Goal: Task Accomplishment & Management: Manage account settings

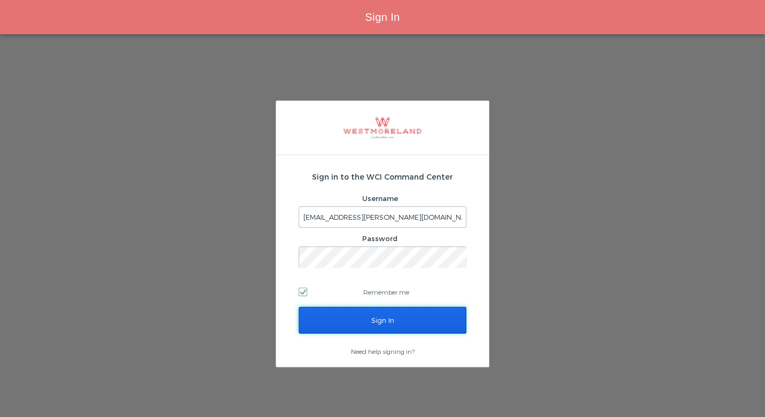
click at [357, 308] on input "Sign In" at bounding box center [383, 320] width 168 height 27
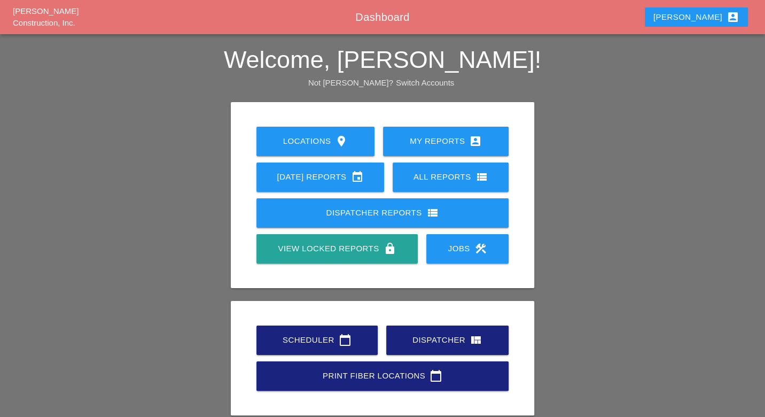
click at [305, 340] on div "Scheduler calendar_today" at bounding box center [317, 339] width 87 height 13
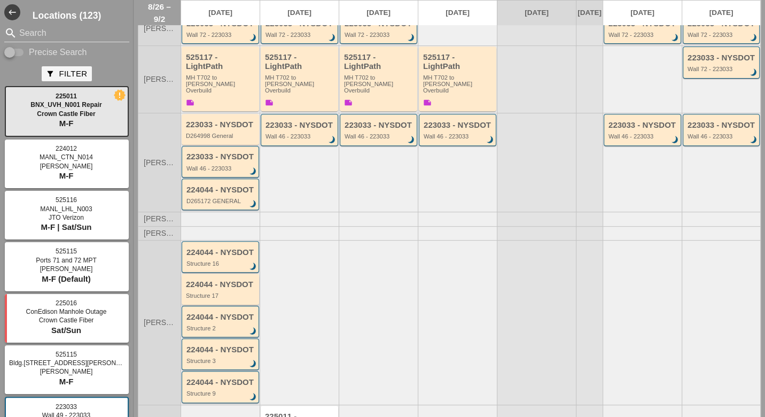
scroll to position [297, 0]
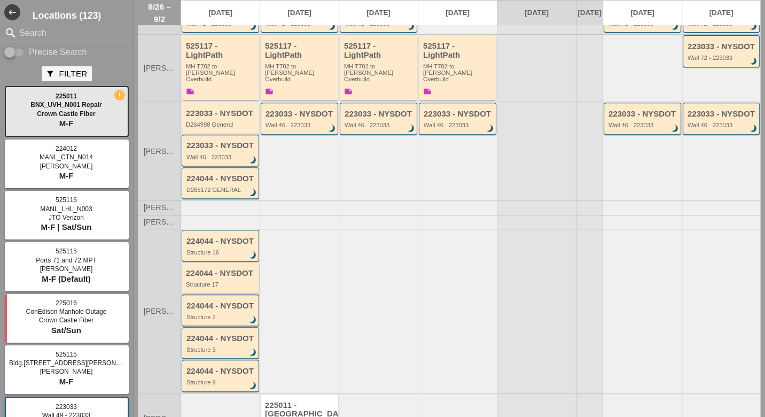
click at [220, 281] on div "Structure 17" at bounding box center [221, 284] width 71 height 6
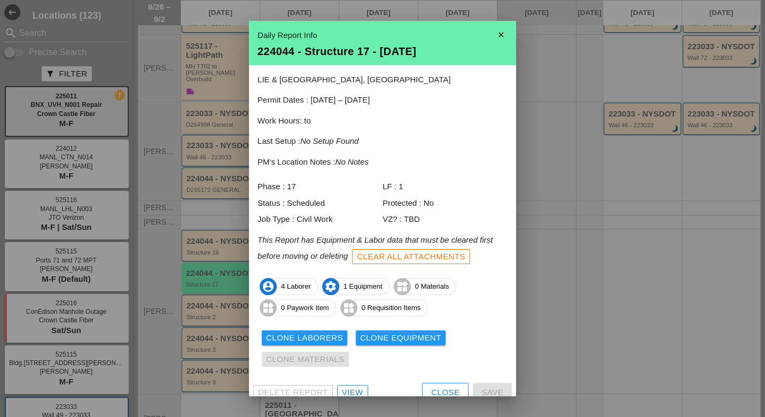
click at [354, 389] on div "View" at bounding box center [352, 392] width 21 height 12
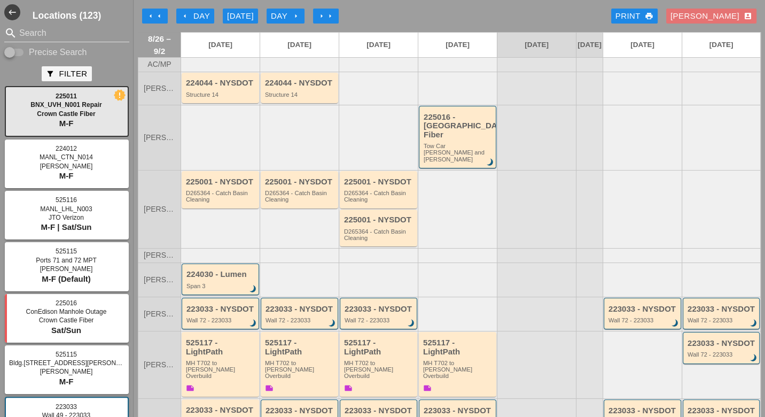
drag, startPoint x: 154, startPoint y: 14, endPoint x: 160, endPoint y: 17, distance: 6.0
click at [155, 14] on icon "arrow_left" at bounding box center [159, 16] width 9 height 9
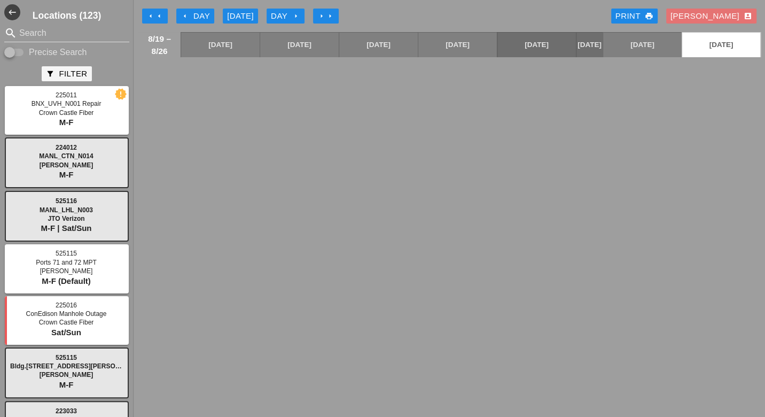
click at [201, 15] on div "arrow_left Day" at bounding box center [195, 16] width 29 height 12
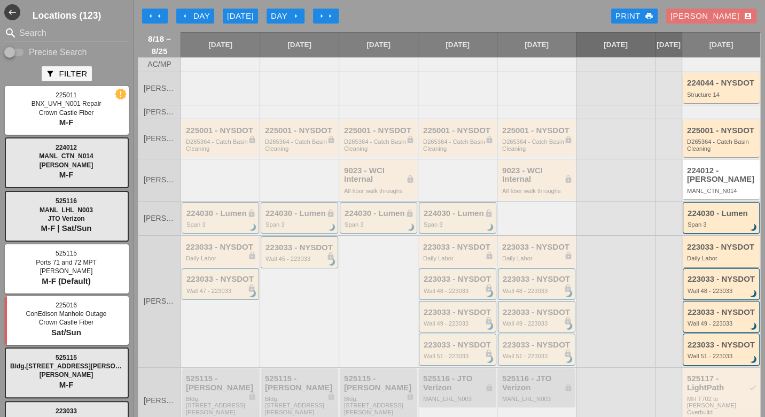
click at [321, 11] on button "arrow_right arrow_right" at bounding box center [326, 16] width 26 height 15
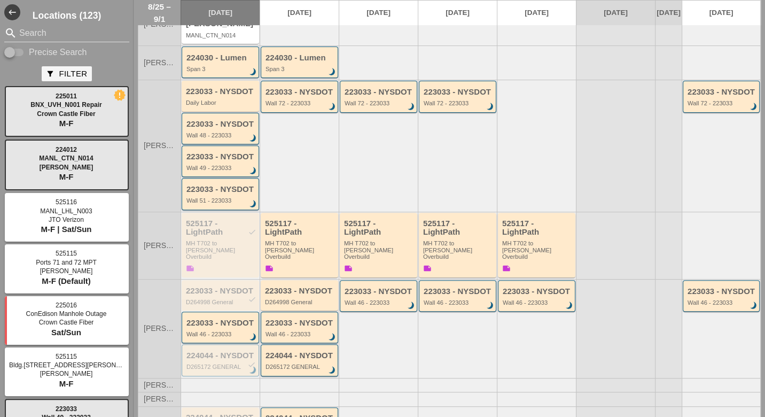
scroll to position [178, 0]
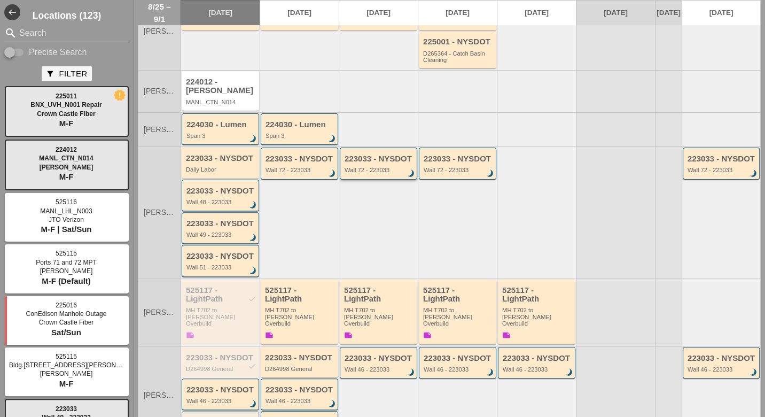
click at [374, 167] on div "Wall 72 - 223033" at bounding box center [379, 170] width 69 height 6
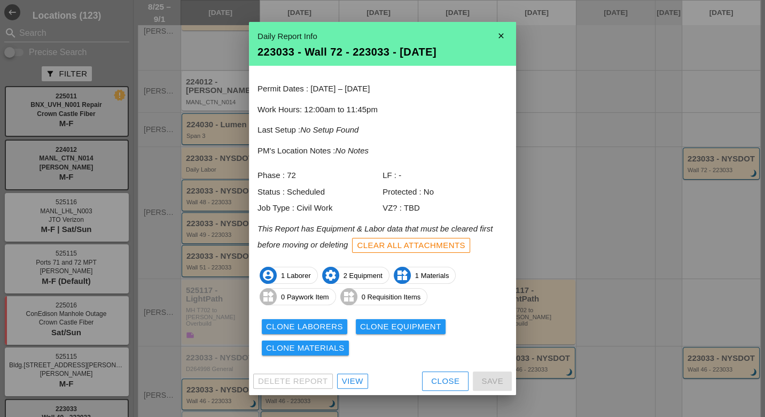
click at [439, 378] on div "Close" at bounding box center [445, 381] width 28 height 12
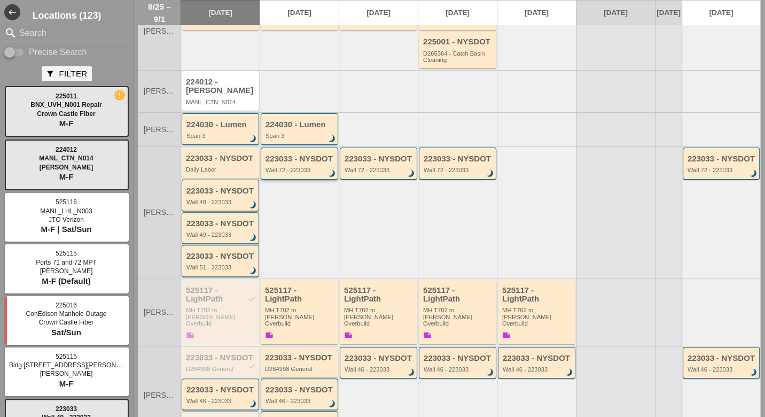
click at [290, 154] on div "223033 - NYSDOT Wall 72 - 223033 brightness_3" at bounding box center [300, 163] width 69 height 19
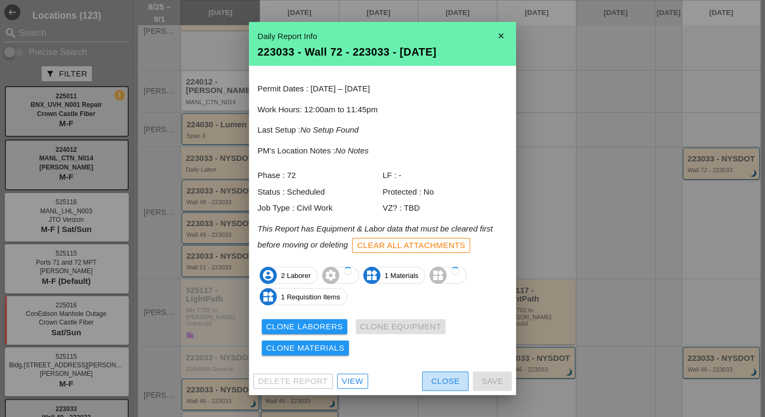
click at [431, 381] on button "Close" at bounding box center [445, 380] width 46 height 19
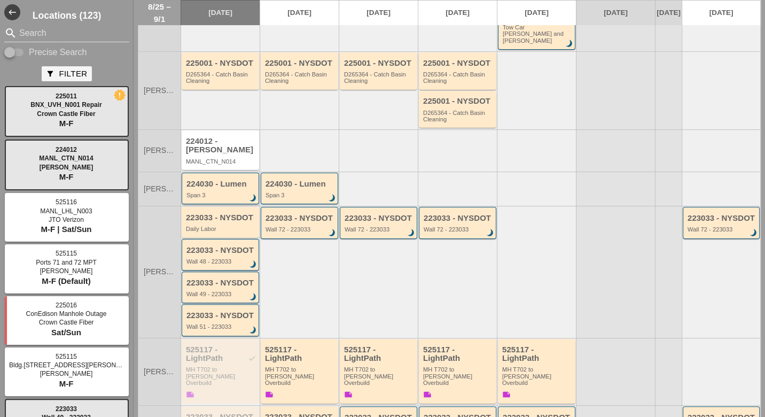
scroll to position [0, 0]
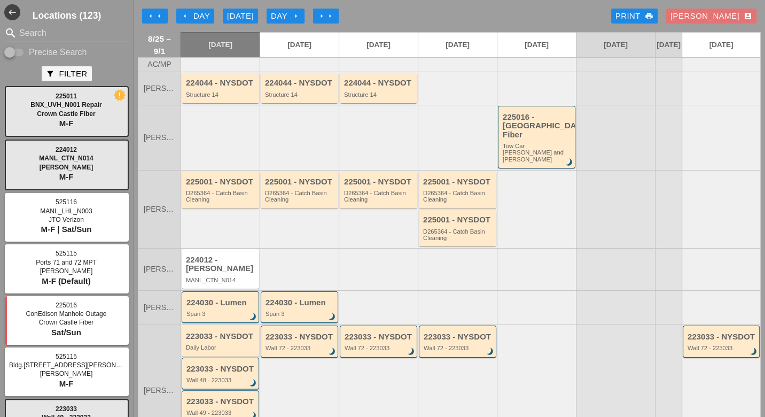
click at [250, 15] on div "Today" at bounding box center [240, 16] width 27 height 12
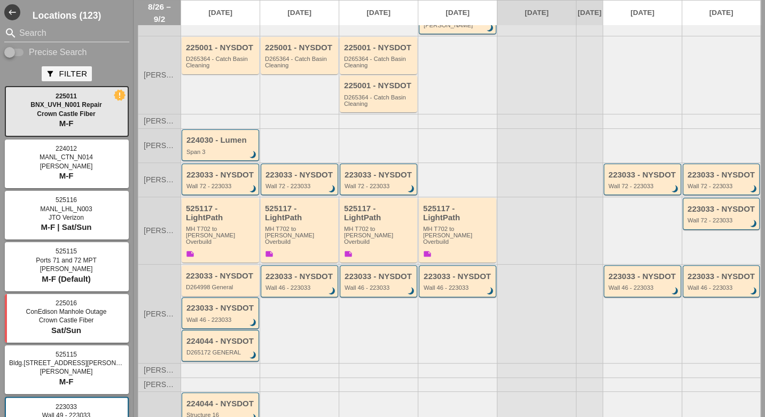
scroll to position [178, 0]
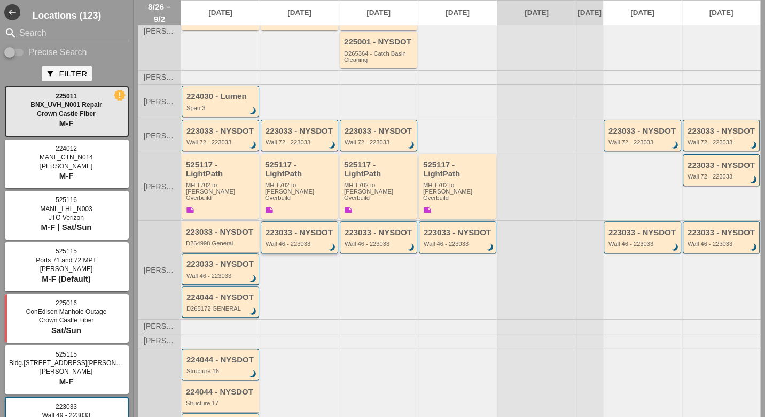
click at [291, 229] on div "223033 - NYSDOT Wall 46 - 223033 brightness_3" at bounding box center [299, 237] width 77 height 32
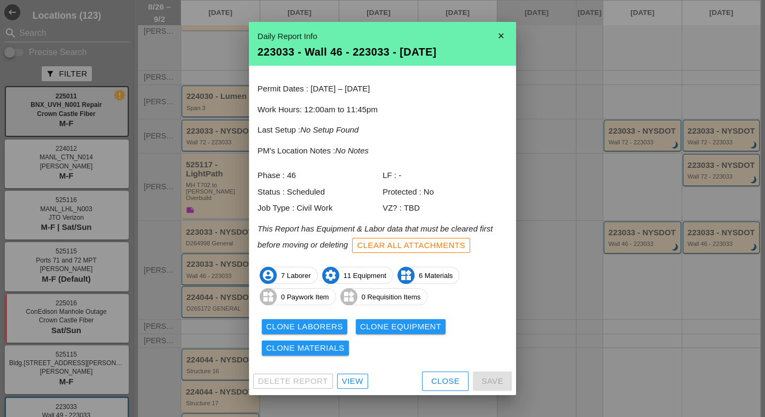
click at [404, 327] on div "Clone Equipment" at bounding box center [400, 327] width 81 height 12
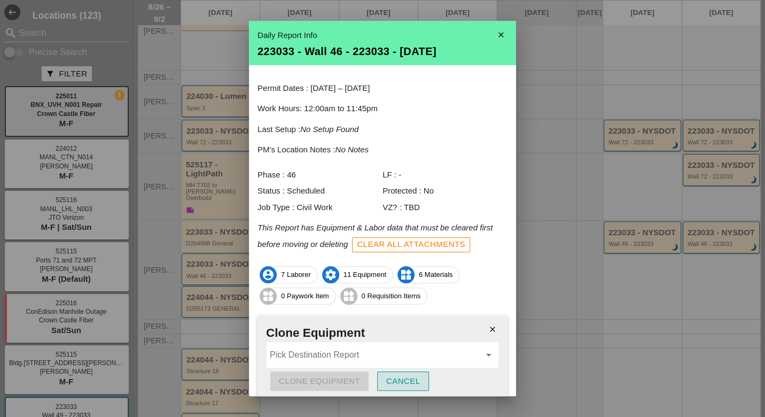
click at [418, 385] on div "Cancel" at bounding box center [403, 381] width 34 height 12
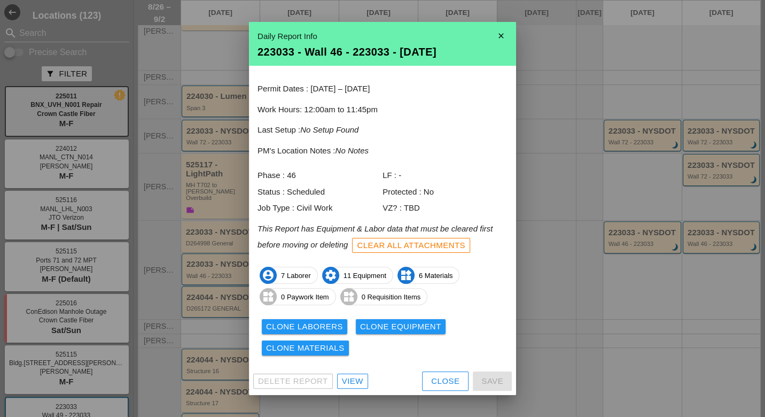
click at [425, 246] on div "Clear All Attachments" at bounding box center [411, 245] width 108 height 12
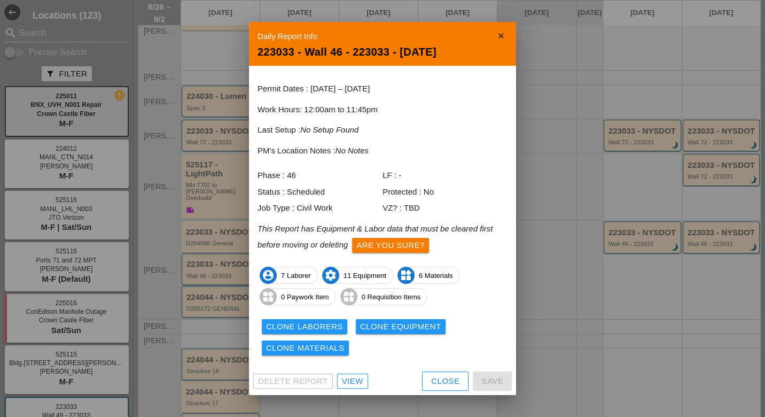
click at [421, 247] on div "Are you sure?" at bounding box center [390, 245] width 68 height 12
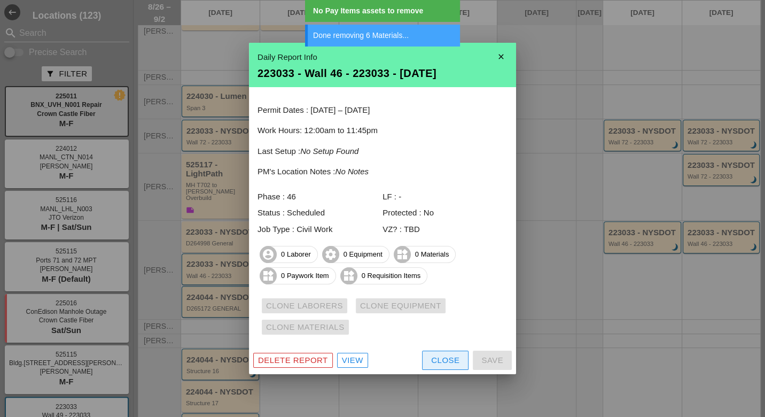
click at [455, 358] on div "Close" at bounding box center [445, 360] width 28 height 12
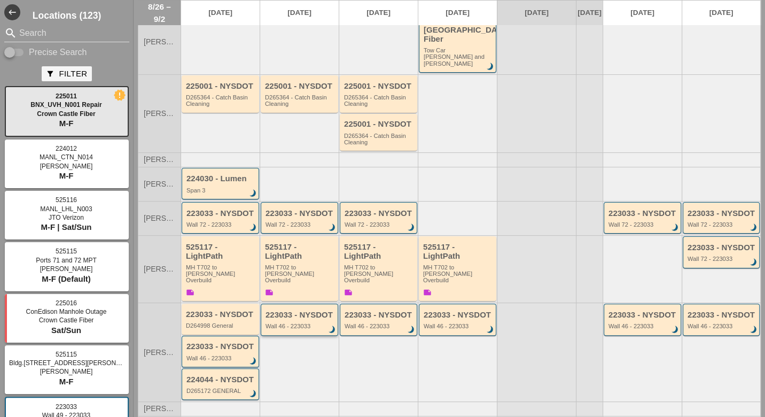
scroll to position [82, 0]
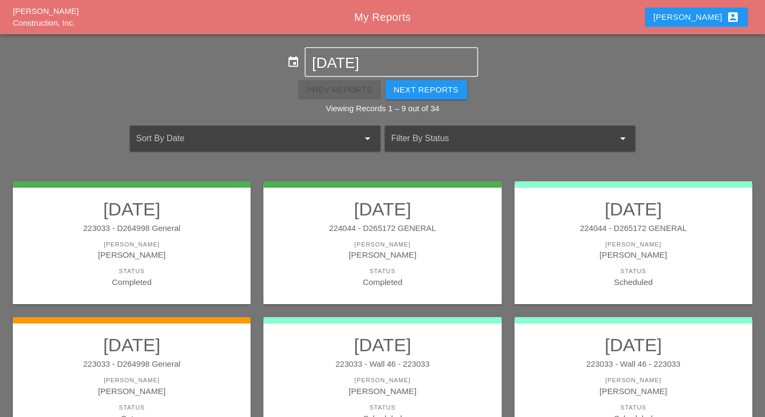
click at [719, 21] on div "Luca account_box" at bounding box center [697, 17] width 86 height 13
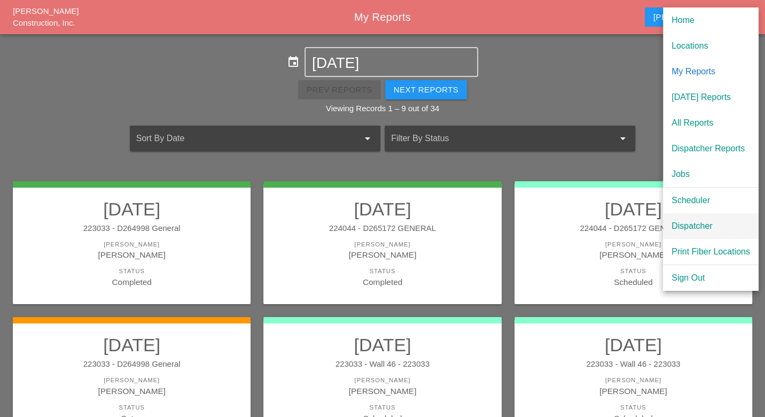
click at [696, 225] on div "Dispatcher" at bounding box center [711, 226] width 79 height 13
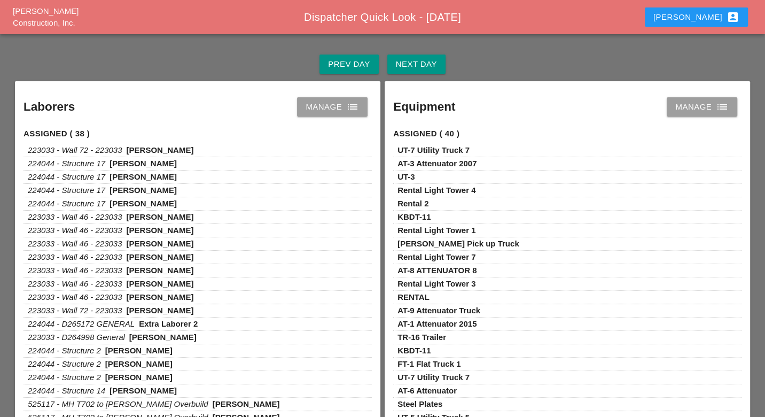
click at [341, 105] on div "Manage list" at bounding box center [332, 106] width 53 height 13
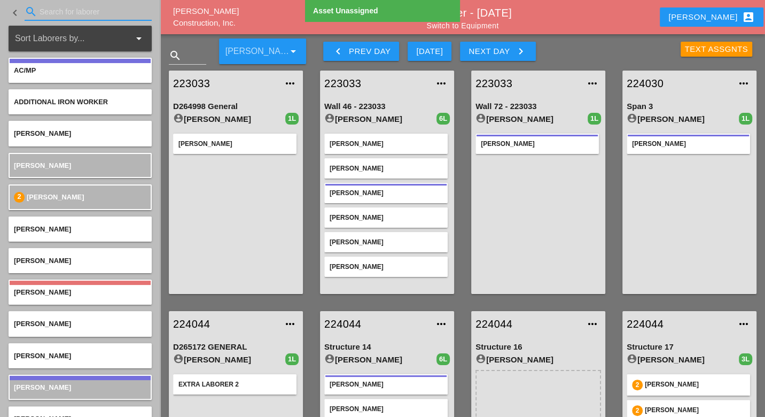
click at [45, 14] on input "Search for laborer" at bounding box center [88, 11] width 97 height 17
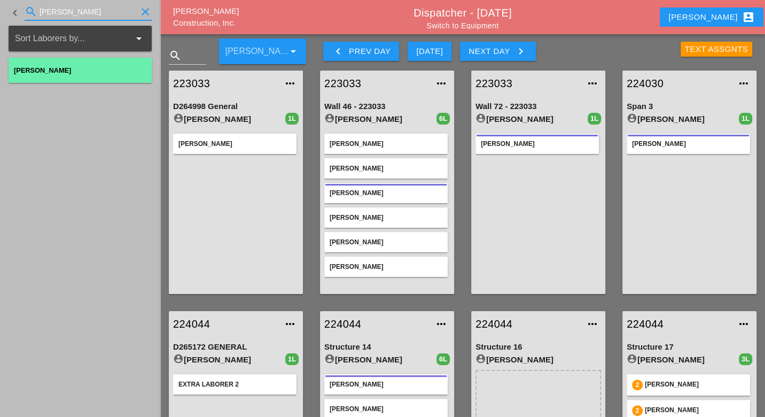
type input "jessica"
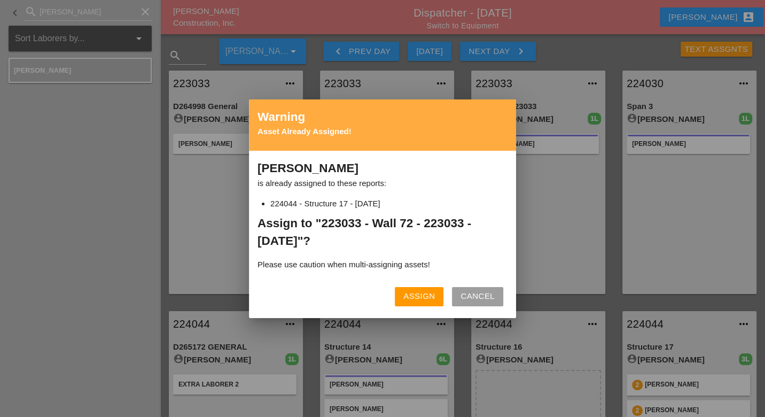
click at [429, 296] on div "Assign" at bounding box center [420, 296] width 32 height 12
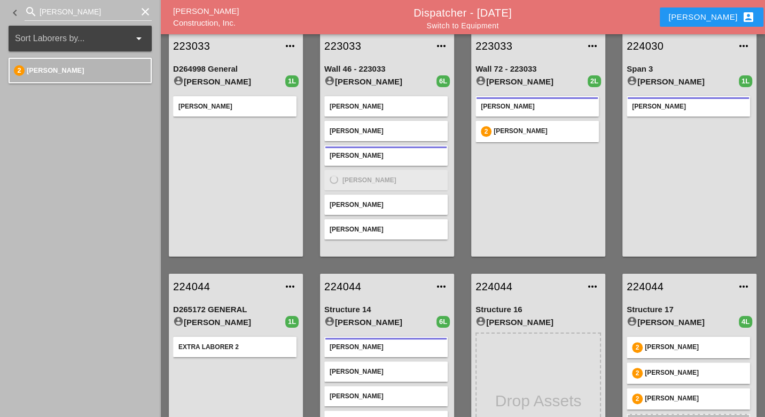
scroll to position [59, 0]
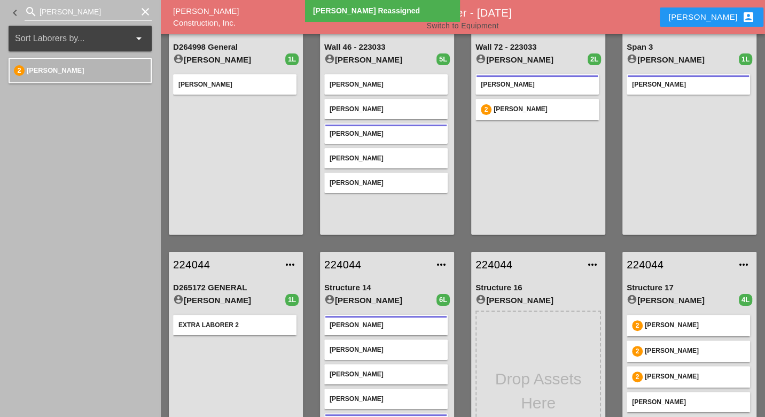
click at [489, 28] on link "Switch to Equipment" at bounding box center [462, 25] width 72 height 9
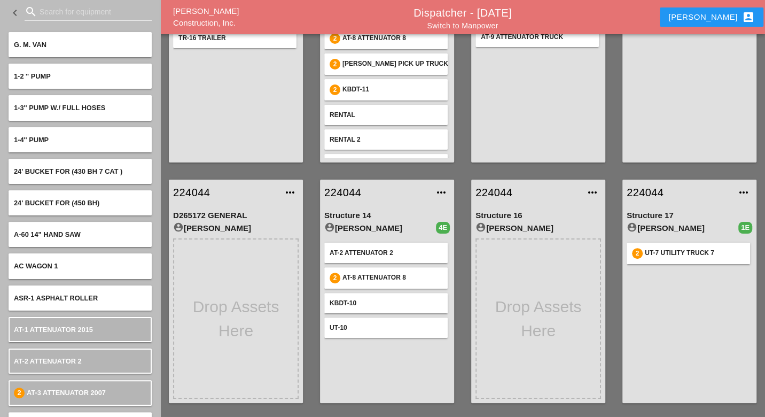
scroll to position [119, 0]
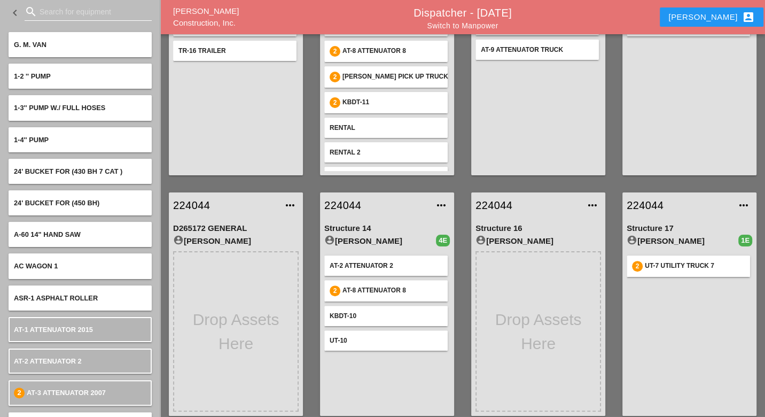
click at [57, 10] on input "Search for equipment" at bounding box center [88, 11] width 97 height 17
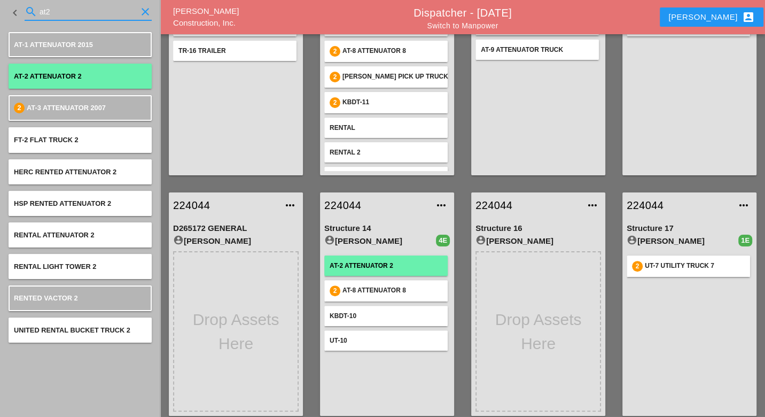
type input "at2"
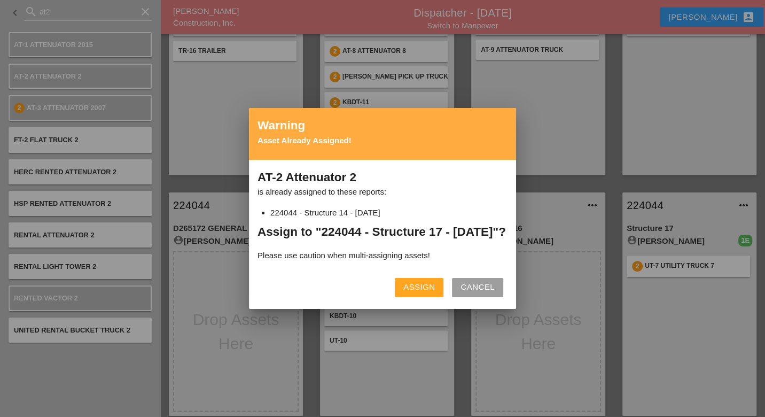
drag, startPoint x: 421, startPoint y: 297, endPoint x: 321, endPoint y: 240, distance: 114.9
click at [420, 293] on div "Assign" at bounding box center [420, 287] width 32 height 12
drag, startPoint x: 421, startPoint y: 296, endPoint x: 447, endPoint y: 304, distance: 27.9
click at [421, 293] on div "Assign" at bounding box center [420, 287] width 32 height 12
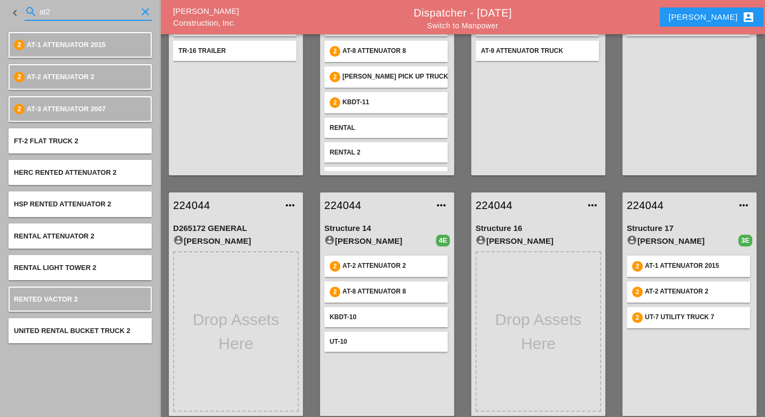
drag, startPoint x: 54, startPoint y: 7, endPoint x: 23, endPoint y: 10, distance: 31.1
click at [21, 8] on div "keyboard_arrow_left search at2 clear" at bounding box center [80, 13] width 143 height 36
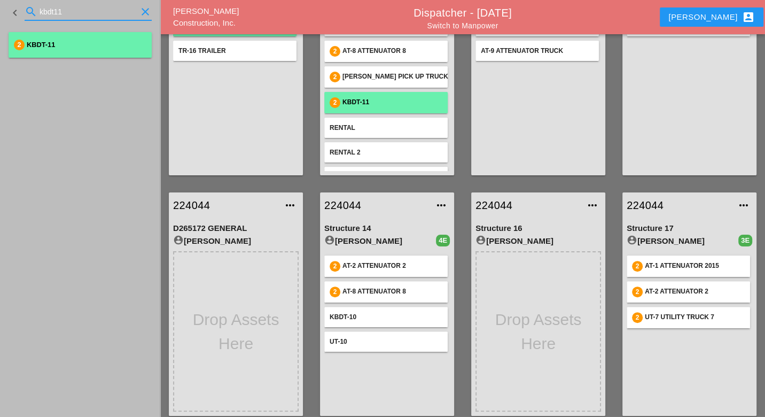
type input "kbdt11"
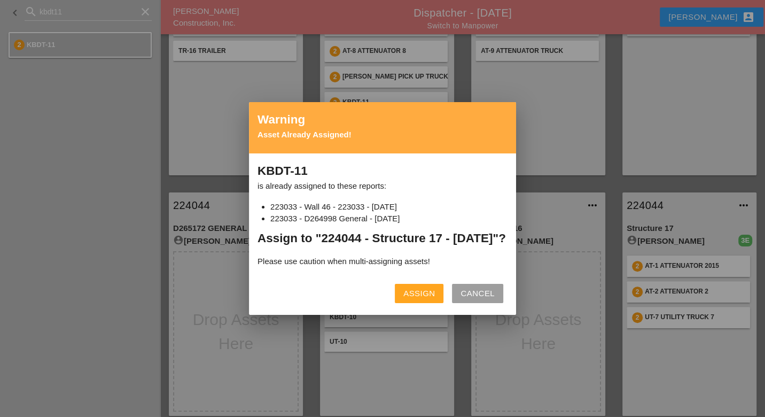
click at [420, 300] on div "Assign" at bounding box center [420, 294] width 32 height 12
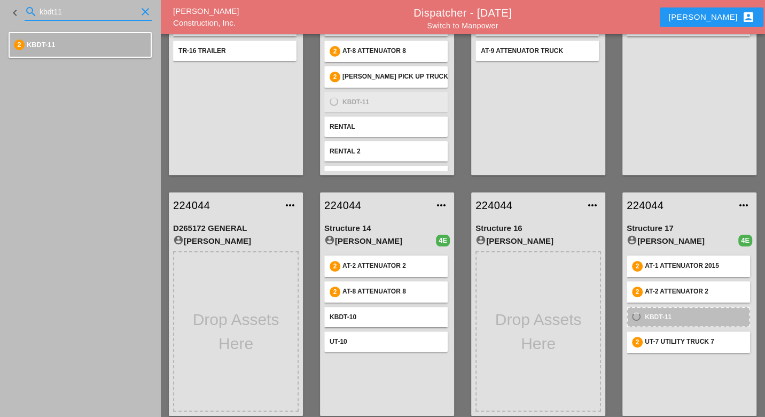
drag, startPoint x: 71, startPoint y: 11, endPoint x: 30, endPoint y: 9, distance: 40.6
click at [31, 9] on div "search kbdt11 clear" at bounding box center [88, 11] width 127 height 17
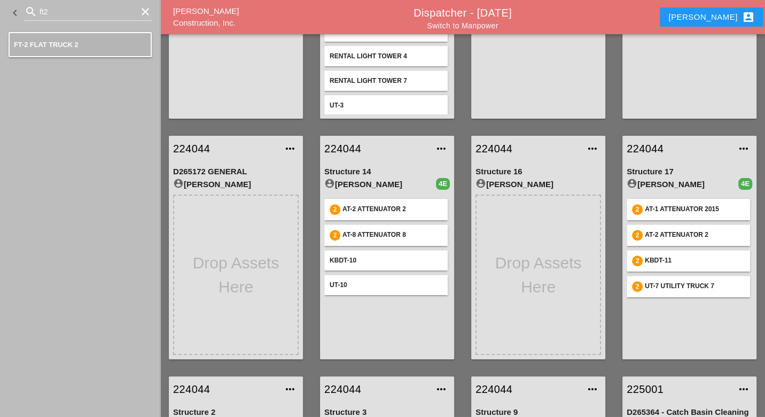
scroll to position [178, 0]
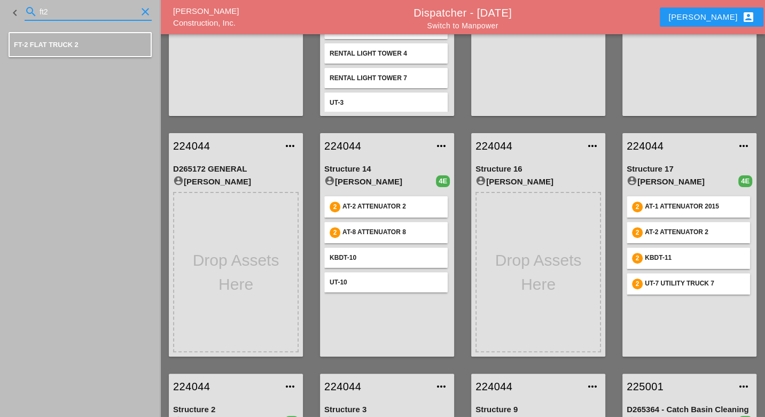
drag, startPoint x: 51, startPoint y: 11, endPoint x: 34, endPoint y: 12, distance: 17.1
click at [35, 12] on div "search ft2 clear" at bounding box center [88, 11] width 127 height 17
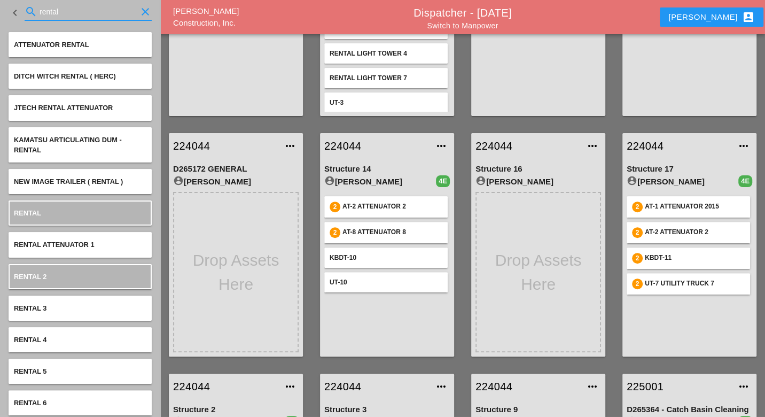
type input "rental"
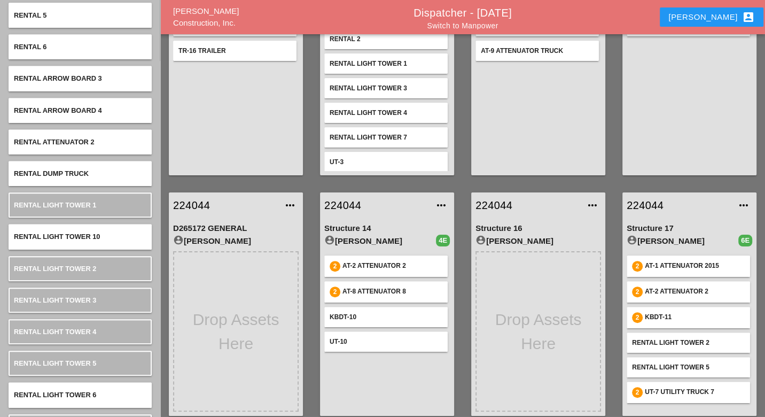
scroll to position [0, 0]
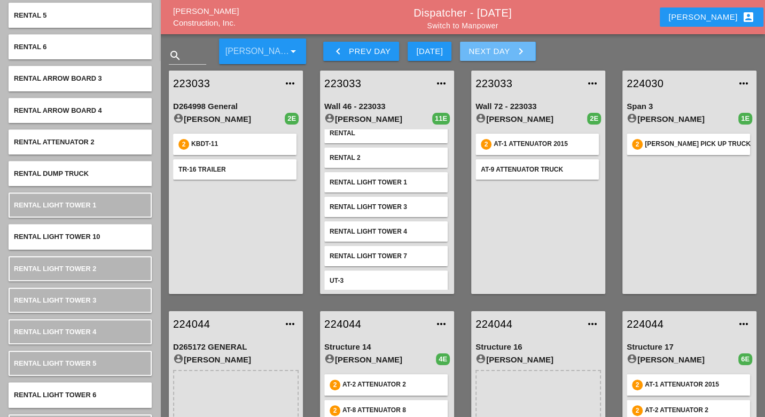
drag, startPoint x: 498, startPoint y: 57, endPoint x: 489, endPoint y: 69, distance: 15.0
click at [498, 57] on div "Next Day keyboard_arrow_right" at bounding box center [498, 51] width 58 height 13
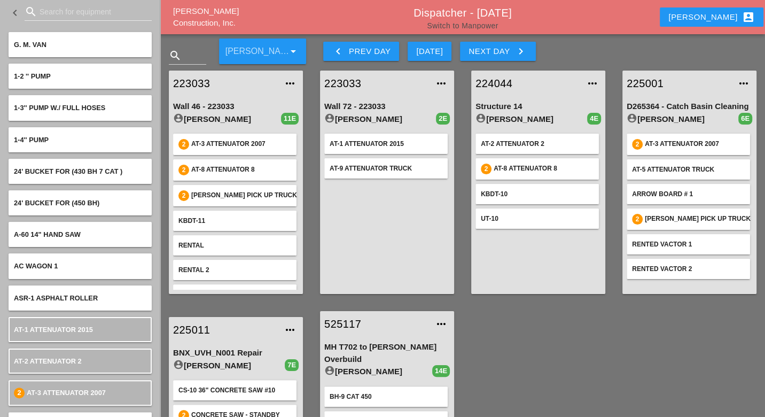
click at [455, 23] on link "Switch to Manpower" at bounding box center [462, 25] width 71 height 9
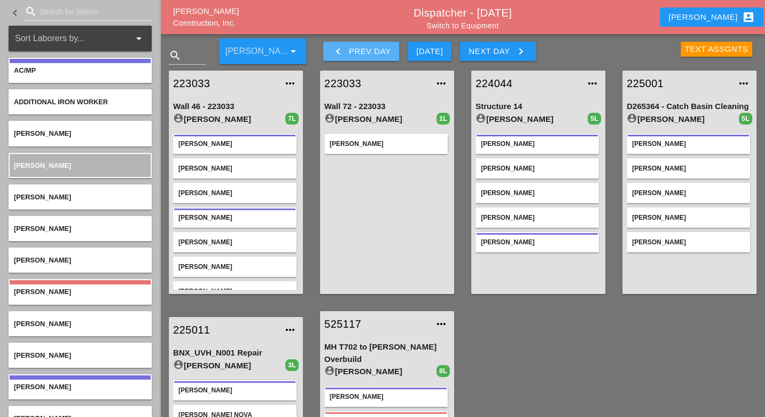
click at [351, 51] on div "keyboard_arrow_left Prev Day" at bounding box center [361, 51] width 59 height 13
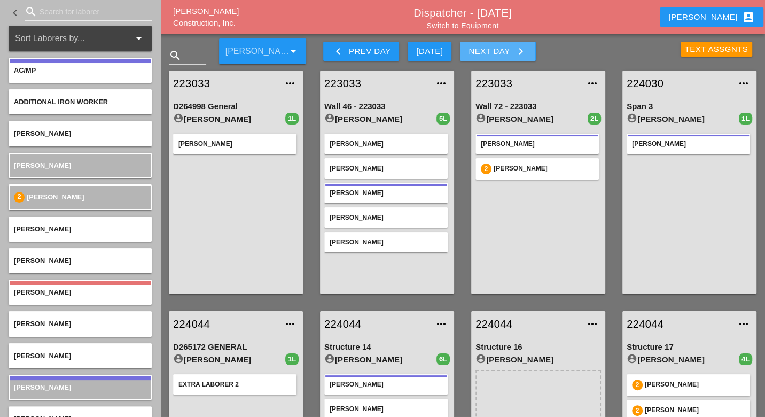
click at [489, 47] on div "Next Day keyboard_arrow_right" at bounding box center [498, 51] width 58 height 13
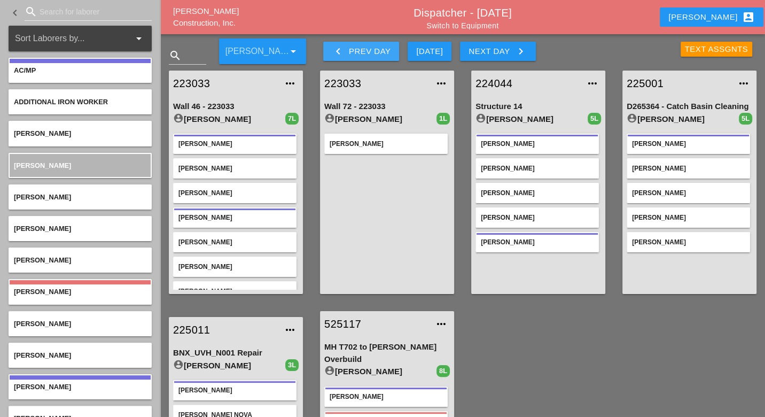
click at [371, 51] on div "keyboard_arrow_left Prev Day" at bounding box center [361, 51] width 59 height 13
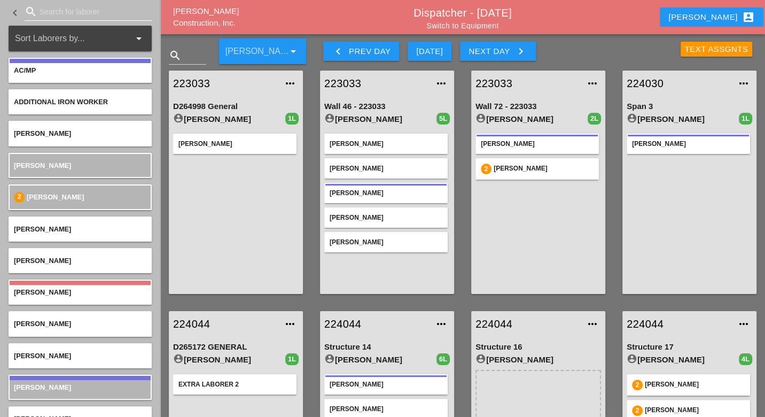
click at [64, 10] on input "Search for laborer" at bounding box center [88, 11] width 97 height 17
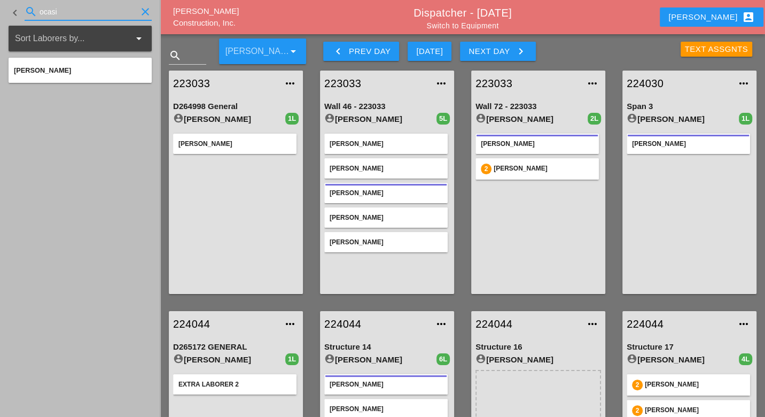
type input "ocasi"
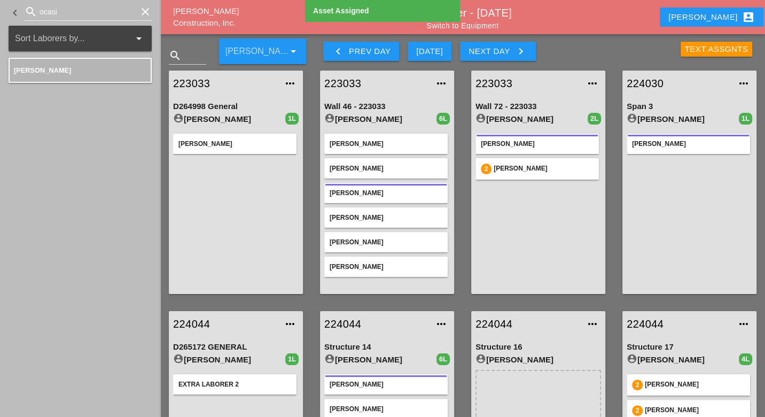
click at [494, 49] on div "Next Day keyboard_arrow_right" at bounding box center [498, 51] width 58 height 13
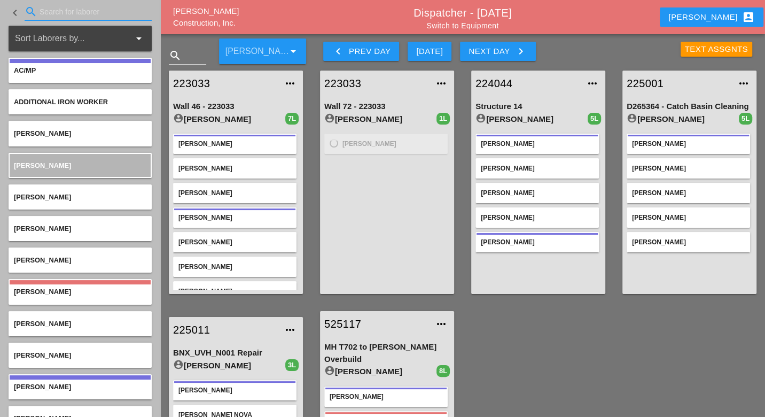
click at [66, 13] on input "Search for laborer" at bounding box center [88, 11] width 97 height 17
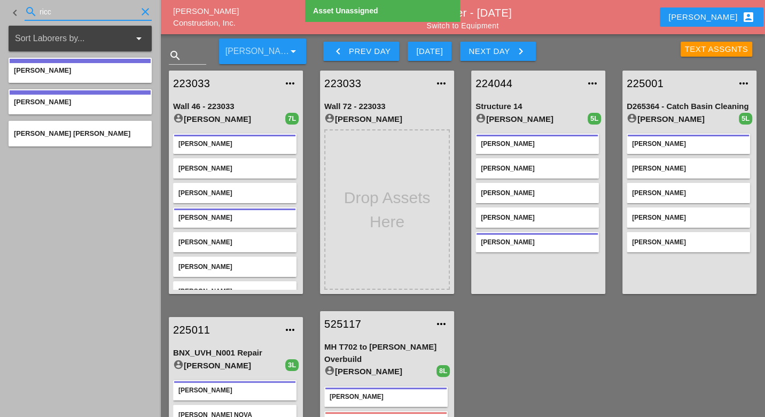
type input "ricc"
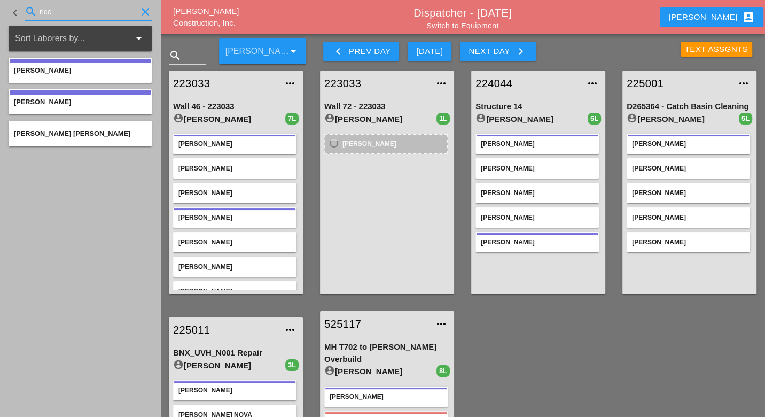
drag, startPoint x: 57, startPoint y: 9, endPoint x: 33, endPoint y: 10, distance: 24.1
click at [33, 10] on div "search ricc clear" at bounding box center [88, 11] width 127 height 17
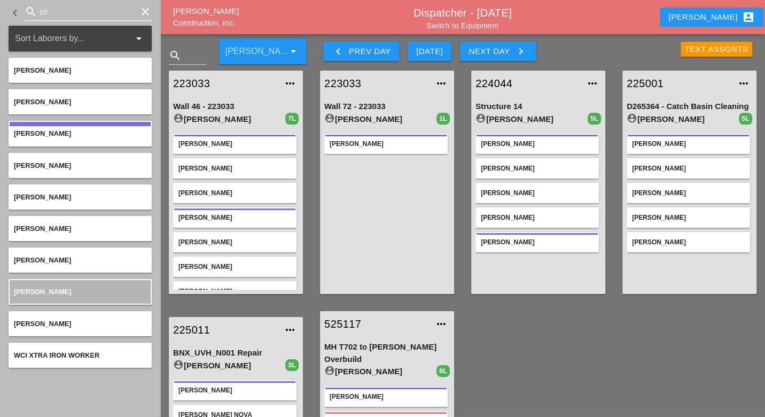
click at [61, 10] on input "cri" at bounding box center [88, 11] width 97 height 17
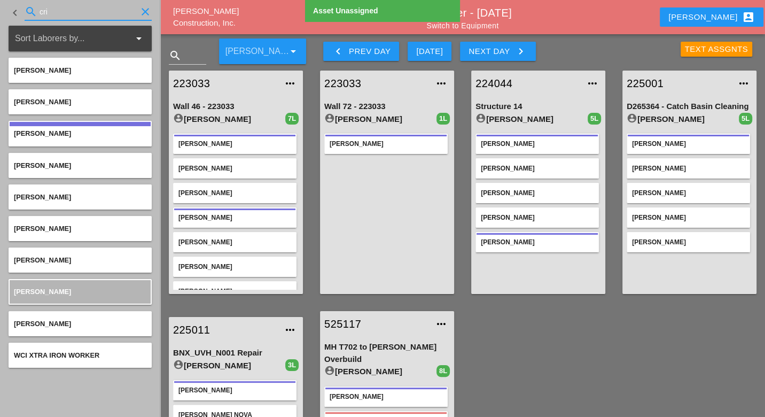
drag, startPoint x: 59, startPoint y: 10, endPoint x: 36, endPoint y: 11, distance: 23.0
click at [37, 11] on div "search cri clear" at bounding box center [88, 11] width 127 height 17
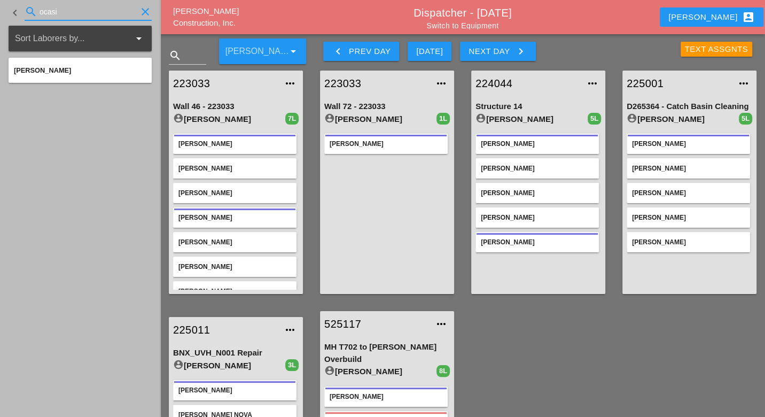
type input "ocasi"
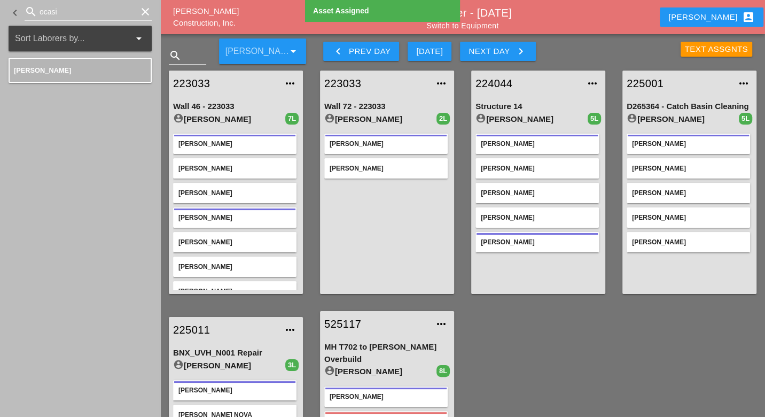
click at [370, 49] on div "keyboard_arrow_left Prev Day" at bounding box center [361, 51] width 59 height 13
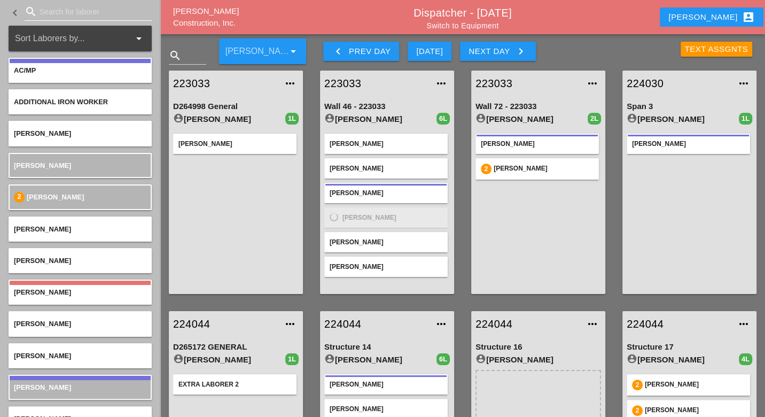
click at [53, 12] on input "Search for laborer" at bounding box center [88, 11] width 97 height 17
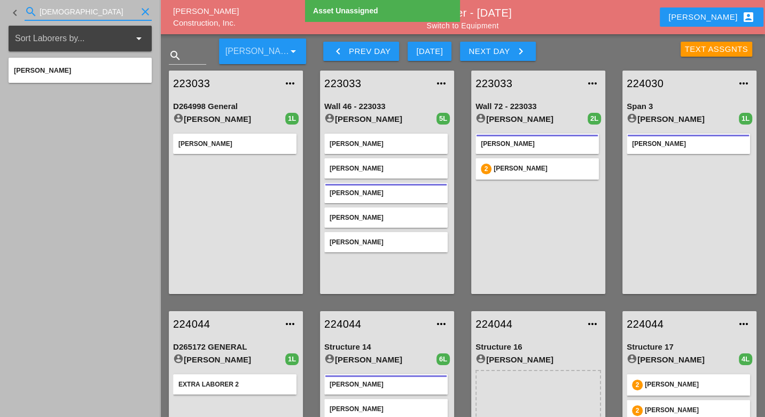
type input "crist"
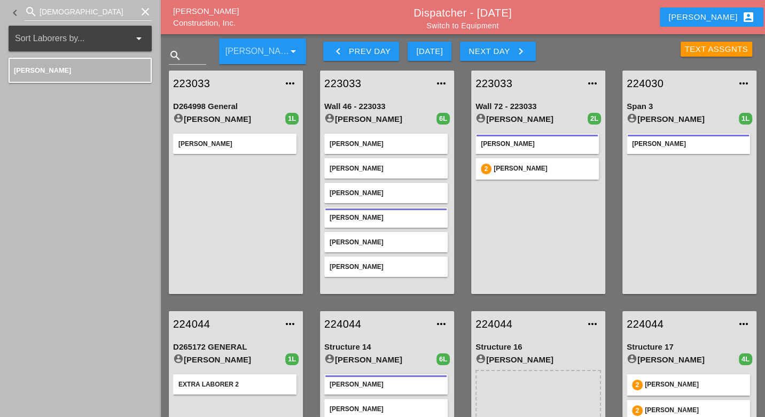
click at [487, 48] on div "Next Day keyboard_arrow_right" at bounding box center [498, 51] width 58 height 13
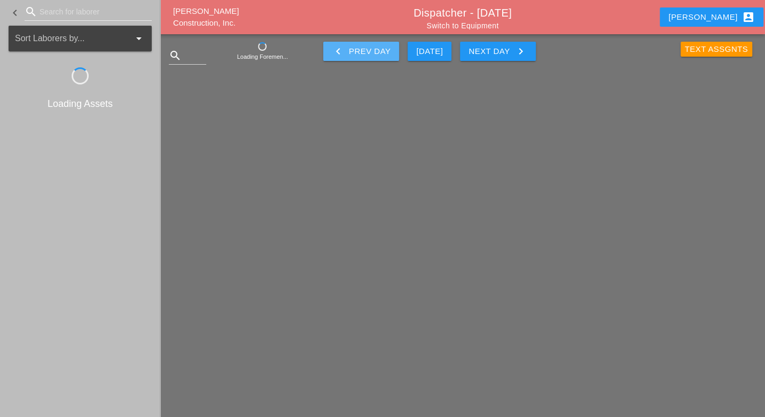
click at [375, 55] on div "keyboard_arrow_left Prev Day" at bounding box center [361, 51] width 59 height 13
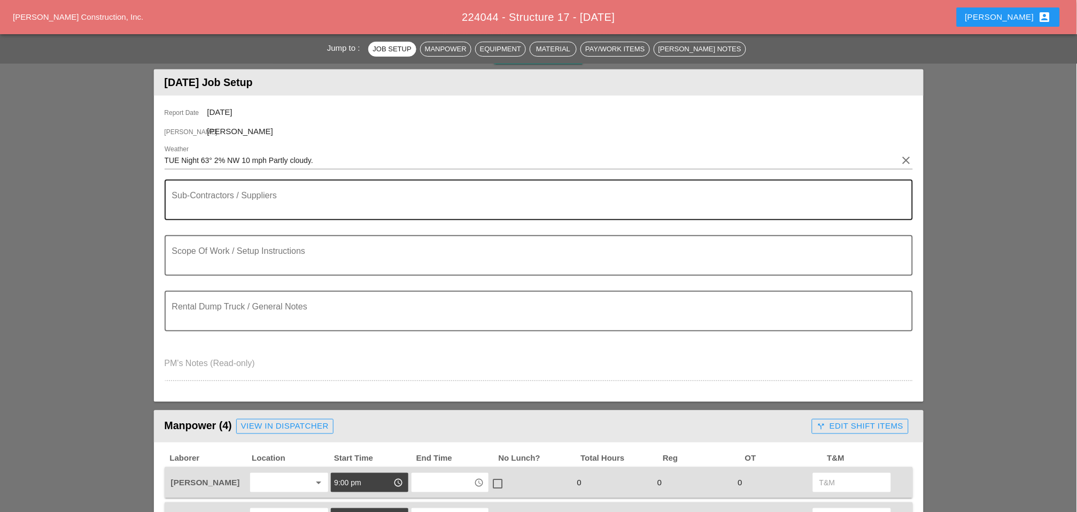
scroll to position [119, 0]
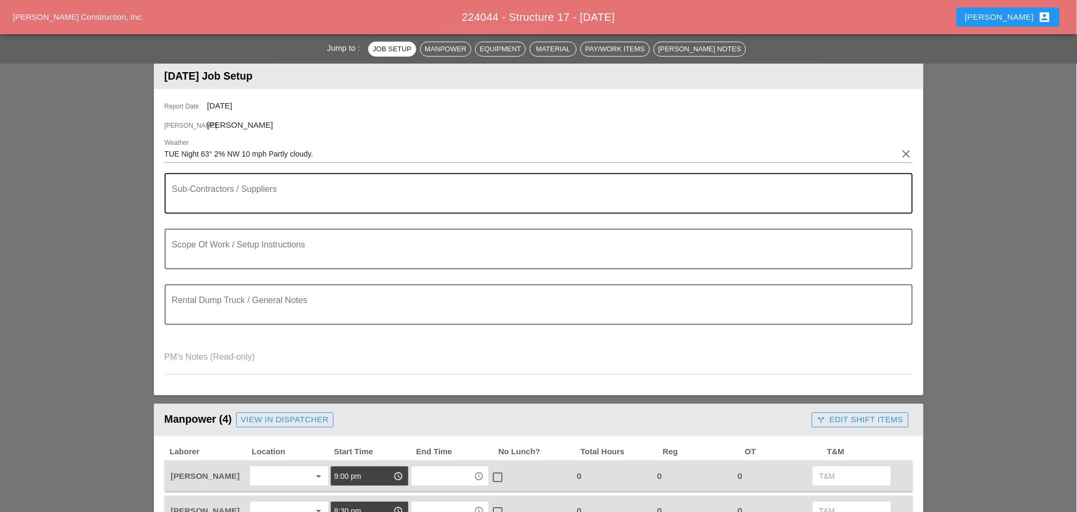
click at [182, 49] on textarea "Sub-Contractors / Suppliers" at bounding box center [534, 200] width 725 height 26
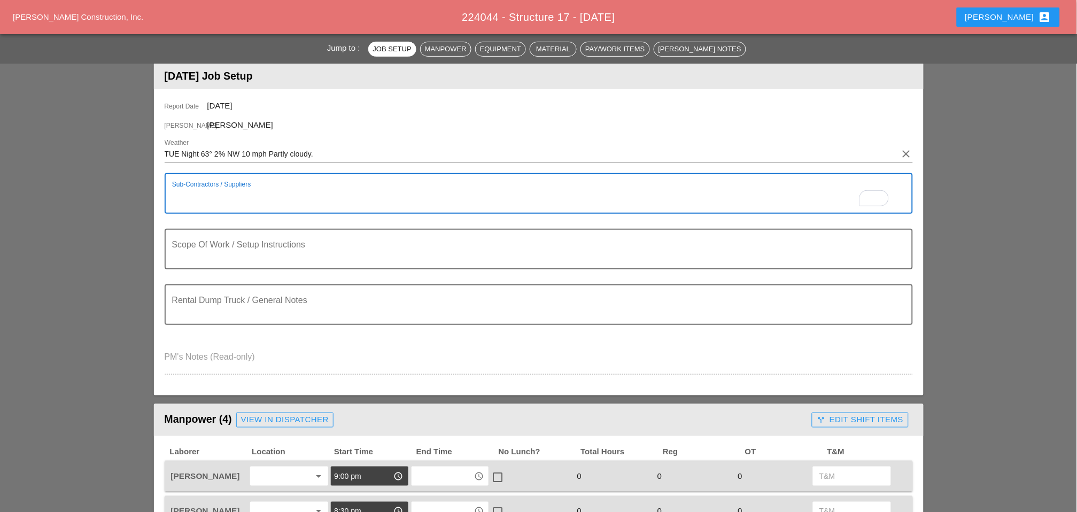
type textarea "E"
type textarea "X-stream on site"
drag, startPoint x: 227, startPoint y: 264, endPoint x: 225, endPoint y: 258, distance: 6.1
click at [227, 49] on textarea "Scope Of Work / Setup Instructions" at bounding box center [534, 256] width 725 height 26
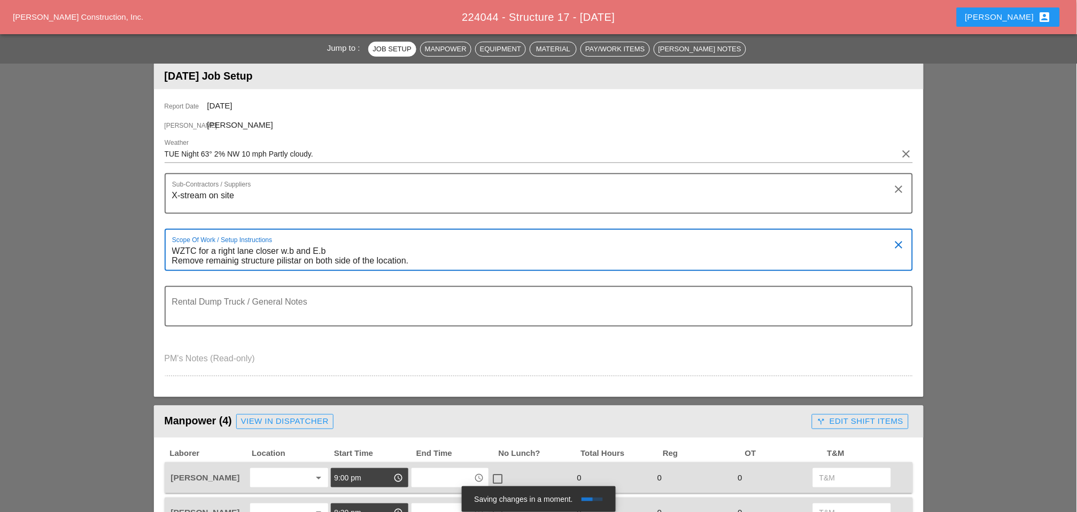
drag, startPoint x: 288, startPoint y: 258, endPoint x: 306, endPoint y: 276, distance: 26.1
click at [288, 49] on div at bounding box center [538, 278] width 735 height 6
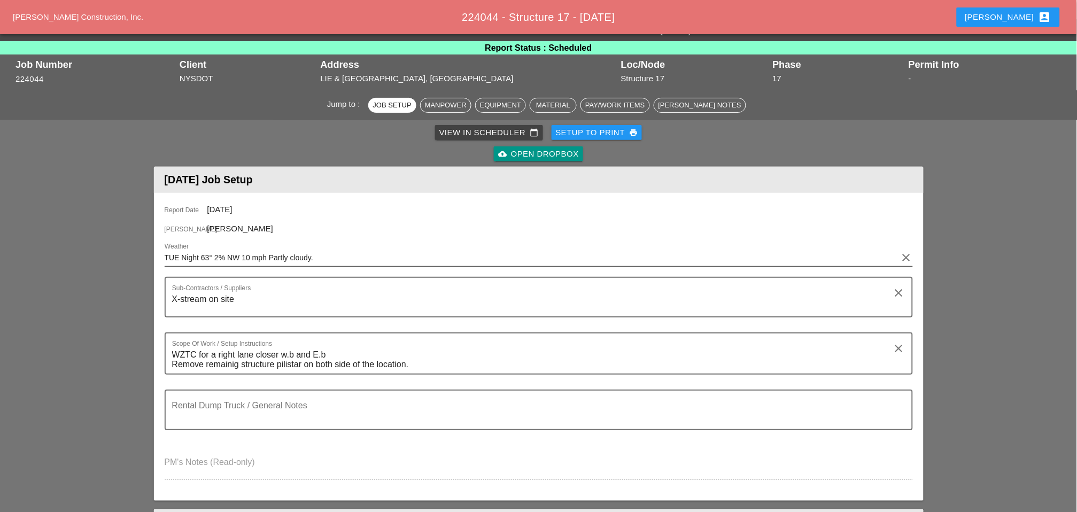
scroll to position [59, 0]
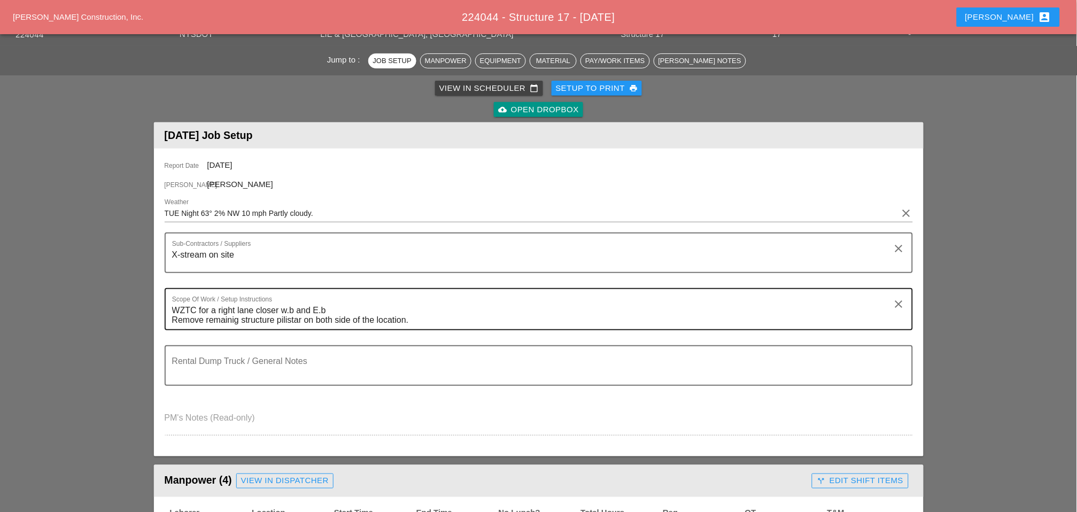
click at [288, 49] on textarea "WZTC for a right lane closer w.b and E.b Remove remainig structure pilistar on …" at bounding box center [534, 315] width 725 height 27
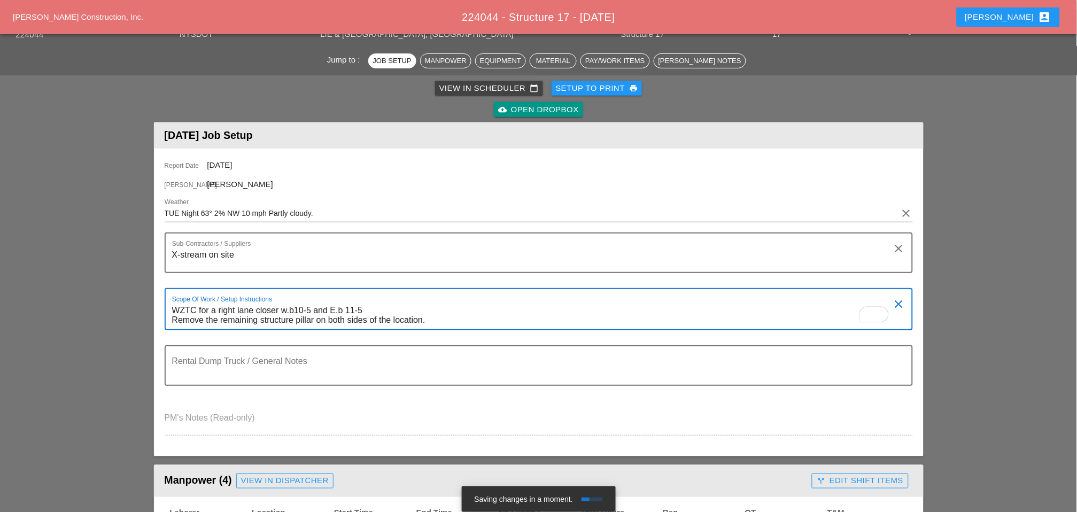
click at [288, 49] on textarea "WZTC for a right lane closer w.b10-5 and E.b 11-5 Remove the remaining structur…" at bounding box center [534, 315] width 725 height 27
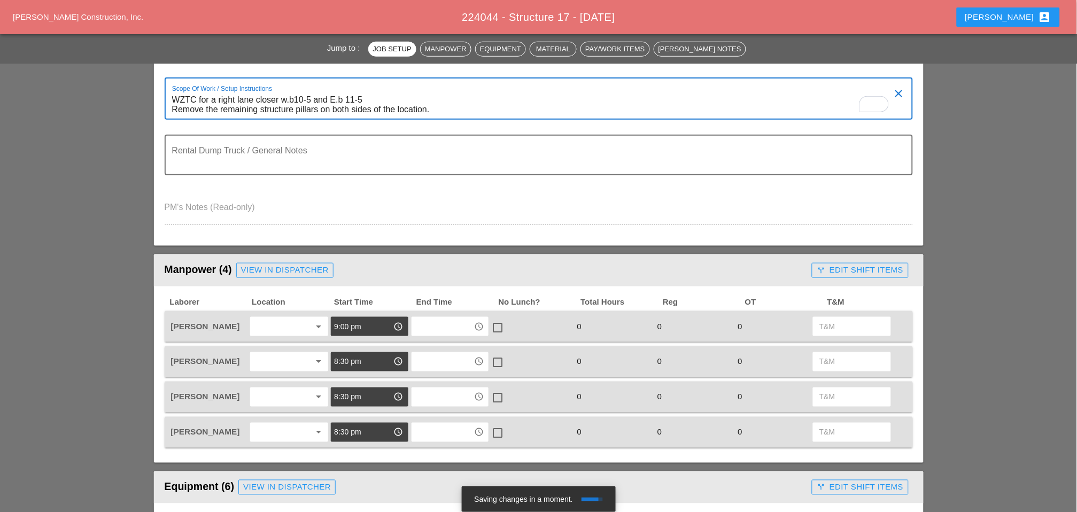
scroll to position [297, 0]
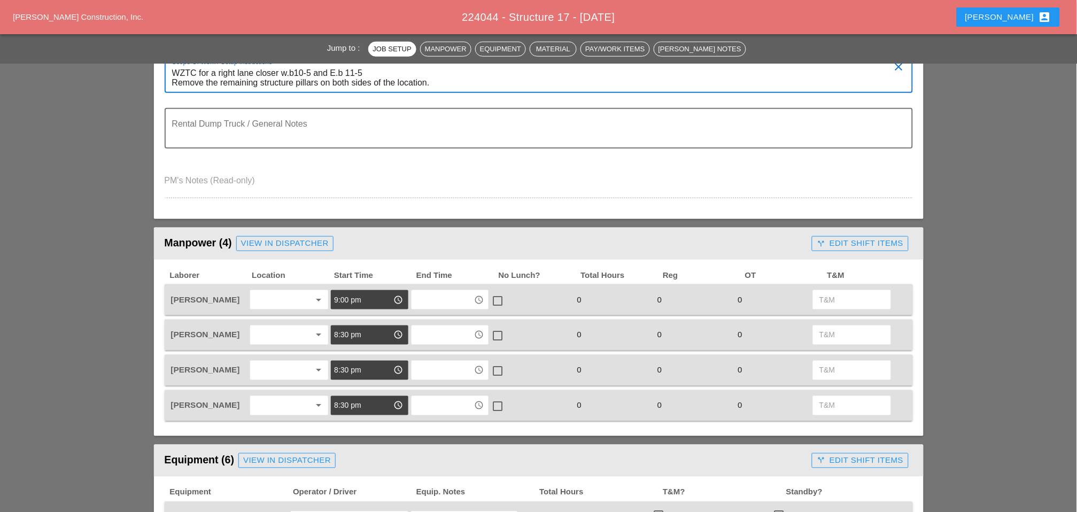
type textarea "WZTC for a right lane closer w.b10-5 and E.b 11-5 Remove the remaining structur…"
click at [280, 49] on div at bounding box center [281, 299] width 57 height 17
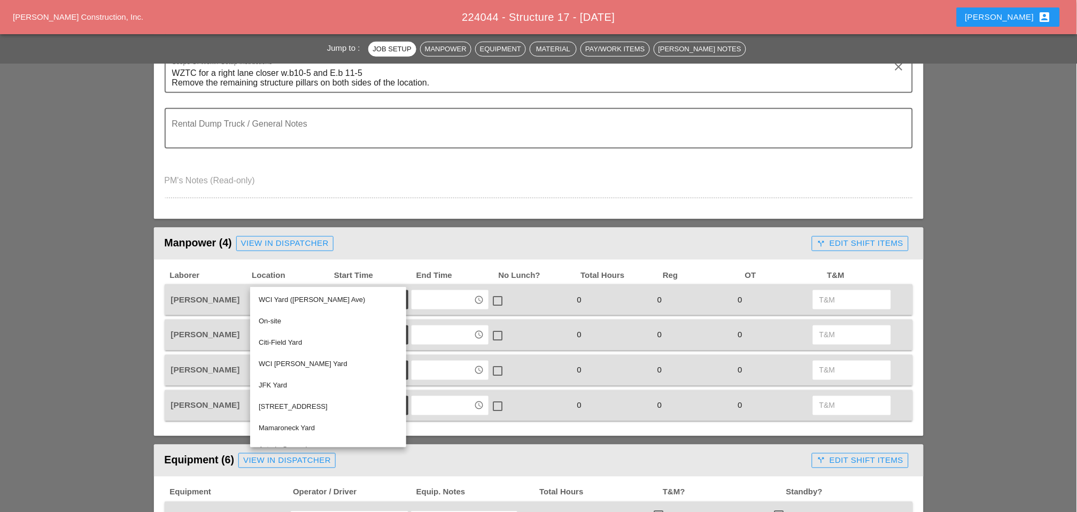
drag, startPoint x: 293, startPoint y: 299, endPoint x: 314, endPoint y: 296, distance: 21.6
click at [288, 49] on div "WCI Yard ([PERSON_NAME] Ave)" at bounding box center [328, 299] width 139 height 13
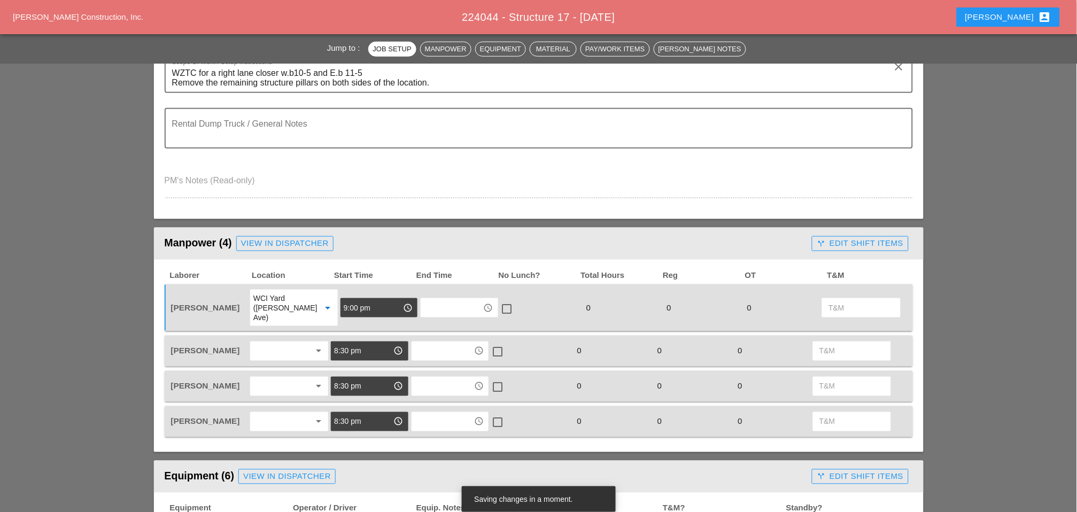
click at [288, 49] on input "9:00 pm" at bounding box center [372, 307] width 56 height 17
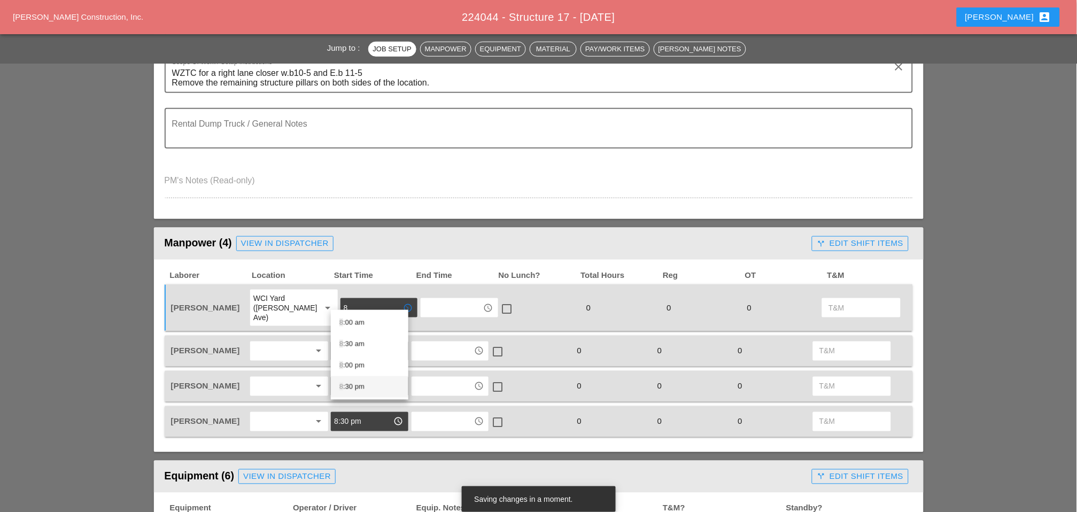
click at [288, 49] on div "8 :30 pm" at bounding box center [369, 387] width 60 height 13
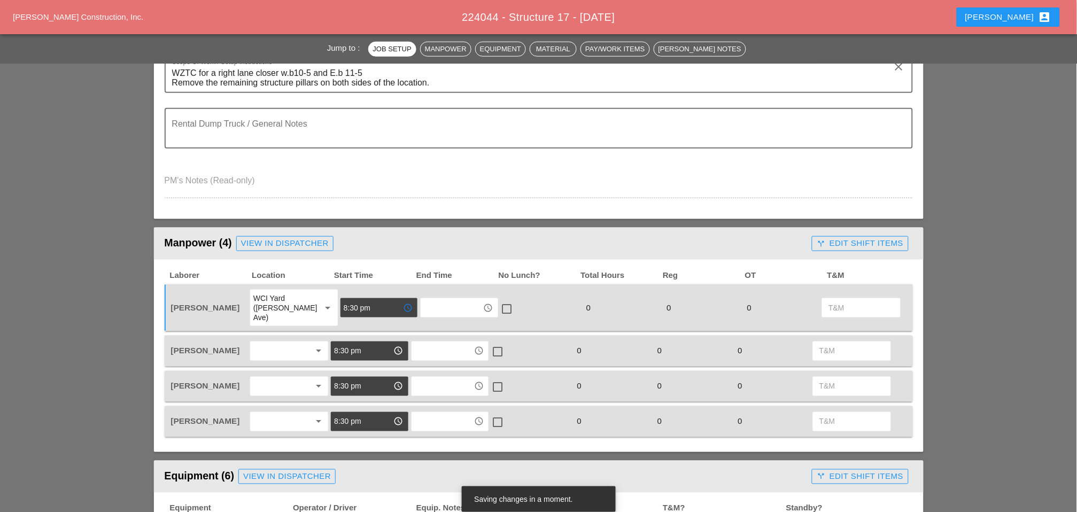
type input "8:30 pm"
click at [268, 49] on div at bounding box center [281, 351] width 57 height 17
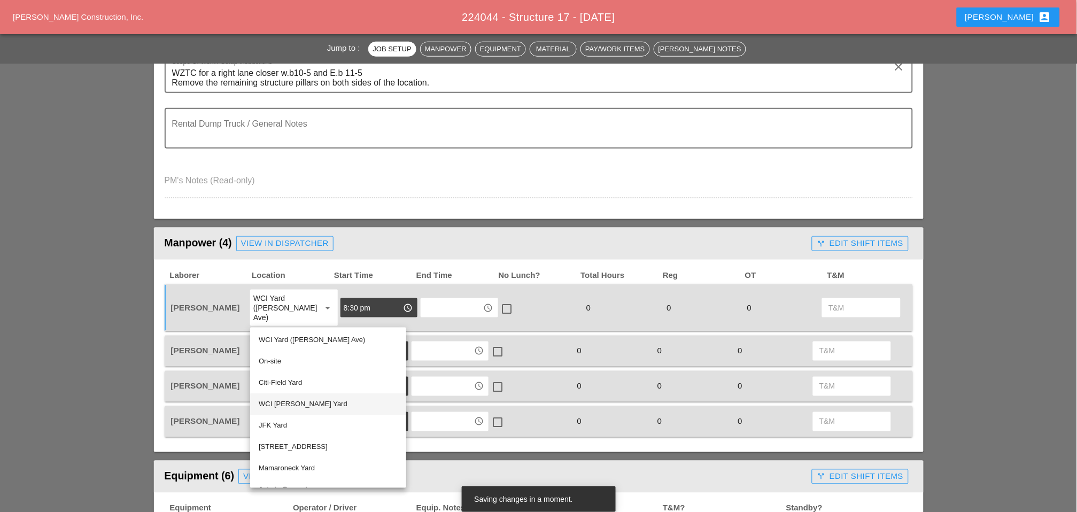
click at [288, 49] on div "WCI [PERSON_NAME] Yard" at bounding box center [328, 404] width 139 height 13
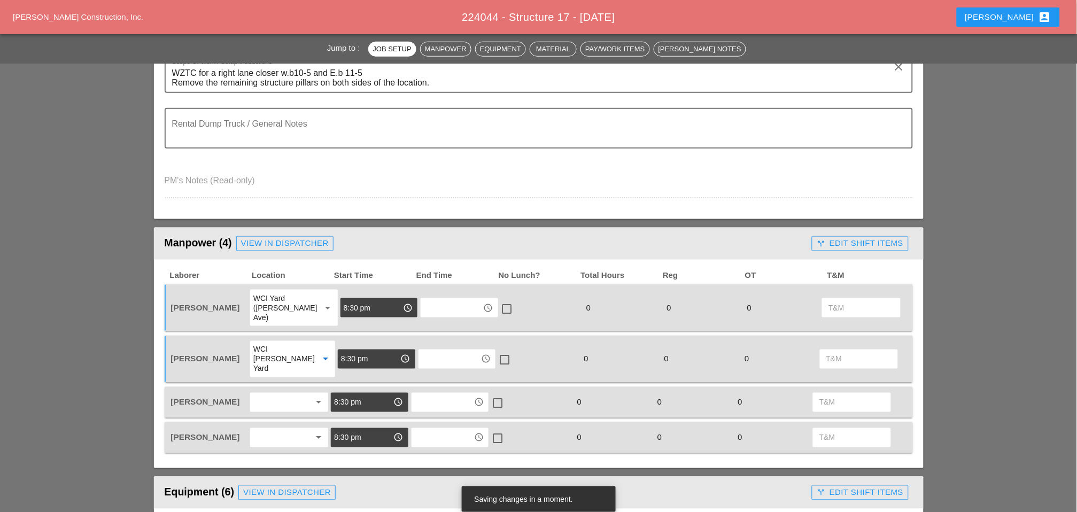
click at [273, 49] on div at bounding box center [281, 402] width 57 height 17
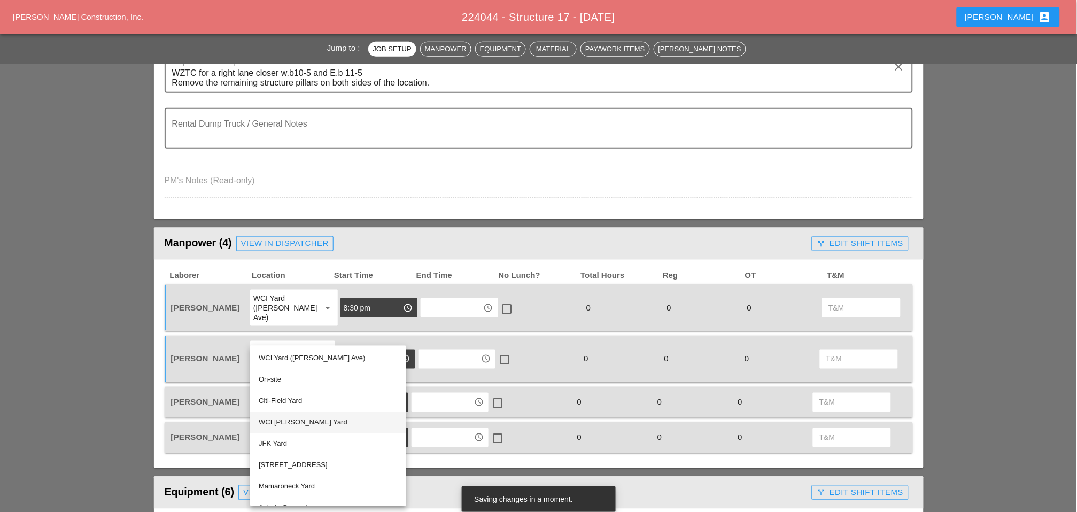
click at [285, 49] on div "WCI [PERSON_NAME] Yard" at bounding box center [328, 422] width 139 height 13
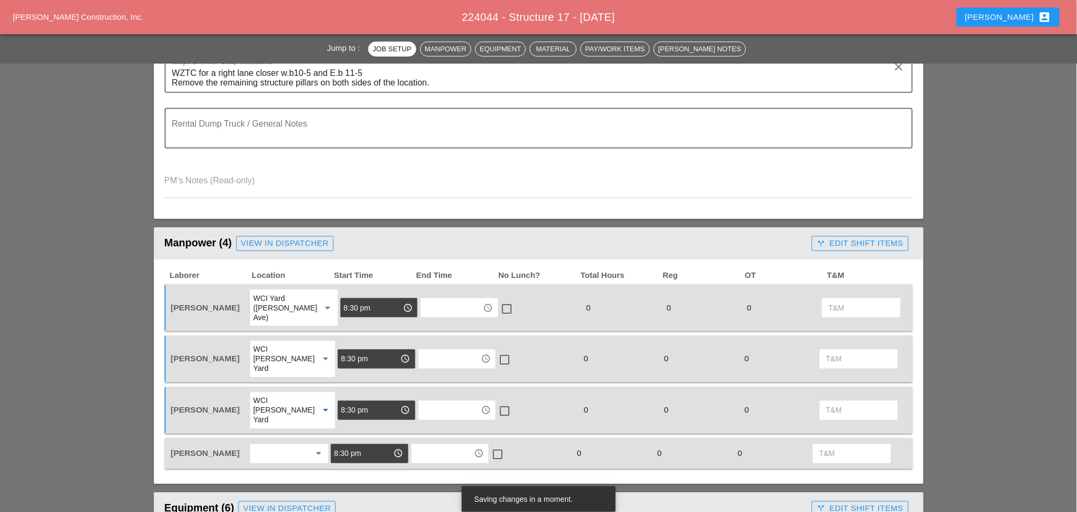
click at [273, 49] on div at bounding box center [281, 453] width 57 height 17
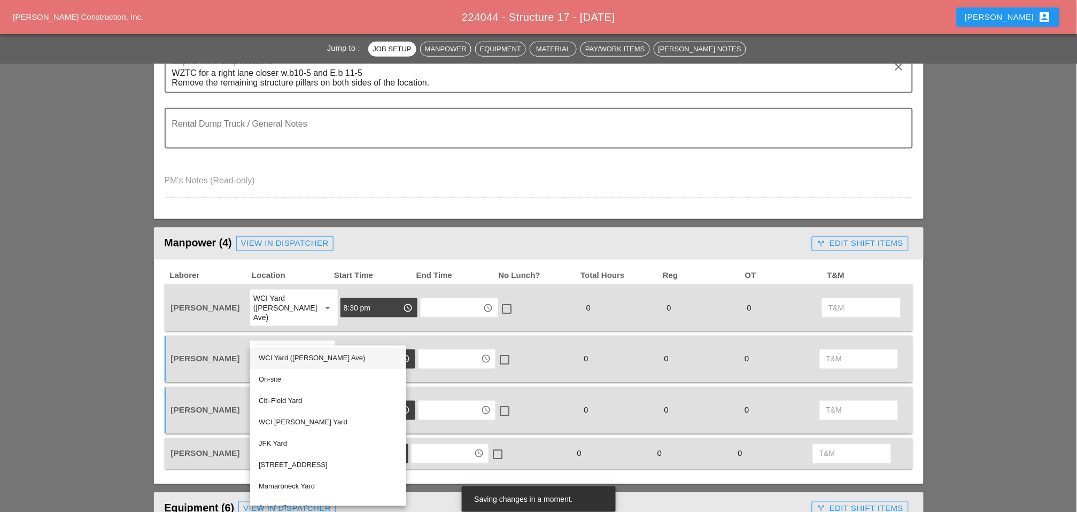
click at [280, 49] on div "WCI Yard ([PERSON_NAME] Ave)" at bounding box center [328, 358] width 139 height 13
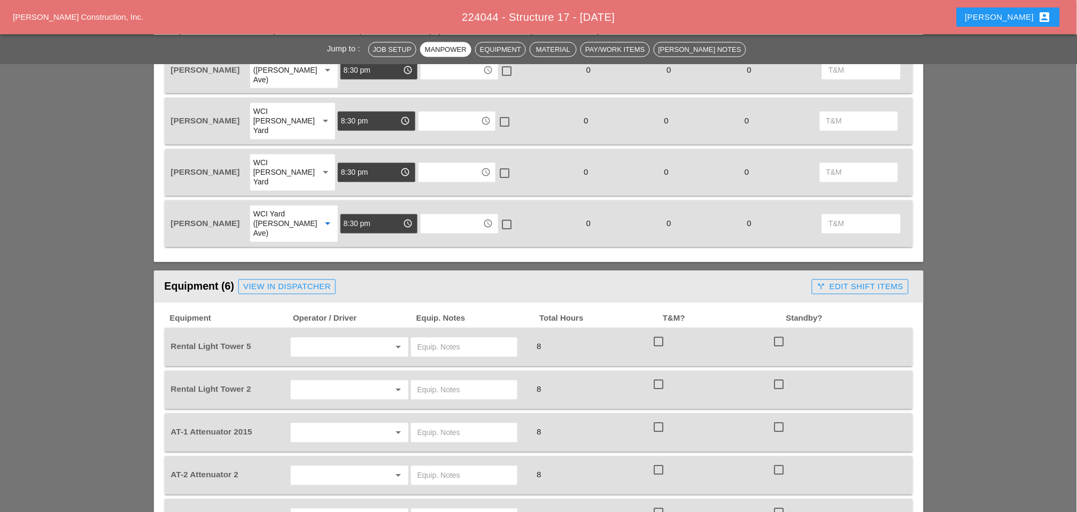
scroll to position [653, 0]
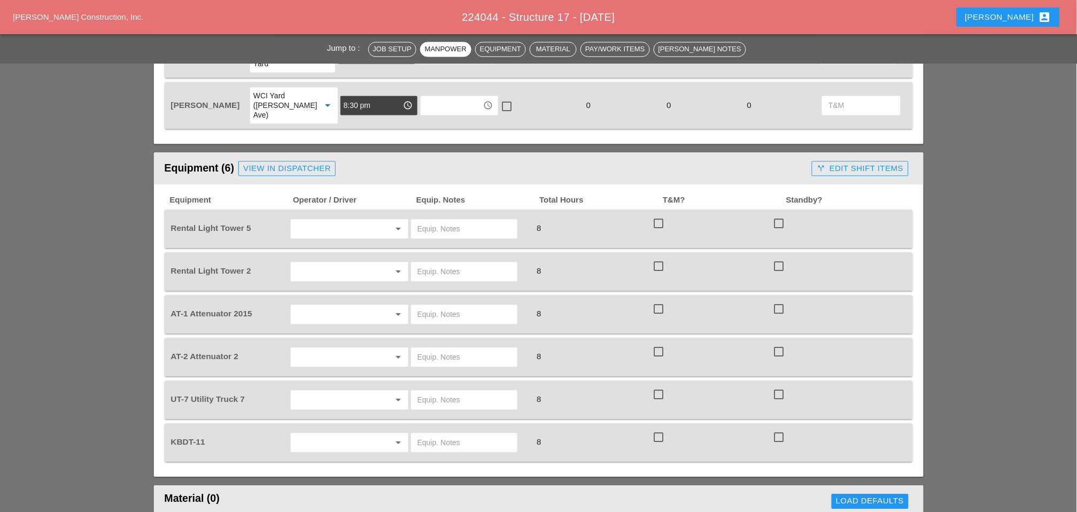
click at [288, 49] on input "text" at bounding box center [334, 228] width 81 height 17
click at [288, 49] on div "[PERSON_NAME]" at bounding box center [349, 269] width 100 height 13
type input "[PERSON_NAME]"
click at [288, 49] on input "text" at bounding box center [464, 228] width 94 height 17
click at [288, 49] on input "Bruckner Yard" at bounding box center [464, 228] width 94 height 17
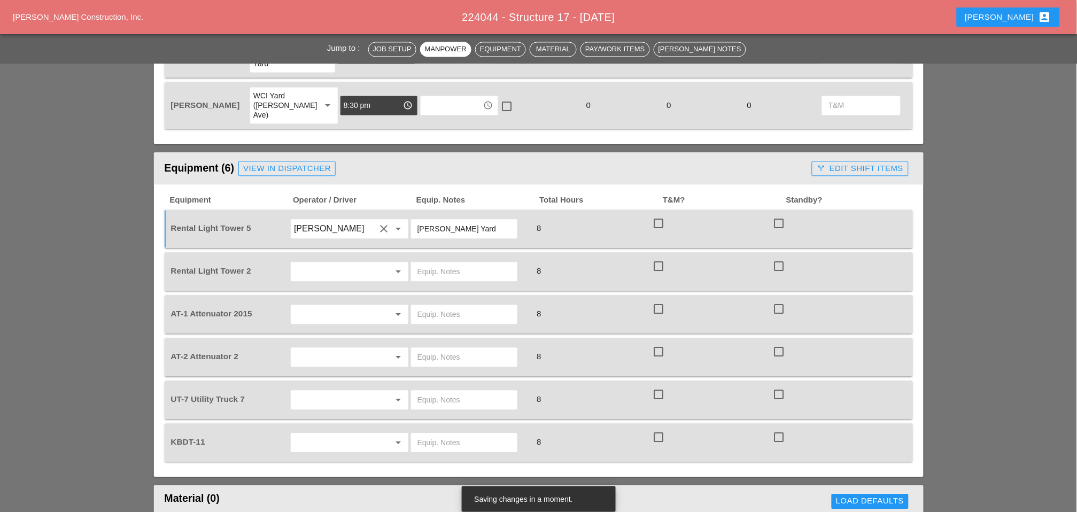
drag, startPoint x: 476, startPoint y: 182, endPoint x: 416, endPoint y: 179, distance: 60.5
click at [288, 49] on input "Bruckner Yard" at bounding box center [464, 228] width 94 height 17
type input "[PERSON_NAME] Yard"
click at [288, 49] on input "text" at bounding box center [464, 271] width 94 height 17
paste input "[PERSON_NAME] Yard"
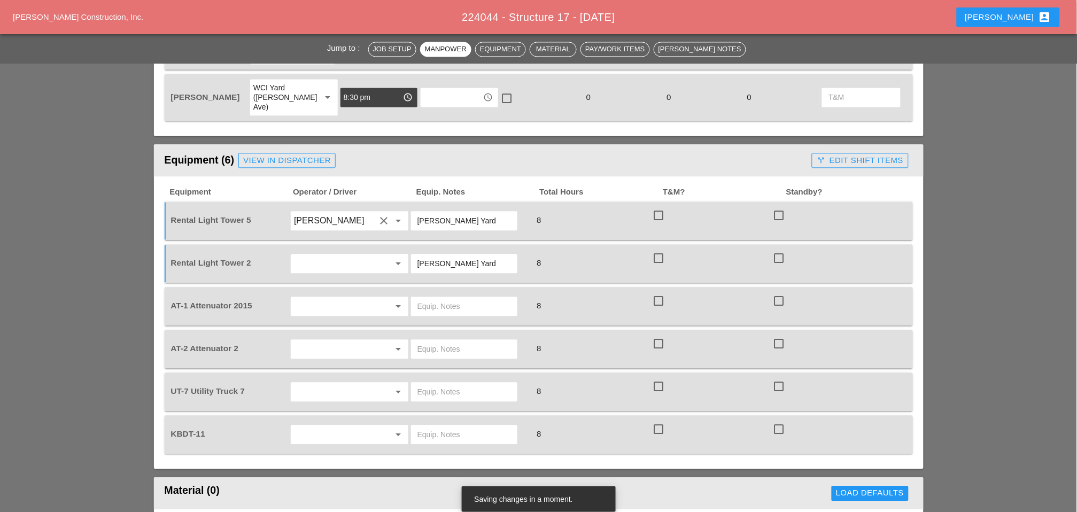
scroll to position [712, 0]
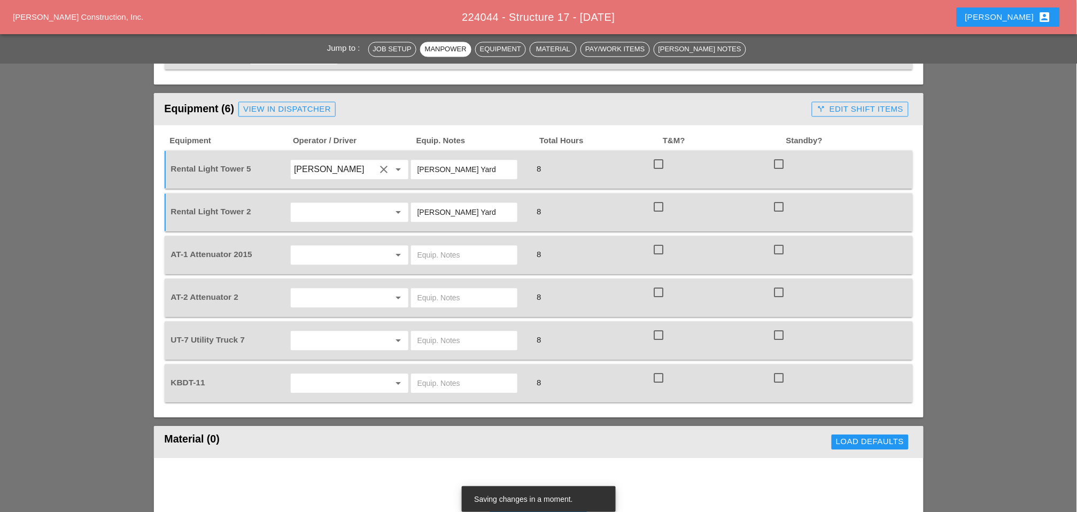
type input "[PERSON_NAME] Yard"
click at [288, 49] on input "text" at bounding box center [334, 254] width 81 height 17
click at [288, 49] on input "text" at bounding box center [334, 212] width 81 height 17
click at [288, 49] on div "[PERSON_NAME] Yard" at bounding box center [464, 212] width 106 height 19
click at [288, 49] on input "text" at bounding box center [334, 212] width 81 height 17
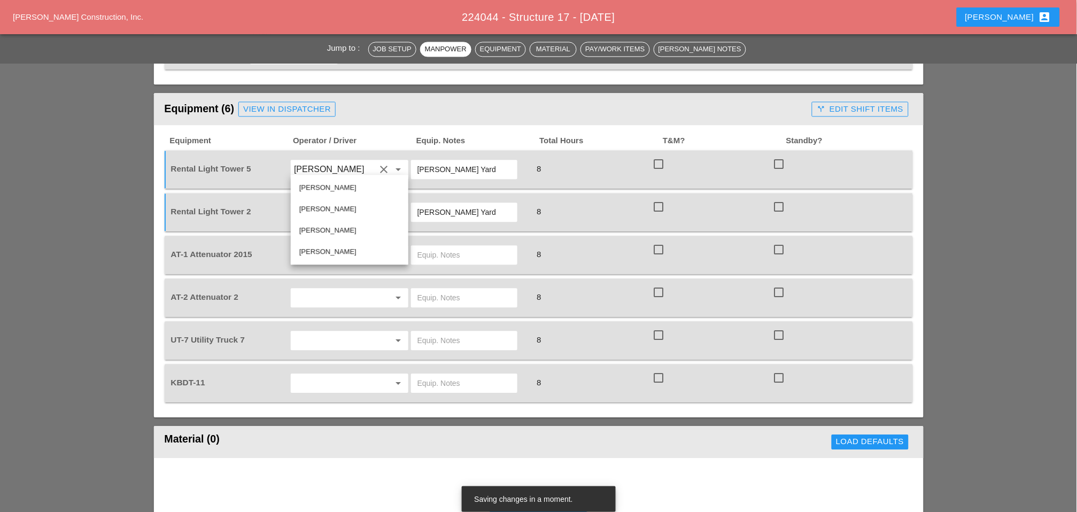
click at [288, 49] on input "[PERSON_NAME] Yard" at bounding box center [464, 212] width 94 height 17
click at [288, 49] on input "text" at bounding box center [334, 254] width 81 height 17
click at [288, 49] on div "Daniel Kavanaugh" at bounding box center [349, 272] width 100 height 13
type input "Daniel Kavanaugh"
click at [288, 49] on input "text" at bounding box center [464, 254] width 94 height 17
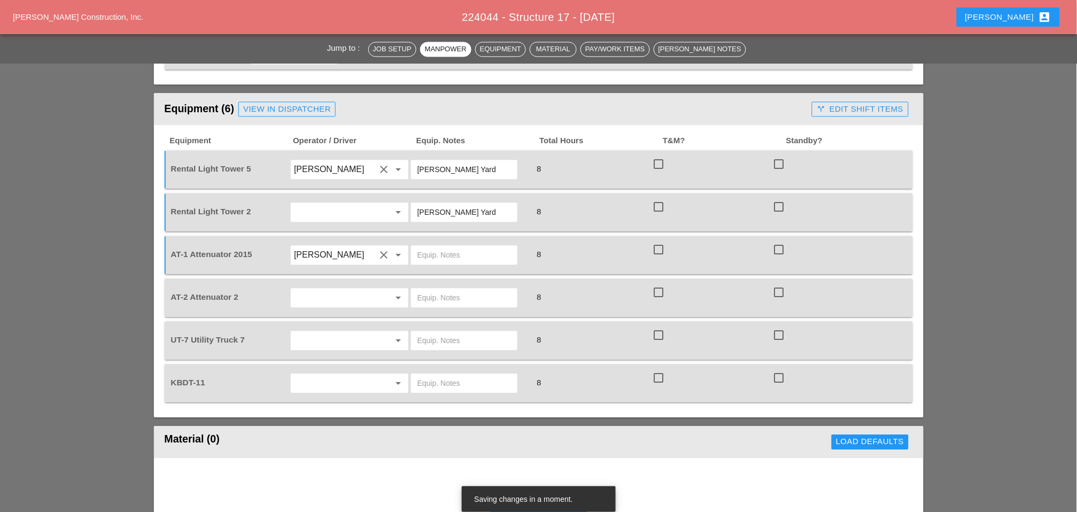
paste input "[PERSON_NAME] Yard"
type input "[PERSON_NAME] Yard"
click at [288, 49] on input "text" at bounding box center [464, 297] width 94 height 17
paste input "[PERSON_NAME] Yard"
type input "[PERSON_NAME] Yard"
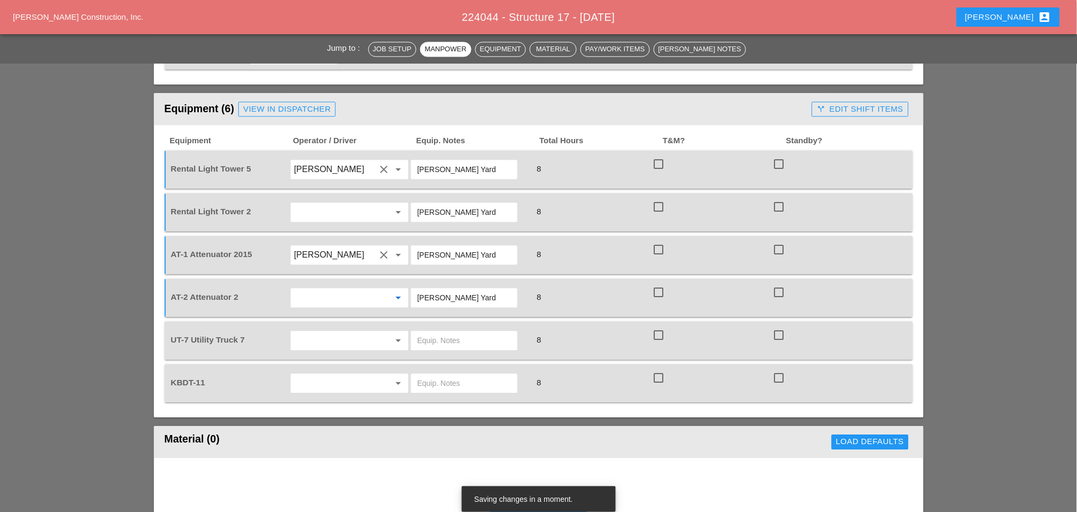
click at [288, 49] on input "text" at bounding box center [334, 297] width 81 height 17
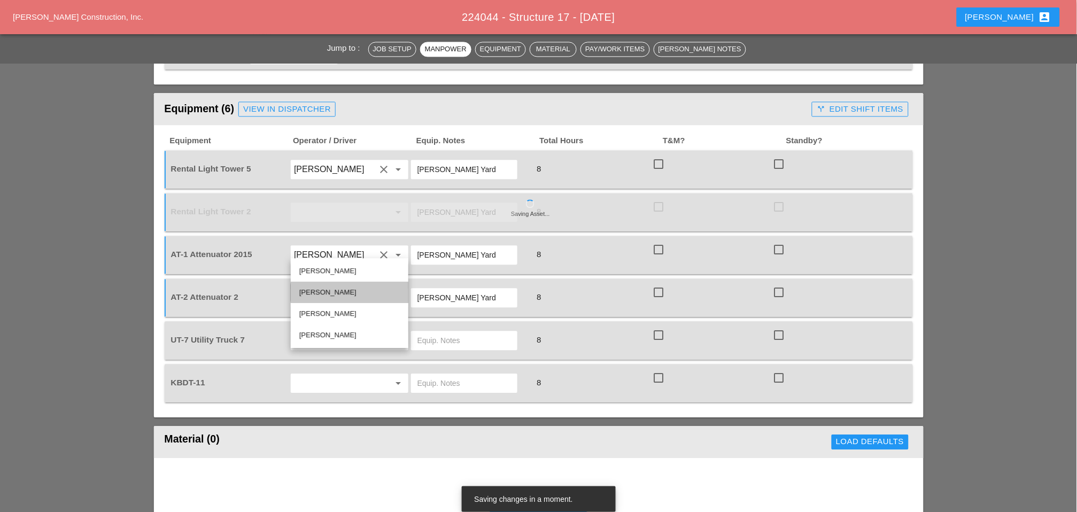
click at [288, 49] on div "Jessica Godoy" at bounding box center [349, 292] width 100 height 13
type input "Jessica Godoy"
click at [288, 49] on input "text" at bounding box center [334, 340] width 81 height 17
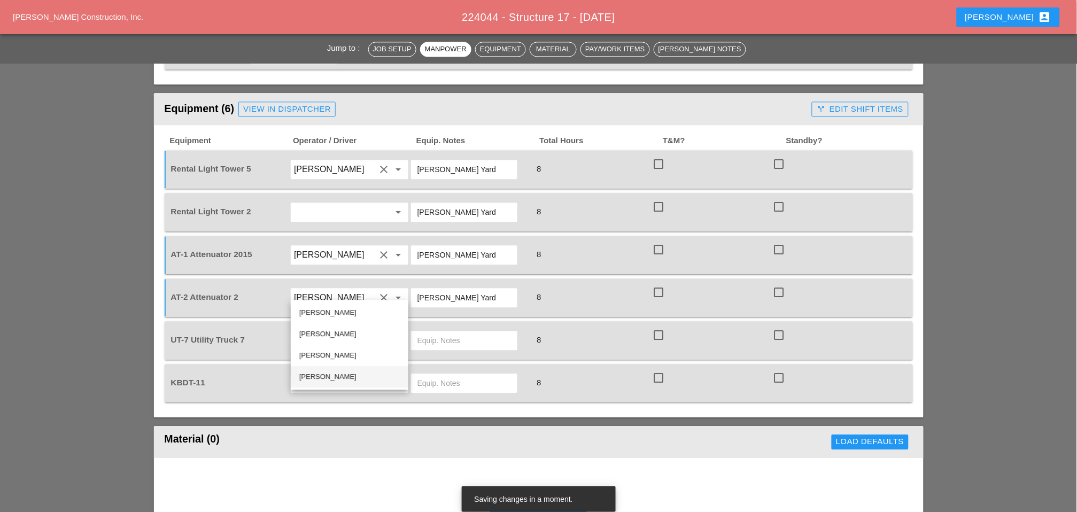
click at [288, 49] on div "Alex Miller" at bounding box center [349, 376] width 100 height 13
type input "Alex Miller"
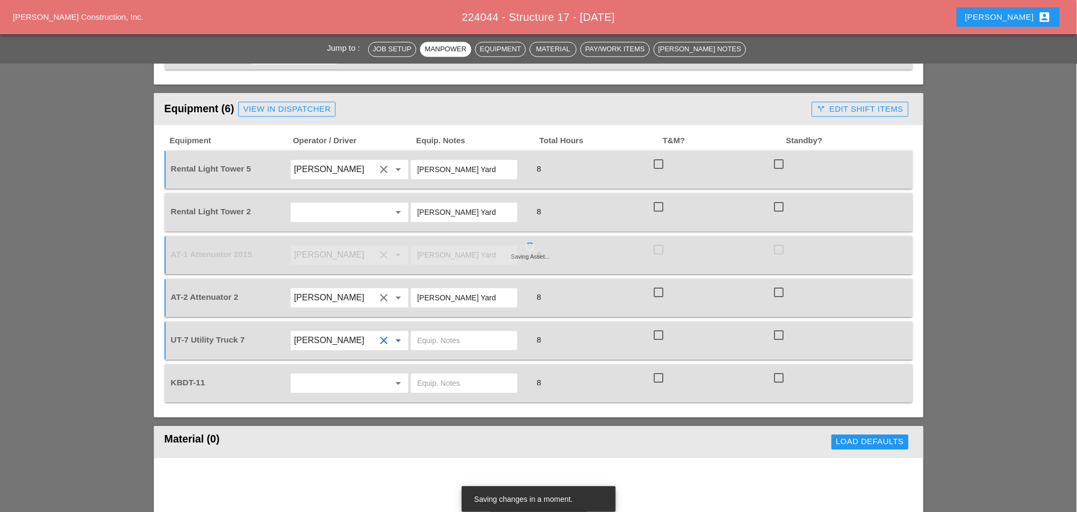
click at [288, 49] on input "text" at bounding box center [334, 383] width 81 height 17
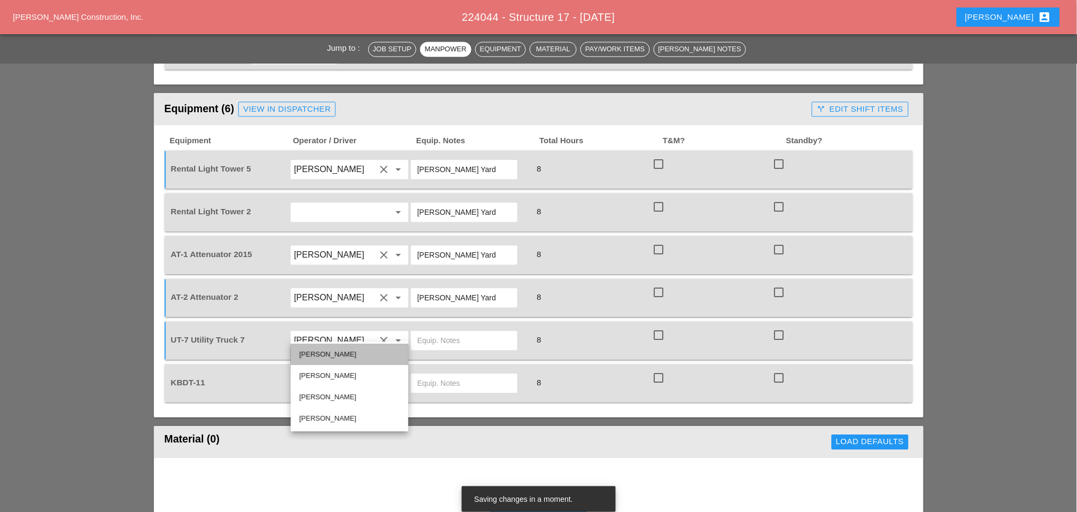
click at [288, 49] on div "Joshua Baker" at bounding box center [349, 354] width 100 height 13
type input "Joshua Baker"
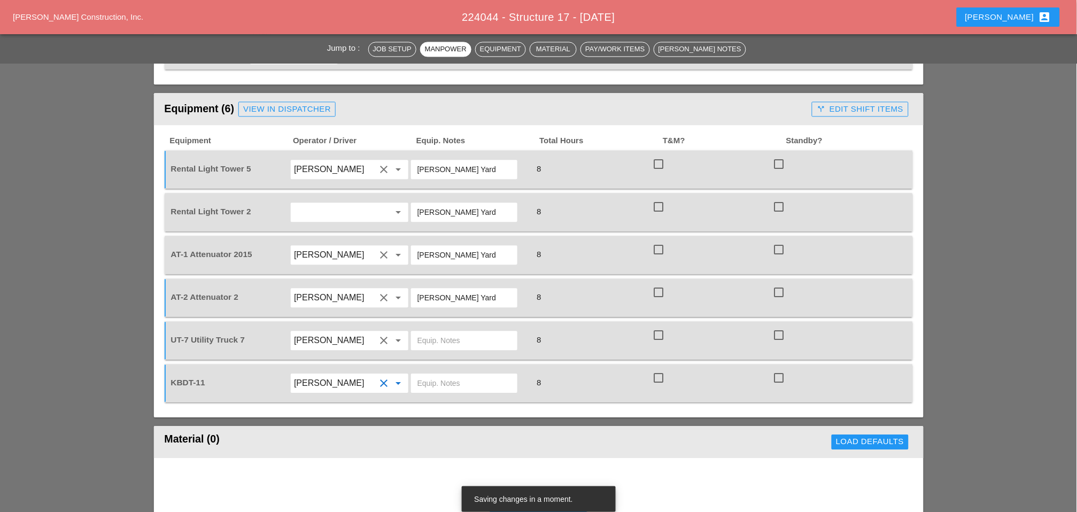
click at [288, 49] on input "text" at bounding box center [464, 340] width 94 height 17
type input "Main Yard"
click at [288, 49] on input "text" at bounding box center [464, 383] width 94 height 17
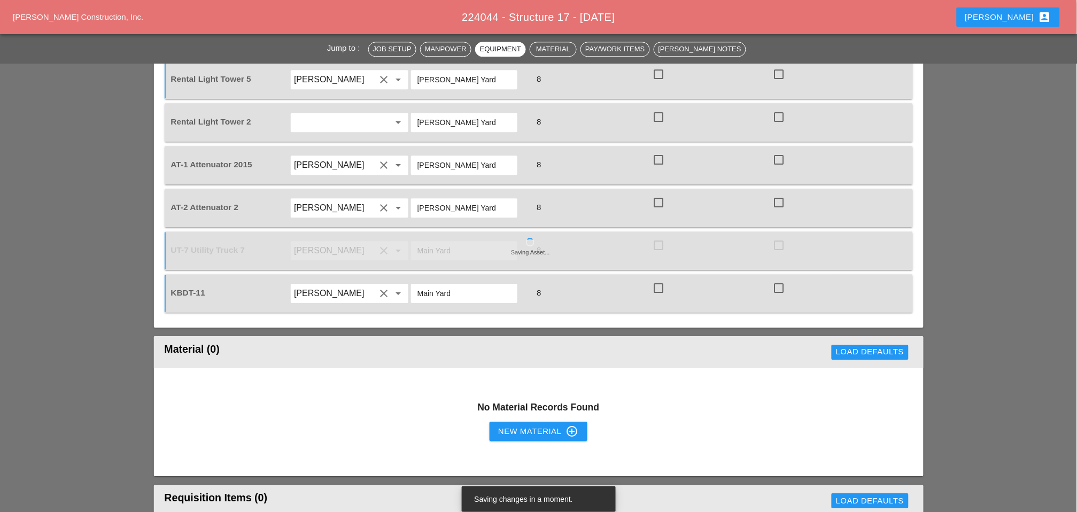
scroll to position [890, 0]
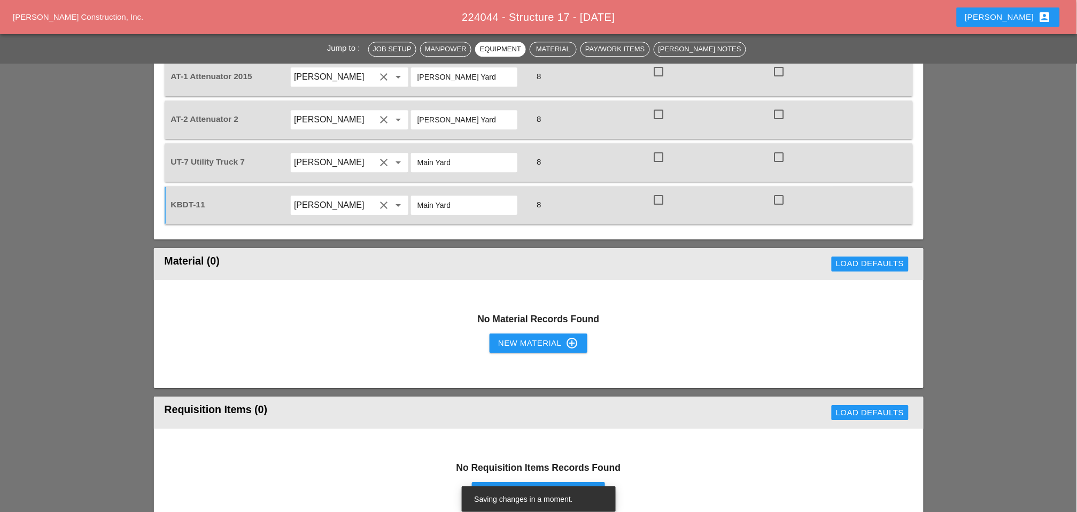
type input "Main Yard"
click at [288, 49] on div "New Material control_point" at bounding box center [538, 343] width 80 height 13
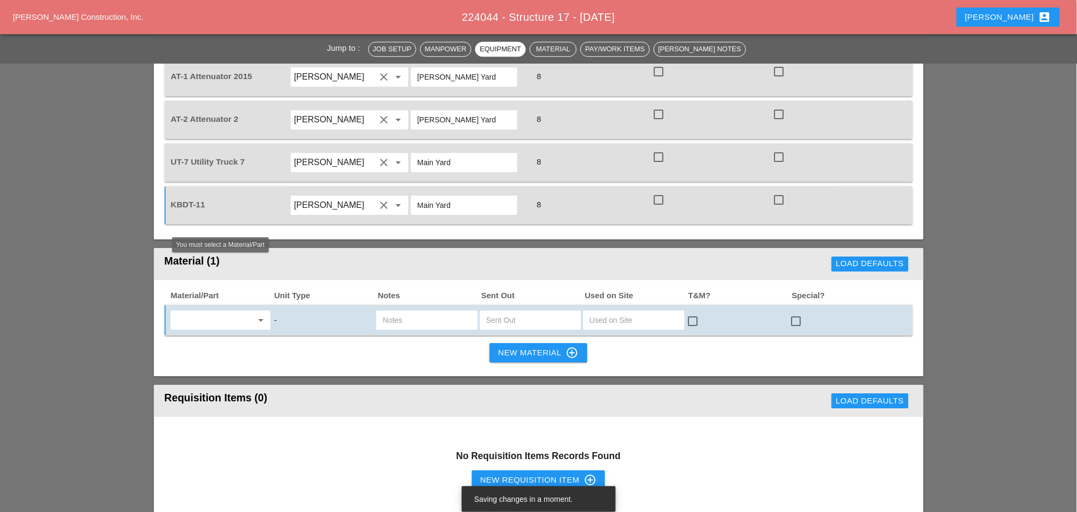
click at [193, 49] on input "text" at bounding box center [213, 320] width 79 height 17
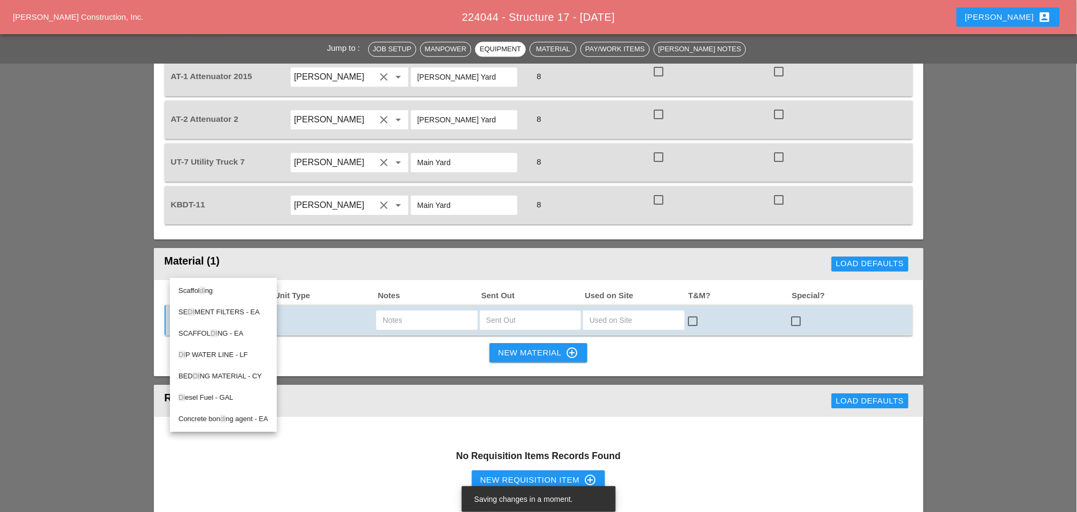
drag, startPoint x: 205, startPoint y: 392, endPoint x: 231, endPoint y: 379, distance: 29.2
click at [206, 49] on div "Di esel Fuel - GAL" at bounding box center [224, 397] width 90 height 13
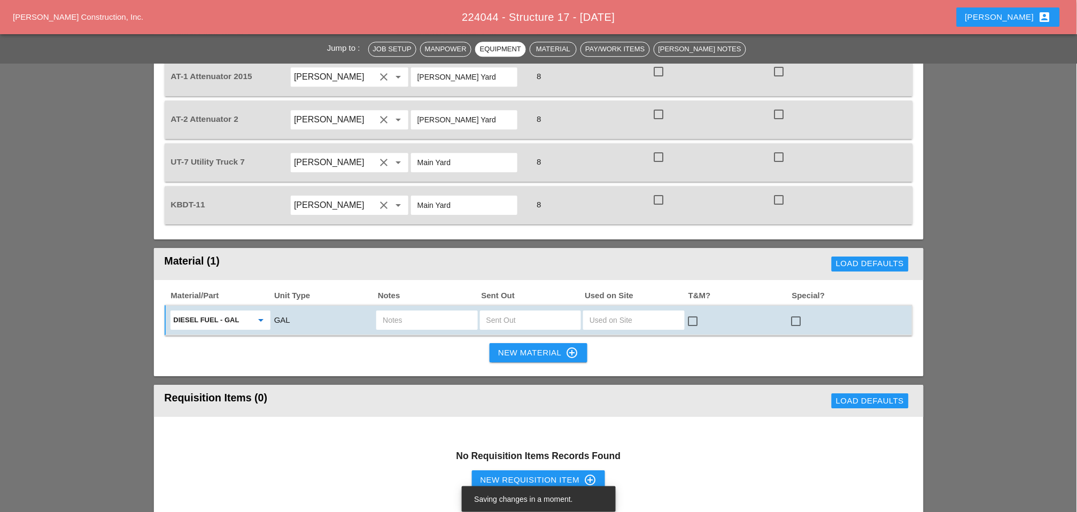
type input "Diesel Fuel - GAL"
click at [288, 49] on input "text" at bounding box center [530, 320] width 88 height 17
type input "10"
click at [288, 49] on input "text" at bounding box center [427, 320] width 88 height 17
type input "ut7"
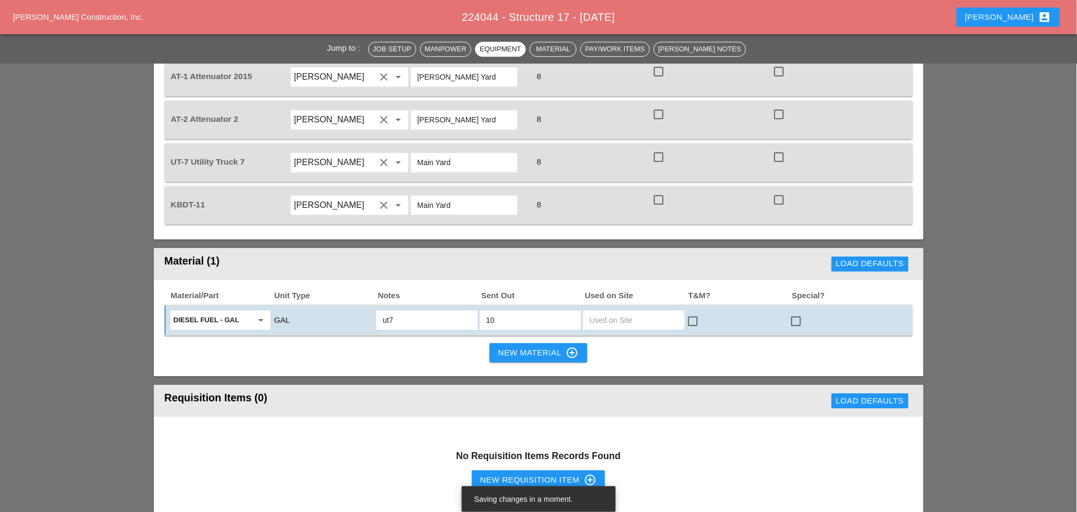
click at [288, 49] on button "New Material control_point" at bounding box center [538, 352] width 97 height 19
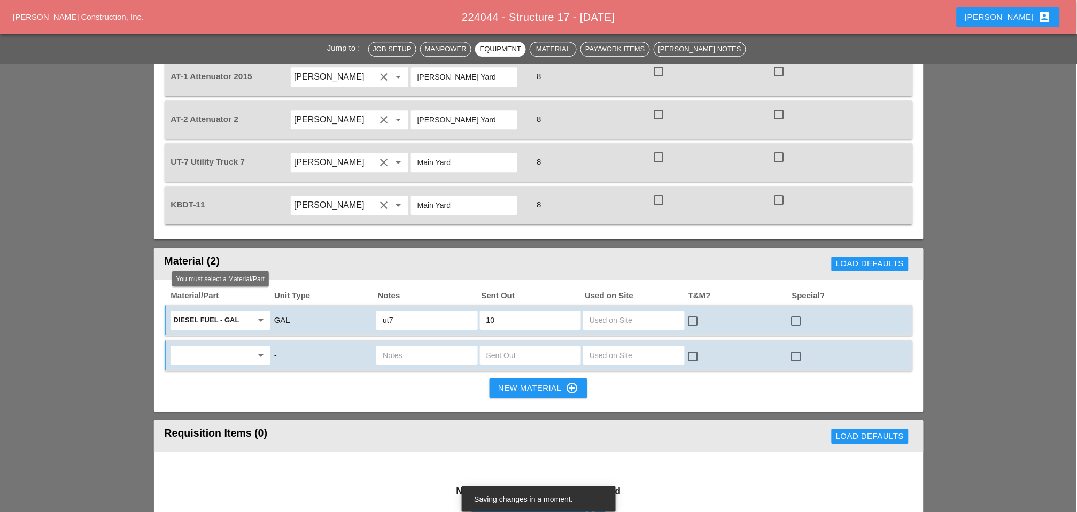
click at [215, 49] on input "text" at bounding box center [213, 355] width 79 height 17
drag, startPoint x: 211, startPoint y: 322, endPoint x: 329, endPoint y: 319, distance: 118.2
click at [212, 49] on div "Gas oline - GAL" at bounding box center [220, 325] width 83 height 13
type input "Gasoline - GAL"
click at [288, 49] on input "text" at bounding box center [530, 355] width 88 height 17
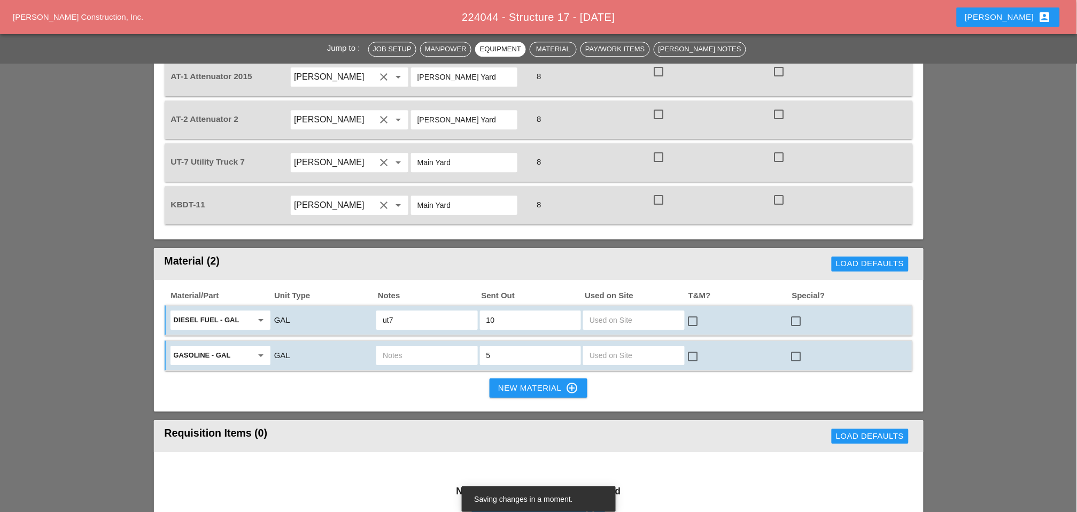
type input "5"
click at [288, 49] on input "text" at bounding box center [427, 355] width 88 height 17
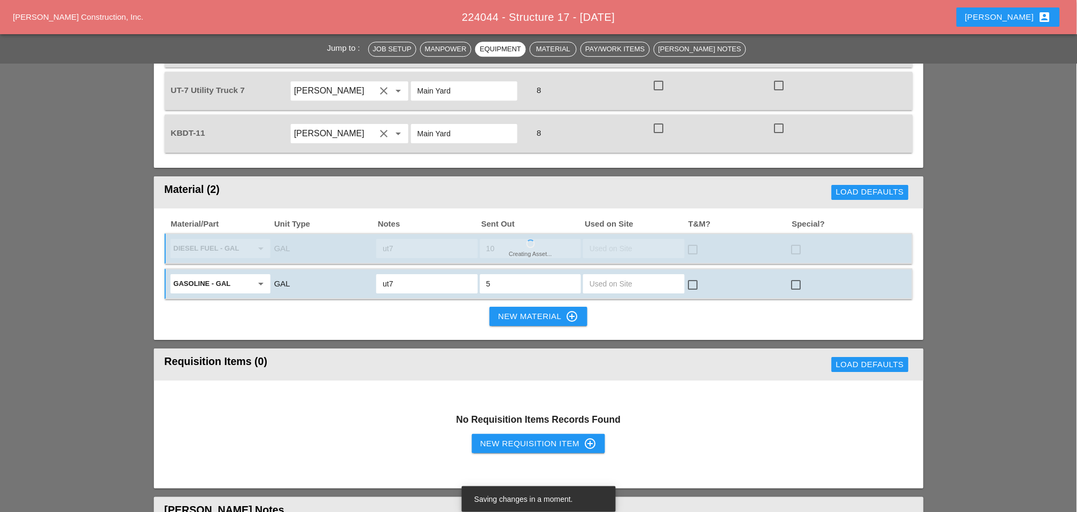
scroll to position [1069, 0]
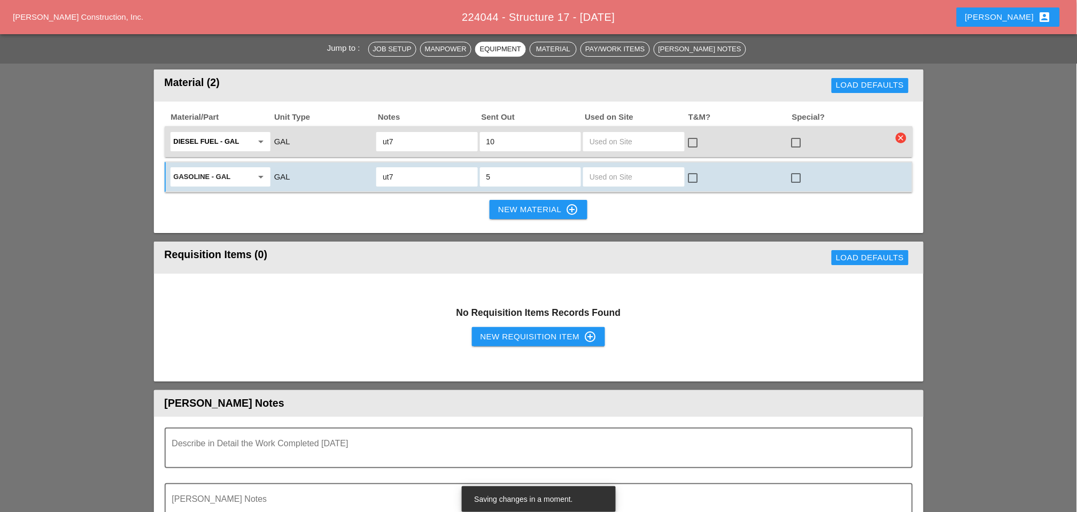
type input "ut7"
click at [288, 49] on div "New Requisition Item control_point" at bounding box center [538, 336] width 117 height 13
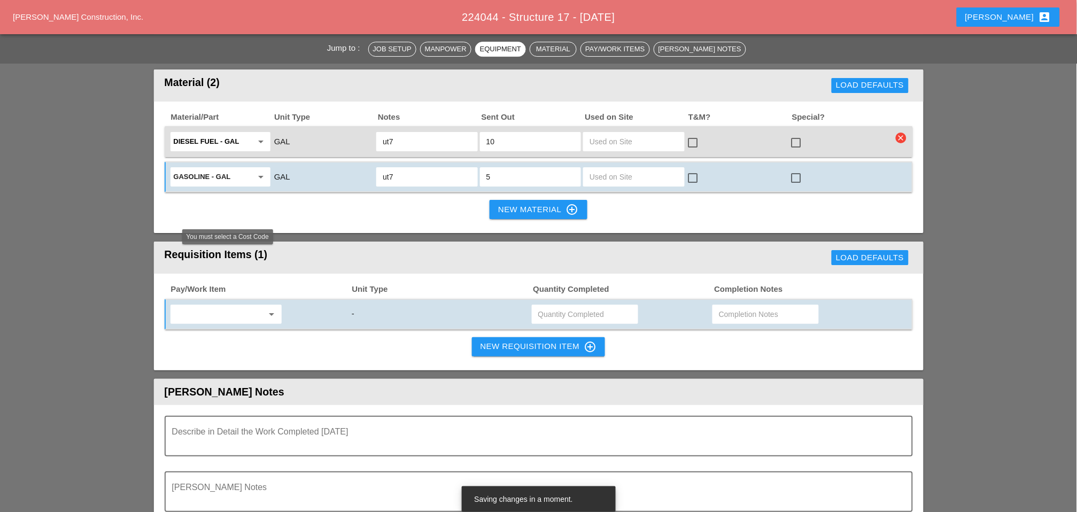
click at [235, 49] on input "text" at bounding box center [219, 314] width 90 height 17
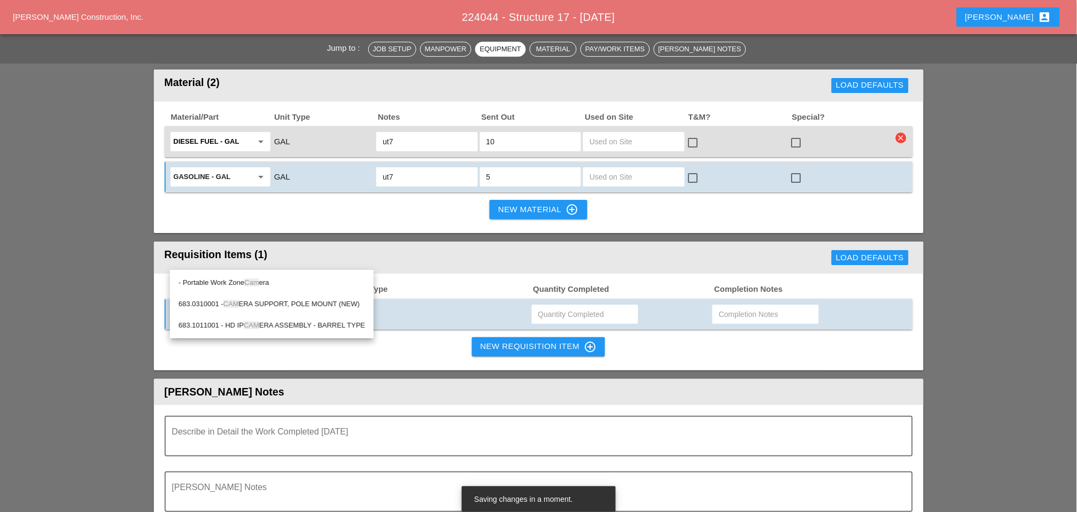
click at [253, 49] on span "Cam" at bounding box center [251, 282] width 14 height 8
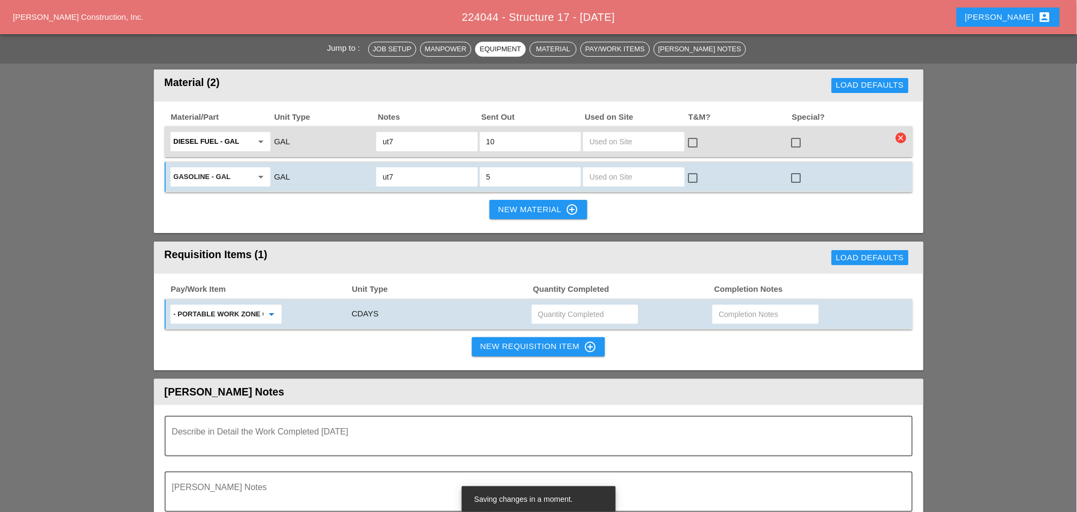
type input "- Portable Work Zone Camera"
click at [288, 49] on input "text" at bounding box center [585, 314] width 94 height 17
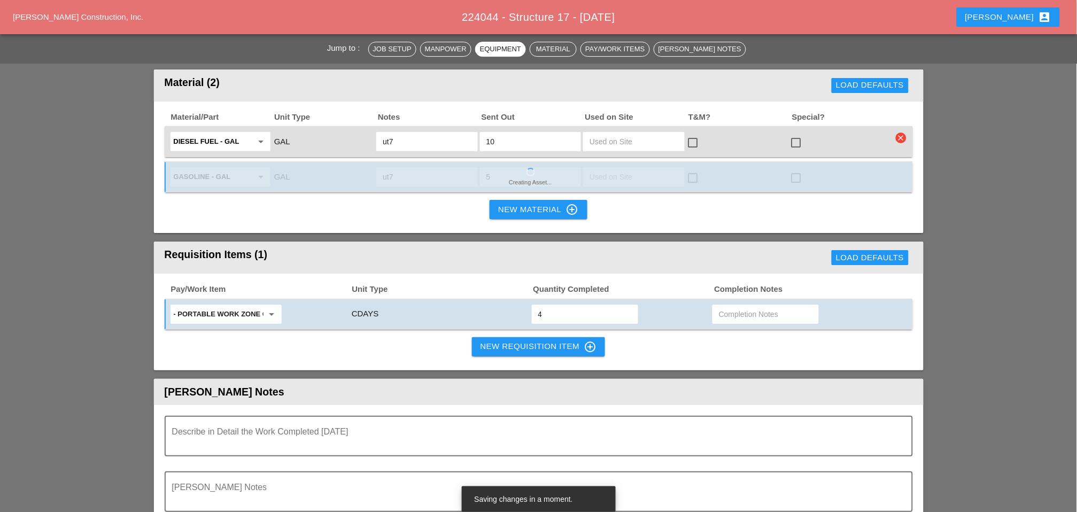
type input "4"
click at [288, 49] on div "New Requisition Item control_point" at bounding box center [538, 346] width 117 height 13
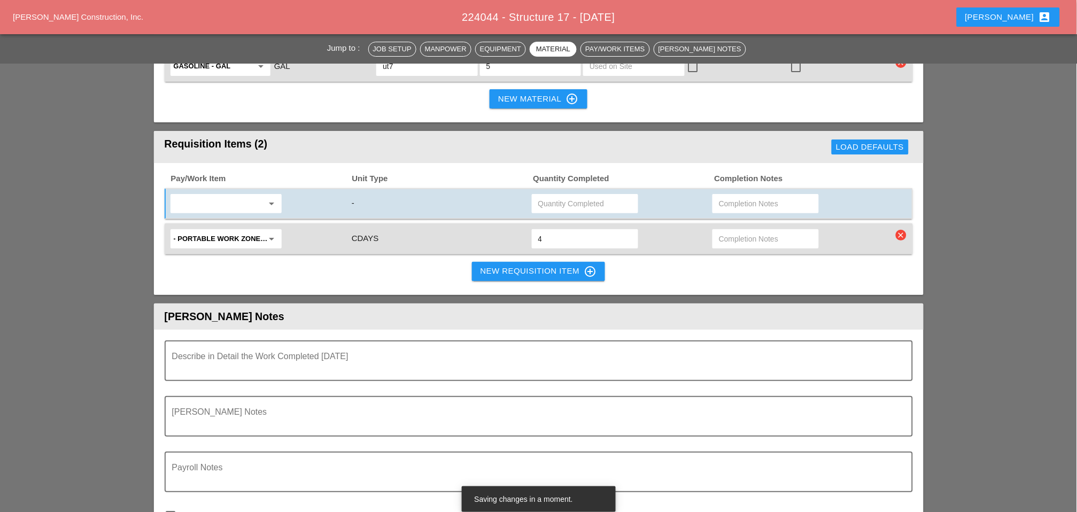
scroll to position [1306, 0]
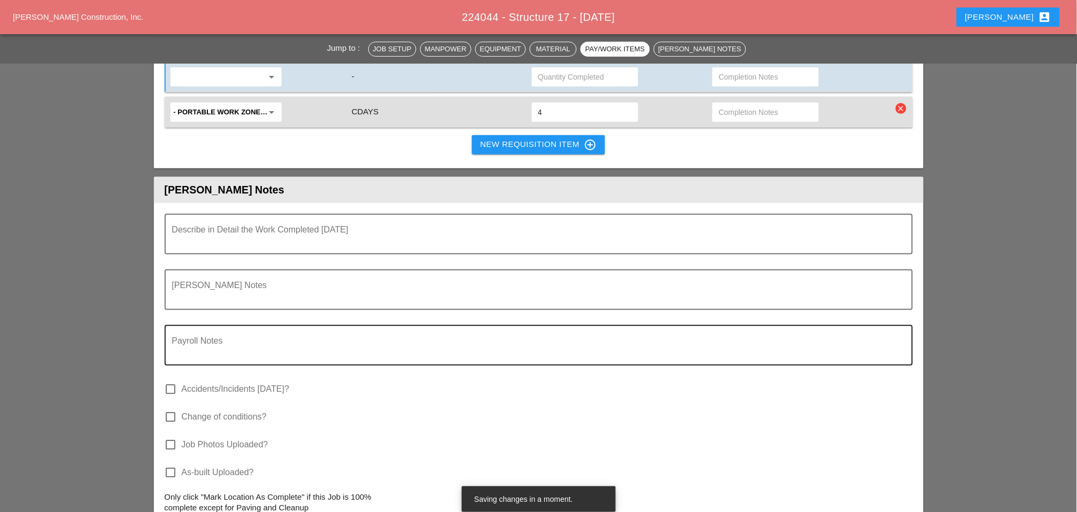
click at [234, 49] on textarea "Payroll Notes" at bounding box center [534, 352] width 725 height 26
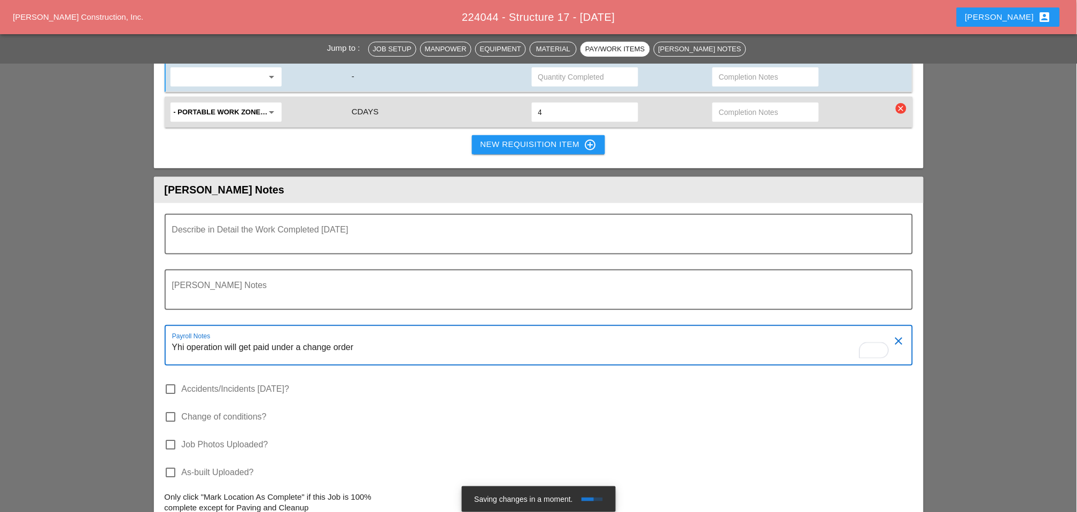
drag, startPoint x: 184, startPoint y: 290, endPoint x: 169, endPoint y: 288, distance: 14.6
click at [169, 49] on div "Payroll Notes Yhi operation will get paid under a change order clear" at bounding box center [539, 345] width 748 height 41
drag, startPoint x: 204, startPoint y: 291, endPoint x: 418, endPoint y: 279, distance: 214.1
click at [288, 49] on div "Payroll Notes This operation will get paid under a change order" at bounding box center [534, 345] width 725 height 38
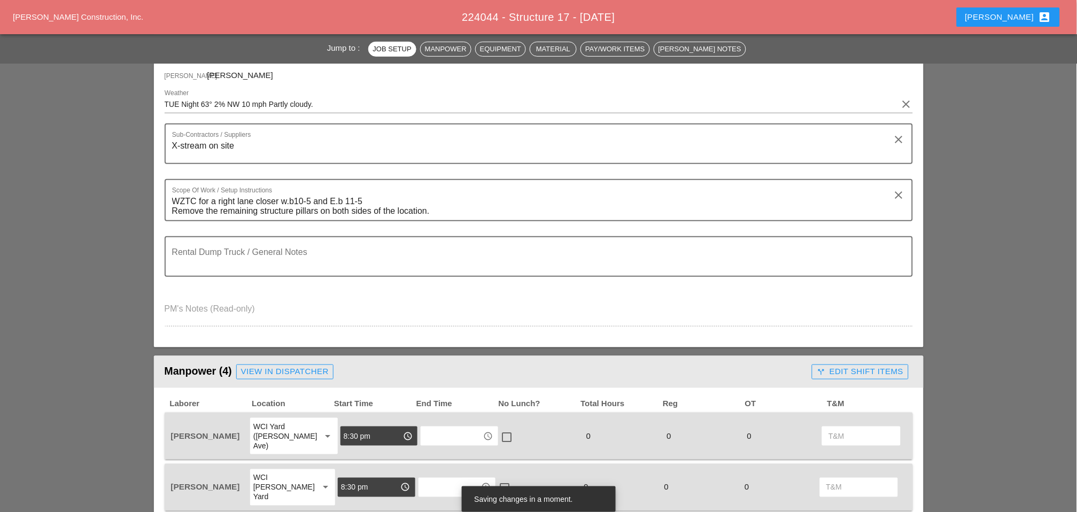
scroll to position [0, 0]
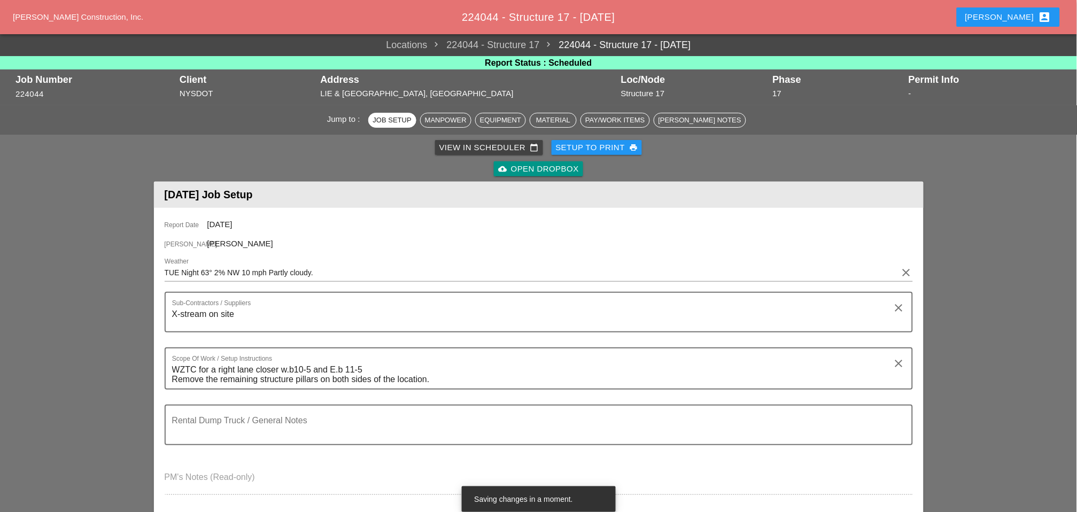
type textarea "This operation will get paid under a change order"
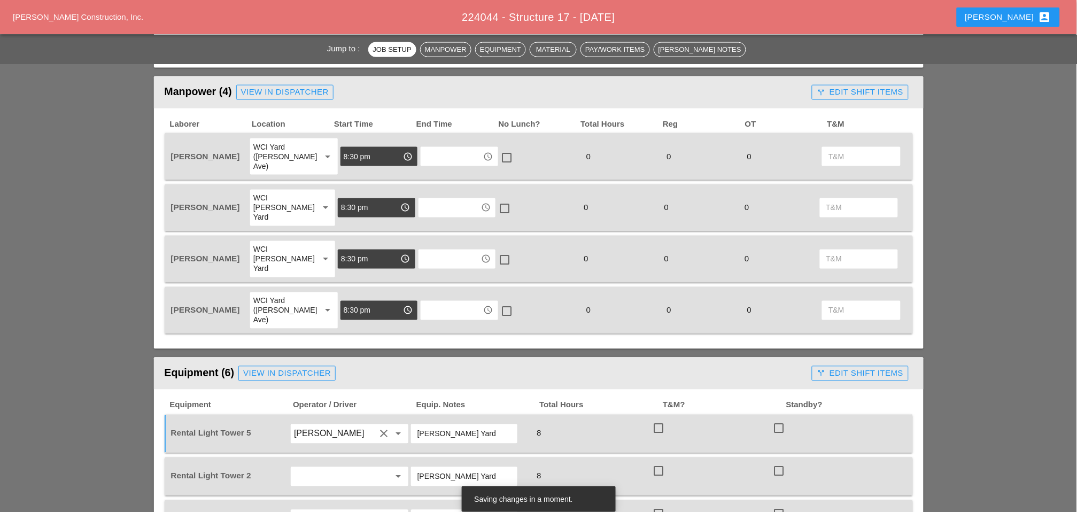
scroll to position [475, 0]
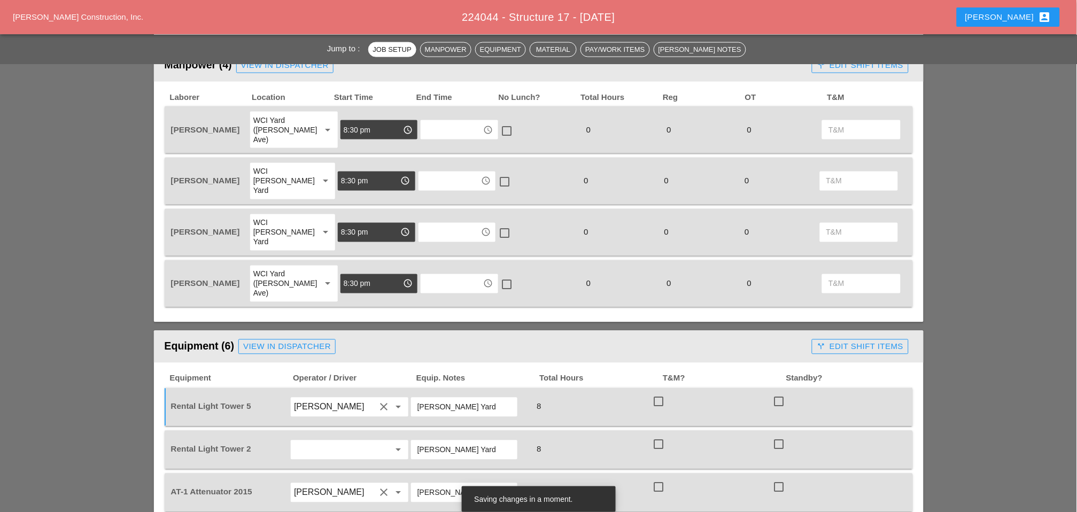
click at [288, 49] on input "text" at bounding box center [334, 449] width 81 height 17
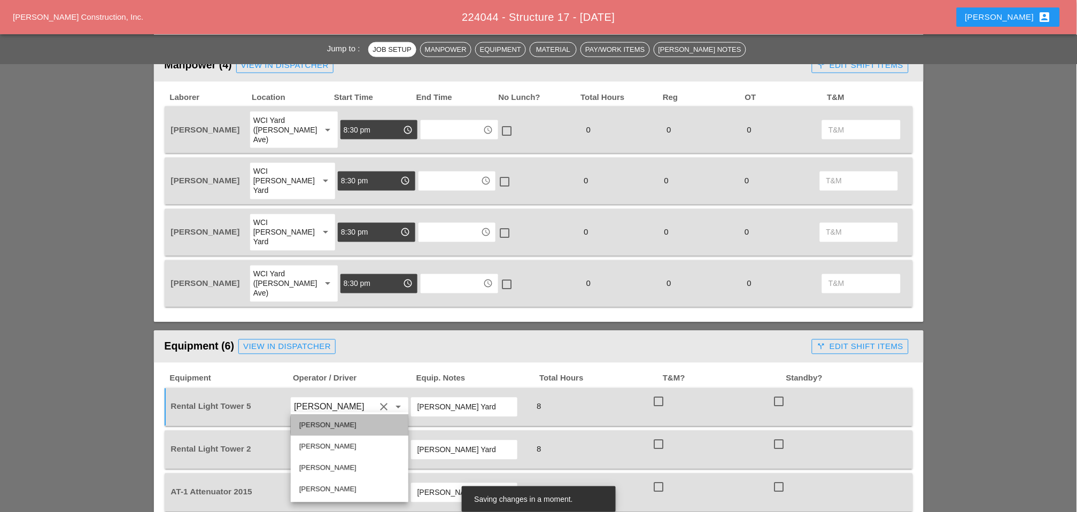
click at [288, 49] on div "Joshua Baker" at bounding box center [349, 425] width 100 height 13
type input "Joshua Baker"
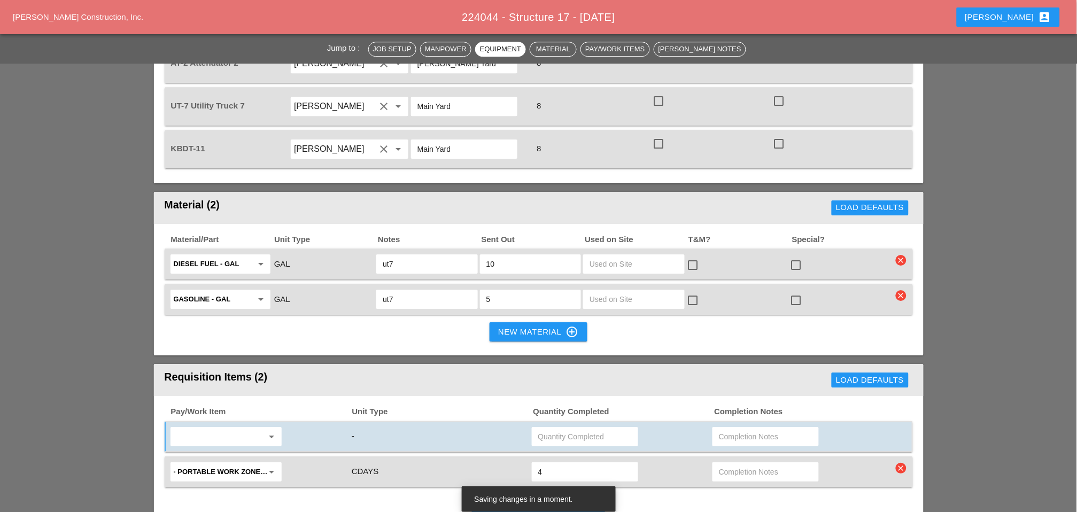
scroll to position [950, 0]
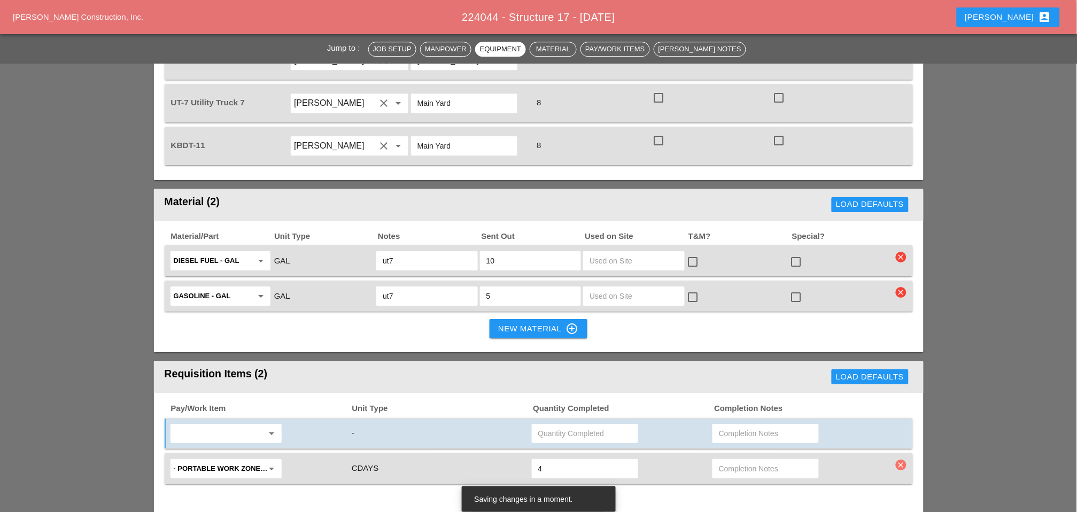
click at [288, 49] on icon "clear" at bounding box center [901, 465] width 11 height 11
click at [288, 49] on div "Are you Sure?" at bounding box center [902, 385] width 68 height 12
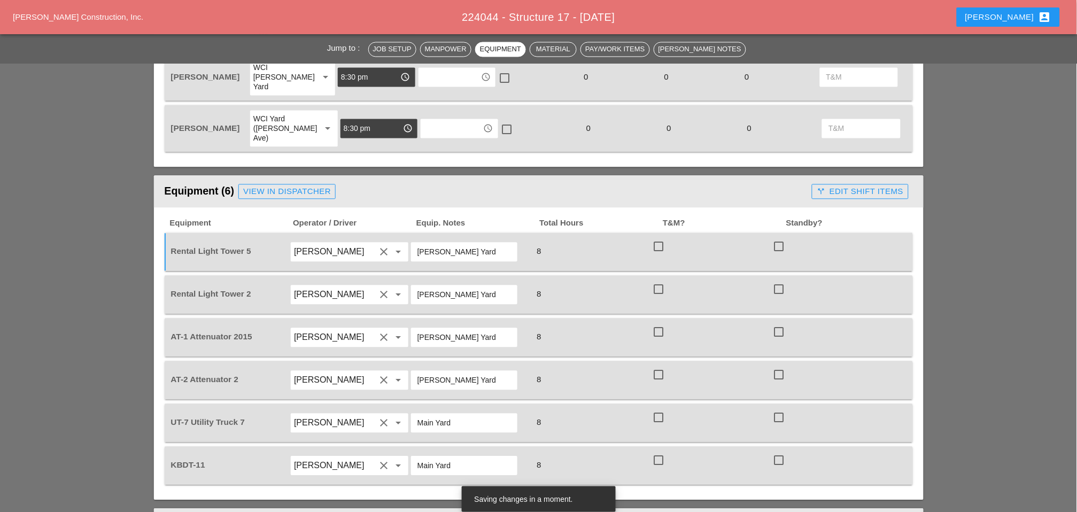
scroll to position [653, 0]
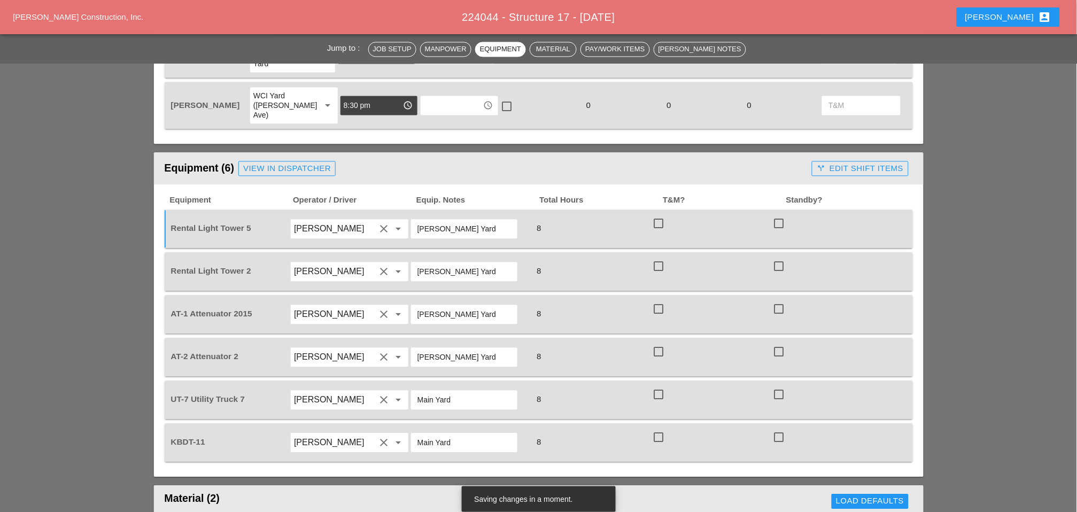
click at [288, 49] on input "Main Yard" at bounding box center [464, 399] width 94 height 17
drag, startPoint x: 454, startPoint y: 348, endPoint x: 407, endPoint y: 344, distance: 47.8
click at [288, 49] on div "UT-7 Utility Truck 7 Alex Miller clear arrow_drop_down Main Yard 8 check_box_ou…" at bounding box center [531, 400] width 724 height 30
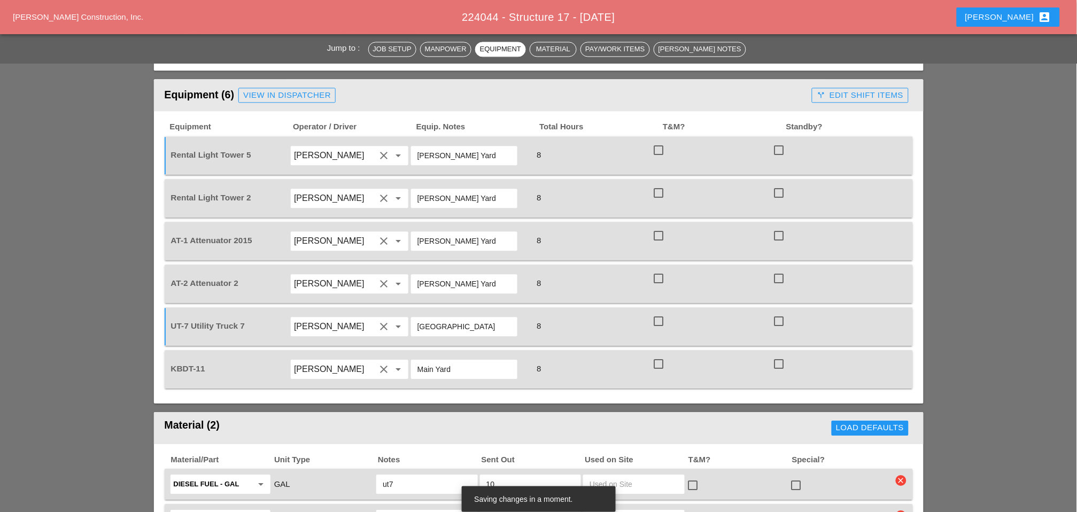
scroll to position [712, 0]
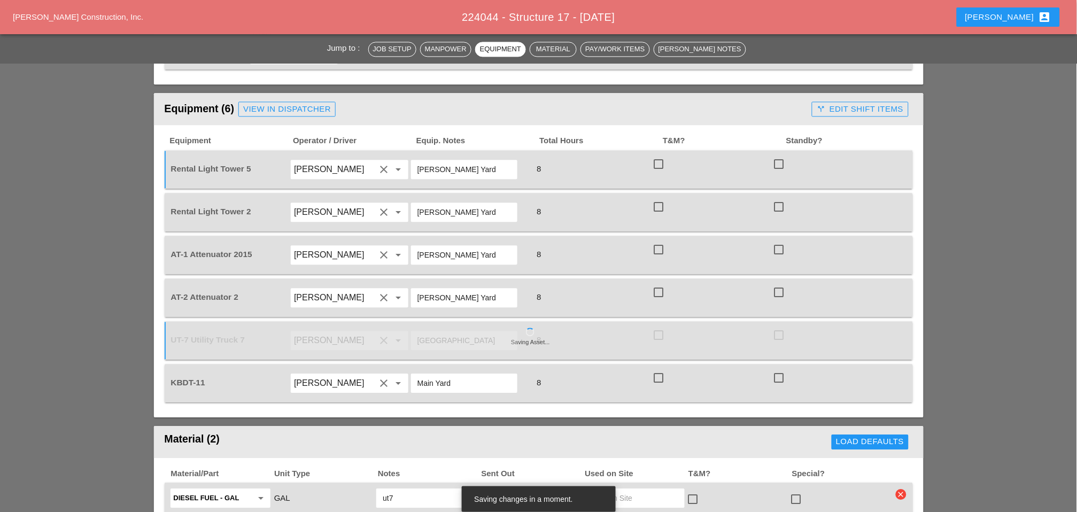
drag, startPoint x: 450, startPoint y: 292, endPoint x: 433, endPoint y: 291, distance: 16.6
click at [288, 49] on input "City Field" at bounding box center [464, 340] width 94 height 17
drag, startPoint x: 457, startPoint y: 289, endPoint x: 409, endPoint y: 289, distance: 47.6
click at [288, 49] on div "City Field" at bounding box center [464, 340] width 106 height 19
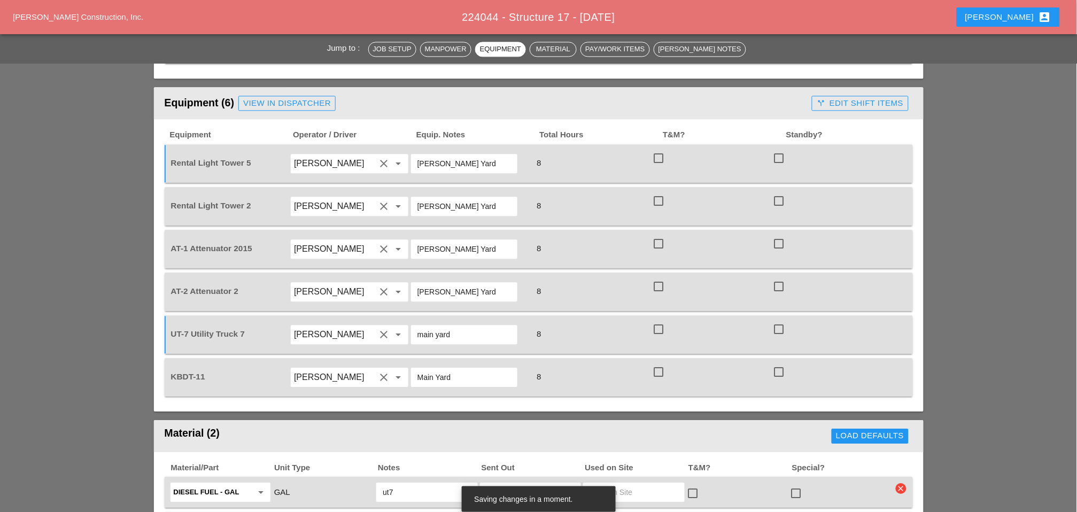
scroll to position [653, 0]
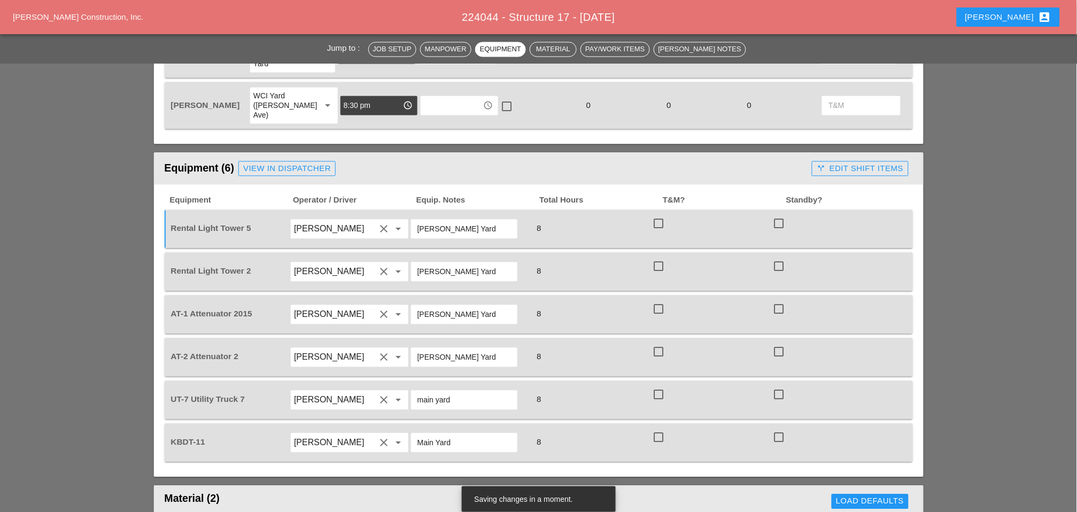
type input "main yard"
click at [288, 49] on input "Joshua Baker" at bounding box center [334, 271] width 81 height 17
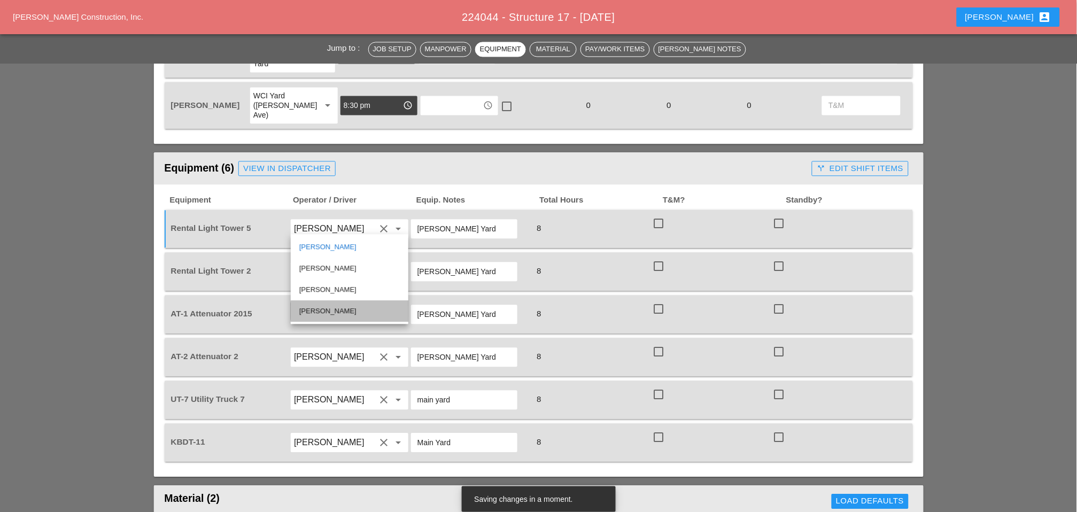
click at [288, 49] on div "Alex Miller" at bounding box center [349, 311] width 100 height 13
type input "Alex Miller"
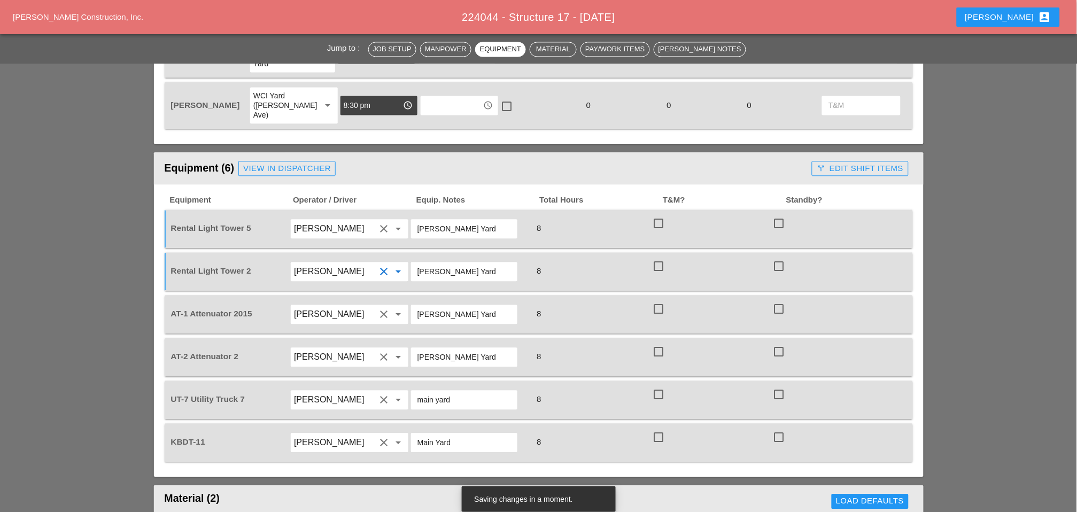
drag, startPoint x: 467, startPoint y: 221, endPoint x: 416, endPoint y: 222, distance: 51.3
click at [288, 49] on div "[PERSON_NAME] Yard" at bounding box center [464, 271] width 106 height 19
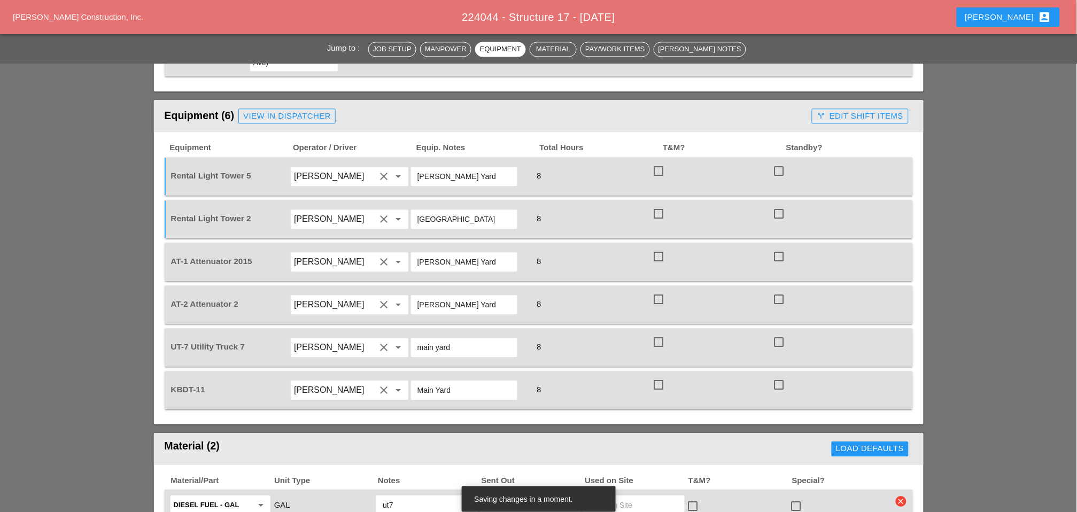
scroll to position [772, 0]
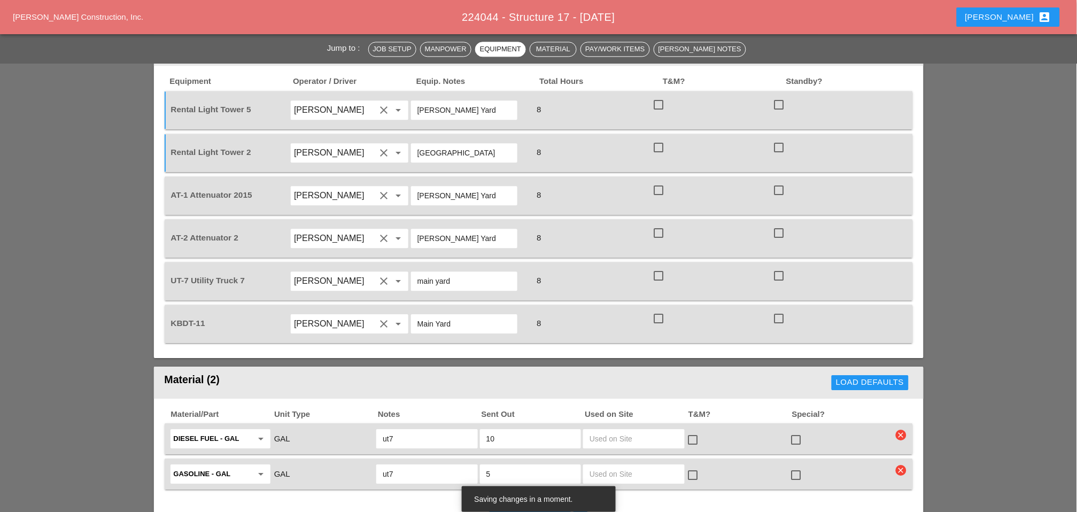
type input "City Field"
click at [288, 49] on div "8" at bounding box center [590, 323] width 119 height 14
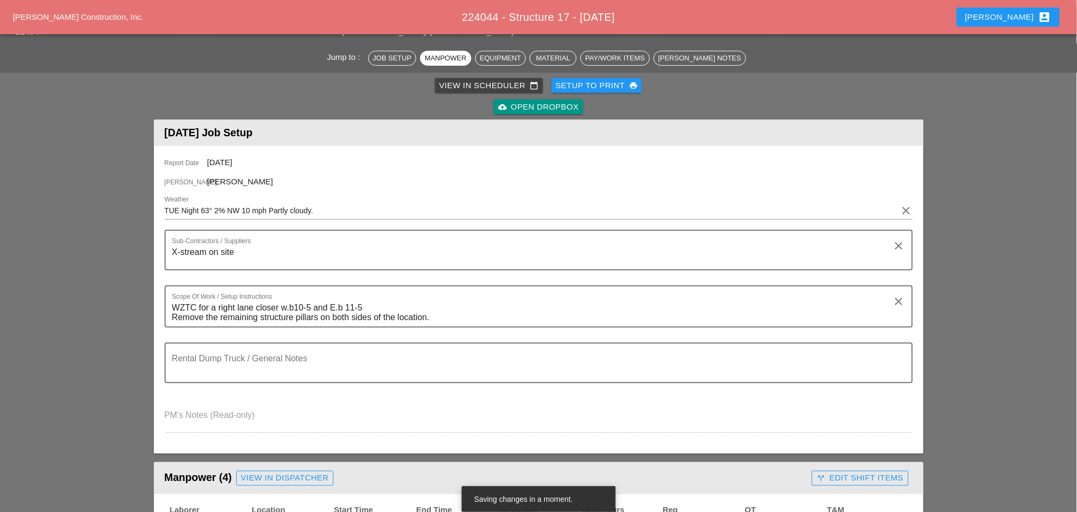
scroll to position [0, 0]
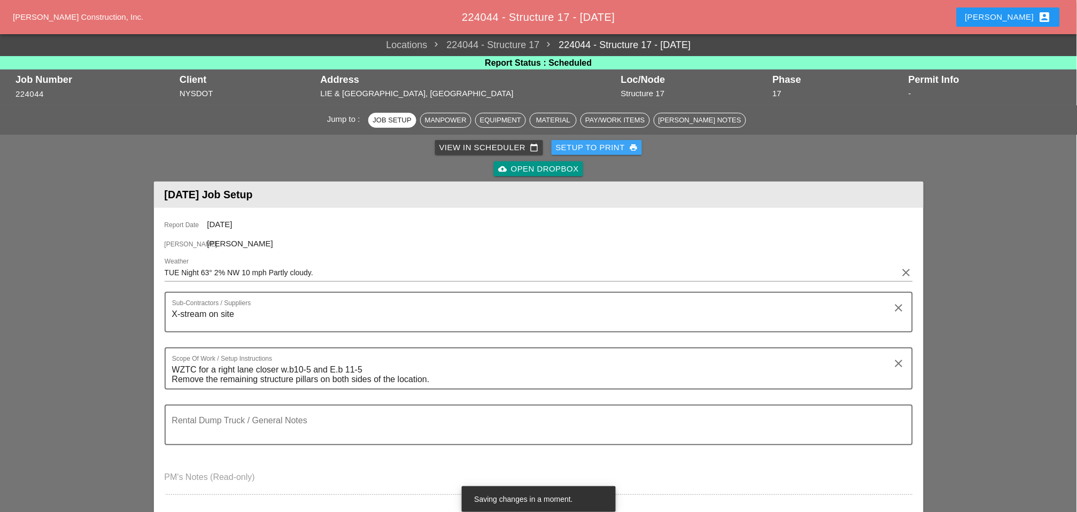
click at [288, 49] on div "Setup to Print print" at bounding box center [597, 148] width 82 height 12
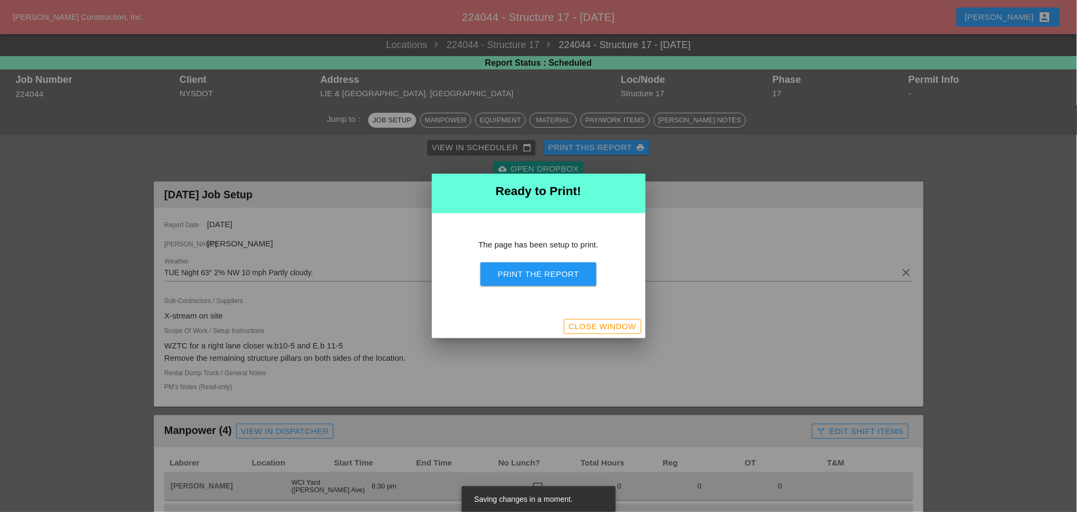
click at [288, 49] on div "Print the Report" at bounding box center [538, 274] width 81 height 12
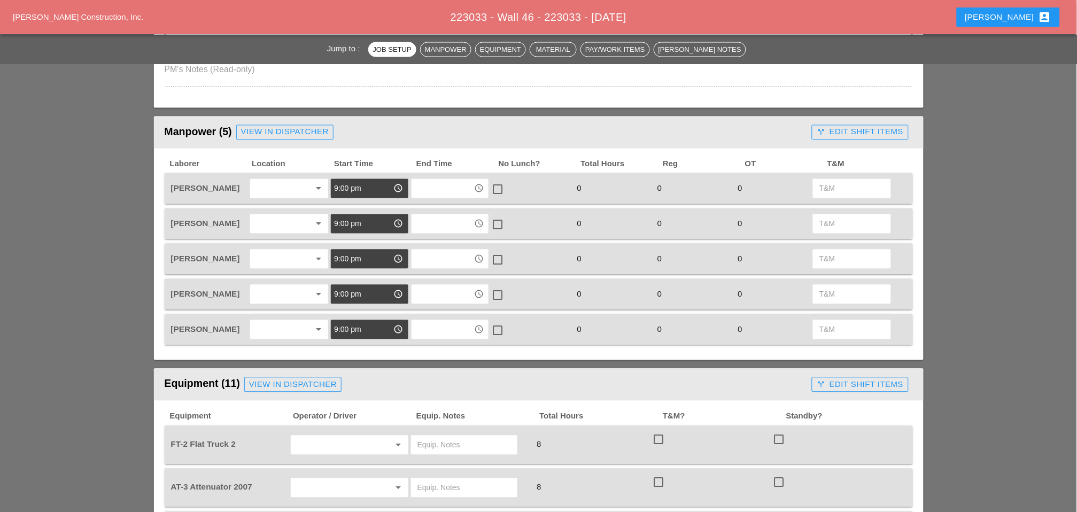
scroll to position [534, 0]
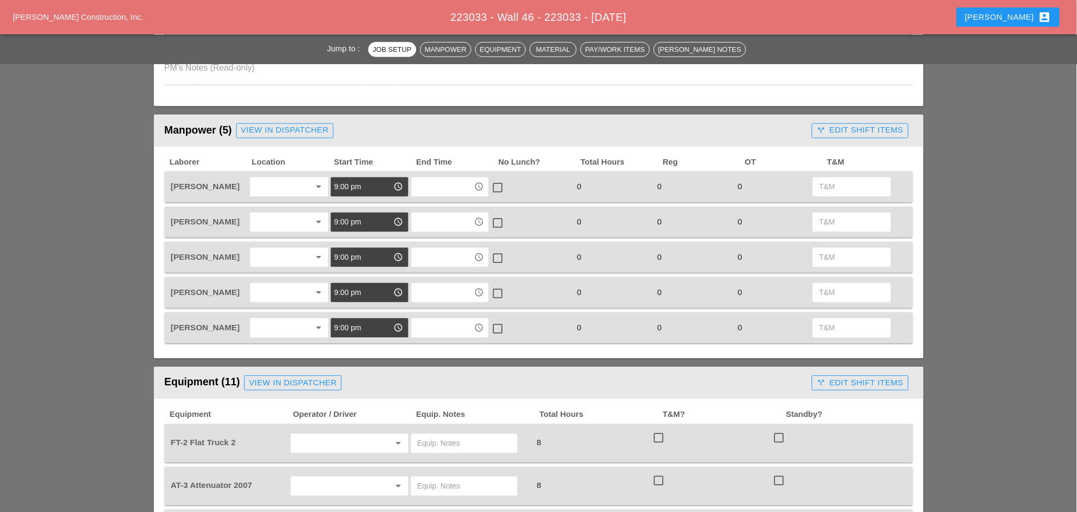
click at [281, 183] on div at bounding box center [281, 187] width 57 height 17
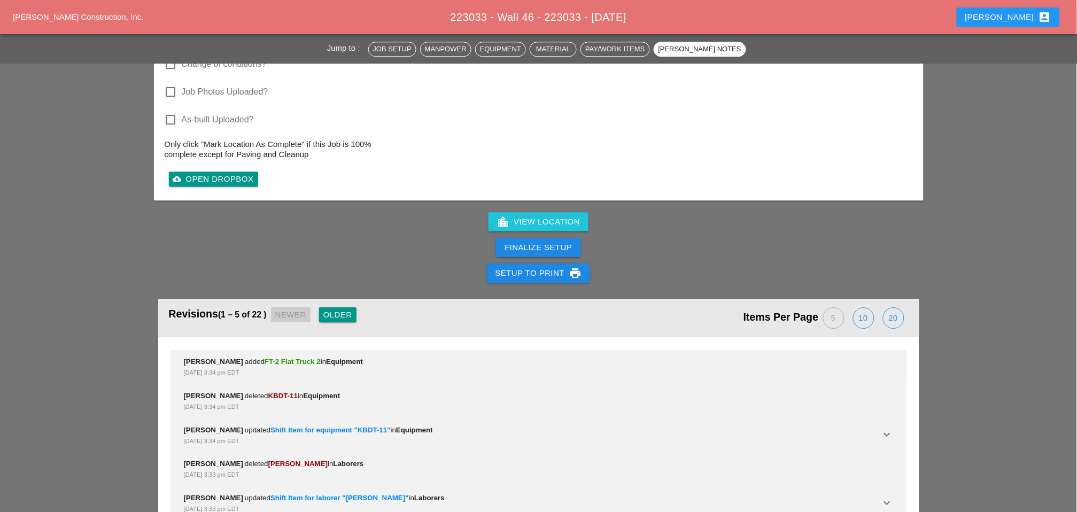
scroll to position [2091, 0]
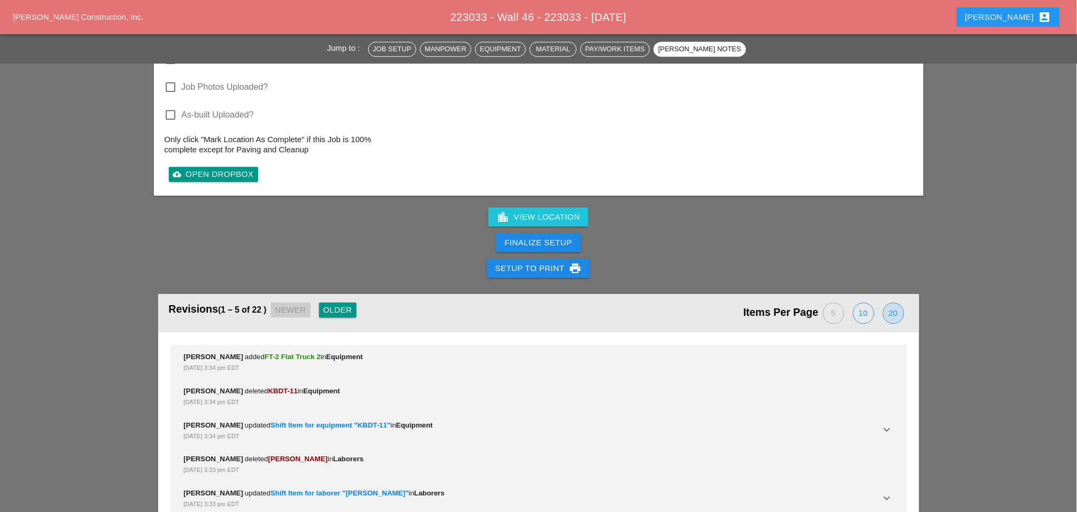
click at [891, 303] on div "20" at bounding box center [893, 313] width 20 height 20
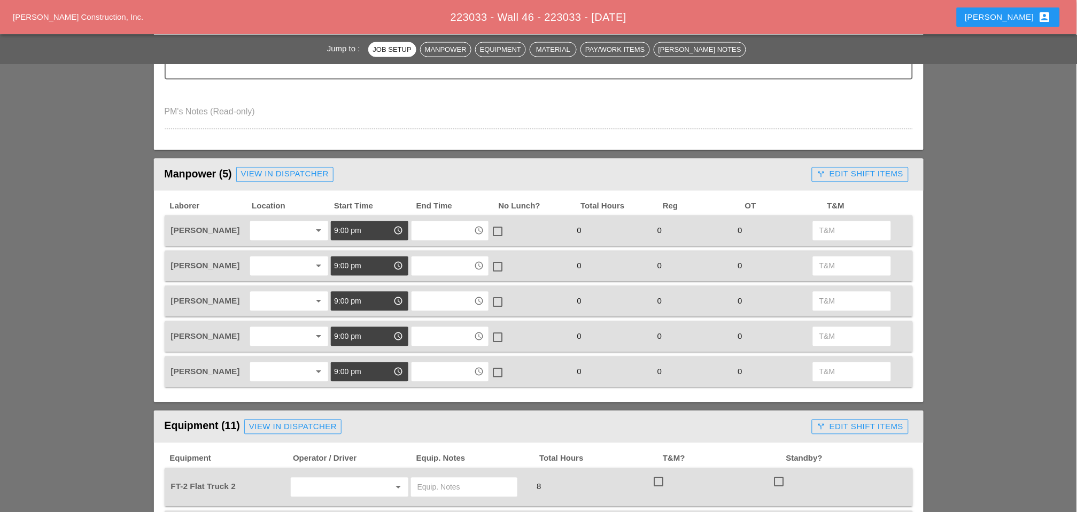
scroll to position [594, 0]
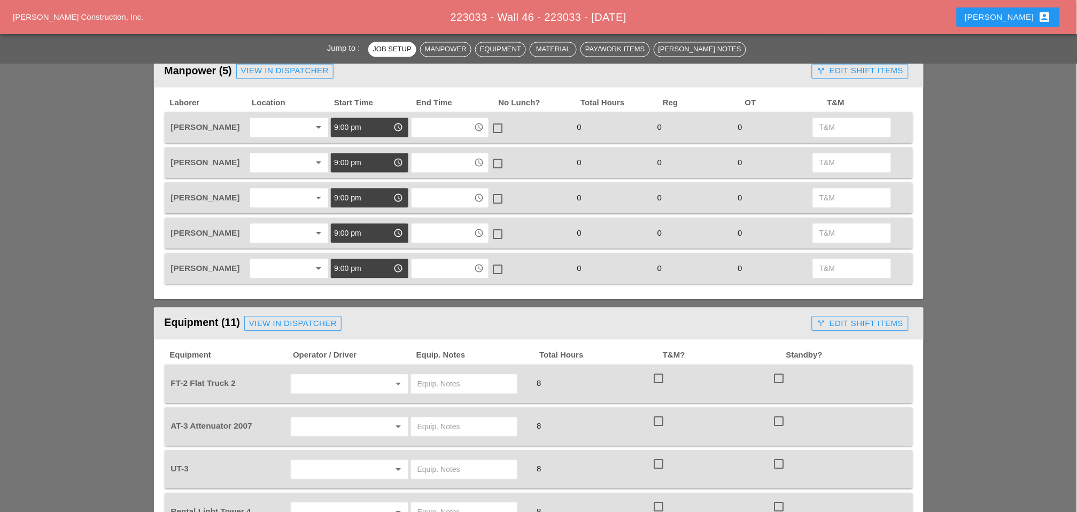
click at [280, 121] on div at bounding box center [281, 127] width 57 height 17
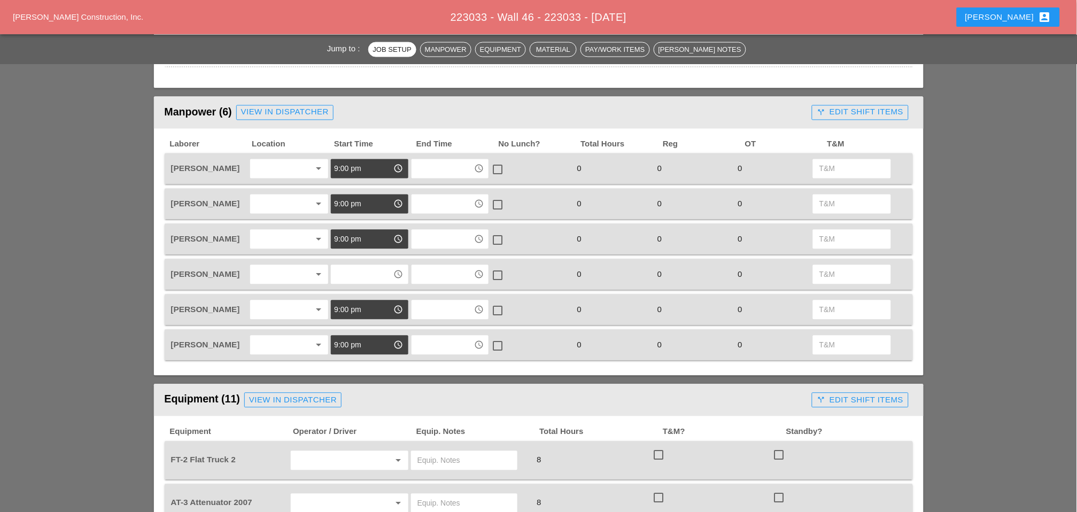
scroll to position [534, 0]
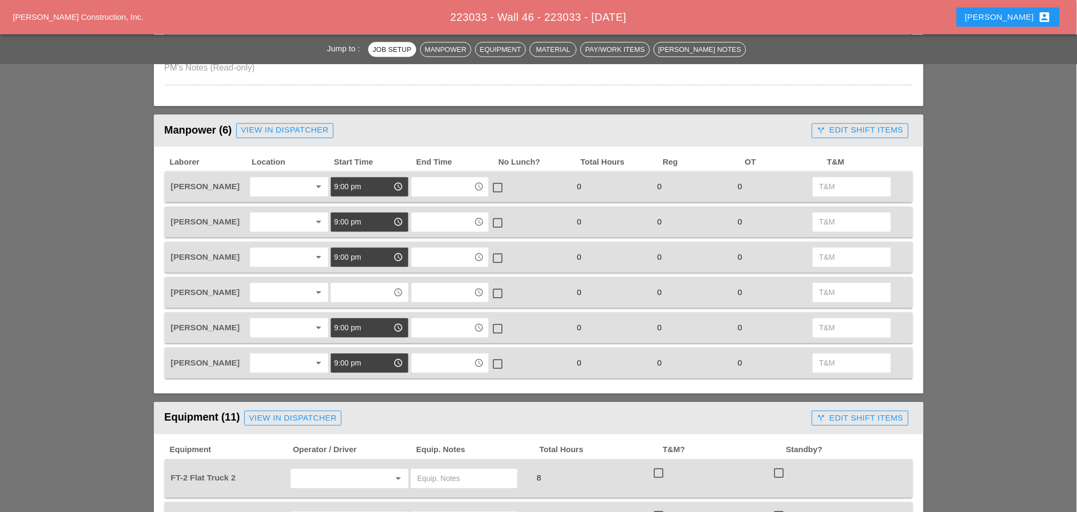
click at [347, 293] on input "text" at bounding box center [362, 292] width 56 height 17
click at [353, 352] on div "9 :00 pm" at bounding box center [369, 352] width 60 height 13
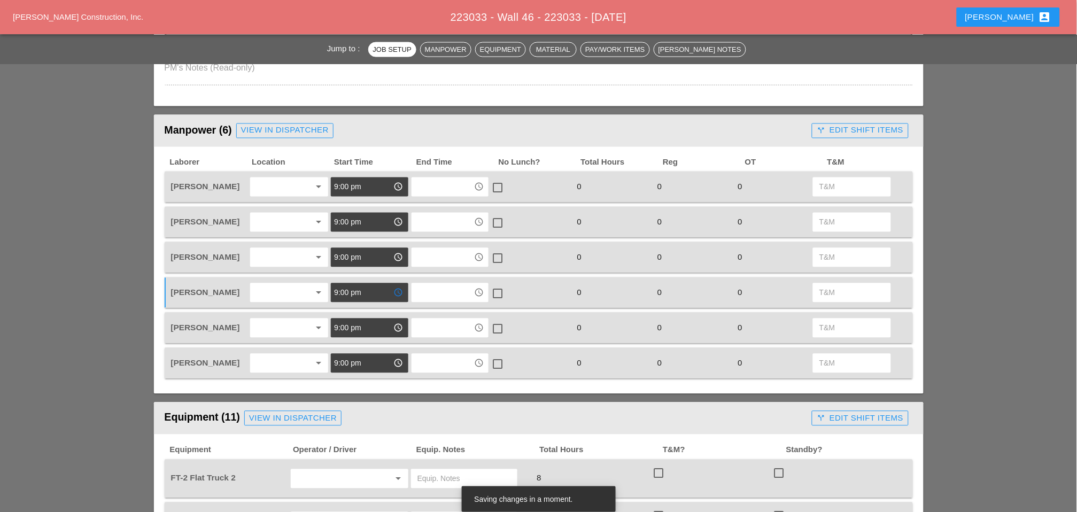
type input "9:00 pm"
click at [265, 288] on div at bounding box center [281, 292] width 57 height 17
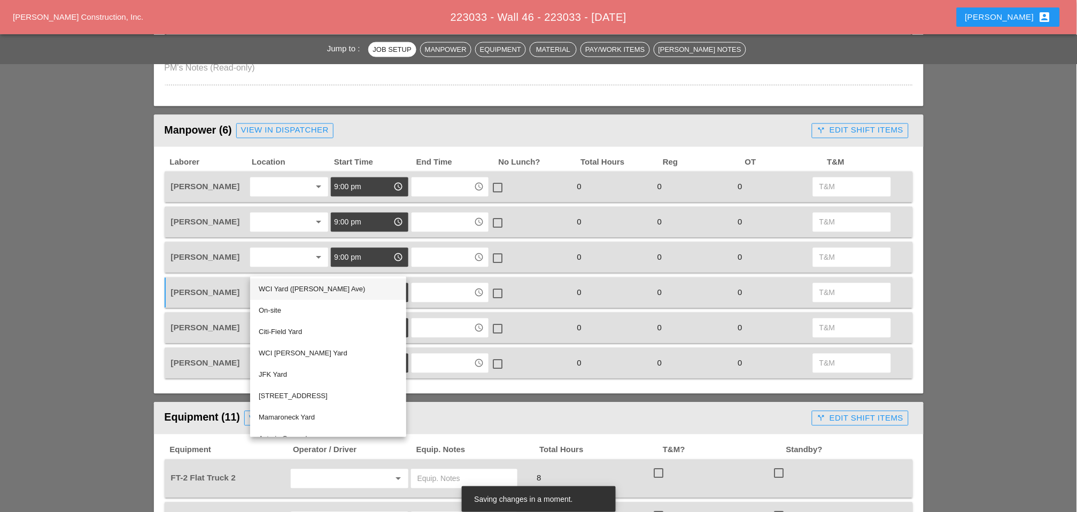
click at [265, 288] on div "WCI Yard ([PERSON_NAME] Ave)" at bounding box center [328, 289] width 139 height 13
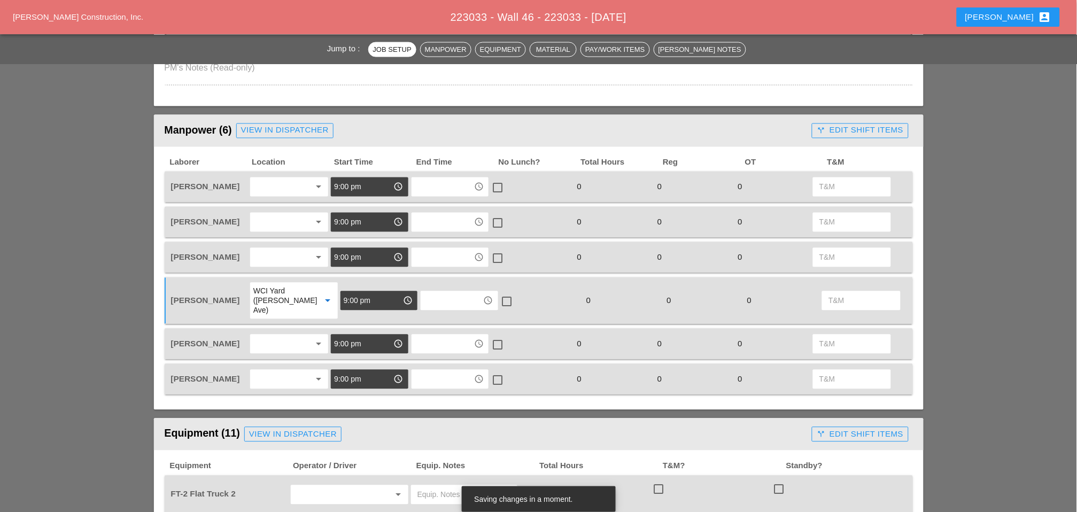
click at [254, 336] on div at bounding box center [281, 344] width 57 height 17
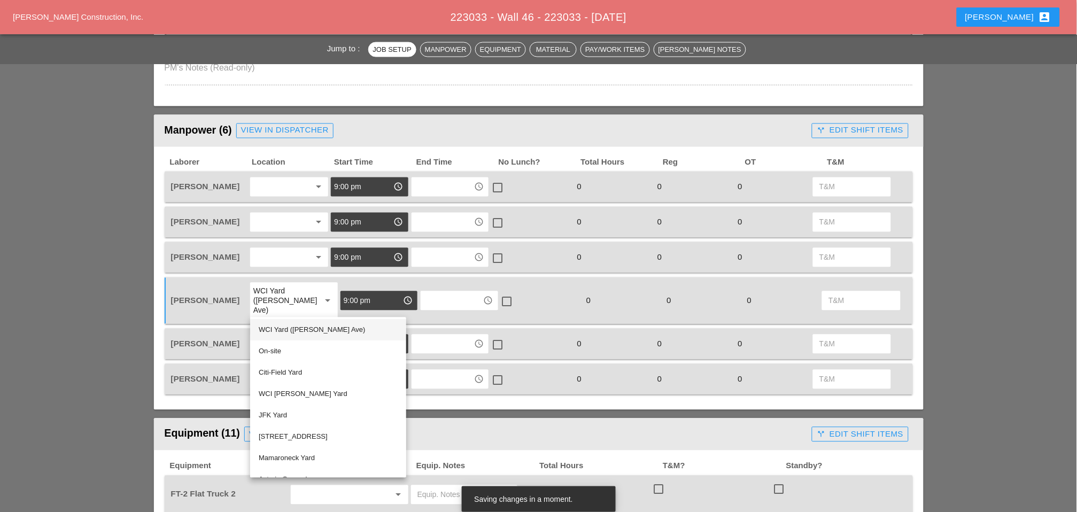
click at [285, 330] on div "WCI Yard ([PERSON_NAME] Ave)" at bounding box center [328, 330] width 139 height 13
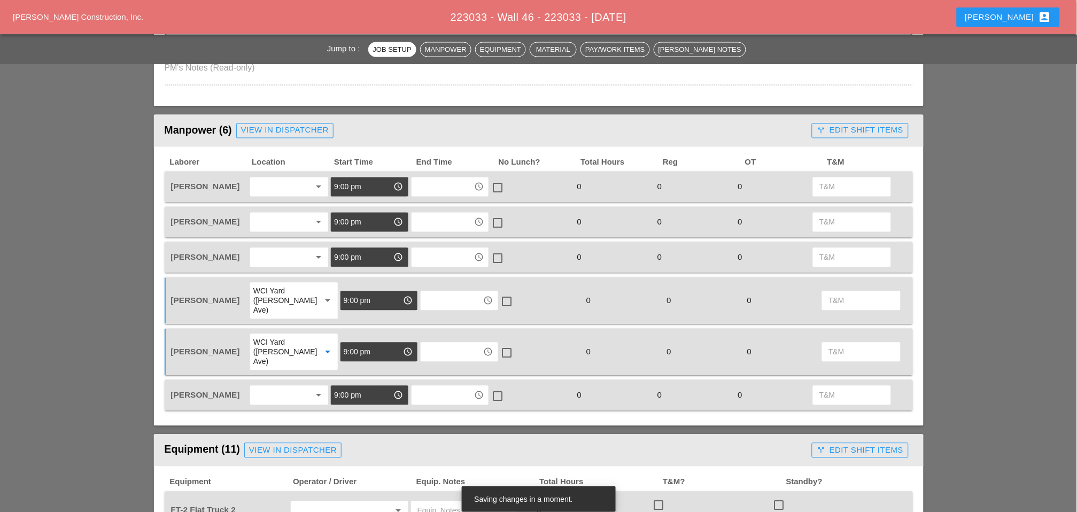
click at [267, 253] on div at bounding box center [281, 257] width 57 height 17
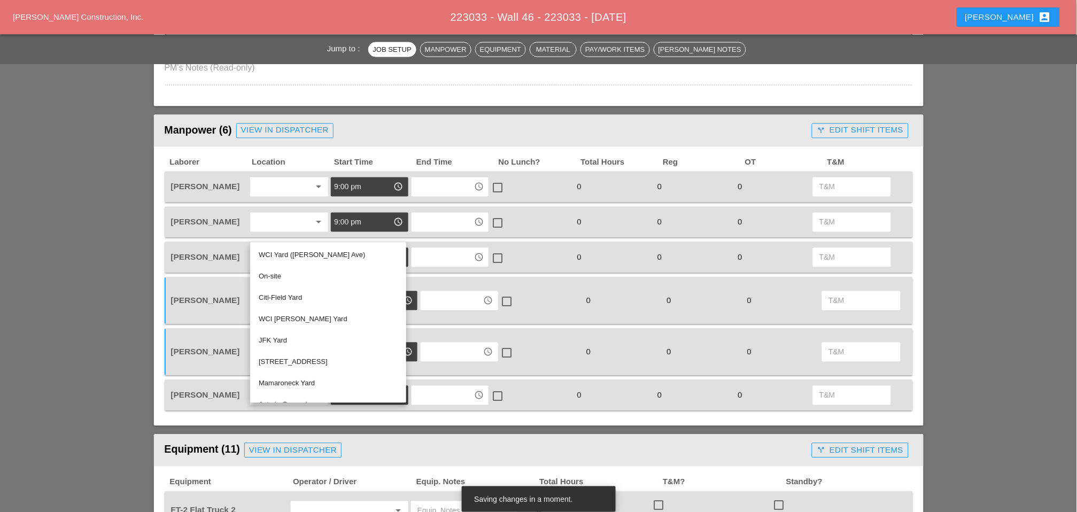
click at [284, 319] on div "WCI [PERSON_NAME] Yard" at bounding box center [328, 319] width 139 height 13
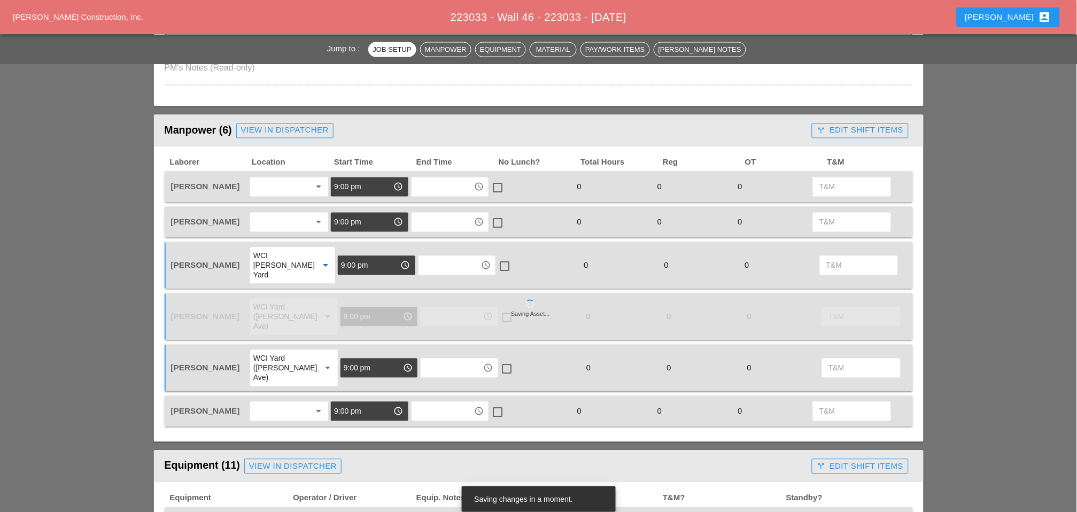
click at [262, 216] on div at bounding box center [281, 222] width 57 height 17
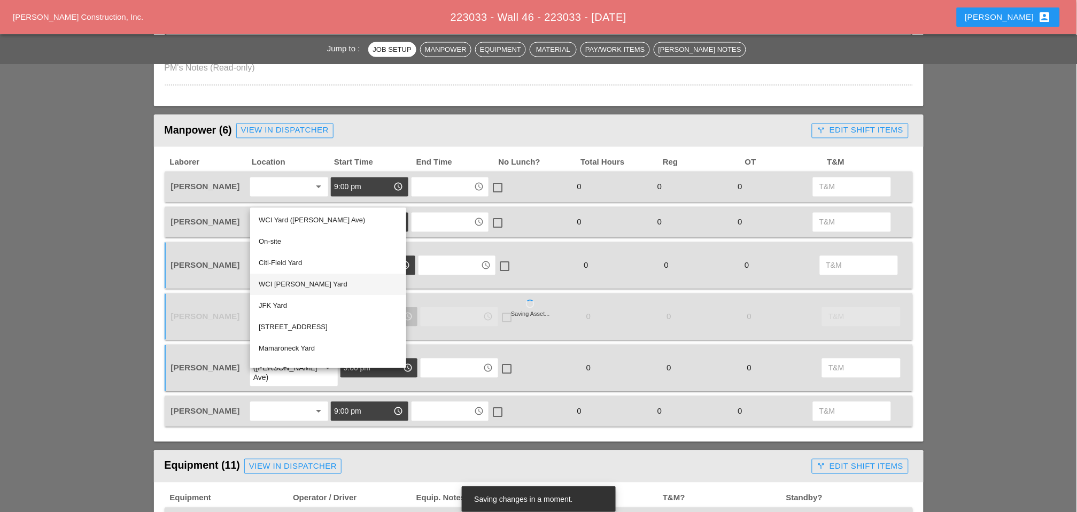
drag, startPoint x: 288, startPoint y: 284, endPoint x: 286, endPoint y: 275, distance: 9.1
click at [288, 283] on div "WCI Bruckner Yard" at bounding box center [328, 284] width 139 height 13
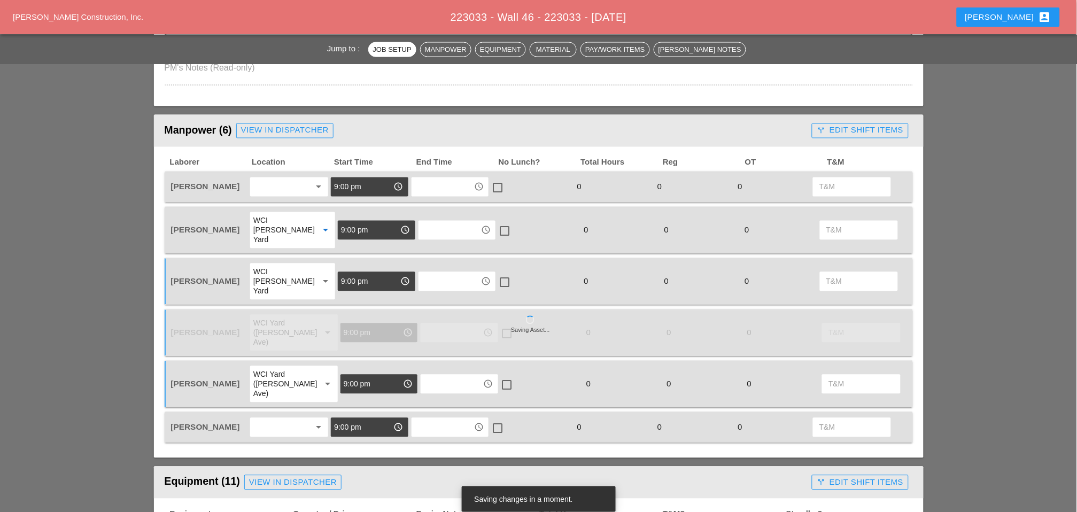
click at [268, 180] on div at bounding box center [281, 187] width 57 height 17
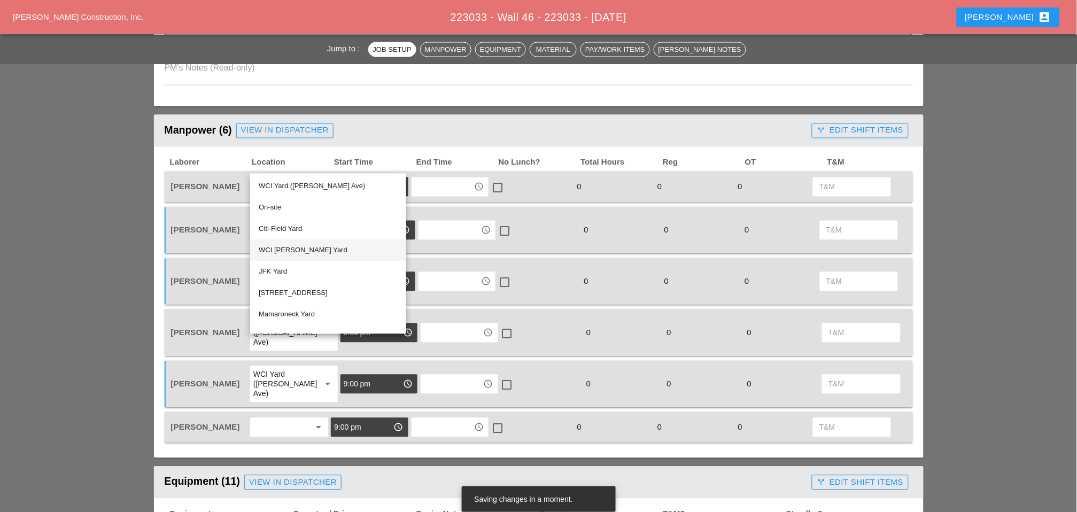
click at [278, 247] on div "WCI Bruckner Yard" at bounding box center [328, 250] width 139 height 13
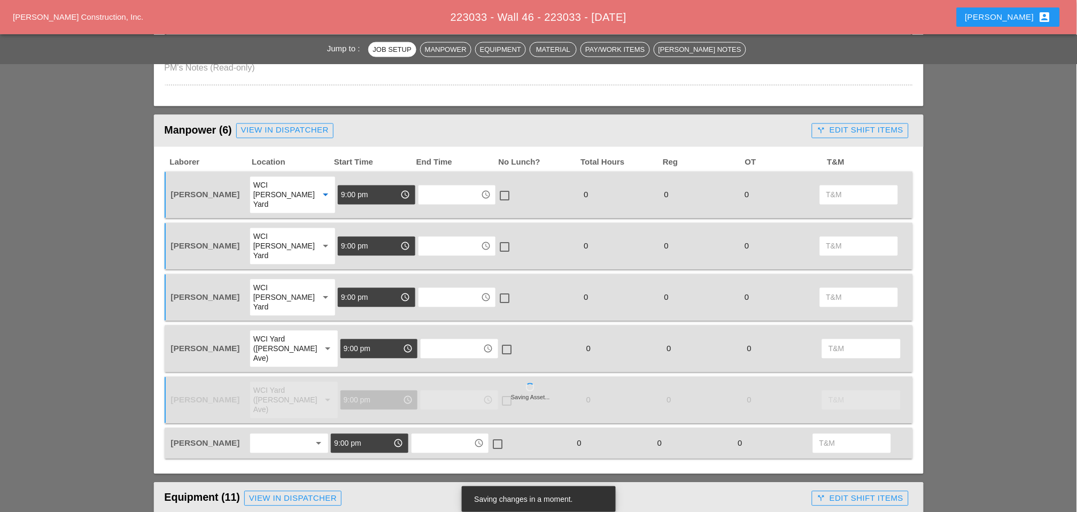
click at [259, 435] on div at bounding box center [281, 443] width 57 height 17
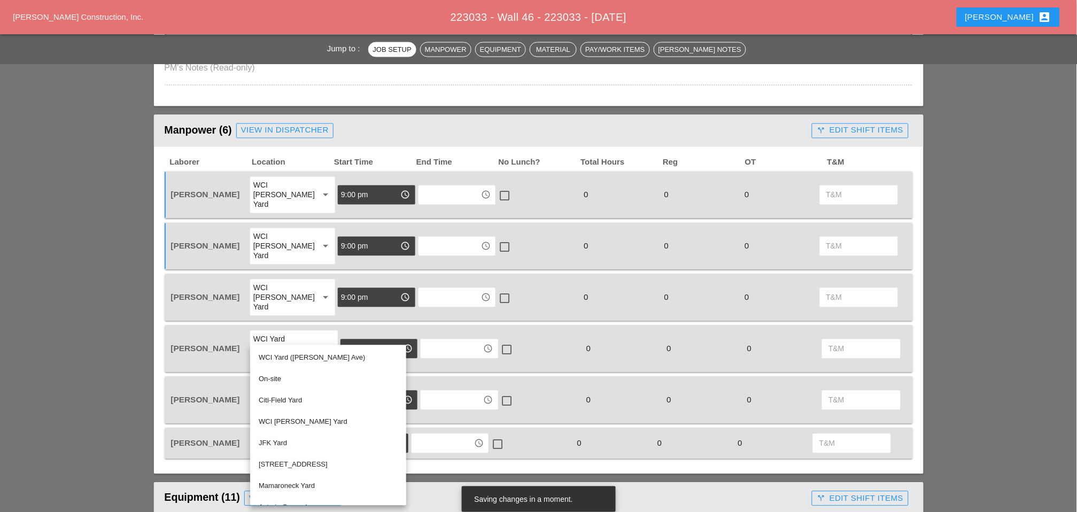
click at [284, 421] on div "WCI [PERSON_NAME] Yard" at bounding box center [328, 422] width 139 height 13
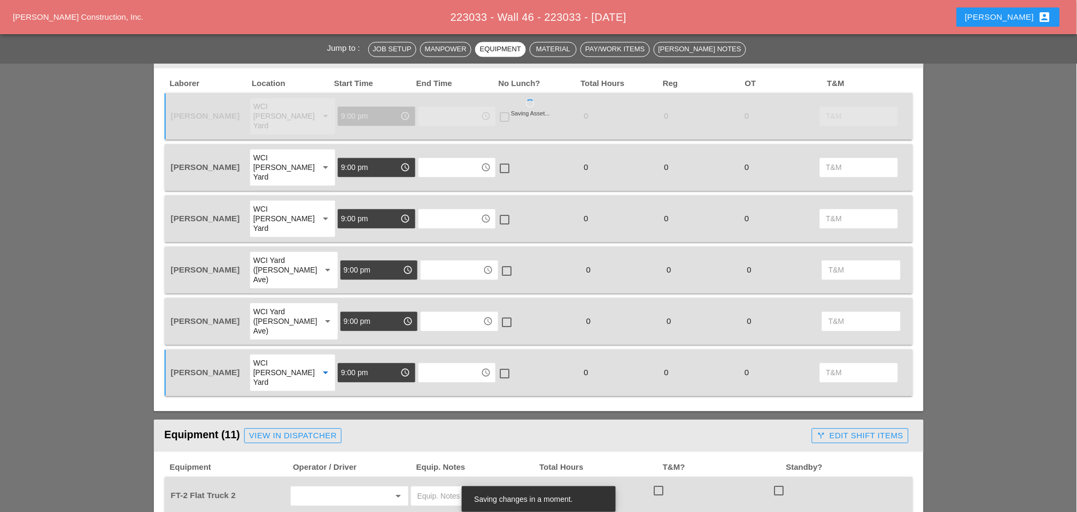
scroll to position [594, 0]
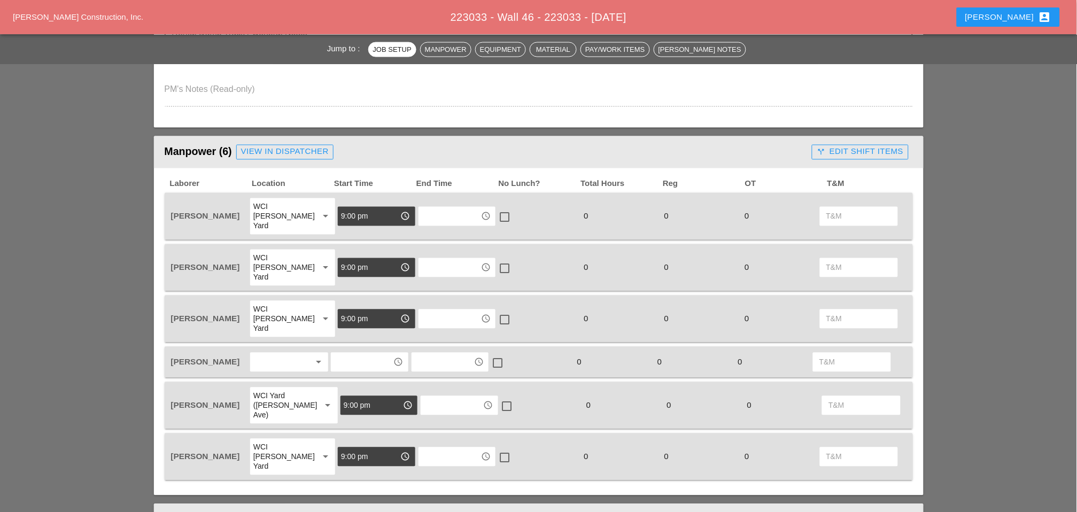
scroll to position [534, 0]
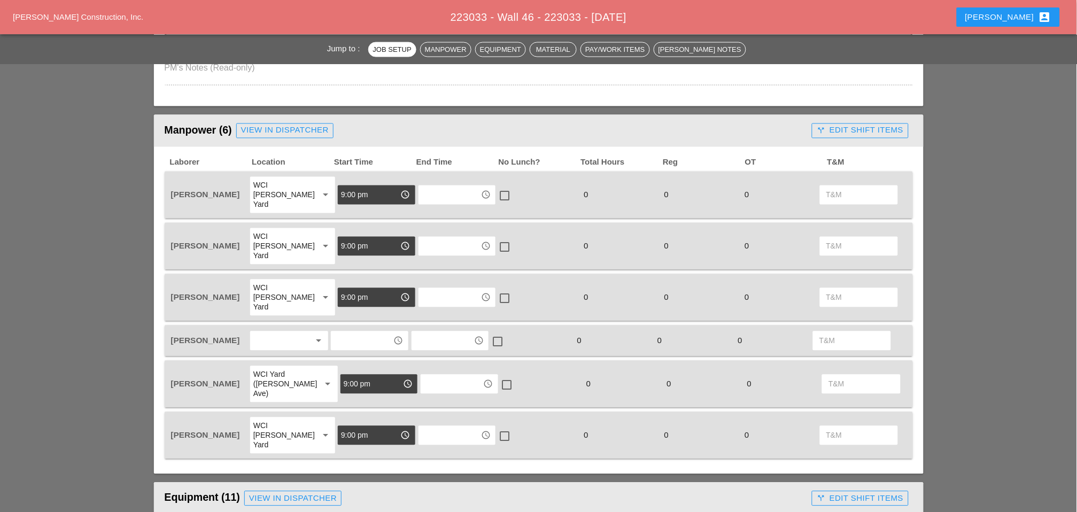
click at [269, 332] on div at bounding box center [281, 340] width 57 height 17
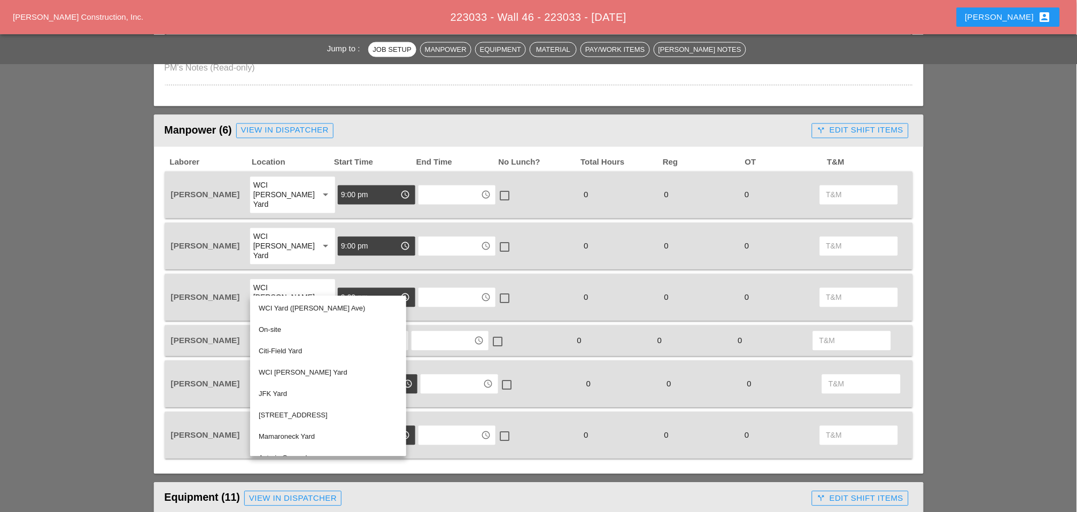
click at [445, 289] on input "text" at bounding box center [450, 297] width 56 height 17
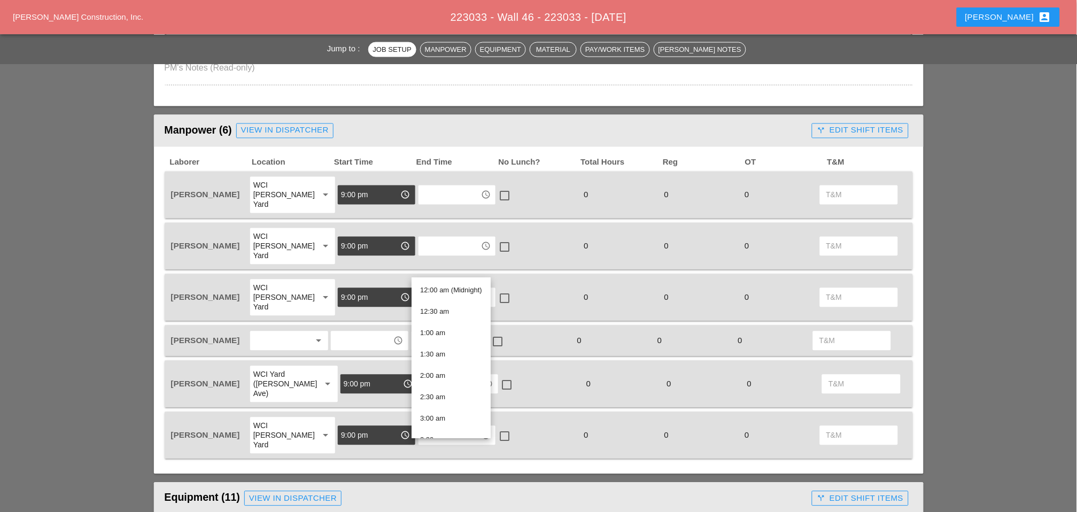
click at [288, 332] on div at bounding box center [281, 340] width 57 height 17
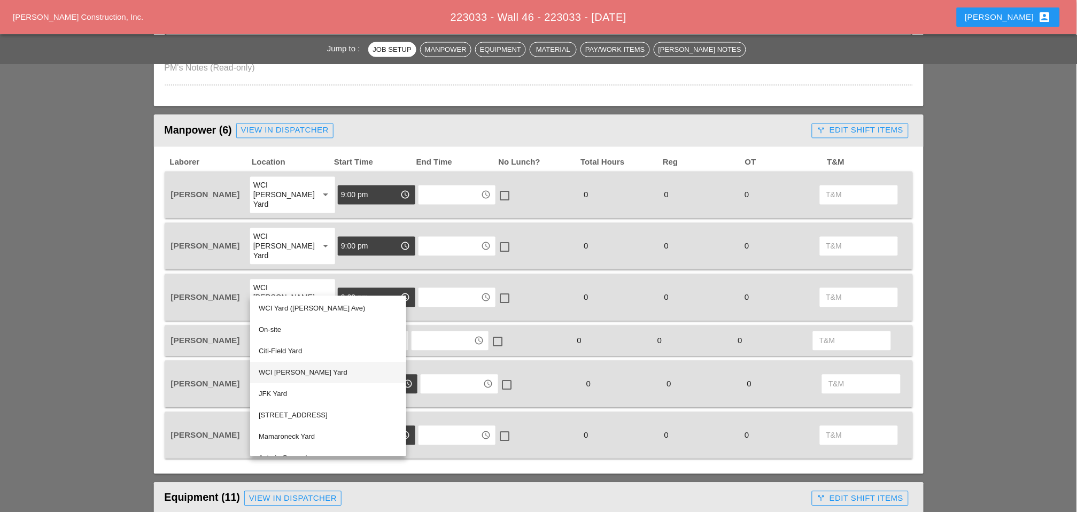
click at [288, 373] on div "WCI Bruckner Yard" at bounding box center [328, 373] width 139 height 13
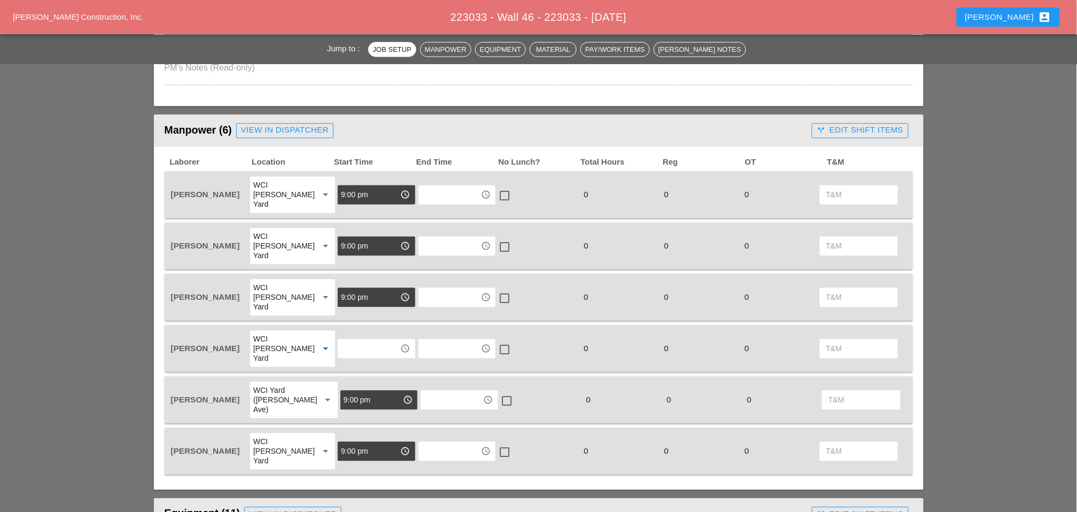
click at [373, 340] on input "text" at bounding box center [369, 348] width 56 height 17
click at [361, 331] on div "9 :00 am" at bounding box center [369, 331] width 60 height 13
drag, startPoint x: 372, startPoint y: 307, endPoint x: 317, endPoint y: 302, distance: 54.7
click at [319, 330] on div "Cristian Morillon WCI Bruckner Yard arrow_drop_down 9:00 am access_time access_…" at bounding box center [531, 349] width 724 height 38
click at [371, 340] on input "9:00 am" at bounding box center [369, 348] width 56 height 17
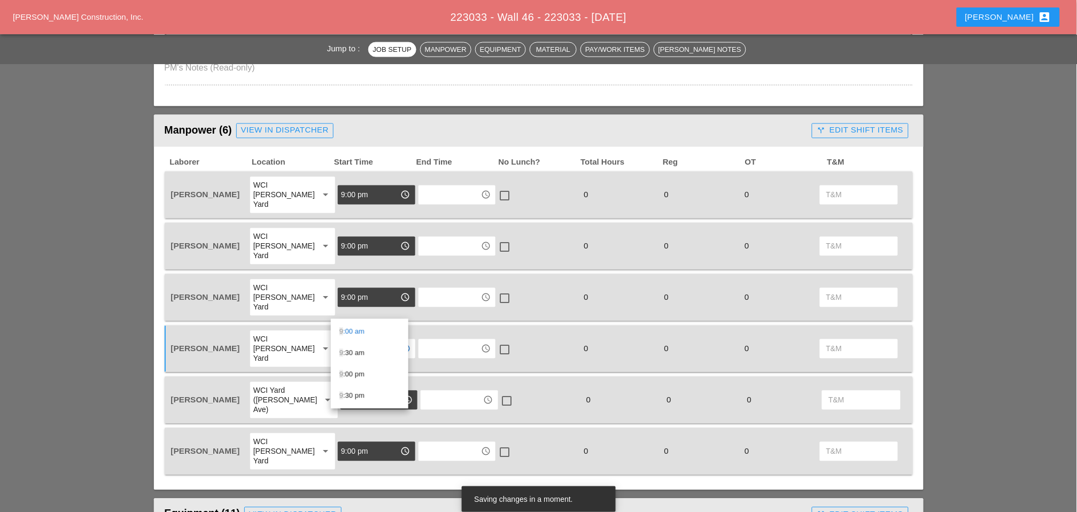
click at [360, 374] on div "9 :00 pm" at bounding box center [369, 374] width 60 height 13
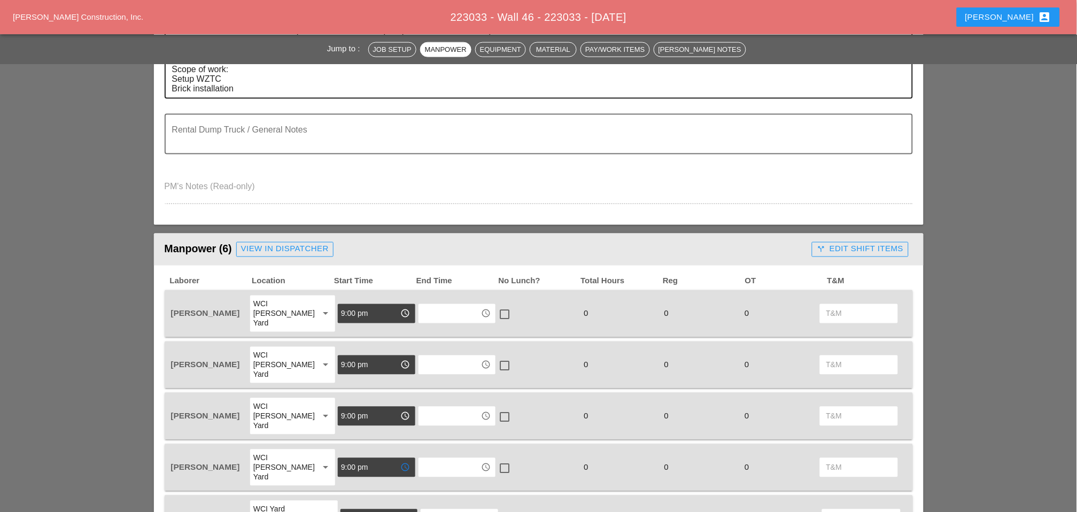
scroll to position [415, 0]
type input "9:00 pm"
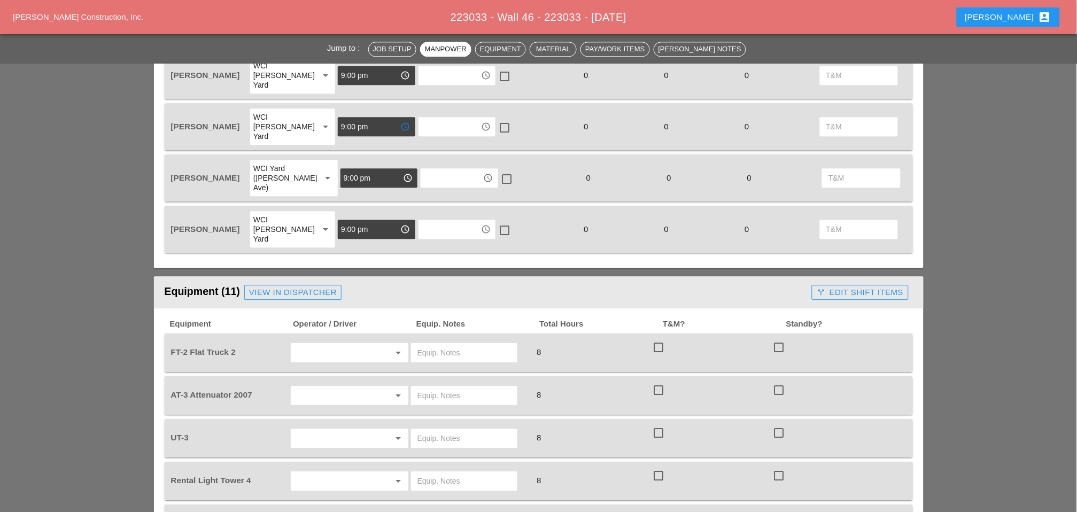
scroll to position [772, 0]
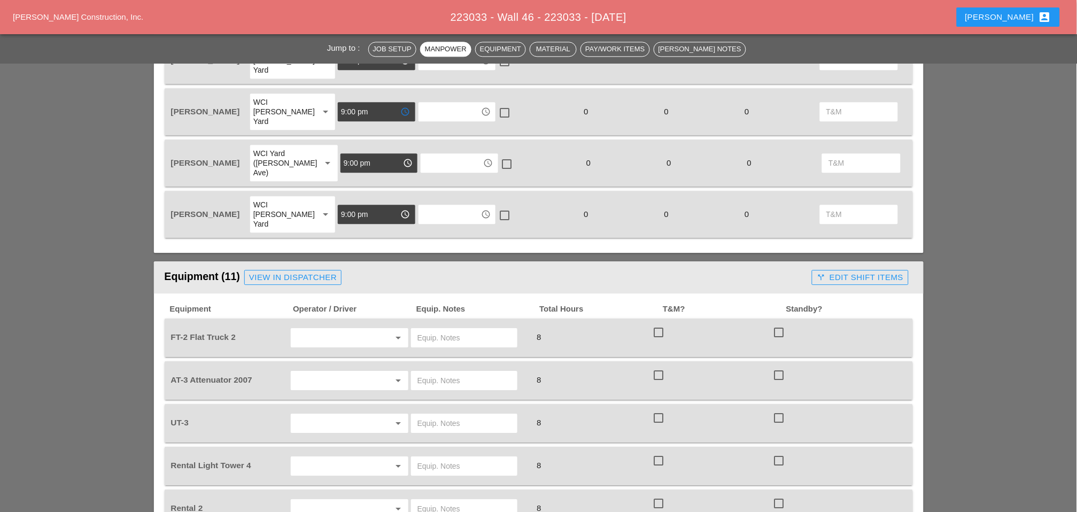
click at [319, 328] on div "arrow_drop_down" at bounding box center [350, 337] width 118 height 19
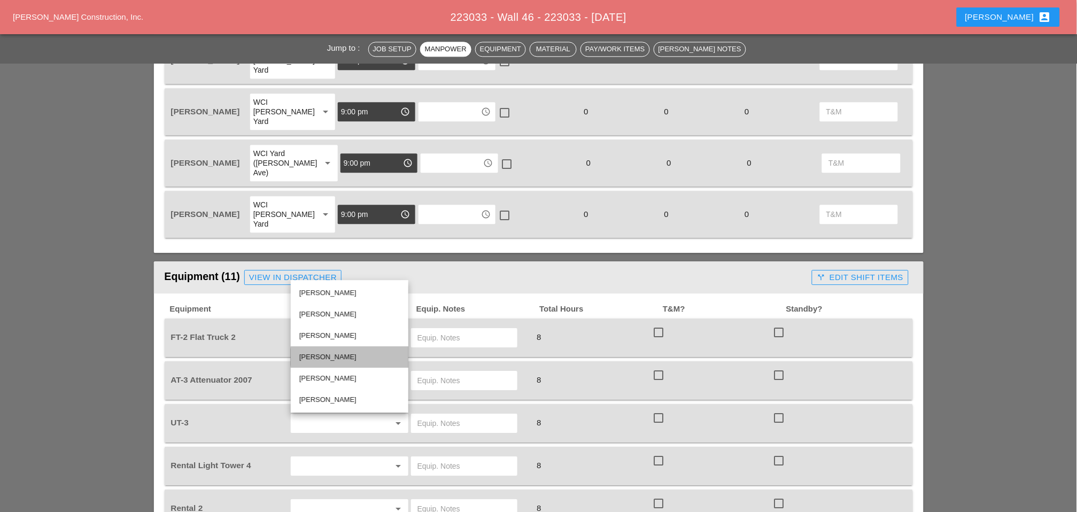
click at [314, 355] on div "[PERSON_NAME]" at bounding box center [349, 357] width 100 height 13
type input "[PERSON_NAME]"
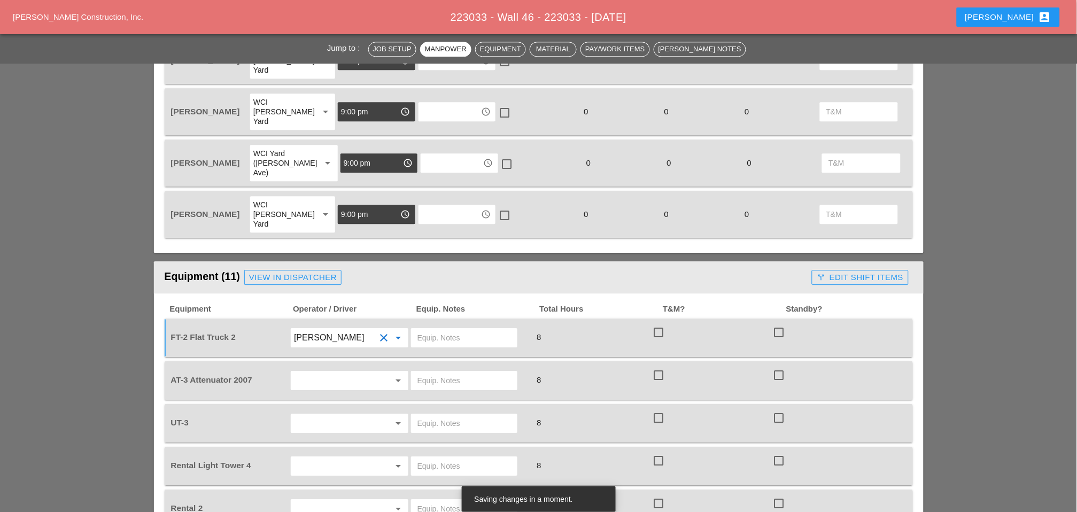
click at [431, 329] on input "text" at bounding box center [464, 337] width 94 height 17
drag, startPoint x: 448, startPoint y: 268, endPoint x: 435, endPoint y: 271, distance: 13.6
click at [435, 329] on input "main ayrd" at bounding box center [464, 337] width 94 height 17
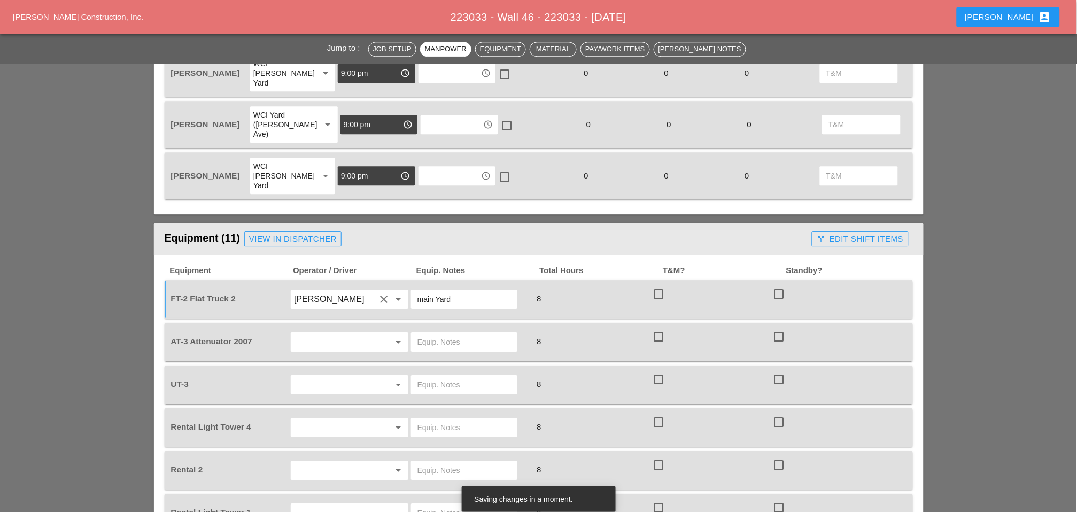
scroll to position [831, 0]
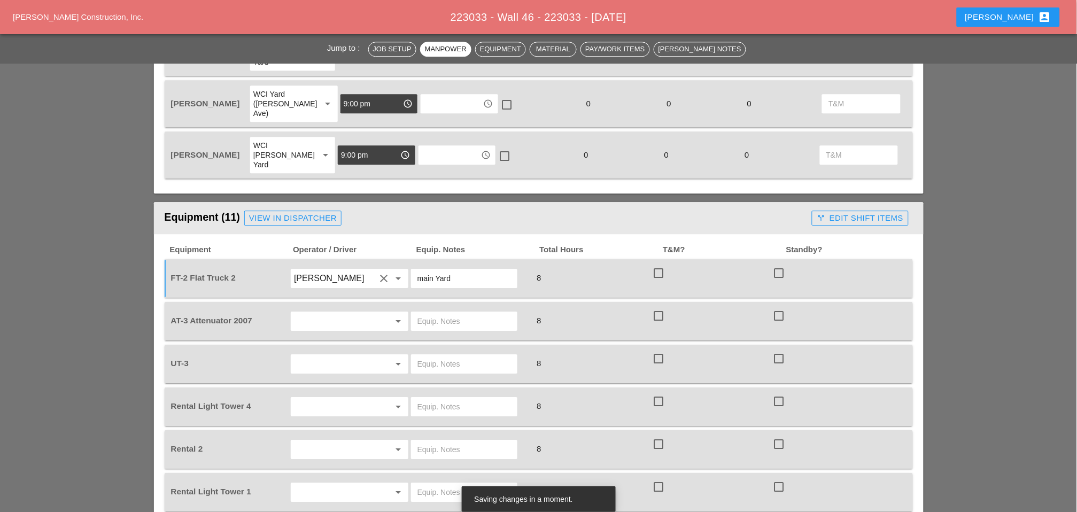
type input "main Yard"
click at [319, 313] on input "text" at bounding box center [334, 321] width 81 height 17
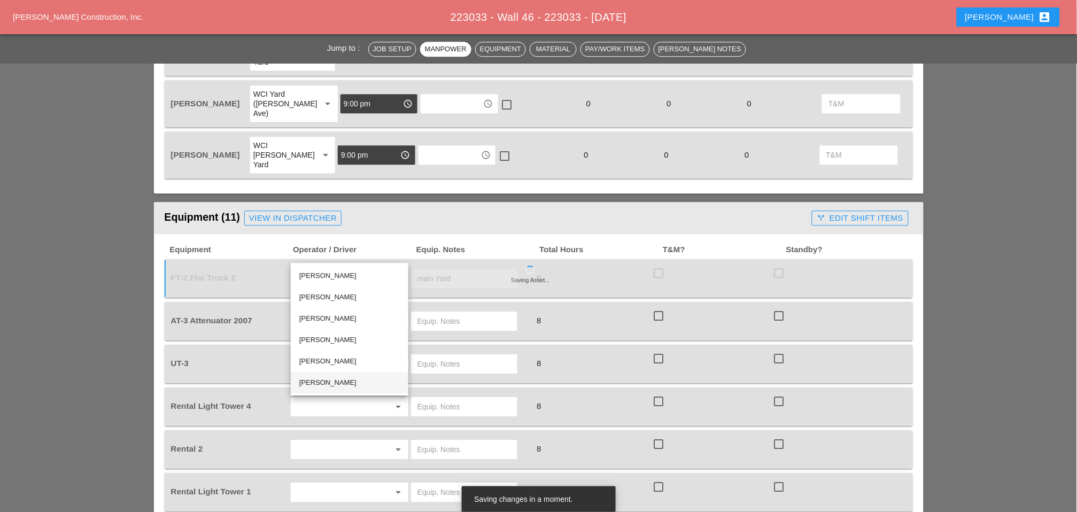
click at [314, 379] on div "[PERSON_NAME]" at bounding box center [349, 382] width 100 height 13
type input "[PERSON_NAME]"
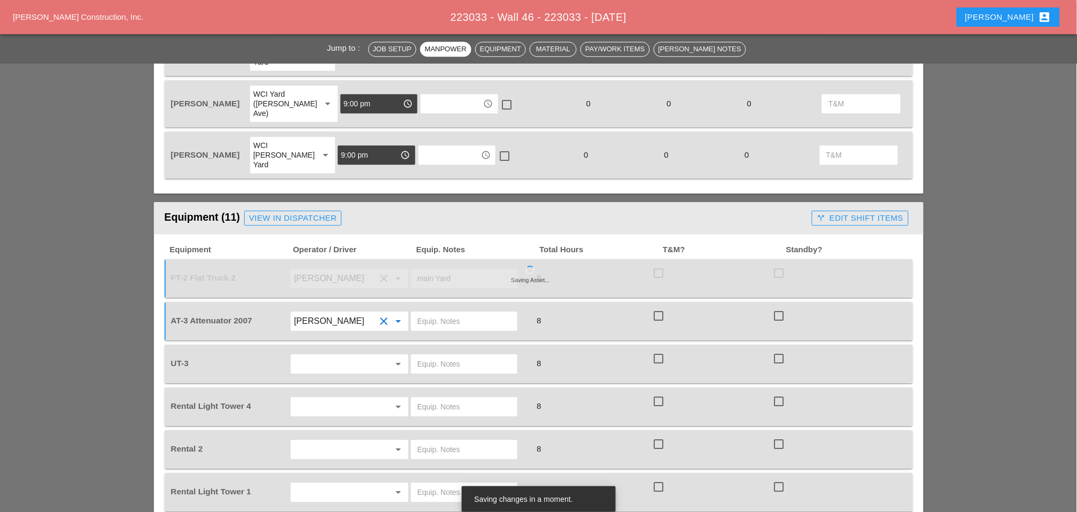
click at [319, 355] on input "text" at bounding box center [334, 363] width 81 height 17
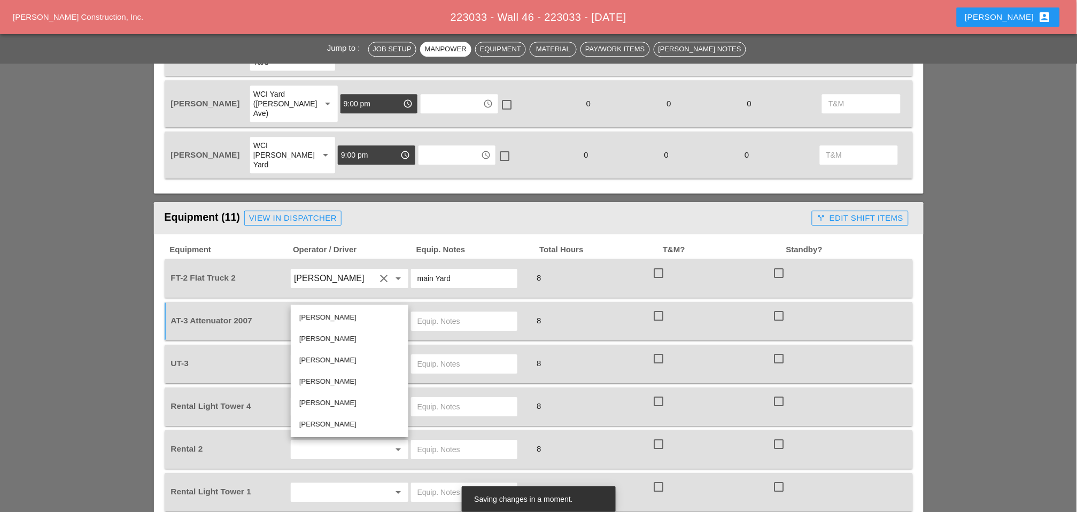
drag, startPoint x: 308, startPoint y: 402, endPoint x: 293, endPoint y: 400, distance: 15.6
click at [309, 402] on div "[PERSON_NAME]" at bounding box center [349, 403] width 100 height 13
type input "[PERSON_NAME]"
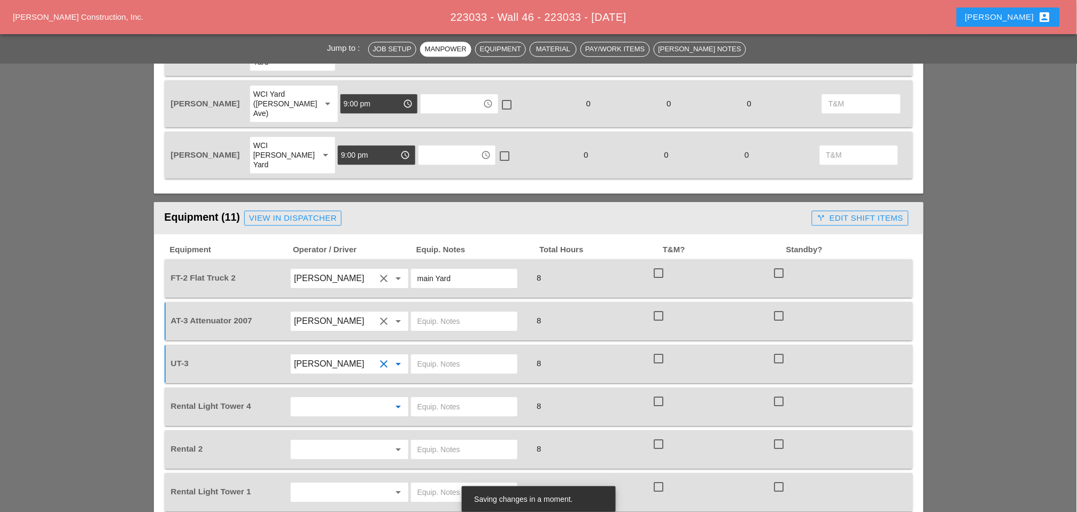
click at [300, 398] on input "text" at bounding box center [334, 406] width 81 height 17
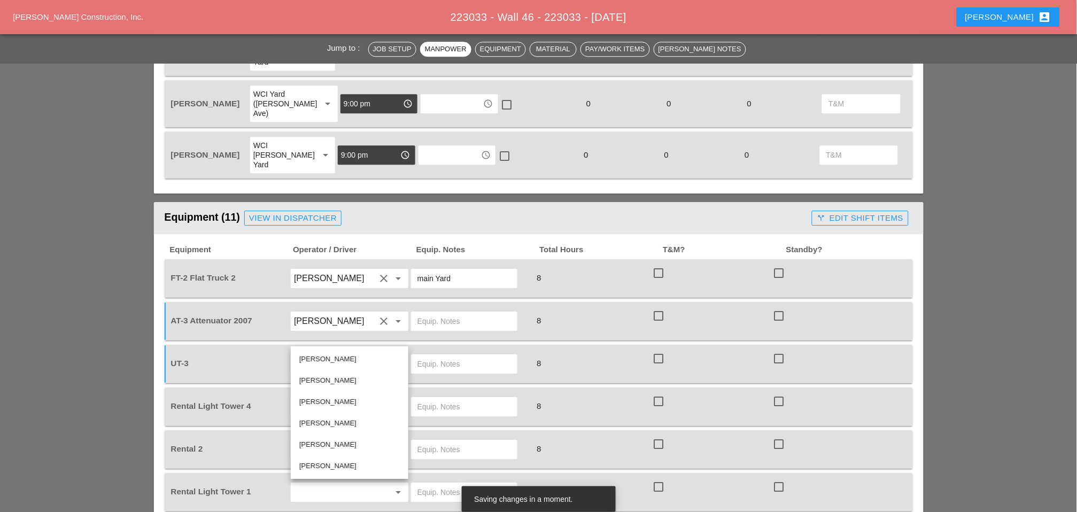
drag, startPoint x: 311, startPoint y: 359, endPoint x: 306, endPoint y: 365, distance: 8.0
click at [312, 359] on div "[PERSON_NAME]" at bounding box center [349, 359] width 100 height 13
type input "[PERSON_NAME]"
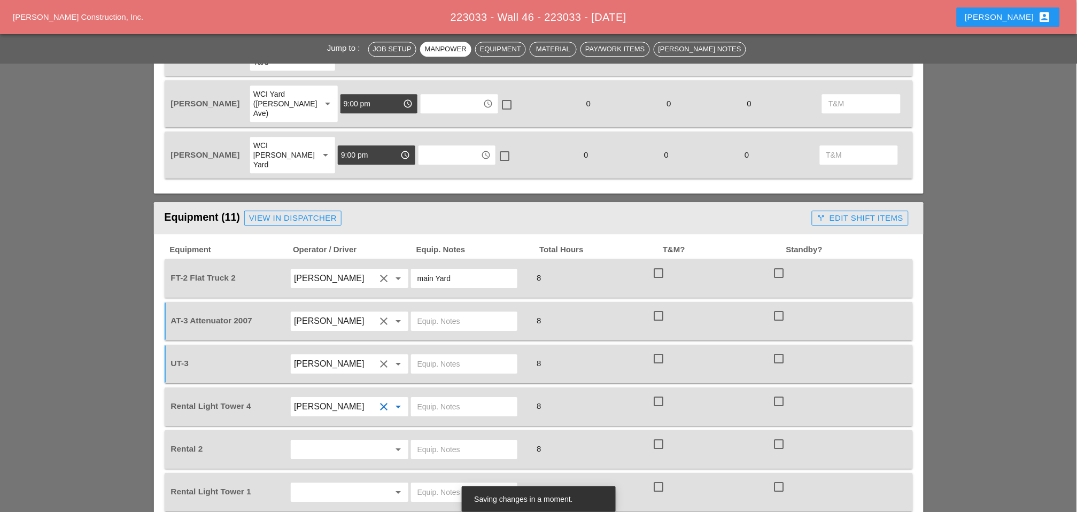
click at [322, 441] on input "text" at bounding box center [334, 449] width 81 height 17
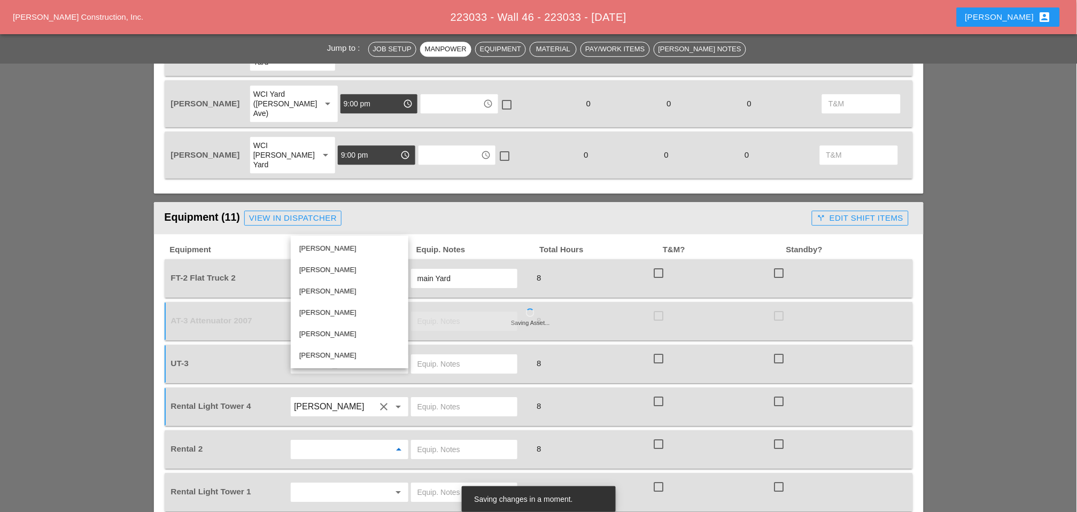
click at [426, 441] on input "text" at bounding box center [464, 449] width 94 height 17
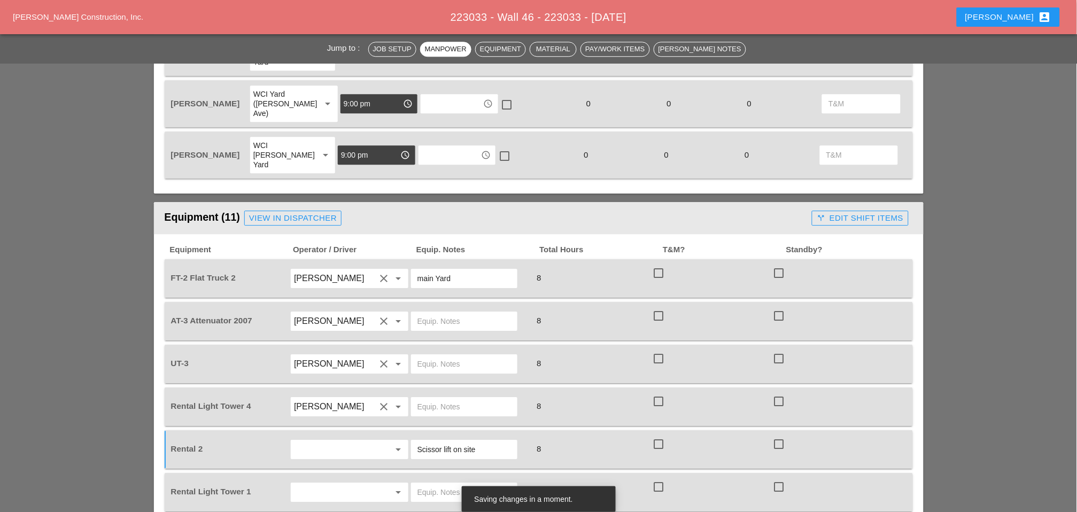
scroll to position [890, 0]
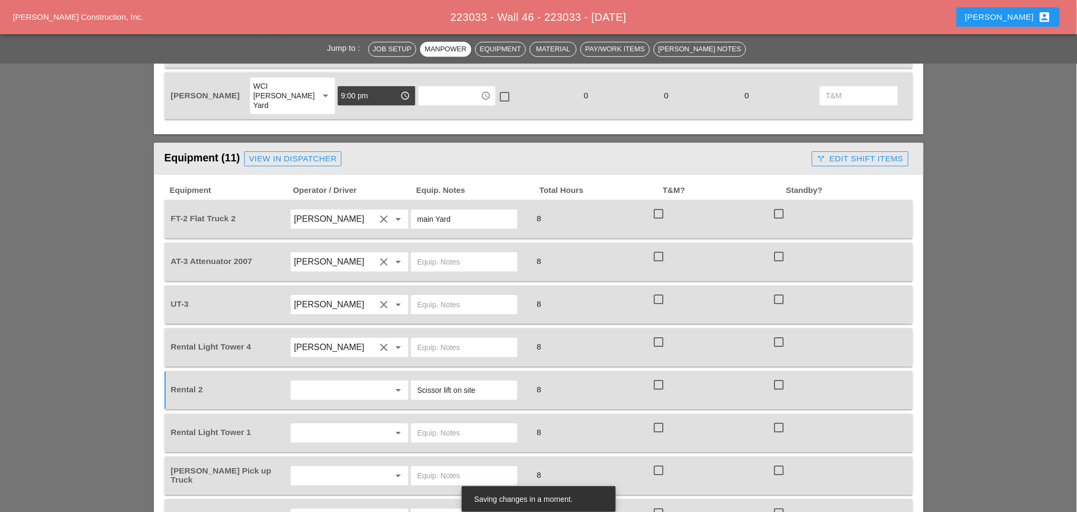
type input "Scissor lift on site"
click at [354, 424] on input "text" at bounding box center [334, 432] width 81 height 17
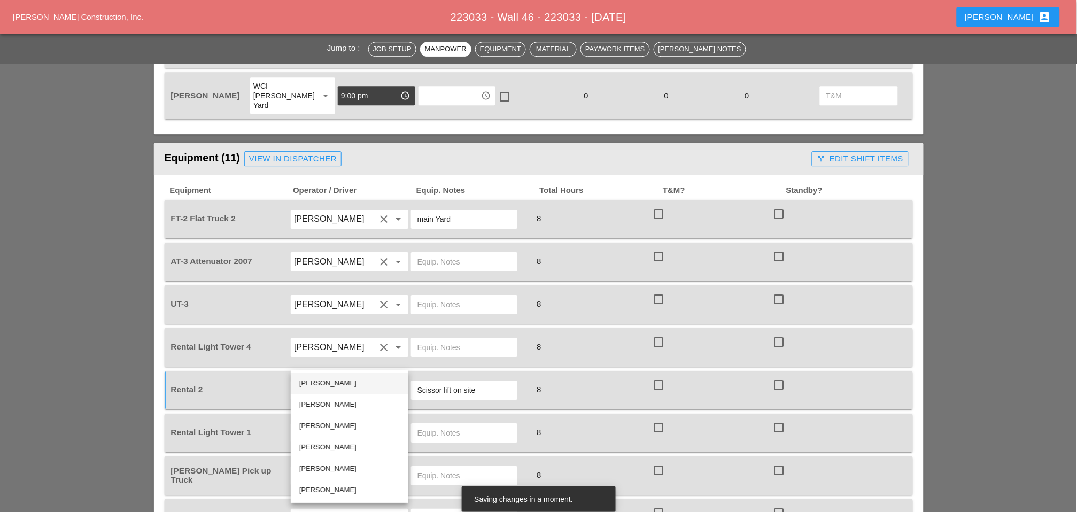
click at [327, 381] on div "[PERSON_NAME]" at bounding box center [349, 383] width 100 height 13
type input "[PERSON_NAME]"
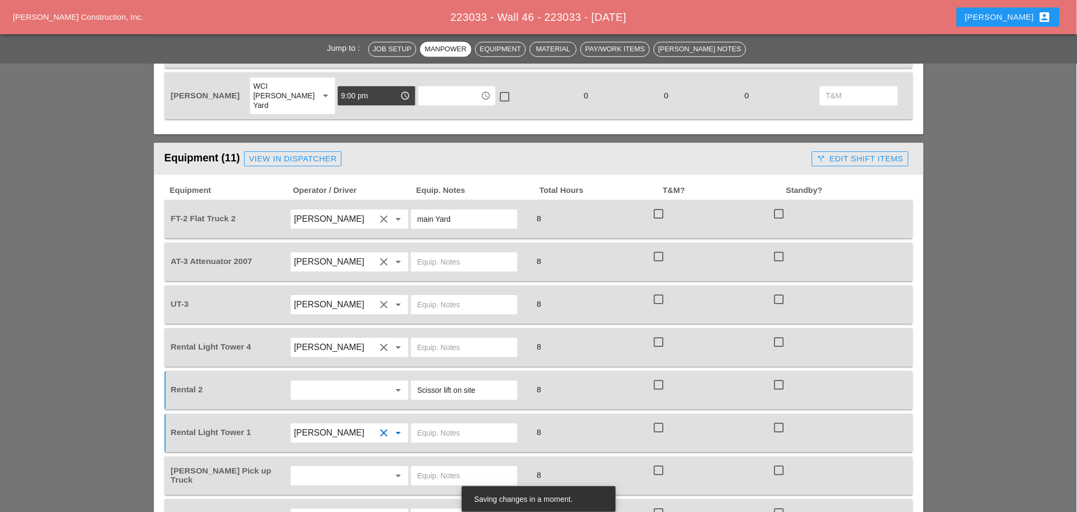
click at [342, 467] on input "text" at bounding box center [334, 475] width 81 height 17
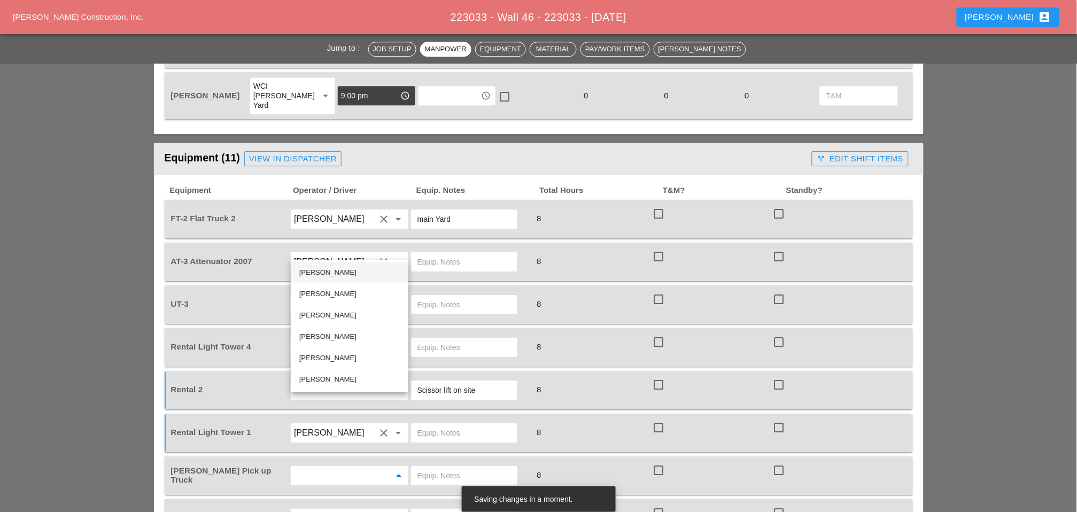
click at [325, 269] on div "Iwan Belfor" at bounding box center [349, 272] width 100 height 13
type input "Iwan Belfor"
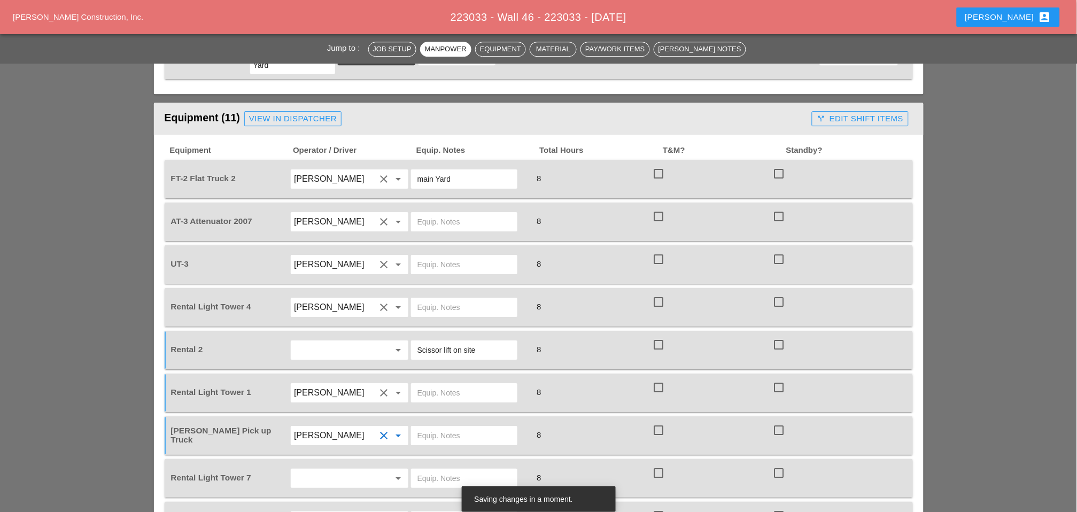
scroll to position [950, 0]
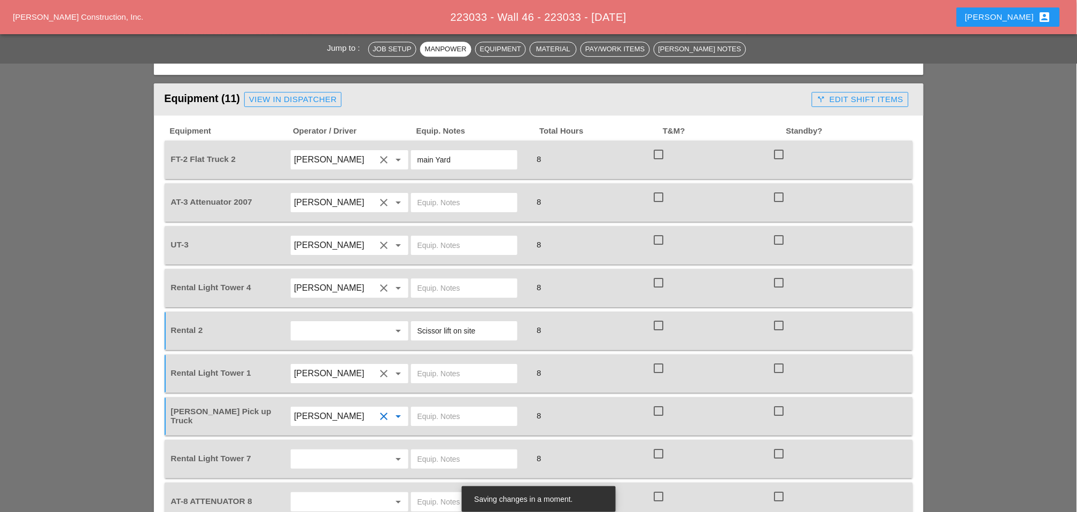
click at [326, 451] on input "text" at bounding box center [334, 459] width 81 height 17
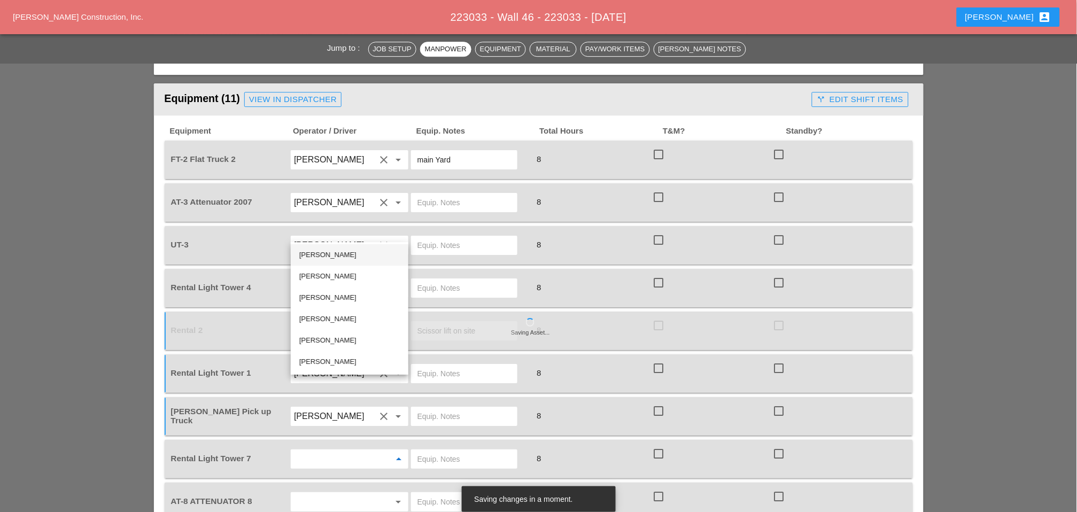
click at [323, 253] on div "Iwan Belfor" at bounding box center [349, 255] width 100 height 13
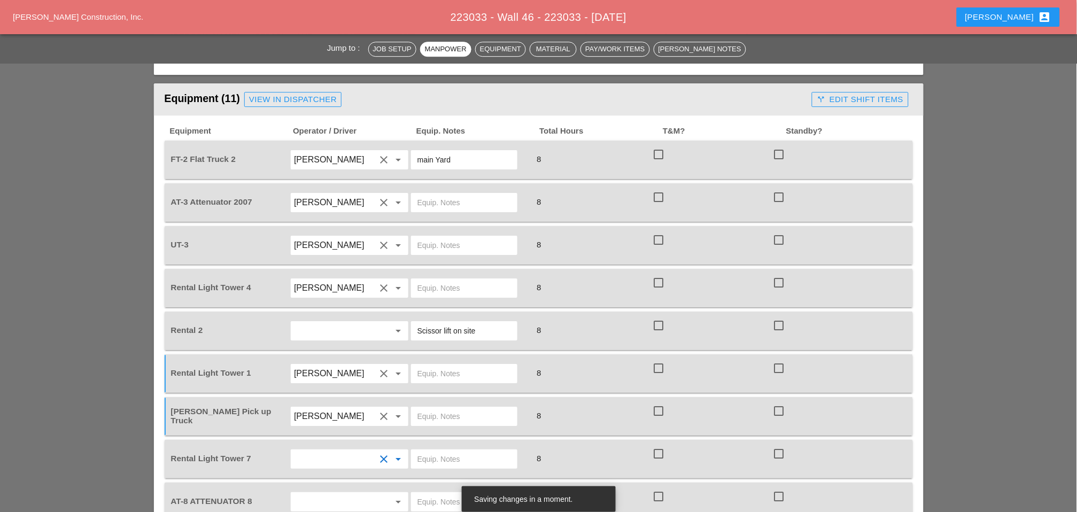
type input "Iwan Belfor"
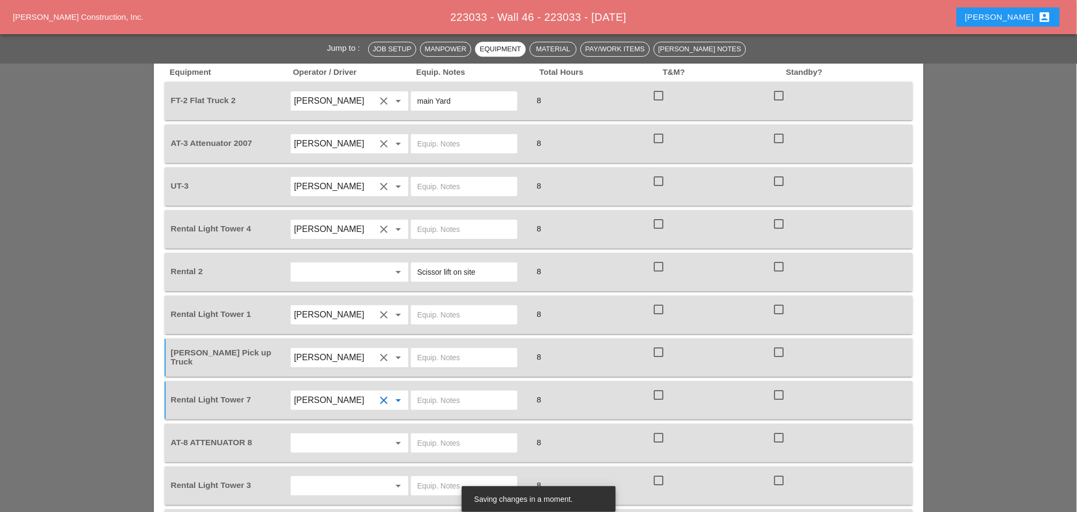
scroll to position [1009, 0]
click at [339, 434] on input "text" at bounding box center [334, 442] width 81 height 17
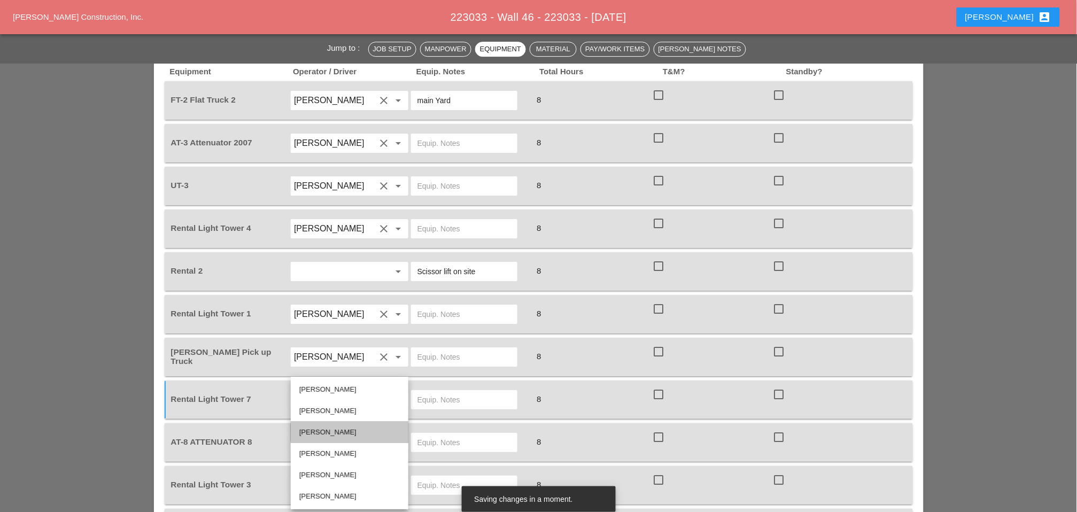
click at [333, 426] on div "Octavio Grosso" at bounding box center [349, 432] width 100 height 13
type input "Octavio Grosso"
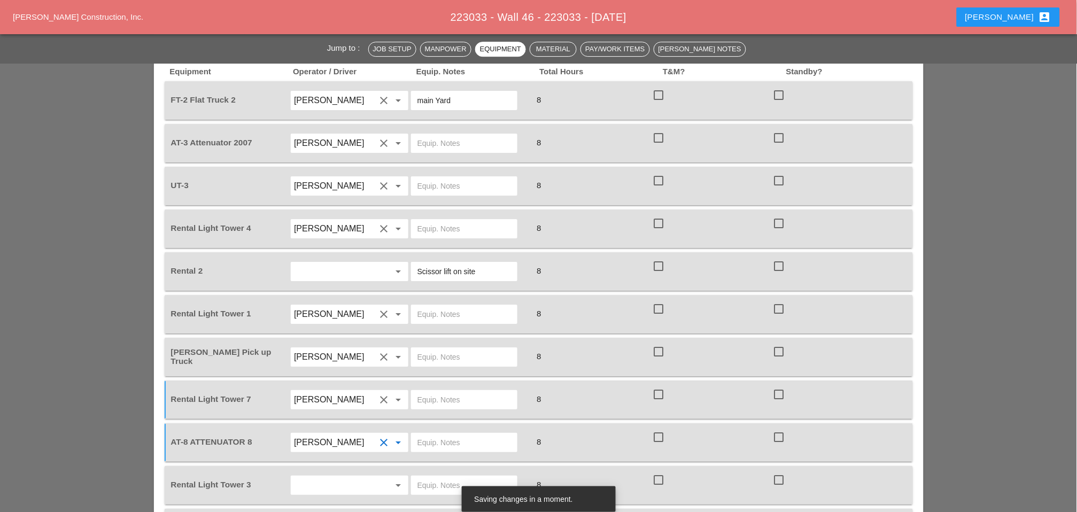
click at [329, 477] on input "text" at bounding box center [334, 485] width 81 height 17
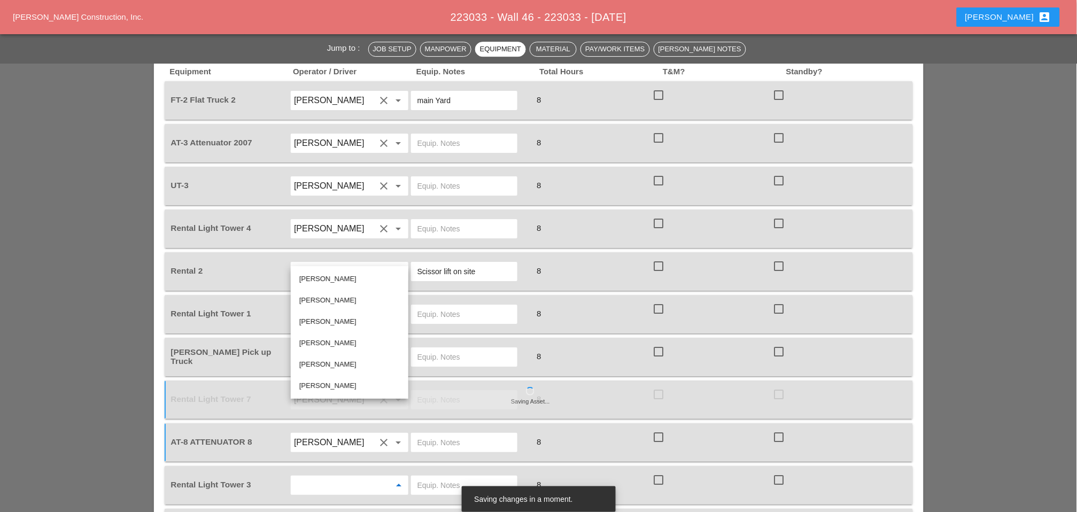
click at [326, 277] on div "Iwan Belfor" at bounding box center [349, 279] width 100 height 13
type input "Iwan Belfor"
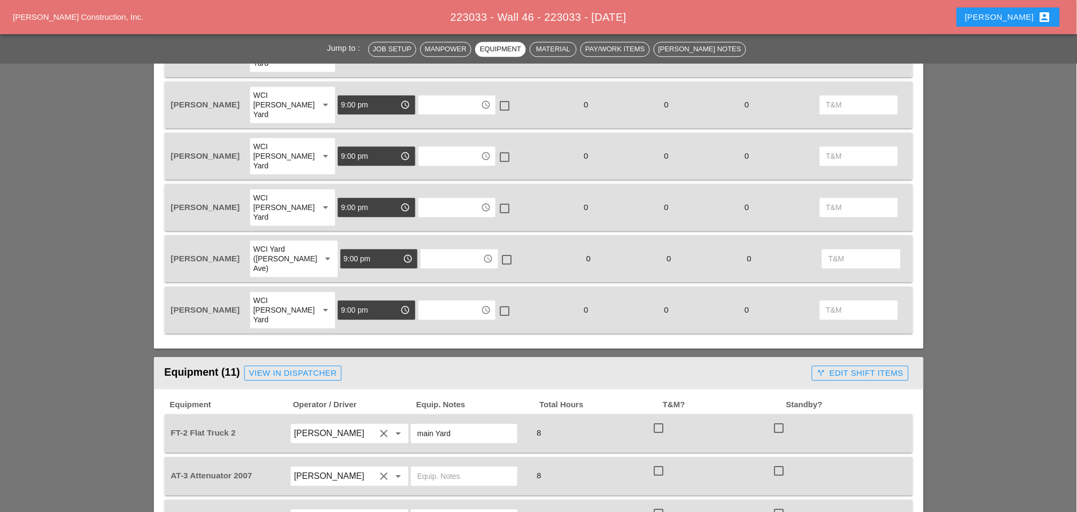
scroll to position [772, 0]
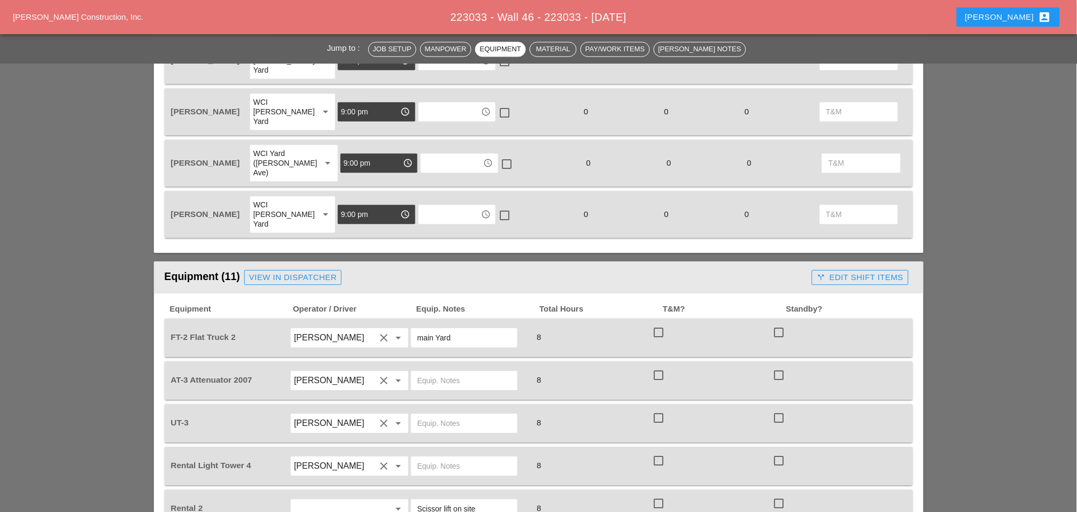
click at [437, 372] on input "text" at bounding box center [464, 380] width 94 height 17
drag, startPoint x: 465, startPoint y: 310, endPoint x: 418, endPoint y: 307, distance: 47.1
click at [418, 372] on input "Bruckner Yard" at bounding box center [464, 380] width 94 height 17
type input "Bruckner Yard"
click at [439, 415] on input "text" at bounding box center [464, 423] width 94 height 17
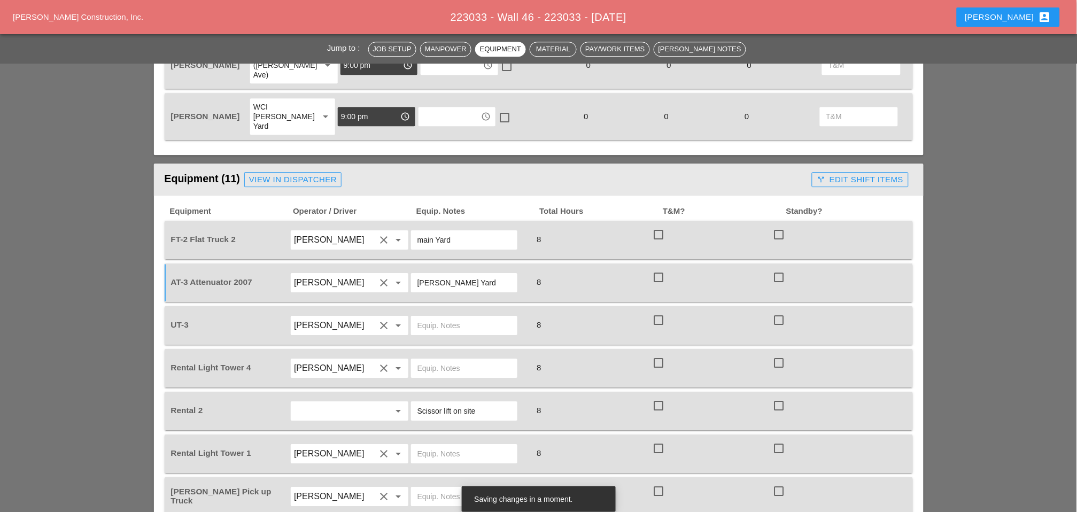
scroll to position [890, 0]
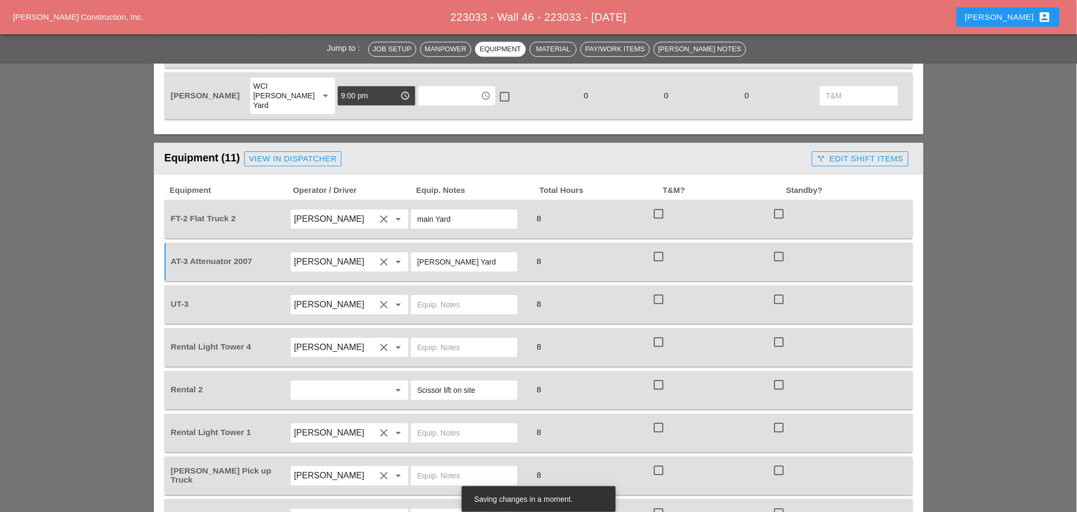
click at [431, 424] on input "text" at bounding box center [464, 432] width 94 height 17
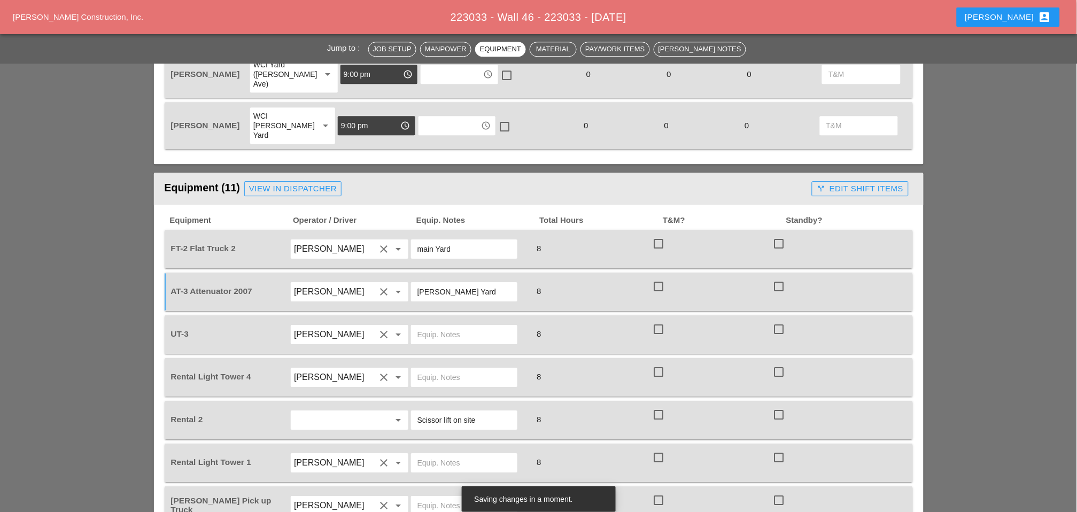
scroll to position [831, 0]
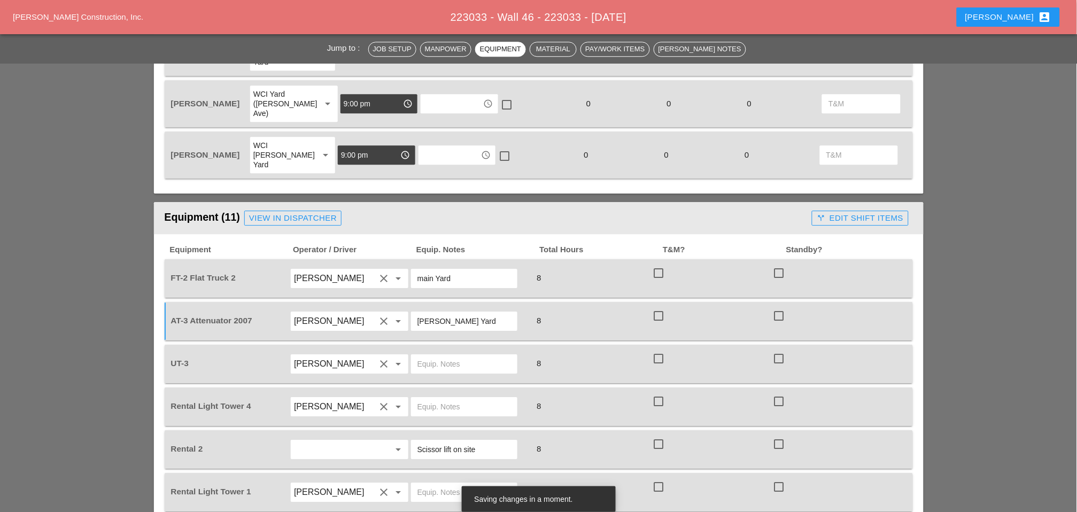
click at [423, 398] on input "text" at bounding box center [464, 406] width 94 height 17
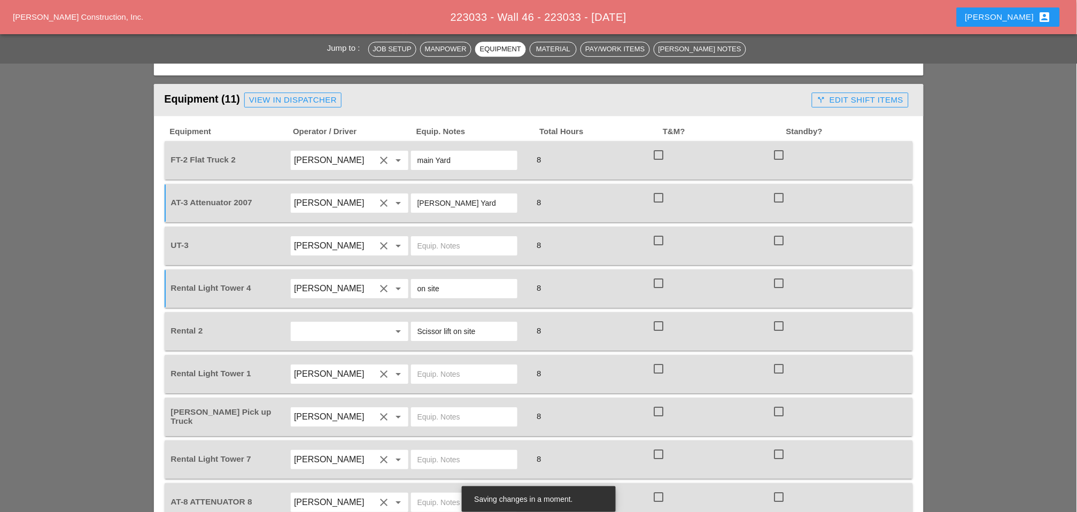
scroll to position [950, 0]
type input "on site"
click at [436, 365] on input "text" at bounding box center [464, 373] width 94 height 17
paste input "[PERSON_NAME] Yard"
type input "[PERSON_NAME] Yard"
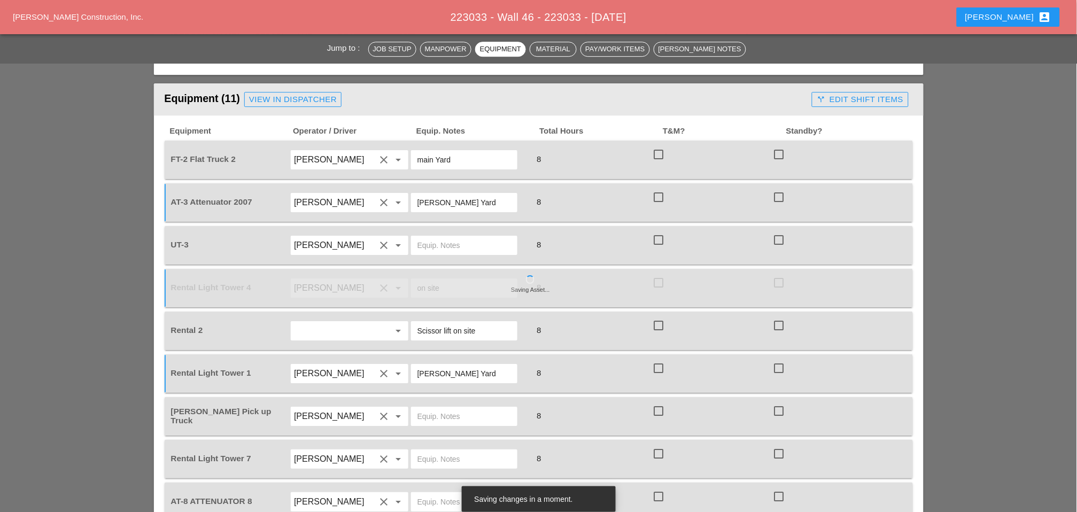
click at [426, 451] on input "text" at bounding box center [464, 459] width 94 height 17
paste input "[PERSON_NAME] Yard"
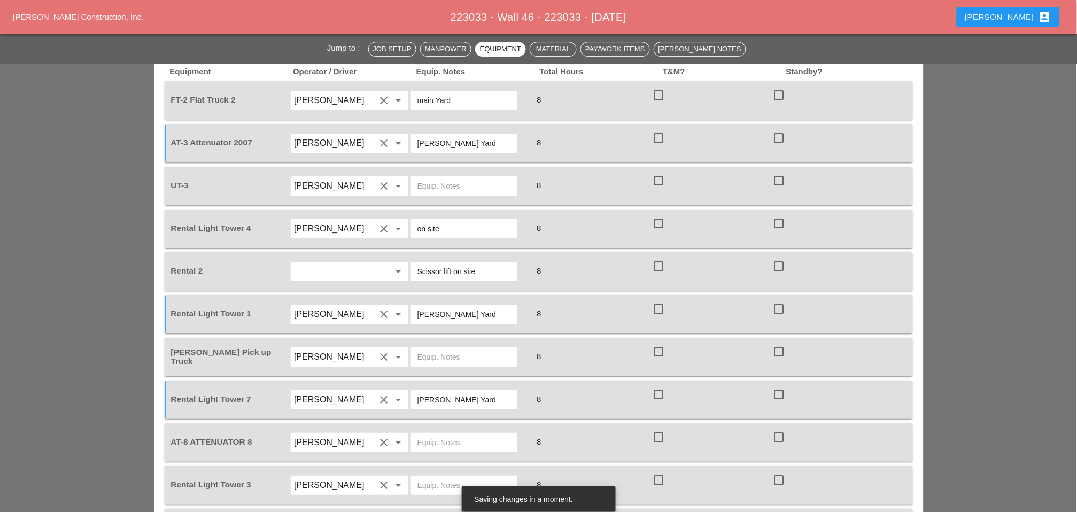
type input "[PERSON_NAME] Yard"
click at [442, 434] on input "text" at bounding box center [464, 442] width 94 height 17
paste input "[PERSON_NAME] Yard"
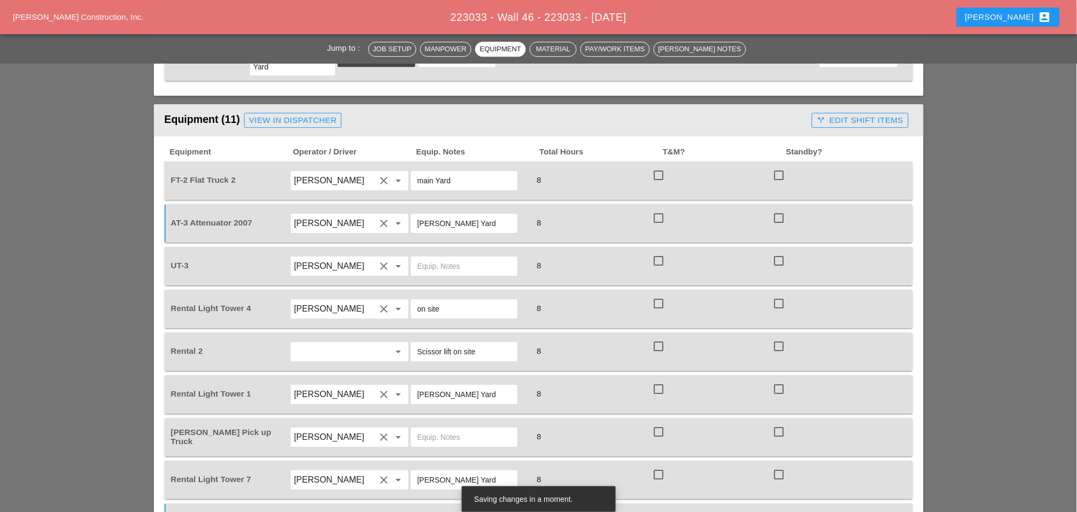
scroll to position [950, 0]
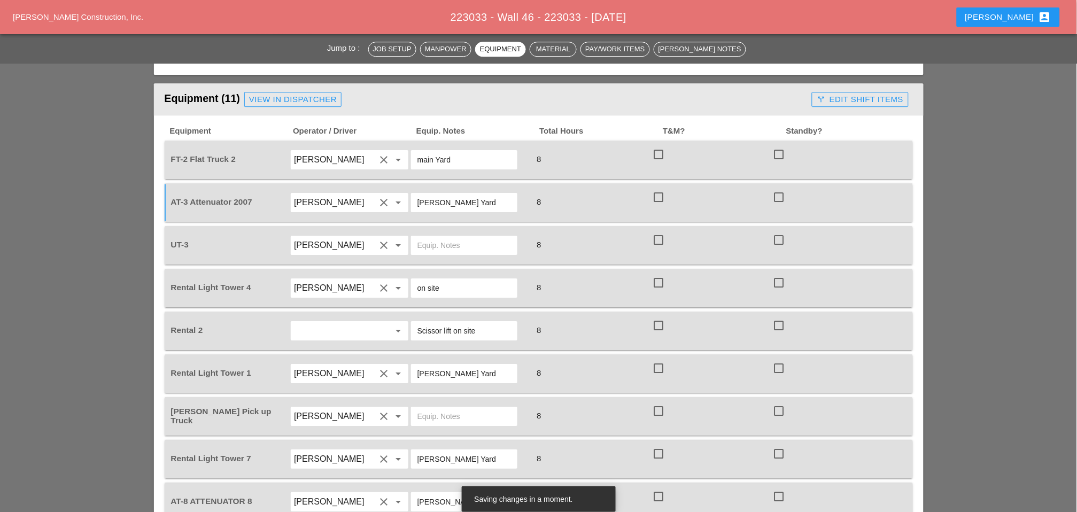
type input "[PERSON_NAME] Yard"
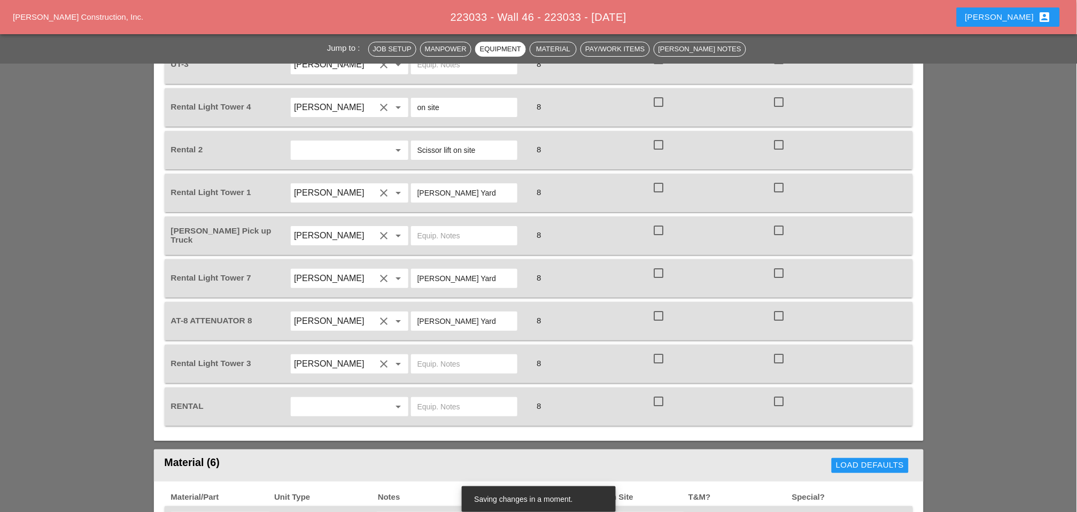
scroll to position [1188, 0]
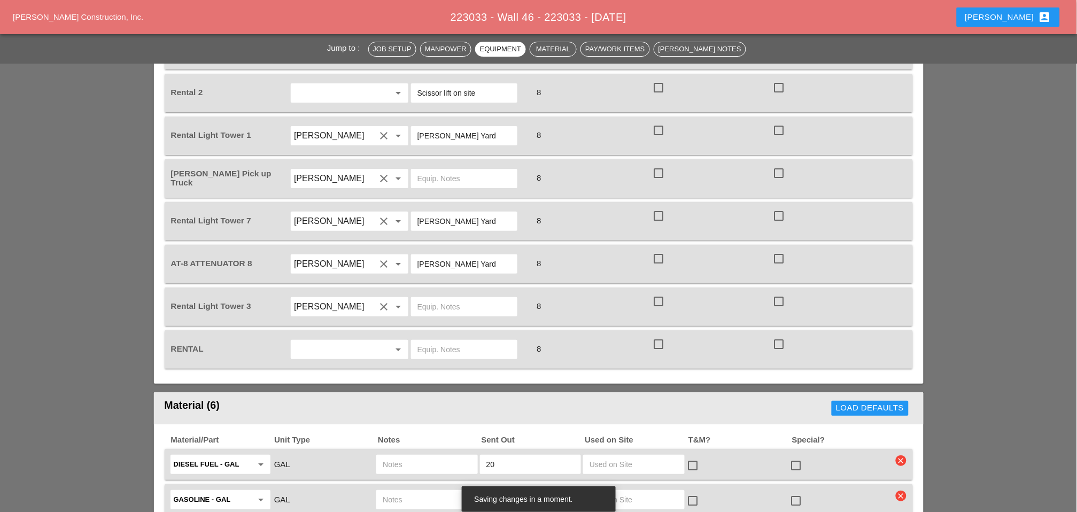
click at [426, 341] on input "text" at bounding box center [464, 349] width 94 height 17
type input "scissor lift on site"
click at [431, 298] on input "text" at bounding box center [464, 306] width 94 height 17
type input "on site"
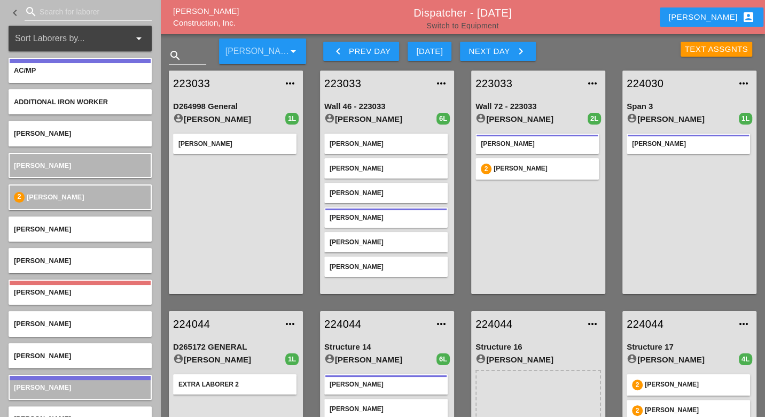
click at [464, 26] on link "Switch to Equipment" at bounding box center [462, 25] width 72 height 9
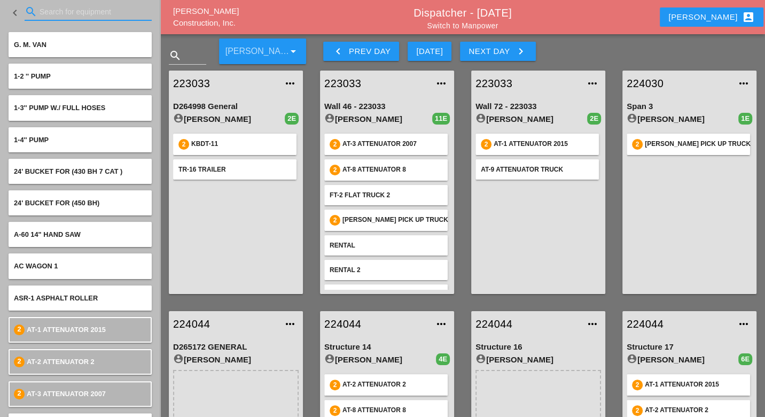
click at [57, 11] on input "Search for equipment" at bounding box center [88, 11] width 97 height 17
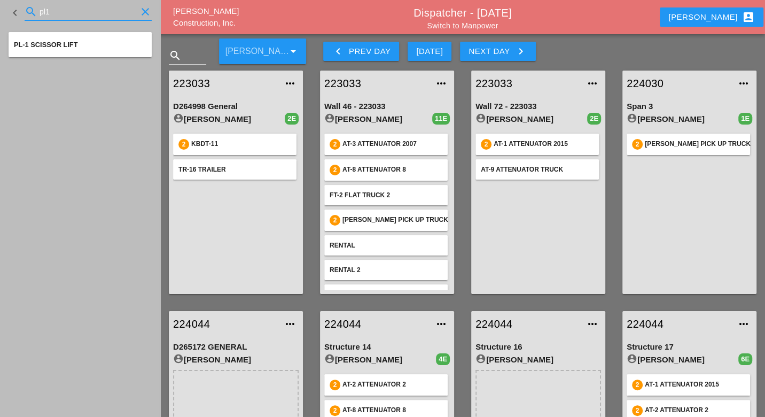
type input "pl1"
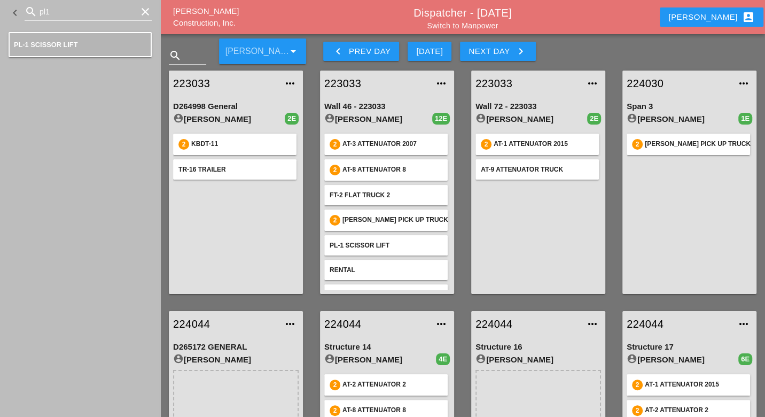
click at [497, 55] on div "Next Day keyboard_arrow_right" at bounding box center [498, 51] width 58 height 13
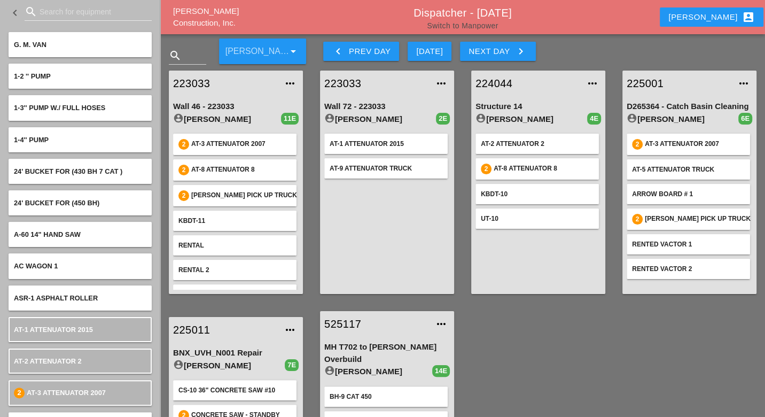
click at [458, 29] on link "Switch to Manpower" at bounding box center [462, 25] width 71 height 9
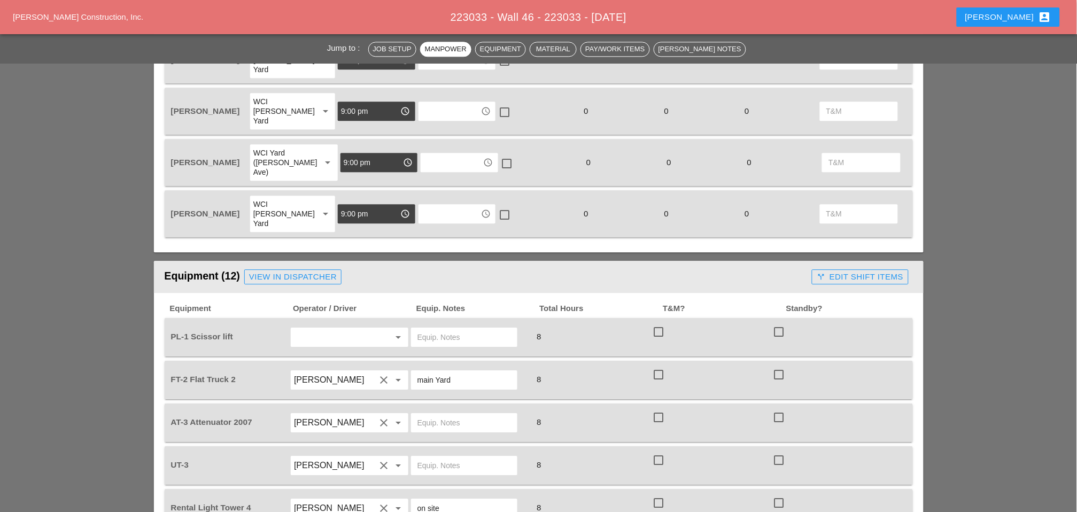
scroll to position [831, 0]
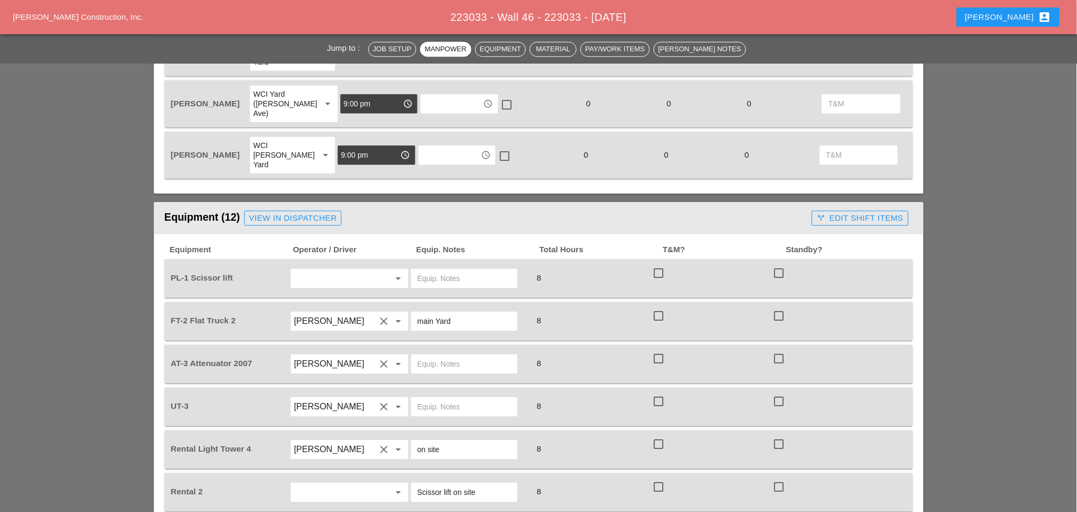
click at [322, 270] on input "text" at bounding box center [334, 278] width 81 height 17
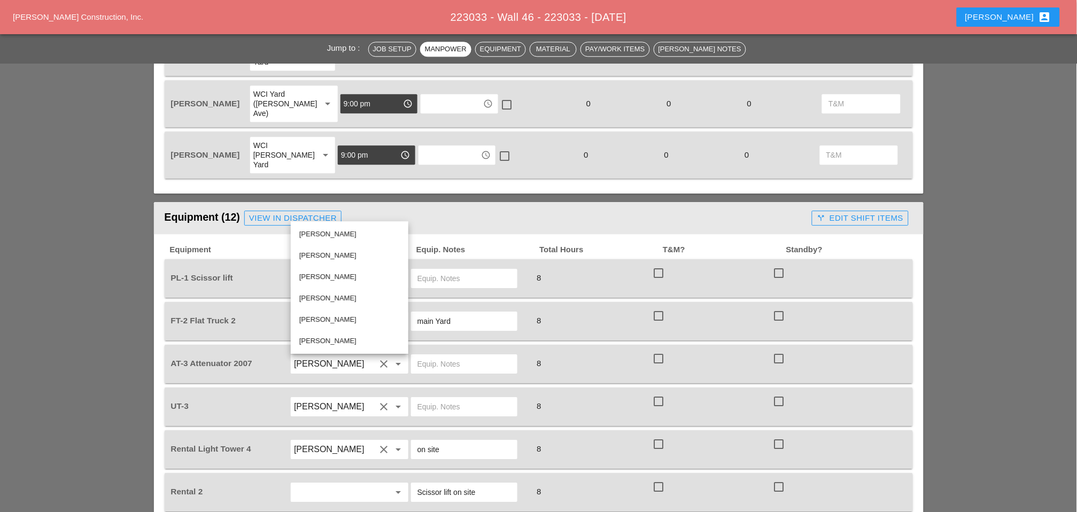
click at [431, 270] on input "text" at bounding box center [464, 278] width 94 height 17
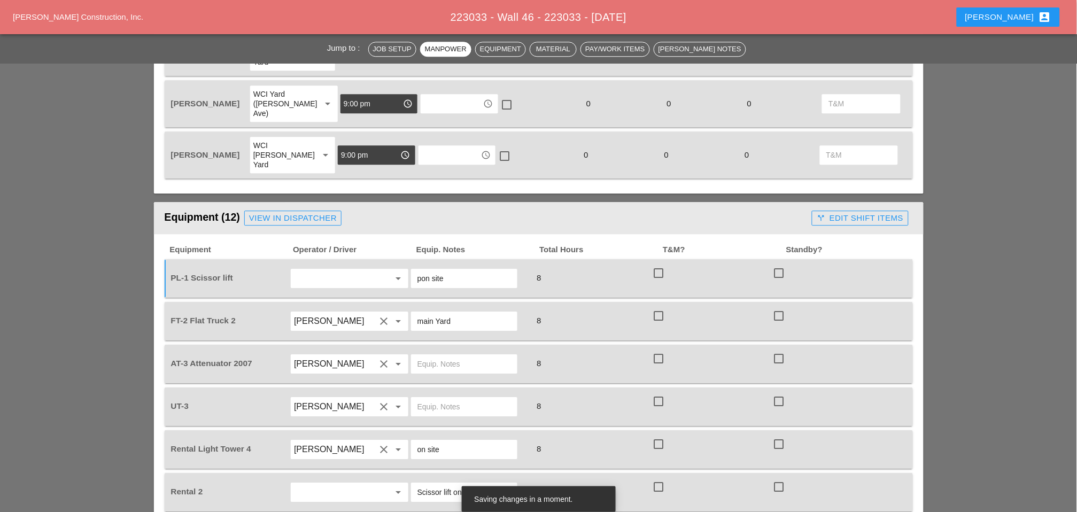
drag, startPoint x: 443, startPoint y: 208, endPoint x: 418, endPoint y: 209, distance: 24.1
click at [418, 270] on input "pon site" at bounding box center [464, 278] width 94 height 17
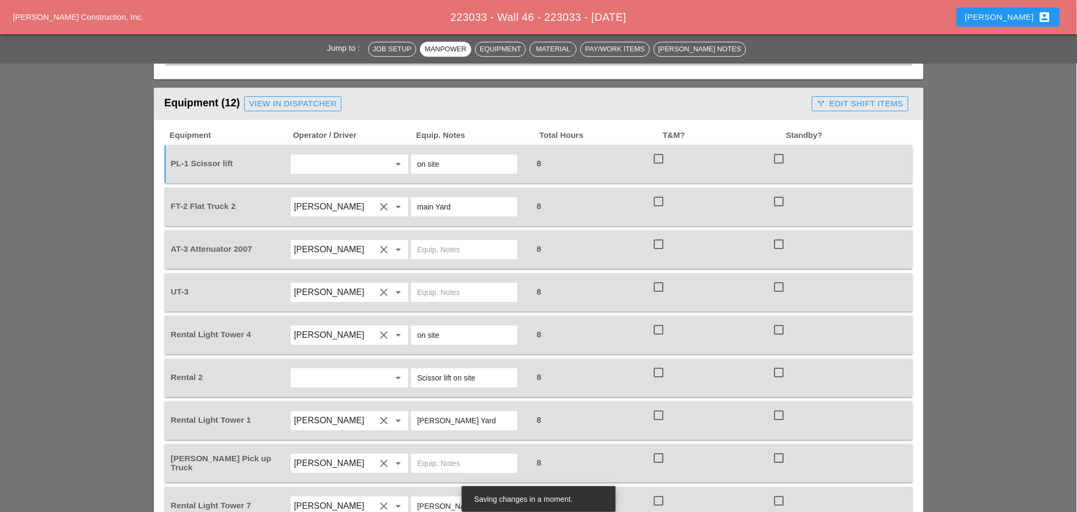
scroll to position [950, 0]
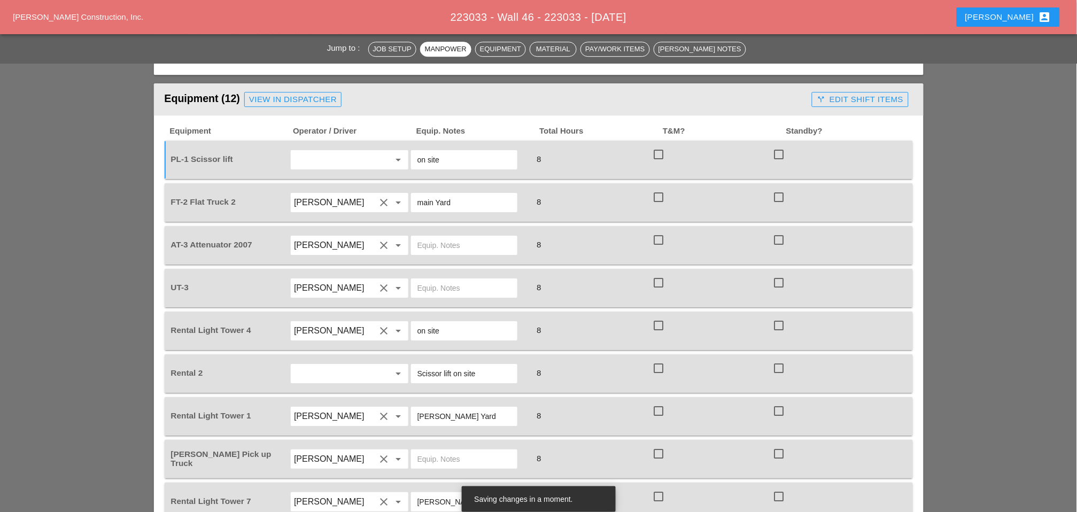
type input "on site"
click at [443, 237] on input "text" at bounding box center [464, 245] width 94 height 17
click at [442, 237] on input "text" at bounding box center [464, 245] width 94 height 17
paste input "[PERSON_NAME] Yard"
type input "[PERSON_NAME] Yard"
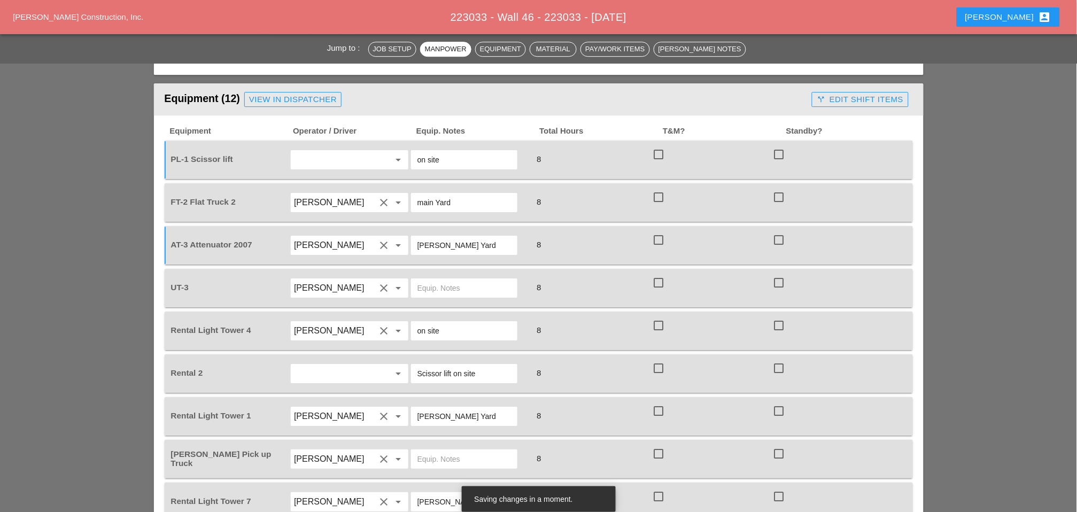
click at [431, 280] on input "text" at bounding box center [464, 288] width 94 height 17
click at [436, 280] on input "main ayrd" at bounding box center [464, 288] width 94 height 17
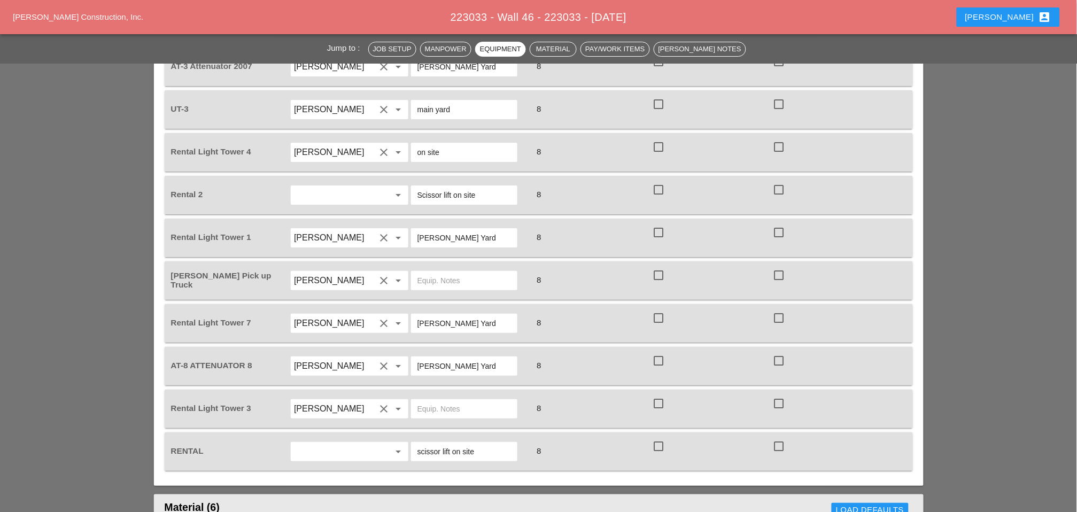
scroll to position [1188, 0]
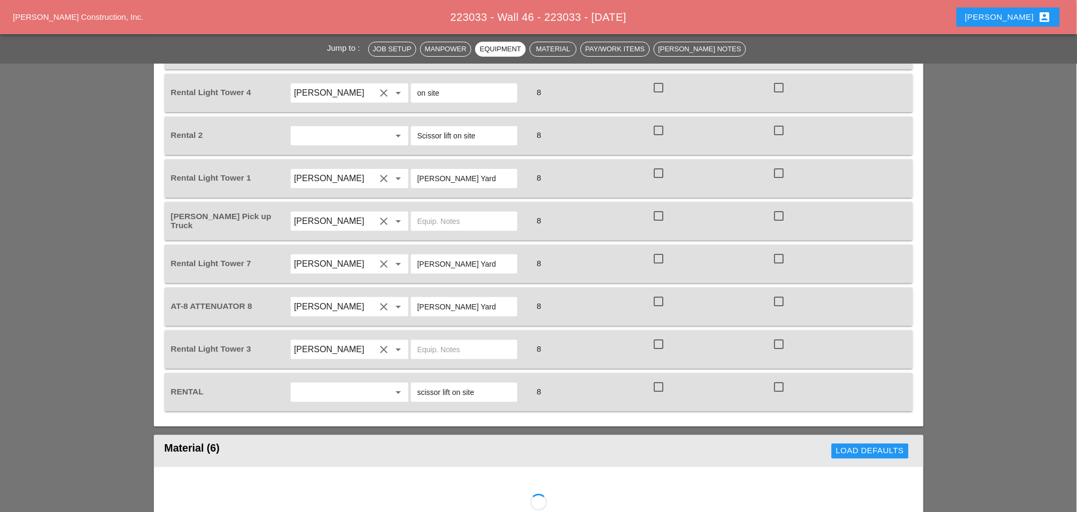
type input "main yard"
drag, startPoint x: 433, startPoint y: 263, endPoint x: 432, endPoint y: 270, distance: 7.0
click at [432, 341] on input "text" at bounding box center [464, 349] width 94 height 17
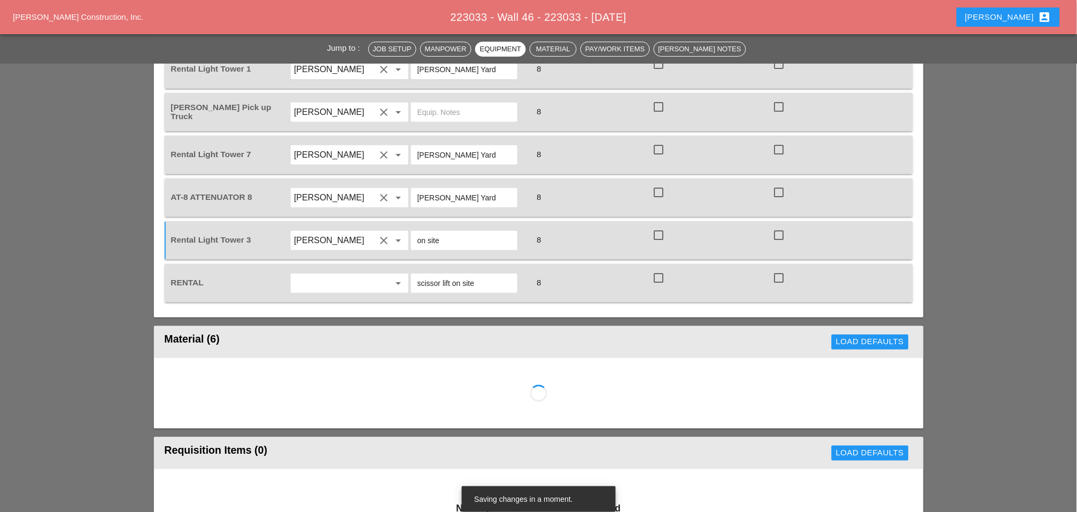
scroll to position [1306, 0]
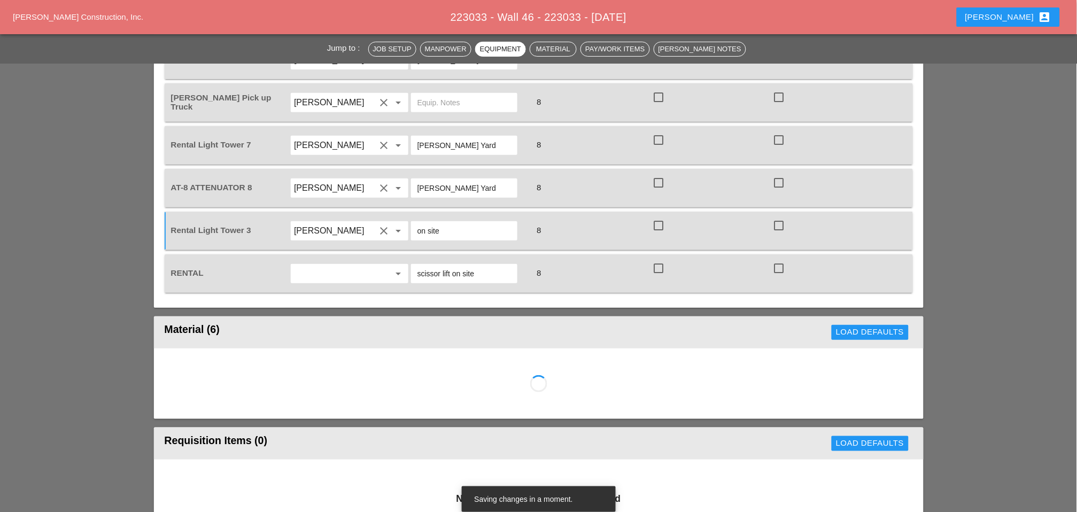
type input "on site"
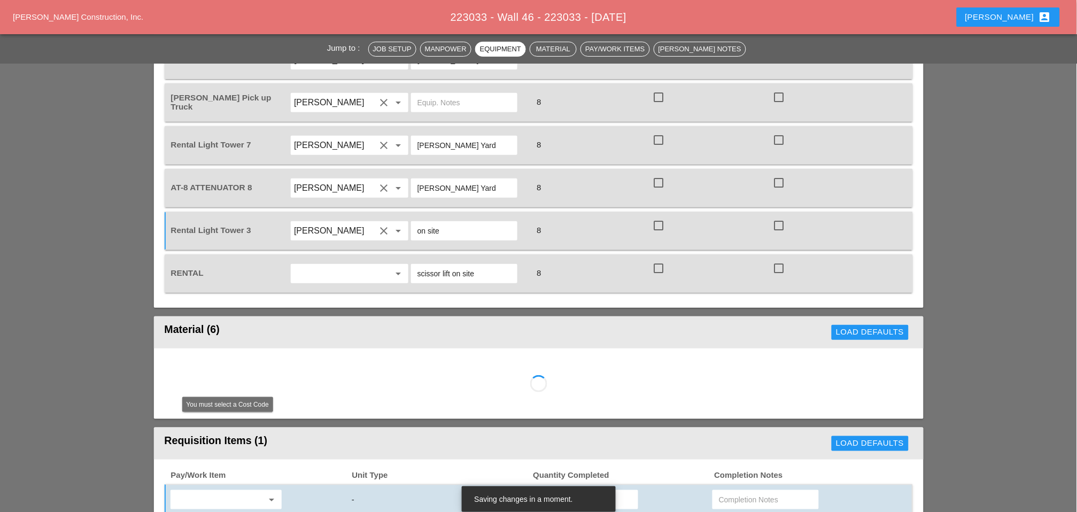
click at [210, 491] on input "text" at bounding box center [219, 499] width 90 height 17
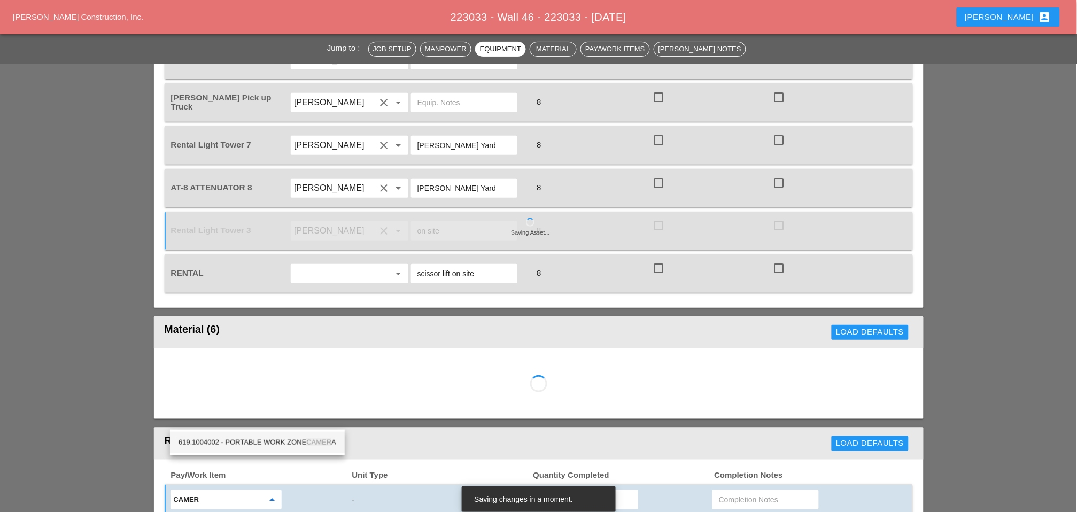
type input "camer"
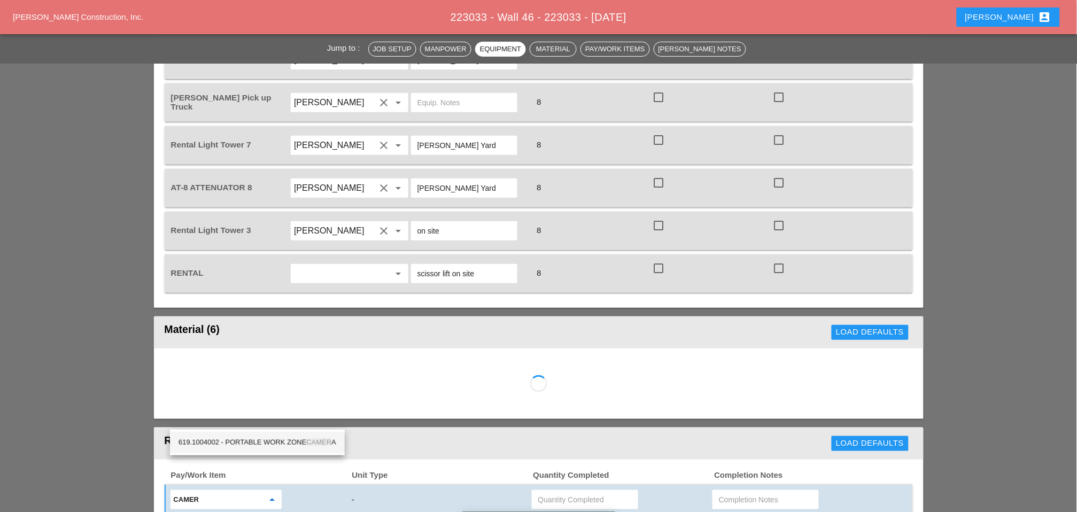
drag, startPoint x: 348, startPoint y: 431, endPoint x: 327, endPoint y: 441, distance: 23.9
click at [347, 484] on div "camer arrow_drop_down -" at bounding box center [539, 499] width 748 height 31
click at [244, 491] on input "camer" at bounding box center [219, 499] width 90 height 17
click at [300, 440] on div "619.1004002 - PORTABLE WORK ZONE CAMERA" at bounding box center [258, 442] width 158 height 13
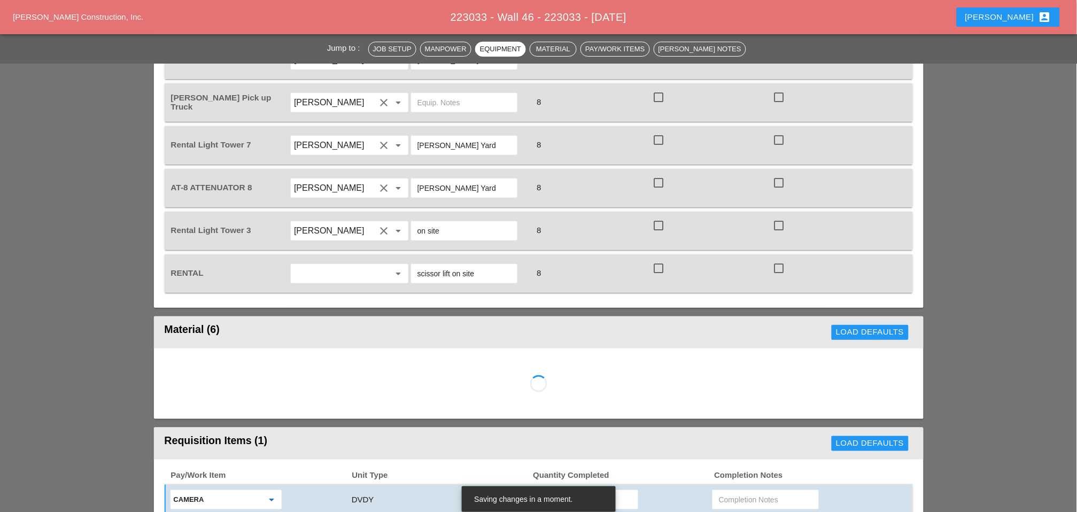
type input "619.1004002 - PORTABLE WORK ZONE CAMERA"
click at [546, 491] on input "text" at bounding box center [585, 499] width 94 height 17
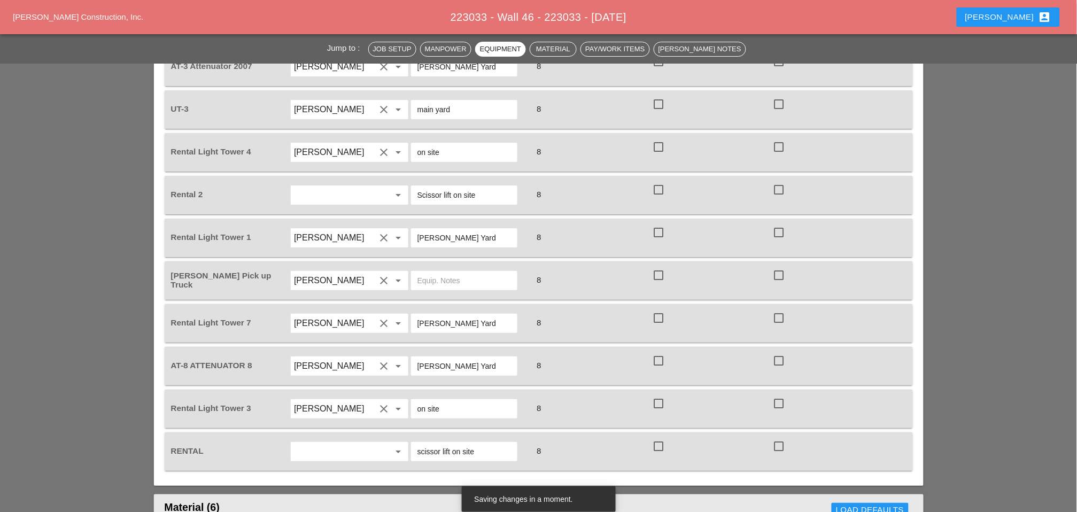
scroll to position [831, 0]
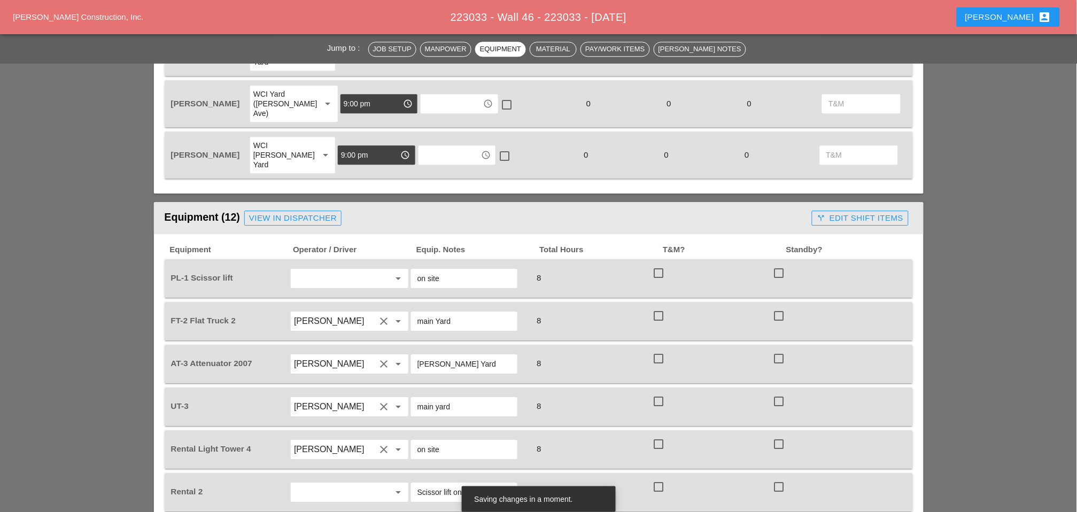
type input "4"
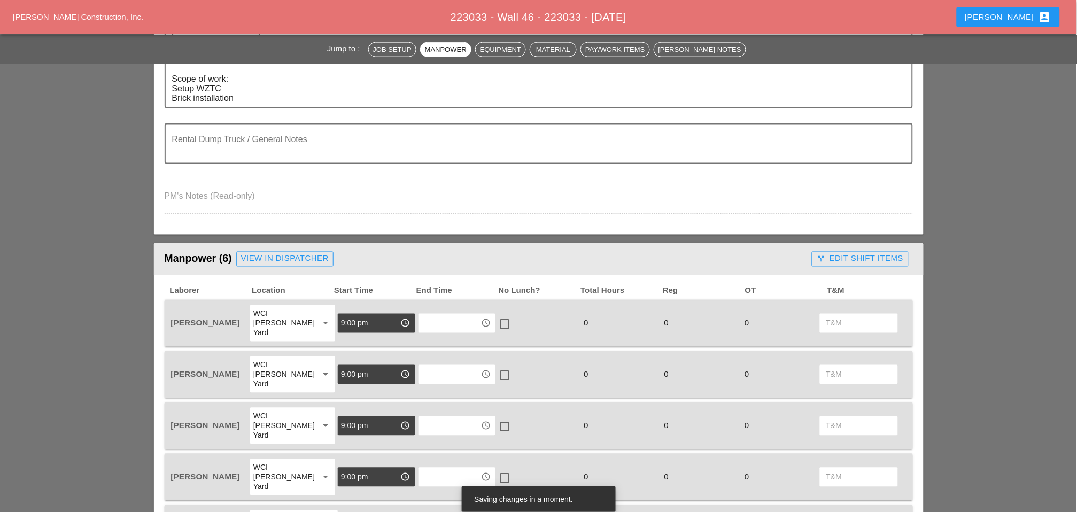
scroll to position [237, 0]
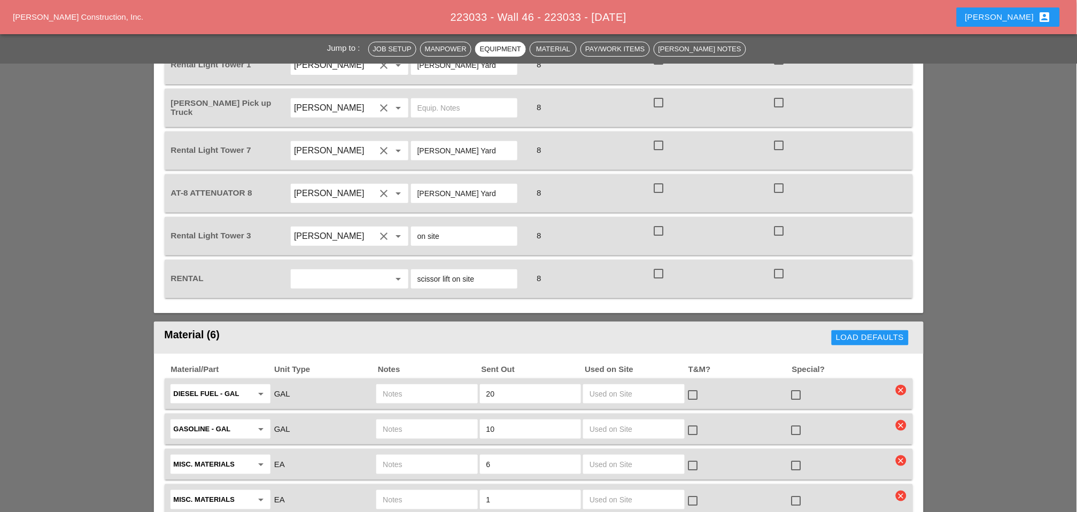
scroll to position [1425, 0]
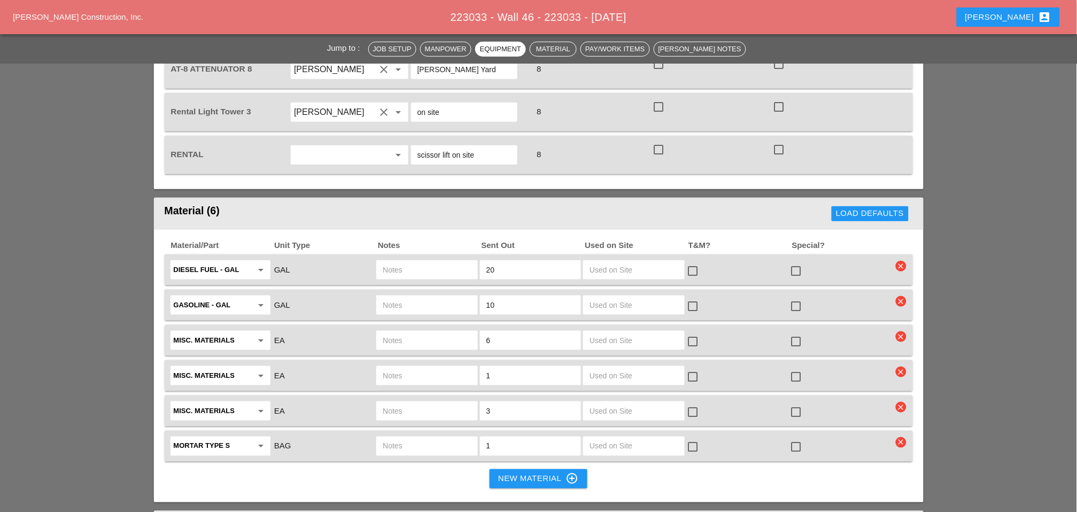
click at [412, 261] on input "text" at bounding box center [427, 269] width 88 height 17
type input "ut3"
click at [418, 297] on input "text" at bounding box center [427, 305] width 88 height 17
type input "ut3"
click at [421, 332] on input "text" at bounding box center [427, 340] width 88 height 17
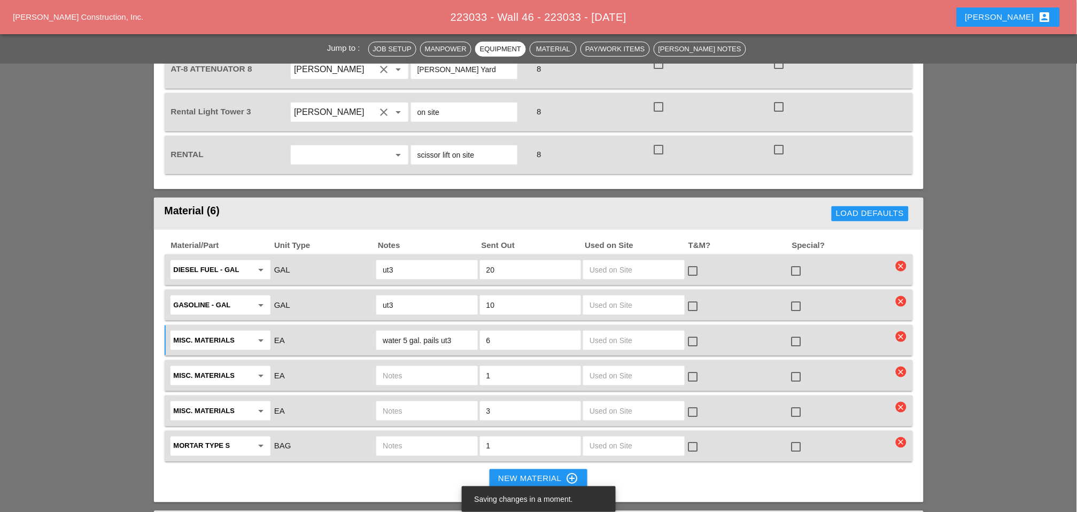
type input "water 5 gal. pails ut3"
click at [904, 367] on icon "clear" at bounding box center [901, 372] width 11 height 11
click at [900, 256] on div "Are you Sure?" at bounding box center [902, 265] width 94 height 27
click at [899, 260] on div "Are you Sure?" at bounding box center [902, 265] width 68 height 12
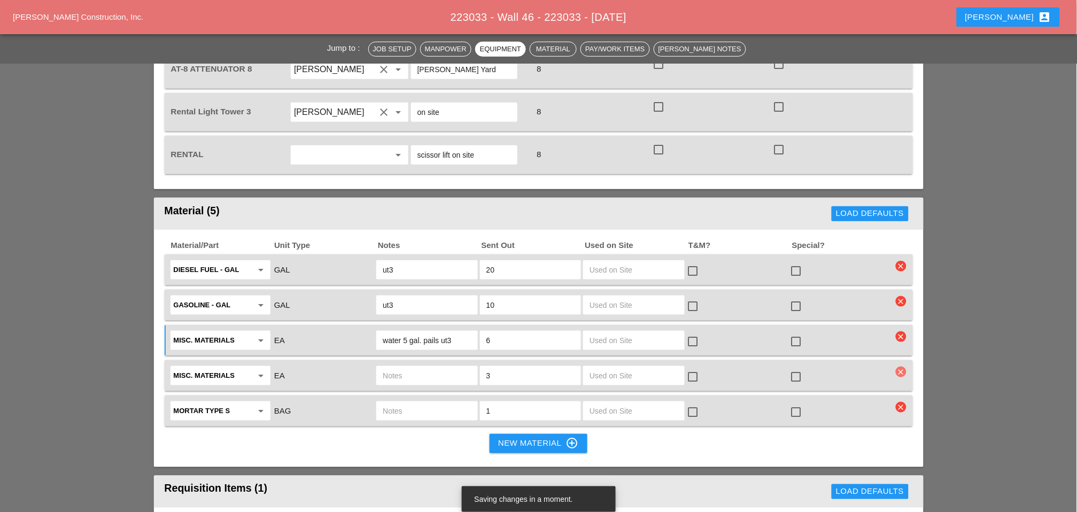
click at [899, 367] on icon "clear" at bounding box center [901, 372] width 11 height 11
click at [902, 262] on div "Are you Sure?" at bounding box center [902, 265] width 68 height 12
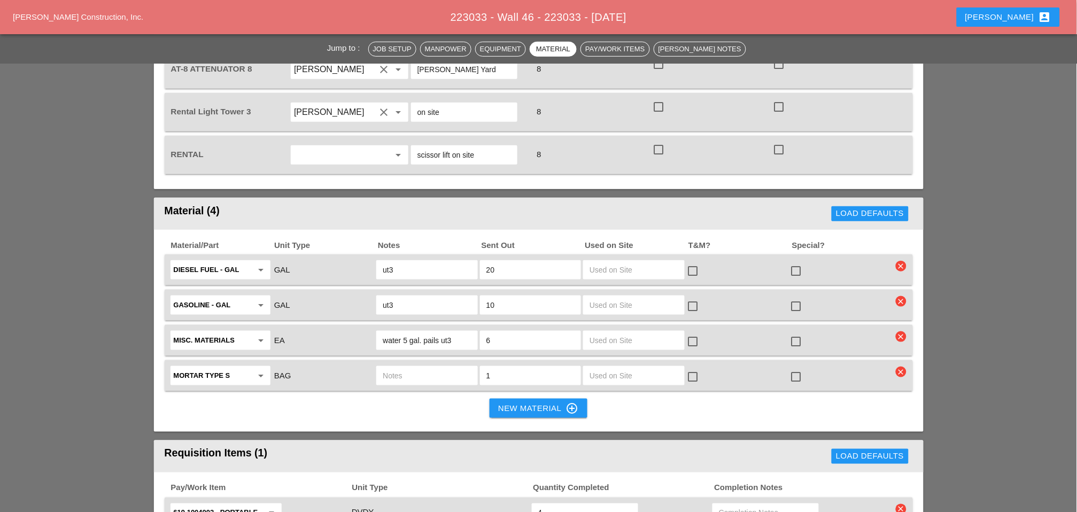
click at [399, 367] on input "text" at bounding box center [427, 375] width 88 height 17
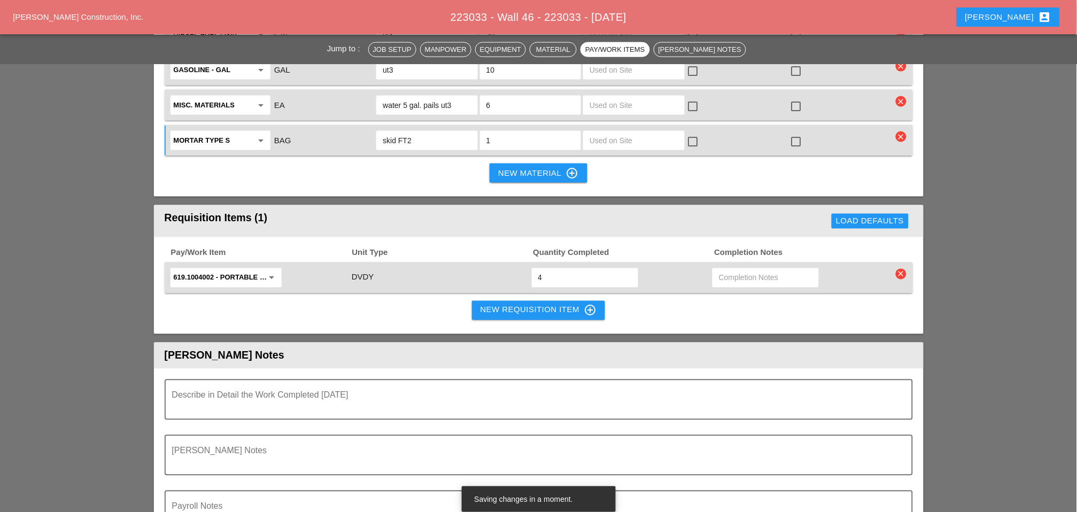
scroll to position [1543, 0]
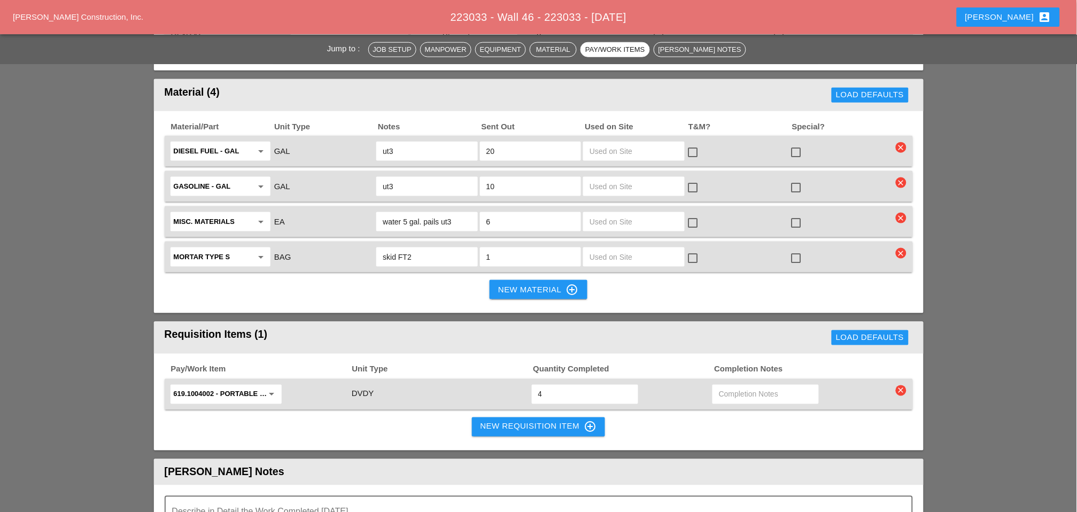
type input "skid FT2"
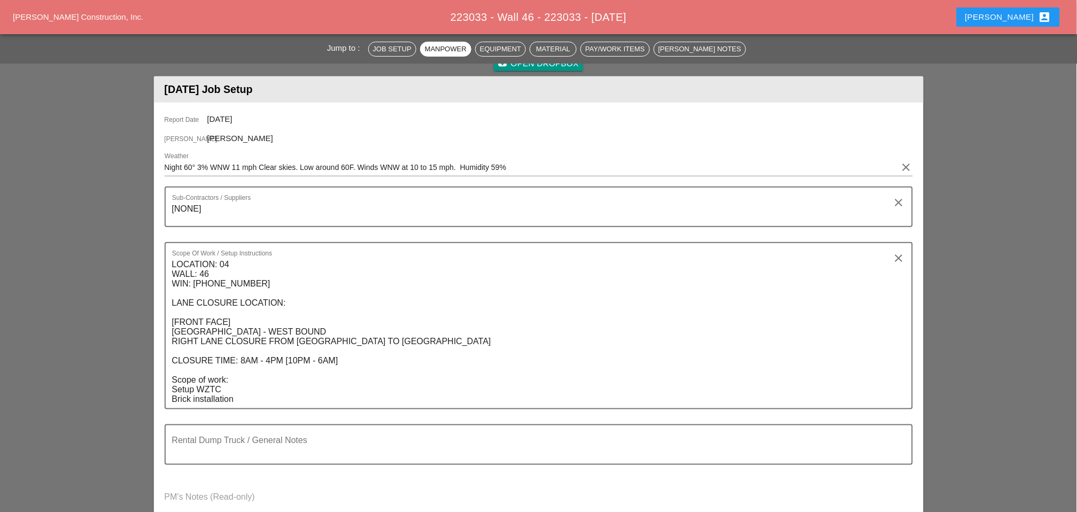
scroll to position [0, 0]
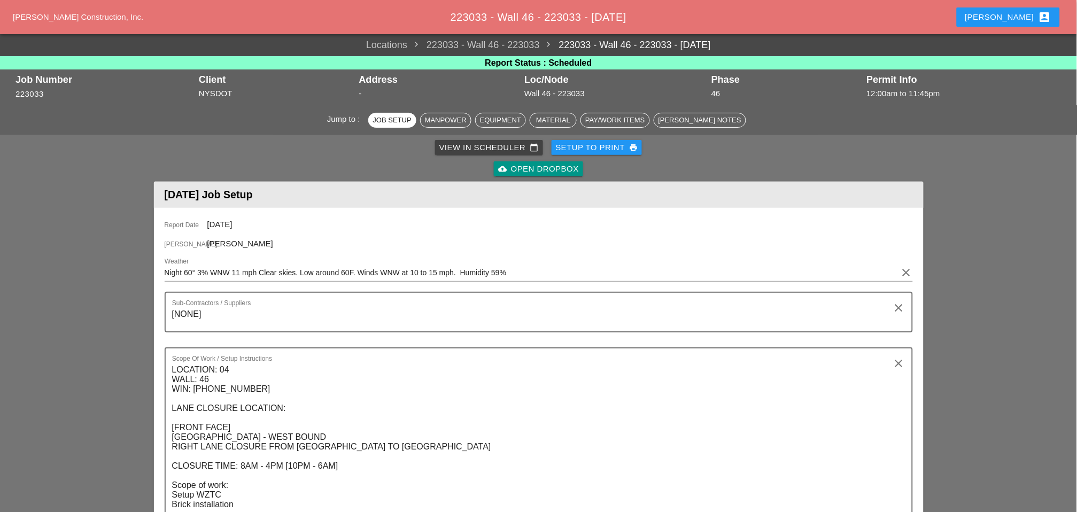
click at [577, 141] on button "Setup to Print print" at bounding box center [597, 147] width 91 height 15
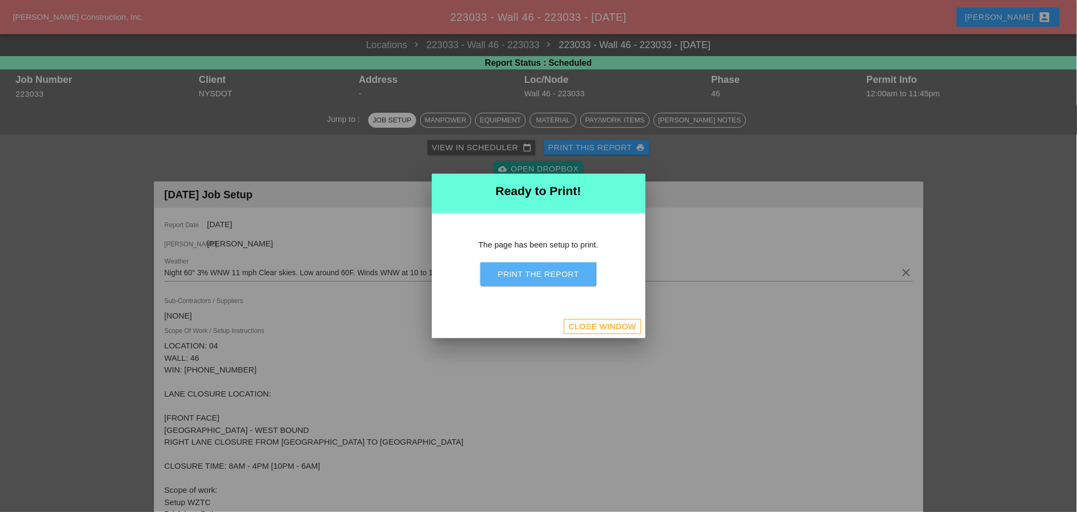
click at [540, 273] on div "Print the Report" at bounding box center [538, 274] width 81 height 12
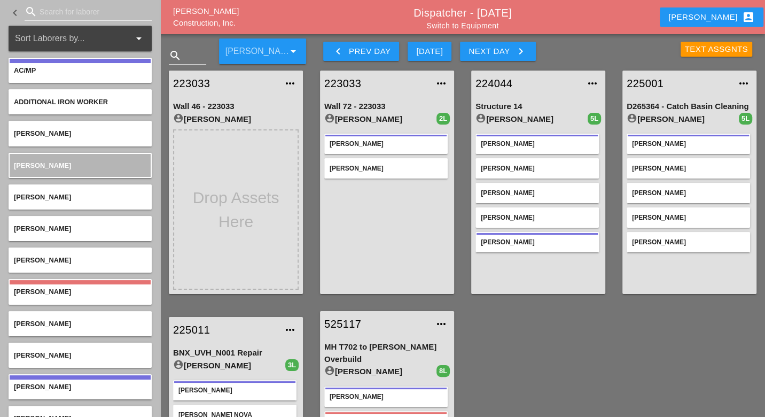
click at [376, 55] on div "keyboard_arrow_left Prev Day" at bounding box center [361, 51] width 59 height 13
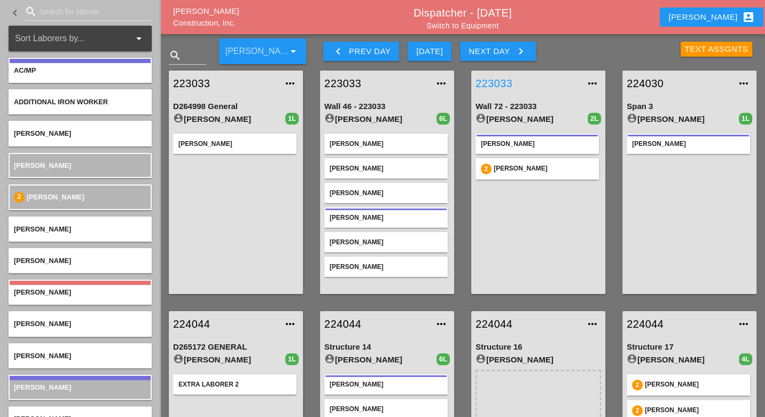
click at [488, 81] on link "223033" at bounding box center [528, 83] width 104 height 16
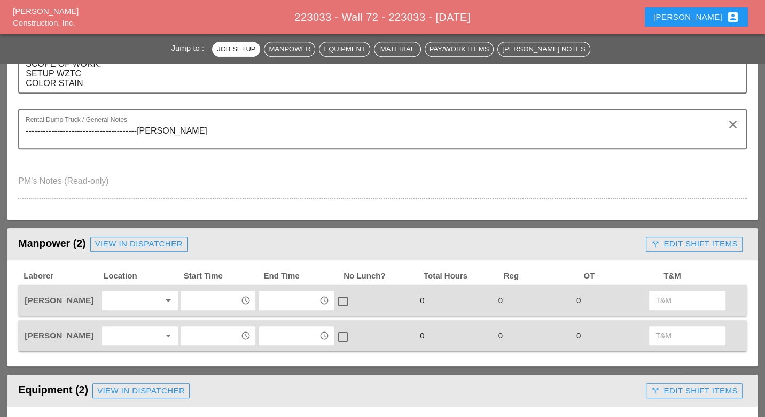
scroll to position [534, 0]
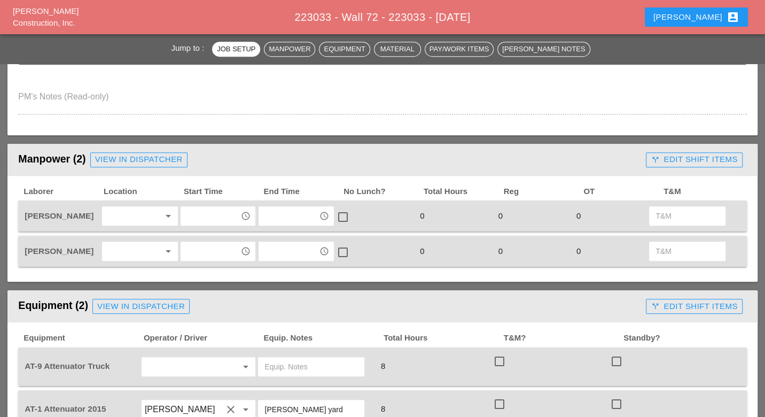
click at [209, 218] on input "text" at bounding box center [210, 215] width 53 height 17
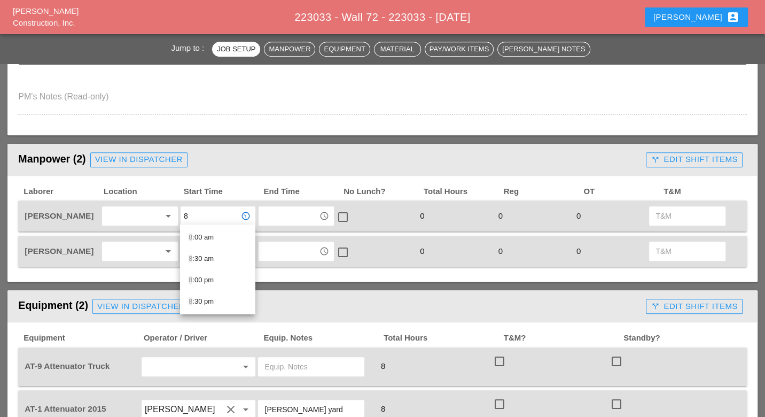
click at [203, 257] on div "8 :30 am" at bounding box center [218, 258] width 58 height 13
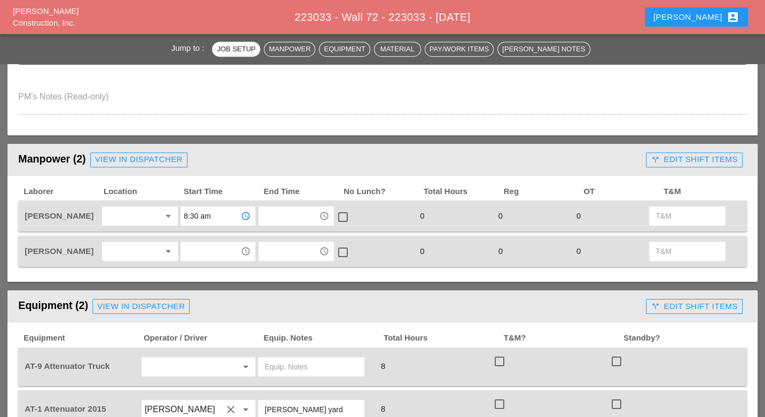
type input "8:30 am"
click at [200, 254] on input "text" at bounding box center [210, 251] width 53 height 17
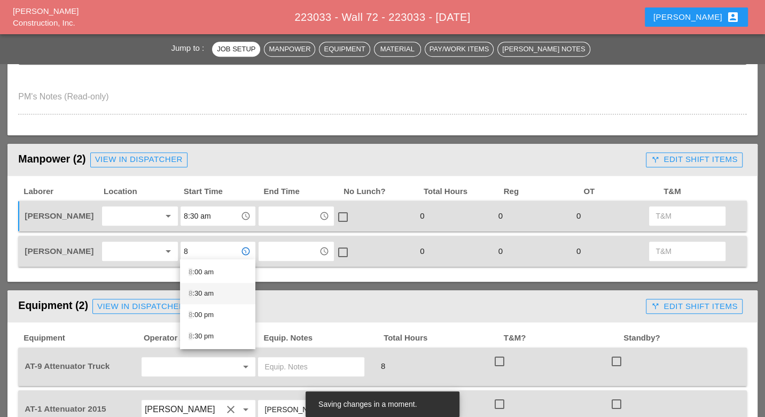
click at [201, 293] on div "8 :30 am" at bounding box center [218, 293] width 58 height 13
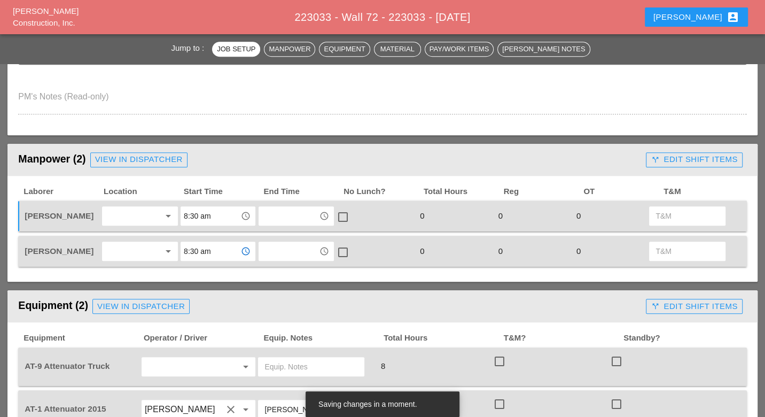
type input "8:30 am"
click at [134, 208] on div at bounding box center [132, 215] width 55 height 17
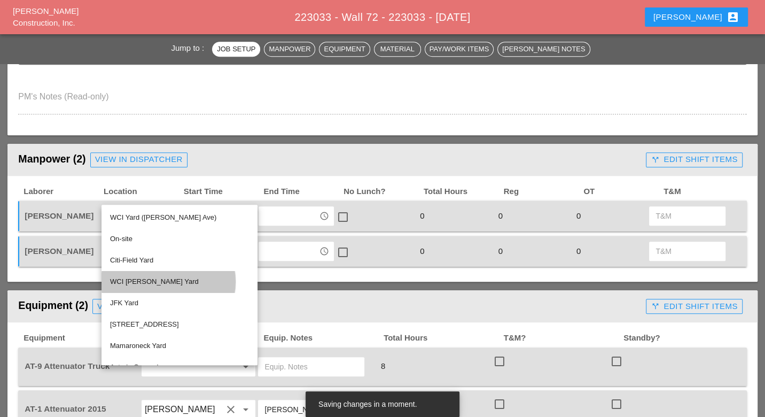
drag, startPoint x: 132, startPoint y: 280, endPoint x: 128, endPoint y: 271, distance: 9.8
click at [132, 280] on div "WCI [PERSON_NAME] Yard" at bounding box center [179, 281] width 139 height 13
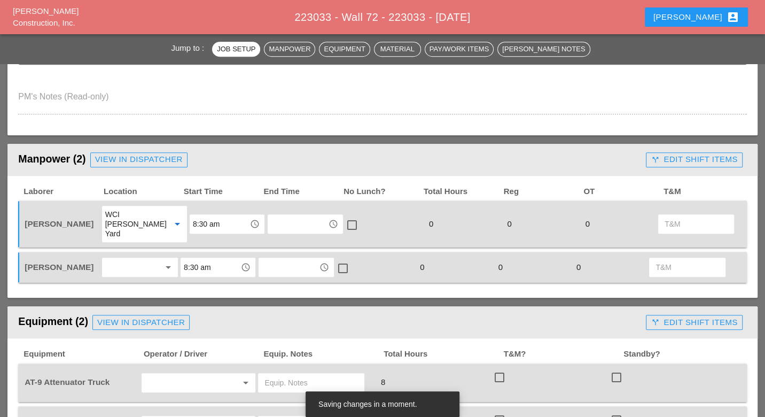
click at [133, 259] on div at bounding box center [132, 267] width 55 height 17
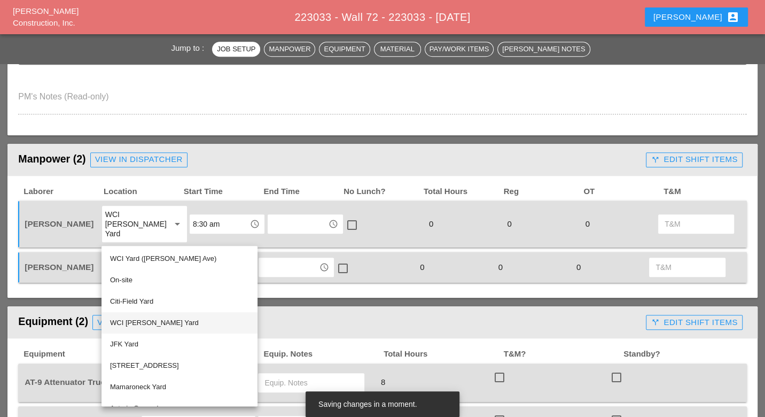
click at [141, 321] on div "WCI [PERSON_NAME] Yard" at bounding box center [179, 322] width 139 height 13
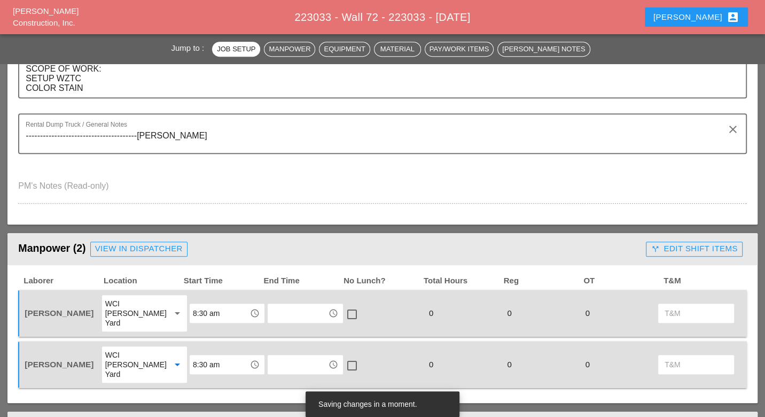
scroll to position [297, 0]
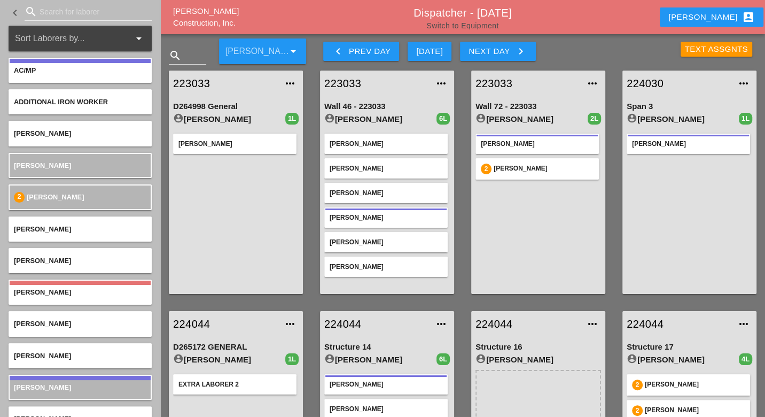
click at [474, 28] on link "Switch to Equipment" at bounding box center [462, 25] width 72 height 9
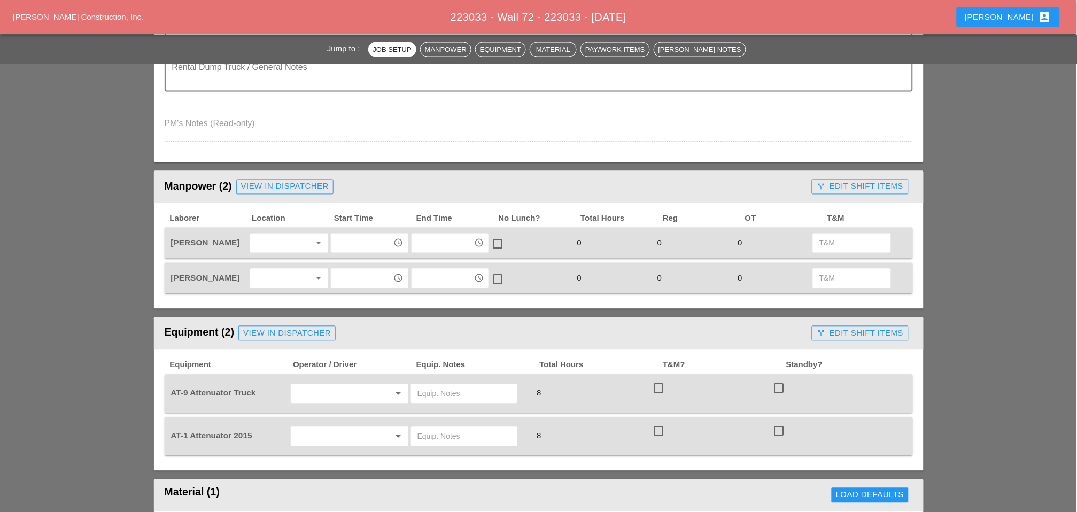
scroll to position [534, 0]
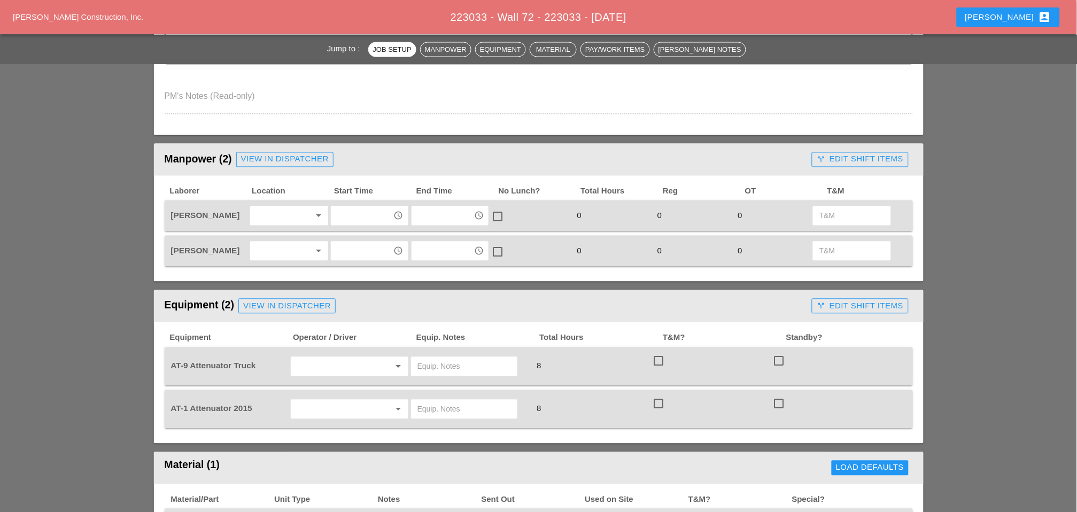
drag, startPoint x: 277, startPoint y: 205, endPoint x: 271, endPoint y: 213, distance: 9.5
click at [277, 207] on div at bounding box center [281, 215] width 57 height 17
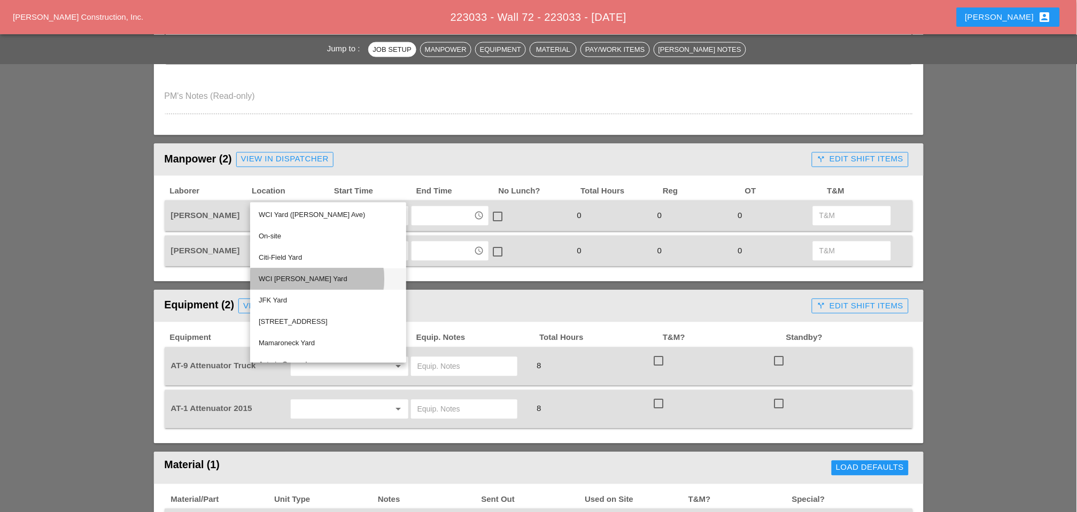
click at [288, 276] on div "WCI [PERSON_NAME] Yard" at bounding box center [328, 279] width 139 height 13
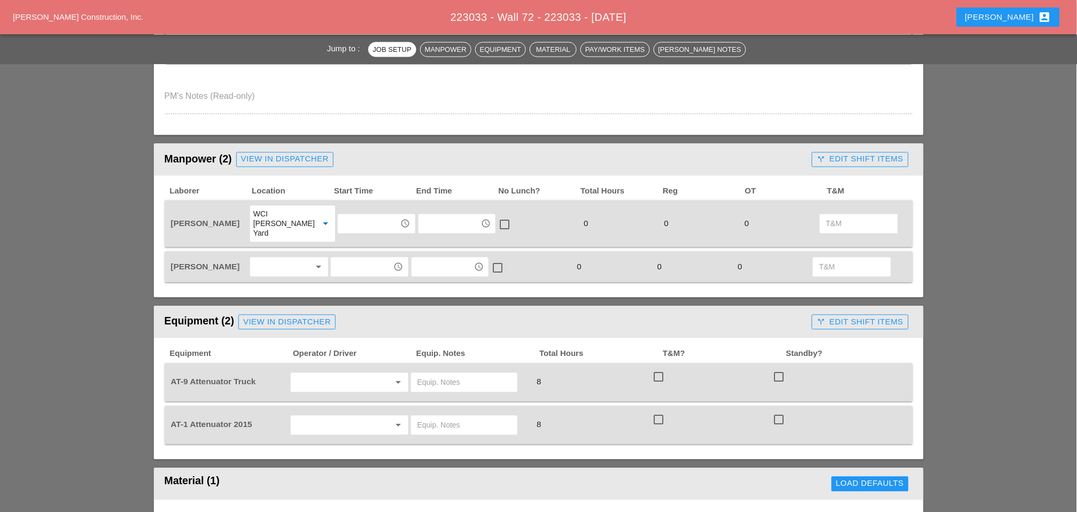
drag, startPoint x: 277, startPoint y: 251, endPoint x: 277, endPoint y: 257, distance: 5.9
click at [278, 259] on div at bounding box center [281, 267] width 57 height 17
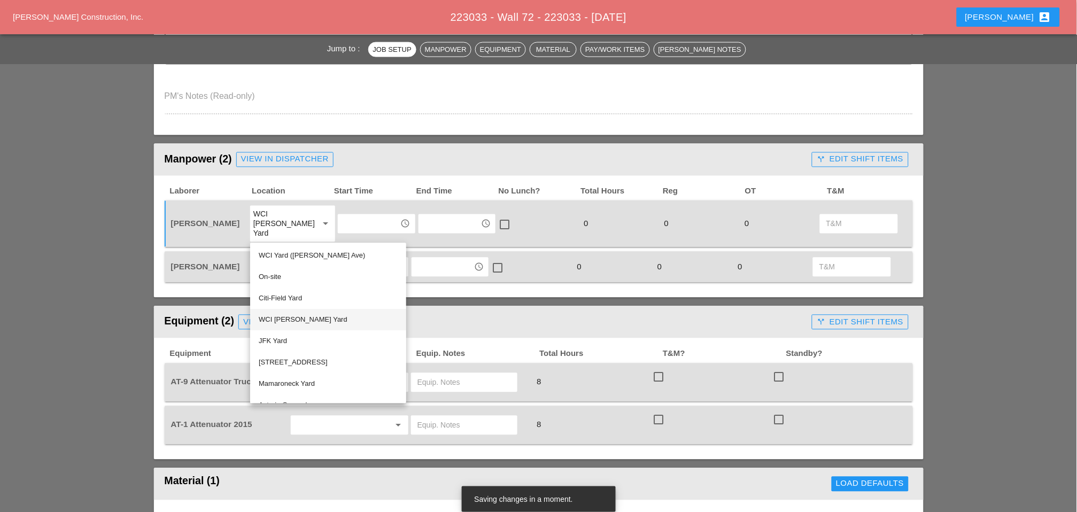
click at [278, 316] on div "WCI [PERSON_NAME] Yard" at bounding box center [328, 320] width 139 height 13
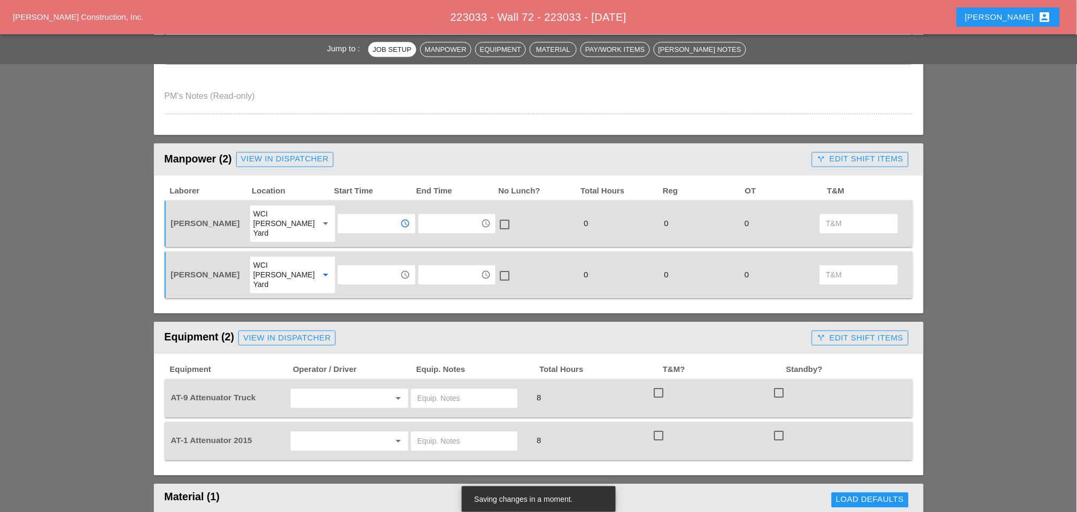
click at [347, 218] on input "text" at bounding box center [369, 223] width 56 height 17
drag, startPoint x: 352, startPoint y: 238, endPoint x: 342, endPoint y: 246, distance: 12.5
click at [351, 238] on div "9 :00 am" at bounding box center [369, 238] width 60 height 13
type input "9:00 am"
click at [346, 267] on input "text" at bounding box center [369, 275] width 56 height 17
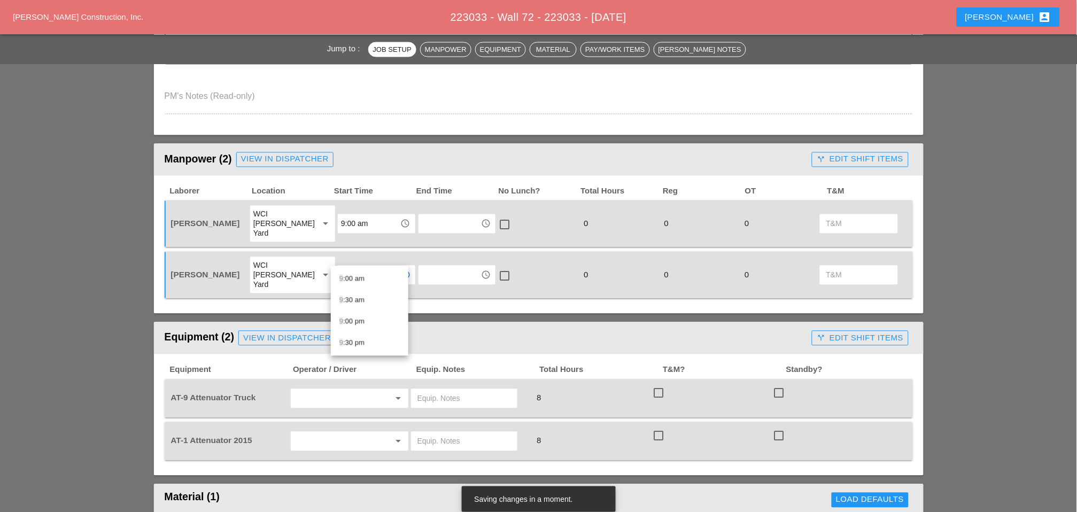
click at [345, 278] on div "9 :00 am" at bounding box center [369, 279] width 60 height 13
type input "9:00 am"
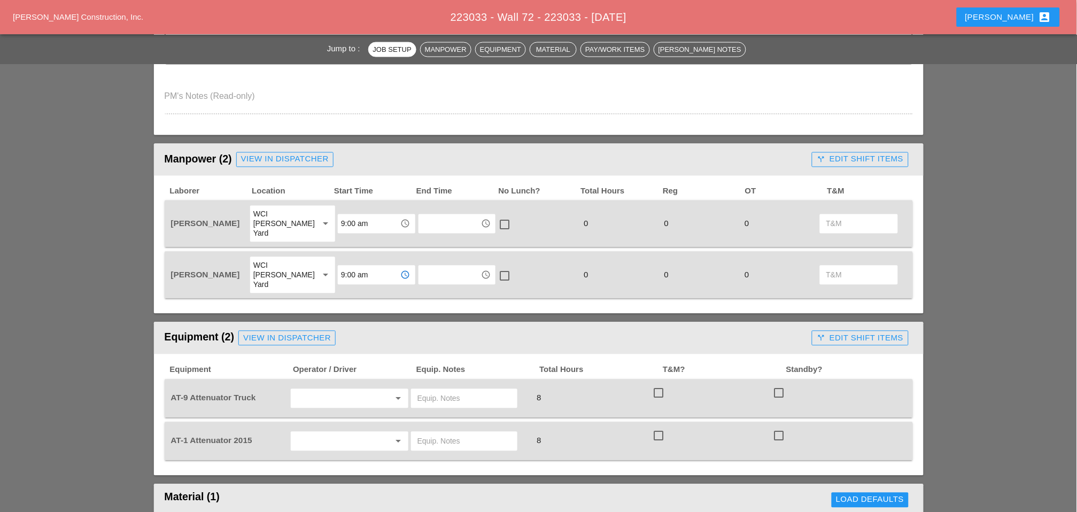
click at [348, 215] on input "9:00 am" at bounding box center [369, 223] width 56 height 17
click at [353, 258] on div "8 :30 am" at bounding box center [369, 259] width 60 height 13
type input "8:30 am"
click at [355, 267] on input "9:00 am" at bounding box center [369, 275] width 56 height 17
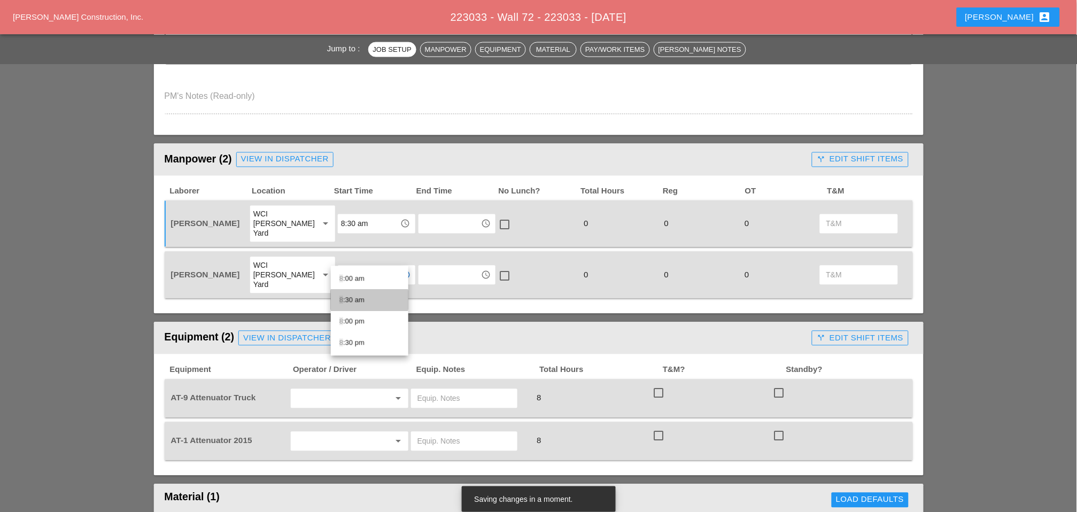
click at [348, 300] on div "8 :30 am" at bounding box center [369, 300] width 60 height 13
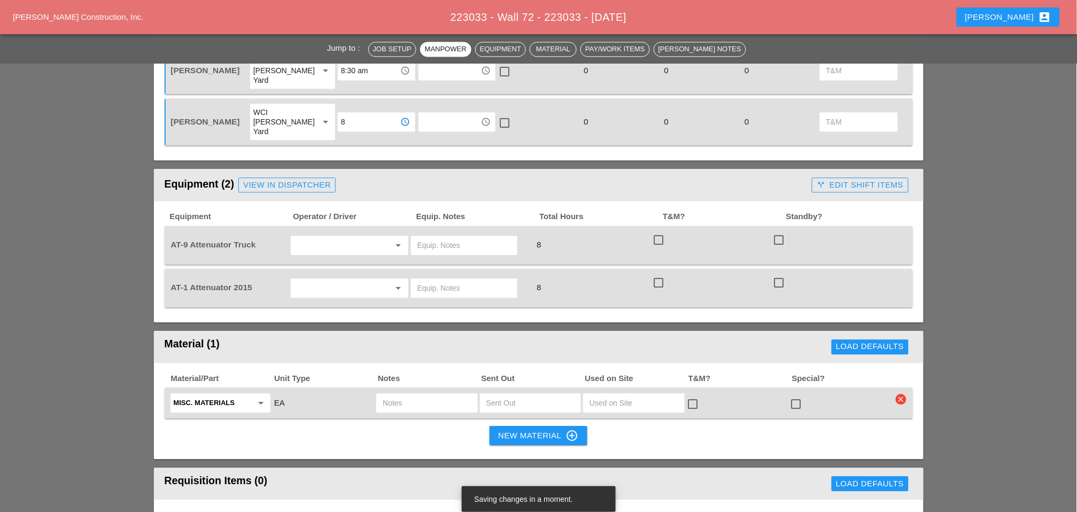
scroll to position [712, 0]
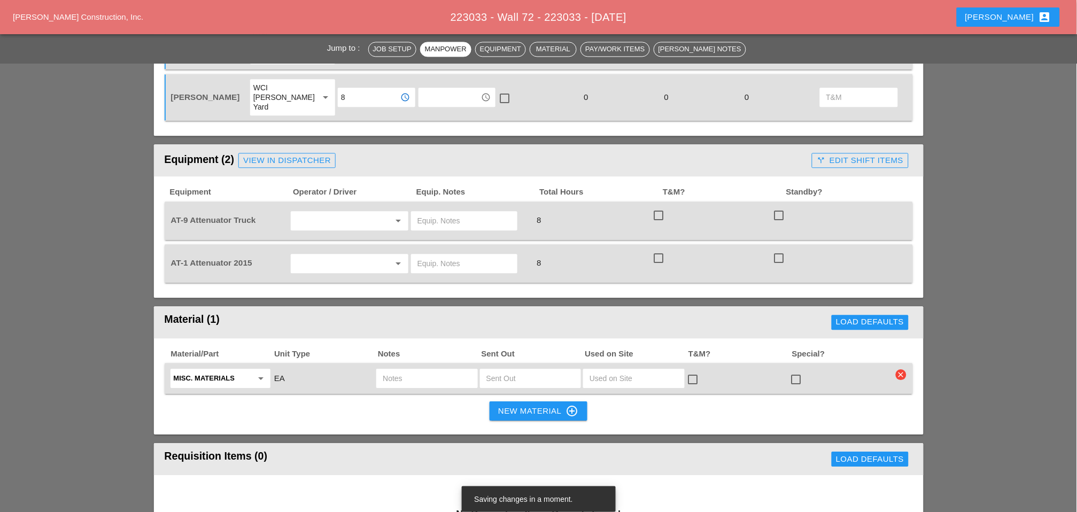
type input "8:30 am"
click at [321, 212] on input "text" at bounding box center [334, 220] width 81 height 17
click at [323, 216] on div "[PERSON_NAME]" at bounding box center [349, 218] width 100 height 13
click at [430, 212] on input "text" at bounding box center [464, 220] width 94 height 17
drag, startPoint x: 471, startPoint y: 194, endPoint x: 415, endPoint y: 193, distance: 55.6
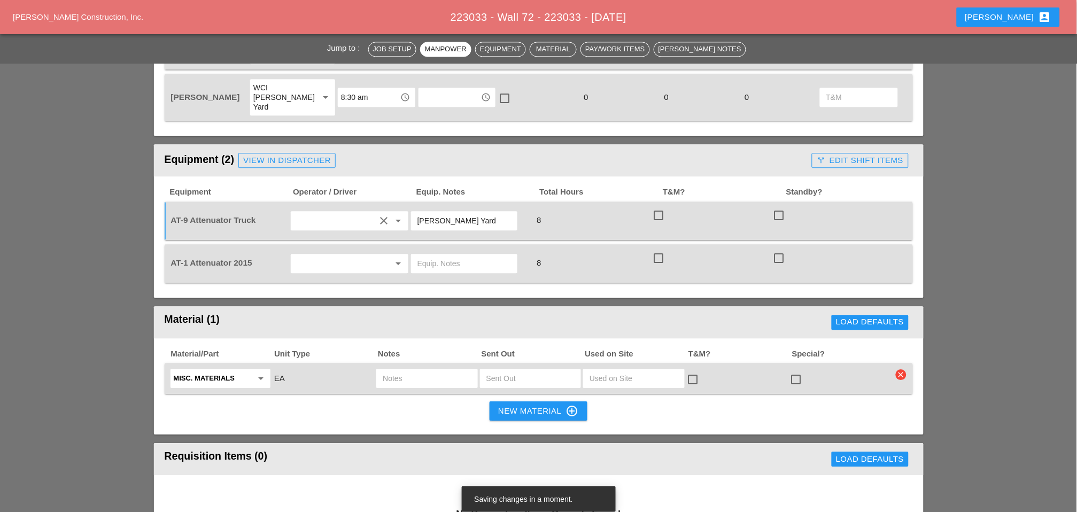
click at [415, 211] on div "Bruckner Yard" at bounding box center [464, 220] width 106 height 19
type input "Bruckner Yard"
click at [448, 255] on input "text" at bounding box center [464, 263] width 94 height 17
paste input "Bruckner Yard"
type input "Bruckner Yard"
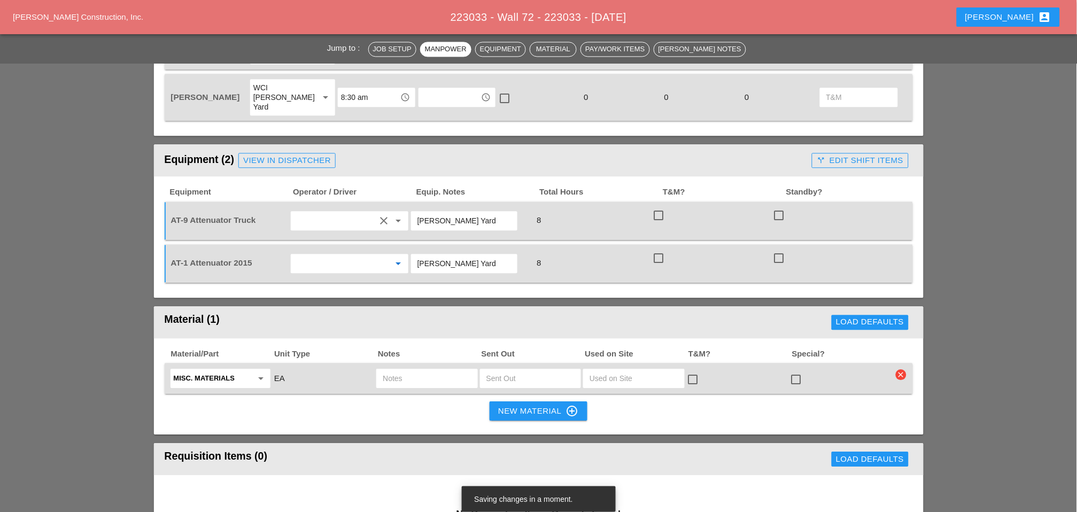
click at [319, 255] on input "text" at bounding box center [334, 263] width 81 height 17
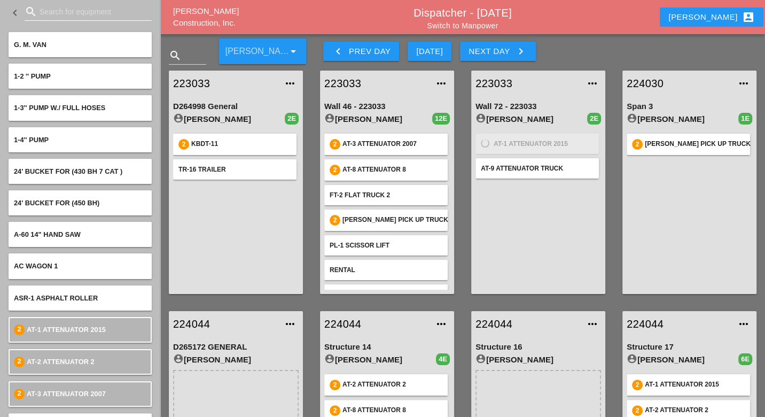
click at [48, 13] on input "Search for equipment" at bounding box center [88, 11] width 97 height 17
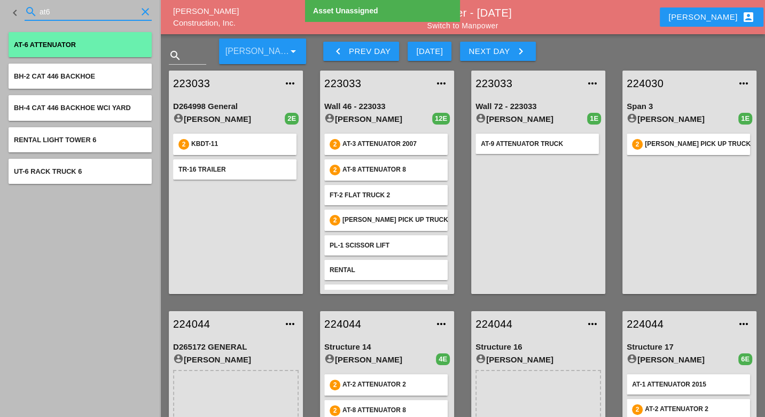
type input "at6"
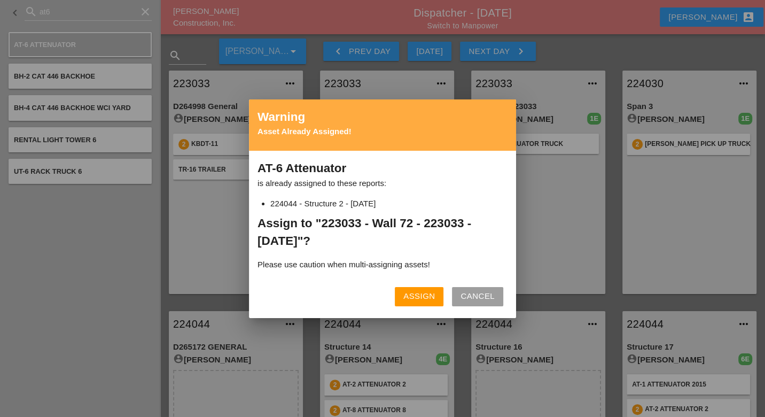
click at [423, 291] on div "Assign" at bounding box center [420, 296] width 32 height 12
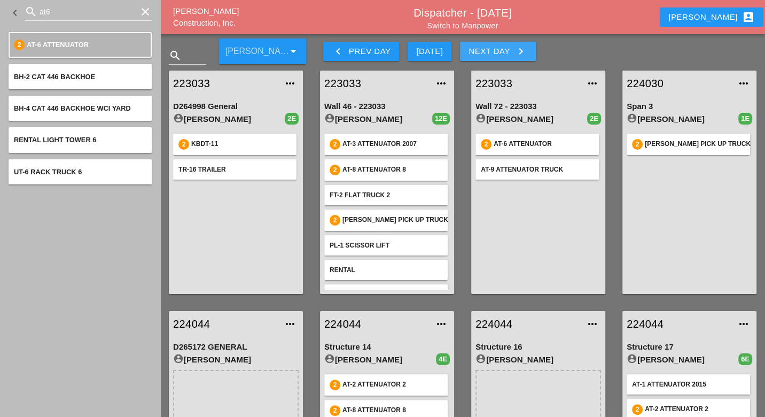
click at [503, 55] on div "Next Day keyboard_arrow_right" at bounding box center [498, 51] width 58 height 13
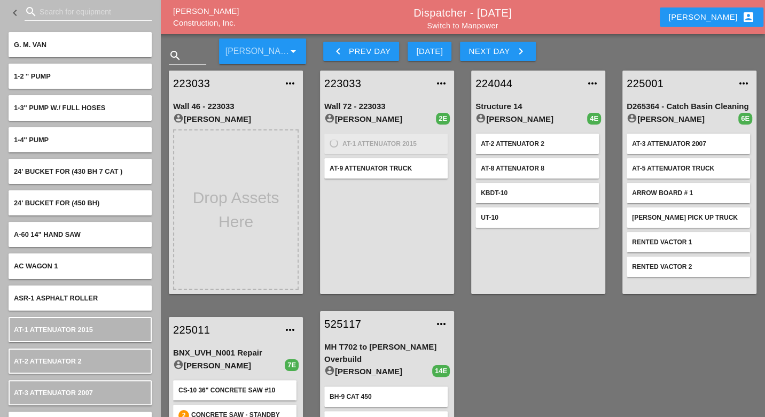
click at [51, 12] on input "Search for equipment" at bounding box center [88, 11] width 97 height 17
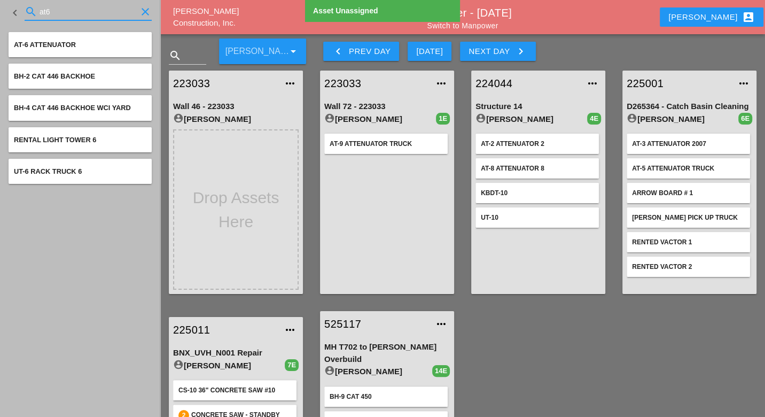
type input "at6"
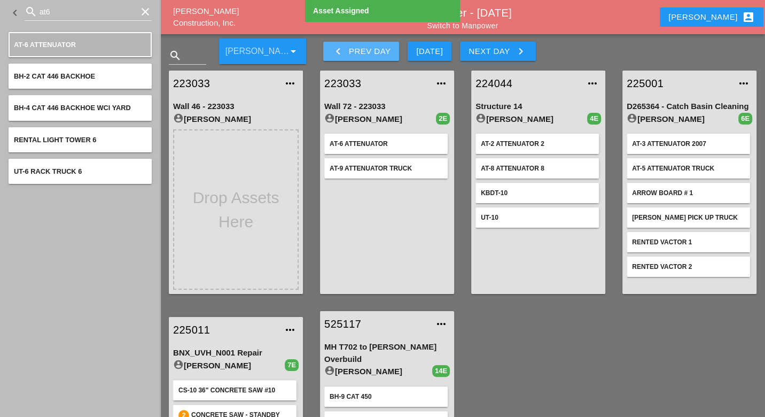
click at [371, 55] on div "keyboard_arrow_left Prev Day" at bounding box center [361, 51] width 59 height 13
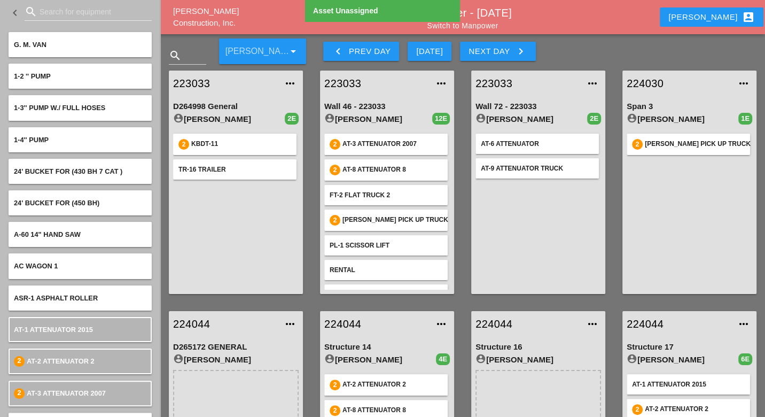
click at [484, 51] on div "Next Day keyboard_arrow_right" at bounding box center [498, 51] width 58 height 13
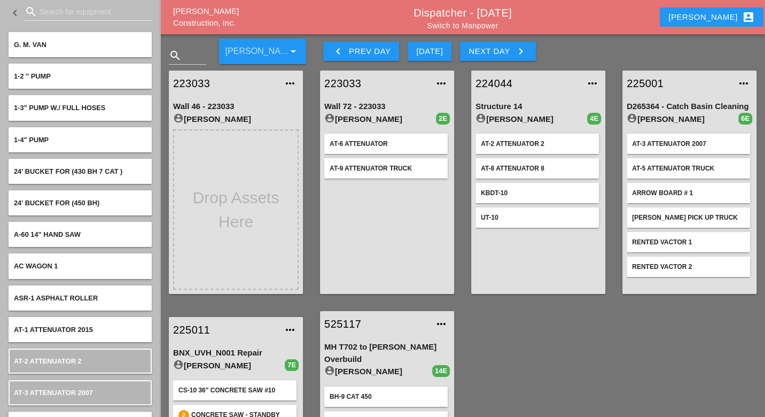
click at [376, 49] on div "keyboard_arrow_left Prev Day" at bounding box center [361, 51] width 59 height 13
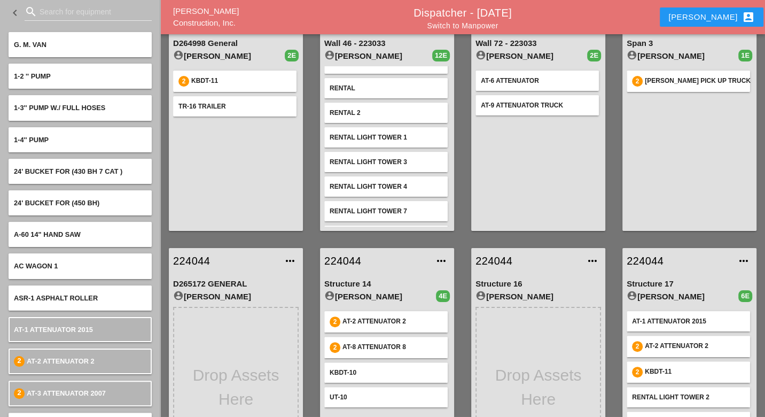
scroll to position [119, 0]
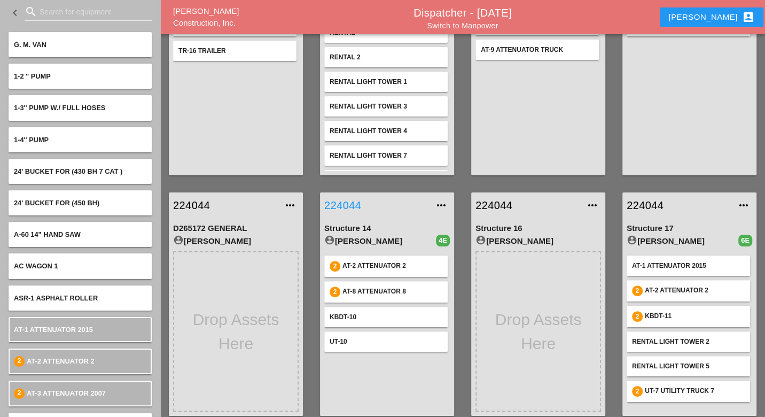
click at [352, 203] on link "224044" at bounding box center [376, 205] width 104 height 16
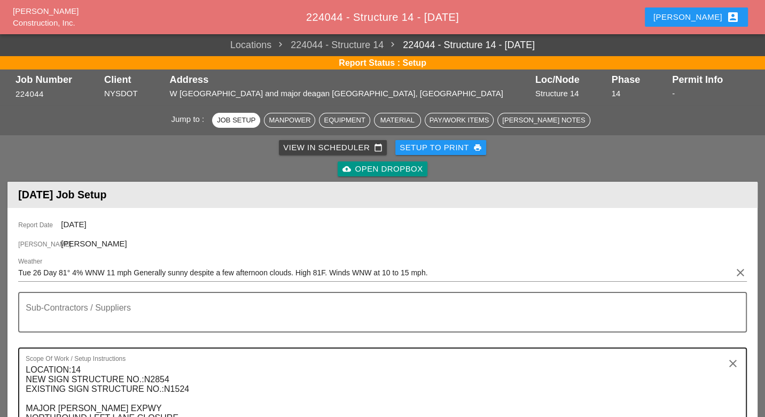
scroll to position [119, 0]
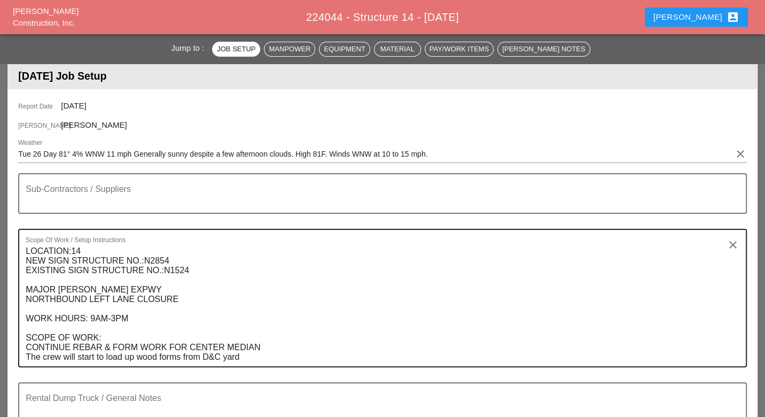
drag, startPoint x: 23, startPoint y: 246, endPoint x: 107, endPoint y: 321, distance: 113.2
click at [116, 327] on div "Scope Of Work / Setup Instructions LOCATION:14 NEW SIGN STRUCTURE NO.:N2854 EXI…" at bounding box center [382, 298] width 728 height 138
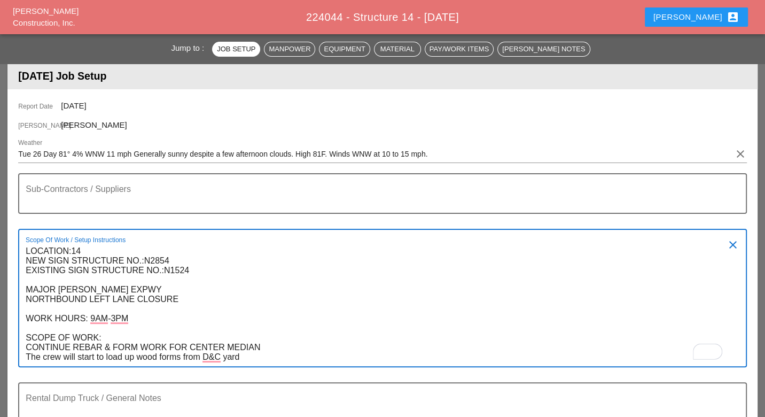
drag, startPoint x: 25, startPoint y: 249, endPoint x: 96, endPoint y: 301, distance: 88.3
click at [96, 301] on div "Scope Of Work / Setup Instructions LOCATION:14 NEW SIGN STRUCTURE NO.:N2854 EXI…" at bounding box center [382, 298] width 728 height 138
drag, startPoint x: 26, startPoint y: 251, endPoint x: 261, endPoint y: 344, distance: 252.6
click at [261, 344] on textarea "LOCATION:14 NEW SIGN STRUCTURE NO.:N2854 EXISTING SIGN STRUCTURE NO.:N1524 MAJO…" at bounding box center [378, 304] width 705 height 123
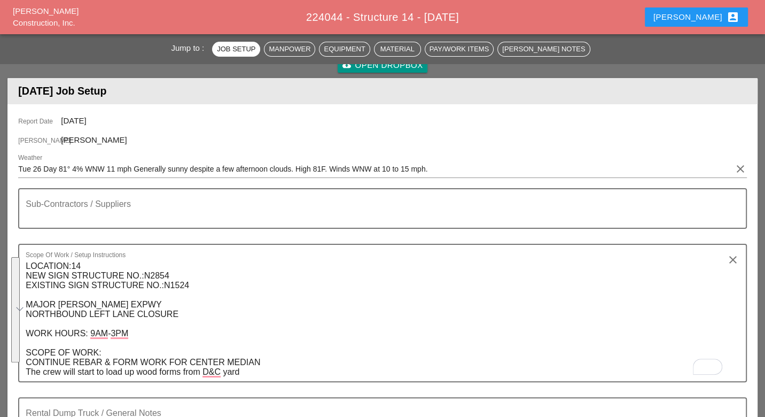
scroll to position [0, 0]
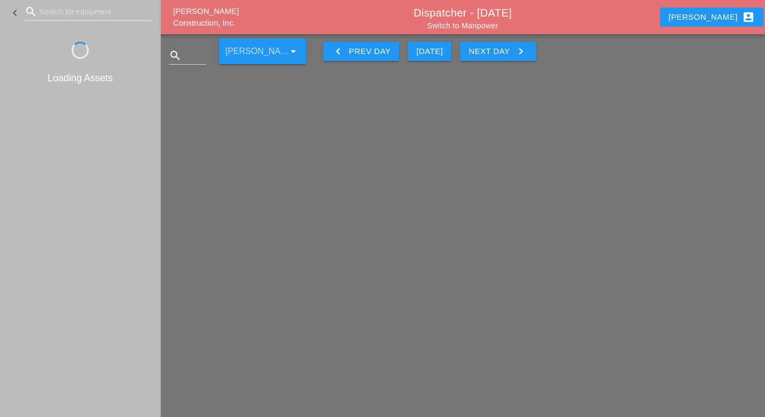
click at [491, 55] on div "Next Day keyboard_arrow_right" at bounding box center [498, 51] width 58 height 13
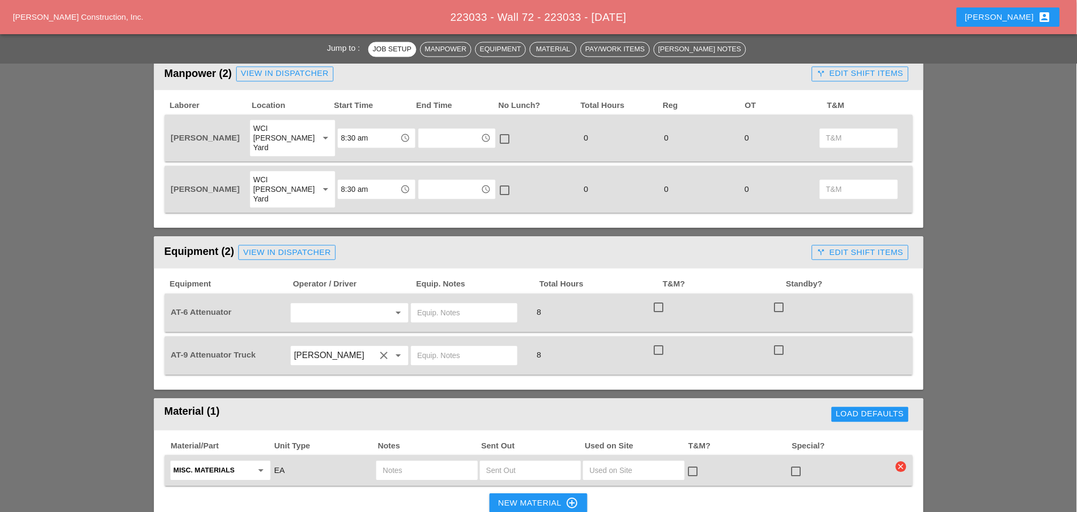
scroll to position [653, 0]
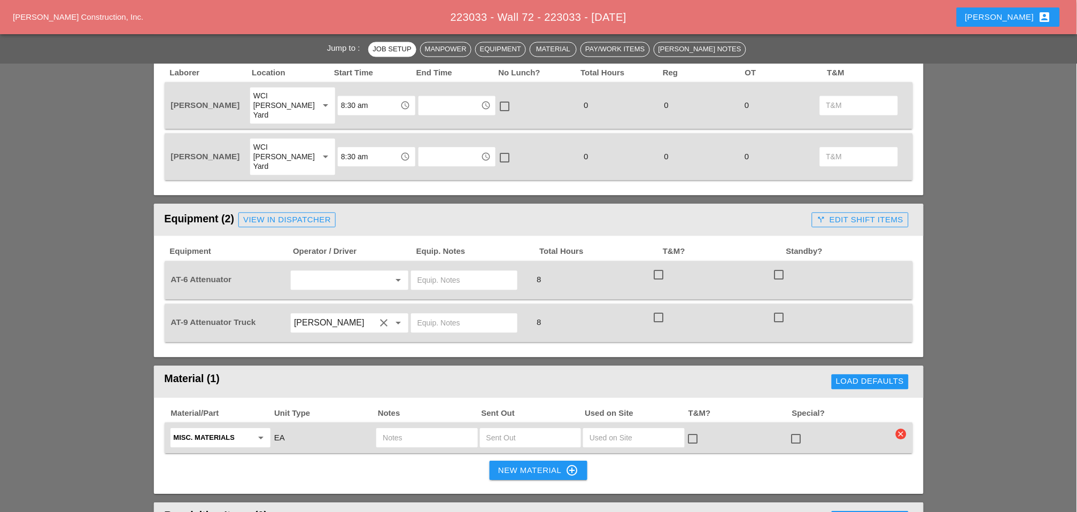
click at [237, 274] on div "AT-6 Attenuator" at bounding box center [229, 279] width 119 height 11
click at [329, 271] on input "text" at bounding box center [334, 279] width 81 height 17
click at [324, 278] on div "[PERSON_NAME]" at bounding box center [349, 277] width 100 height 13
type input "[PERSON_NAME]"
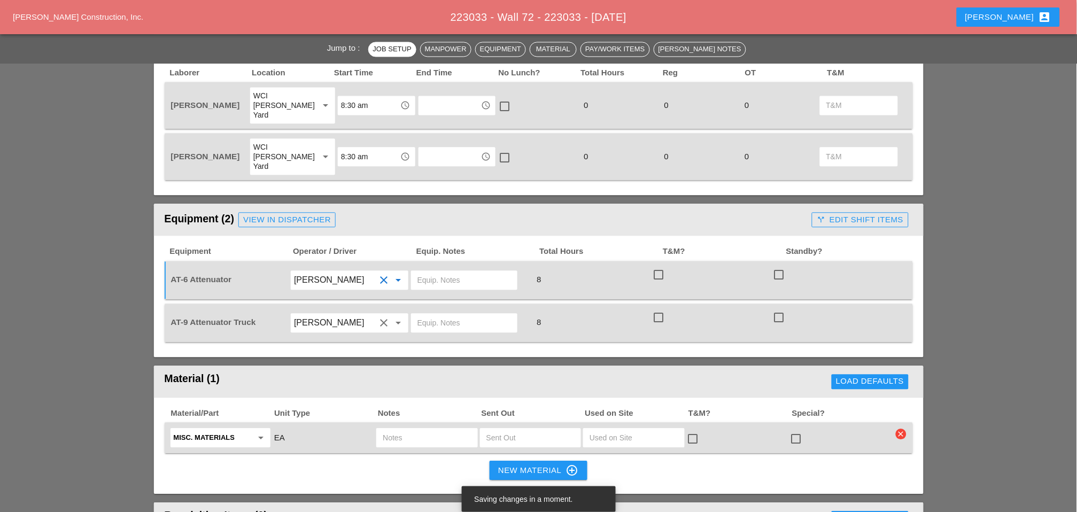
click at [436, 271] on input "text" at bounding box center [464, 279] width 94 height 17
paste input "[PERSON_NAME] Yard"
type input "[PERSON_NAME] Yard"
click at [445, 314] on input "text" at bounding box center [464, 322] width 94 height 17
paste input "[PERSON_NAME] Yard"
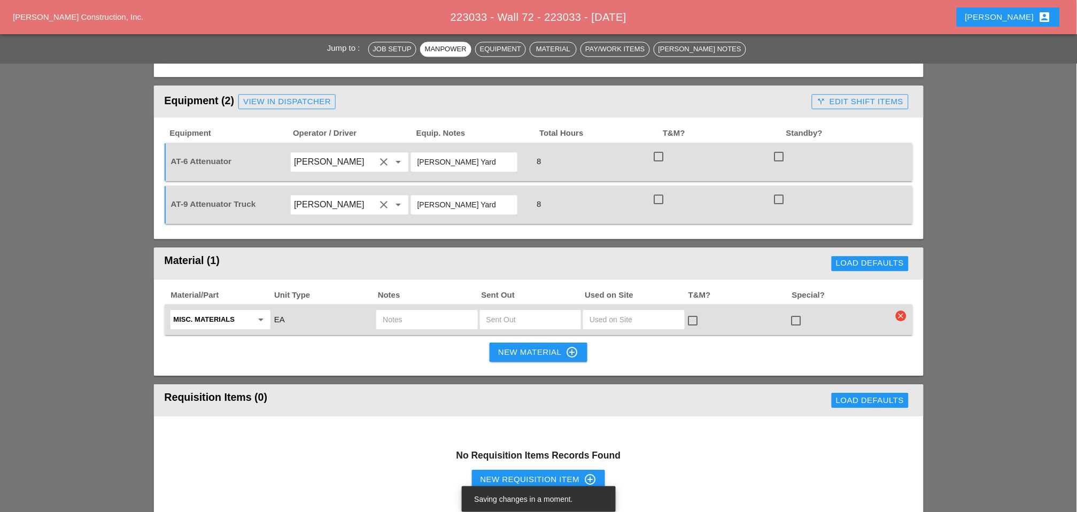
scroll to position [772, 0]
type input "[PERSON_NAME] Yard"
click at [899, 310] on icon "clear" at bounding box center [901, 315] width 11 height 11
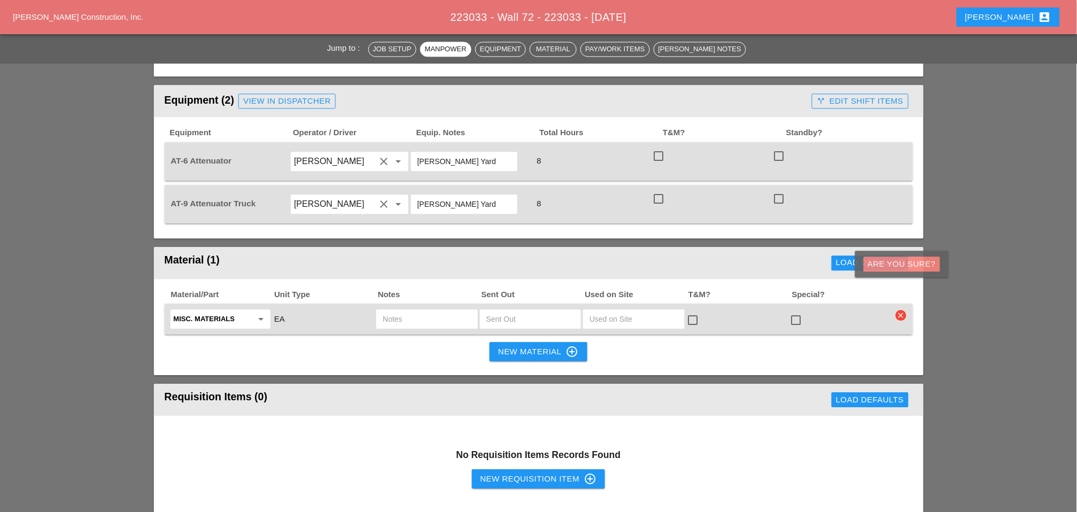
drag, startPoint x: 890, startPoint y: 266, endPoint x: 876, endPoint y: 268, distance: 14.1
click at [891, 265] on div "Are you Sure?" at bounding box center [902, 264] width 68 height 12
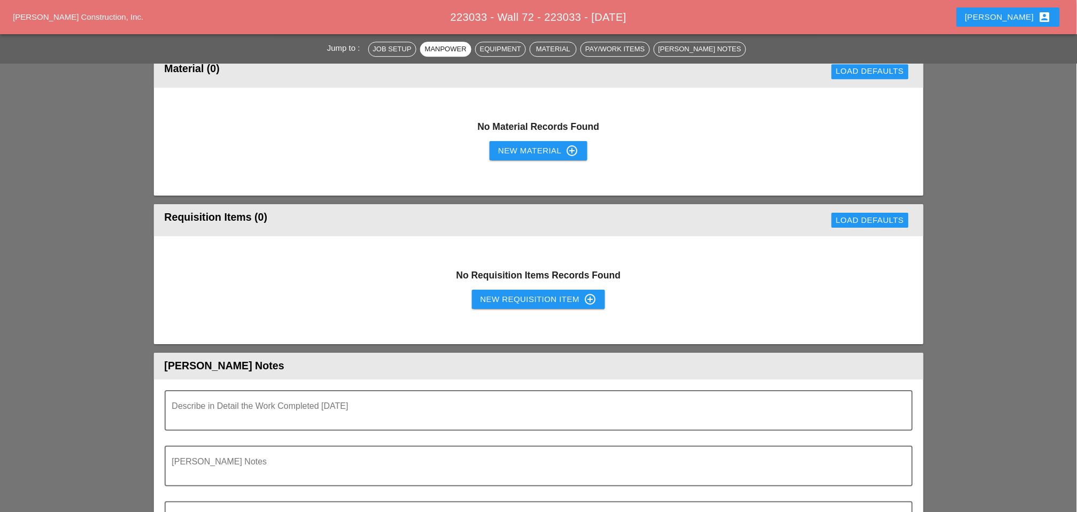
scroll to position [1009, 0]
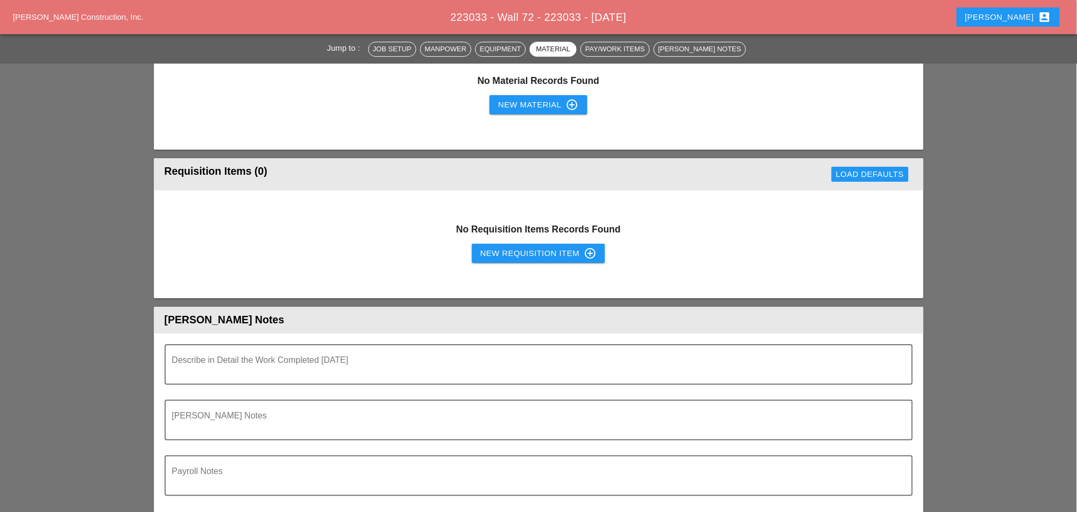
click at [547, 247] on div "New Requisition Item control_point" at bounding box center [538, 253] width 117 height 13
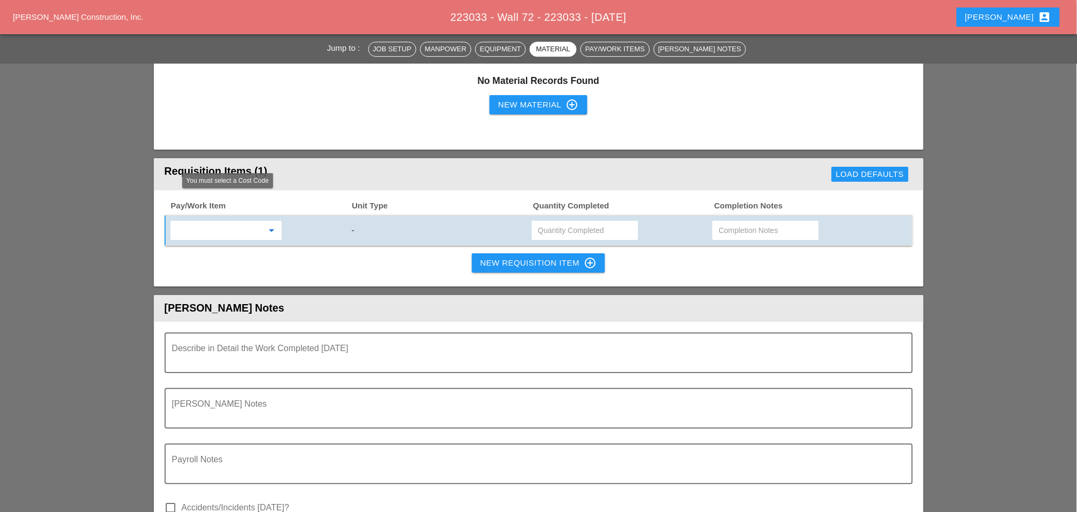
click at [235, 222] on input "text" at bounding box center [219, 230] width 90 height 17
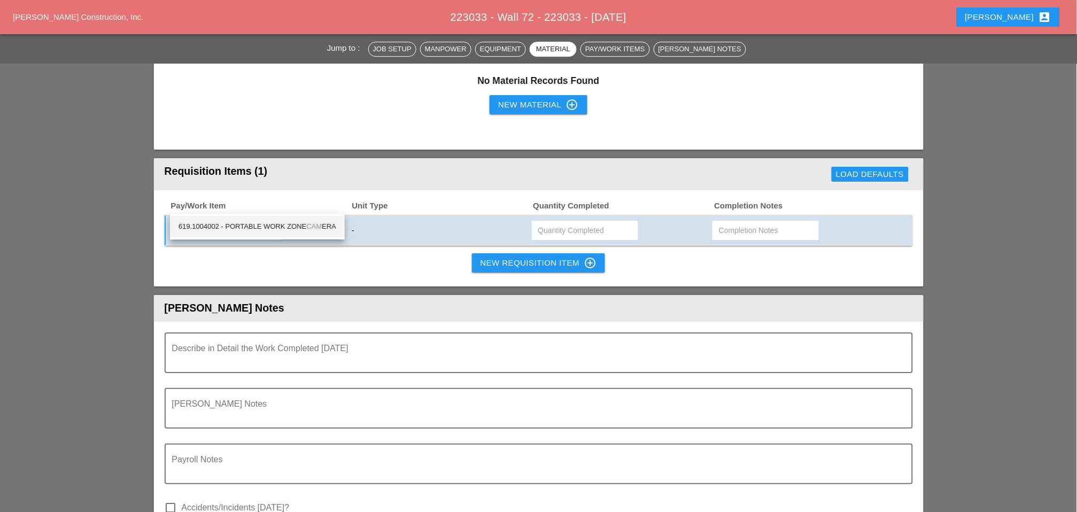
click at [283, 223] on div "619.1004002 - PORTABLE WORK ZONE CAM ERA" at bounding box center [258, 226] width 158 height 13
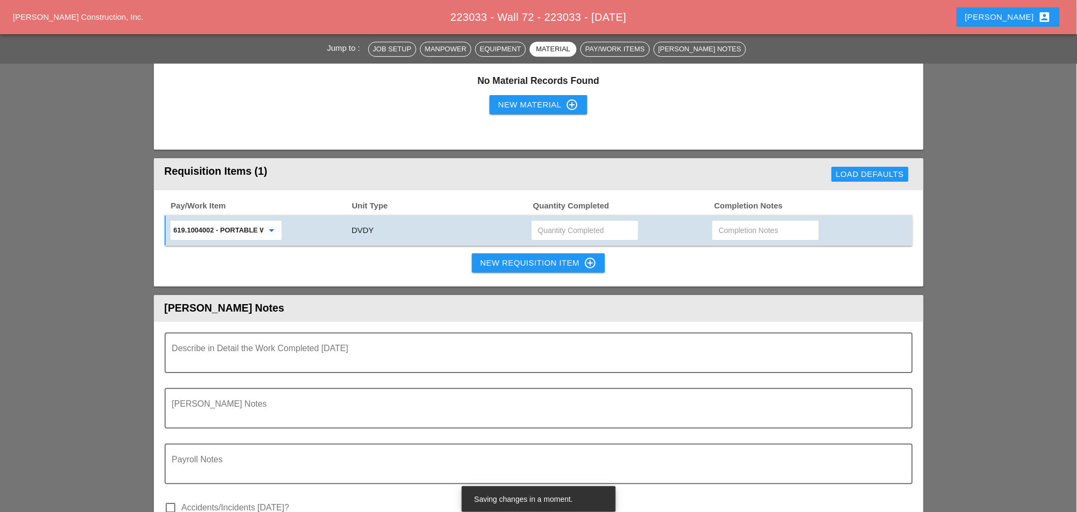
type input "619.1004002 - PORTABLE WORK ZONE CAMERA"
click at [569, 222] on input "text" at bounding box center [585, 230] width 94 height 17
type input "4"
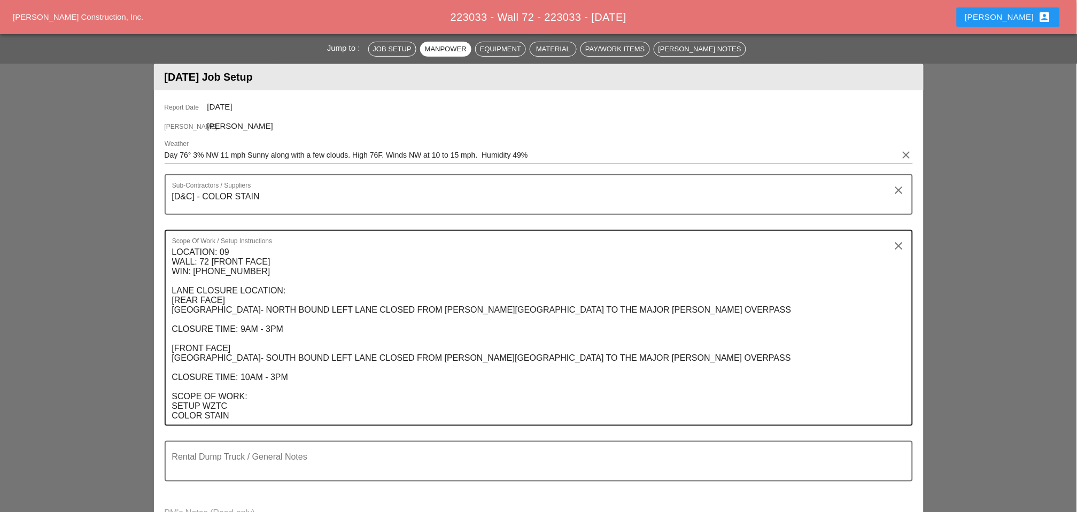
scroll to position [59, 0]
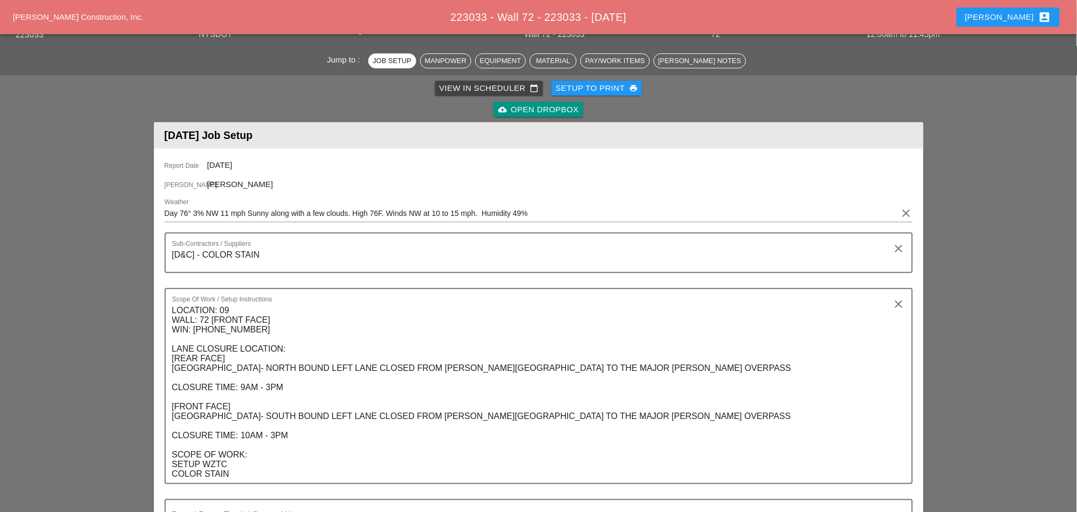
click at [594, 87] on div "Setup to Print print" at bounding box center [597, 88] width 82 height 12
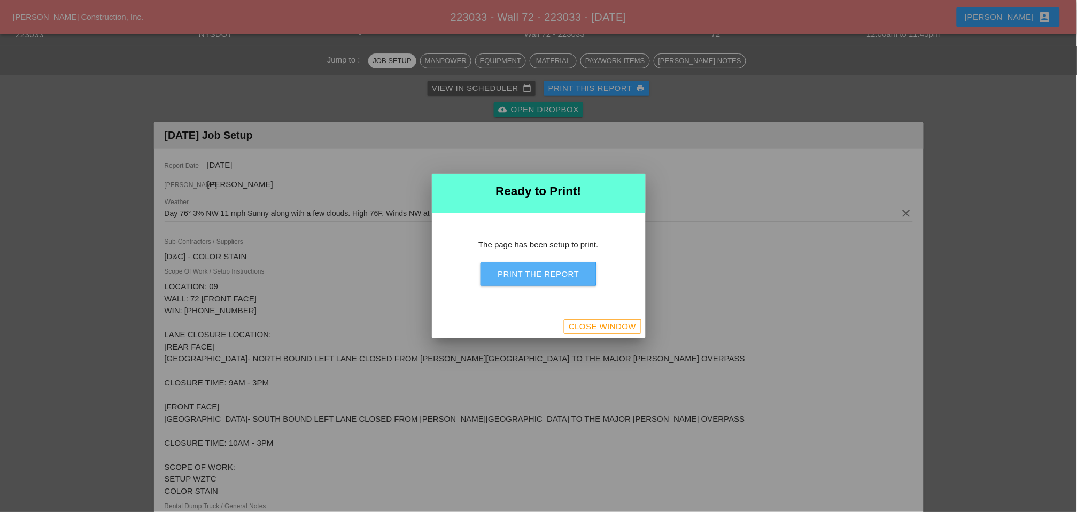
click at [548, 270] on div "Print the Report" at bounding box center [538, 274] width 81 height 12
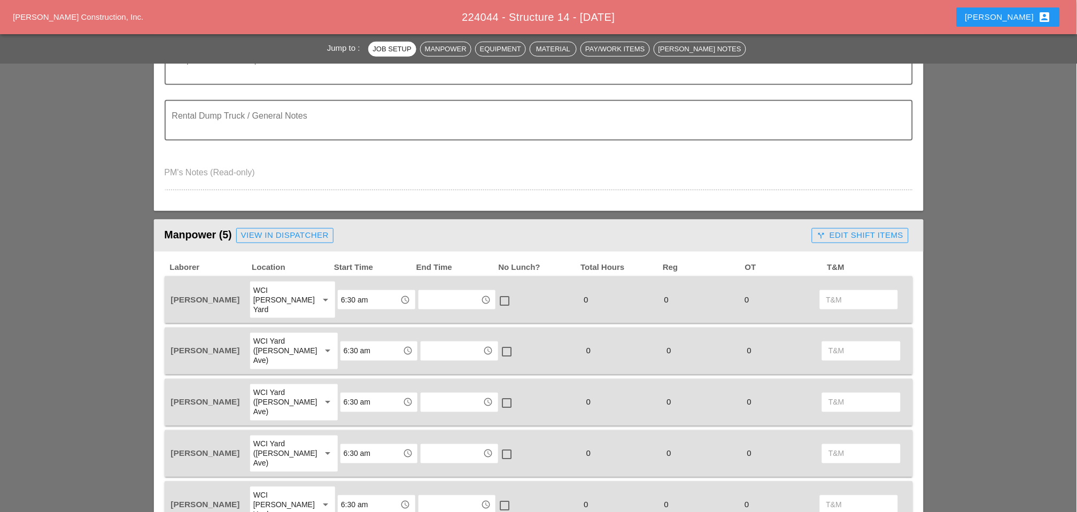
scroll to position [178, 0]
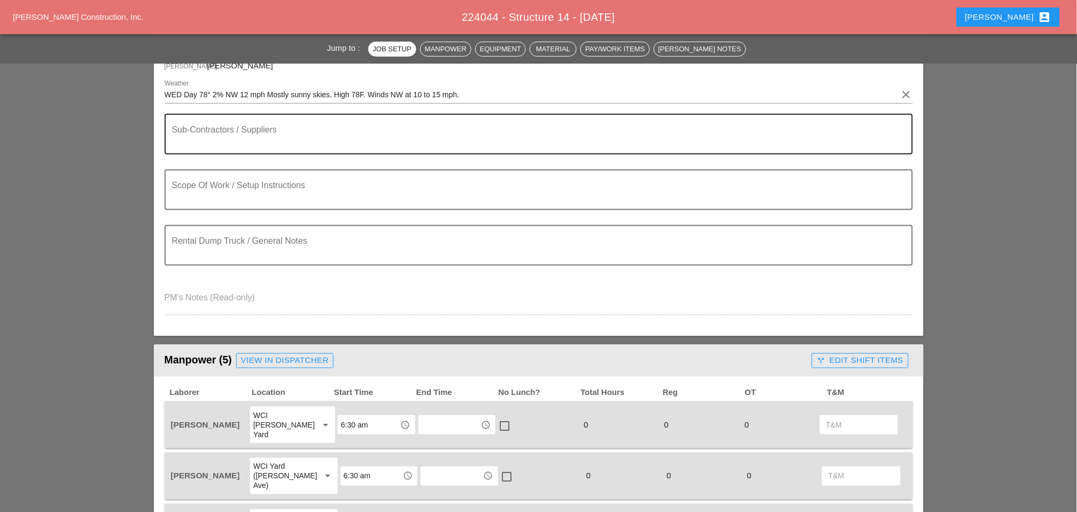
click at [206, 143] on textarea "Sub-Contractors / Suppliers" at bounding box center [534, 141] width 725 height 26
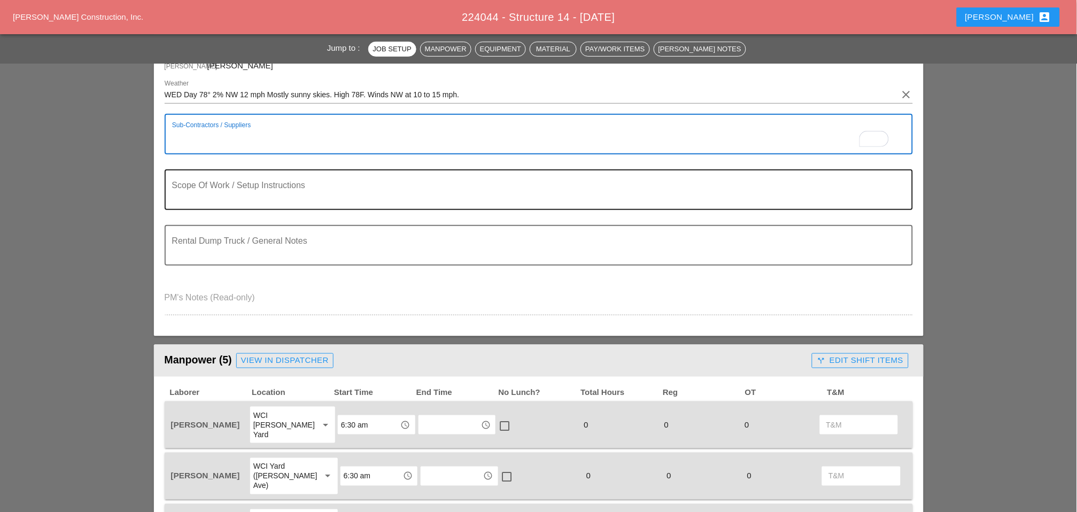
click at [196, 196] on textarea "Scope Of Work / Setup Instructions" at bounding box center [534, 196] width 725 height 26
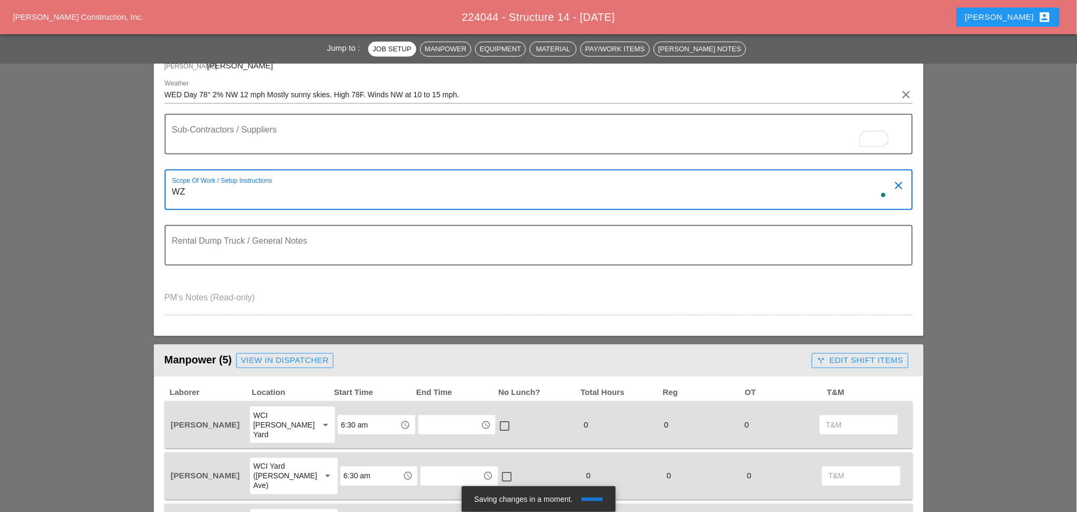
type textarea "W"
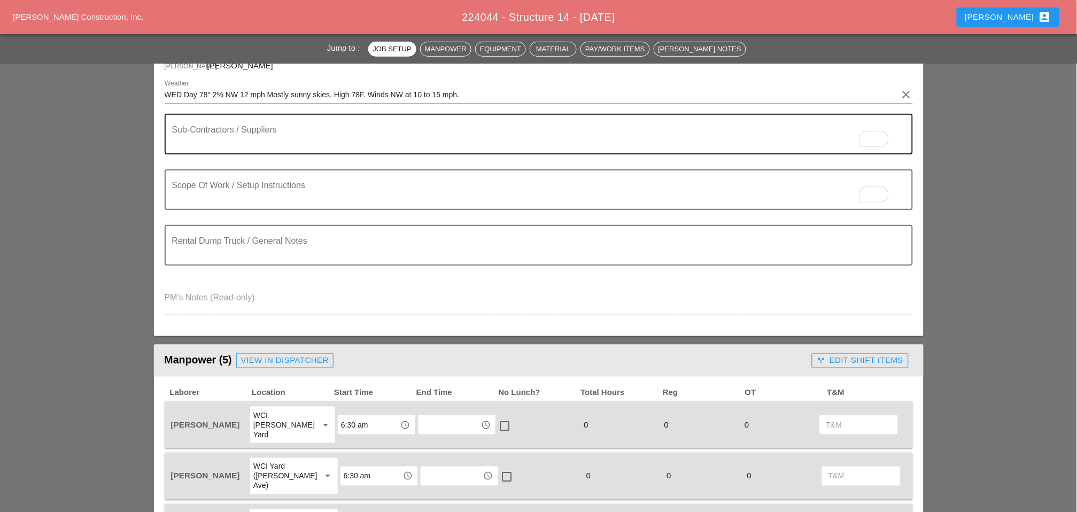
click at [185, 139] on textarea "To enrich screen reader interactions, please activate Accessibility in Grammarl…" at bounding box center [534, 141] width 725 height 26
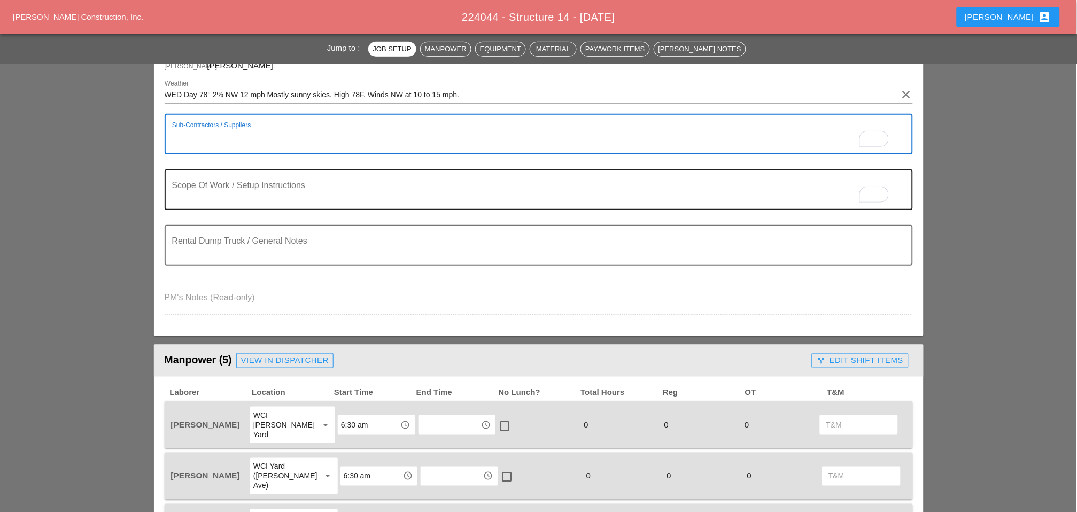
click at [192, 199] on textarea "To enrich screen reader interactions, please activate Accessibility in Grammarl…" at bounding box center [534, 196] width 725 height 26
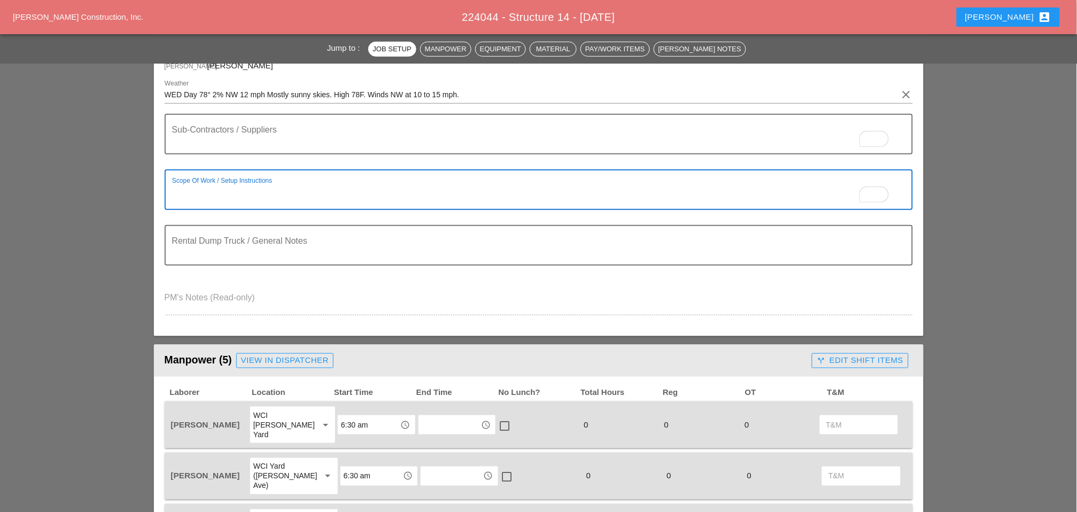
paste textarea "LOCATION:14 NEW SIGN STRUCTURE NO.:N2854 EXISTING SIGN STRUCTURE NO.:N1524 MAJO…"
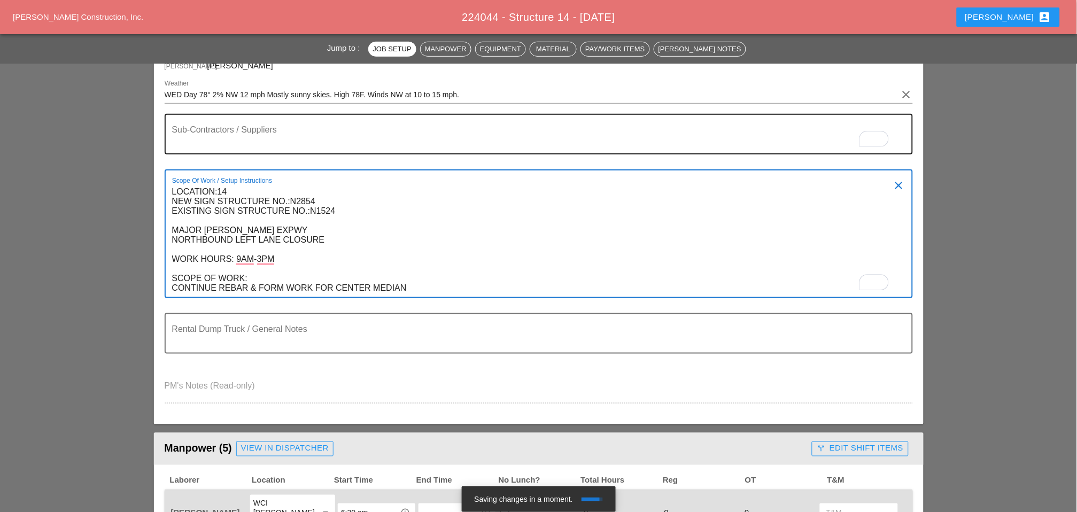
type textarea "LOCATION:14 NEW SIGN STRUCTURE NO.:N2854 EXISTING SIGN STRUCTURE NO.:N1524 MAJO…"
click at [192, 134] on textarea "To enrich screen reader interactions, please activate Accessibility in Grammarl…" at bounding box center [534, 141] width 725 height 26
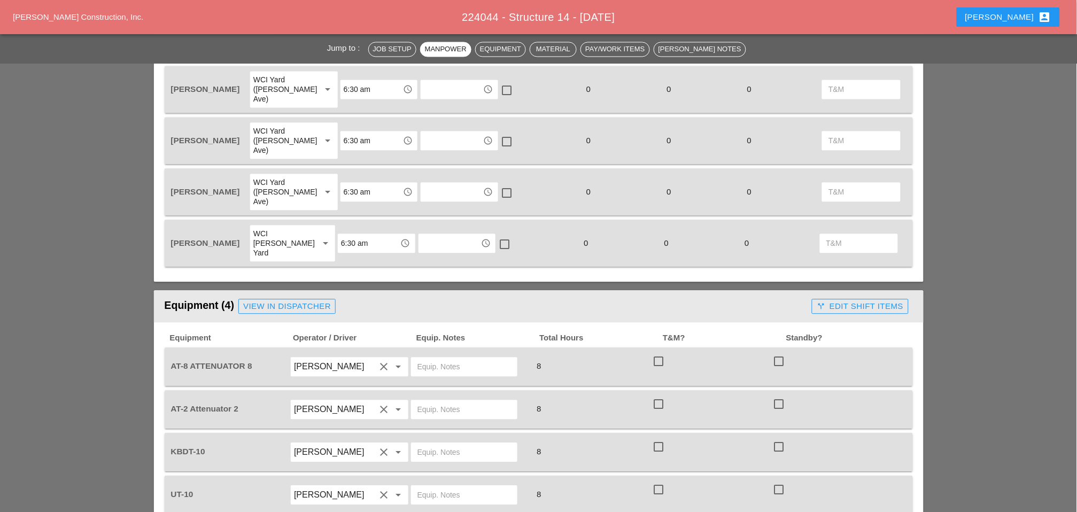
scroll to position [712, 0]
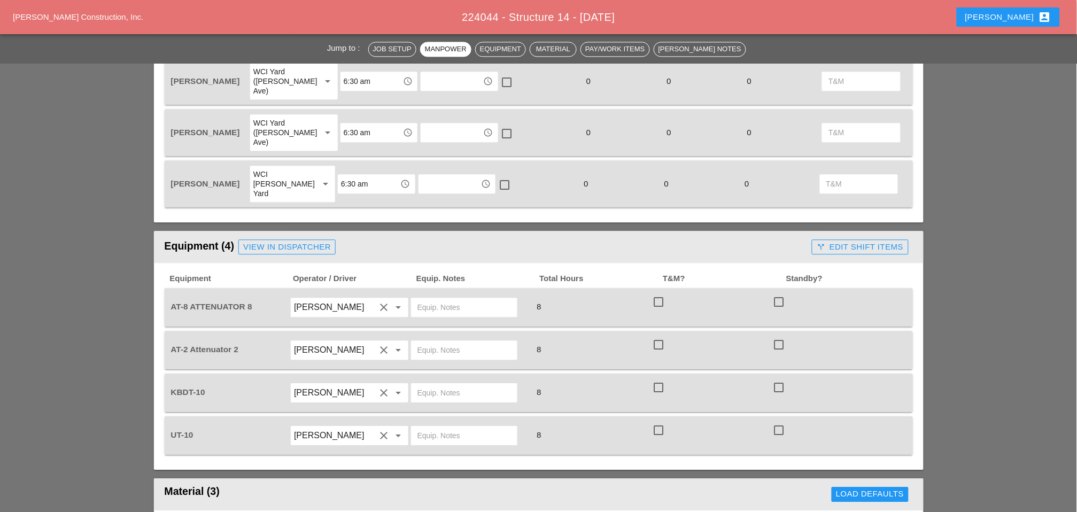
click at [438, 299] on input "text" at bounding box center [464, 307] width 94 height 17
drag, startPoint x: 469, startPoint y: 246, endPoint x: 420, endPoint y: 248, distance: 49.7
click at [416, 298] on div "Bruckner Yard" at bounding box center [464, 307] width 106 height 19
type input "Bruckner Yard"
click at [439, 342] on input "text" at bounding box center [464, 350] width 94 height 17
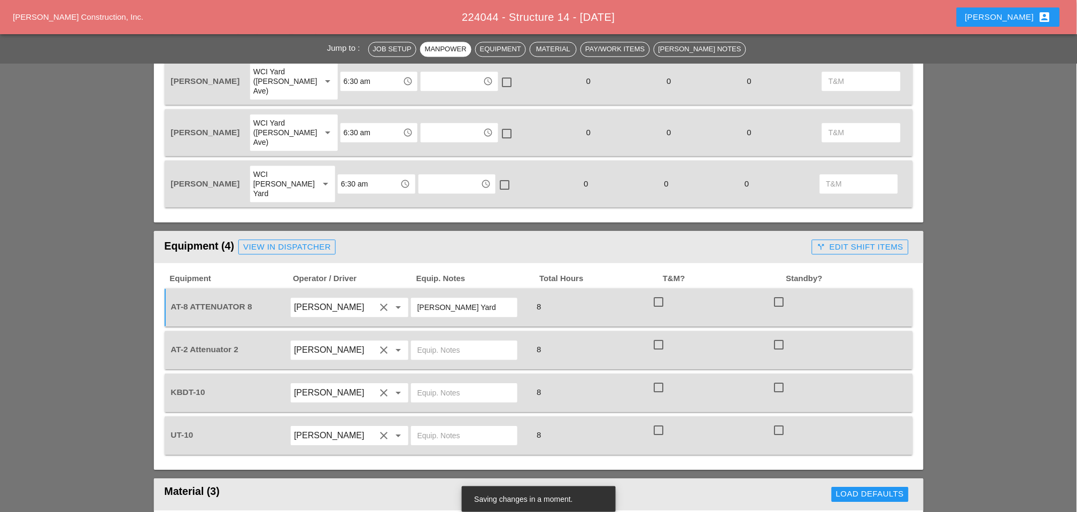
paste input "Bruckner Yard"
type input "Bruckner Yard"
click at [430, 384] on input "text" at bounding box center [464, 392] width 94 height 17
click at [432, 427] on input "text" at bounding box center [464, 435] width 94 height 17
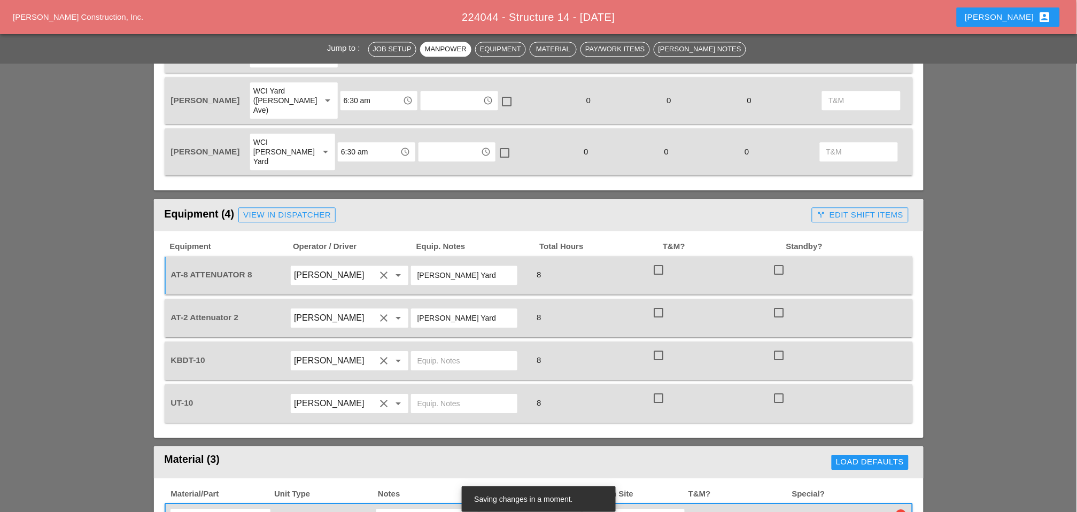
scroll to position [772, 0]
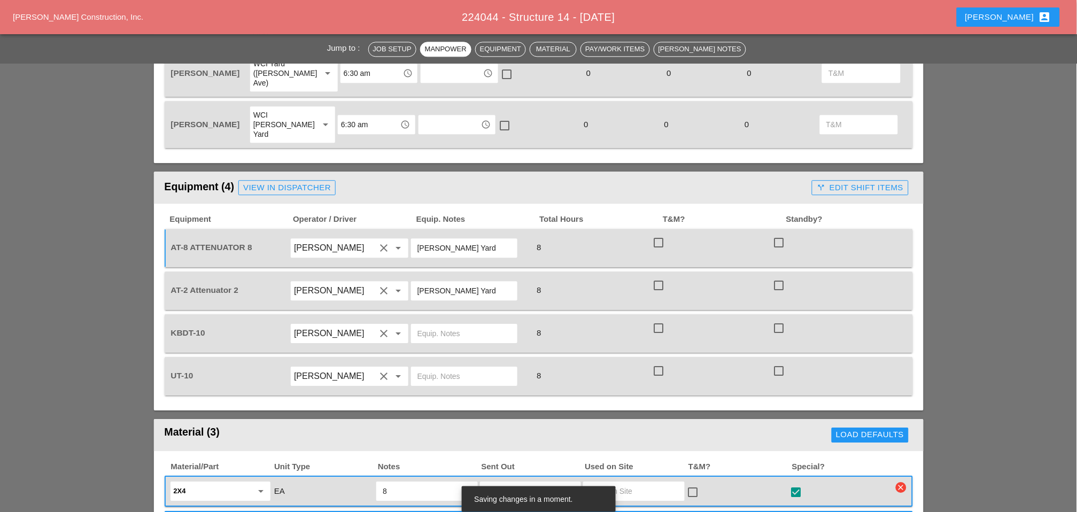
click at [435, 325] on input "text" at bounding box center [464, 333] width 94 height 17
type input "main yard"
click at [436, 368] on input "text" at bounding box center [464, 376] width 94 height 17
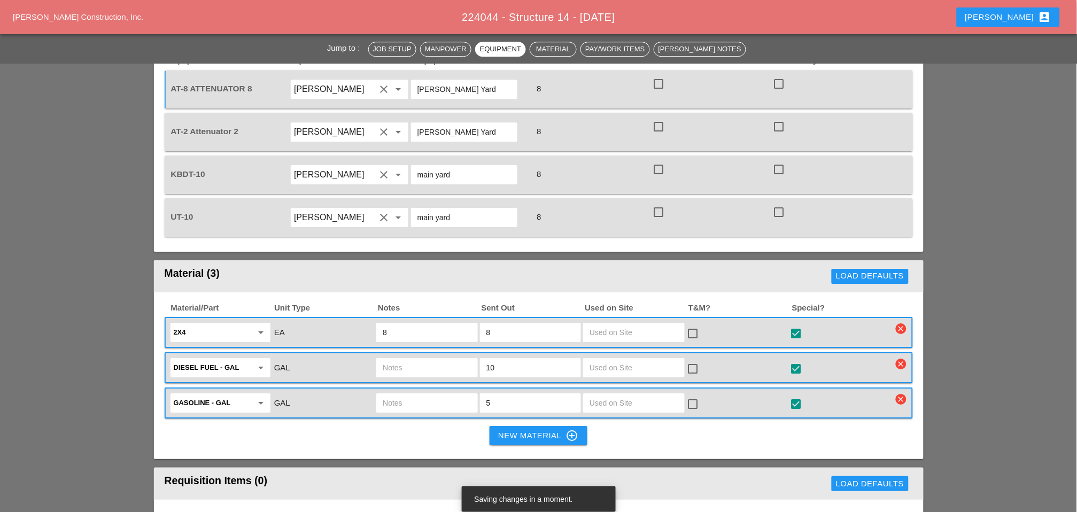
scroll to position [950, 0]
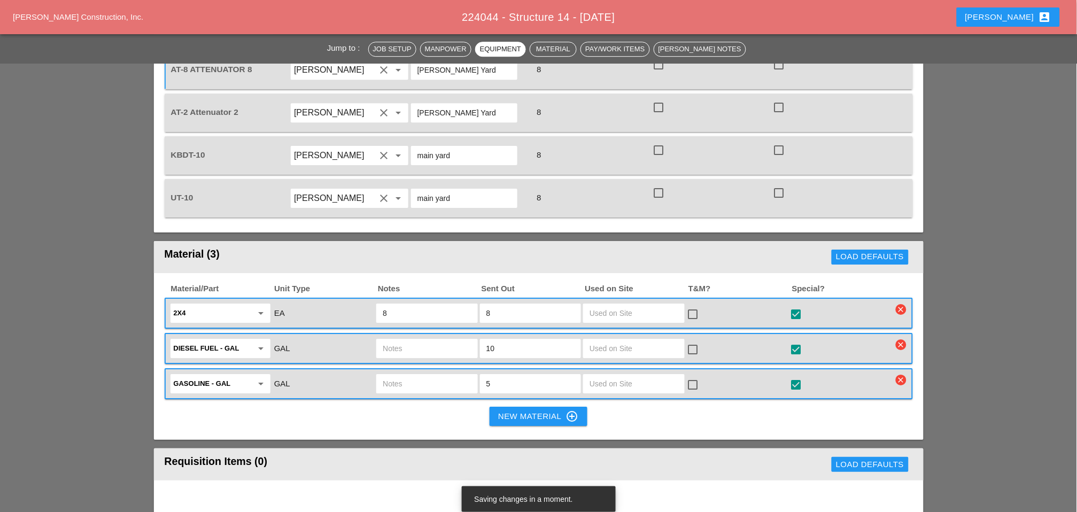
type input "main yard"
click at [400, 340] on input "text" at bounding box center [427, 348] width 88 height 17
type input "ut7"
click at [410, 375] on input "text" at bounding box center [427, 383] width 88 height 17
type input "ut10"
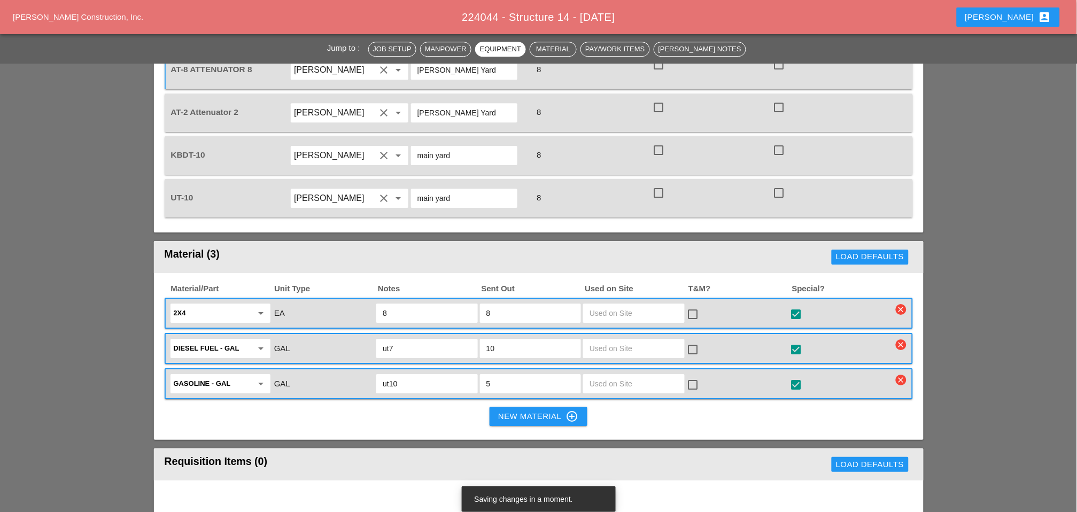
click at [390, 340] on input "ut7" at bounding box center [427, 348] width 88 height 17
type input "ut10"
click at [435, 368] on div "Gasoline - GAL arrow_drop_down GAL ut10 5 check_box_outline_blank check_box sta…" at bounding box center [539, 383] width 748 height 31
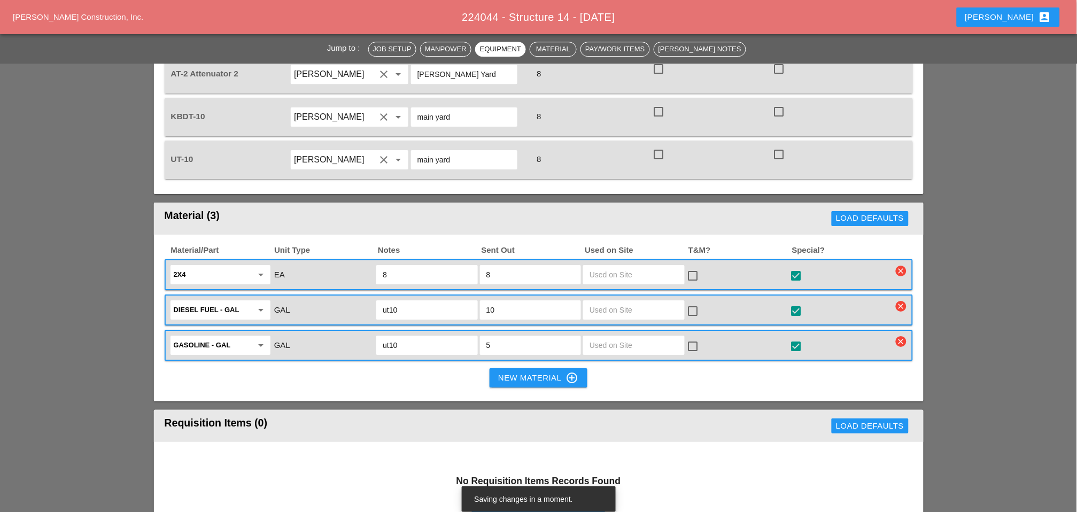
scroll to position [1009, 0]
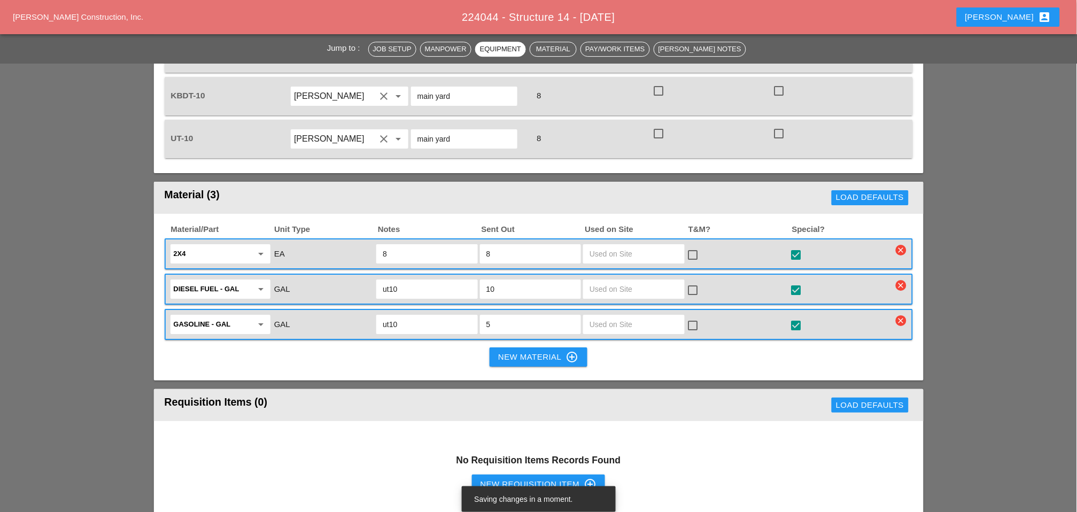
click at [493, 478] on div "New Requisition Item control_point" at bounding box center [538, 484] width 117 height 13
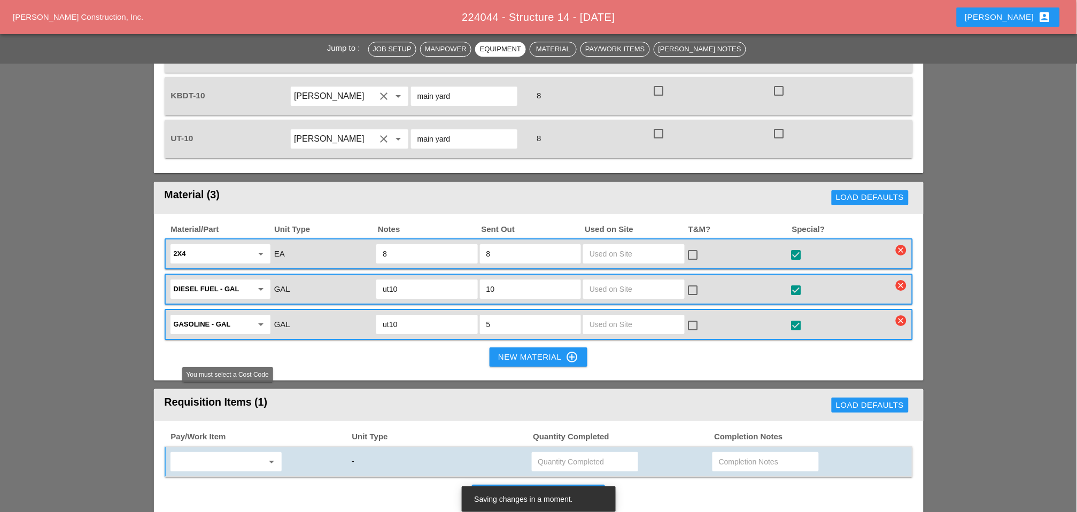
click at [217, 452] on div "arrow_drop_down" at bounding box center [225, 461] width 111 height 19
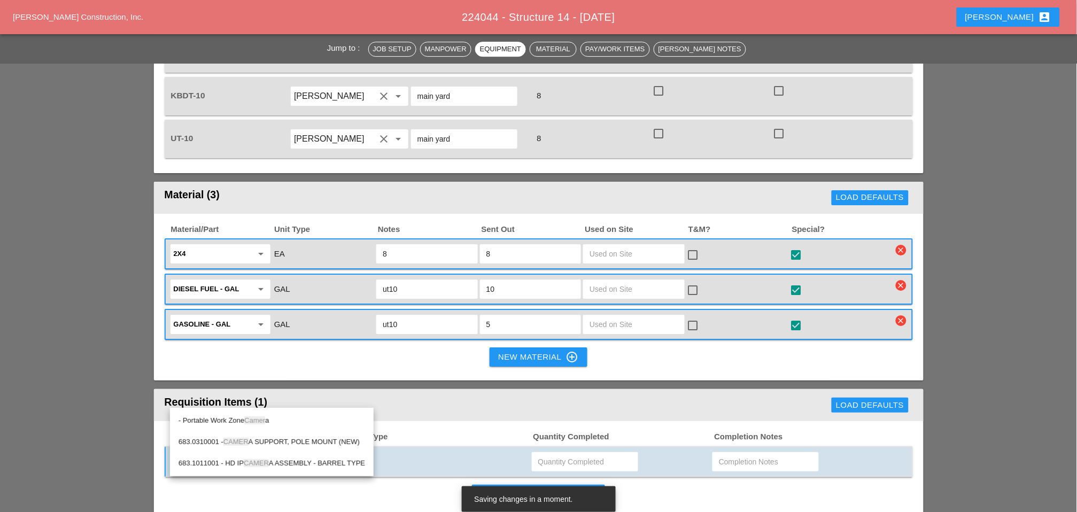
click at [249, 418] on span "Camer" at bounding box center [254, 420] width 21 height 8
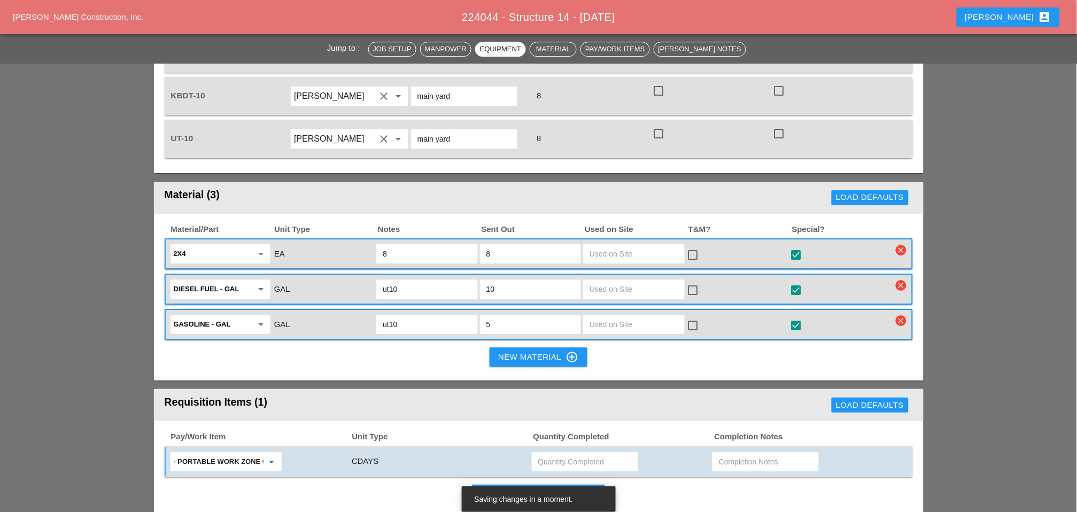
type input "- Portable Work Zone Camera"
click at [552, 453] on input "text" at bounding box center [585, 461] width 94 height 17
type input "4"
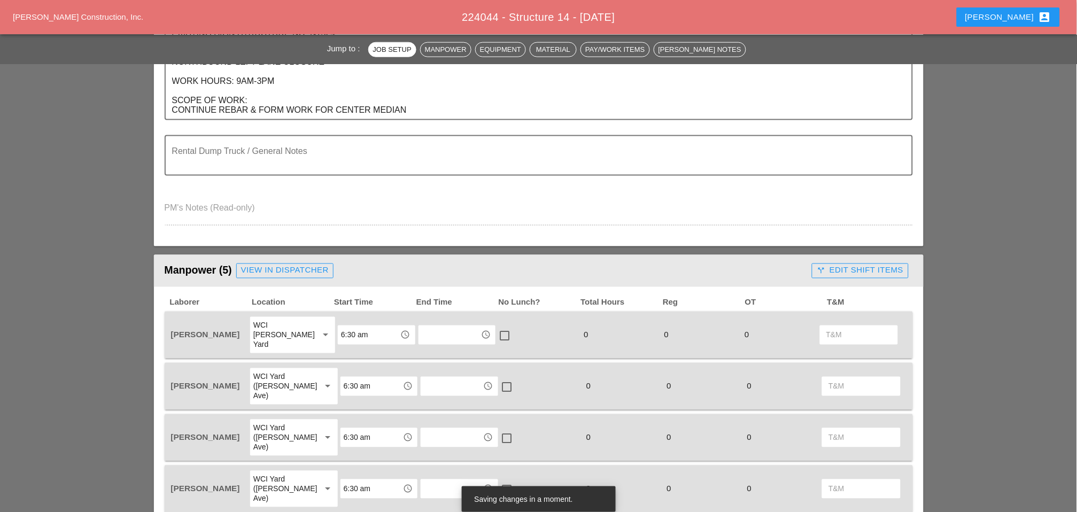
scroll to position [0, 0]
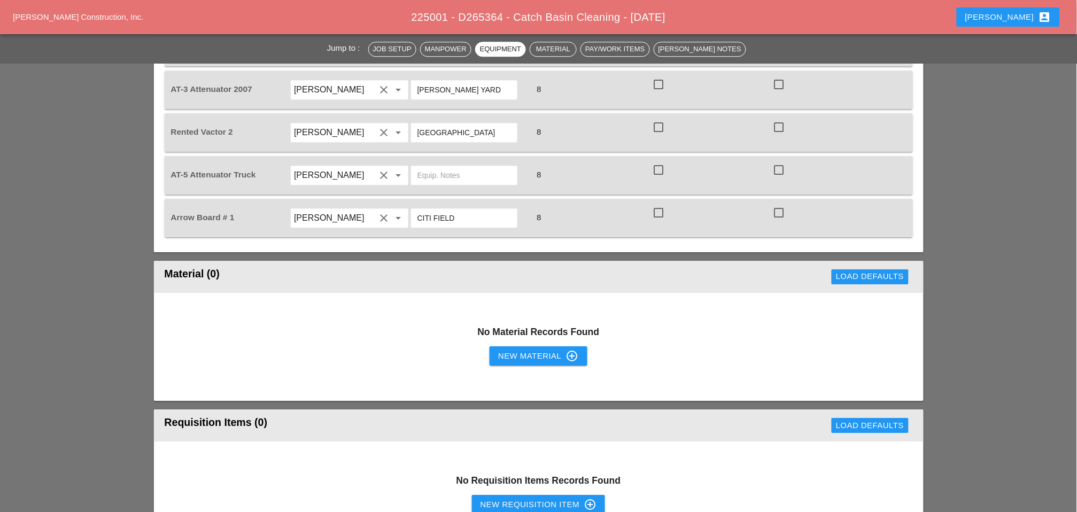
scroll to position [890, 0]
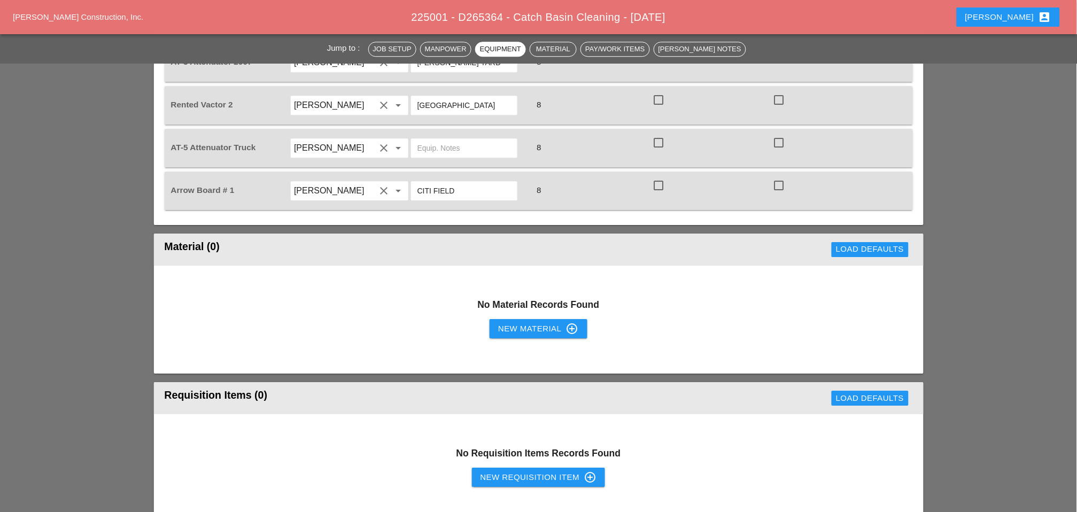
click at [511, 322] on div "New Material control_point" at bounding box center [538, 328] width 80 height 13
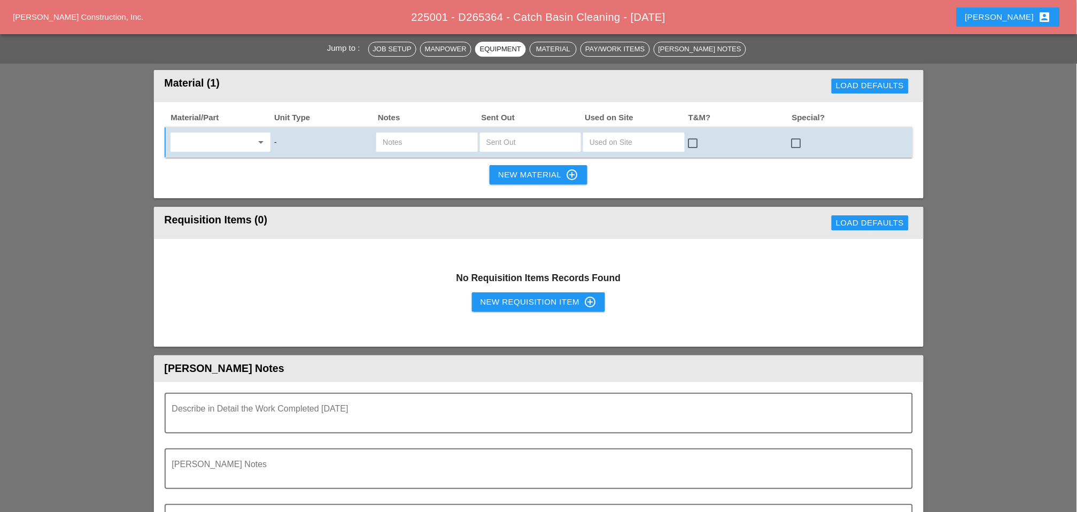
scroll to position [1069, 0]
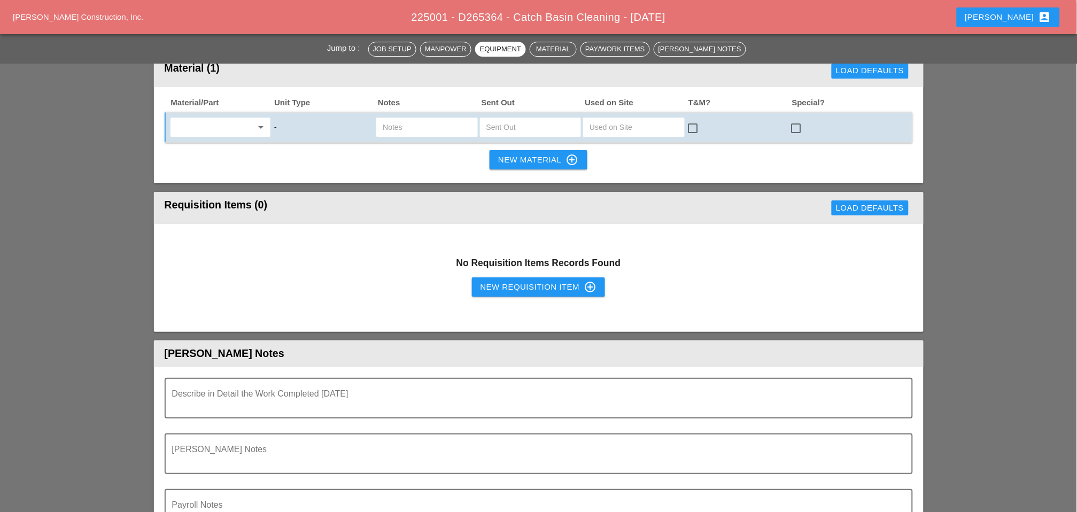
click at [514, 281] on div "New Requisition Item control_point" at bounding box center [538, 287] width 117 height 13
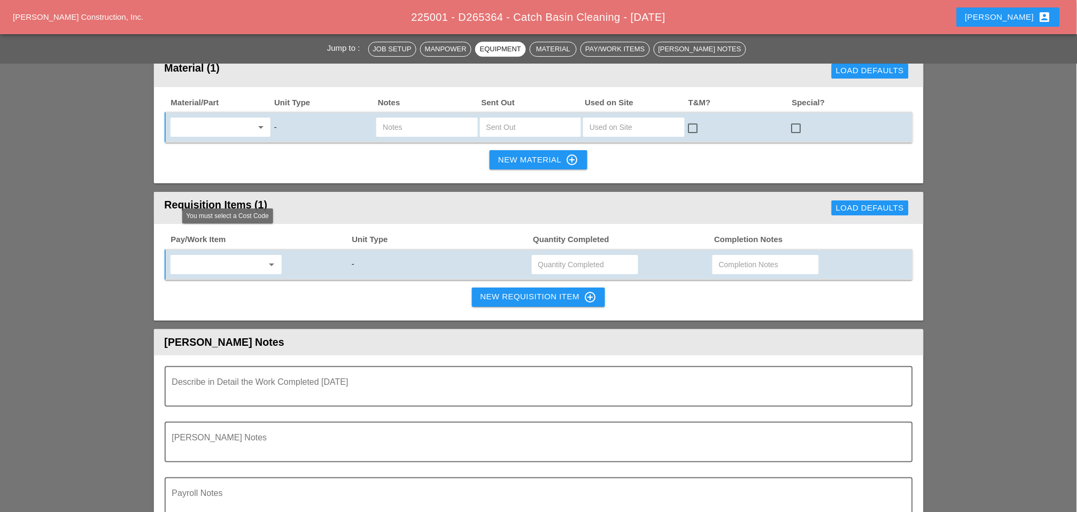
click at [235, 256] on input "text" at bounding box center [219, 264] width 90 height 17
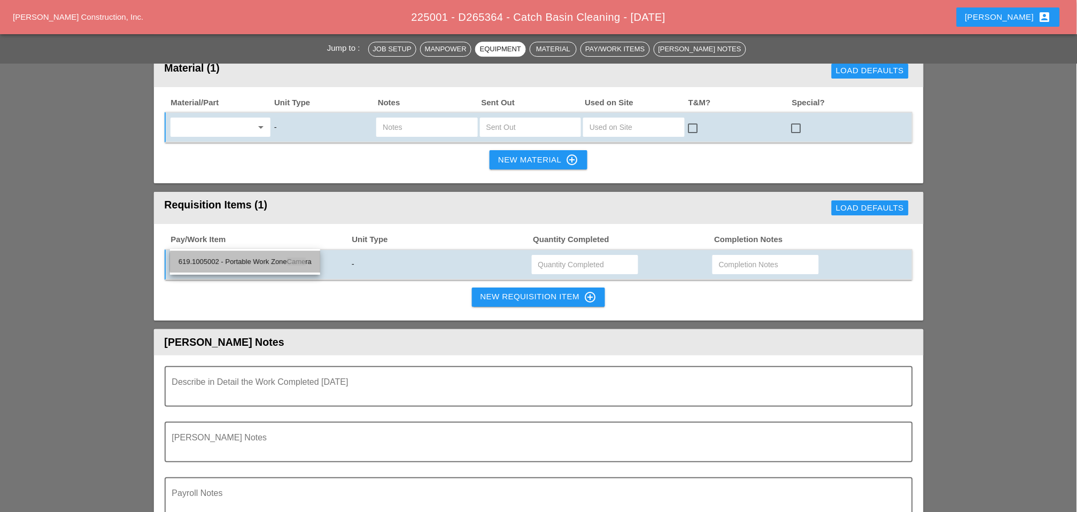
click at [253, 259] on div "619.1005002 - Portable Work Zone Came ra" at bounding box center [245, 261] width 133 height 13
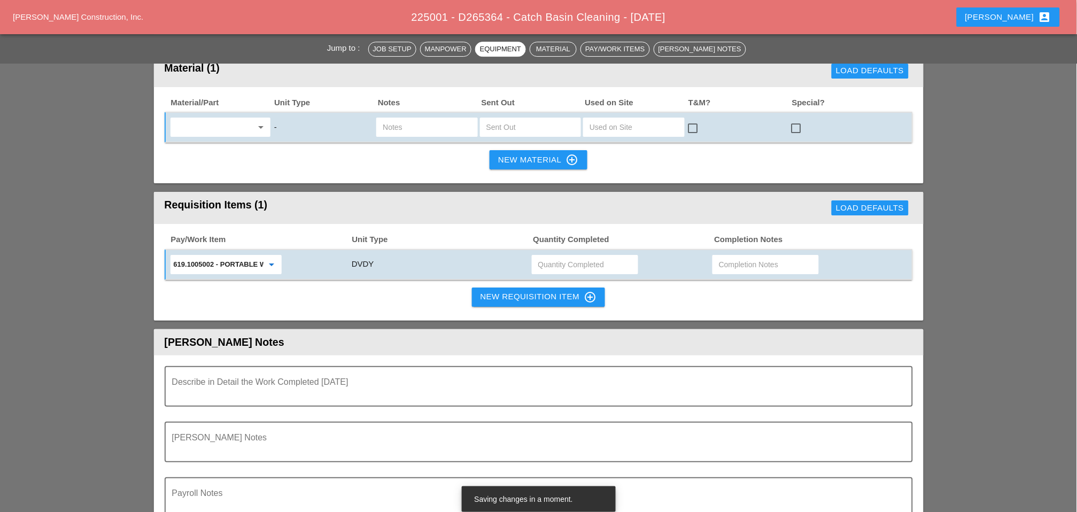
type input "619.1005002 - Portable Work Zone Camera"
click at [549, 256] on input "text" at bounding box center [585, 264] width 94 height 17
type input "4"
click at [516, 291] on div "New Requisition Item control_point" at bounding box center [538, 297] width 117 height 13
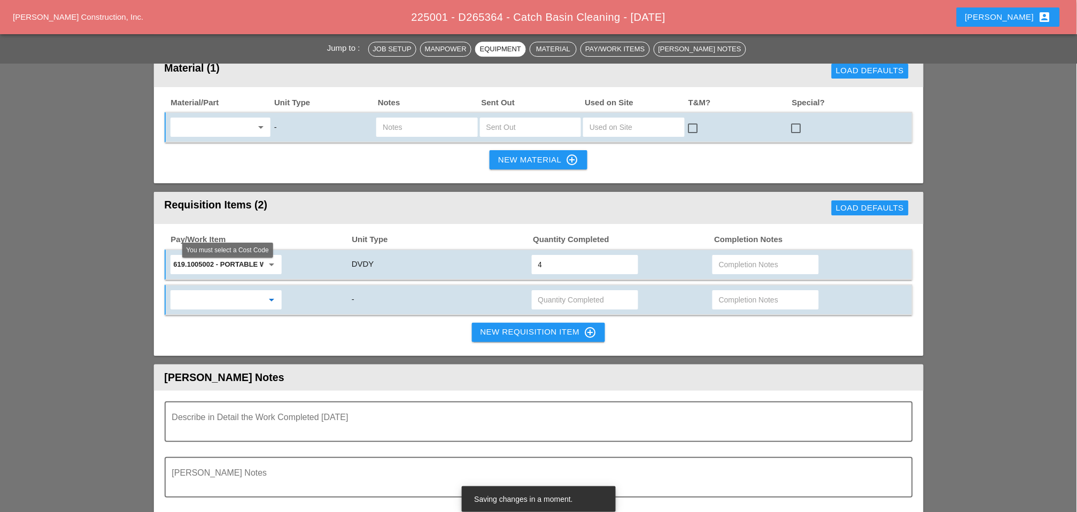
click at [226, 291] on input "text" at bounding box center [219, 299] width 90 height 17
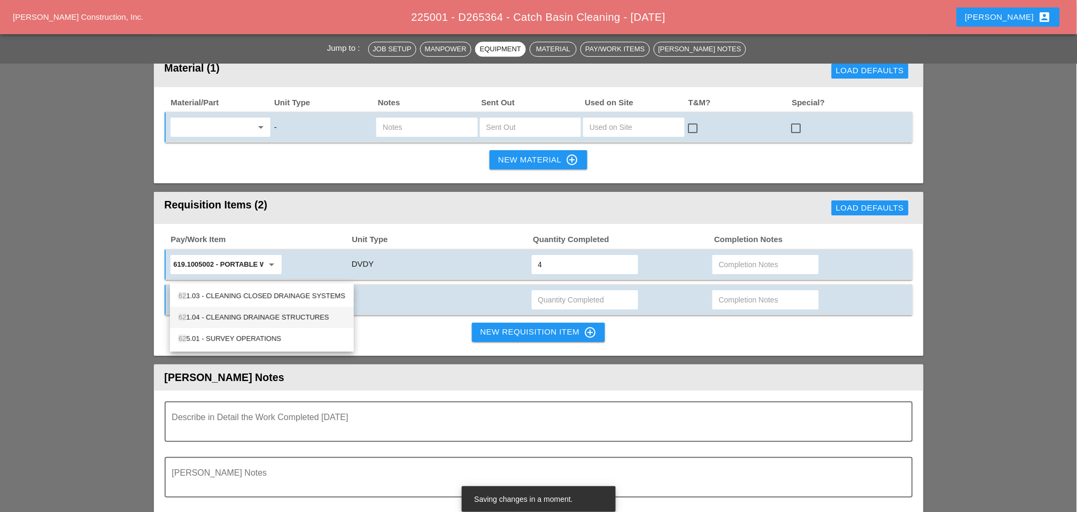
click at [257, 314] on div "62 1.04 - CLEANING DRAINAGE STRUCTURES" at bounding box center [262, 317] width 167 height 13
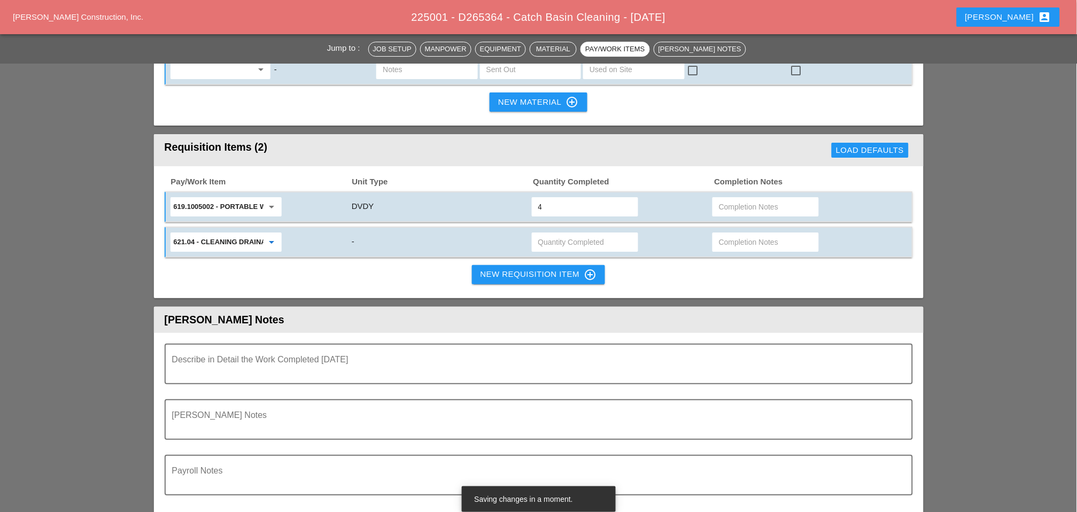
scroll to position [950, 0]
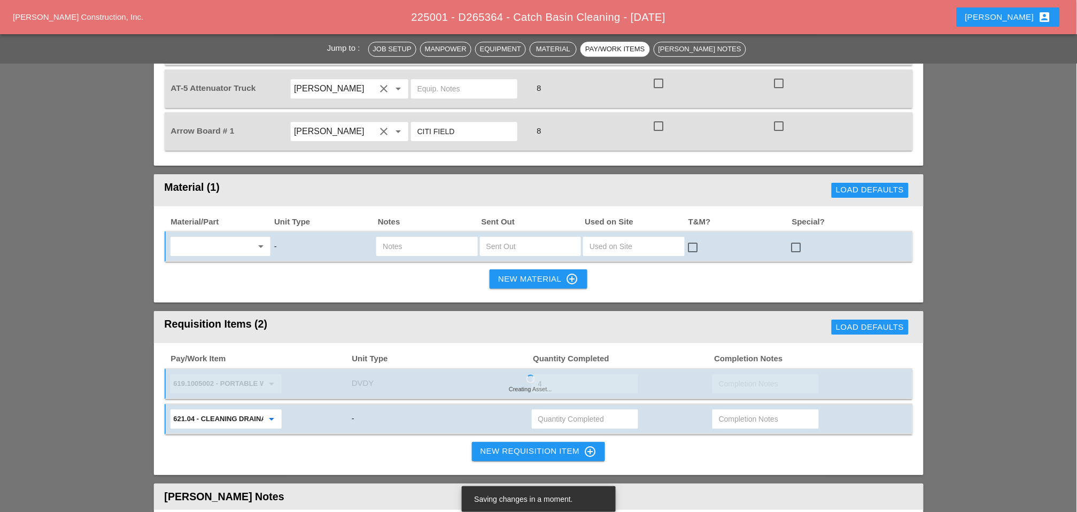
type input "621.04 - CLEANING DRAINAGE STRUCTURES"
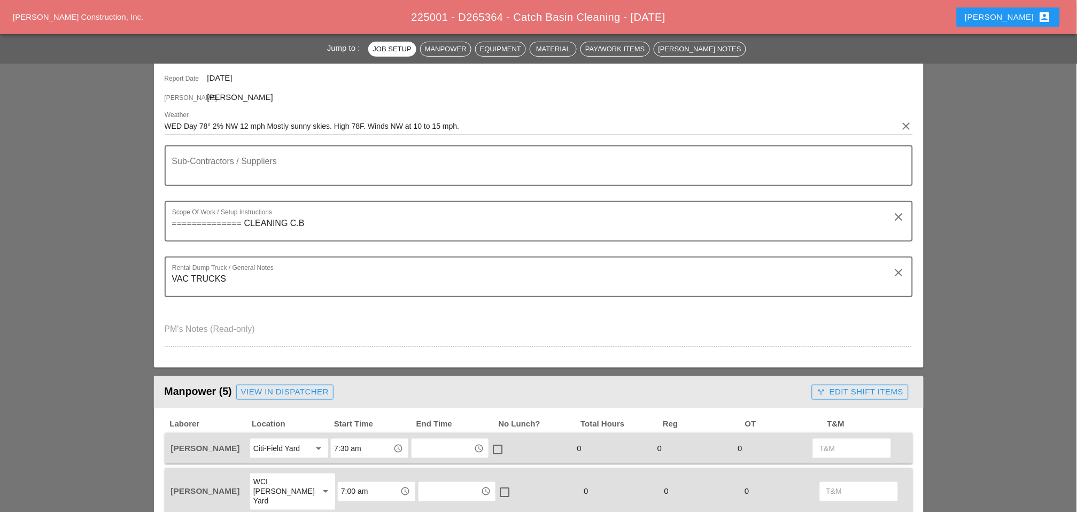
scroll to position [178, 0]
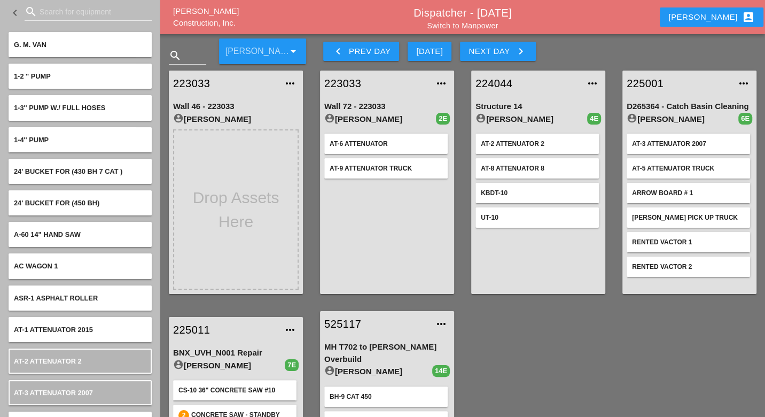
click at [710, 18] on div "Luca account_box" at bounding box center [712, 17] width 86 height 13
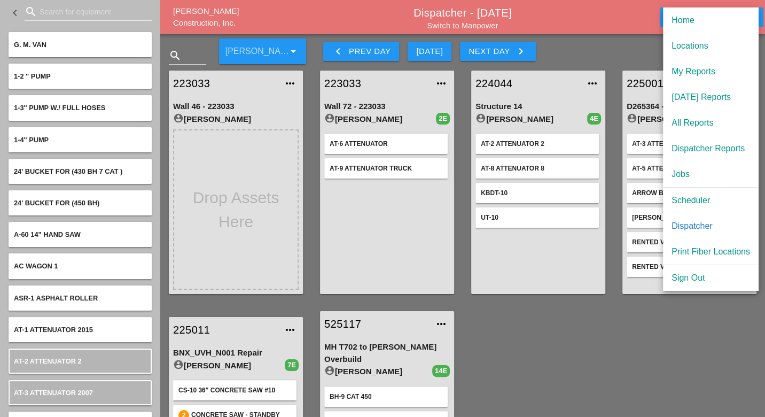
click at [620, 49] on div at bounding box center [663, 48] width 200 height 32
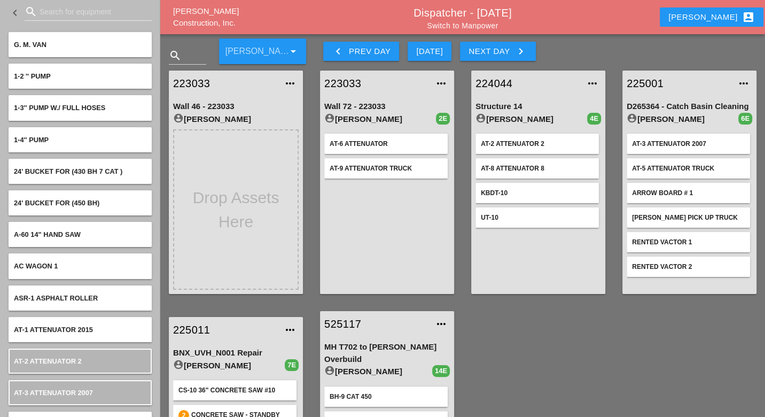
click at [709, 21] on div "Luca account_box" at bounding box center [712, 17] width 86 height 13
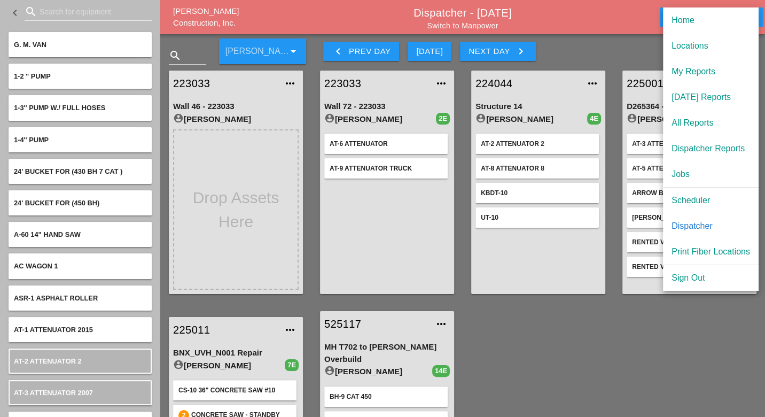
drag, startPoint x: 610, startPoint y: 62, endPoint x: 542, endPoint y: 63, distance: 67.9
click at [607, 63] on div "224044 more_horiz Structure 14 account_circle [PERSON_NAME] 4E AT-2 Attenuator …" at bounding box center [538, 182] width 151 height 240
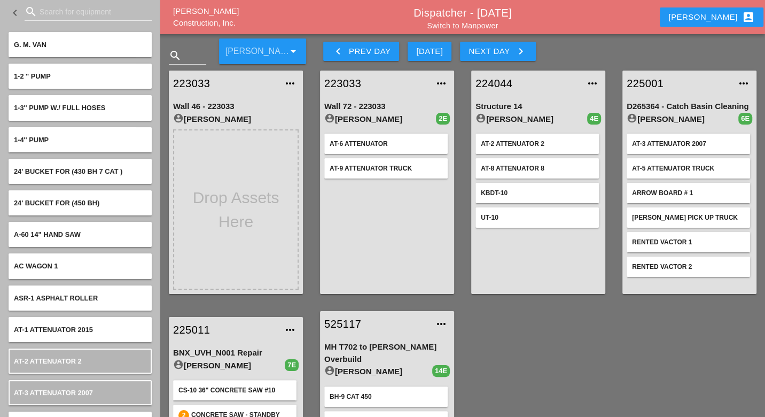
click at [431, 51] on div "[DATE]" at bounding box center [429, 51] width 27 height 12
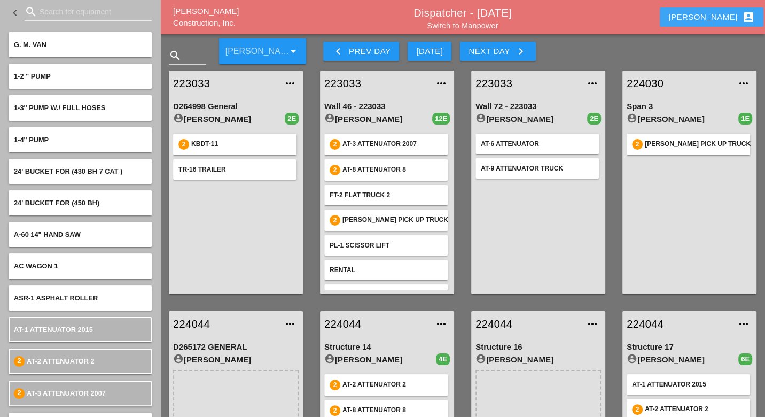
drag, startPoint x: 717, startPoint y: 14, endPoint x: 713, endPoint y: 24, distance: 10.1
click at [717, 14] on div "Luca account_box" at bounding box center [712, 17] width 86 height 13
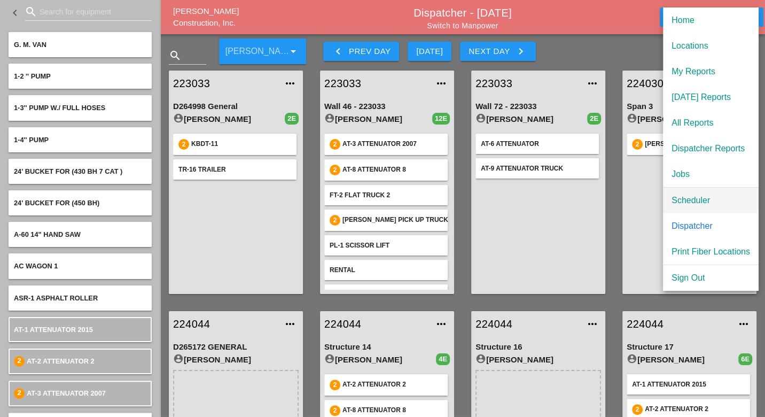
click at [701, 198] on div "Scheduler" at bounding box center [711, 200] width 79 height 13
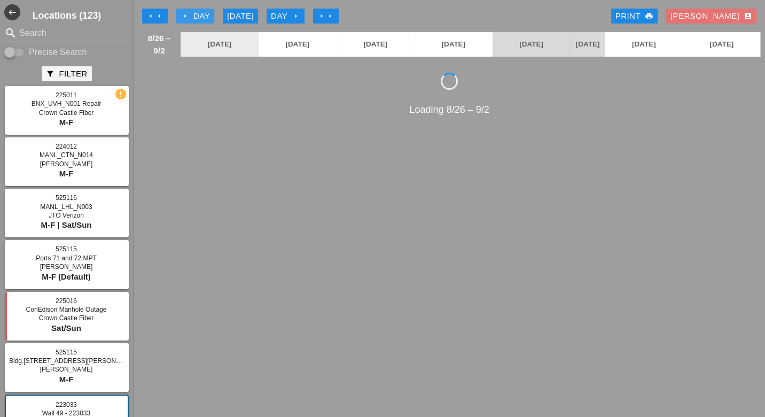
drag, startPoint x: 193, startPoint y: 15, endPoint x: 197, endPoint y: 52, distance: 37.1
click at [193, 15] on div "arrow_left Day" at bounding box center [195, 16] width 29 height 12
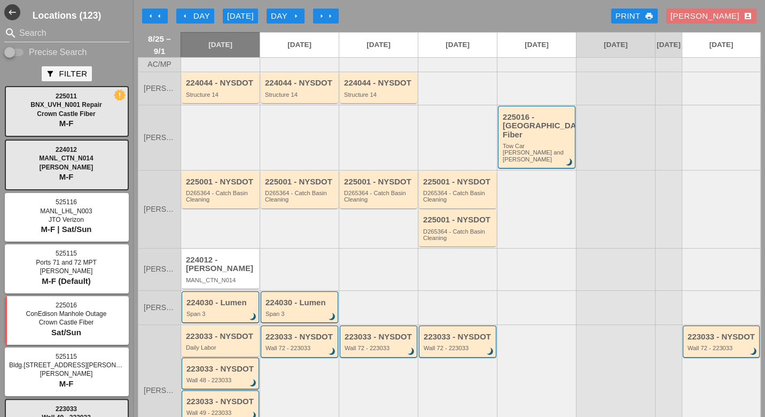
click at [284, 11] on div "Day arrow_right" at bounding box center [285, 16] width 29 height 12
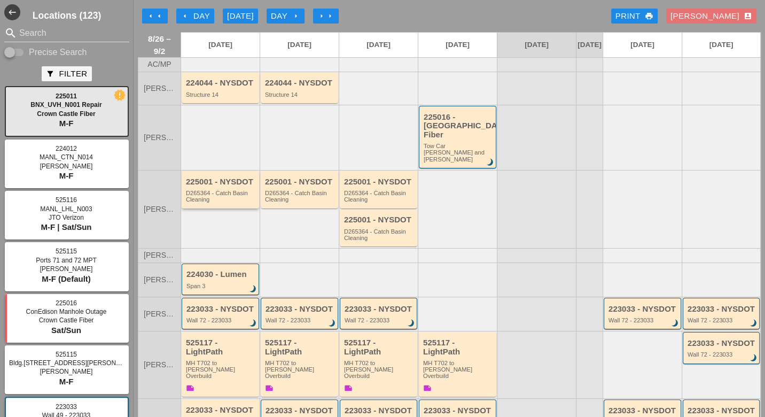
click at [215, 190] on div "D265364 - Catch Basin Cleaning" at bounding box center [221, 196] width 71 height 13
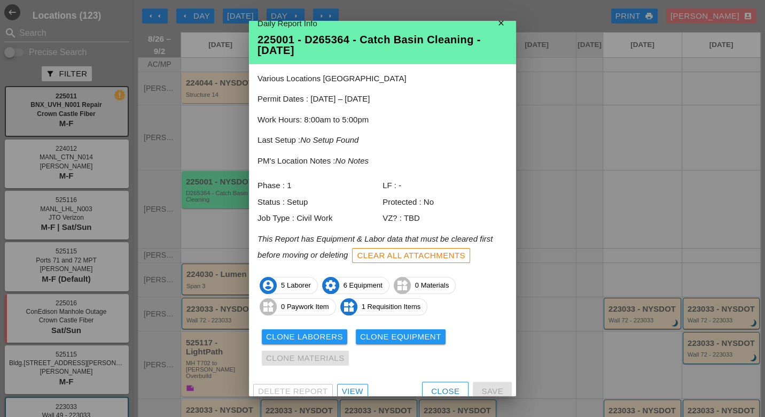
scroll to position [20, 0]
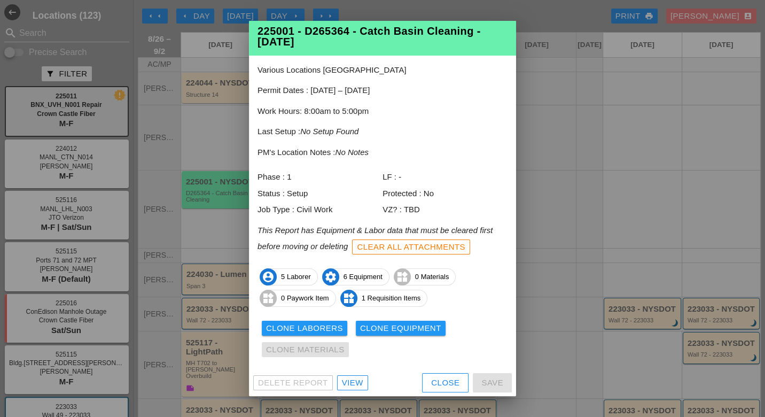
click at [356, 382] on div "View" at bounding box center [352, 383] width 21 height 12
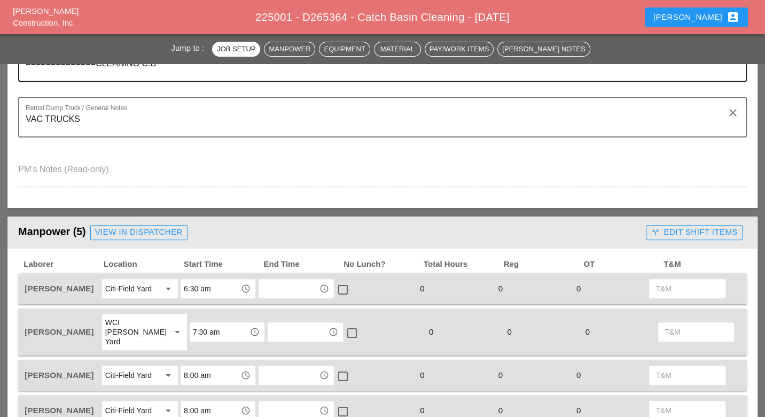
scroll to position [415, 0]
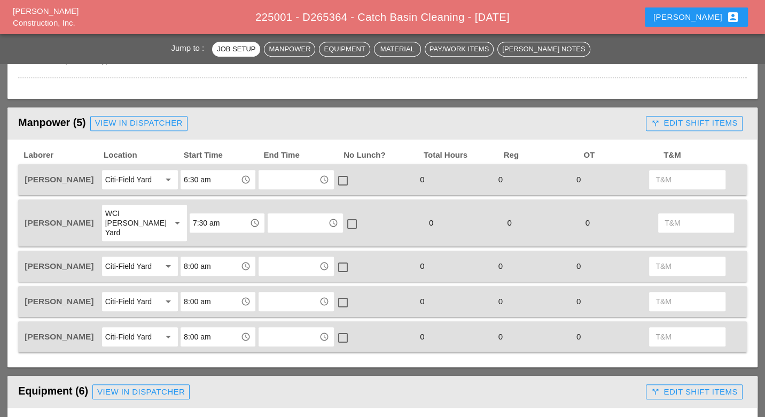
click at [649, 126] on button "call_split Edit Shift Items" at bounding box center [694, 123] width 96 height 15
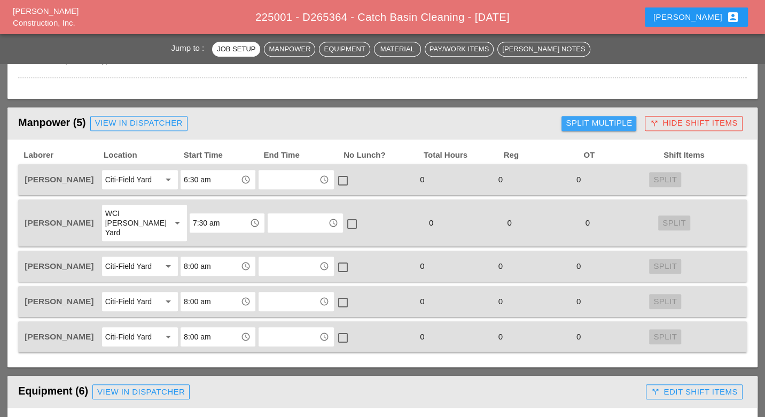
click at [625, 123] on div "Split Multiple" at bounding box center [599, 123] width 66 height 12
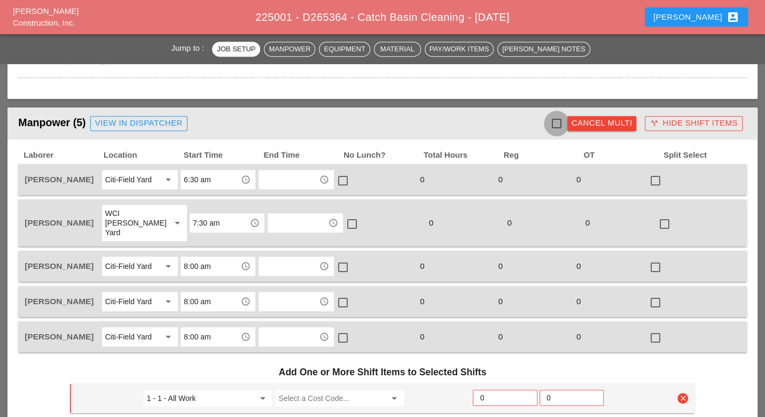
click at [557, 124] on div at bounding box center [557, 123] width 18 height 18
checkbox input "true"
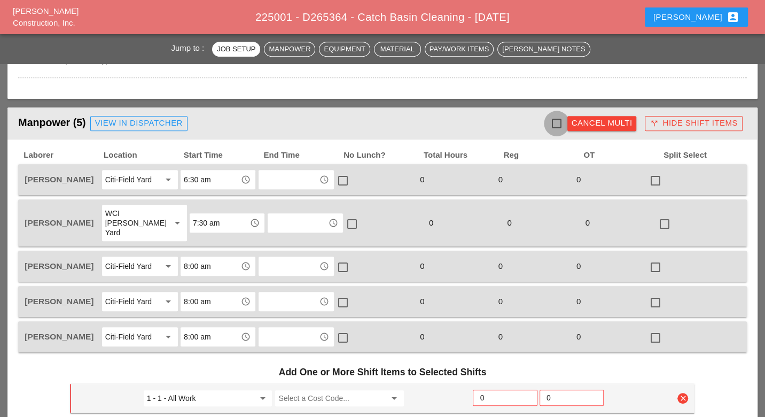
checkbox input "true"
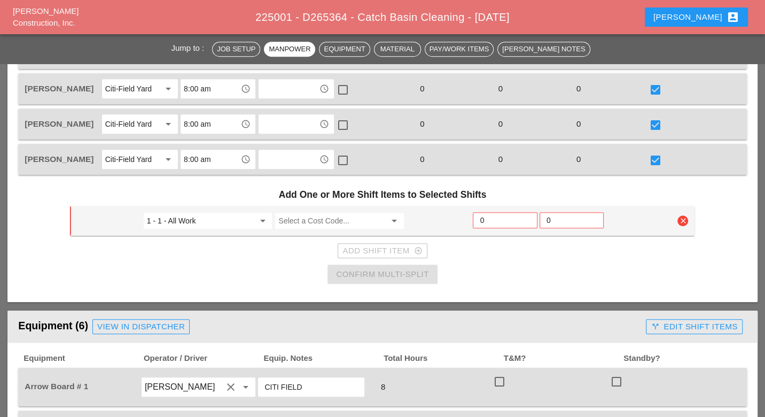
scroll to position [594, 0]
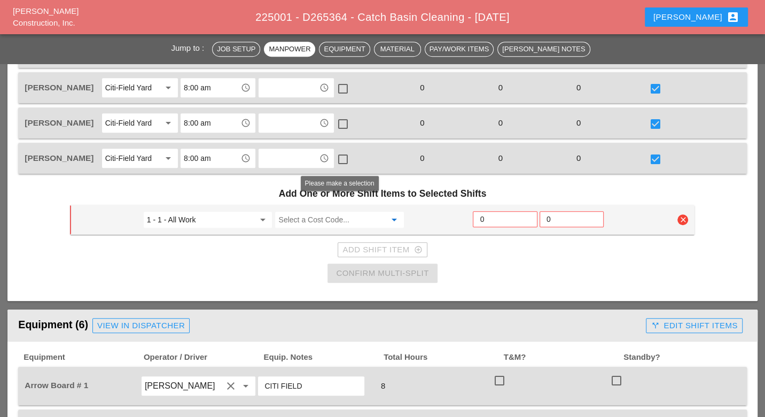
click at [314, 212] on input "Select a Cost Code..." at bounding box center [331, 219] width 107 height 17
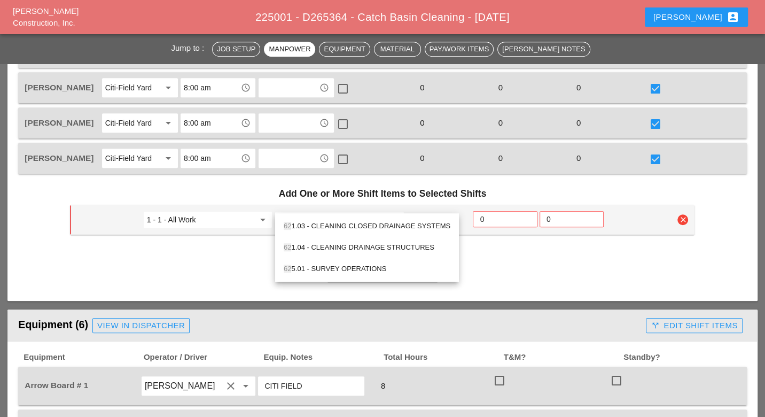
click at [333, 245] on div "62 1.04 - CLEANING DRAINAGE STRUCTURES" at bounding box center [367, 247] width 167 height 13
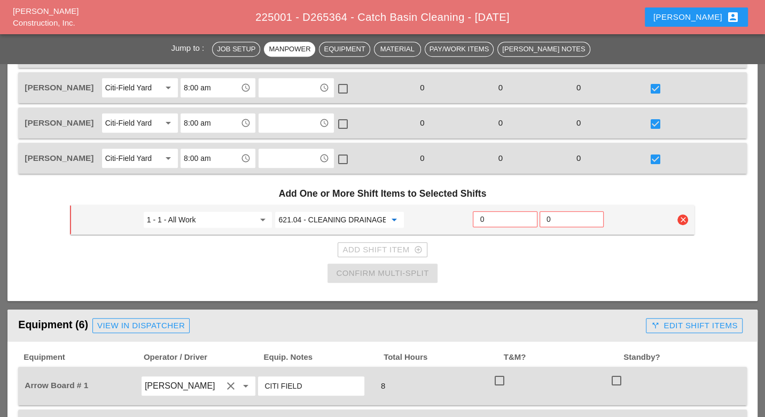
type input "621.04 - CLEANING DRAINAGE STRUCTURES"
click at [488, 211] on input "0" at bounding box center [505, 219] width 50 height 17
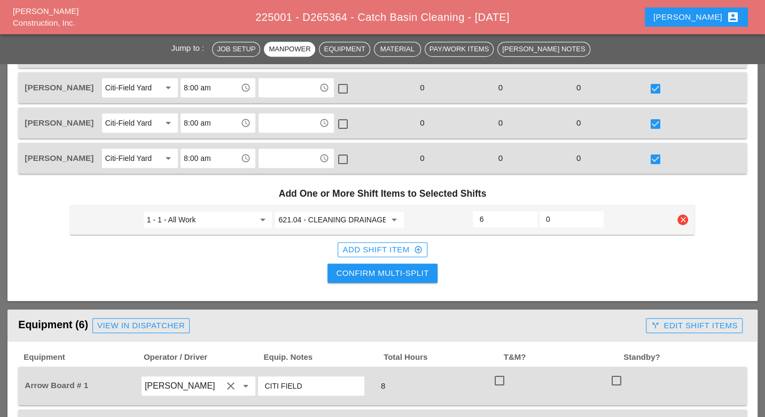
type input "6"
click at [397, 267] on div "Confirm Multi-Split" at bounding box center [382, 273] width 92 height 12
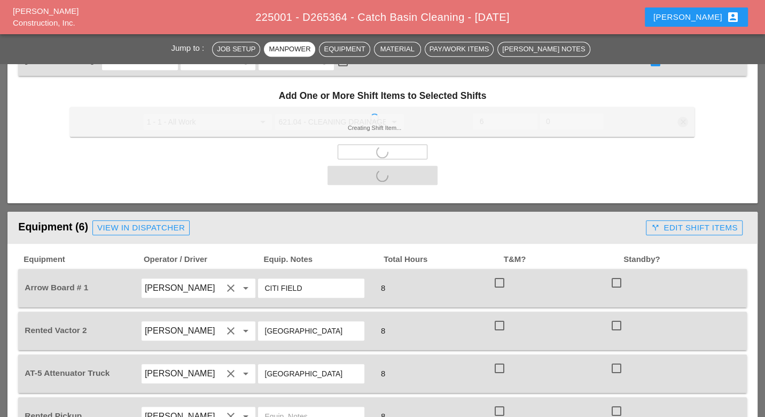
scroll to position [712, 0]
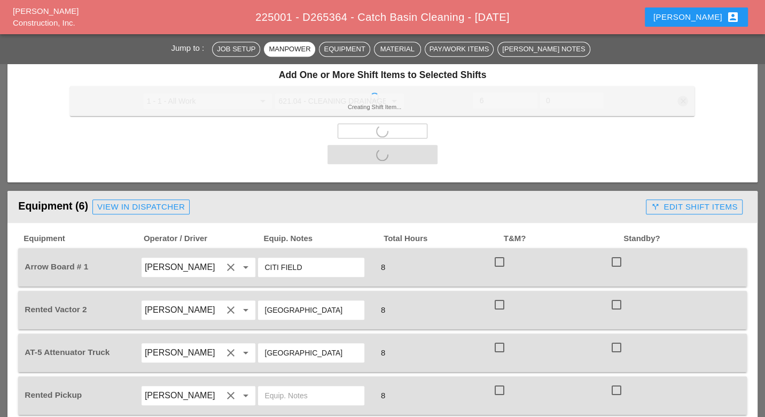
click at [499, 253] on div at bounding box center [500, 262] width 18 height 18
click at [497, 296] on div at bounding box center [500, 305] width 18 height 18
checkbox input "true"
click at [503, 333] on div "AT-5 Attenuator Truck Joseph Hill clear arrow_drop_down CITY FIELD 8 check_box_…" at bounding box center [382, 352] width 728 height 38
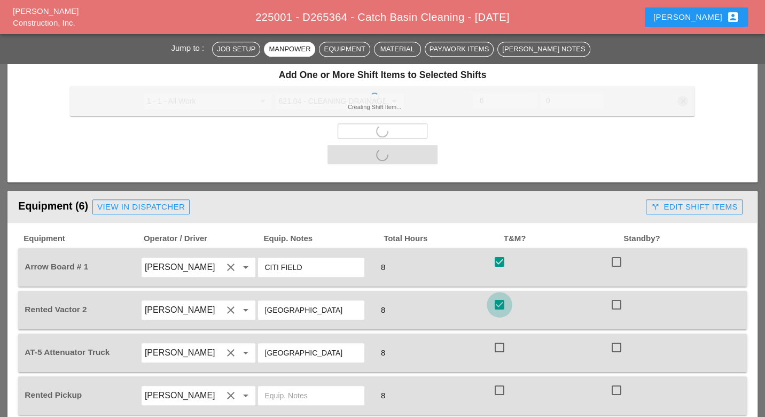
checkbox input "false"
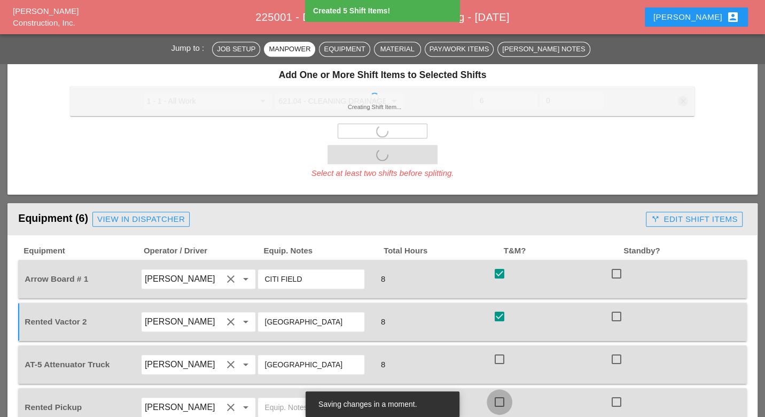
drag, startPoint x: 503, startPoint y: 380, endPoint x: 497, endPoint y: 361, distance: 20.1
click at [502, 393] on div at bounding box center [500, 402] width 18 height 18
checkbox input "true"
drag, startPoint x: 501, startPoint y: 342, endPoint x: 518, endPoint y: 336, distance: 18.4
click at [501, 350] on div at bounding box center [500, 359] width 18 height 18
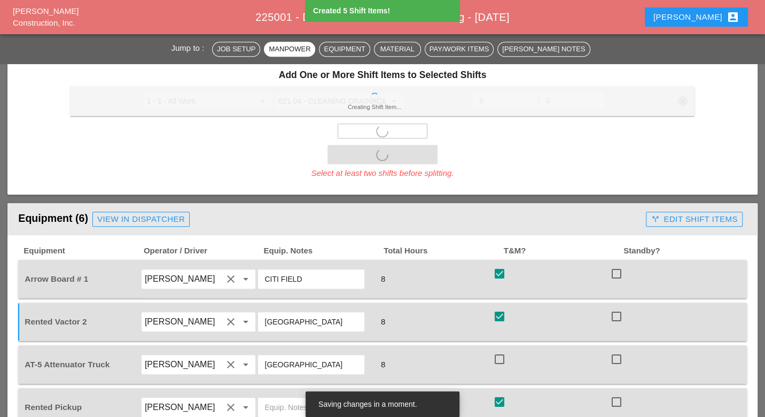
checkbox input "true"
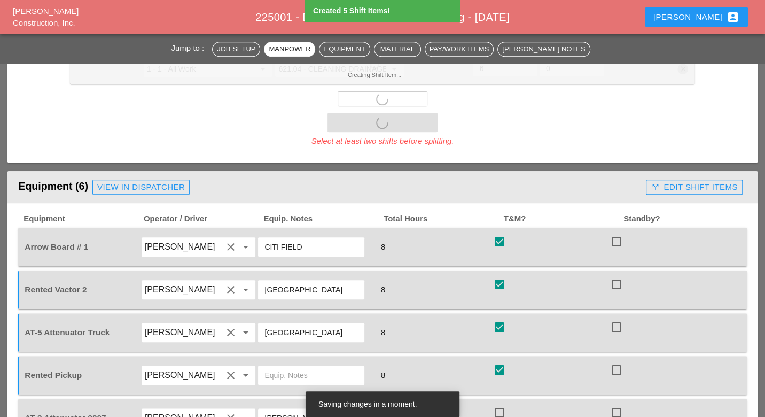
scroll to position [890, 0]
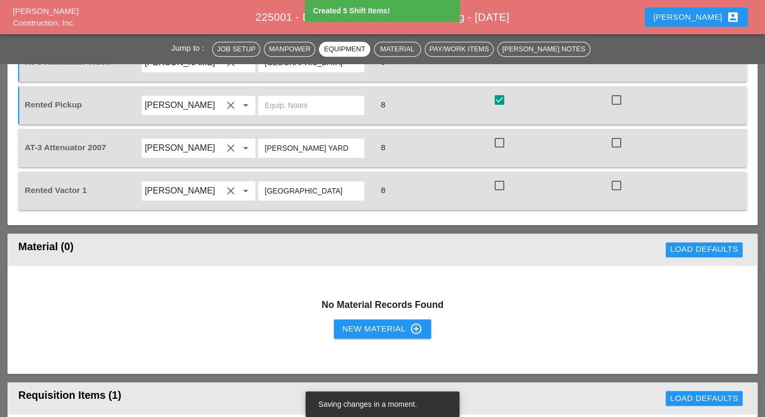
click at [501, 266] on div "No Material Records Found New Material control_point" at bounding box center [382, 320] width 750 height 108
drag, startPoint x: 496, startPoint y: 171, endPoint x: 497, endPoint y: 162, distance: 8.6
click at [496, 176] on div at bounding box center [500, 185] width 18 height 18
checkbox input "true"
click at [499, 134] on div at bounding box center [500, 143] width 18 height 18
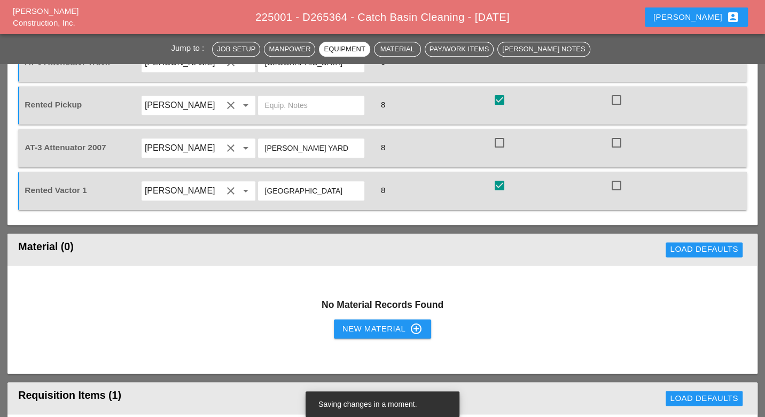
checkbox input "true"
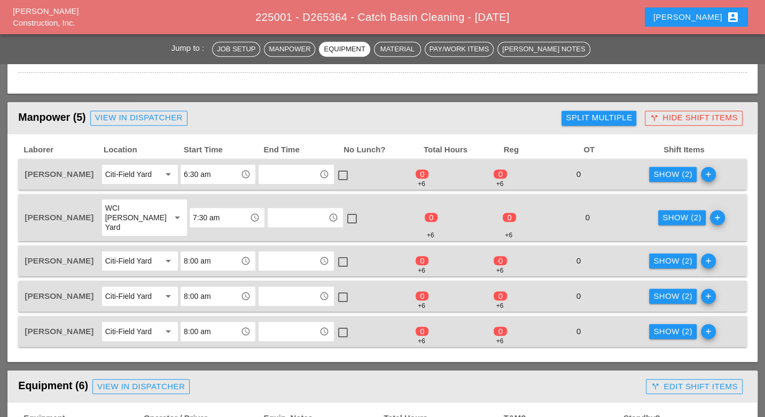
scroll to position [415, 0]
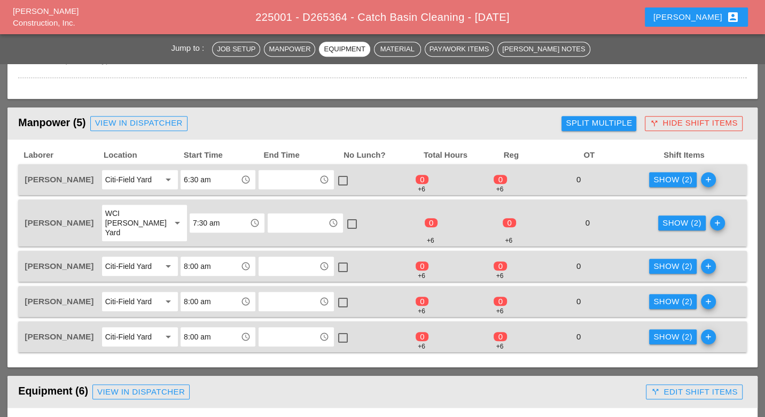
click at [660, 174] on div "Show (2)" at bounding box center [673, 180] width 39 height 12
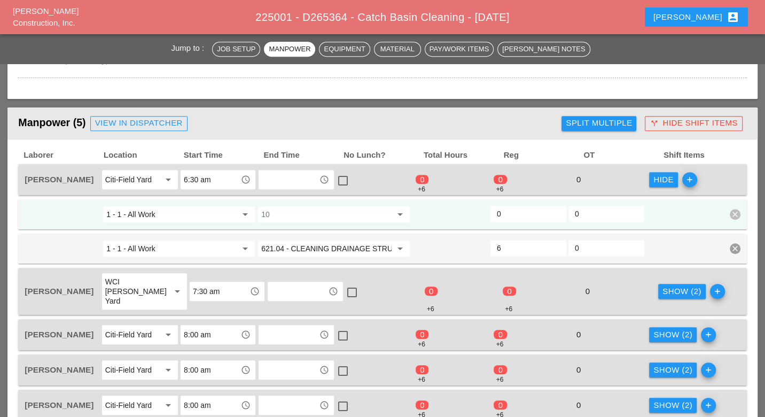
click at [298, 212] on input "10" at bounding box center [326, 214] width 130 height 17
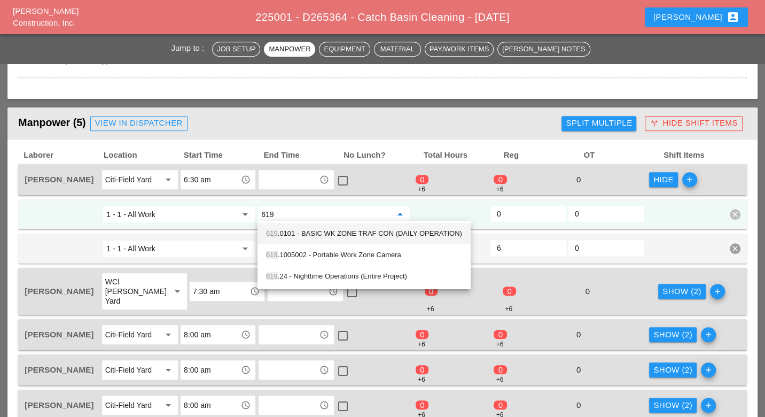
click at [312, 234] on div "619 .0101 - BASIC WK ZONE TRAF CON (DAILY OPERATION)" at bounding box center [364, 233] width 196 height 13
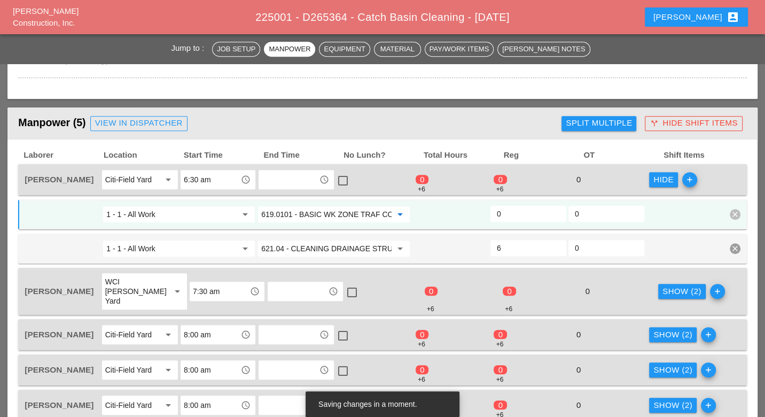
type input "619.0101 - BASIC WK ZONE TRAF CON (DAILY OPERATION)"
click at [237, 212] on div "arrow_drop_down" at bounding box center [244, 214] width 15 height 13
click at [268, 209] on input "619.0101 - BASIC WK ZONE TRAF CON (DAILY OPERATION)" at bounding box center [326, 214] width 130 height 17
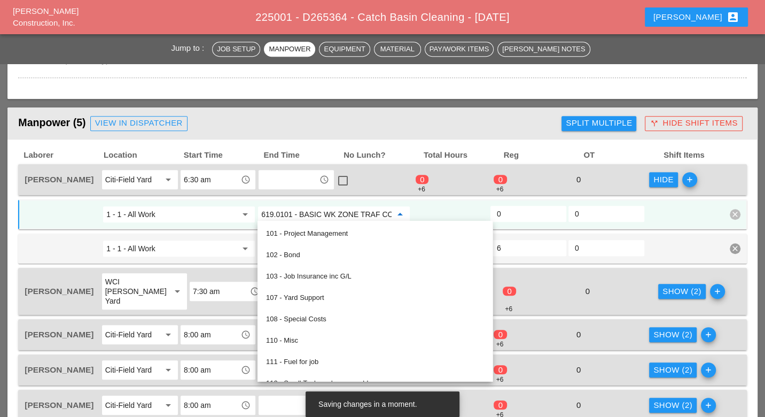
click at [215, 215] on input "1 - 1 - All Work" at bounding box center [171, 214] width 130 height 17
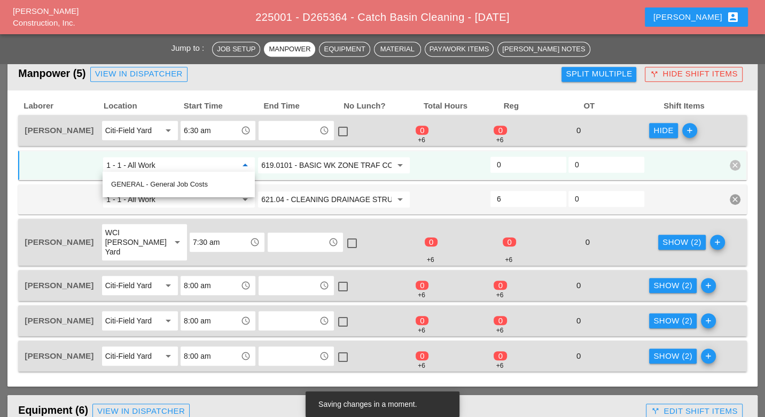
scroll to position [475, 0]
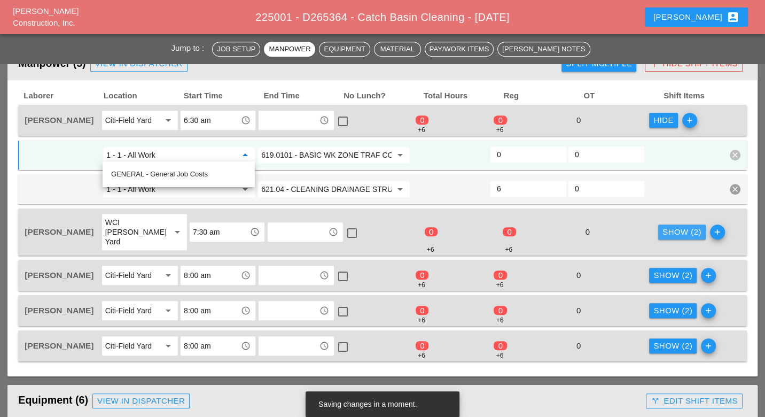
click at [664, 226] on div "Show (2)" at bounding box center [682, 232] width 39 height 12
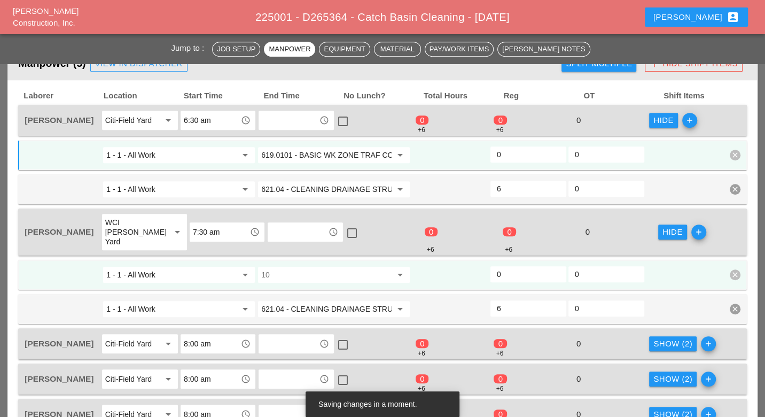
click at [287, 266] on input "10" at bounding box center [326, 274] width 130 height 17
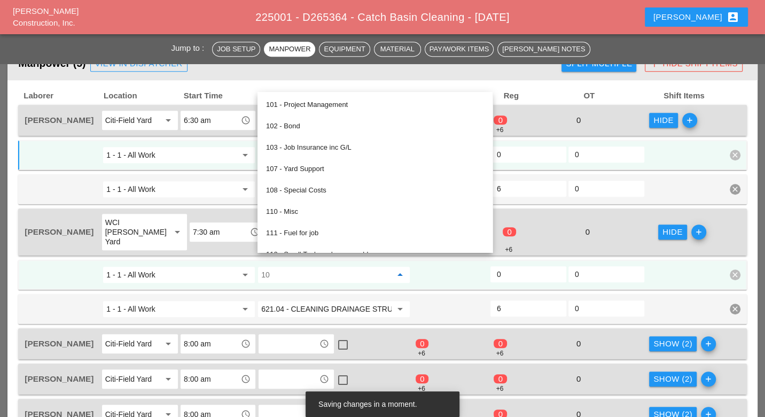
paste input "619.0101 - BASIC WK ZONE TRAF CON (DAILY OPERATION)"
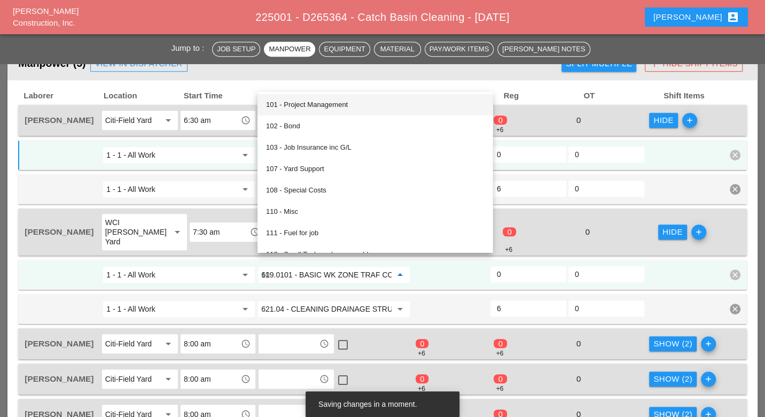
scroll to position [0, 80]
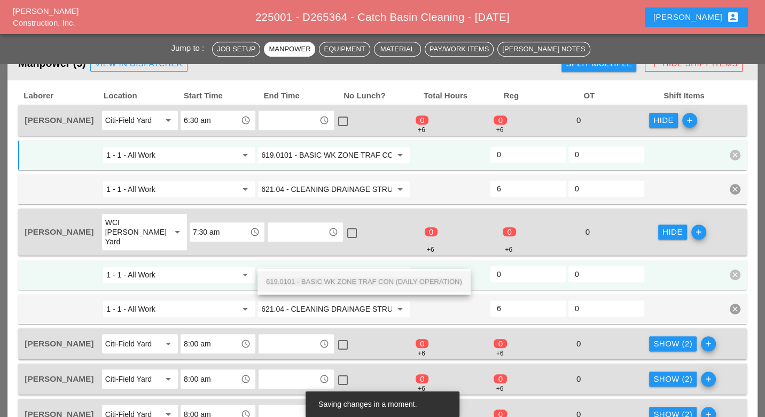
click at [297, 276] on div "619.0101 - BASIC WK ZONE TRAF CON (DAILY OPERATION)" at bounding box center [364, 281] width 196 height 13
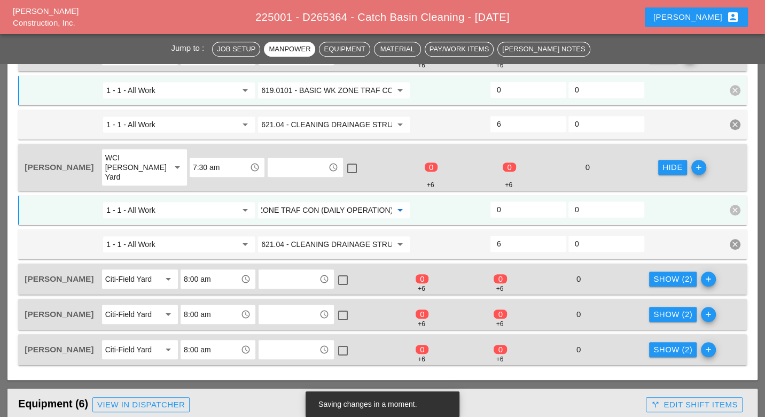
scroll to position [594, 0]
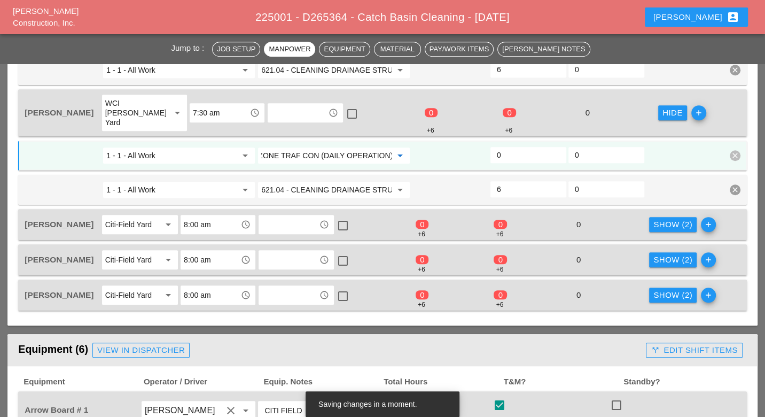
type input "619.0101 - BASIC WK ZONE TRAF CON (DAILY OPERATION)"
drag, startPoint x: 673, startPoint y: 212, endPoint x: 603, endPoint y: 229, distance: 71.6
click at [672, 219] on div "Show (2)" at bounding box center [673, 225] width 39 height 12
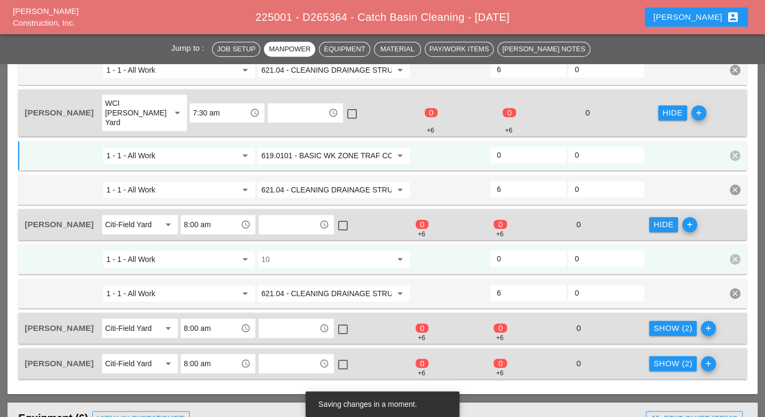
click at [289, 251] on input "10" at bounding box center [326, 259] width 130 height 17
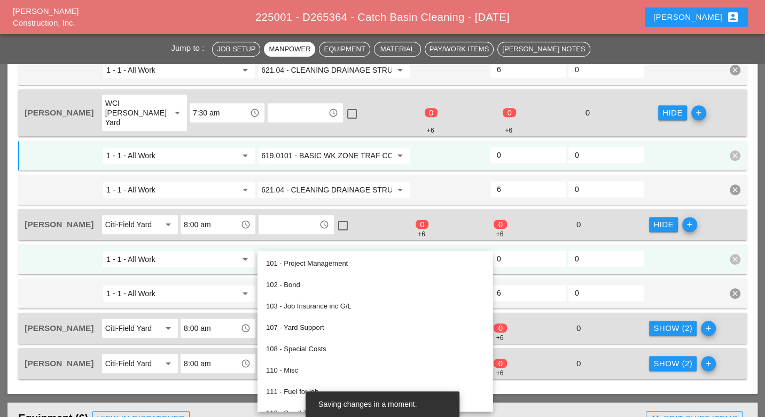
paste input "619.0101 - BASIC WK ZONE TRAF CON (DAILY OPERATION)"
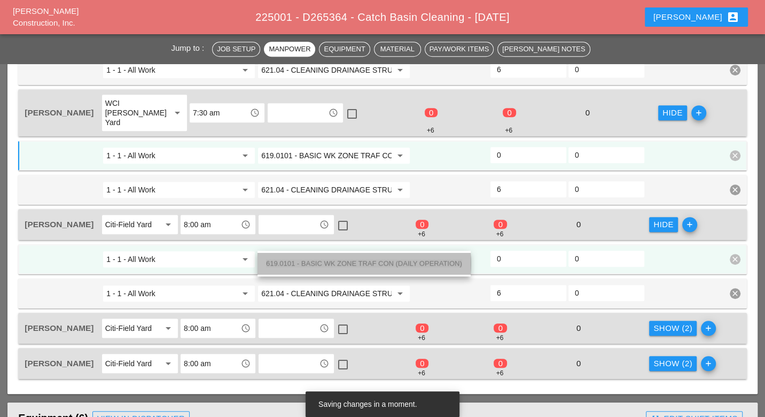
drag, startPoint x: 299, startPoint y: 265, endPoint x: 305, endPoint y: 265, distance: 5.9
click at [300, 265] on span "619.0101 - BASIC WK ZONE TRAF CON (DAILY OPERATION)" at bounding box center [364, 263] width 196 height 8
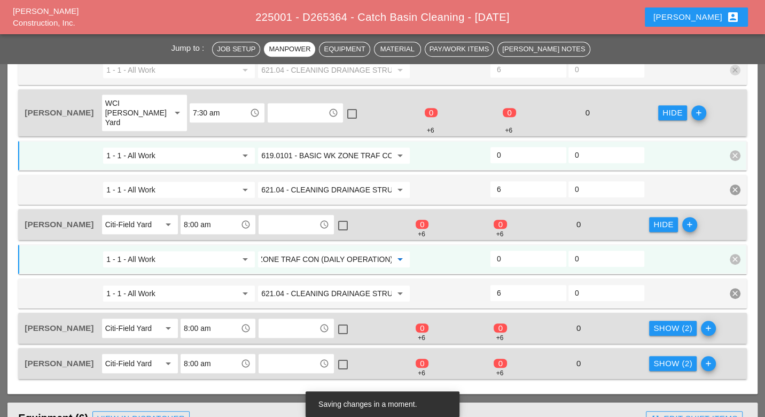
type input "619.0101 - BASIC WK ZONE TRAF CON (DAILY OPERATION)"
click at [657, 322] on div "Show (2)" at bounding box center [673, 328] width 39 height 12
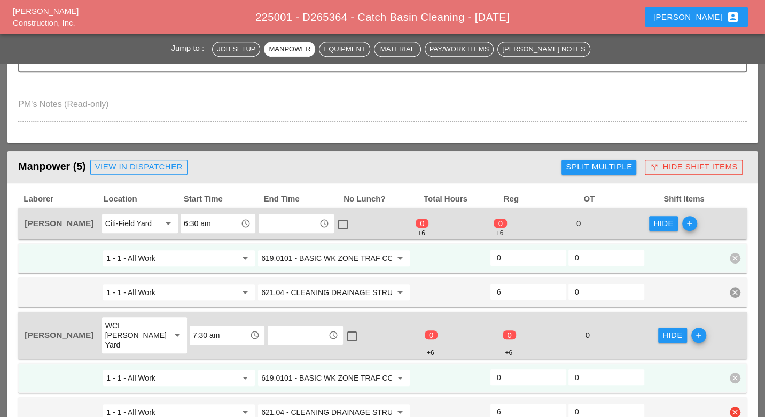
scroll to position [356, 0]
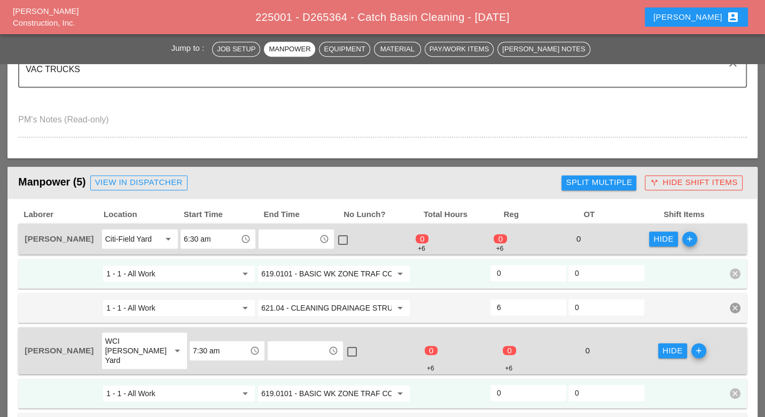
click at [508, 273] on input "0" at bounding box center [528, 273] width 63 height 17
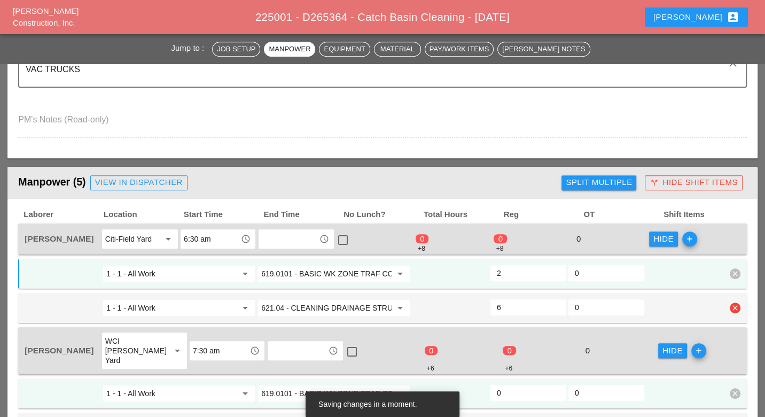
scroll to position [534, 0]
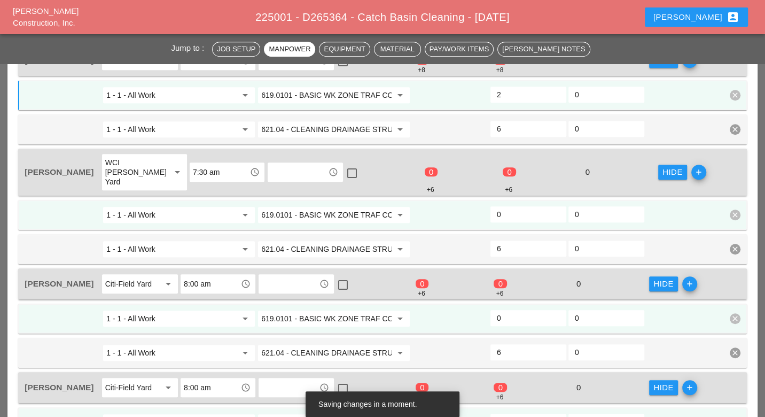
type input "2"
click at [513, 206] on input "0" at bounding box center [528, 214] width 63 height 17
type input "2"
click at [508, 309] on input "0" at bounding box center [528, 317] width 63 height 17
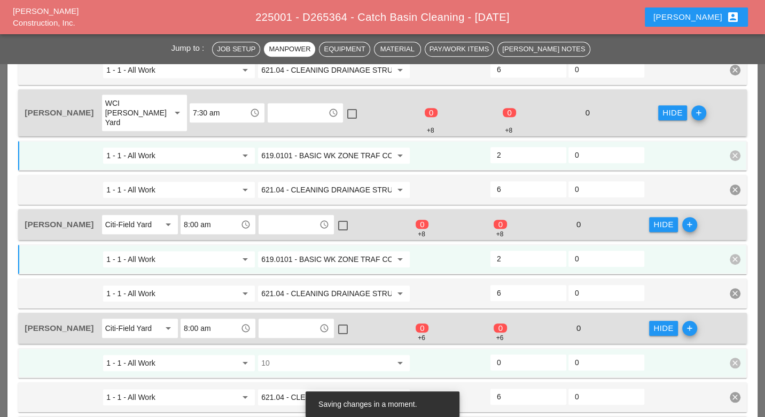
type input "2"
click at [510, 354] on input "0" at bounding box center [528, 362] width 63 height 17
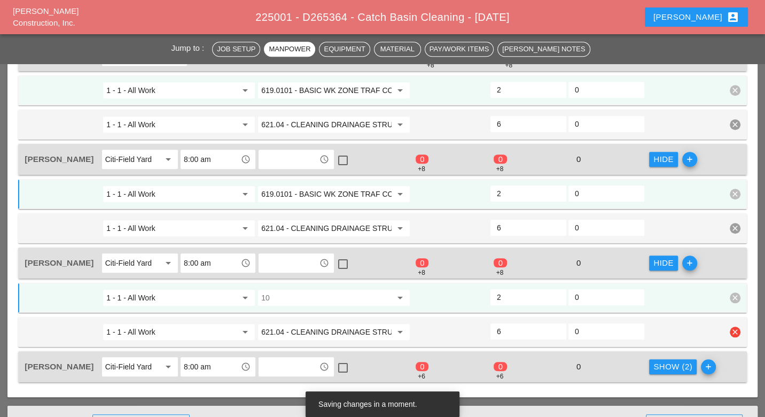
scroll to position [712, 0]
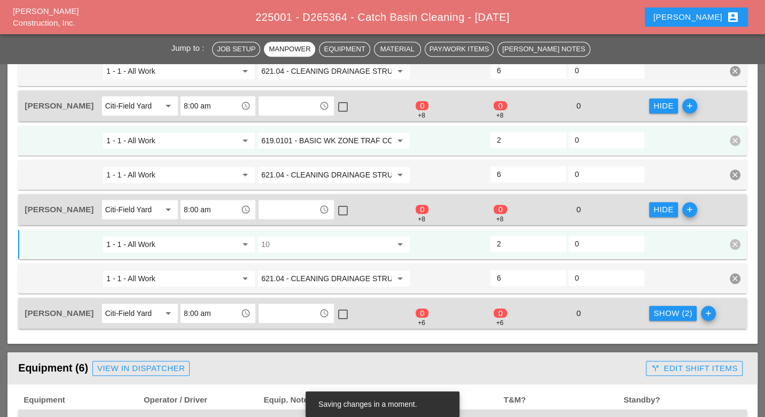
type input "2"
drag, startPoint x: 657, startPoint y: 292, endPoint x: 633, endPoint y: 293, distance: 24.1
click at [657, 307] on div "Show (2)" at bounding box center [673, 313] width 39 height 12
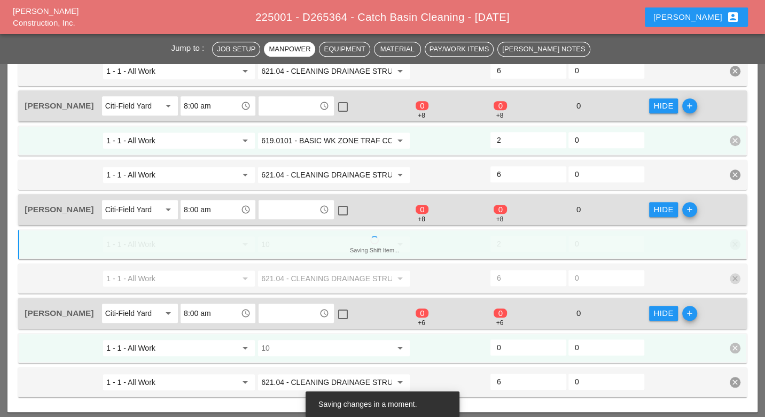
click at [506, 339] on input "0" at bounding box center [528, 347] width 63 height 17
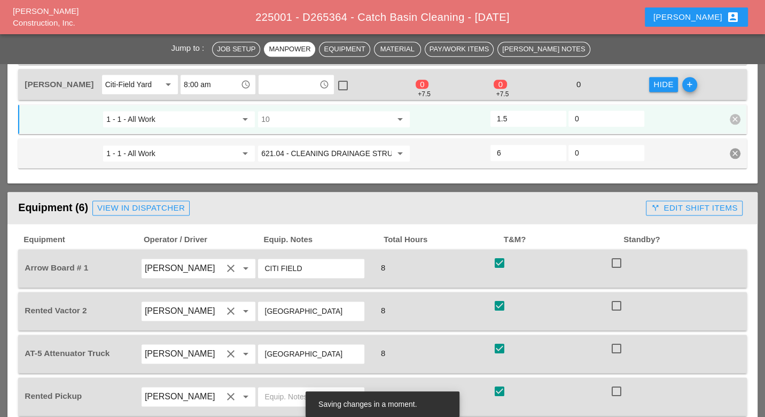
scroll to position [831, 0]
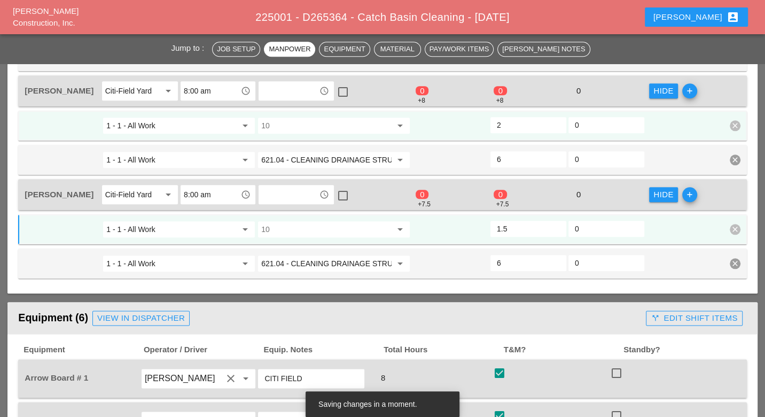
type input "1.5"
click at [298, 221] on input "10" at bounding box center [326, 229] width 130 height 17
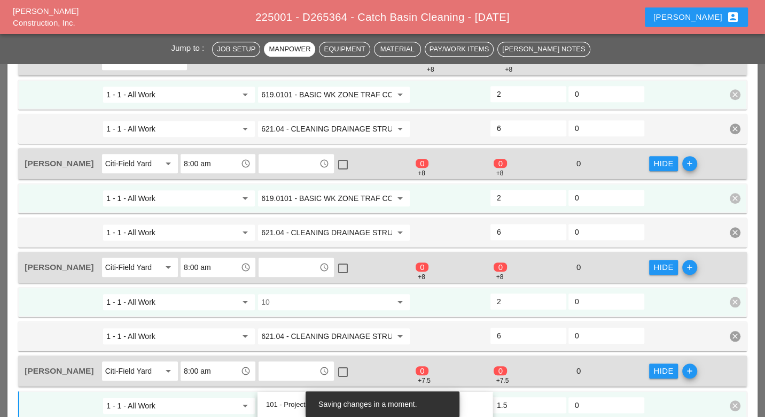
scroll to position [594, 0]
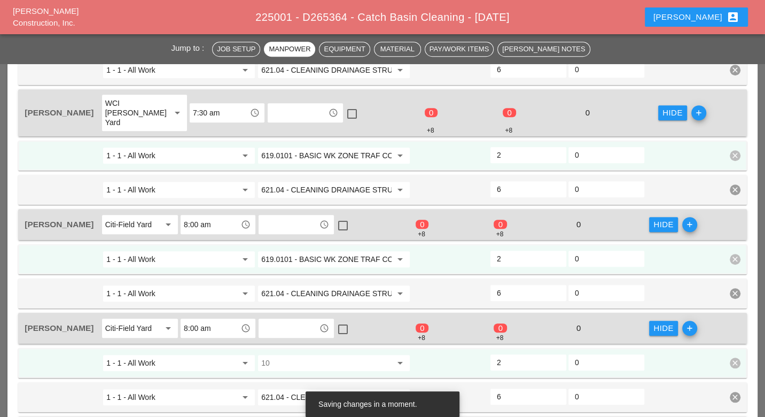
click at [322, 251] on input "619.0101 - BASIC WK ZONE TRAF CON (DAILY OPERATION)" at bounding box center [326, 259] width 130 height 17
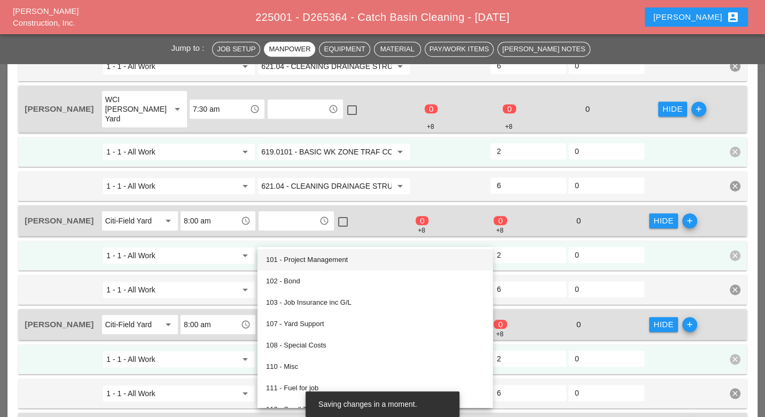
scroll to position [712, 0]
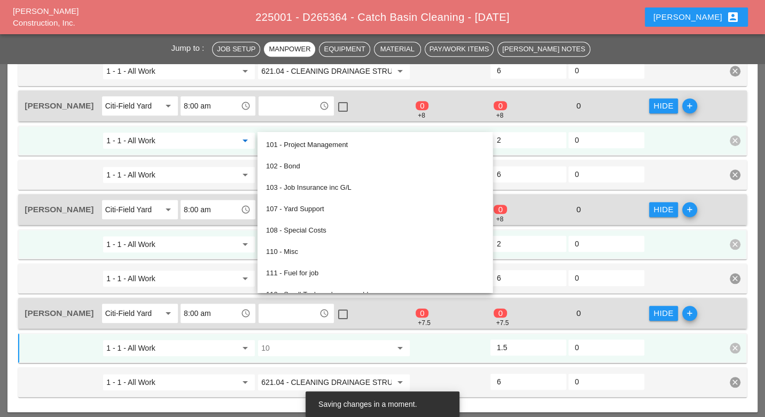
click at [225, 132] on input "1 - 1 - All Work" at bounding box center [171, 140] width 130 height 17
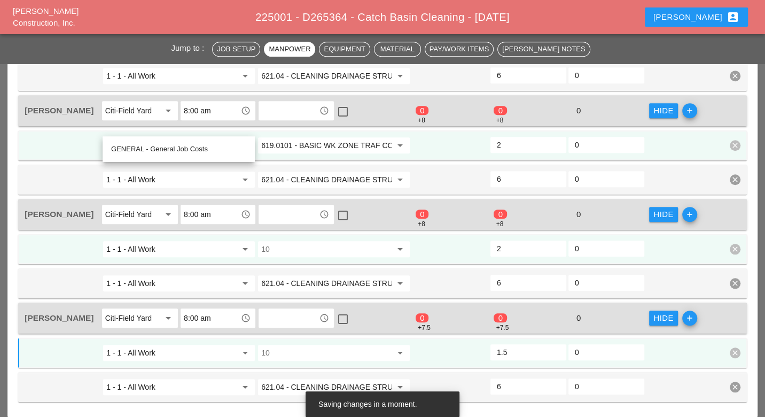
scroll to position [772, 0]
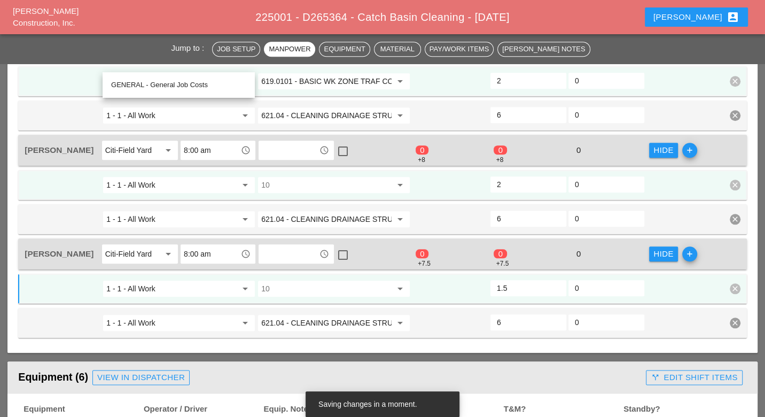
click at [292, 176] on input "10" at bounding box center [326, 184] width 130 height 17
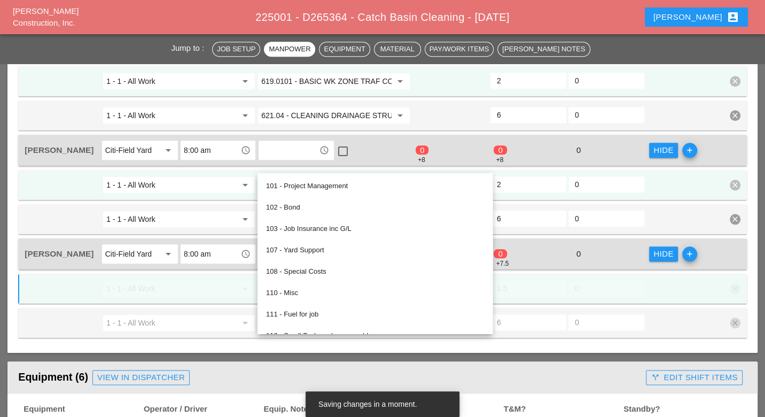
paste input "619.0101 - BASIC WK ZONE TRAF CON (DAILY OPERATION)"
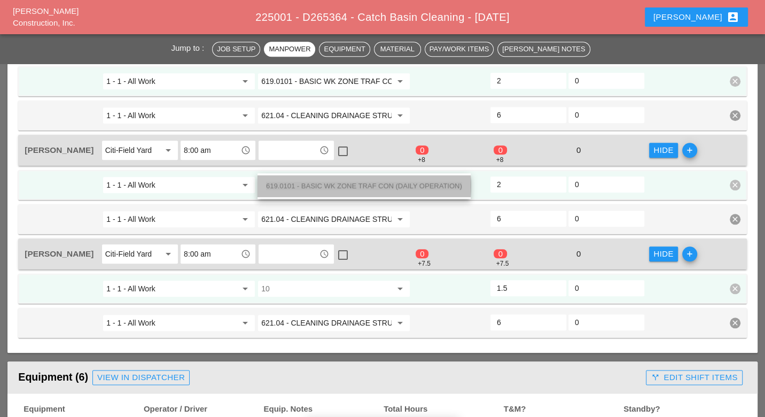
click at [291, 185] on span "619.0101 - BASIC WK ZONE TRAF CON (DAILY OPERATION)" at bounding box center [364, 186] width 196 height 8
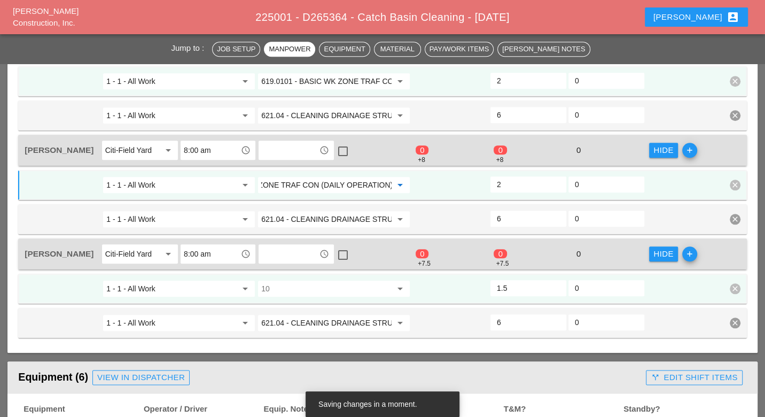
type input "619.0101 - BASIC WK ZONE TRAF CON (DAILY OPERATION)"
click at [288, 280] on input "10" at bounding box center [326, 288] width 130 height 17
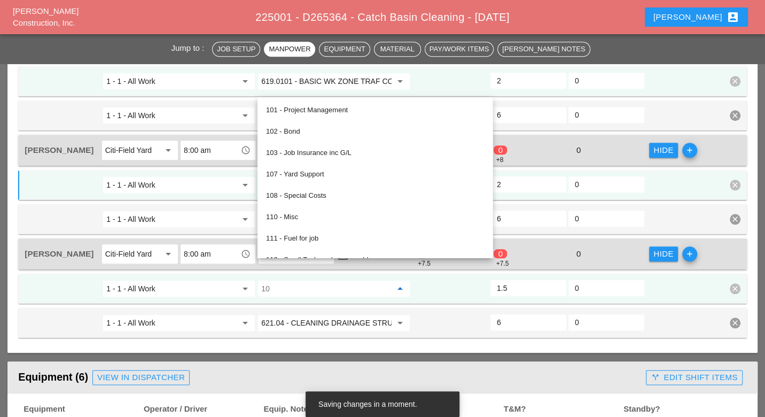
paste input "619.0101 - BASIC WK ZONE TRAF CON (DAILY OPERATION)"
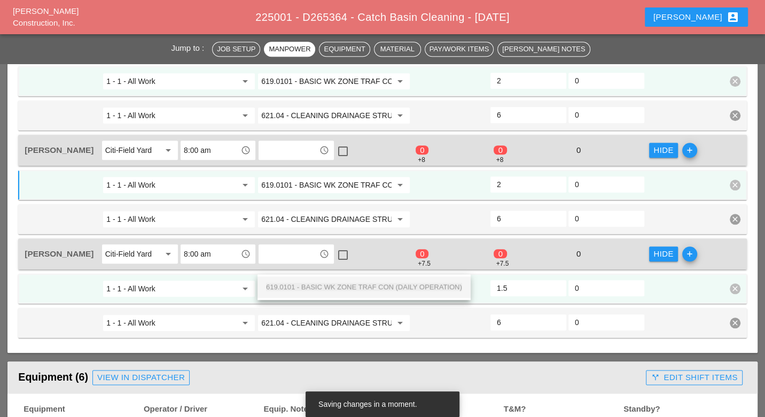
scroll to position [0, 80]
click at [290, 285] on span "619.0101 - BASIC WK ZONE TRAF CON (DAILY OPERATION)" at bounding box center [364, 287] width 196 height 8
type input "619.0101 - BASIC WK ZONE TRAF CON (DAILY OPERATION)"
click at [557, 280] on input "2" at bounding box center [528, 288] width 63 height 17
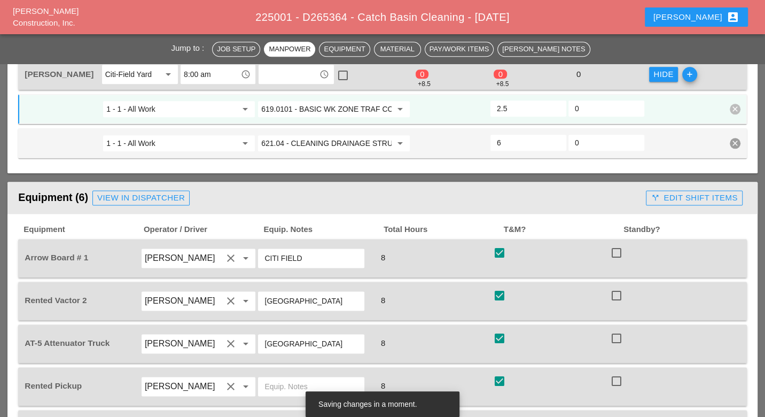
scroll to position [950, 0]
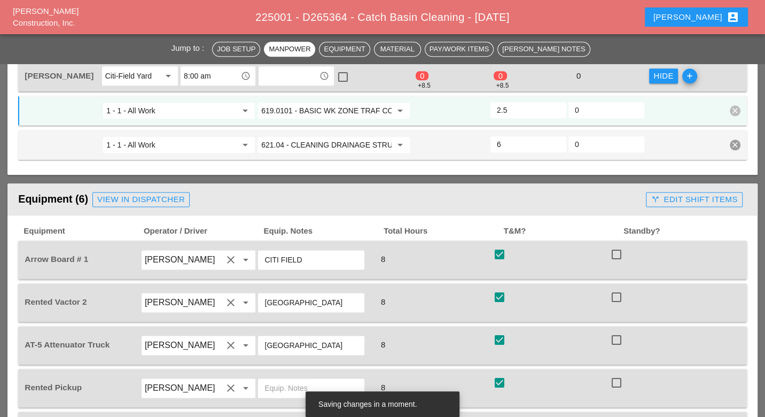
type input "2.5"
click at [678, 193] on div "call_split Edit Shift Items" at bounding box center [694, 199] width 87 height 12
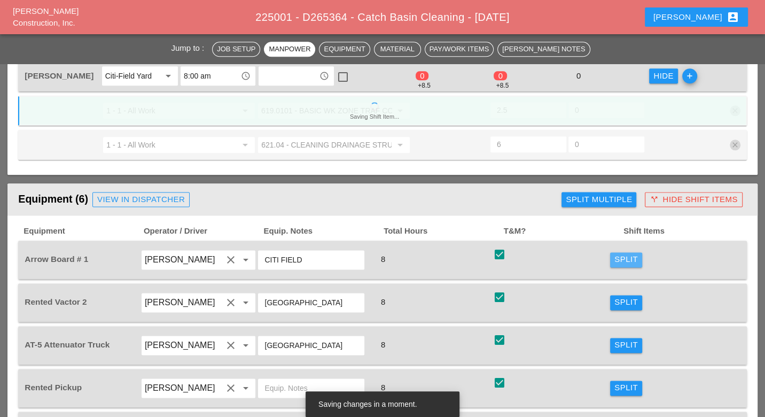
click at [630, 253] on div "Split" at bounding box center [627, 259] width 24 height 12
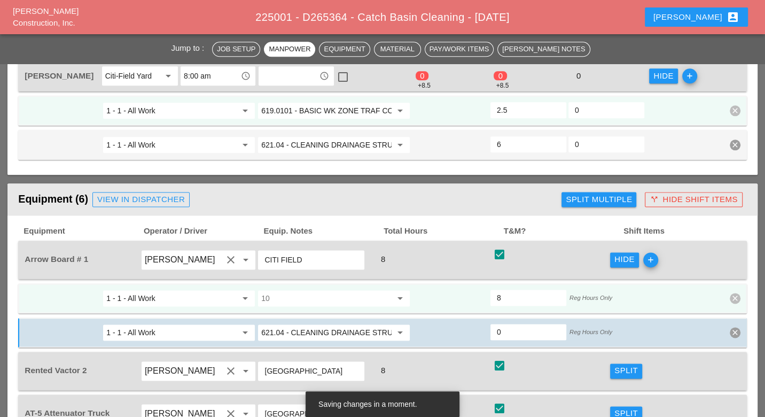
click at [300, 290] on input "10" at bounding box center [326, 298] width 130 height 17
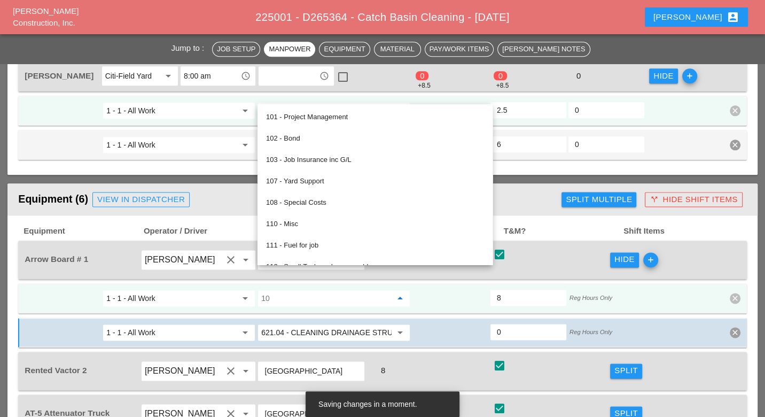
paste input "619.0101 - BASIC WK ZONE TRAF CON (DAILY OPERATION)"
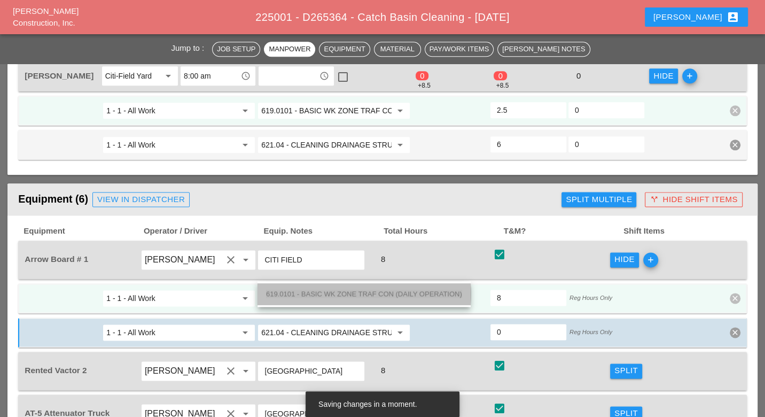
click at [301, 291] on span "619.0101 - BASIC WK ZONE TRAF CON (DAILY OPERATION)" at bounding box center [364, 294] width 196 height 8
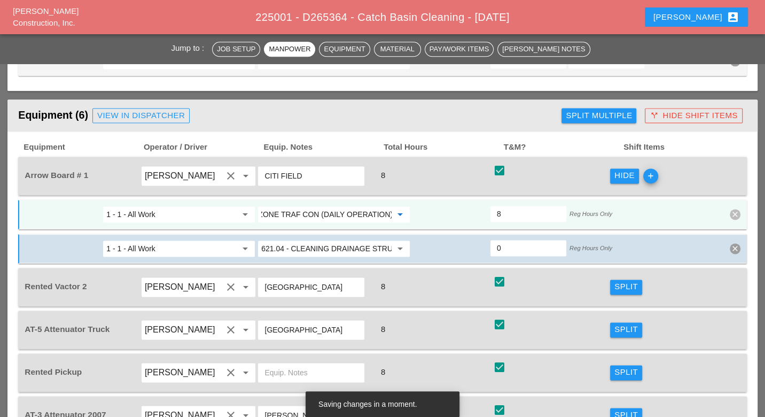
scroll to position [1069, 0]
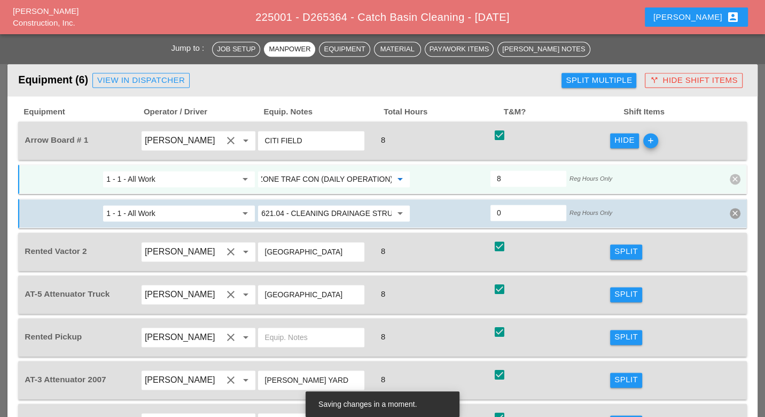
type input "619.0101 - BASIC WK ZONE TRAF CON (DAILY OPERATION)"
drag, startPoint x: 623, startPoint y: 270, endPoint x: 288, endPoint y: 290, distance: 335.7
click at [624, 288] on div "Split" at bounding box center [627, 294] width 24 height 12
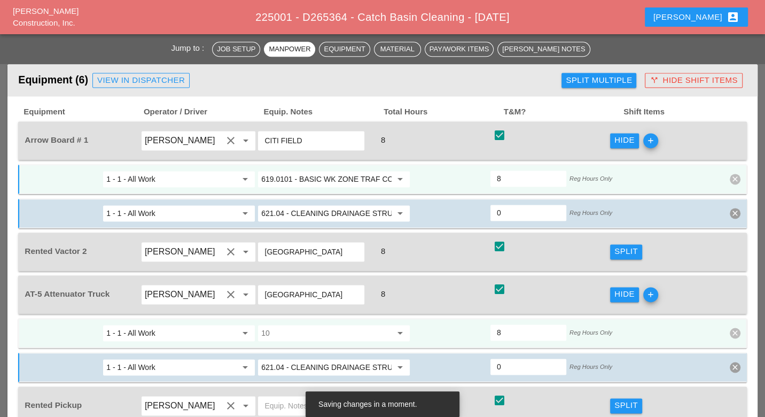
click at [294, 324] on input "10" at bounding box center [326, 332] width 130 height 17
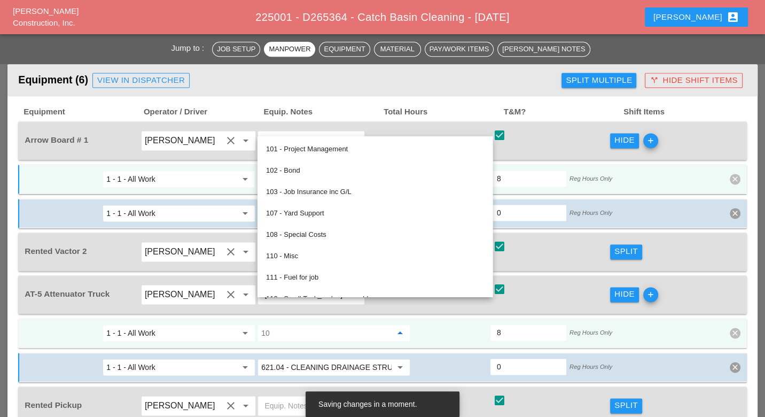
paste input "619.0101 - BASIC WK ZONE TRAF CON (DAILY OPERATION)"
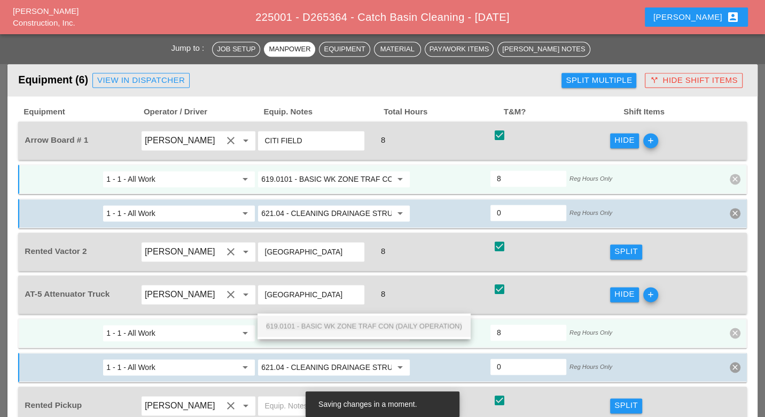
scroll to position [0, 80]
drag, startPoint x: 298, startPoint y: 324, endPoint x: 322, endPoint y: 326, distance: 23.6
click at [298, 324] on span "619.0101 - BASIC WK ZONE TRAF CON (DAILY OPERATION)" at bounding box center [364, 326] width 196 height 8
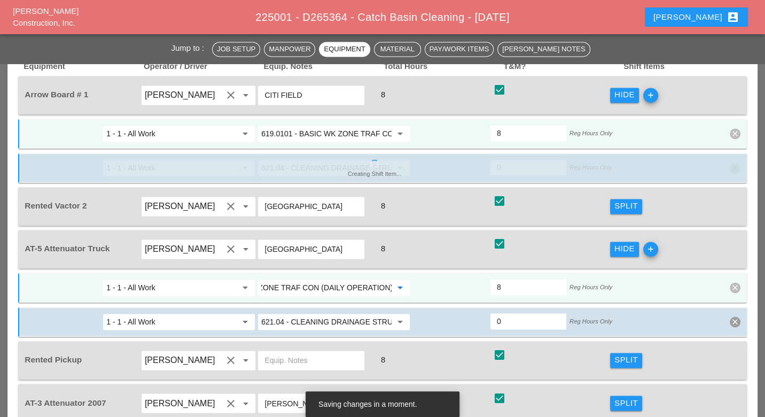
scroll to position [1128, 0]
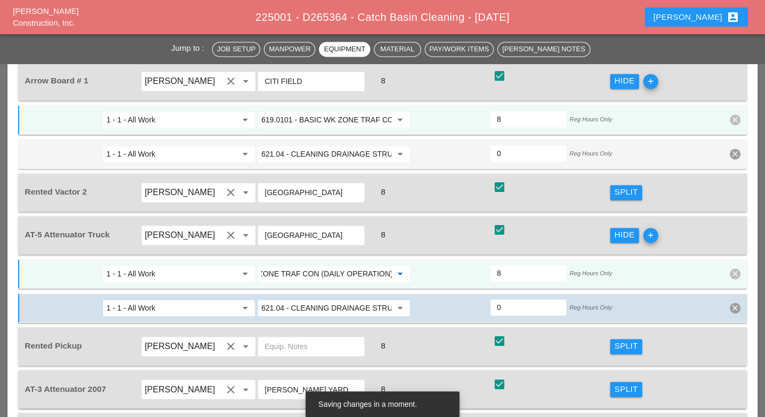
type input "619.0101 - BASIC WK ZONE TRAF CON (DAILY OPERATION)"
click at [622, 340] on div "Split" at bounding box center [627, 346] width 24 height 12
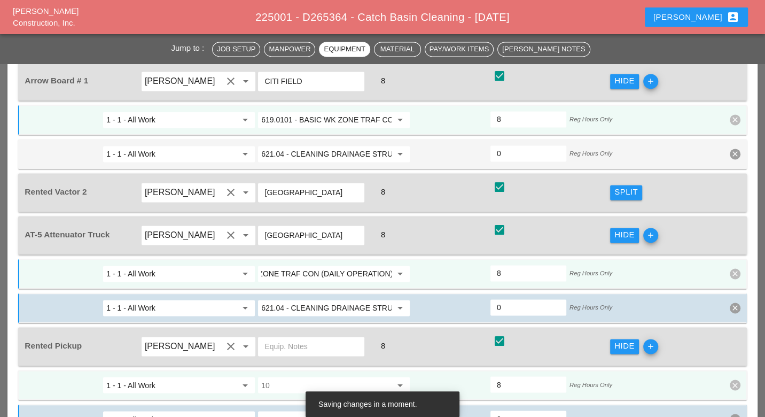
scroll to position [0, 0]
click at [320, 376] on input "10" at bounding box center [326, 384] width 130 height 17
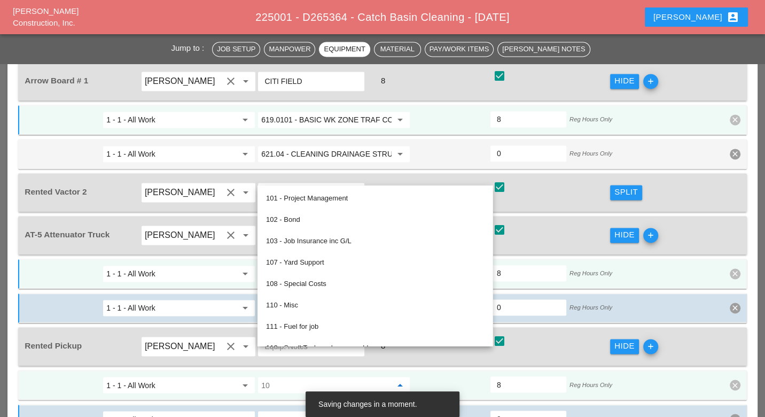
paste input "619.0101 - BASIC WK ZONE TRAF CON (DAILY OPERATION)"
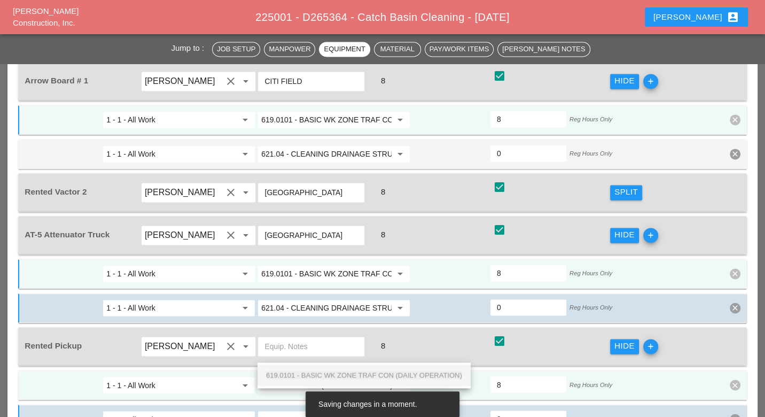
click at [314, 373] on span "619.0101 - BASIC WK ZONE TRAF CON (DAILY OPERATION)" at bounding box center [364, 375] width 196 height 8
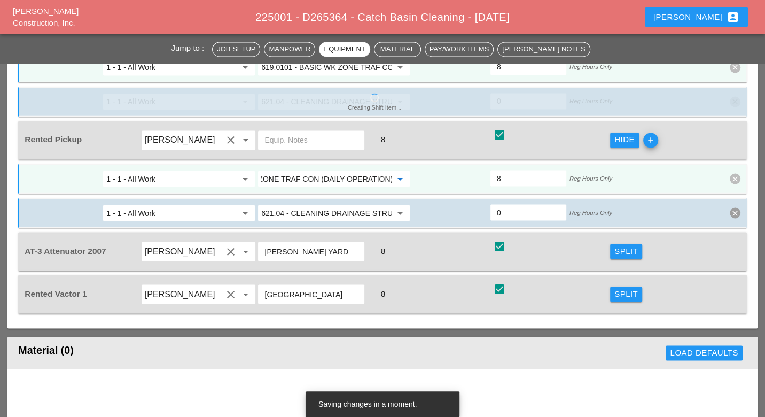
scroll to position [1365, 0]
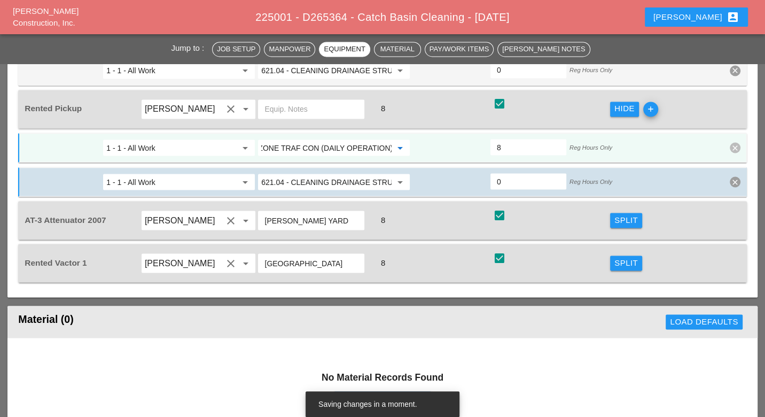
type input "619.0101 - BASIC WK ZONE TRAF CON (DAILY OPERATION)"
click at [623, 214] on div "Split" at bounding box center [627, 220] width 24 height 12
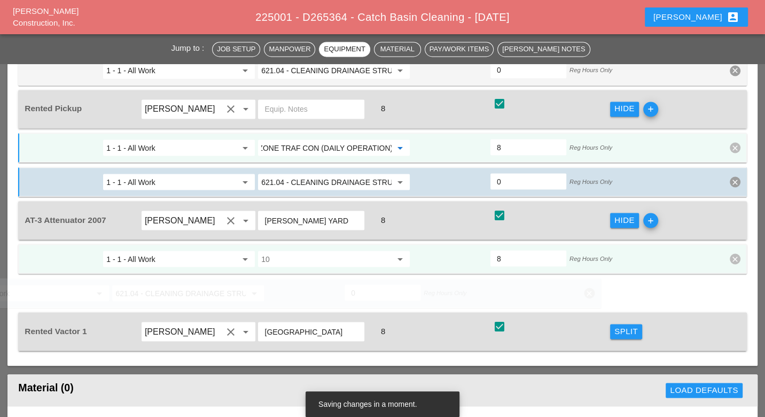
scroll to position [0, 0]
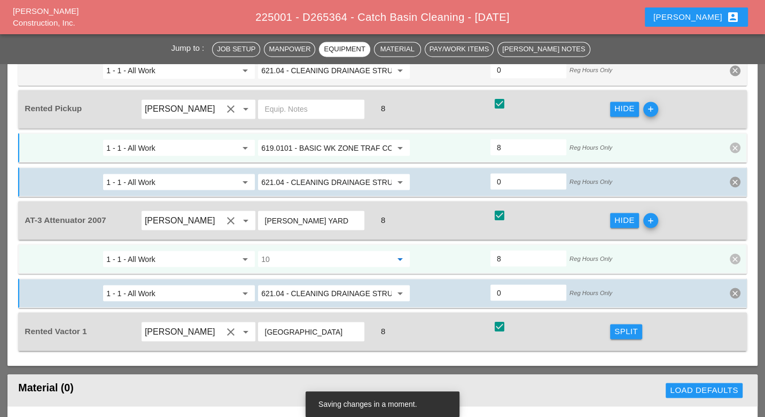
click at [328, 250] on input "10" at bounding box center [326, 258] width 130 height 17
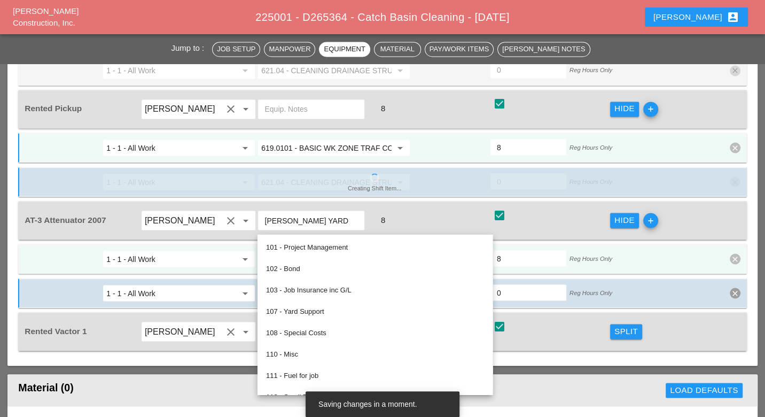
paste input "619.0101 - BASIC WK ZONE TRAF CON (DAILY OPERATION)"
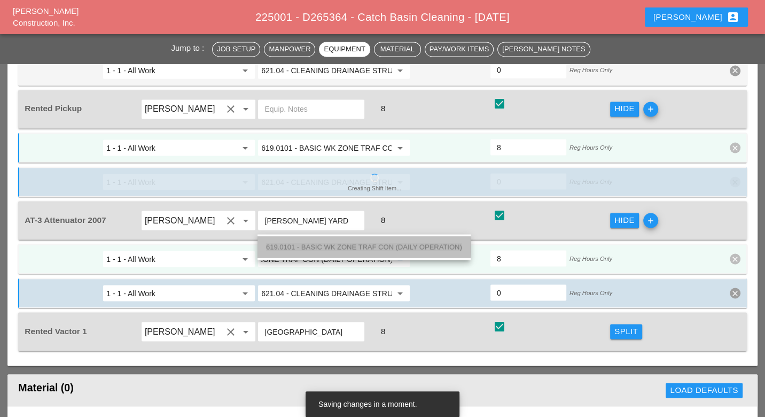
click at [321, 246] on span "619.0101 - BASIC WK ZONE TRAF CON (DAILY OPERATION)" at bounding box center [364, 247] width 196 height 8
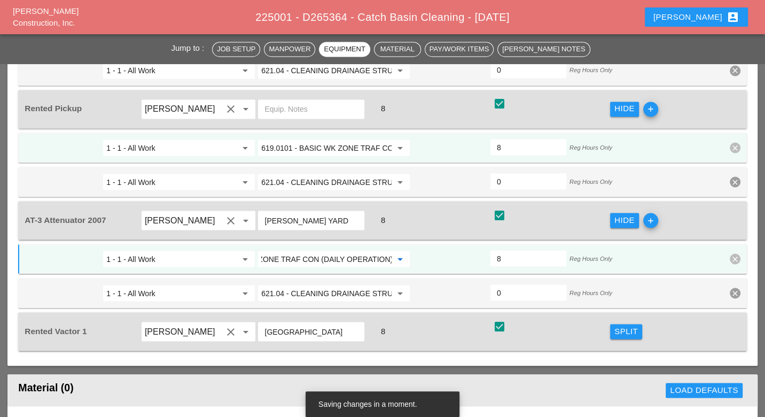
type input "619.0101 - BASIC WK ZONE TRAF CON (DAILY OPERATION)"
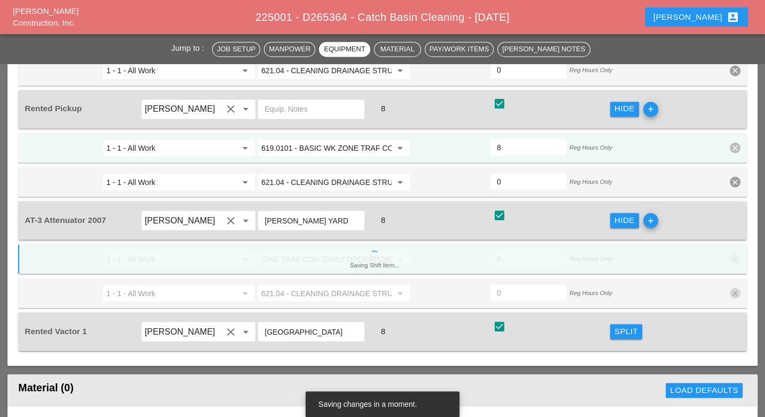
scroll to position [0, 0]
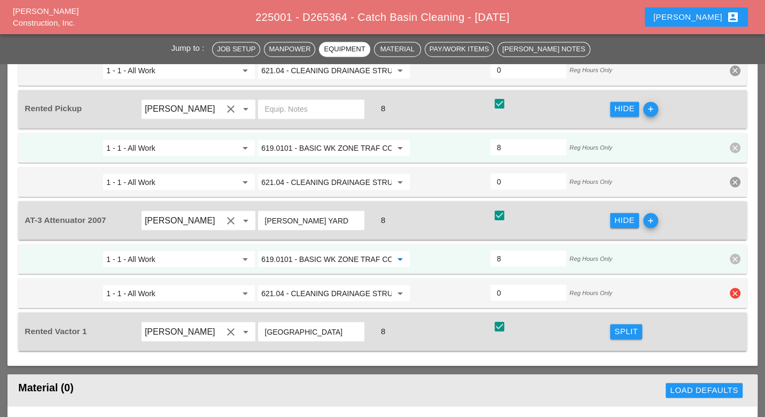
click at [739, 288] on icon "clear" at bounding box center [735, 293] width 11 height 11
drag, startPoint x: 739, startPoint y: 240, endPoint x: 739, endPoint y: 190, distance: 50.2
click at [739, 239] on button "Confirm delete" at bounding box center [720, 235] width 60 height 15
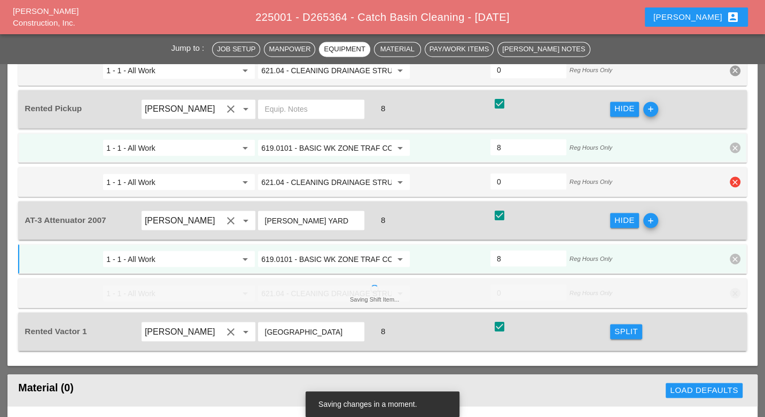
click at [736, 176] on icon "clear" at bounding box center [735, 181] width 11 height 11
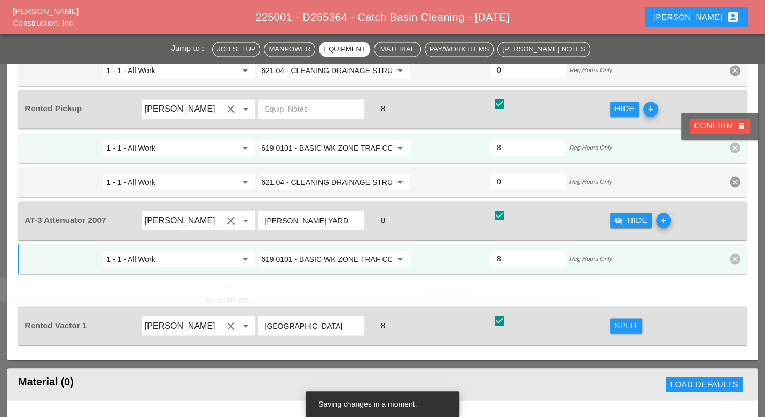
click at [731, 122] on div "Confirm delete" at bounding box center [720, 126] width 52 height 12
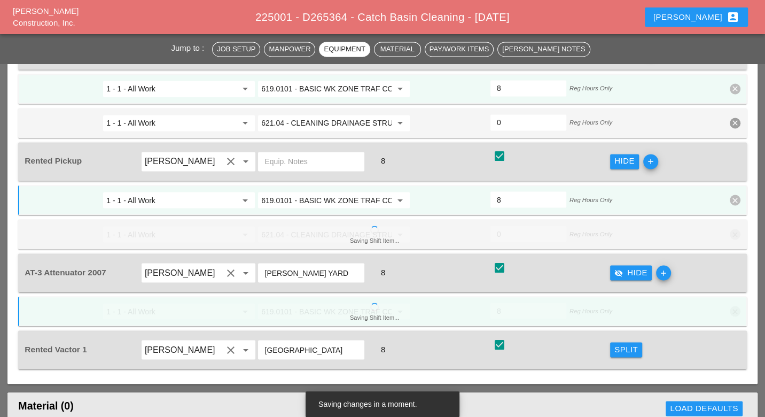
scroll to position [1247, 0]
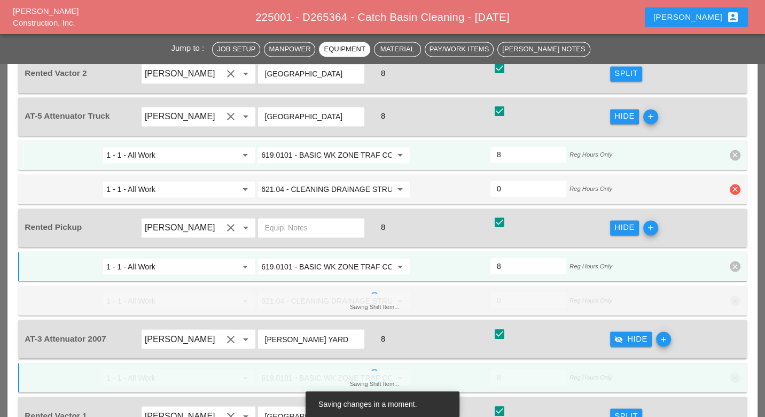
click at [732, 184] on icon "clear" at bounding box center [735, 189] width 11 height 11
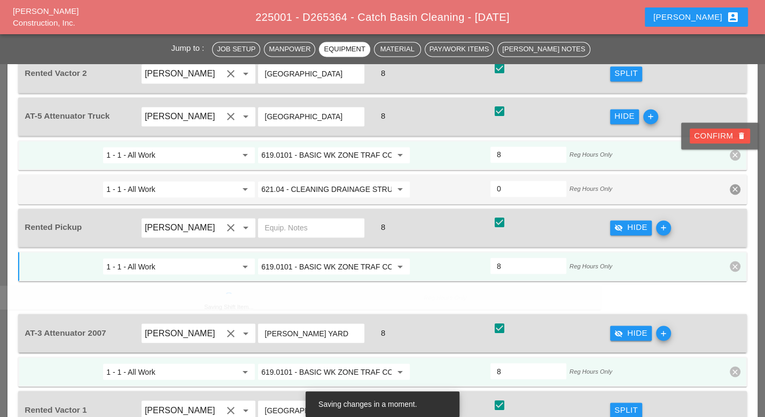
click at [728, 142] on span "1 - 1 - All Work arrow_drop_down 619.0101 - BASIC WK ZONE TRAF CON (DAILY OPERA…" at bounding box center [382, 172] width 728 height 64
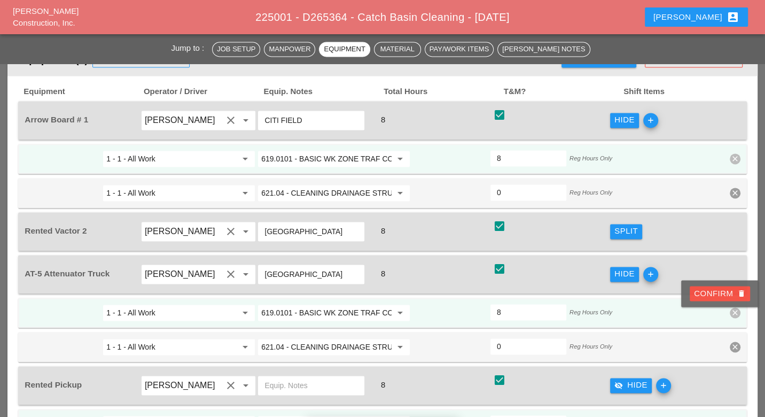
scroll to position [1069, 0]
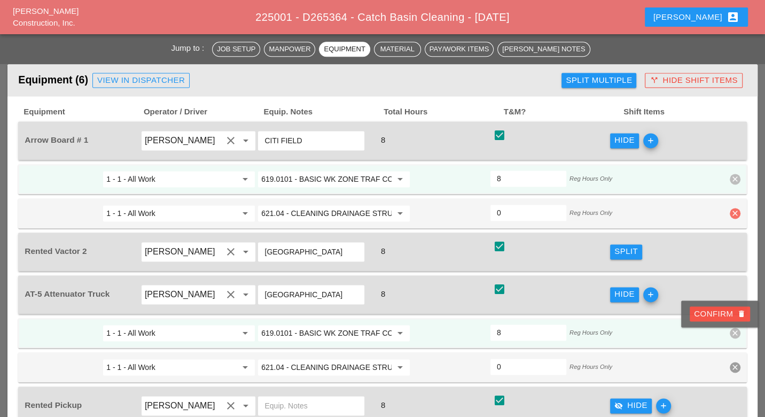
click at [738, 208] on icon "clear" at bounding box center [735, 213] width 11 height 11
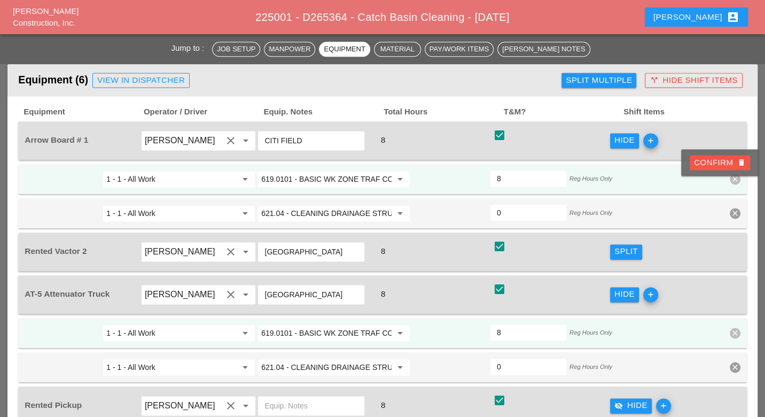
click at [731, 160] on div "Confirm delete" at bounding box center [720, 163] width 52 height 12
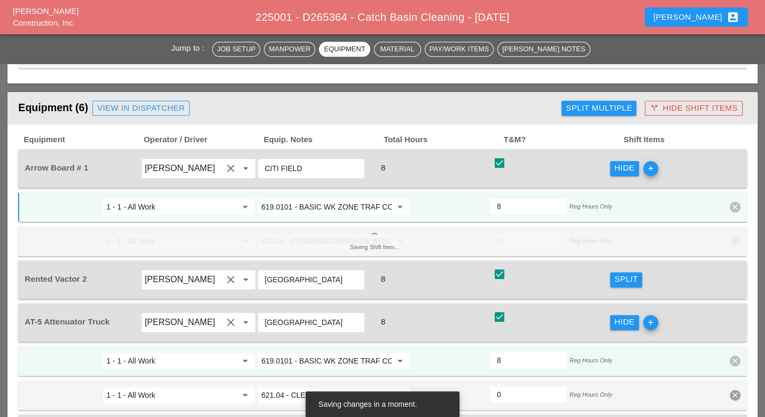
scroll to position [950, 0]
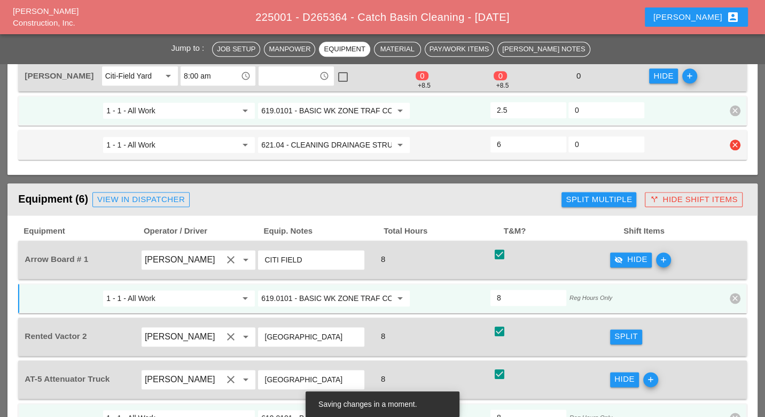
click at [734, 139] on icon "clear" at bounding box center [735, 144] width 11 height 11
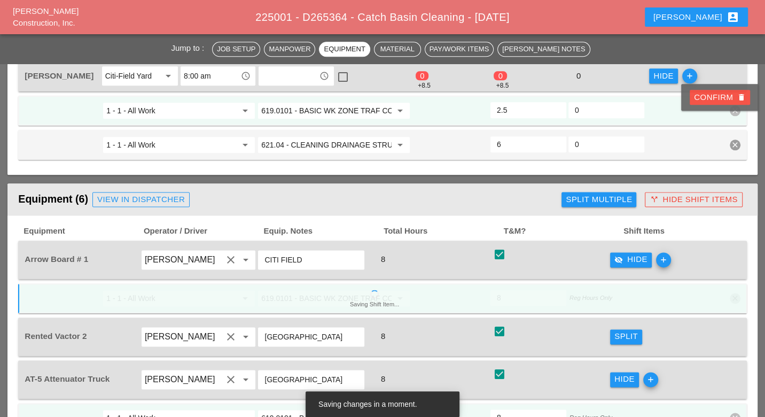
click at [717, 96] on div "Confirm delete" at bounding box center [720, 97] width 52 height 12
type input "0"
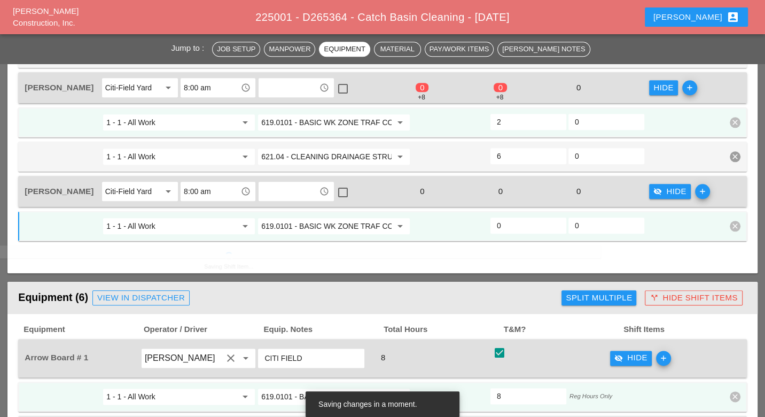
scroll to position [772, 0]
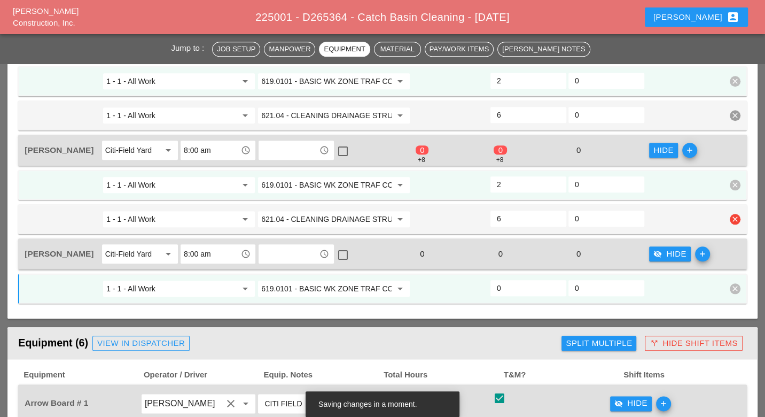
click at [735, 214] on icon "clear" at bounding box center [735, 219] width 11 height 11
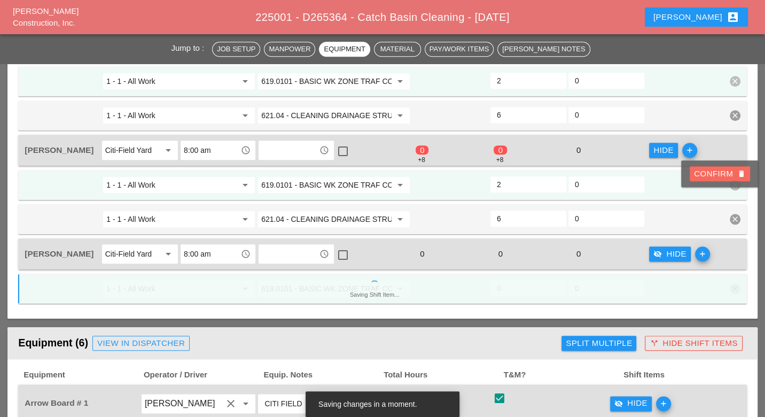
click at [728, 173] on div "Confirm delete" at bounding box center [720, 174] width 52 height 12
type input "0"
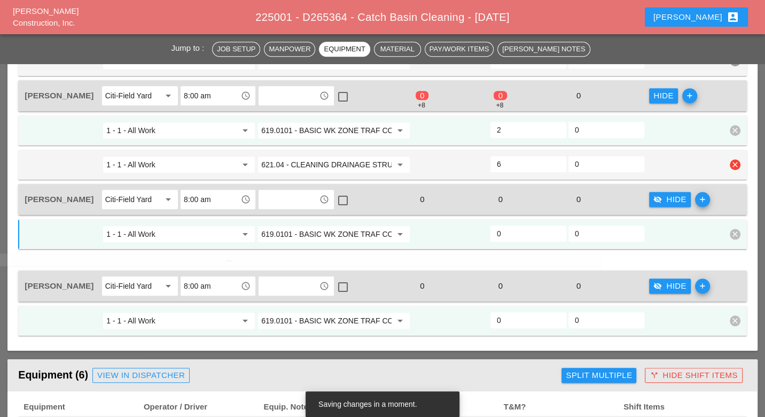
scroll to position [712, 0]
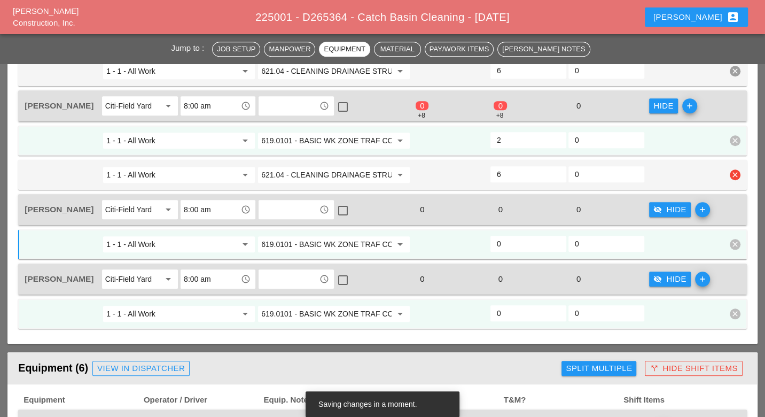
click at [738, 169] on icon "clear" at bounding box center [735, 174] width 11 height 11
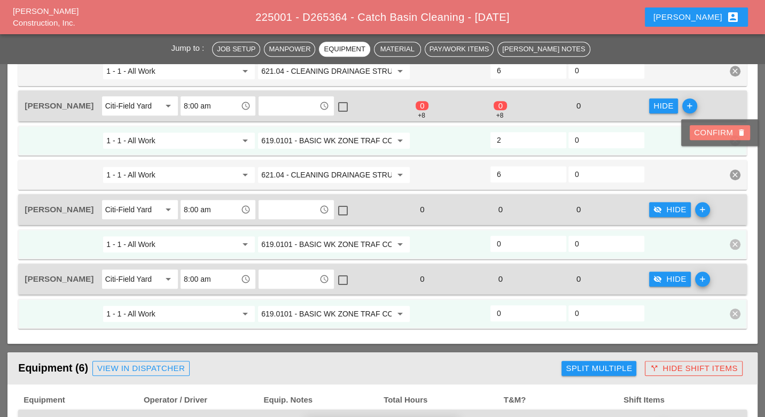
click at [731, 134] on div "Confirm delete" at bounding box center [720, 133] width 52 height 12
type input "0"
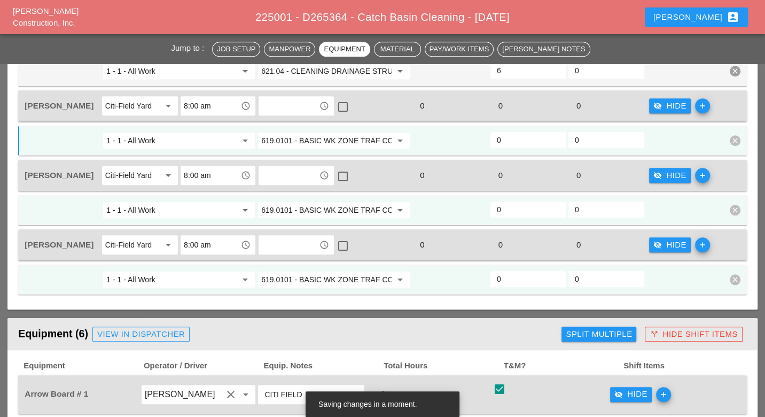
scroll to position [653, 0]
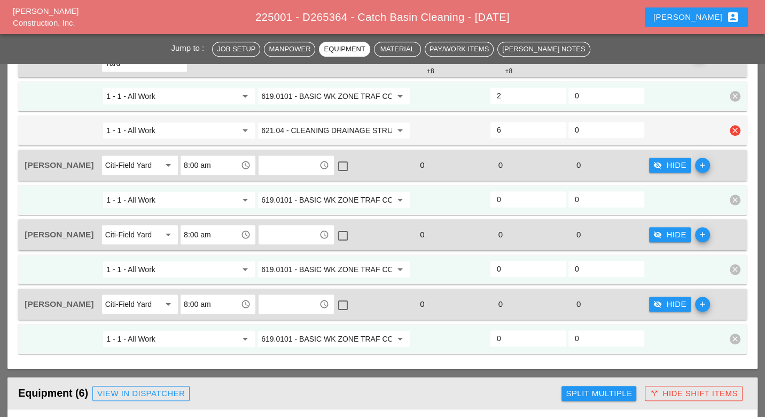
click at [733, 125] on icon "clear" at bounding box center [735, 130] width 11 height 11
drag, startPoint x: 725, startPoint y: 94, endPoint x: 670, endPoint y: 145, distance: 75.6
click at [725, 93] on div "Confirm delete" at bounding box center [720, 91] width 52 height 12
type input "0"
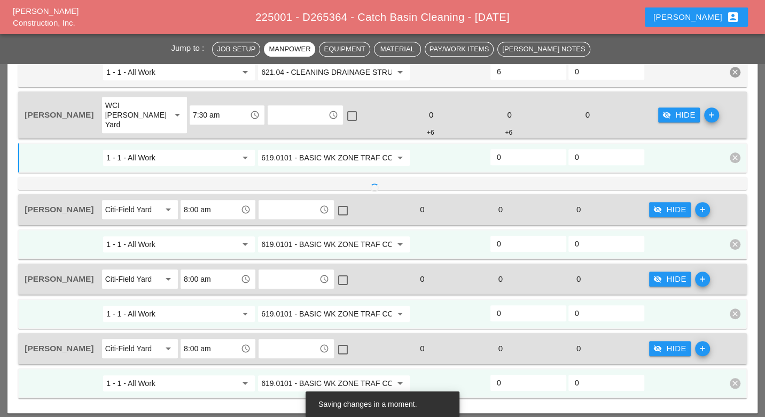
scroll to position [534, 0]
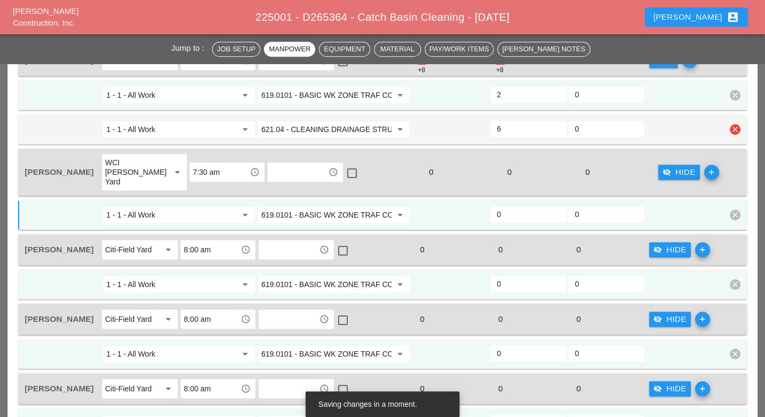
click at [734, 125] on icon "clear" at bounding box center [735, 129] width 11 height 11
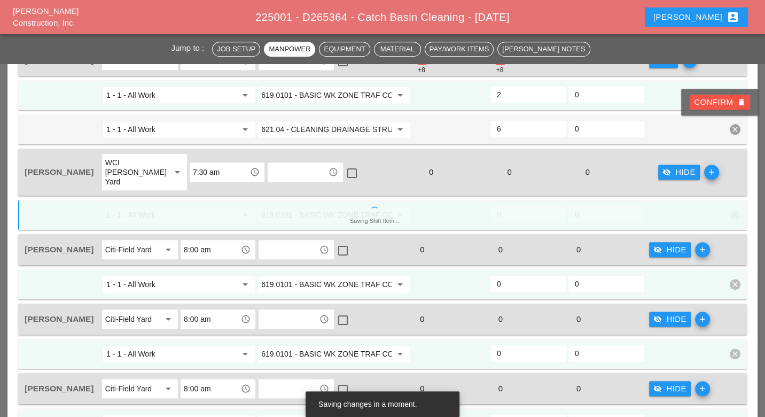
click at [728, 97] on div "Confirm delete" at bounding box center [720, 102] width 52 height 12
type input "0"
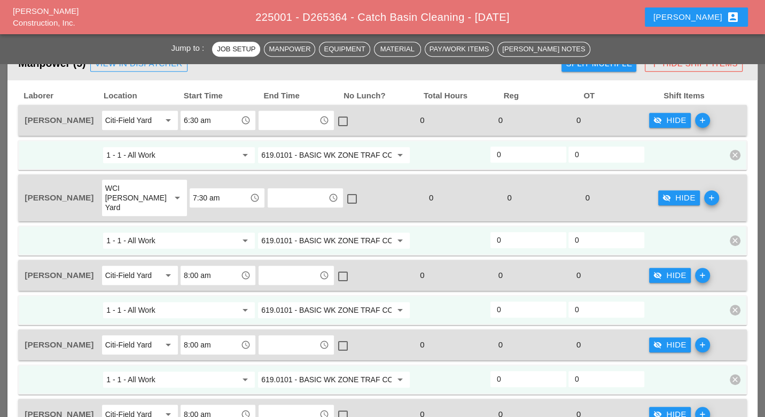
scroll to position [415, 0]
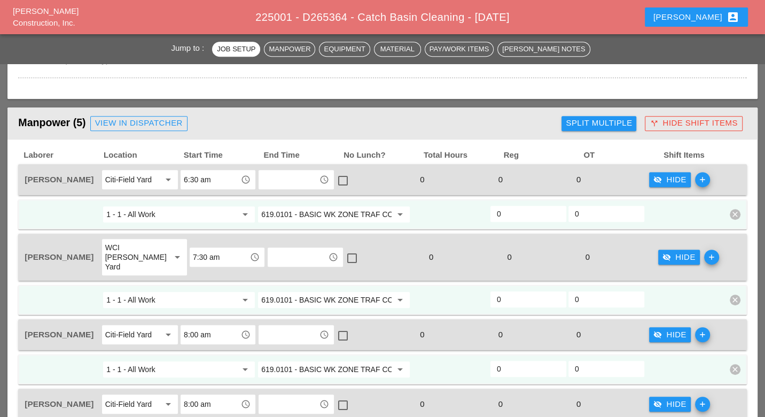
click at [603, 123] on div "Split Multiple" at bounding box center [599, 123] width 66 height 12
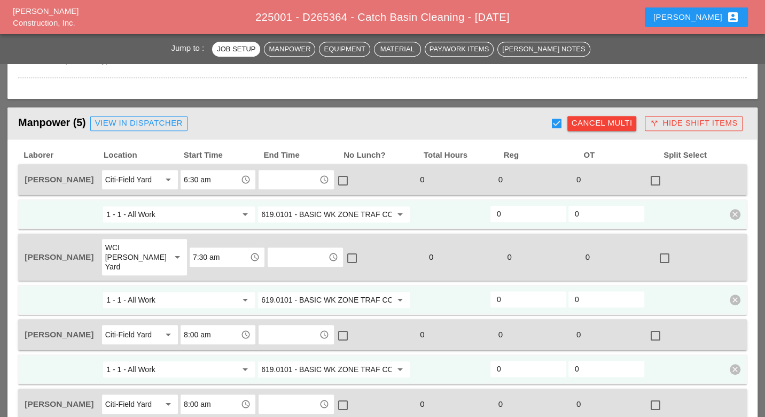
click at [560, 121] on div at bounding box center [557, 123] width 18 height 18
checkbox input "false"
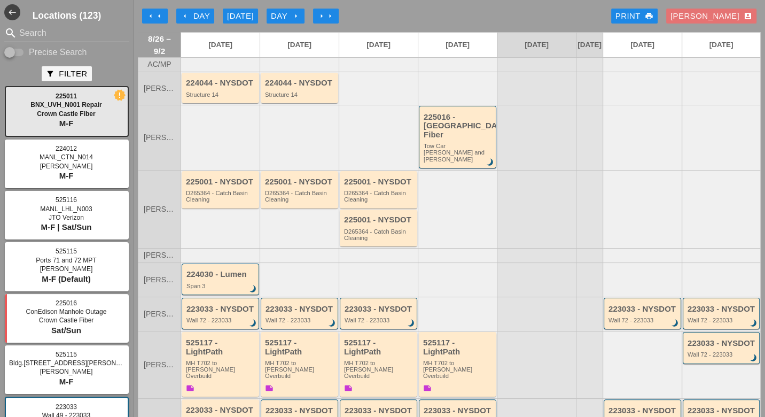
click at [203, 15] on div "arrow_left Day" at bounding box center [195, 16] width 29 height 12
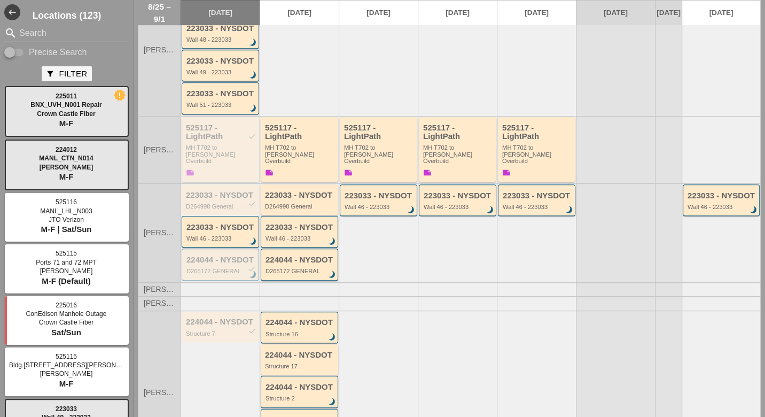
scroll to position [356, 0]
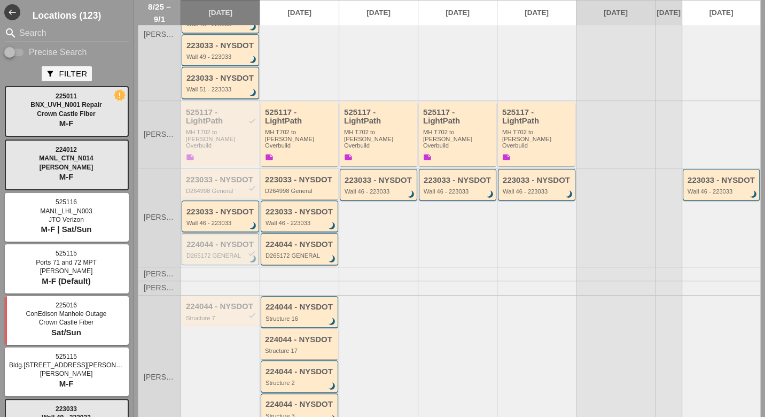
click at [227, 220] on div "Wall 46 - 223033" at bounding box center [221, 223] width 69 height 6
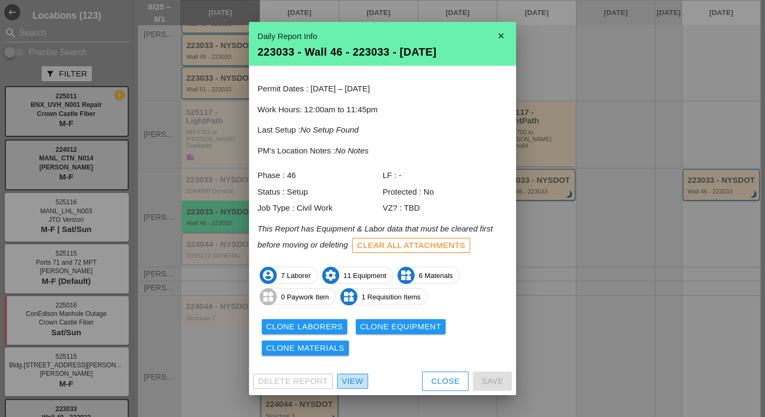
click at [356, 380] on div "View" at bounding box center [352, 381] width 21 height 12
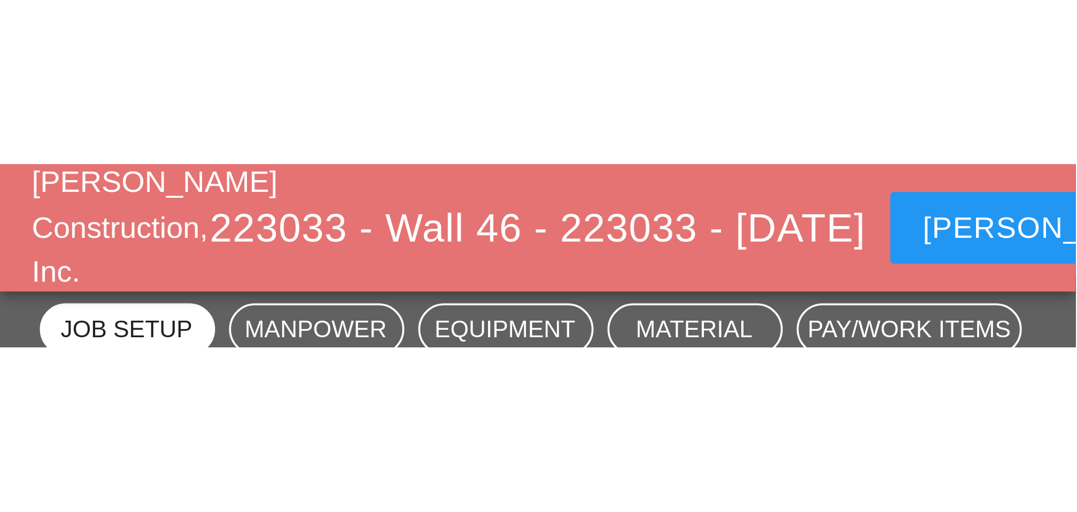
scroll to position [533, 0]
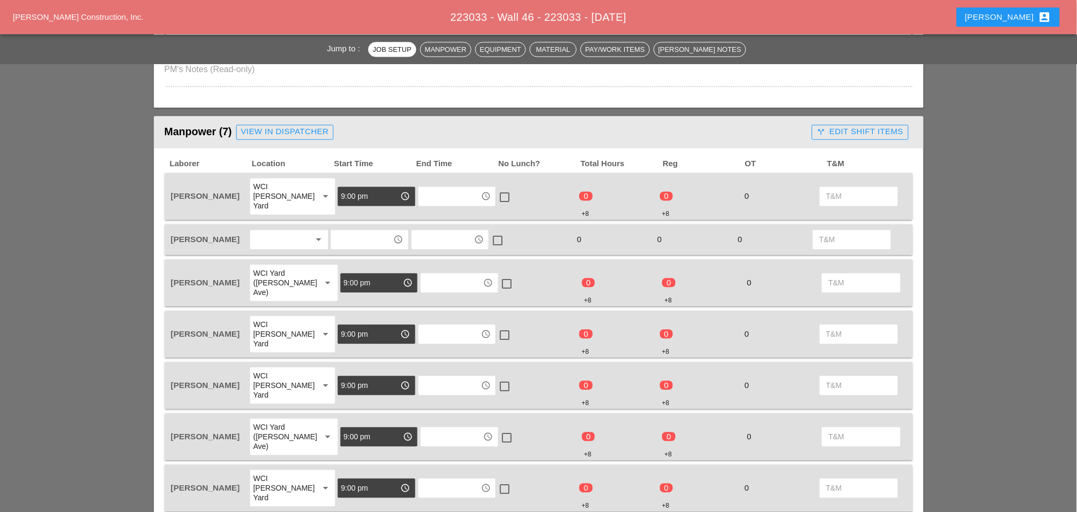
click at [352, 231] on input "text" at bounding box center [362, 239] width 56 height 17
click at [361, 285] on div "11 :00 pm" at bounding box center [369, 291] width 60 height 13
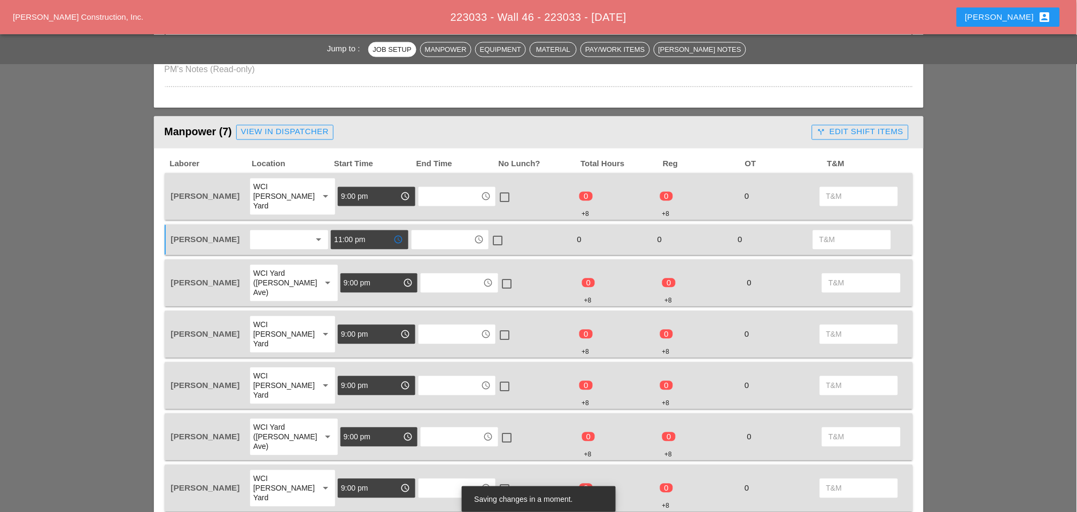
type input "11:00 pm"
click at [434, 231] on input "text" at bounding box center [443, 239] width 56 height 17
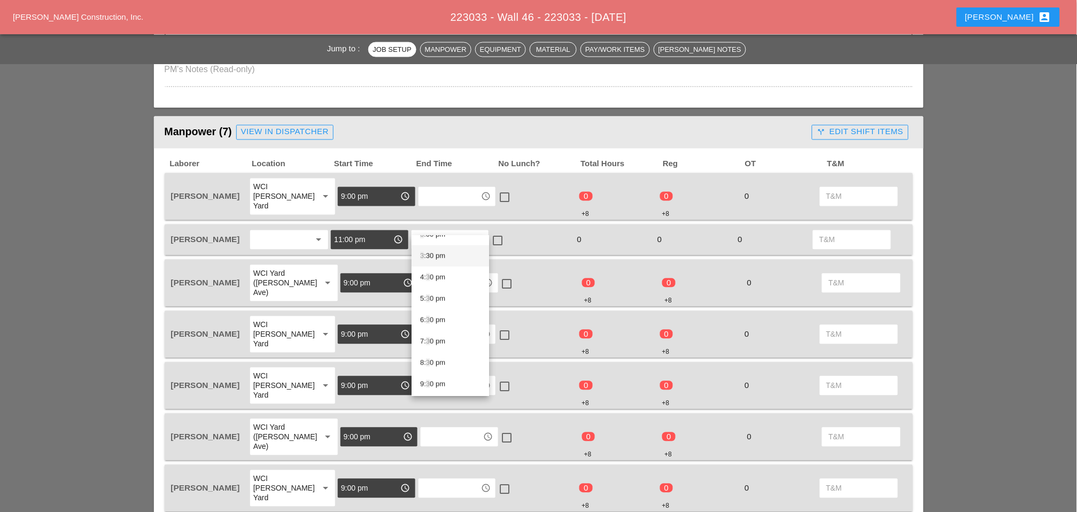
scroll to position [297, 0]
click at [441, 285] on div "3 :00 pm" at bounding box center [450, 293] width 60 height 21
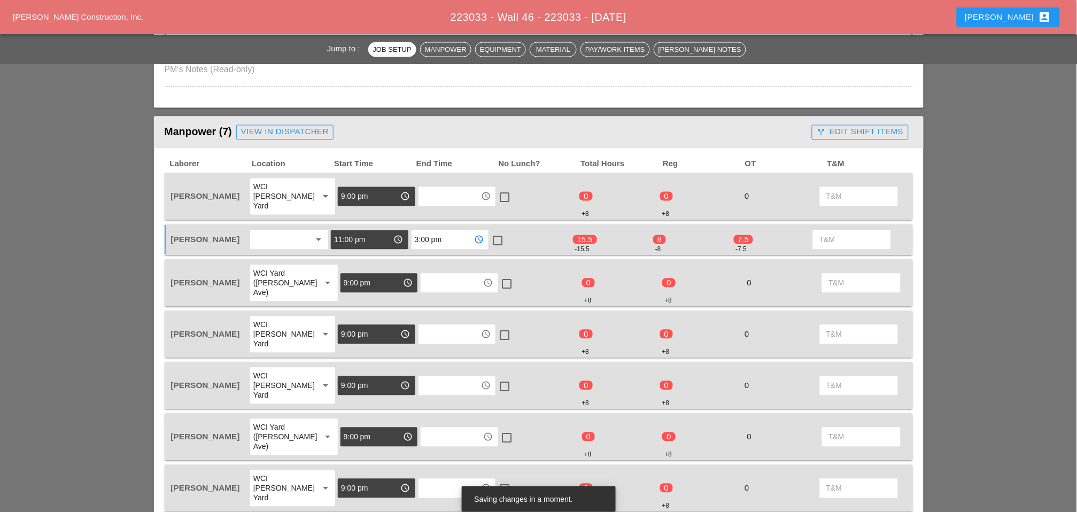
drag, startPoint x: 453, startPoint y: 222, endPoint x: 387, endPoint y: 222, distance: 65.7
click at [388, 229] on div "Luca Gambardella arrow_drop_down 11:00 pm access_time 3:00 pm access_time check…" at bounding box center [531, 240] width 724 height 22
click at [436, 231] on input "3:00 pm" at bounding box center [443, 239] width 56 height 17
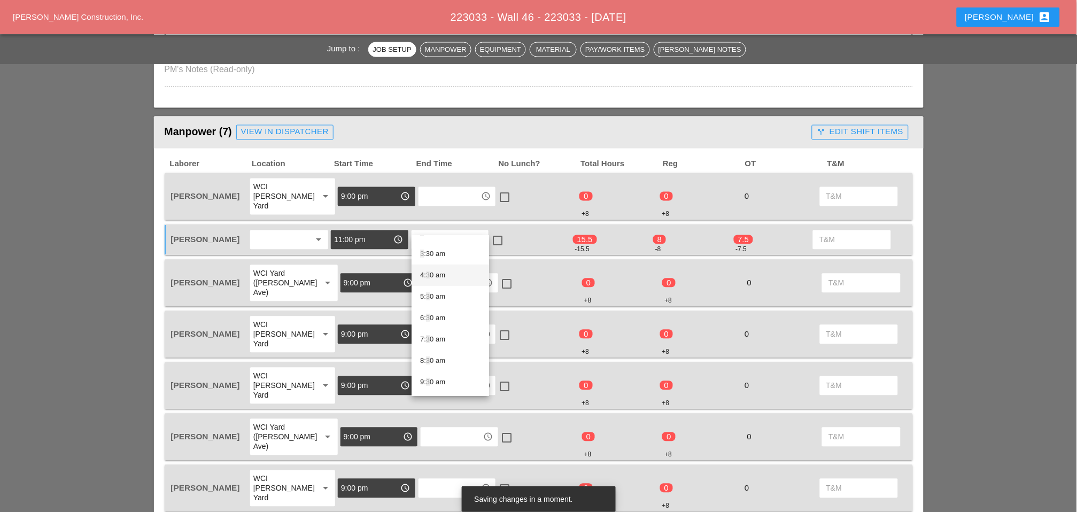
scroll to position [59, 0]
click at [439, 250] on div "3 :00 am" at bounding box center [450, 253] width 60 height 13
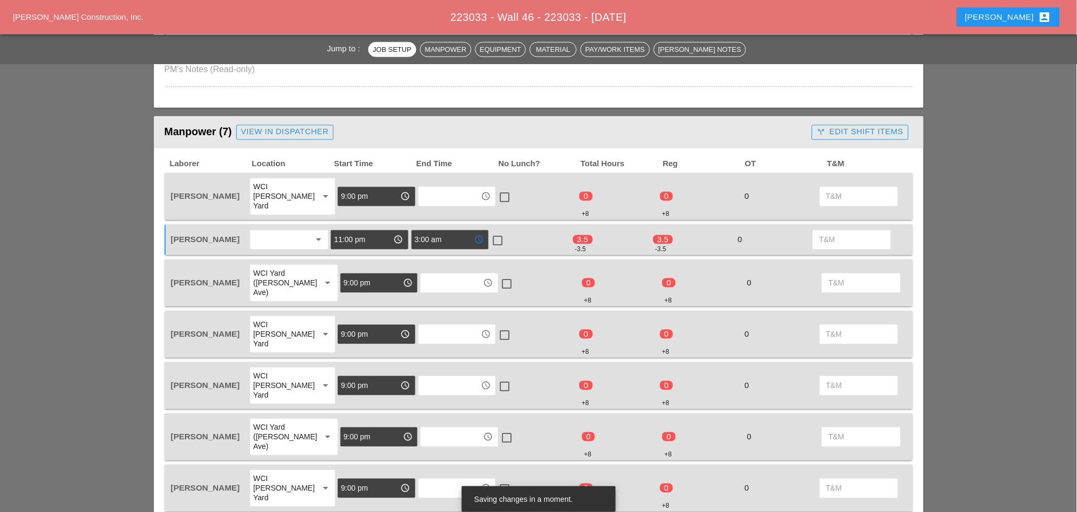
type input "3:00 am"
click at [503, 232] on div at bounding box center [497, 241] width 18 height 18
checkbox input "true"
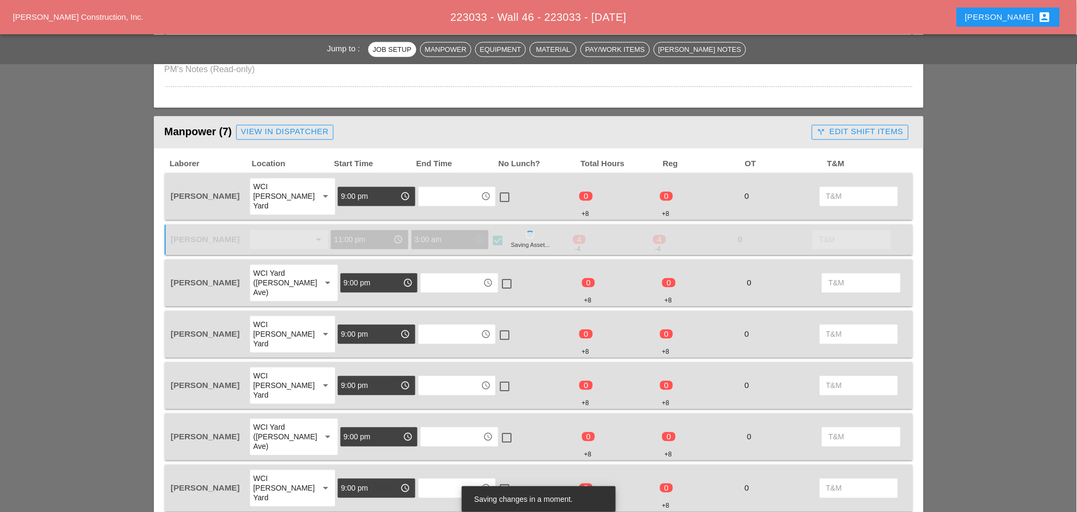
click at [448, 231] on input "3:00 am" at bounding box center [443, 239] width 56 height 17
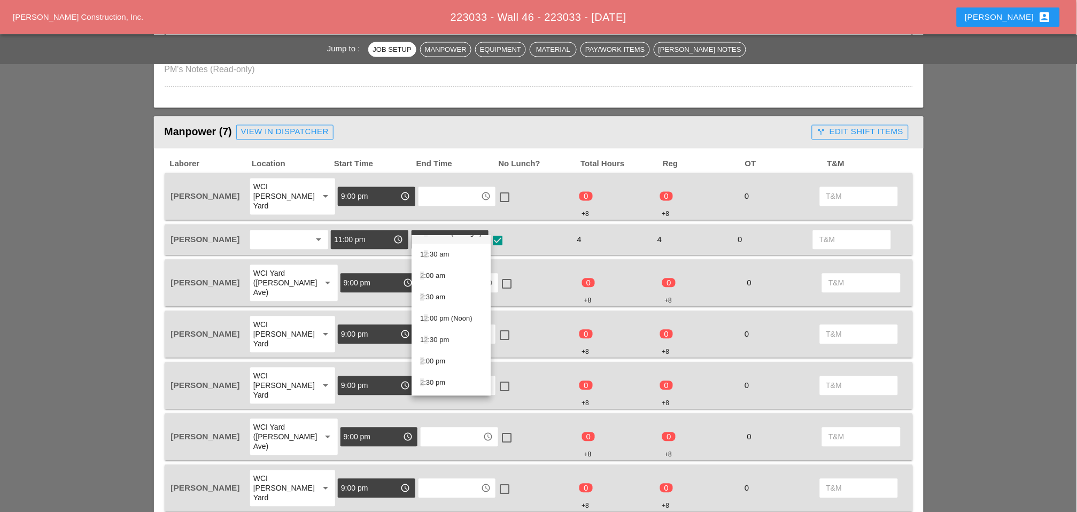
scroll to position [15, 0]
click at [366, 231] on input "11:00 pm" at bounding box center [362, 239] width 56 height 17
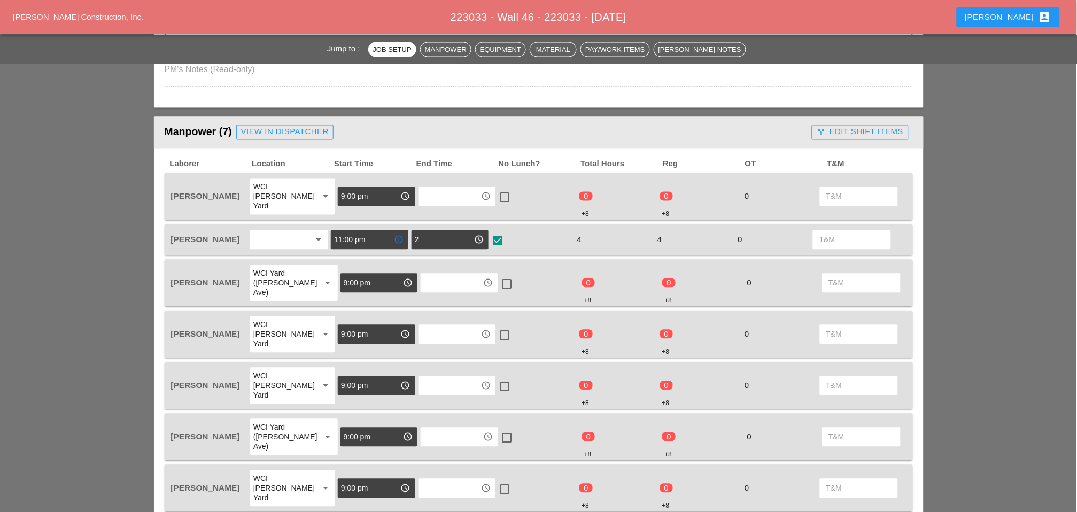
type input "3:00 am"
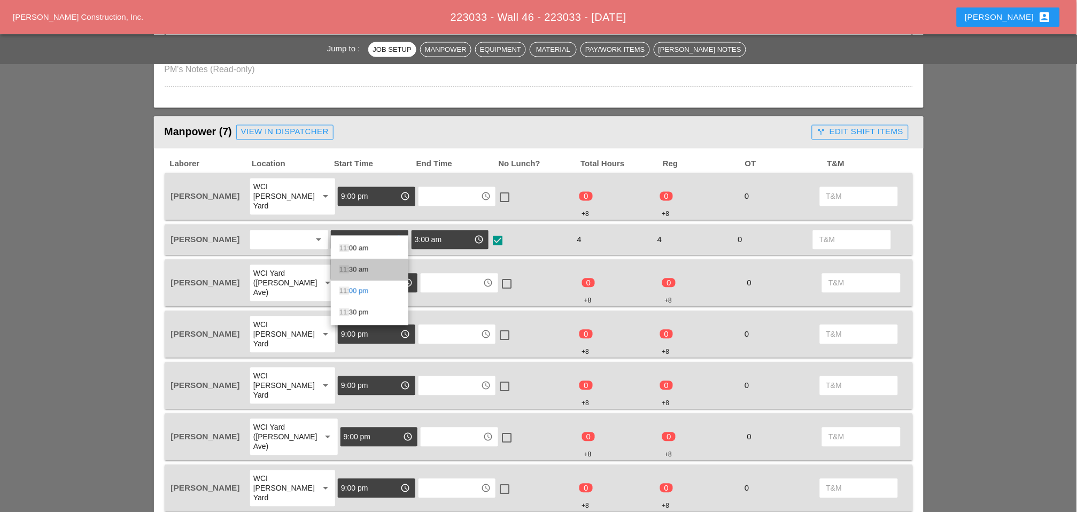
click at [362, 269] on div "11: 30 am" at bounding box center [369, 269] width 60 height 13
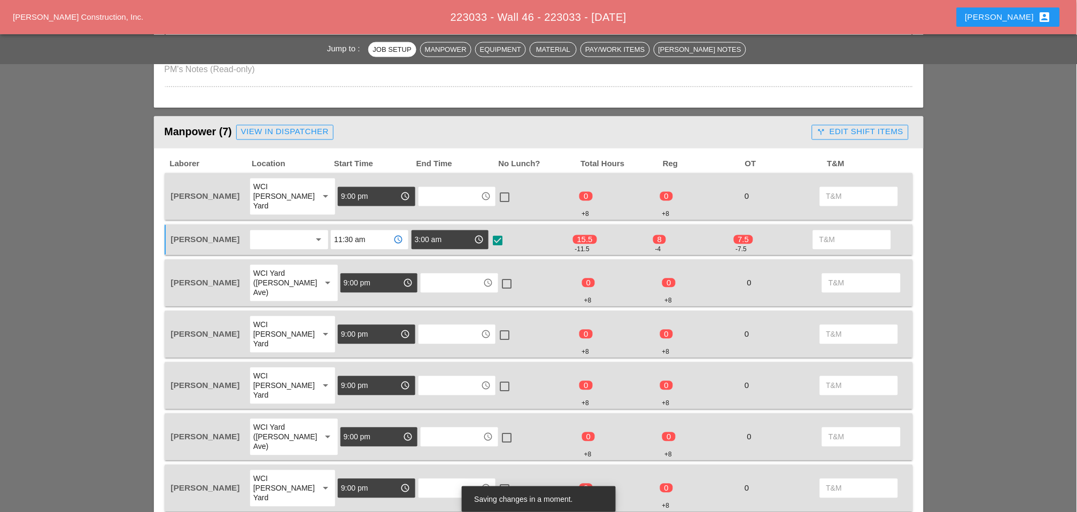
type input "11:30 am"
click at [435, 231] on input "3:00 am" at bounding box center [443, 239] width 56 height 17
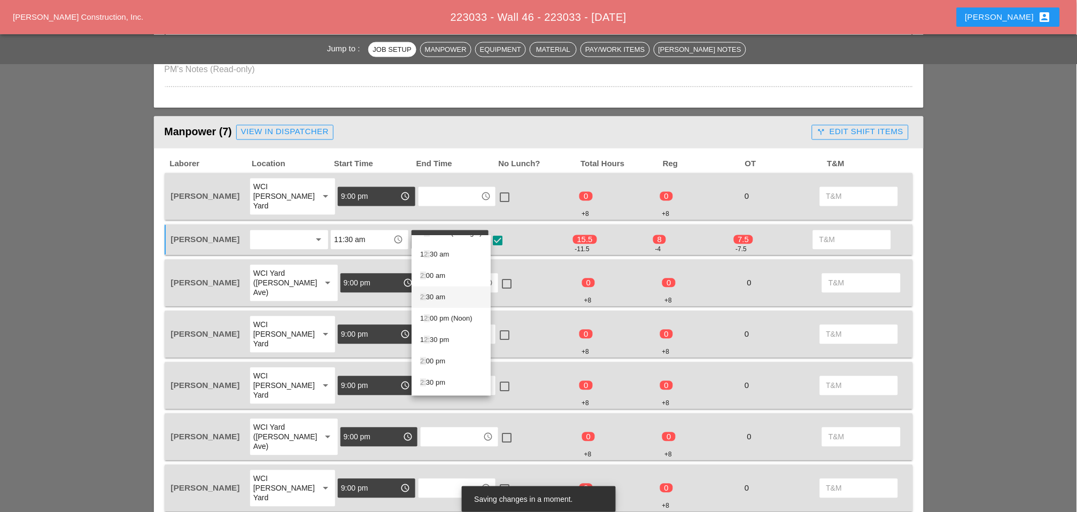
click at [429, 296] on div "2: 30 am" at bounding box center [451, 297] width 62 height 13
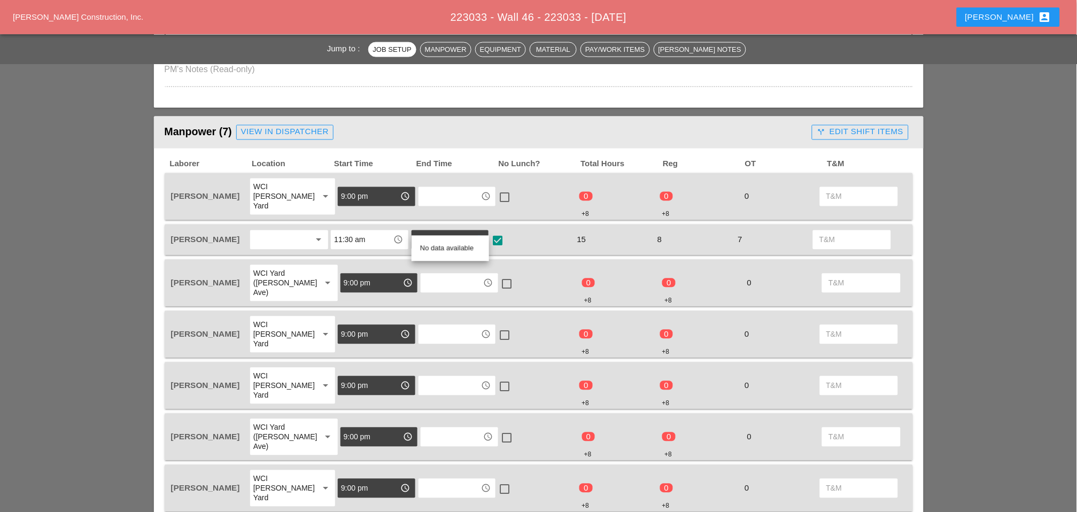
scroll to position [0, 0]
type input "2"
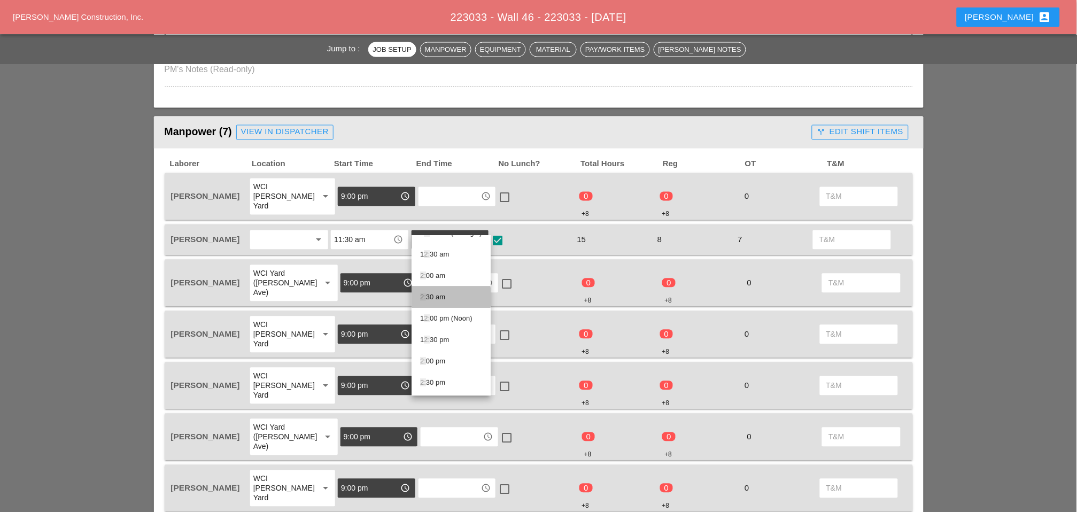
click at [436, 304] on div "2: 30 am" at bounding box center [451, 297] width 62 height 13
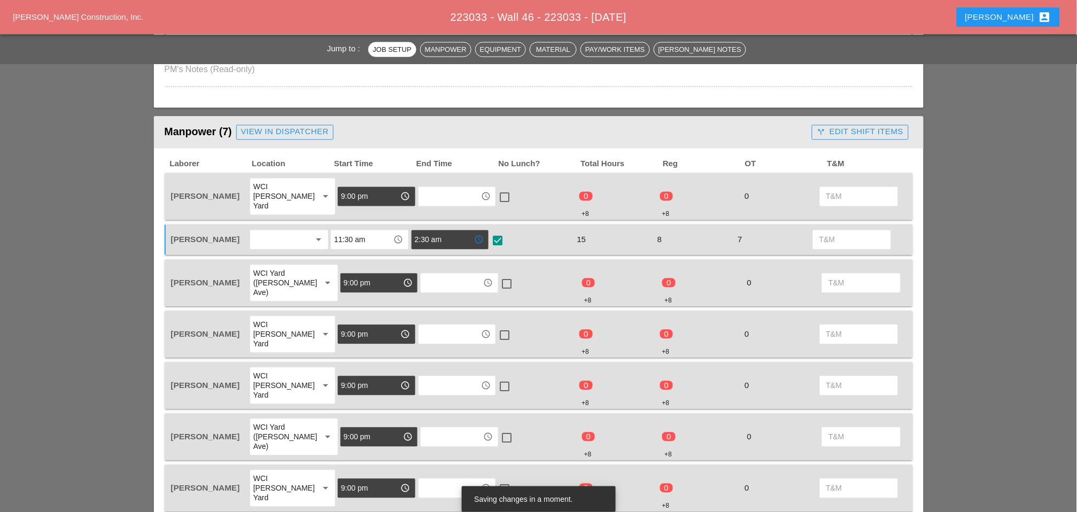
type input "2:30 am"
click at [493, 232] on div at bounding box center [497, 241] width 18 height 18
click at [499, 232] on div at bounding box center [497, 241] width 18 height 18
checkbox input "true"
click at [377, 231] on input "11:30 am" at bounding box center [362, 239] width 56 height 17
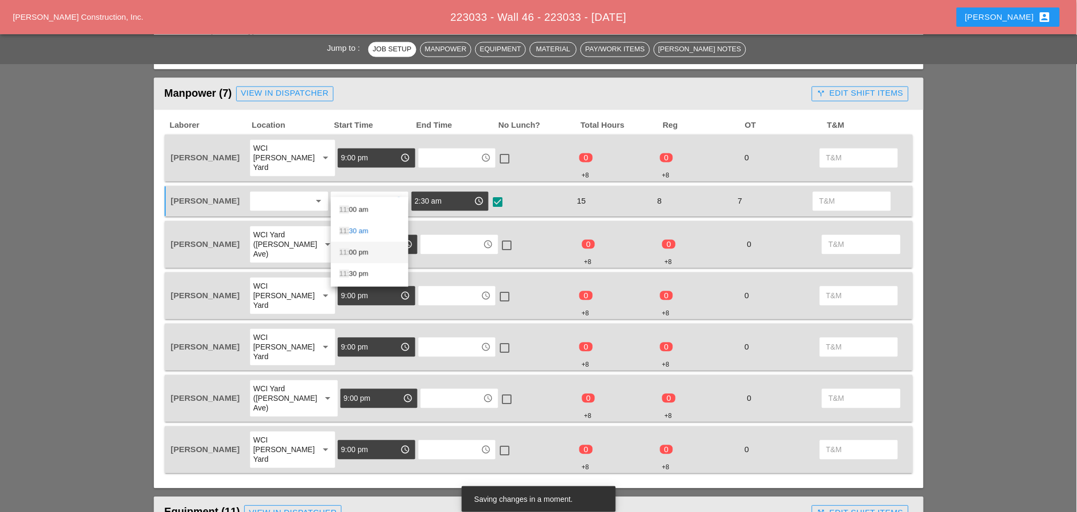
scroll to position [592, 0]
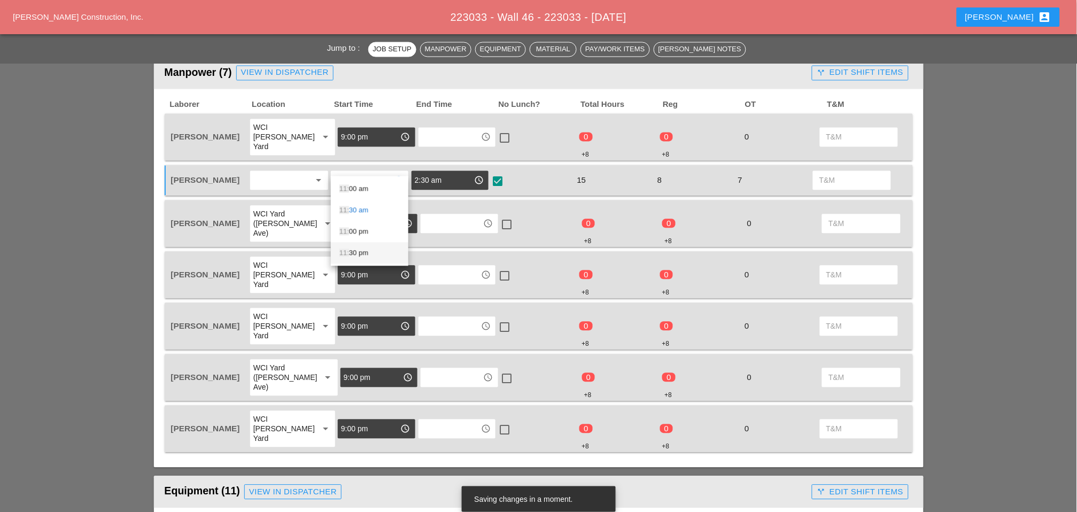
click at [366, 252] on div "11: 30 pm" at bounding box center [369, 253] width 60 height 13
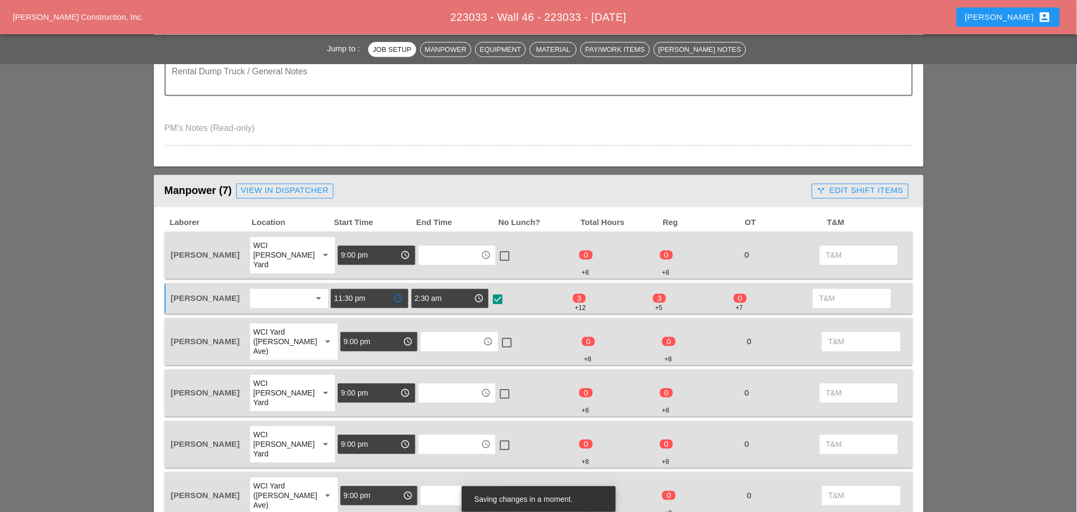
scroll to position [474, 0]
type input "11:30 pm"
drag, startPoint x: 862, startPoint y: 189, endPoint x: 850, endPoint y: 197, distance: 13.5
click at [765, 189] on div "call_split Edit Shift Items" at bounding box center [860, 191] width 87 height 12
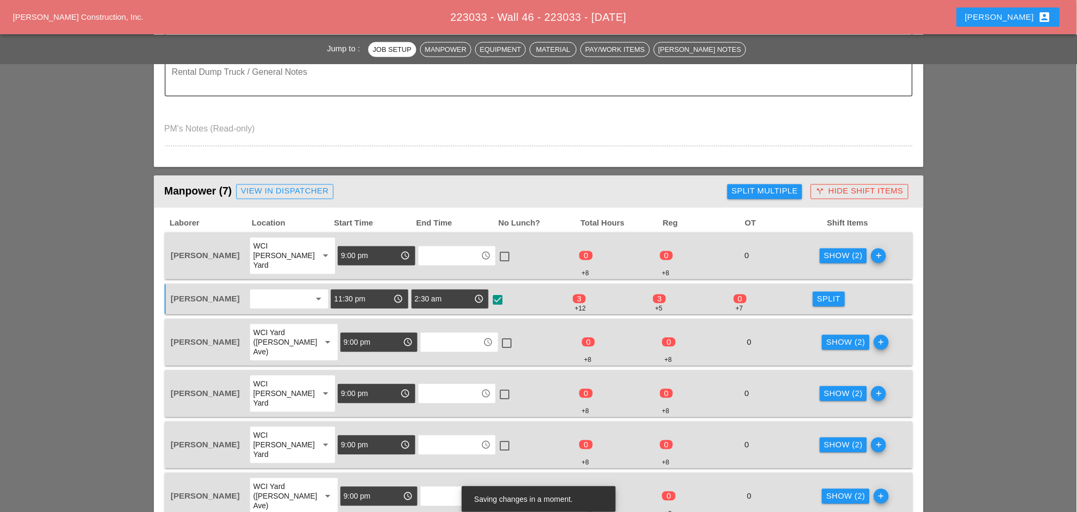
click at [765, 190] on div "Split Multiple" at bounding box center [765, 191] width 66 height 12
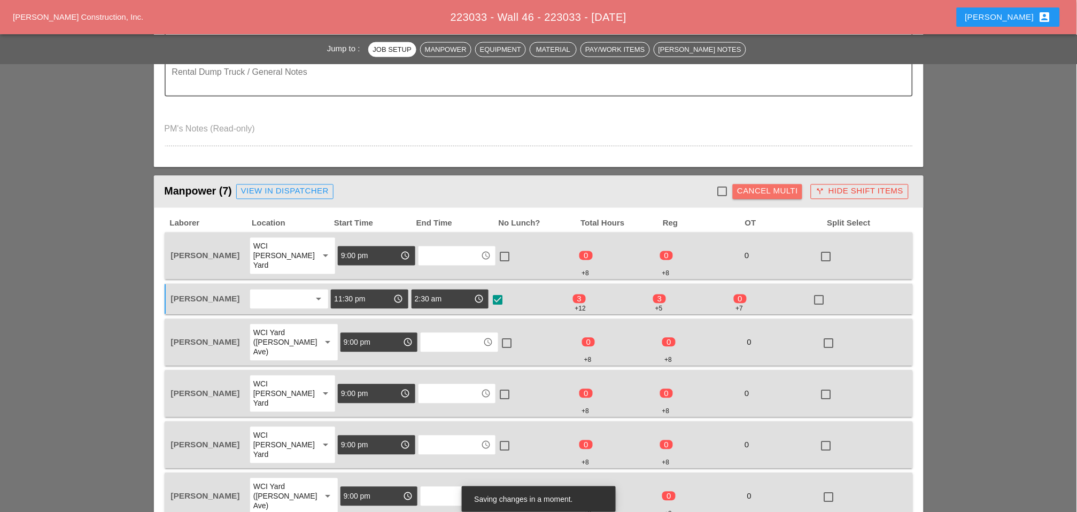
click at [765, 191] on div "Cancel Multi" at bounding box center [767, 191] width 61 height 12
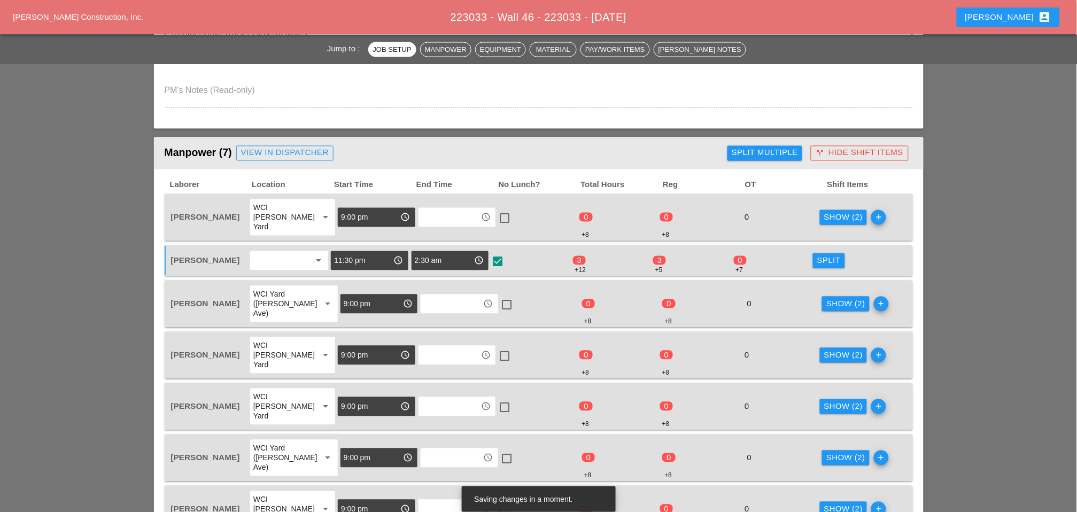
scroll to position [533, 0]
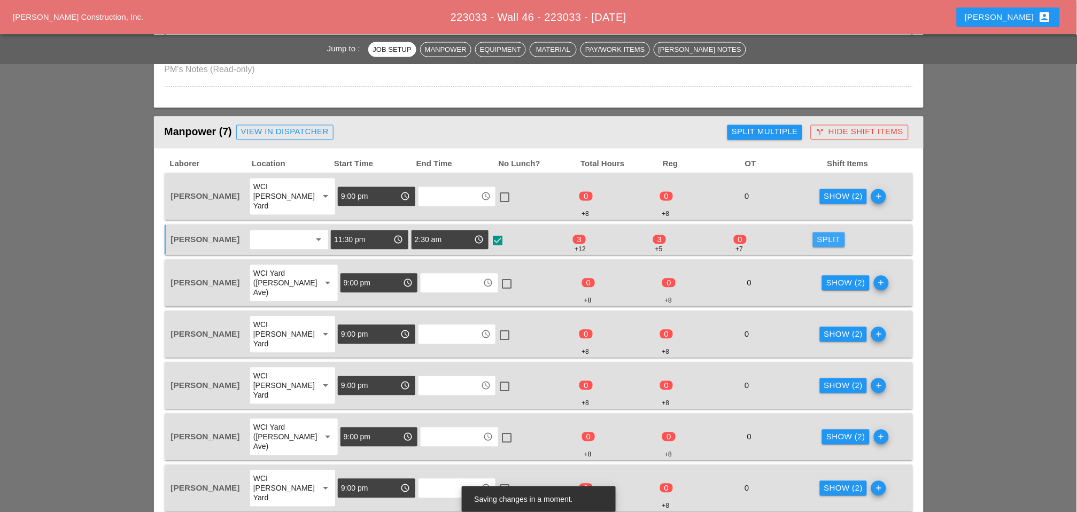
drag, startPoint x: 828, startPoint y: 223, endPoint x: 727, endPoint y: 264, distance: 109.1
click at [765, 234] on div "Split" at bounding box center [829, 240] width 24 height 12
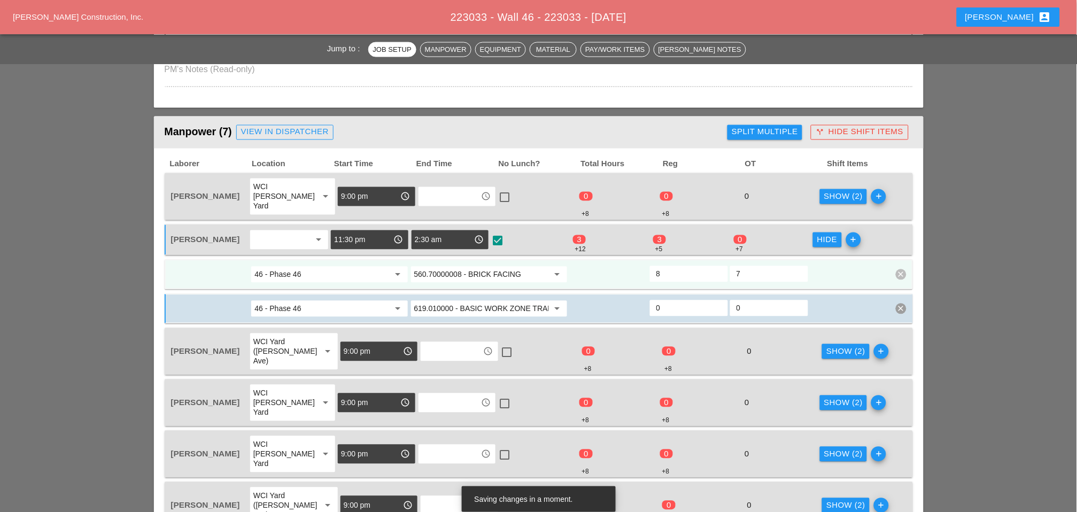
drag, startPoint x: 667, startPoint y: 258, endPoint x: 649, endPoint y: 258, distance: 18.2
click at [650, 266] on div "8" at bounding box center [689, 274] width 78 height 16
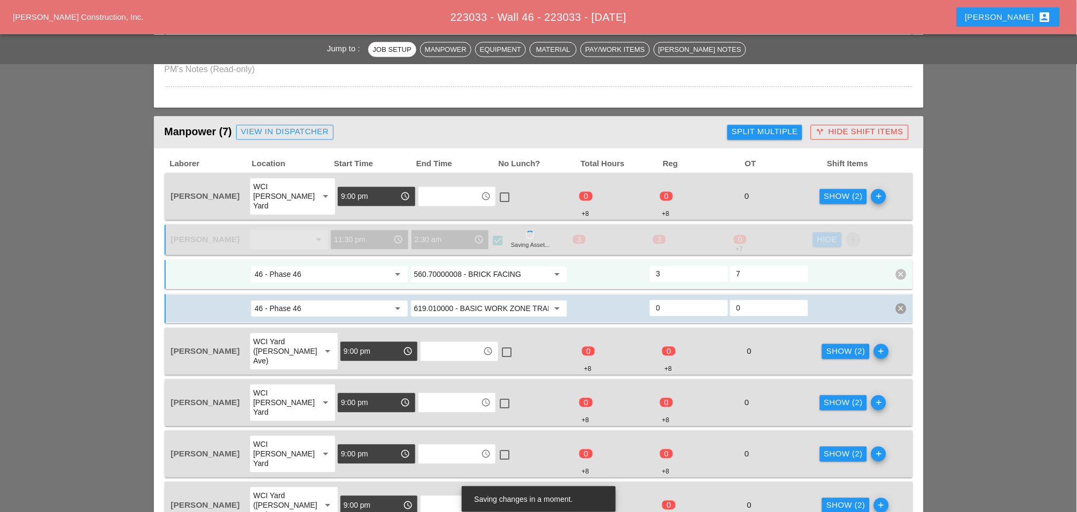
type input "33"
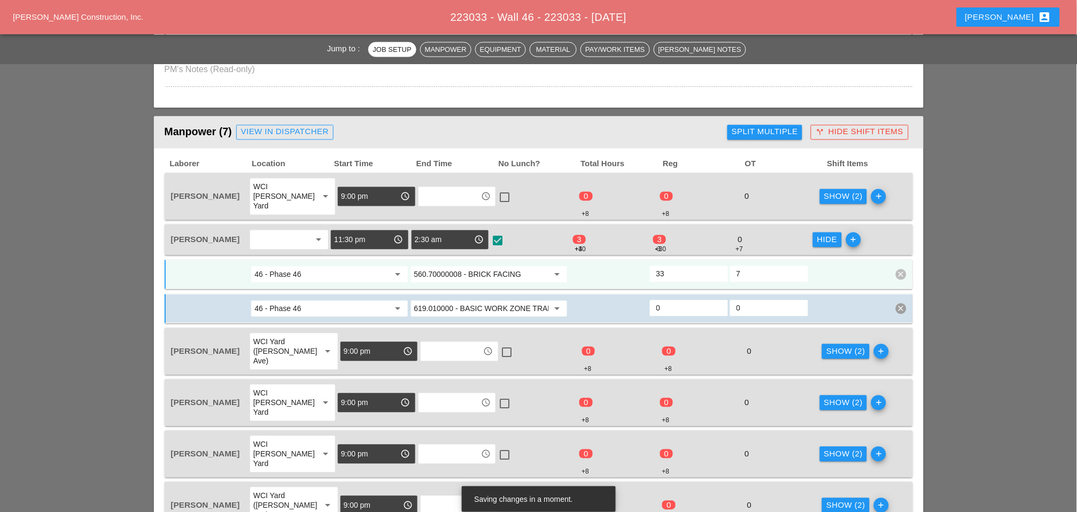
type input "0"
drag, startPoint x: 742, startPoint y: 257, endPoint x: 725, endPoint y: 257, distance: 17.1
click at [742, 266] on input "0" at bounding box center [768, 274] width 65 height 17
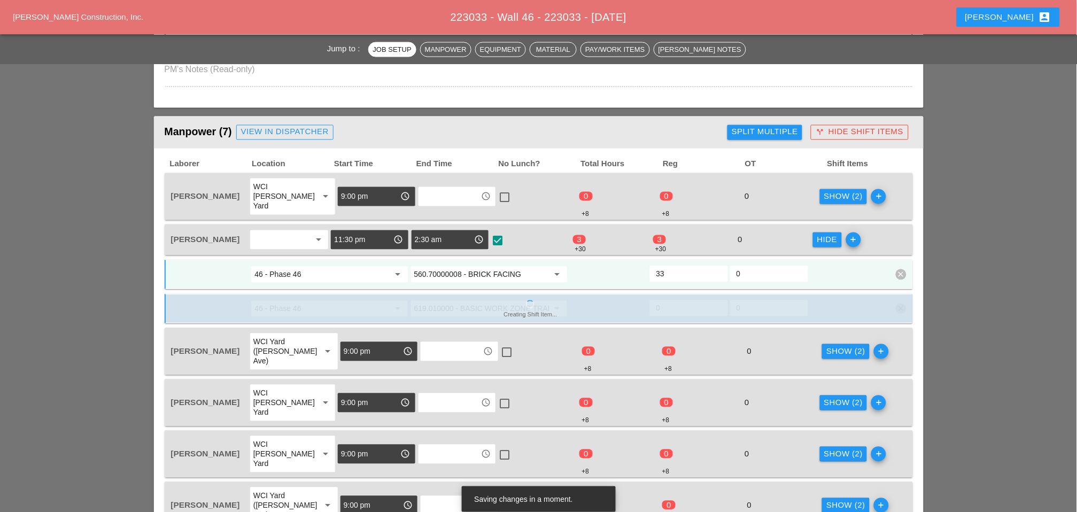
drag, startPoint x: 667, startPoint y: 259, endPoint x: 645, endPoint y: 257, distance: 22.5
click at [646, 265] on div "46 - Phase 46 arrow_drop_down 560.70000008 - BRICK FACING arrow_drop_down 33 0 …" at bounding box center [530, 274] width 721 height 19
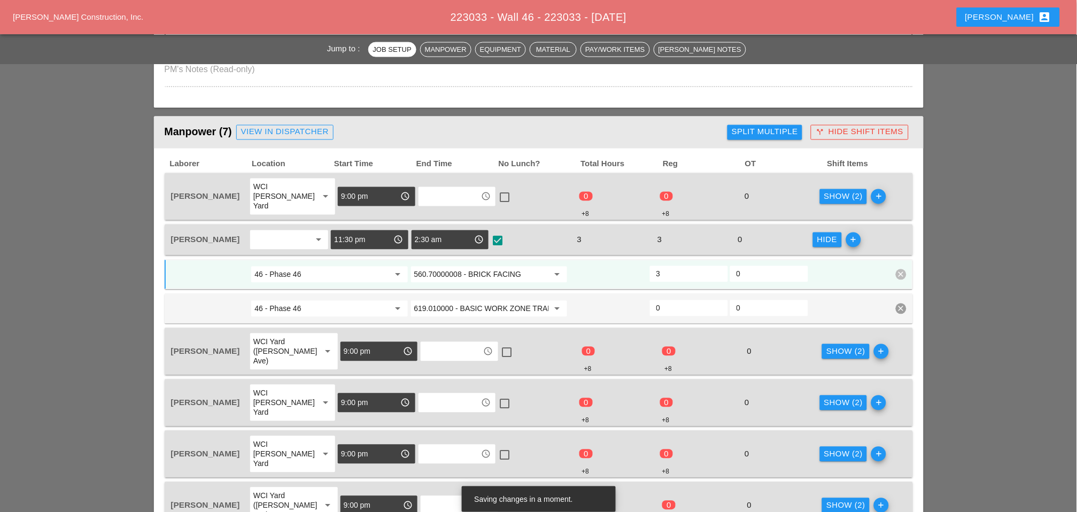
scroll to position [592, 0]
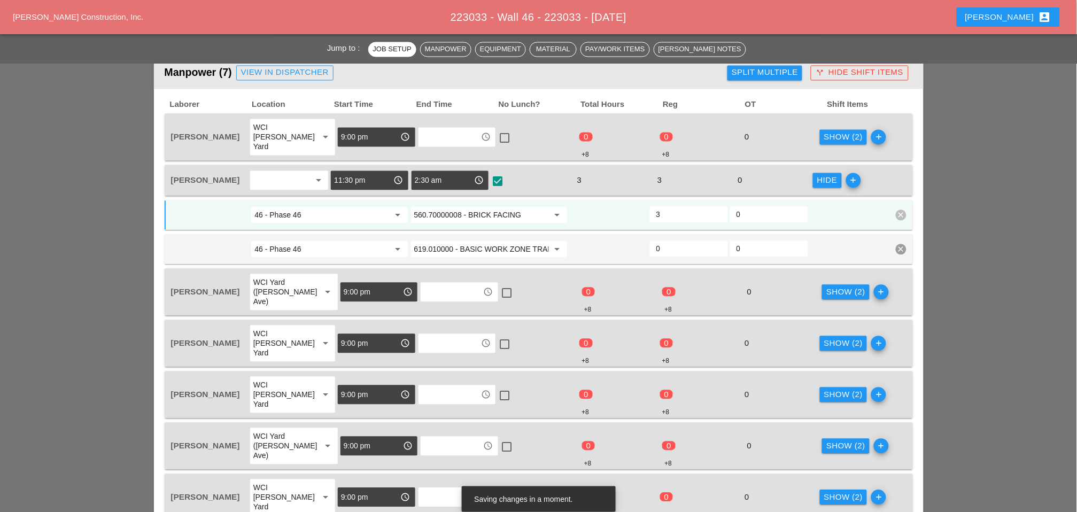
type input "3"
click at [765, 244] on icon "clear" at bounding box center [901, 249] width 11 height 11
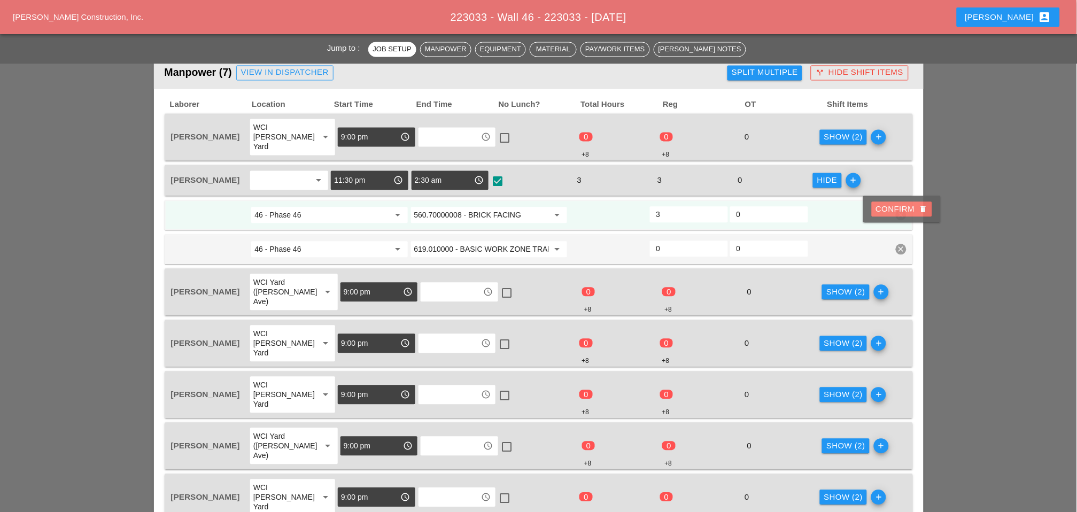
click at [765, 210] on div "Confirm delete" at bounding box center [902, 210] width 52 height 12
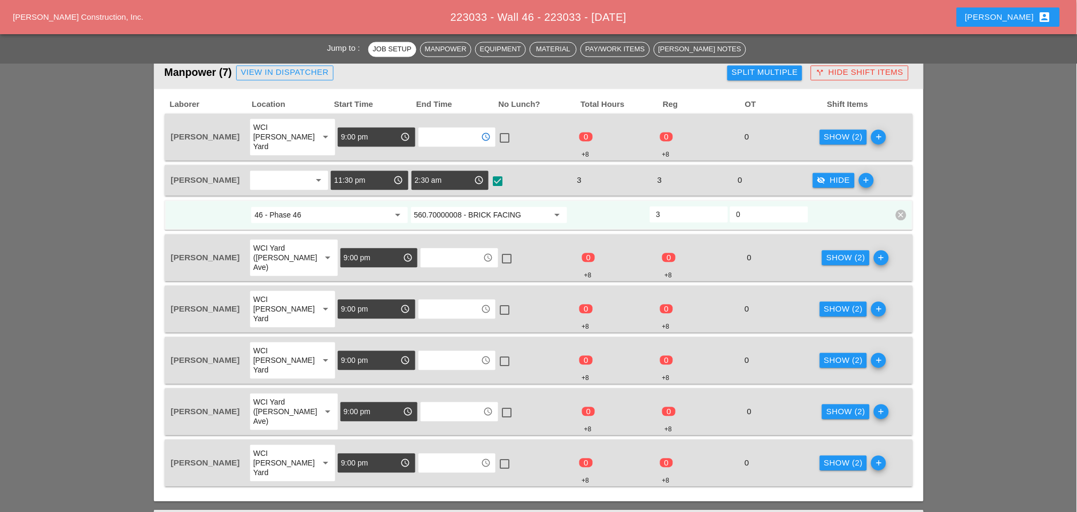
click at [447, 132] on input "text" at bounding box center [450, 137] width 56 height 17
click at [442, 152] on div "5 :00 am" at bounding box center [450, 151] width 60 height 13
type input "5:00 am"
click at [441, 250] on input "text" at bounding box center [452, 258] width 56 height 17
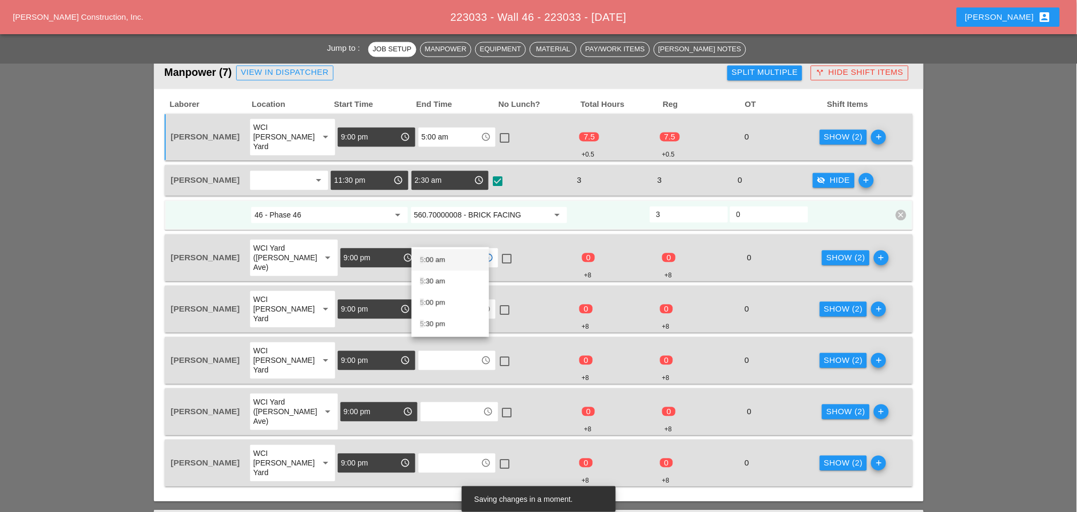
click at [439, 261] on div "5 :00 am" at bounding box center [450, 260] width 60 height 13
type input "5:00 am"
click at [438, 301] on input "text" at bounding box center [450, 309] width 56 height 17
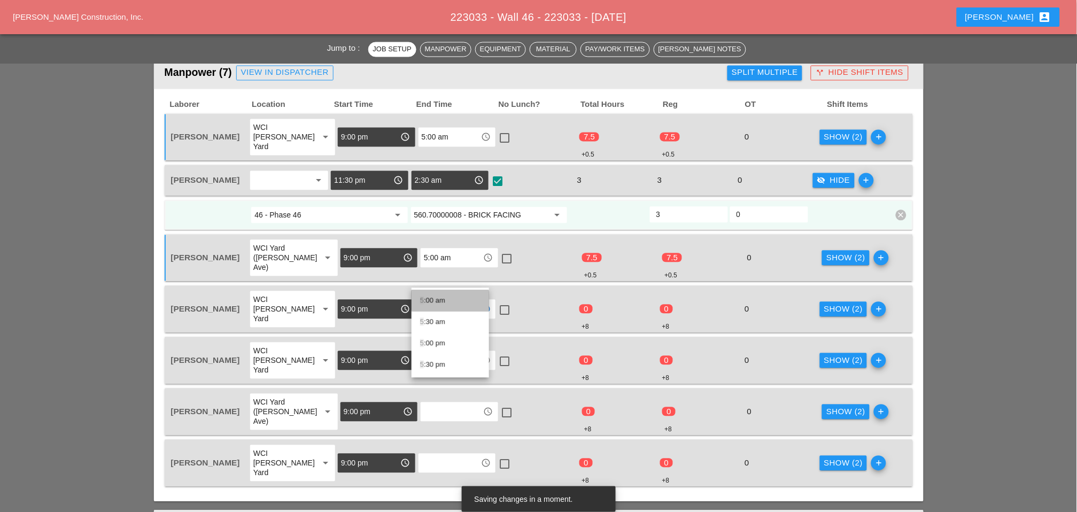
click at [436, 300] on div "5 :00 am" at bounding box center [450, 300] width 60 height 13
type input "5:00 am"
click at [437, 352] on input "text" at bounding box center [450, 360] width 56 height 17
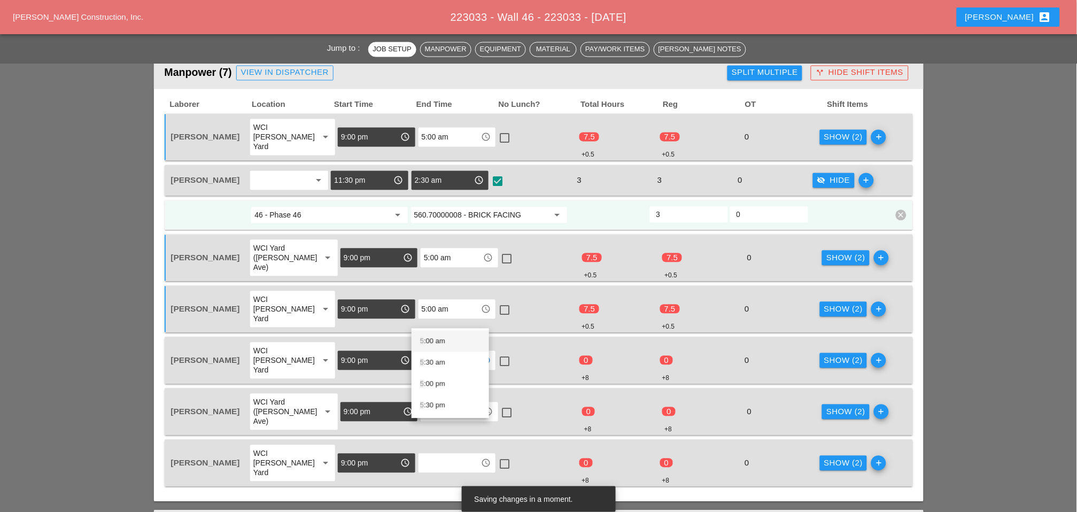
drag, startPoint x: 436, startPoint y: 336, endPoint x: 438, endPoint y: 343, distance: 6.8
click at [436, 336] on div "5 :00 am" at bounding box center [450, 341] width 60 height 13
type input "5:00 am"
drag, startPoint x: 437, startPoint y: 348, endPoint x: 440, endPoint y: 355, distance: 7.9
click at [438, 402] on div "access_time" at bounding box center [459, 412] width 78 height 20
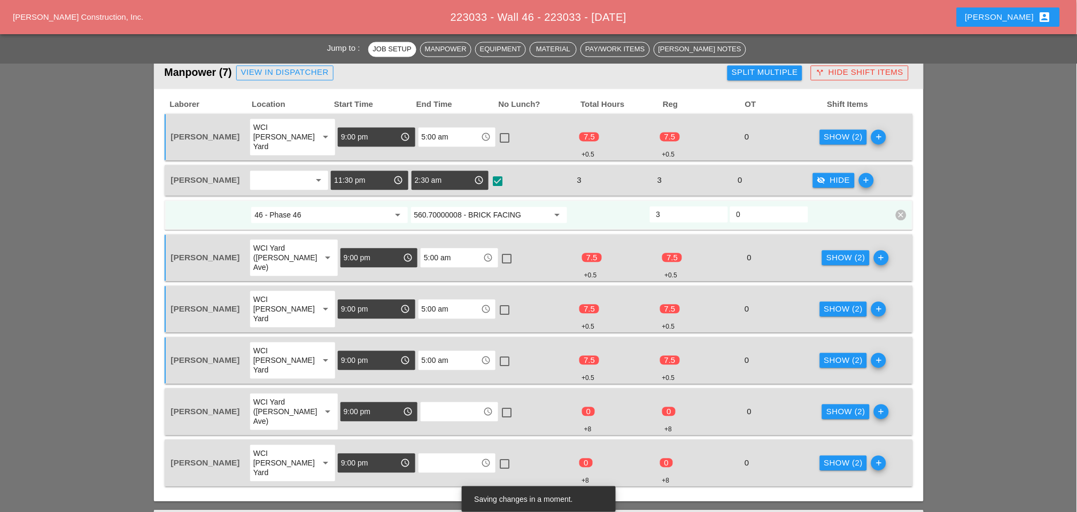
click at [439, 404] on input "text" at bounding box center [452, 412] width 56 height 17
click at [439, 381] on div "5 :00 am" at bounding box center [450, 382] width 60 height 13
type input "5:00 am"
click at [441, 416] on input "text" at bounding box center [450, 463] width 56 height 17
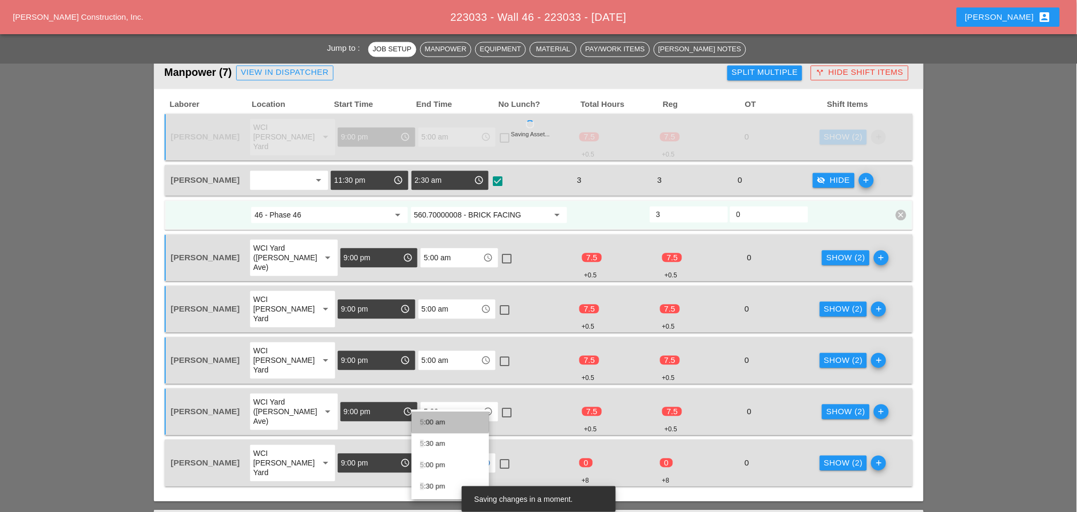
click at [434, 416] on div "5 :00 am" at bounding box center [450, 422] width 60 height 13
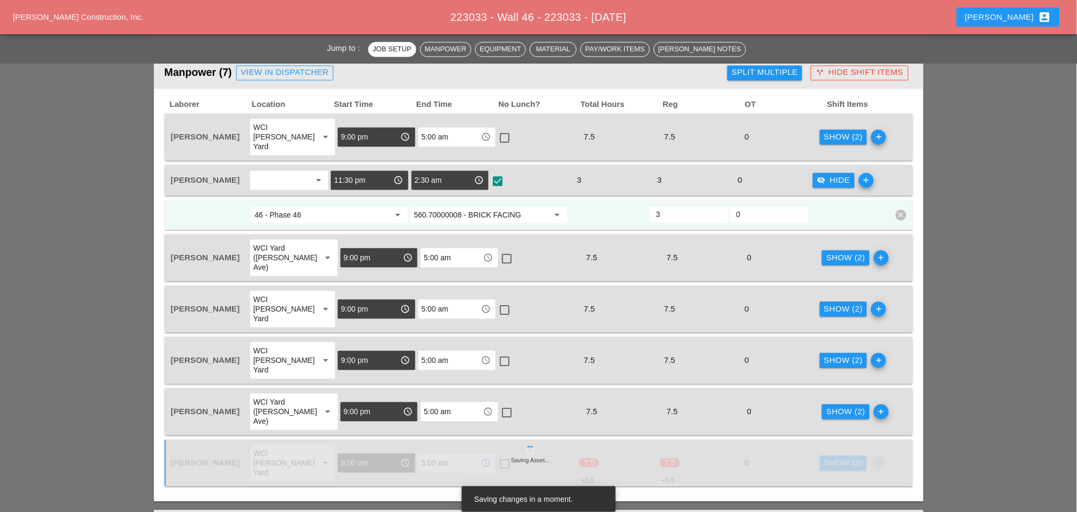
type input "5:00 am"
click at [499, 129] on div at bounding box center [504, 138] width 18 height 18
checkbox input "true"
click at [499, 250] on div at bounding box center [507, 259] width 18 height 18
checkbox input "true"
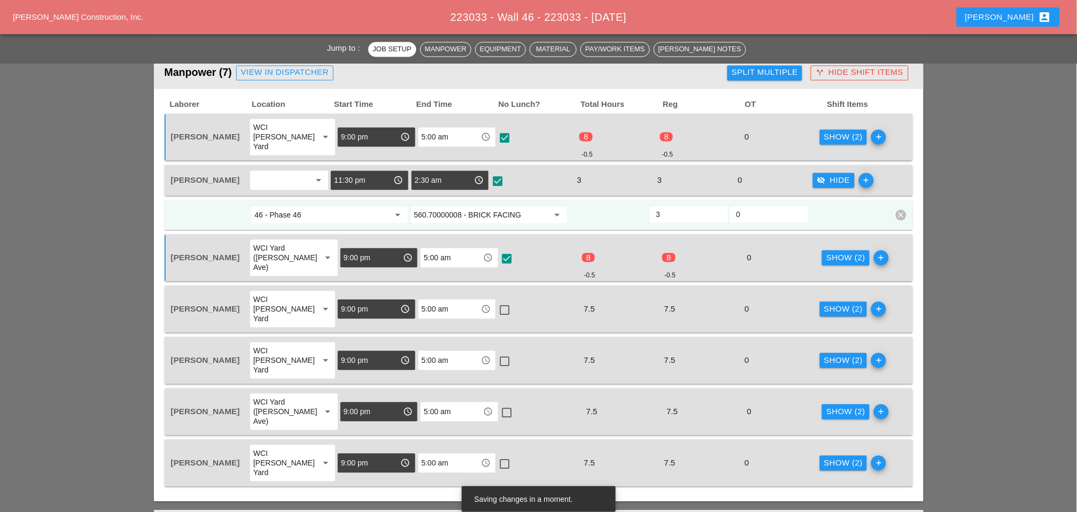
click at [500, 301] on div at bounding box center [504, 310] width 18 height 18
checkbox input "true"
click at [495, 353] on div at bounding box center [504, 362] width 18 height 18
checkbox input "true"
drag, startPoint x: 499, startPoint y: 359, endPoint x: 502, endPoint y: 373, distance: 14.2
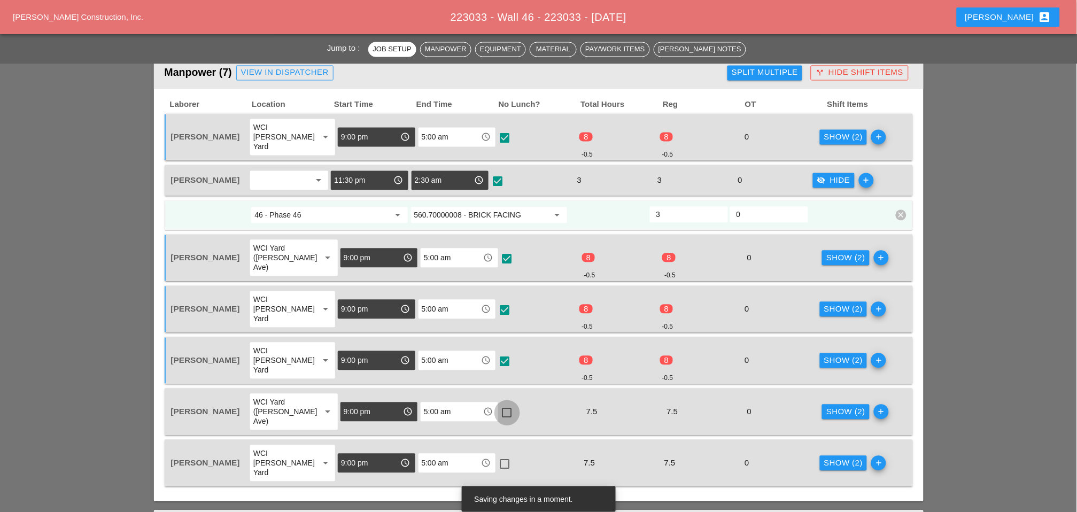
click at [499, 404] on div at bounding box center [507, 413] width 18 height 18
checkbox input "true"
click at [501, 416] on div at bounding box center [504, 464] width 18 height 18
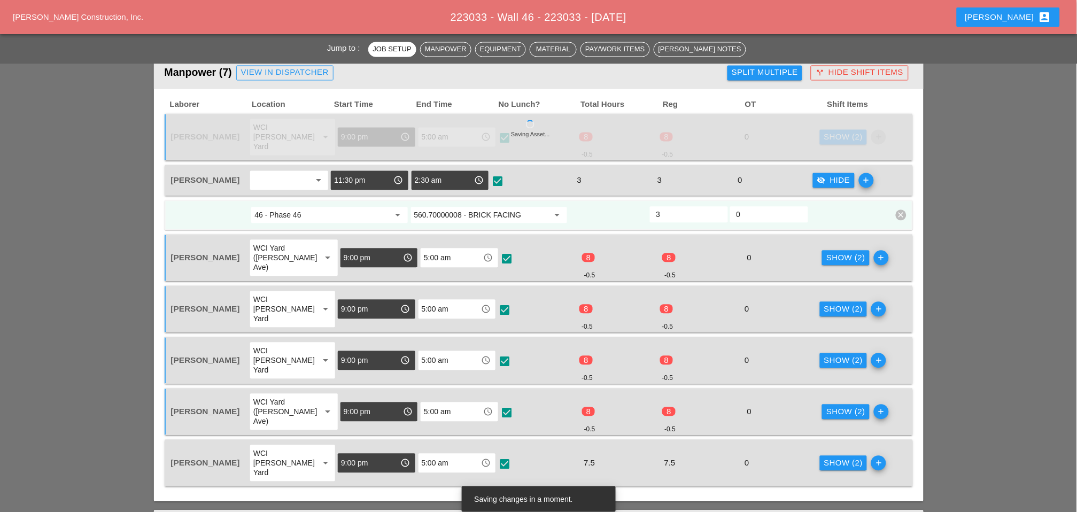
click at [499, 416] on div at bounding box center [504, 464] width 18 height 18
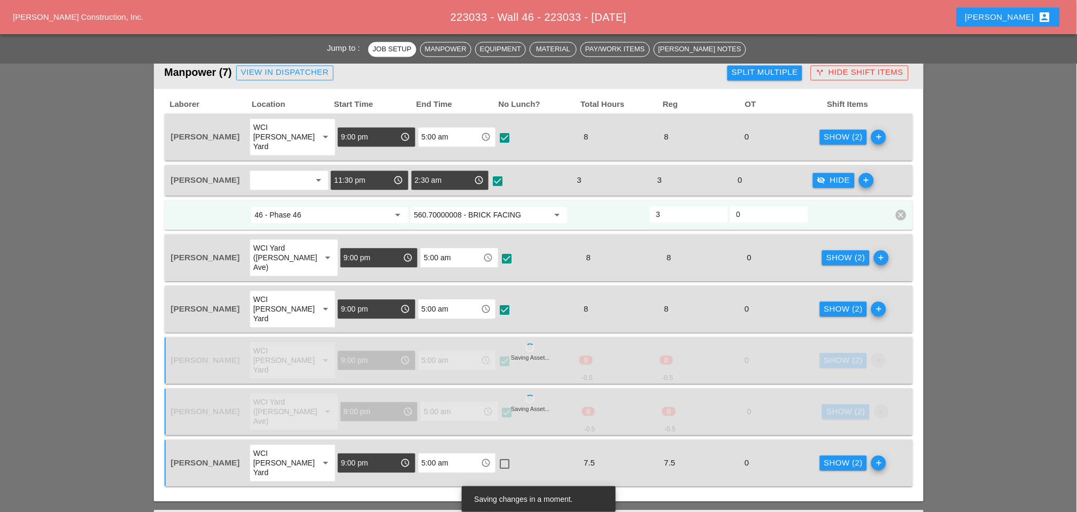
click at [499, 416] on div at bounding box center [504, 464] width 18 height 18
checkbox input "true"
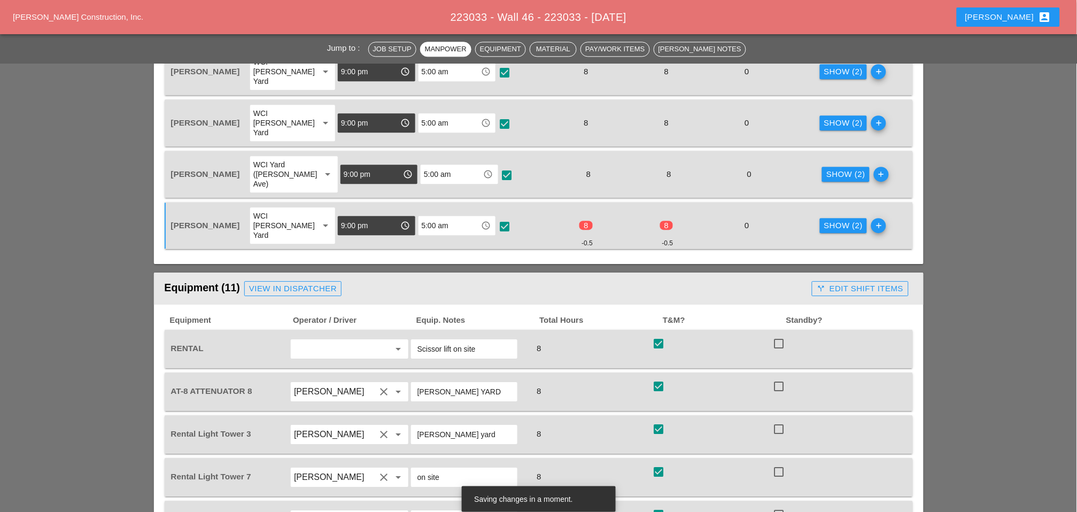
scroll to position [889, 0]
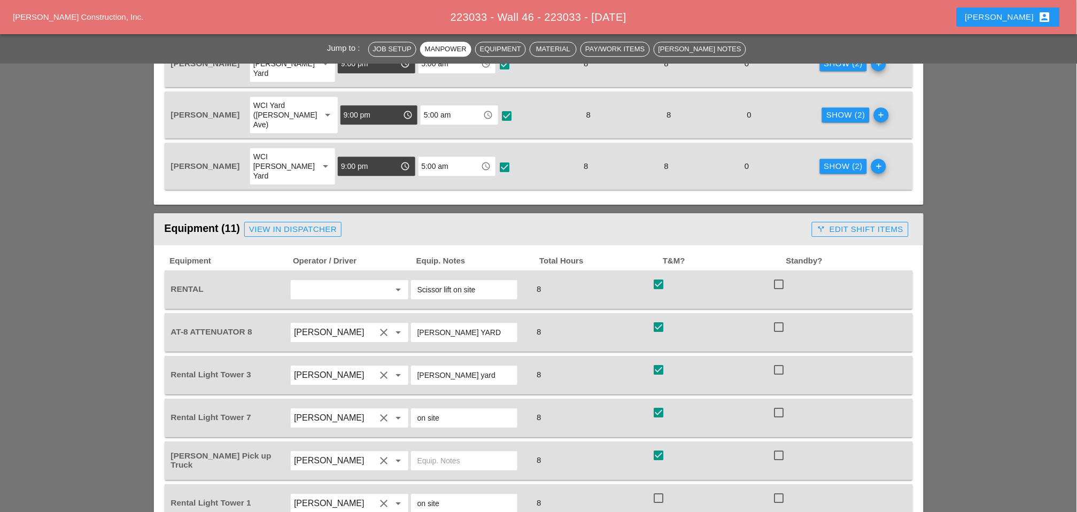
click at [765, 223] on div "call_split Edit Shift Items" at bounding box center [860, 229] width 87 height 12
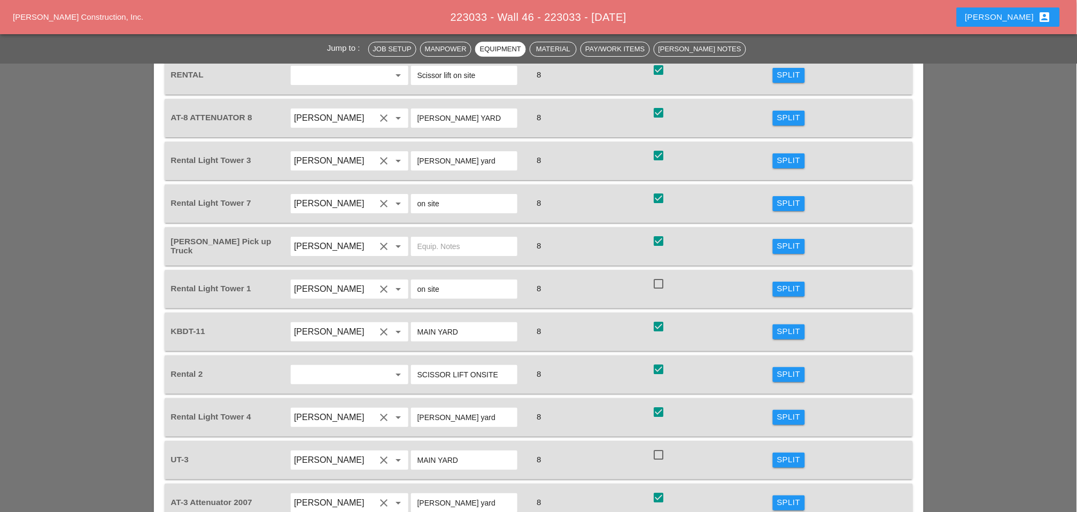
scroll to position [1127, 0]
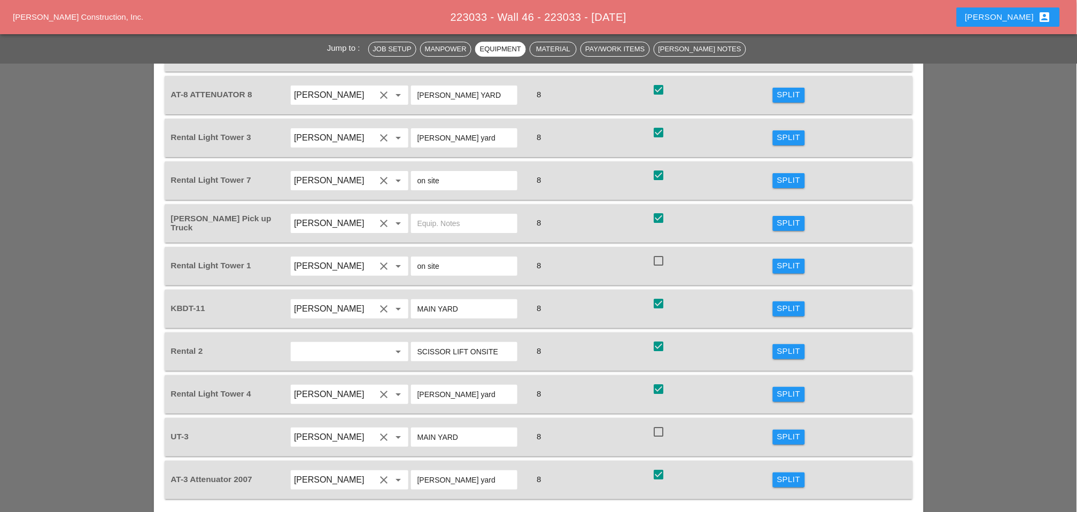
click at [657, 416] on div at bounding box center [658, 432] width 18 height 18
checkbox input "true"
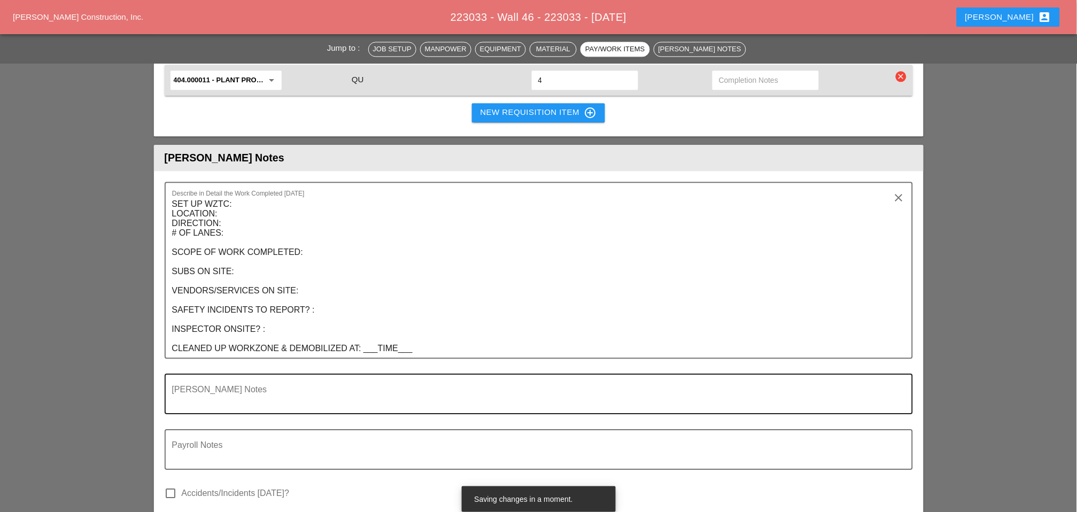
scroll to position [1958, 0]
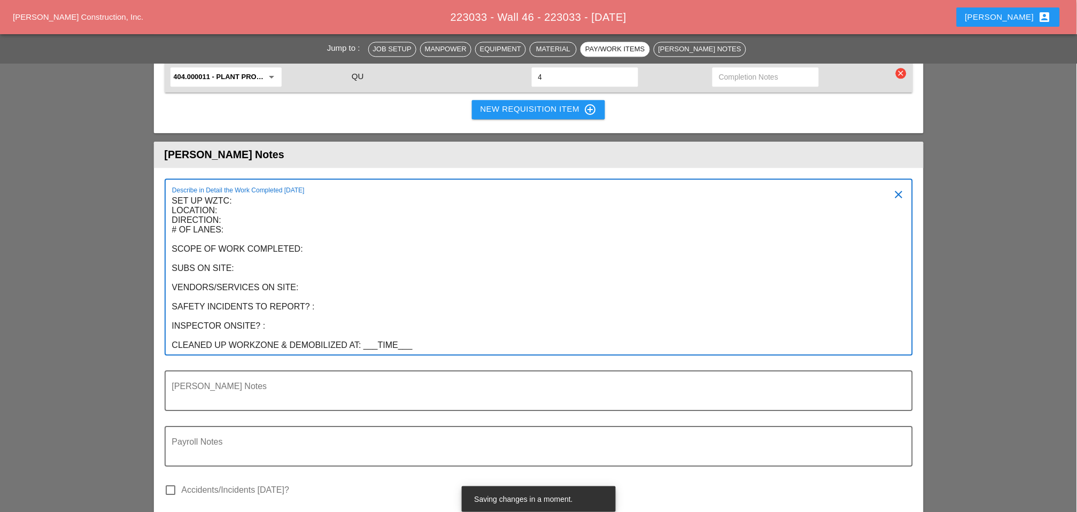
click at [463, 255] on textarea "SET UP WZTC: LOCATION: DIRECTION: # OF LANES: SCOPE OF WORK COMPLETED: SUBS ON …" at bounding box center [534, 273] width 725 height 162
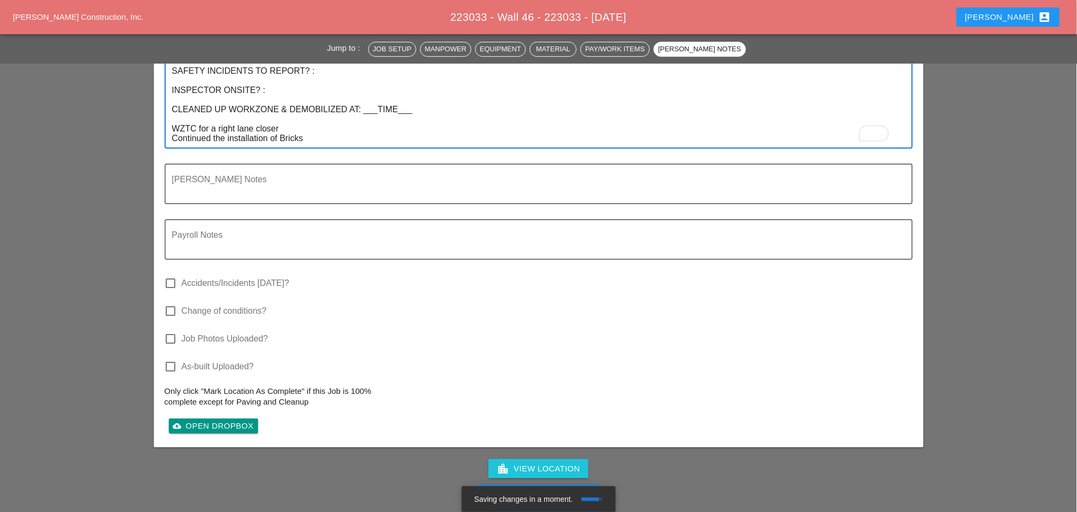
scroll to position [2195, 0]
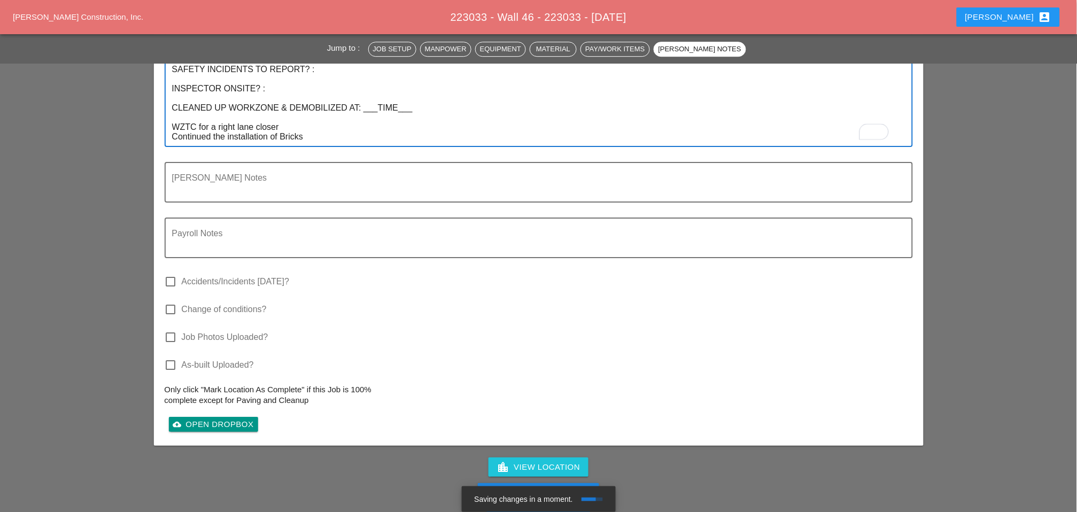
type textarea "SET UP WZTC: LOCATION: DIRECTION: # OF LANES: SCOPE OF WORK COMPLETED: SUBS ON …"
click at [558, 416] on div "Complete This Report" at bounding box center [538, 493] width 105 height 12
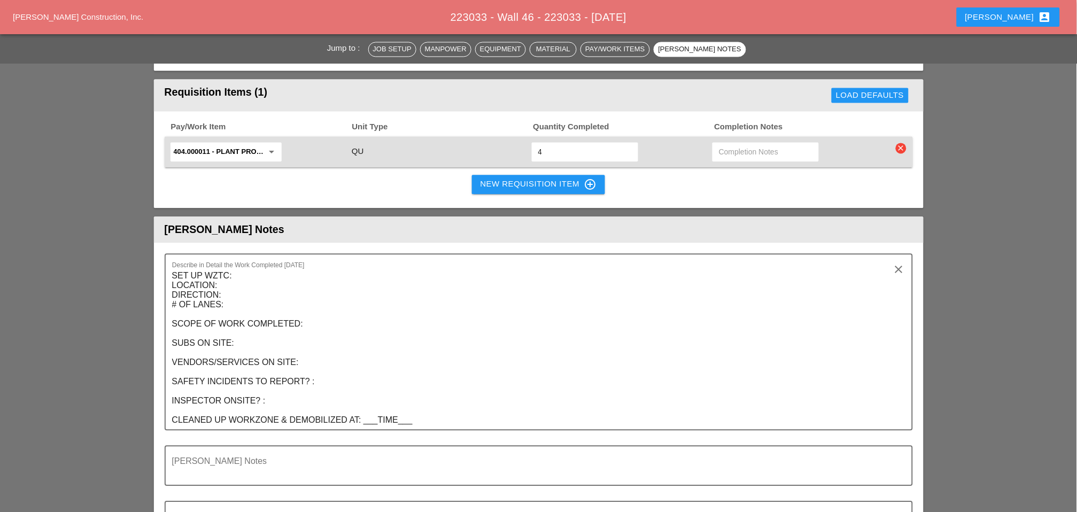
scroll to position [1906, 0]
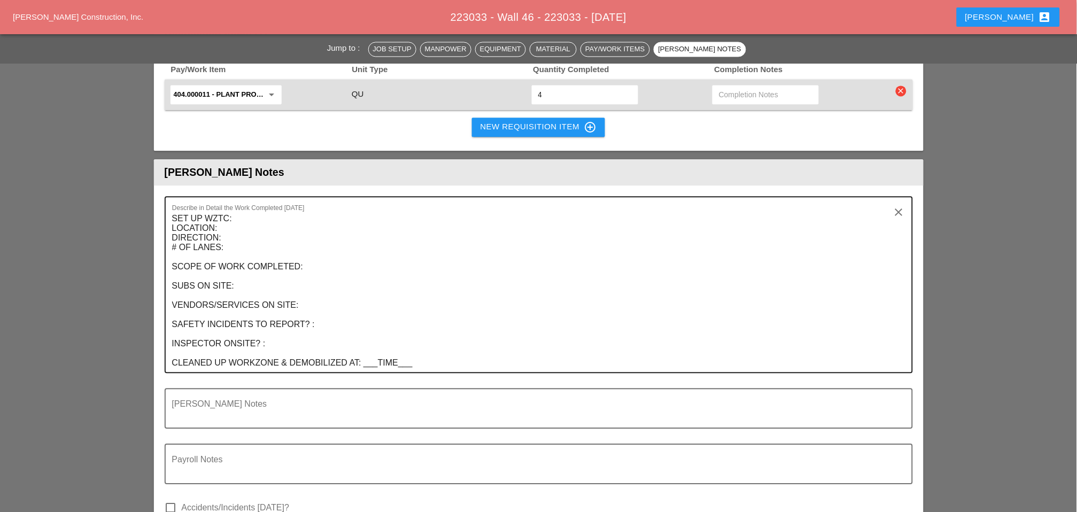
click at [454, 269] on textarea "SET UP WZTC: LOCATION: DIRECTION: # OF LANES: SCOPE OF WORK COMPLETED: SUBS ON …" at bounding box center [534, 291] width 725 height 162
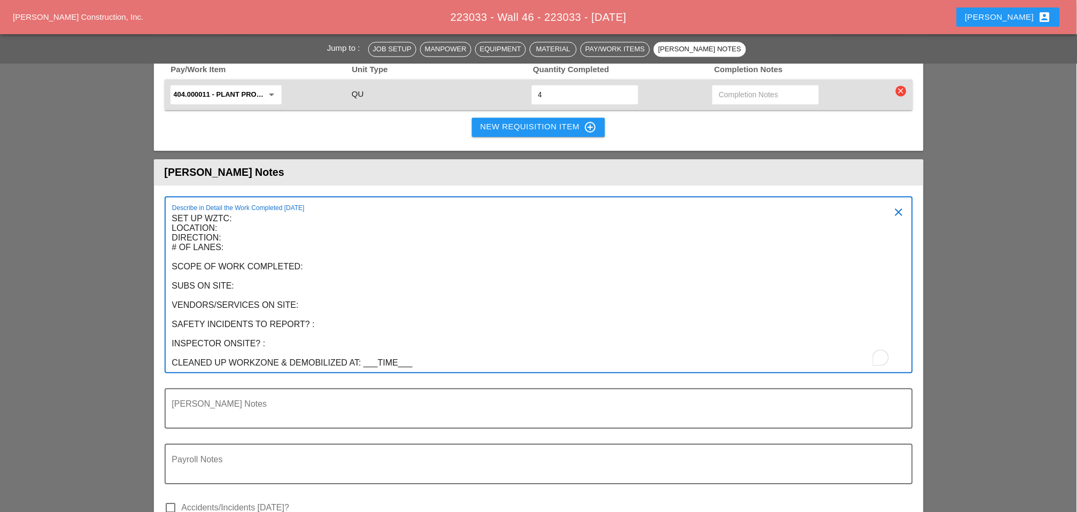
click at [455, 275] on textarea "SET UP WZTC: LOCATION: DIRECTION: # OF LANES: SCOPE OF WORK COMPLETED: SUBS ON …" at bounding box center [534, 291] width 725 height 162
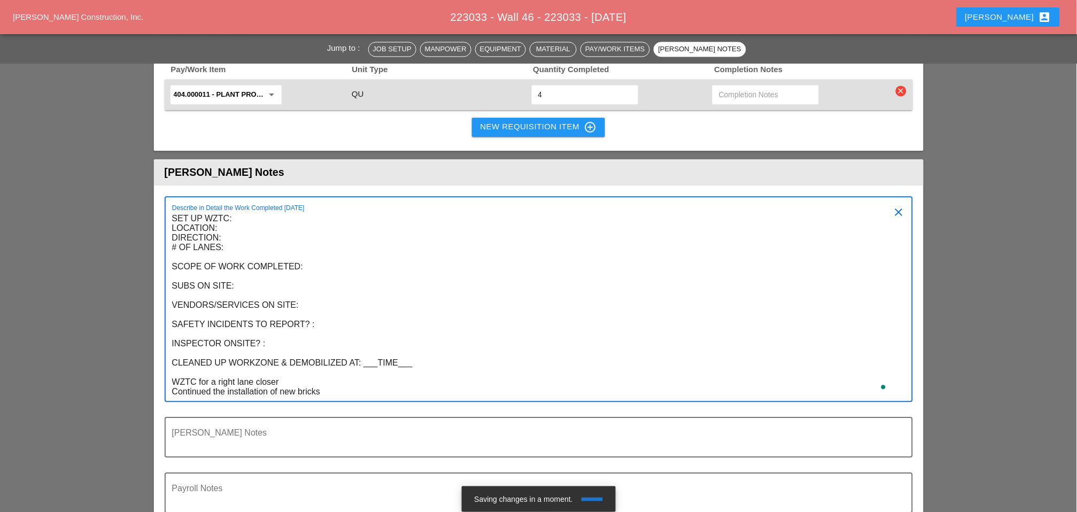
type textarea "SET UP WZTC: LOCATION: DIRECTION: # OF LANES: SCOPE OF WORK COMPLETED: SUBS ON …"
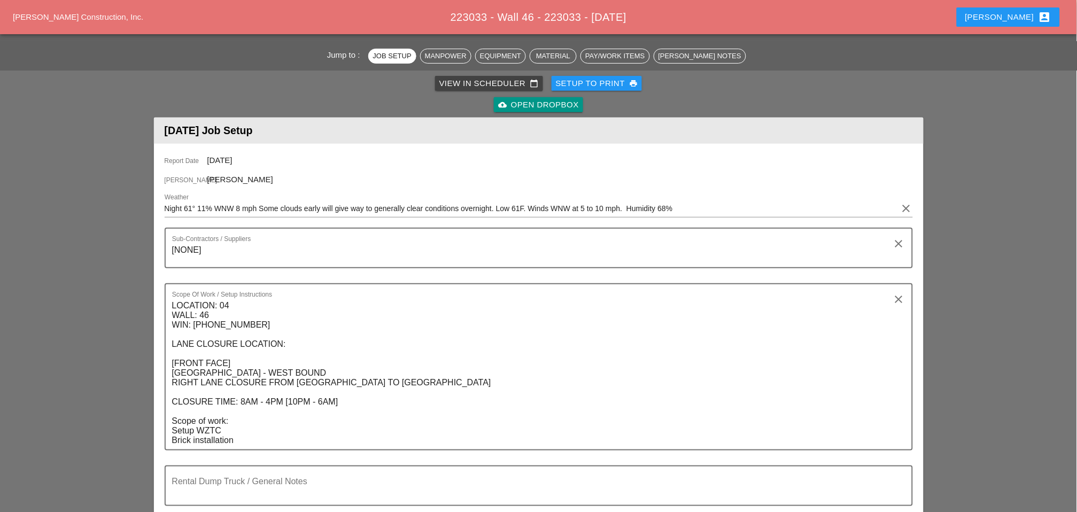
click at [444, 208] on div "Report Date [DATE] [PERSON_NAME] [PERSON_NAME] Weather Night 61° 11% WNW 8 mph …" at bounding box center [539, 360] width 770 height 433
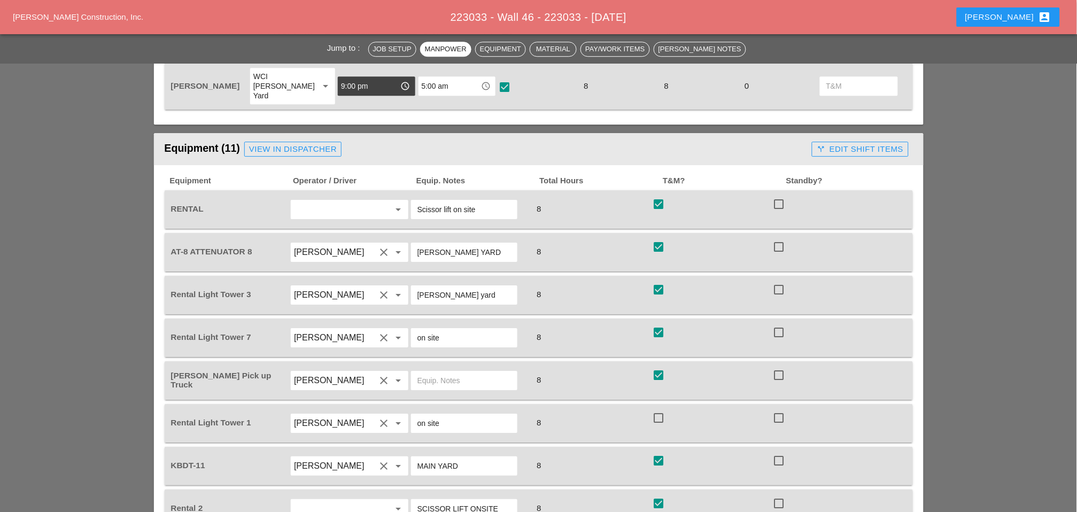
scroll to position [956, 0]
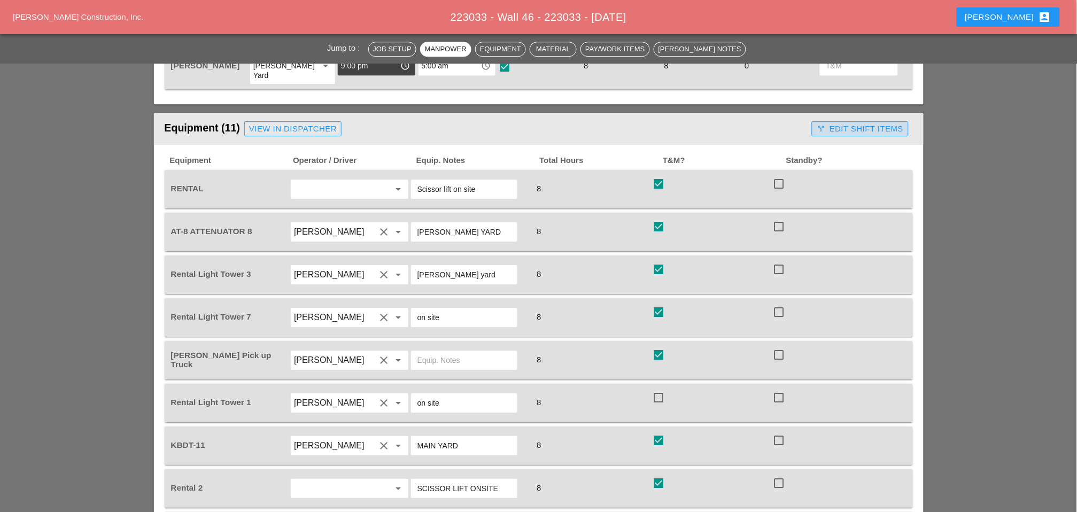
click at [854, 123] on div "call_split Edit Shift Items" at bounding box center [860, 129] width 87 height 12
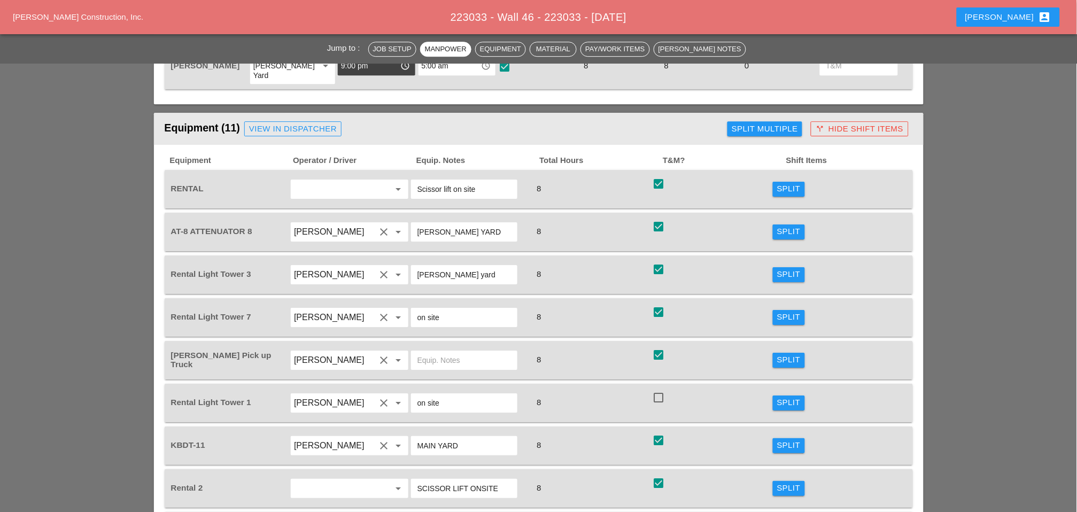
click at [785, 397] on div "Split" at bounding box center [789, 403] width 24 height 12
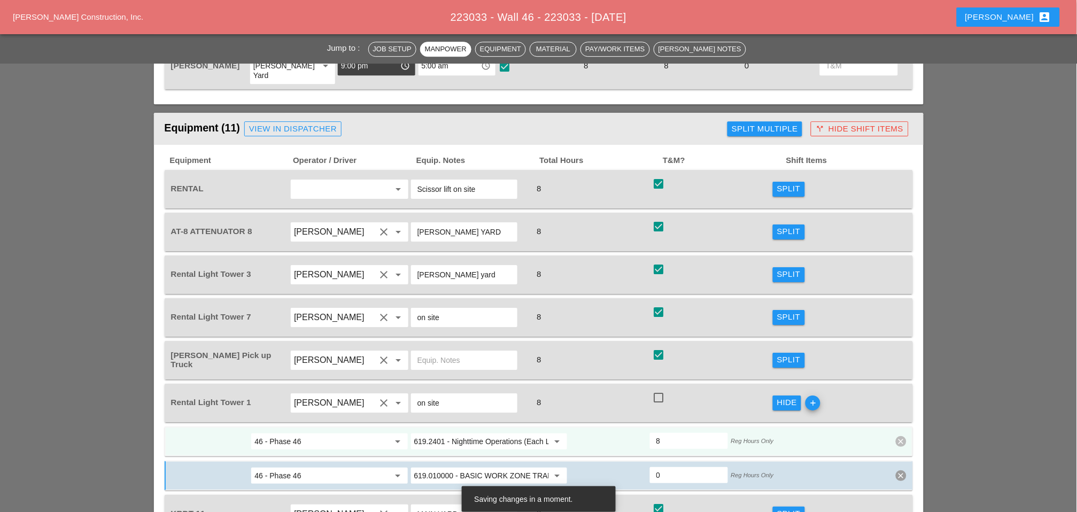
click at [660, 389] on div at bounding box center [658, 398] width 18 height 18
checkbox input "true"
click at [900, 470] on icon "clear" at bounding box center [901, 475] width 11 height 11
click at [897, 375] on div "Confirm delete" at bounding box center [902, 376] width 52 height 12
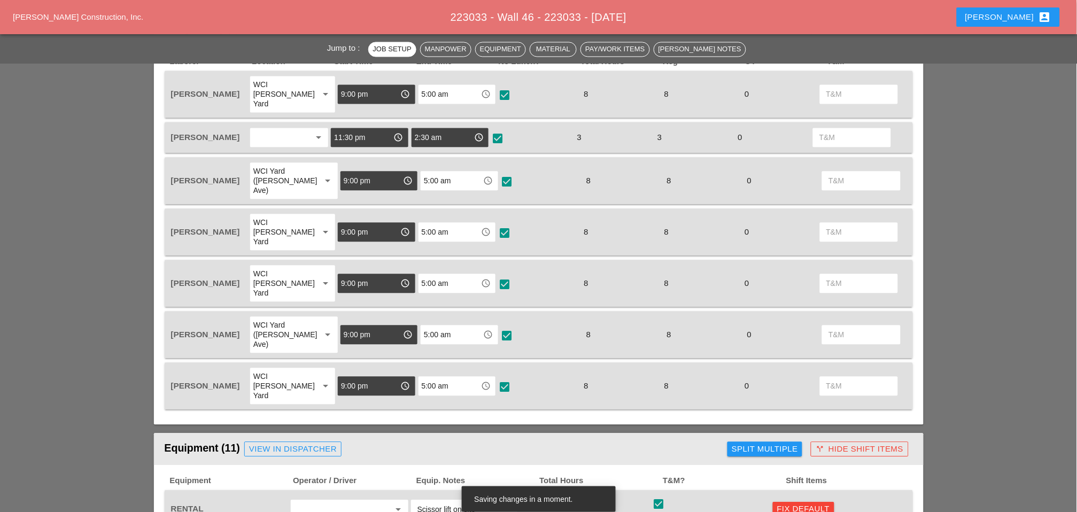
scroll to position [772, 0]
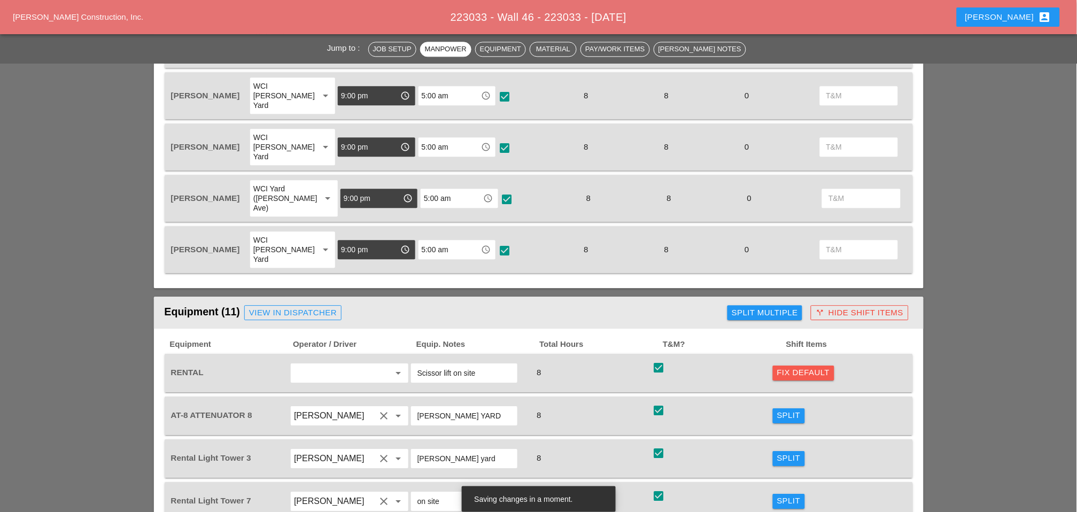
click at [793, 367] on div "Fix Default" at bounding box center [803, 373] width 53 height 12
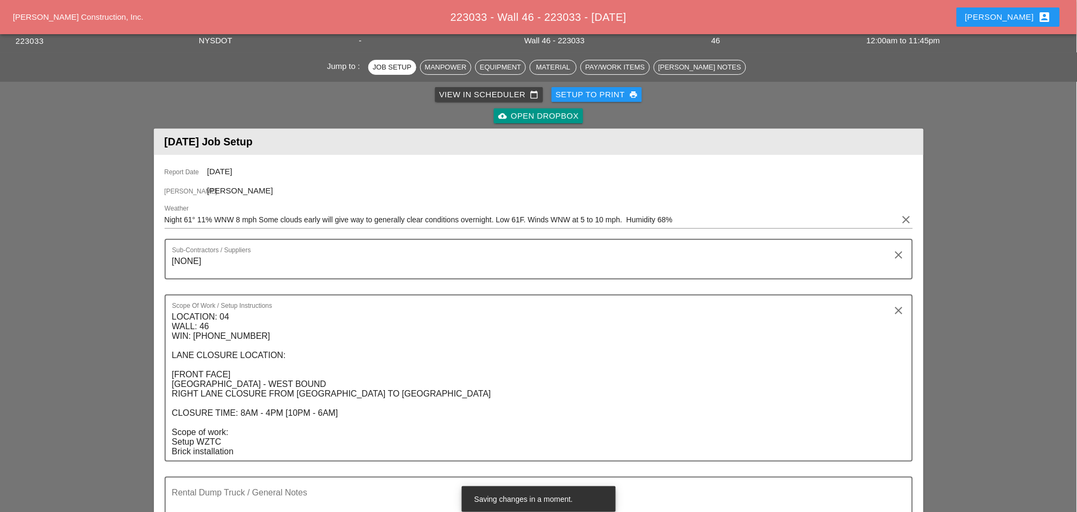
scroll to position [0, 0]
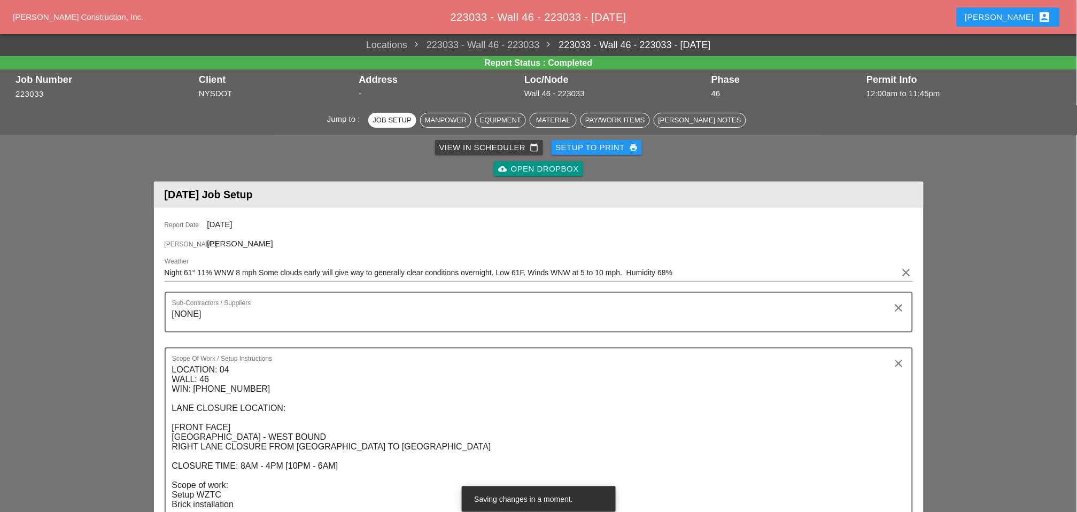
click at [467, 146] on div "View in Scheduler calendar_today" at bounding box center [488, 148] width 99 height 12
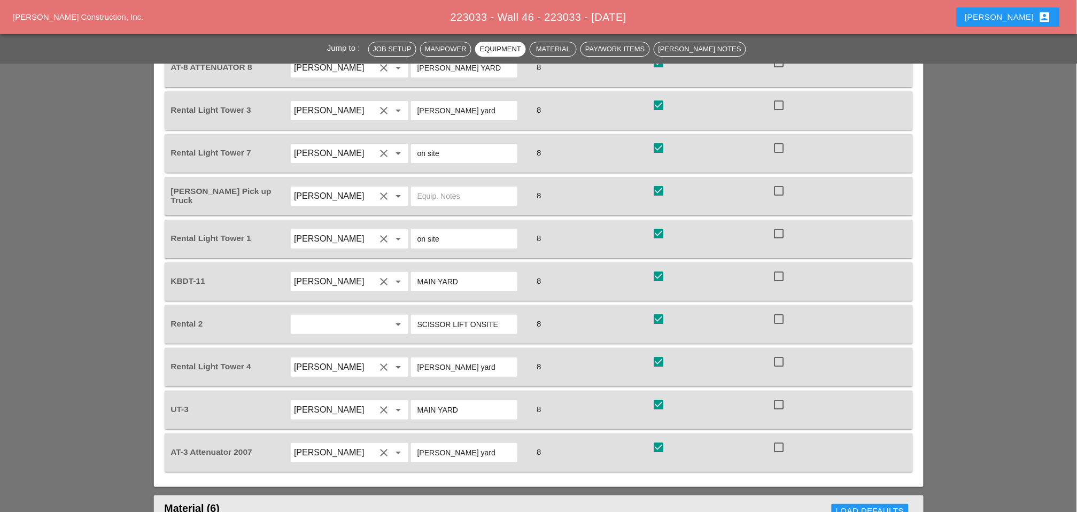
scroll to position [950, 0]
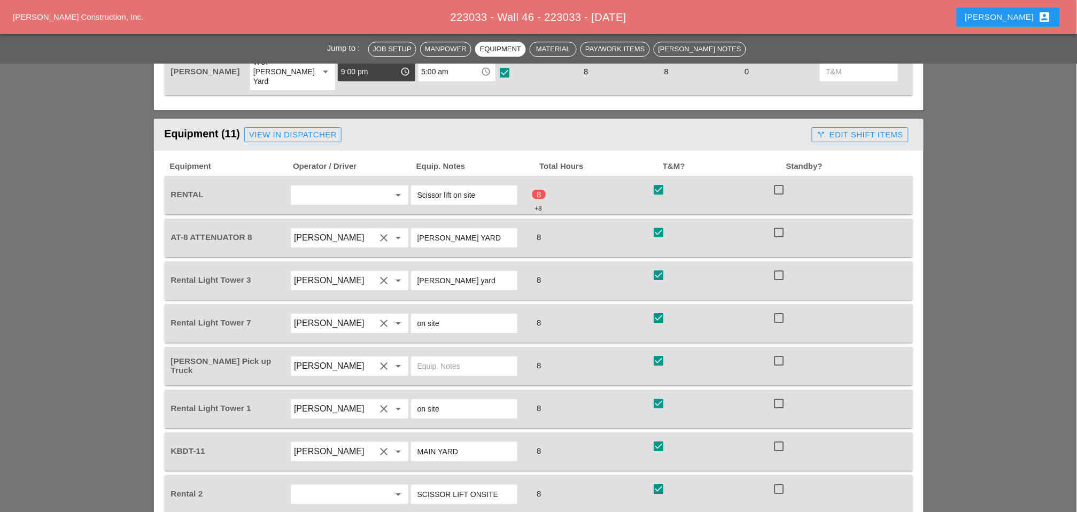
click at [863, 129] on div "call_split Edit Shift Items" at bounding box center [860, 135] width 87 height 12
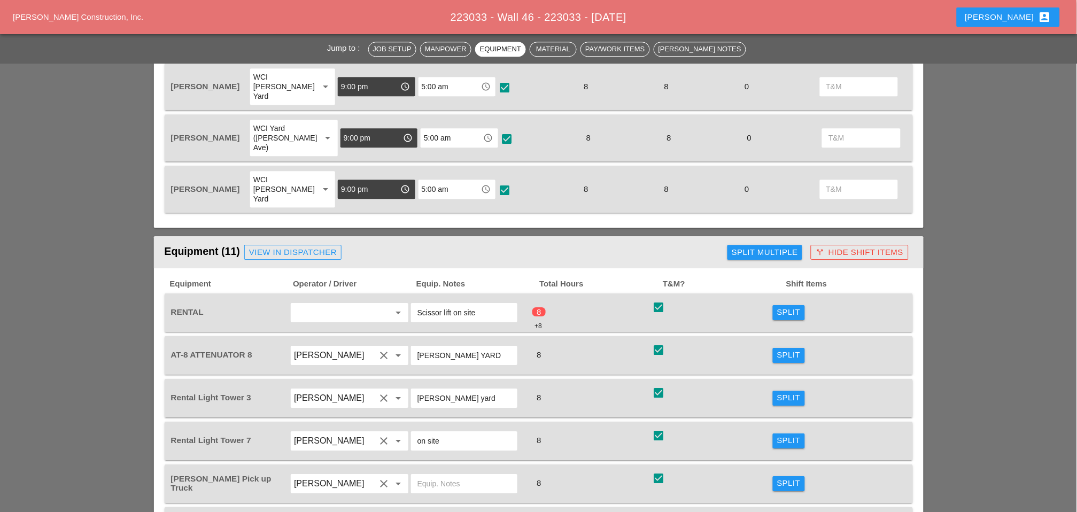
scroll to position [831, 0]
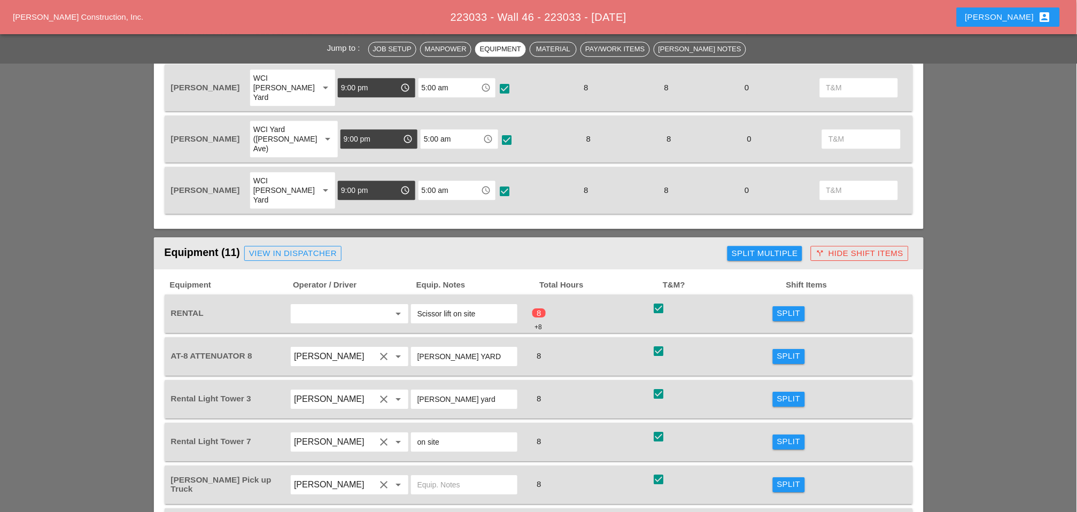
click at [788, 307] on div "Split" at bounding box center [789, 313] width 24 height 12
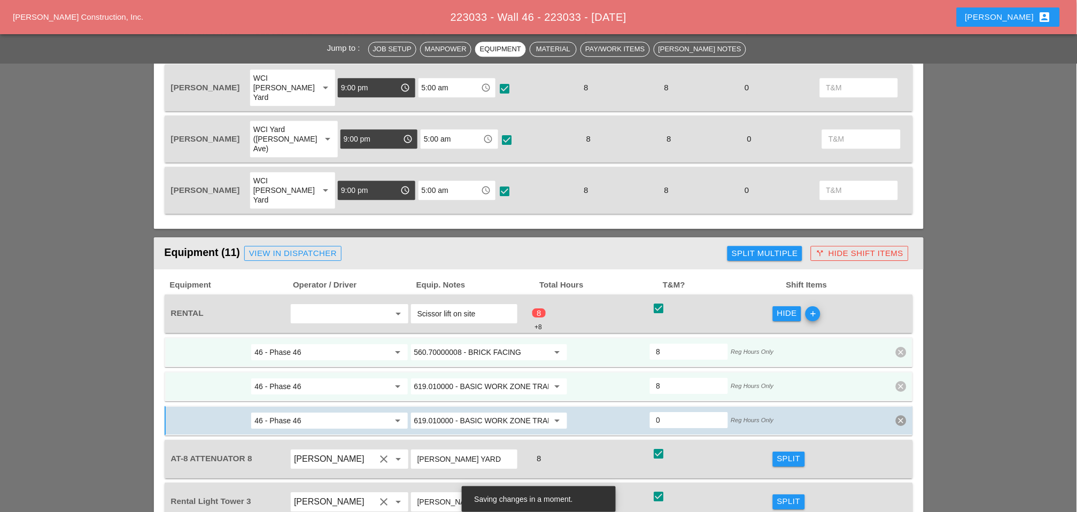
drag, startPoint x: 671, startPoint y: 315, endPoint x: 643, endPoint y: 313, distance: 27.9
click at [646, 377] on div "46 - Phase 46 arrow_drop_down 619.010000 - BASIC WORK ZONE TRAFFIC CONTROL arro…" at bounding box center [530, 386] width 721 height 19
type input "0"
click at [901, 415] on icon "clear" at bounding box center [901, 420] width 11 height 11
click at [906, 319] on div "Confirm delete" at bounding box center [902, 325] width 52 height 12
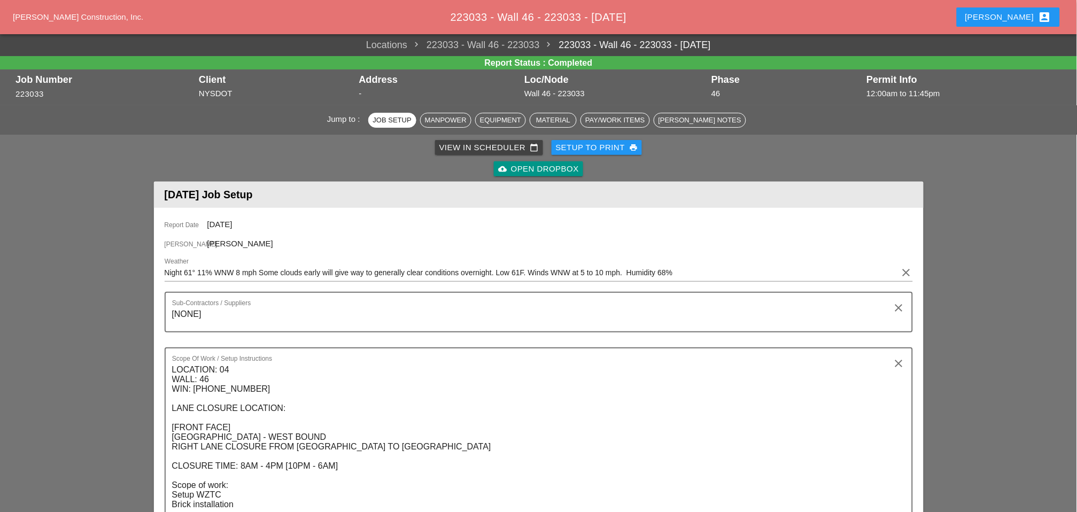
scroll to position [475, 0]
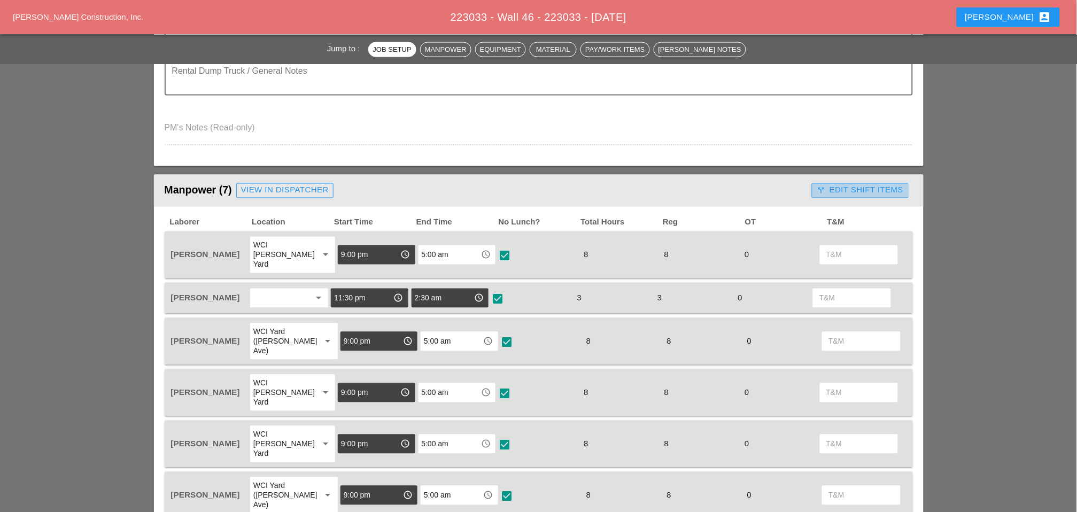
click at [848, 184] on div "call_split Edit Shift Items" at bounding box center [860, 190] width 87 height 12
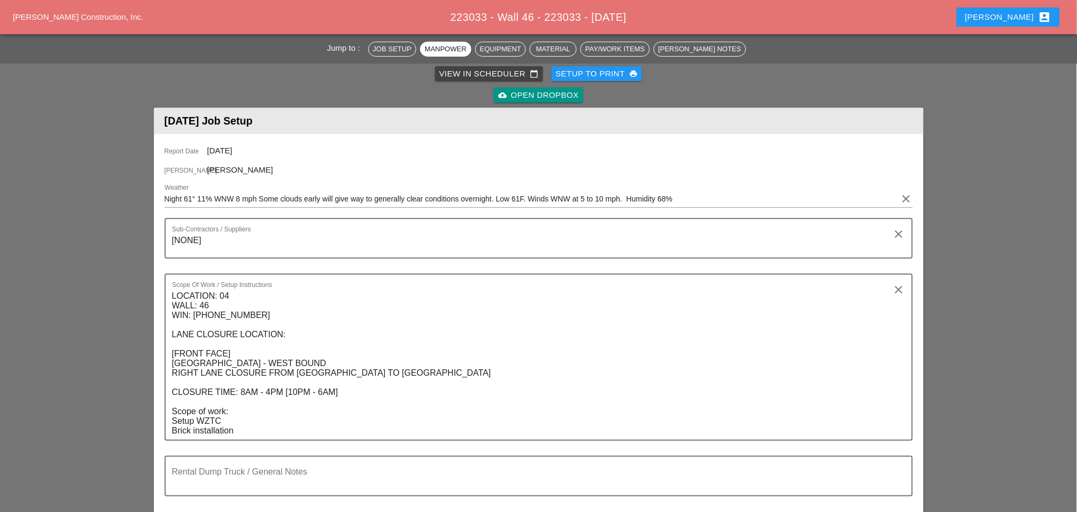
scroll to position [0, 0]
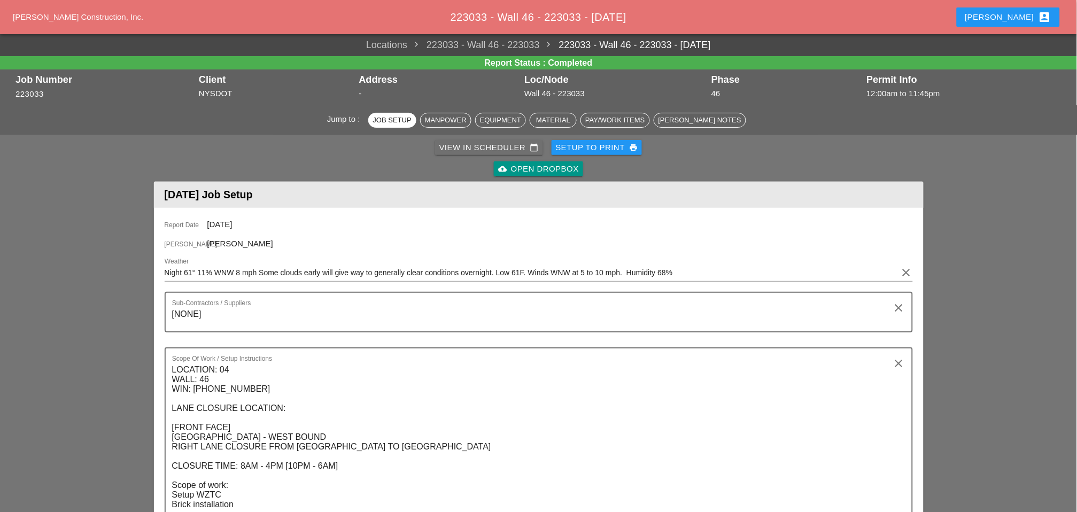
click at [467, 149] on div "View in Scheduler calendar_today" at bounding box center [488, 148] width 99 height 12
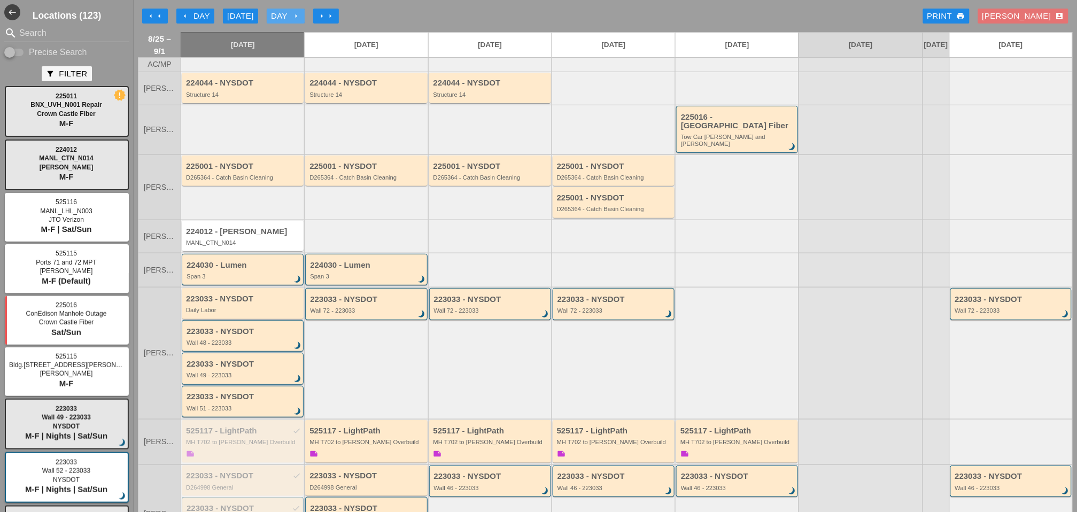
click at [292, 12] on div "Day arrow_right" at bounding box center [285, 16] width 29 height 12
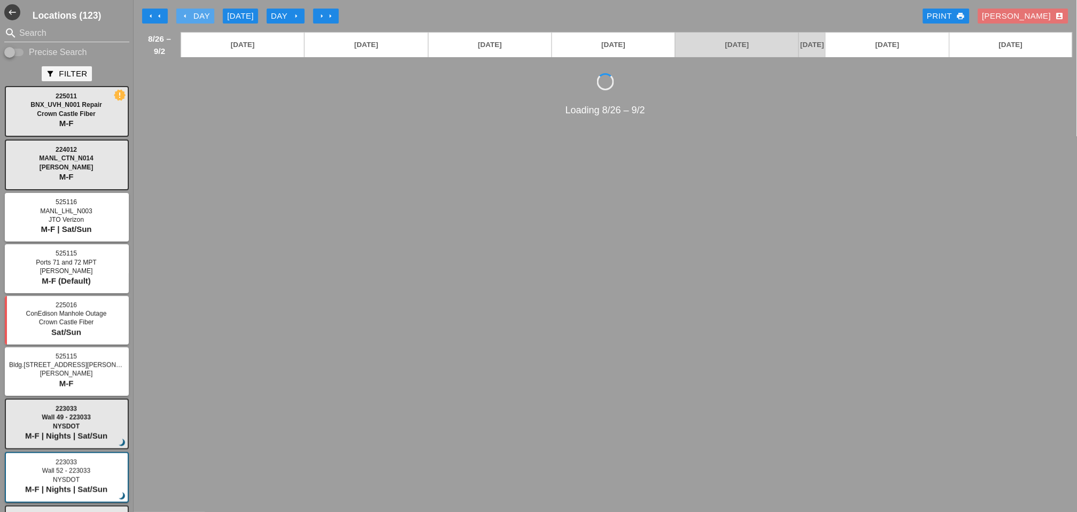
click at [201, 16] on div "arrow_left Day" at bounding box center [195, 16] width 29 height 12
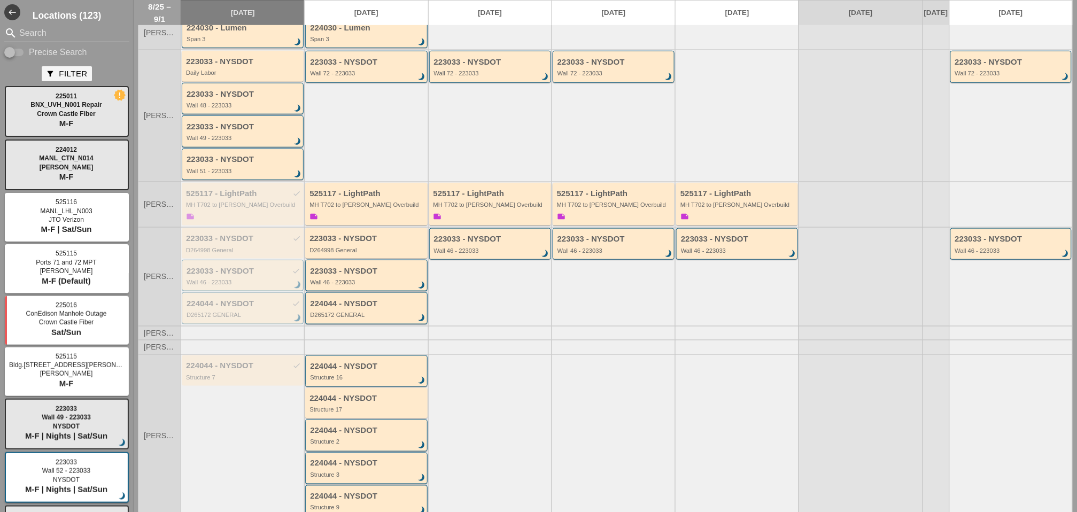
scroll to position [297, 0]
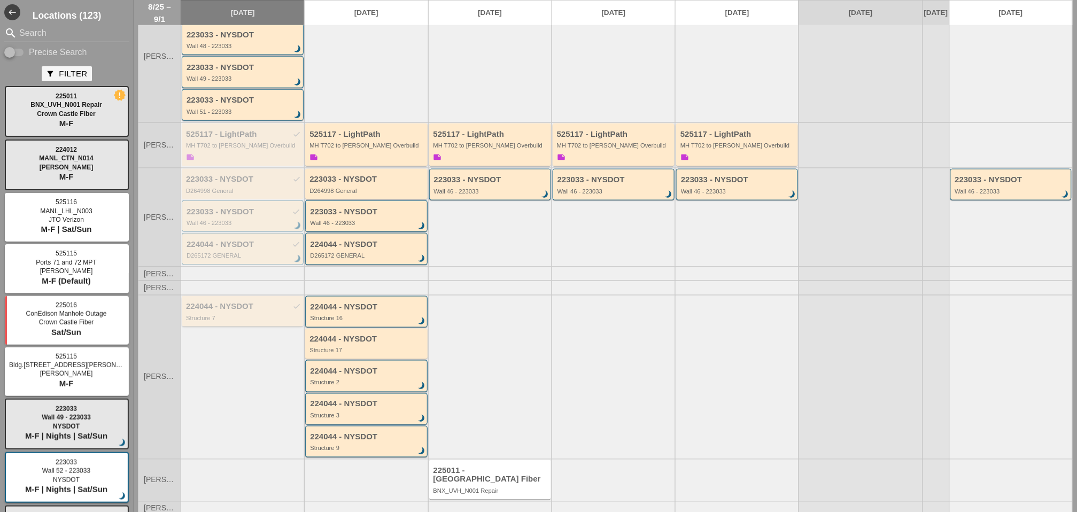
click at [222, 315] on div "Structure 7" at bounding box center [243, 318] width 115 height 6
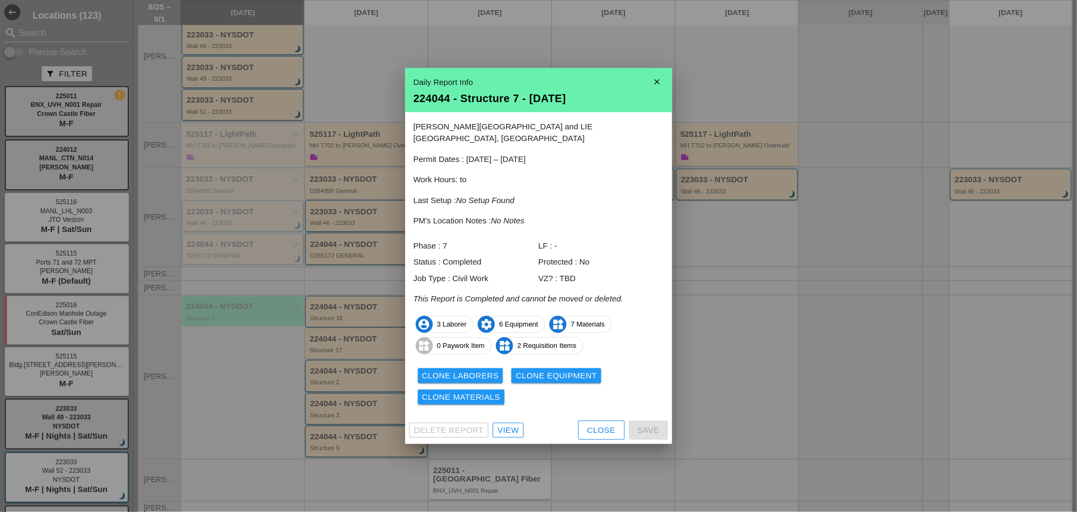
click at [501, 430] on link "View" at bounding box center [508, 430] width 31 height 15
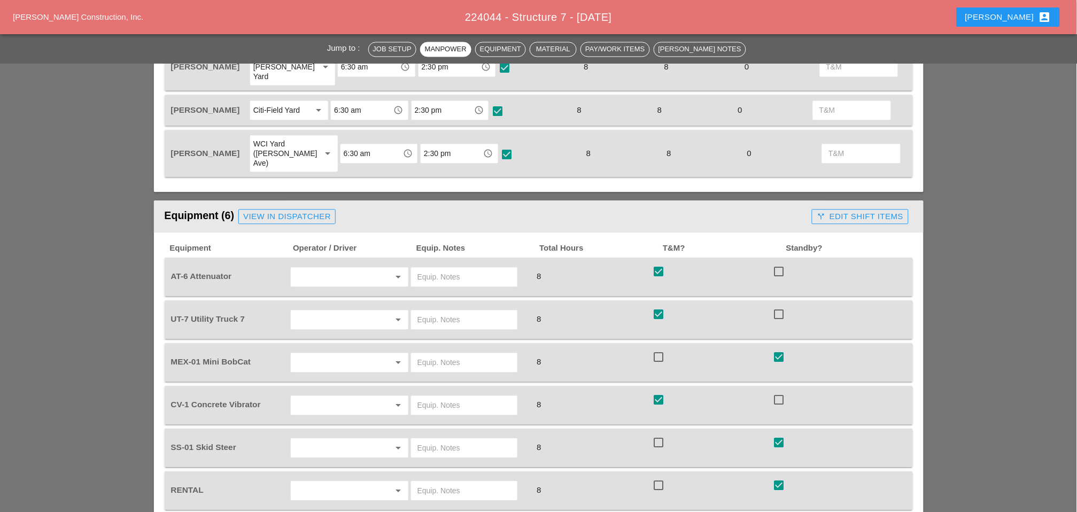
scroll to position [415, 0]
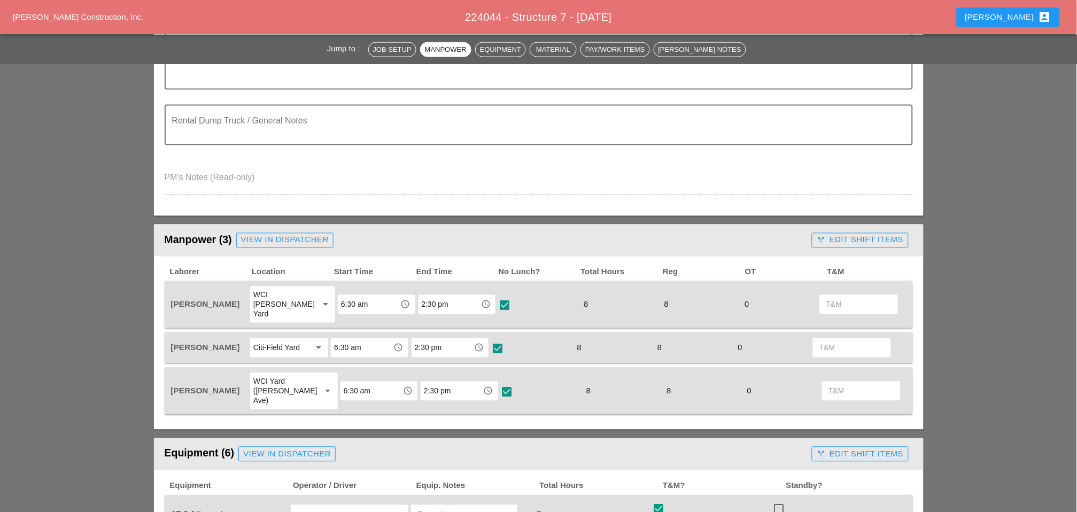
click at [857, 235] on div "call_split Edit Shift Items" at bounding box center [860, 240] width 87 height 12
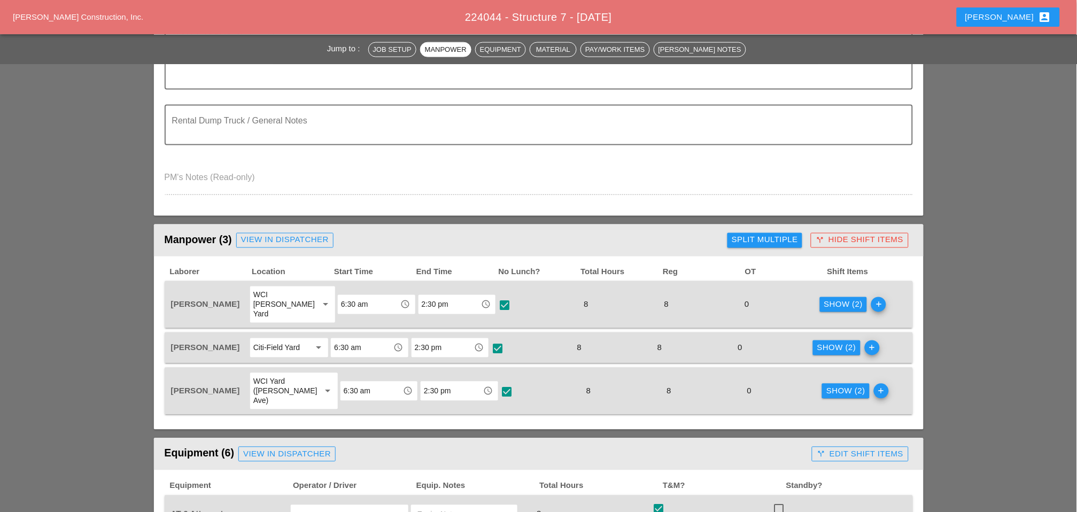
drag, startPoint x: 833, startPoint y: 293, endPoint x: 827, endPoint y: 300, distance: 8.7
click at [833, 302] on button "Show (2)" at bounding box center [844, 304] width 48 height 15
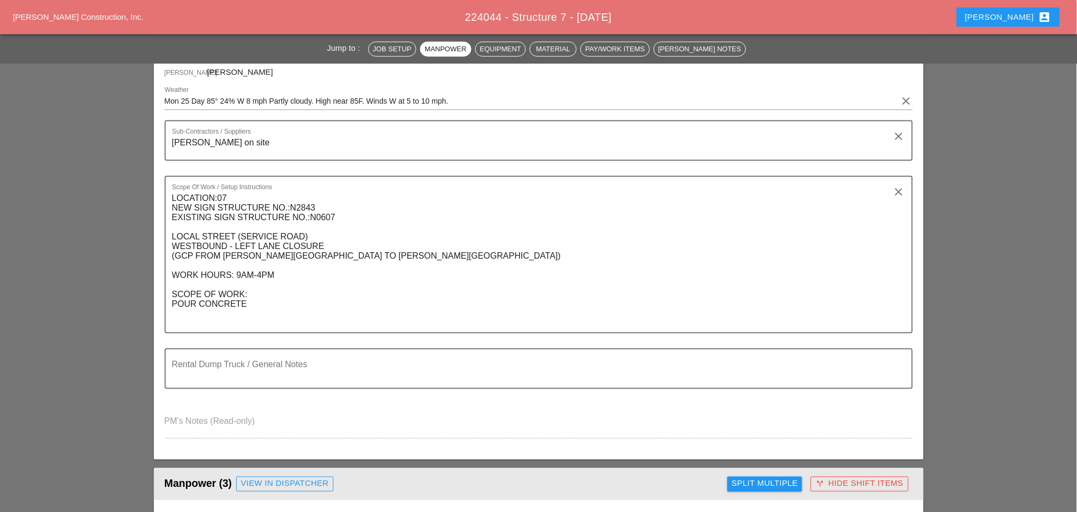
scroll to position [0, 0]
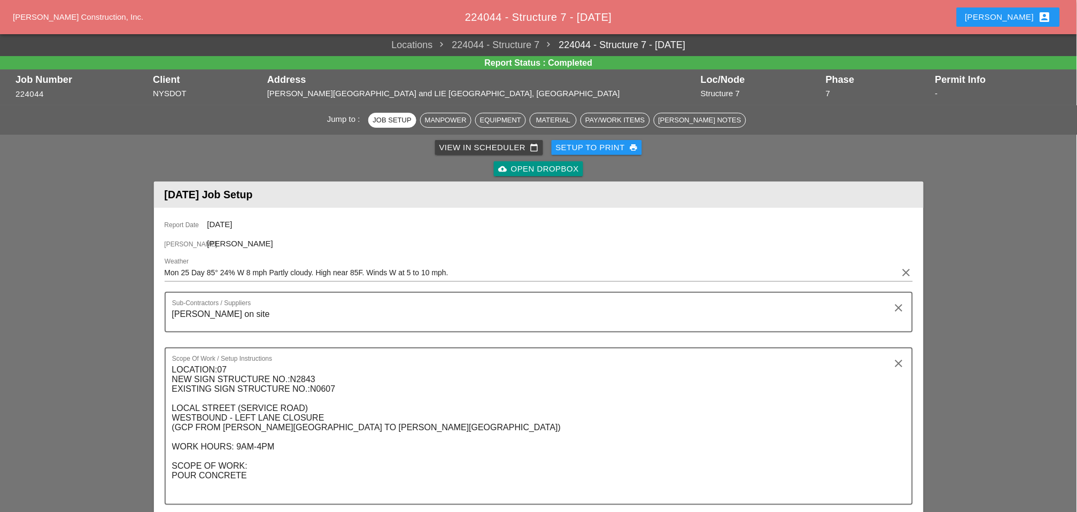
click at [472, 147] on div "View in Scheduler calendar_today" at bounding box center [488, 148] width 99 height 12
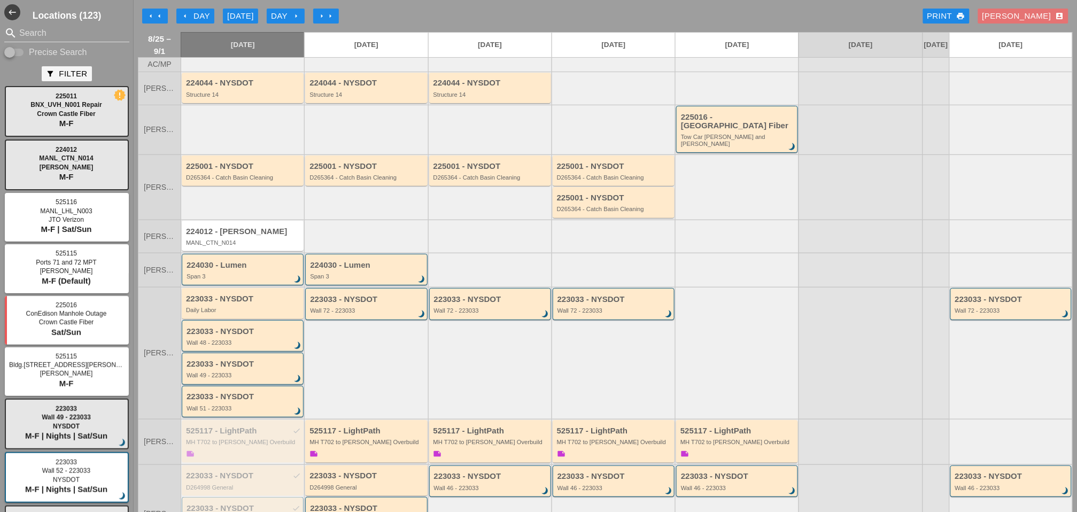
click at [195, 13] on div "arrow_left Day" at bounding box center [195, 16] width 29 height 12
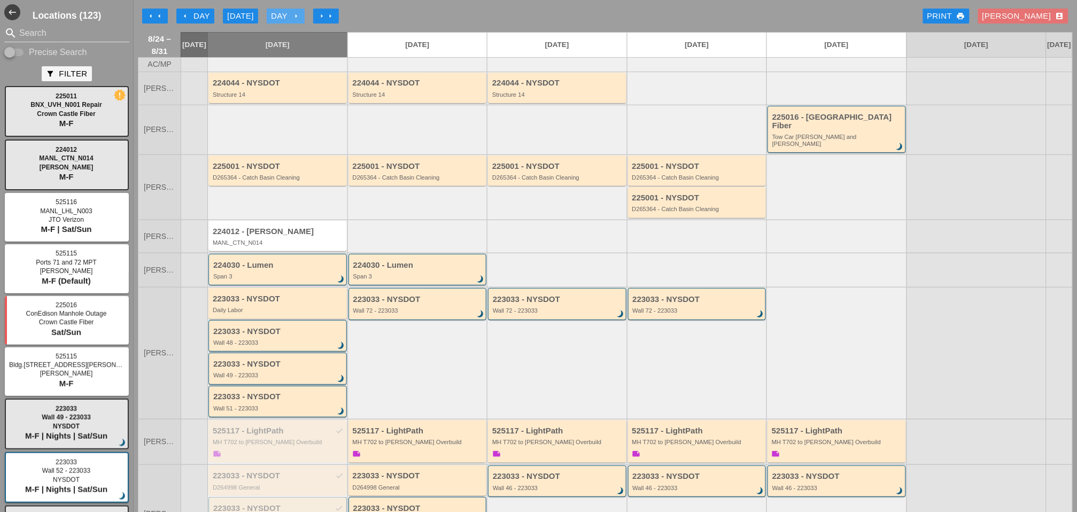
click at [290, 11] on div "Day arrow_right" at bounding box center [285, 16] width 29 height 12
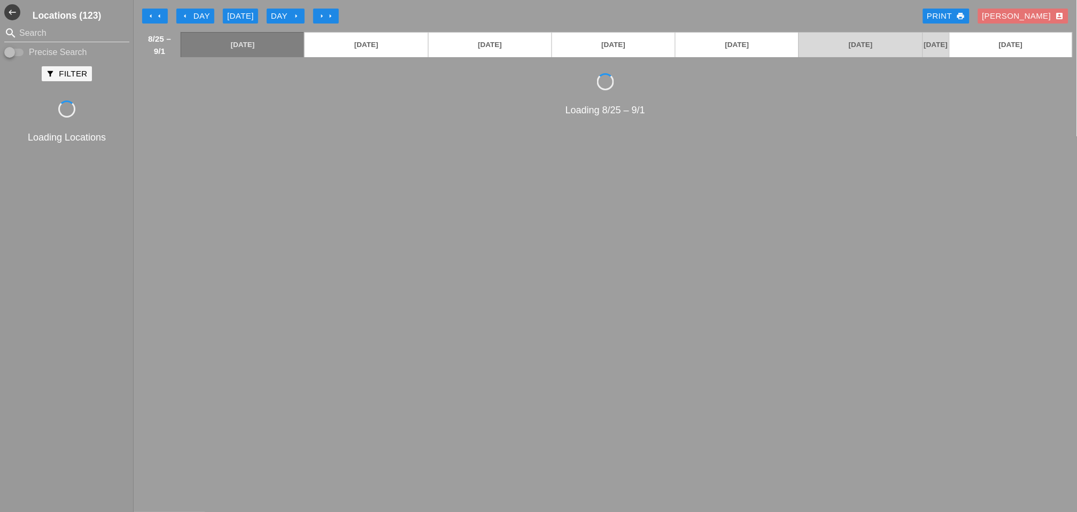
click at [287, 14] on div "Day arrow_right" at bounding box center [285, 16] width 29 height 12
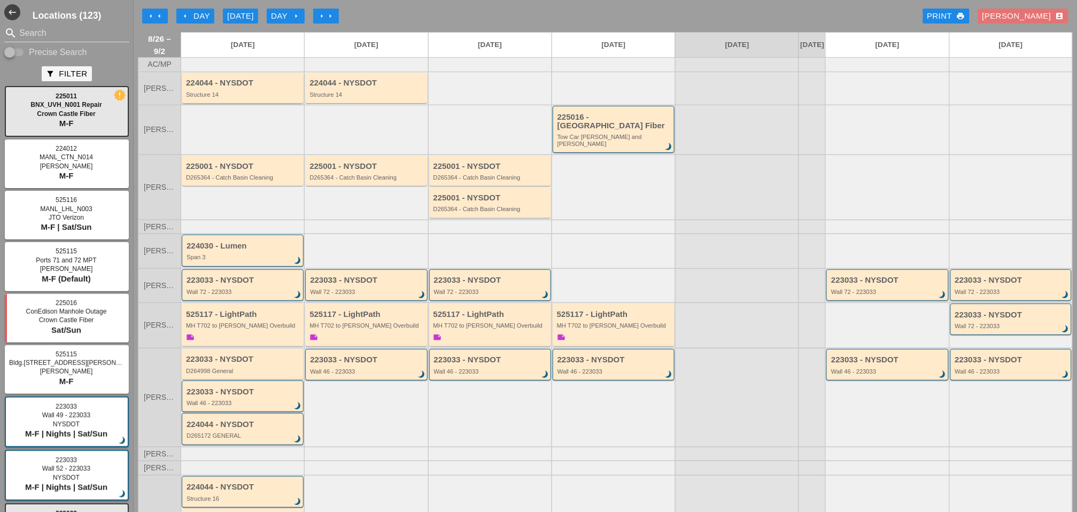
click at [248, 98] on div "Structure 14" at bounding box center [243, 94] width 115 height 6
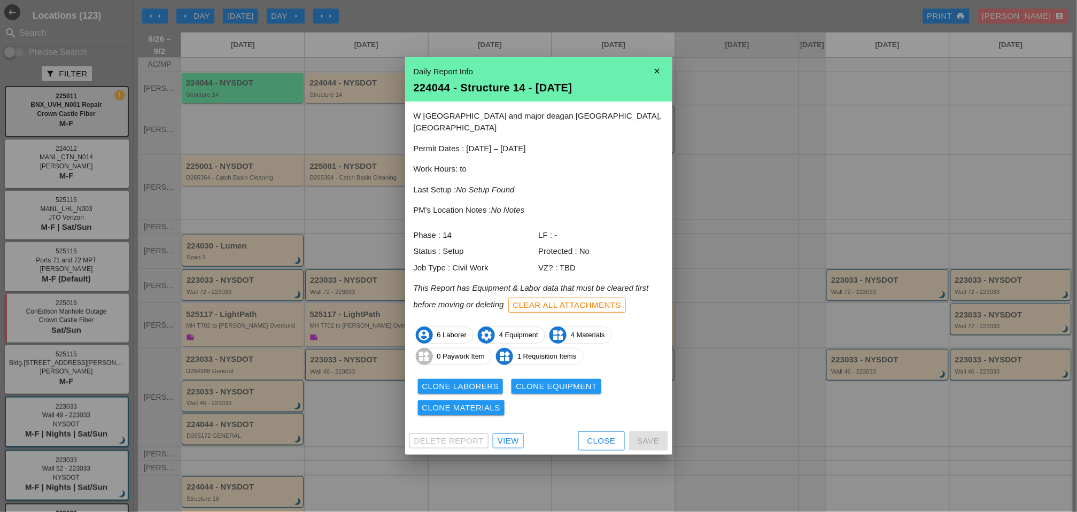
click at [513, 435] on div "View" at bounding box center [508, 441] width 21 height 12
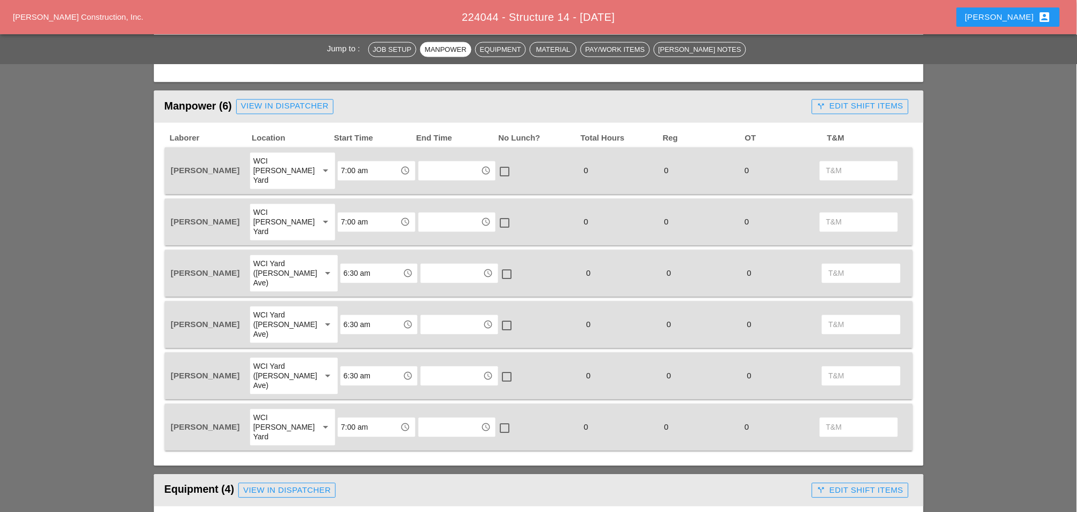
scroll to position [534, 0]
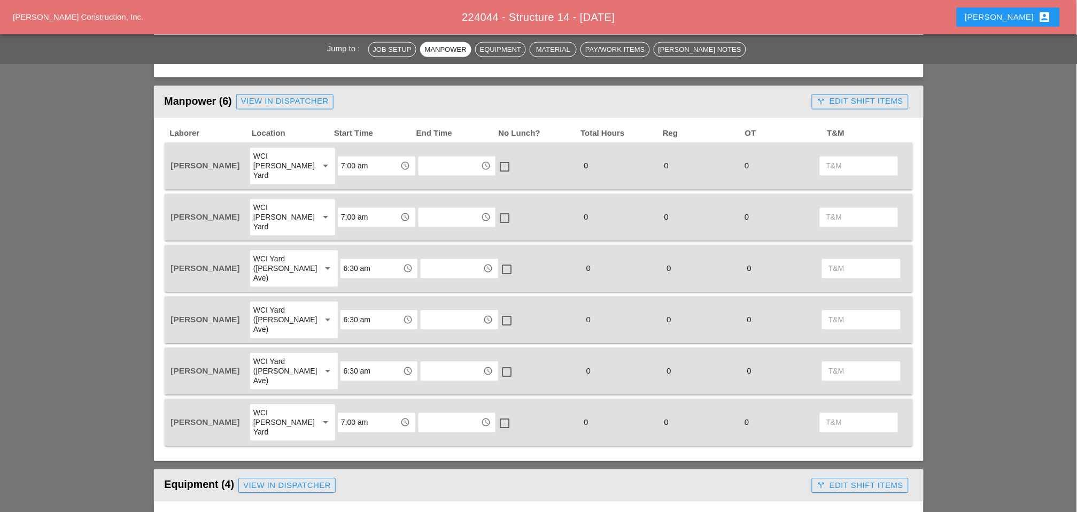
click at [839, 96] on div "call_split Edit Shift Items" at bounding box center [860, 102] width 87 height 12
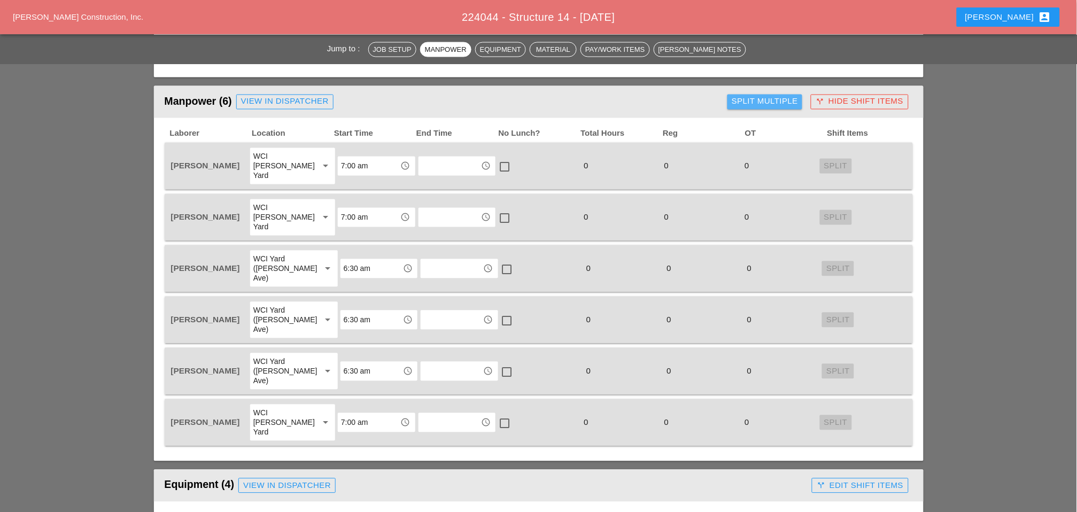
click at [759, 104] on div "Split Multiple" at bounding box center [765, 102] width 66 height 12
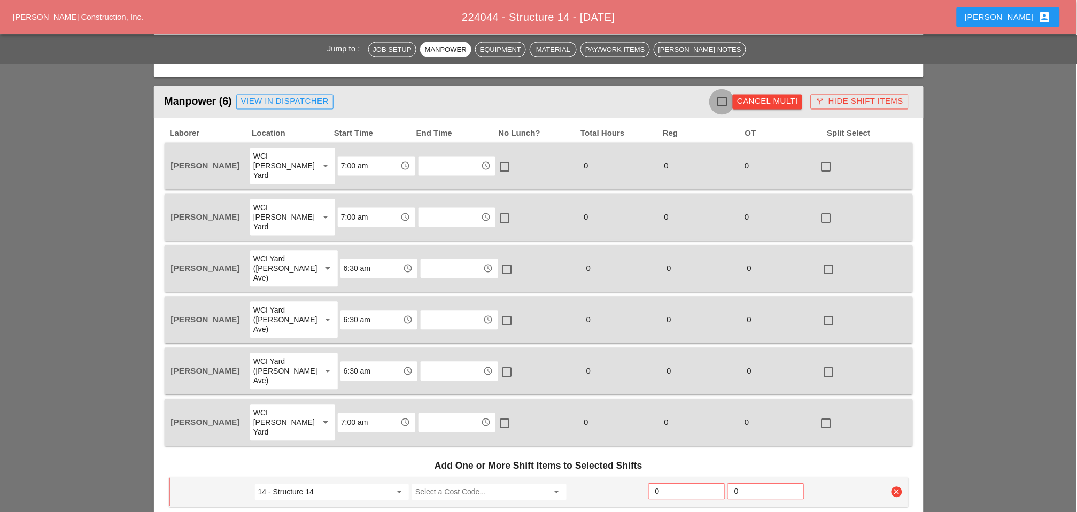
drag, startPoint x: 721, startPoint y: 98, endPoint x: 676, endPoint y: 125, distance: 53.2
click at [720, 100] on div at bounding box center [722, 102] width 18 height 18
checkbox input "true"
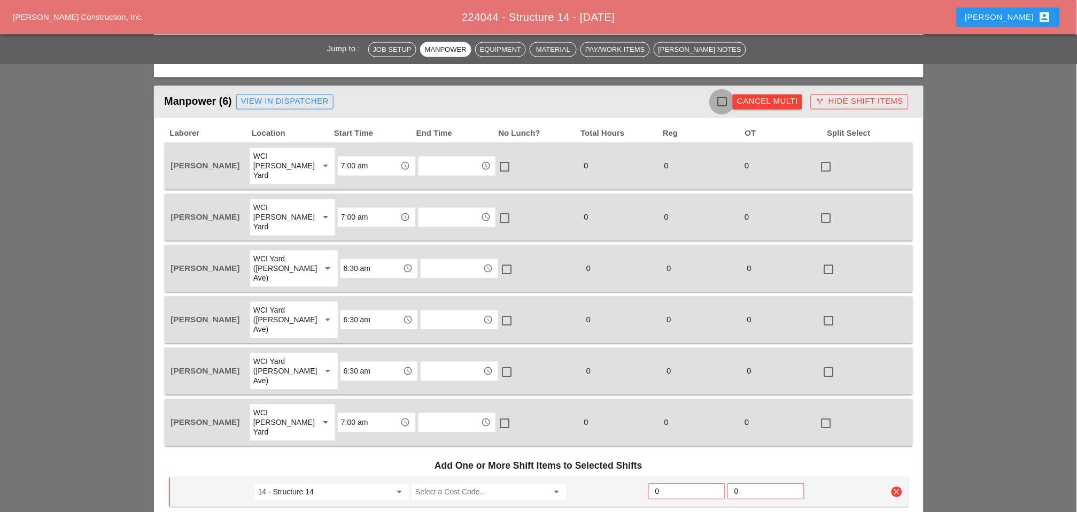
checkbox input "true"
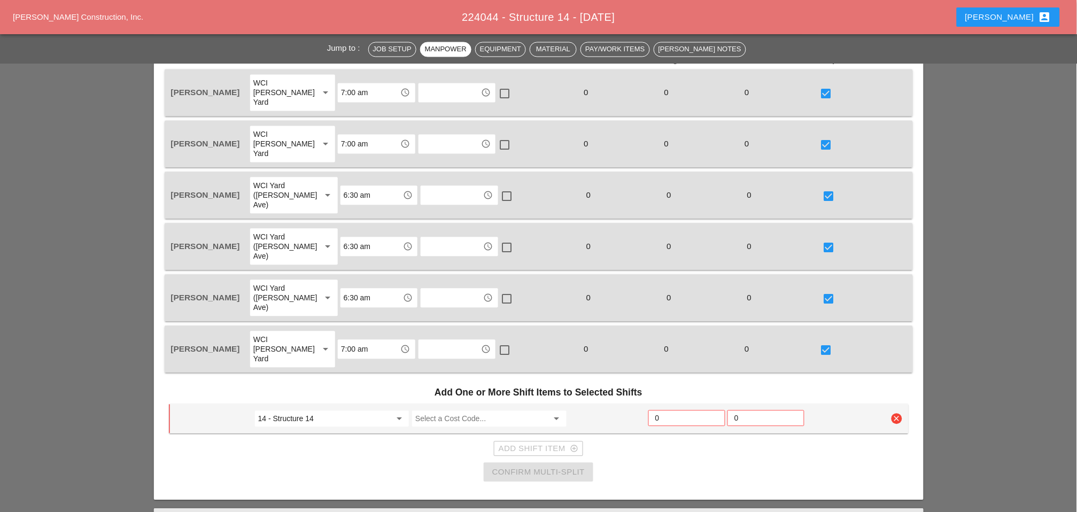
scroll to position [772, 0]
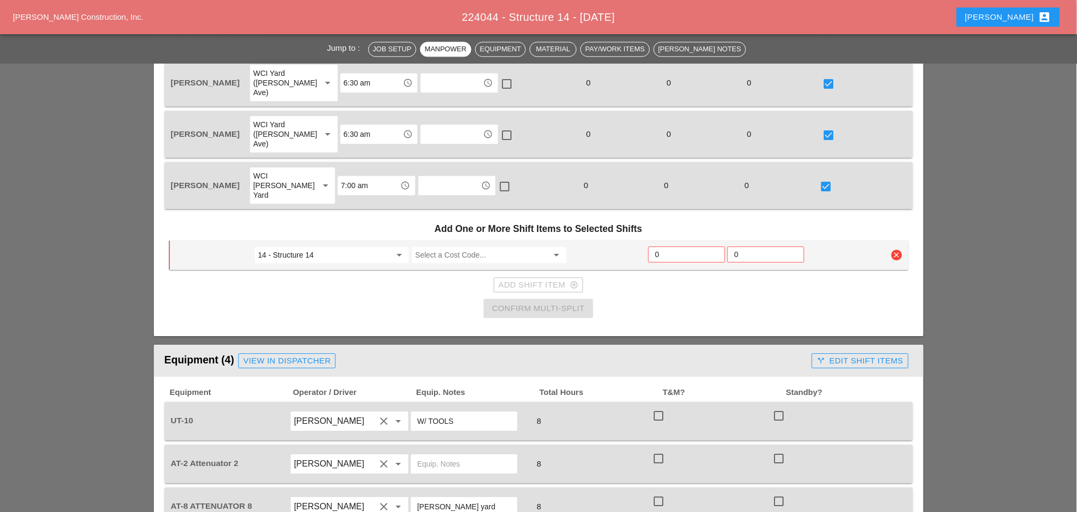
click at [439, 246] on input "Select a Cost Code..." at bounding box center [481, 254] width 133 height 17
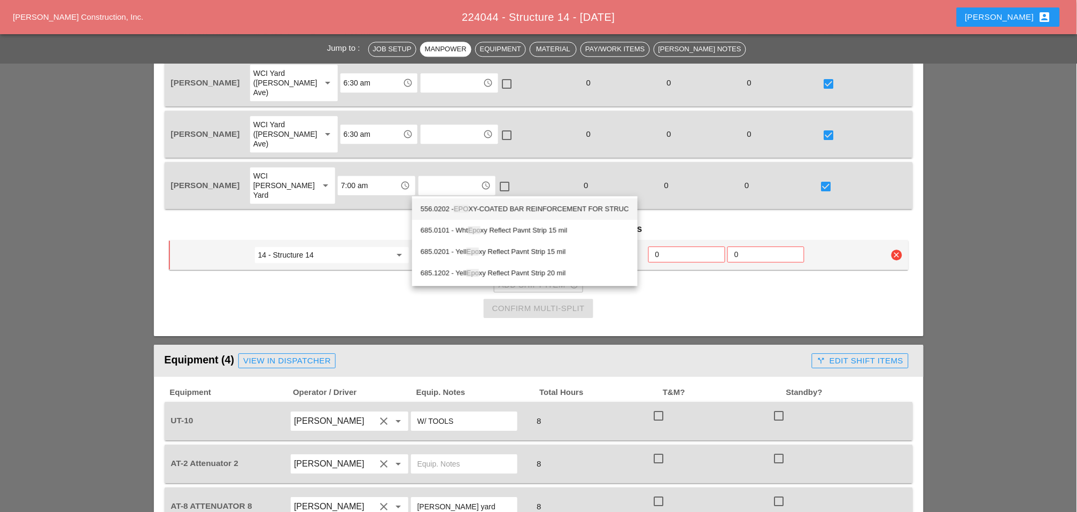
drag, startPoint x: 500, startPoint y: 208, endPoint x: 656, endPoint y: 193, distance: 156.7
click at [508, 210] on div "556.0202 - EPO XY-COATED BAR REINFORCEMENT FOR STRUC" at bounding box center [525, 209] width 208 height 13
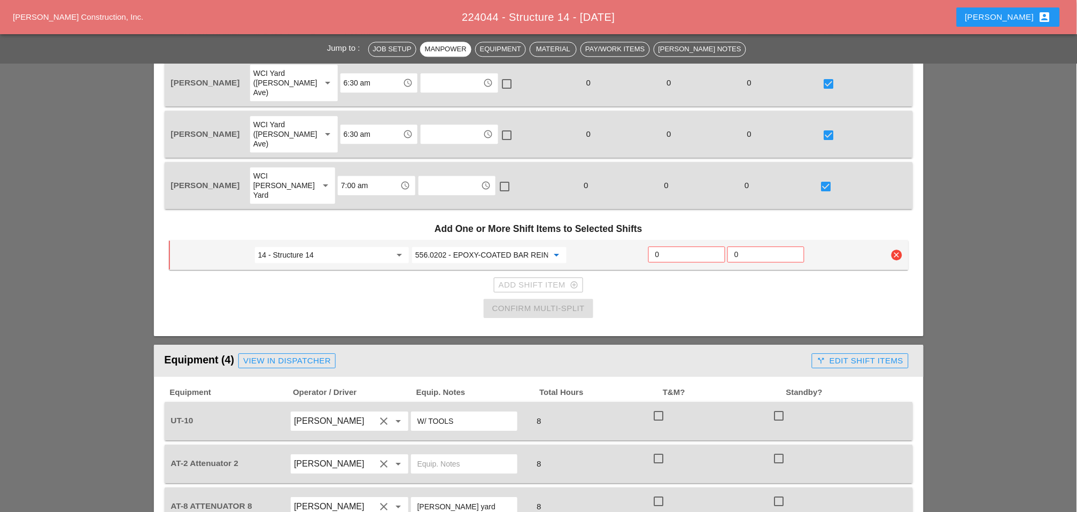
type input "556.0202 - EPOXY-COATED BAR REINFORCEMENT FOR STRUC"
drag, startPoint x: 663, startPoint y: 191, endPoint x: 656, endPoint y: 190, distance: 7.0
click at [662, 246] on input "0" at bounding box center [686, 254] width 63 height 17
type input "3"
drag, startPoint x: 551, startPoint y: 212, endPoint x: 545, endPoint y: 216, distance: 7.0
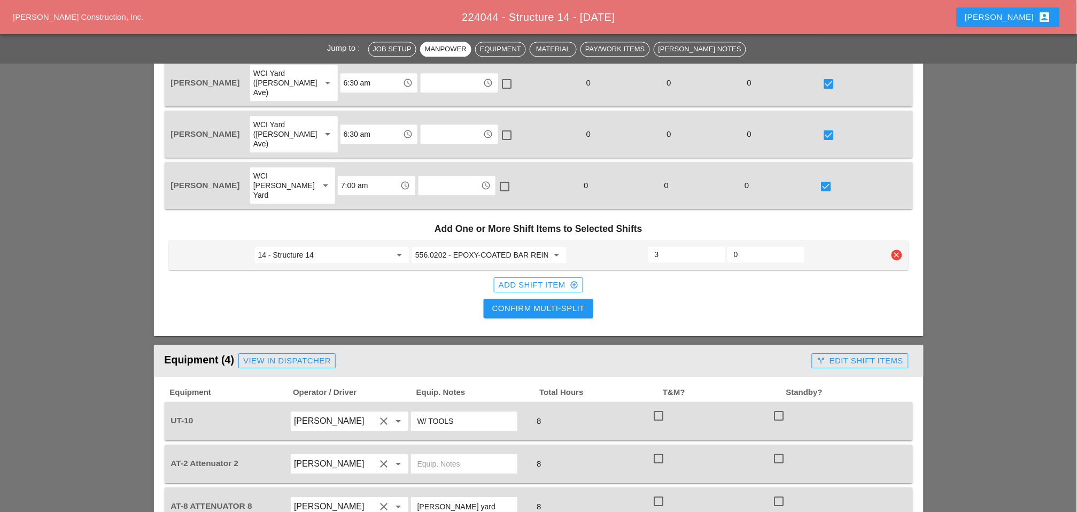
click at [545, 279] on div "Add Shift Item add_circle_outline" at bounding box center [539, 285] width 80 height 12
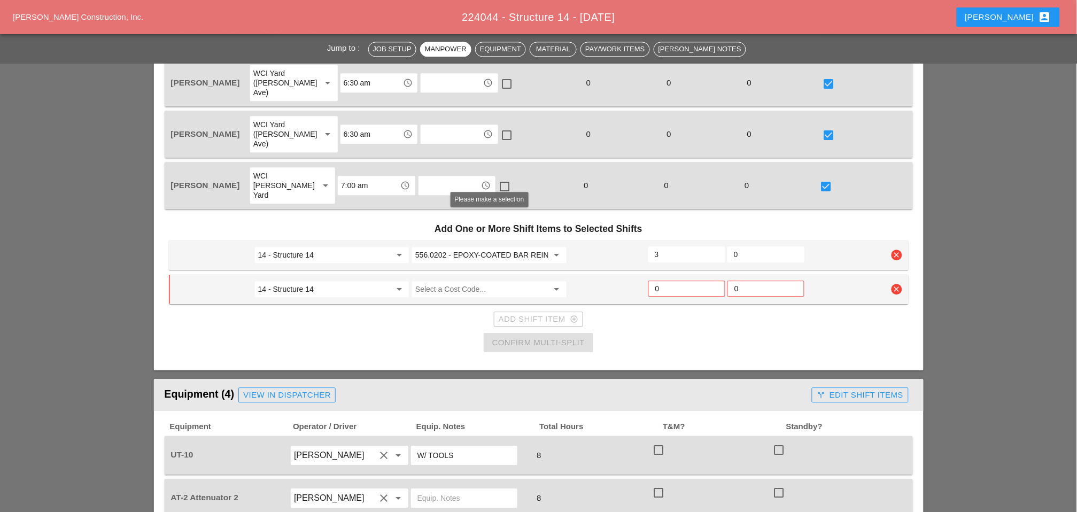
click at [431, 281] on input "Select a Cost Code..." at bounding box center [481, 289] width 133 height 17
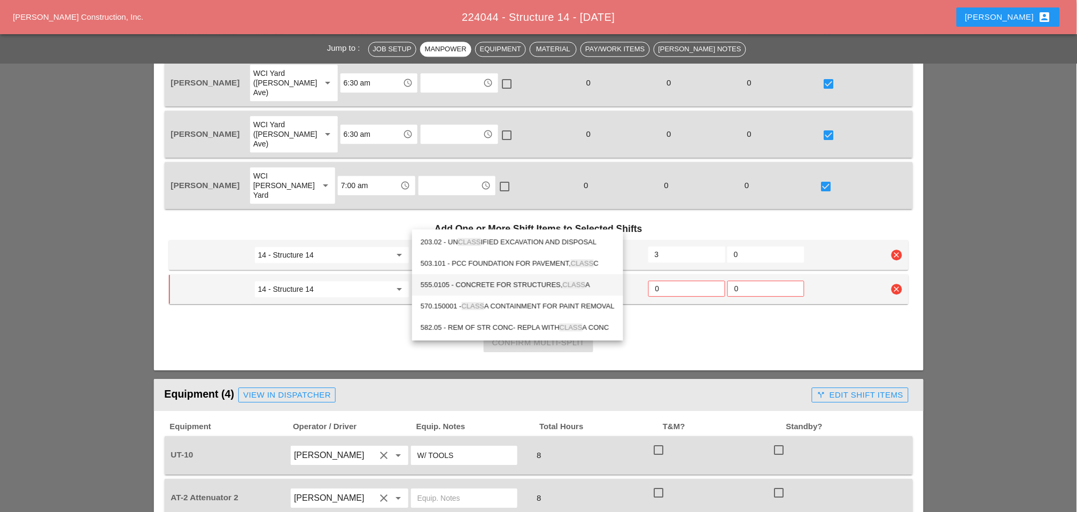
drag, startPoint x: 518, startPoint y: 281, endPoint x: 534, endPoint y: 275, distance: 17.6
click at [519, 281] on div "555.0105 - CONCRETE FOR STRUCTURES, CLASS A" at bounding box center [518, 284] width 194 height 13
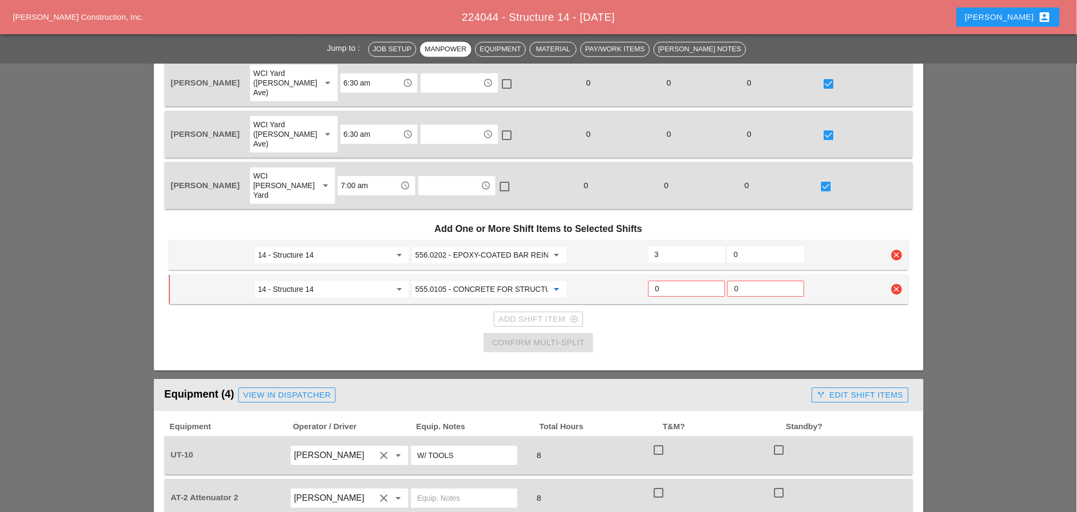
type input "555.0105 - CONCRETE FOR STRUCTURES, CLASS A"
click at [664, 280] on input "0" at bounding box center [686, 288] width 63 height 17
type input "3"
click at [572, 337] on div "Confirm Multi-Split" at bounding box center [538, 343] width 92 height 12
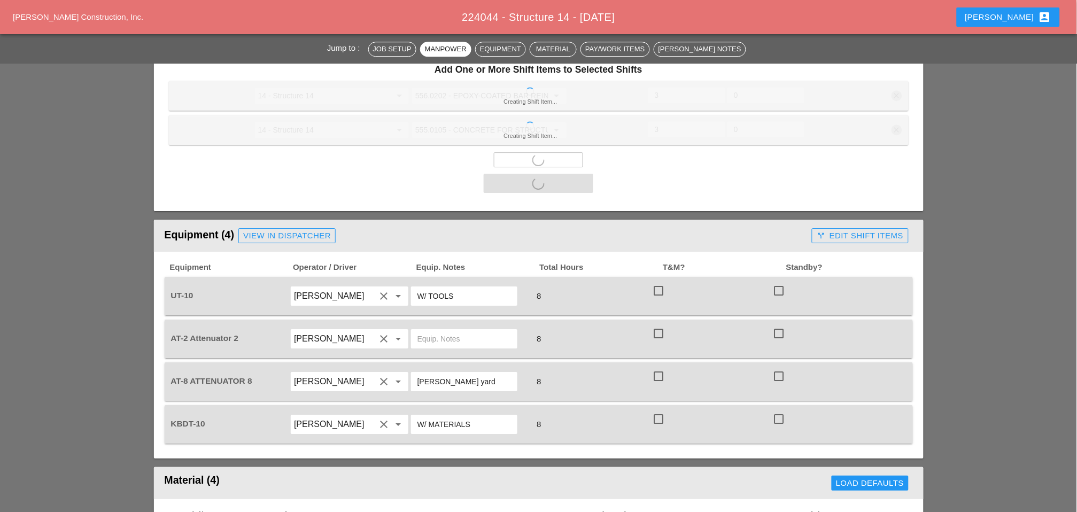
scroll to position [950, 0]
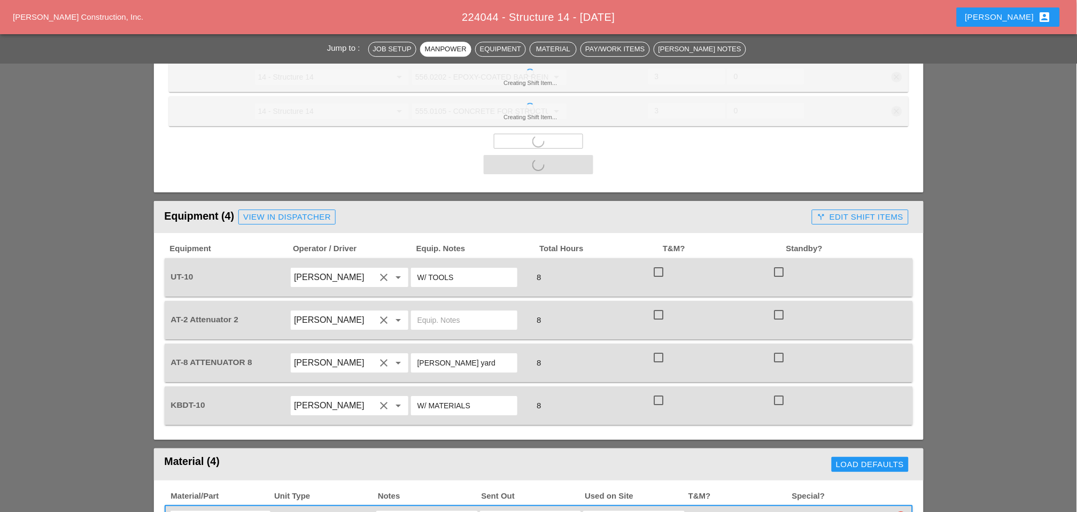
click at [660, 263] on div at bounding box center [658, 272] width 18 height 18
checkbox input "true"
drag, startPoint x: 656, startPoint y: 243, endPoint x: 659, endPoint y: 249, distance: 6.9
click at [657, 306] on div at bounding box center [658, 315] width 18 height 18
checkbox input "true"
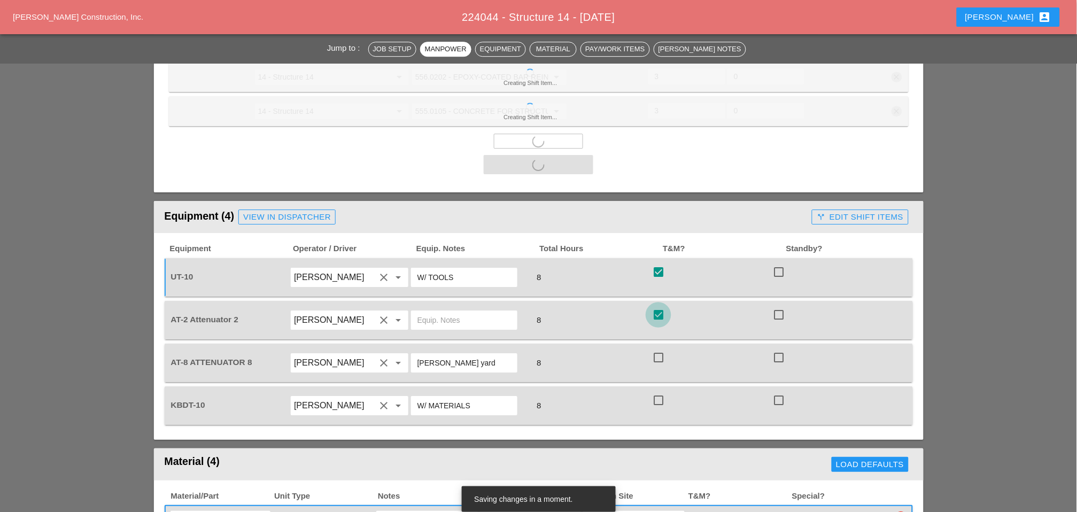
drag, startPoint x: 657, startPoint y: 284, endPoint x: 657, endPoint y: 321, distance: 36.9
click at [657, 348] on div at bounding box center [658, 357] width 18 height 18
checkbox input "true"
click at [663, 391] on div at bounding box center [658, 400] width 18 height 18
checkbox input "true"
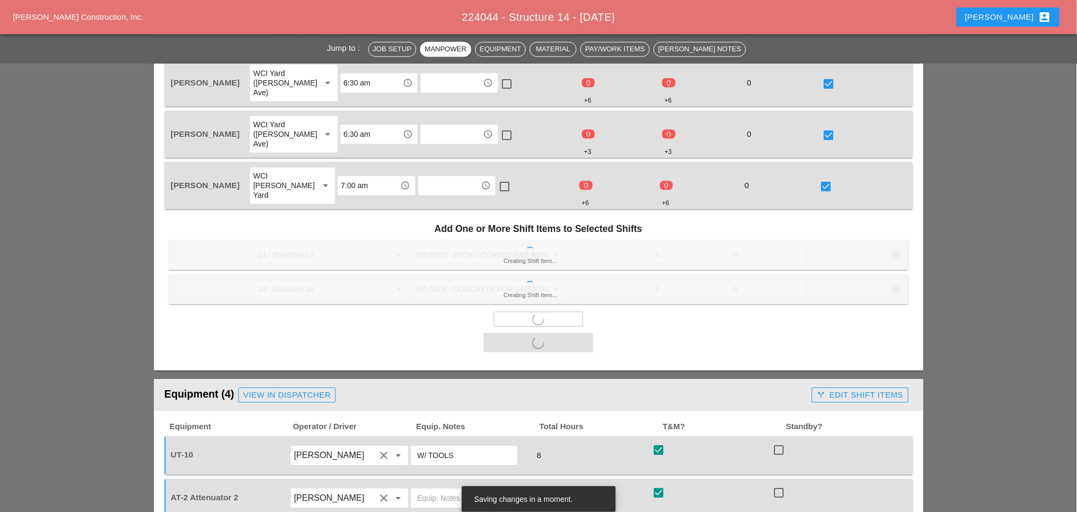
scroll to position [890, 0]
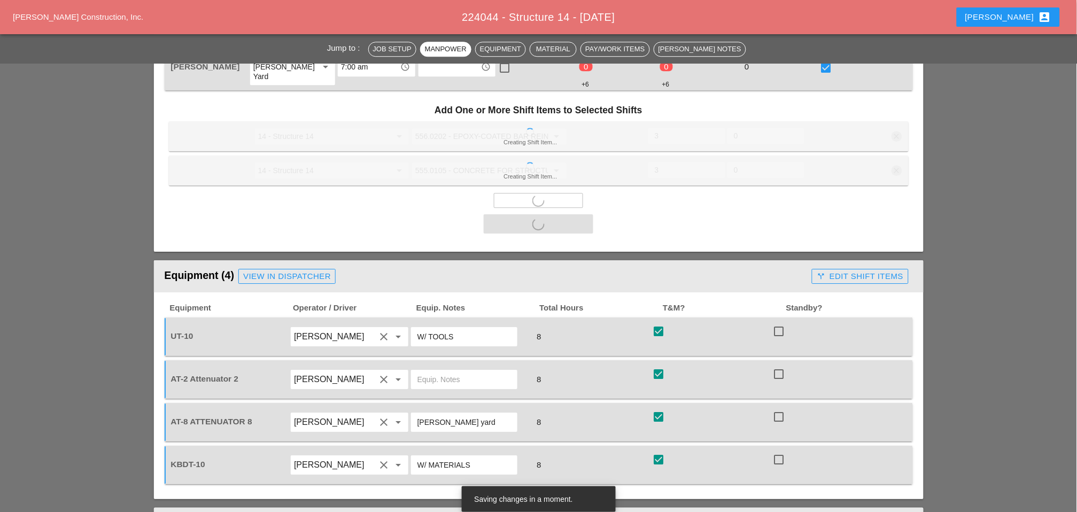
click at [852, 270] on div "call_split Edit Shift Items" at bounding box center [860, 276] width 87 height 12
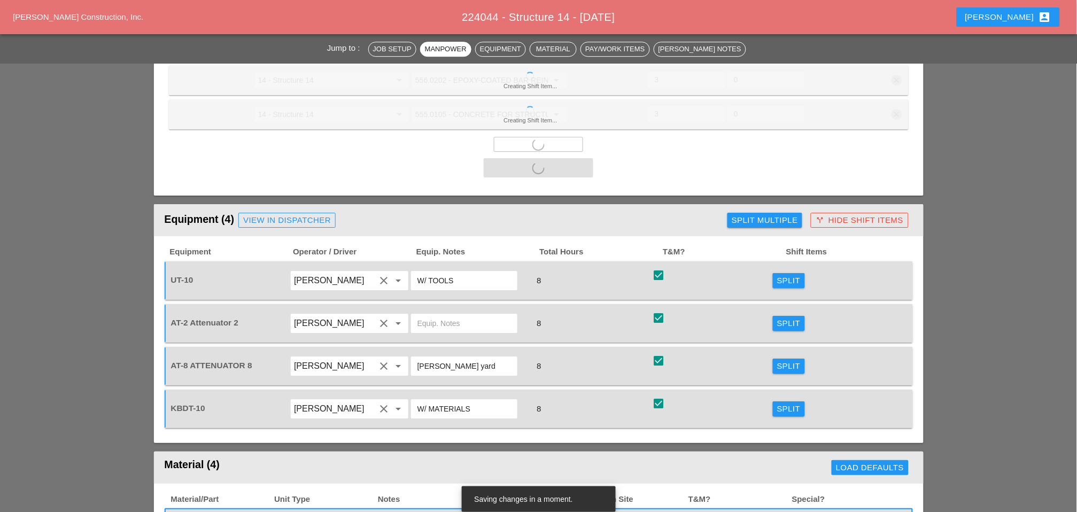
checkbox input "false"
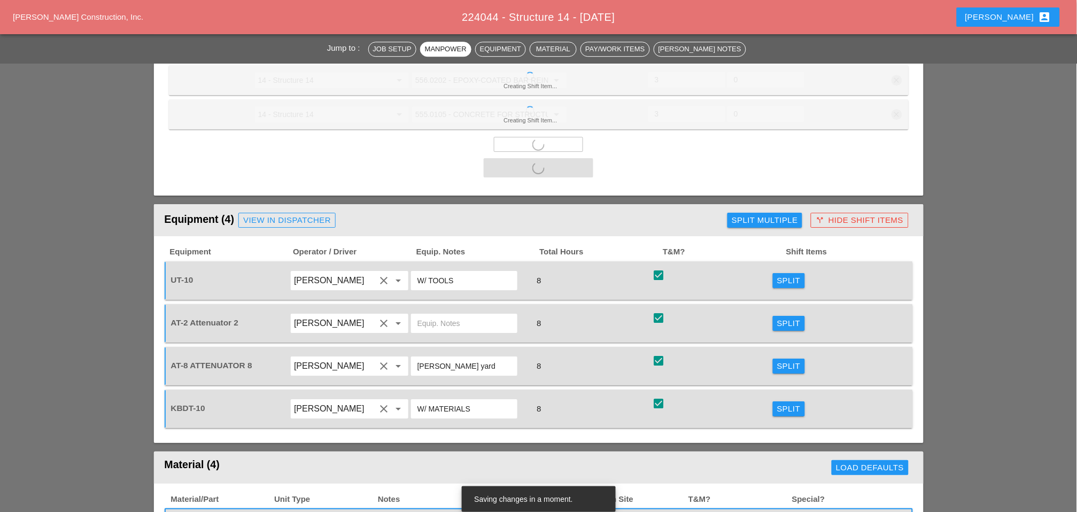
checkbox input "false"
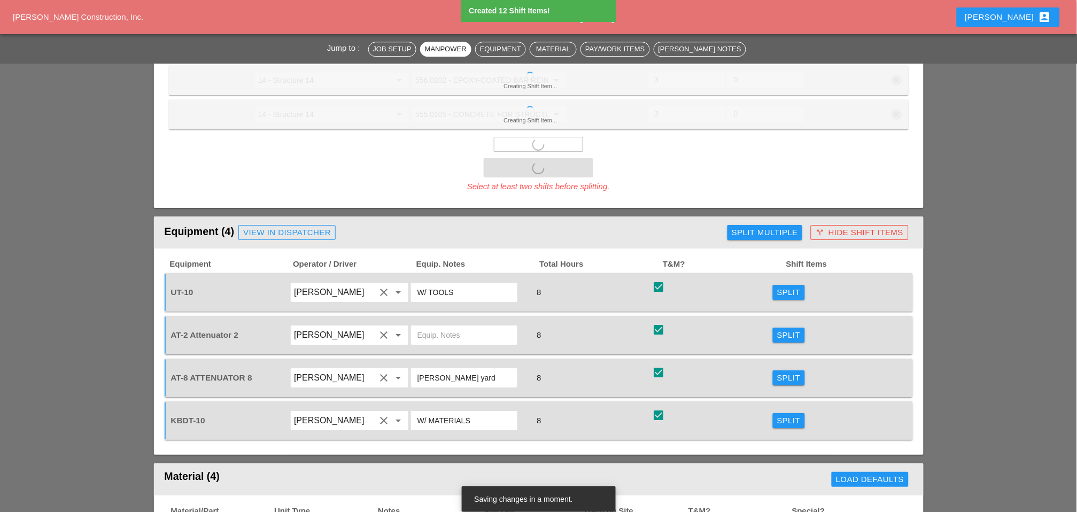
scroll to position [950, 0]
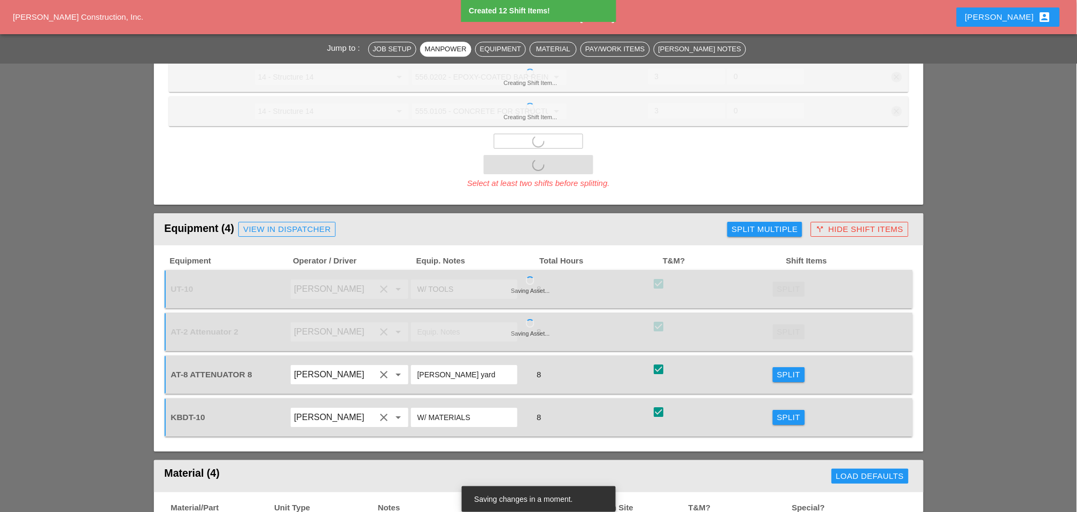
drag, startPoint x: 790, startPoint y: 261, endPoint x: 707, endPoint y: 257, distance: 83.5
click at [789, 324] on span "Split" at bounding box center [789, 331] width 32 height 15
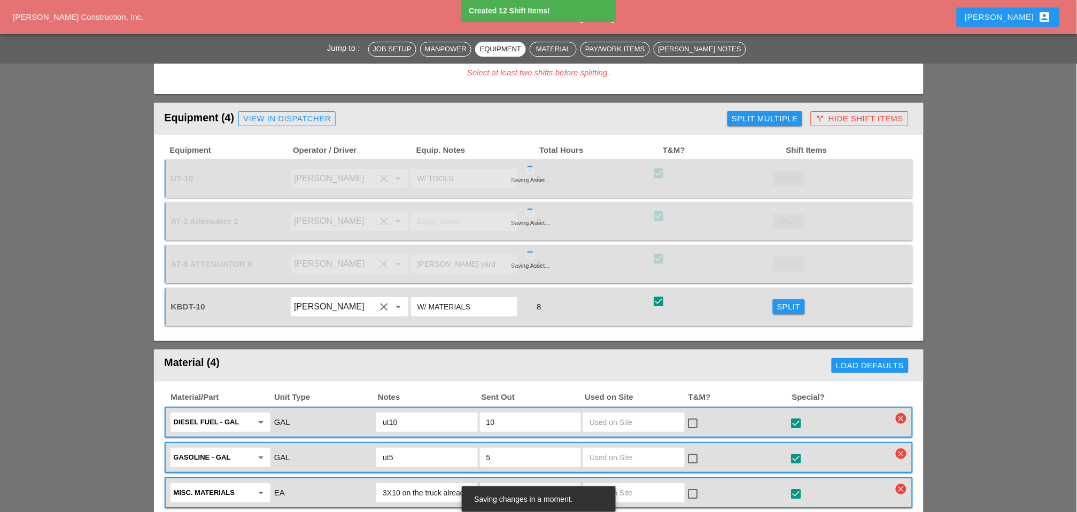
scroll to position [1128, 0]
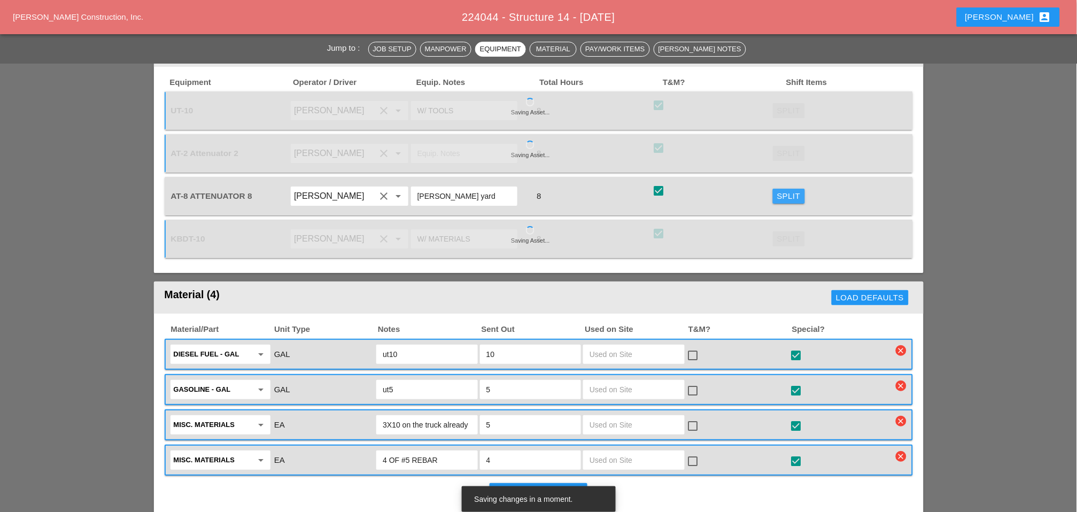
click at [781, 190] on div "Split" at bounding box center [789, 196] width 24 height 12
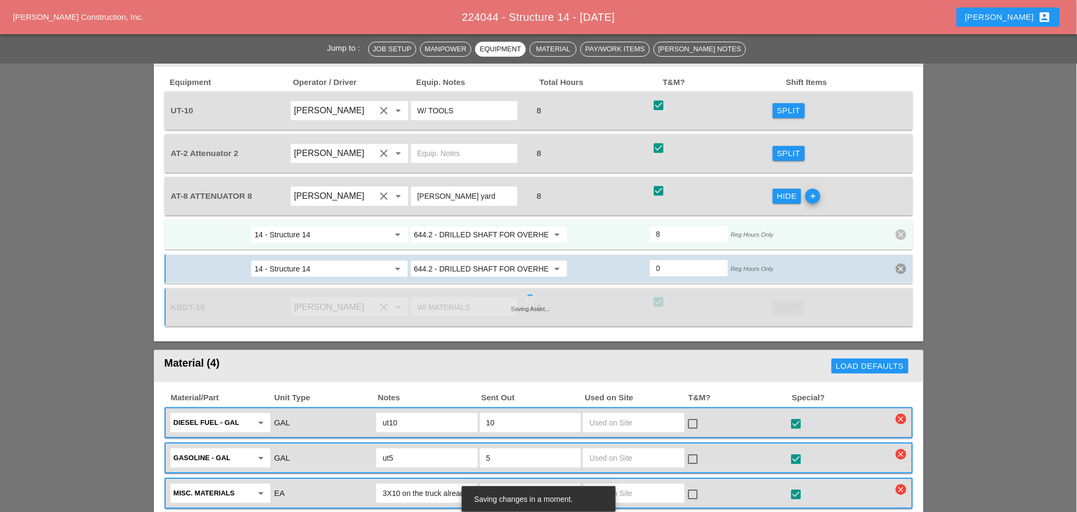
click at [475, 226] on input "644.2 - DRILLED SHAFT FOR OVERHEAD SIGN STRUCTUR" at bounding box center [481, 234] width 135 height 17
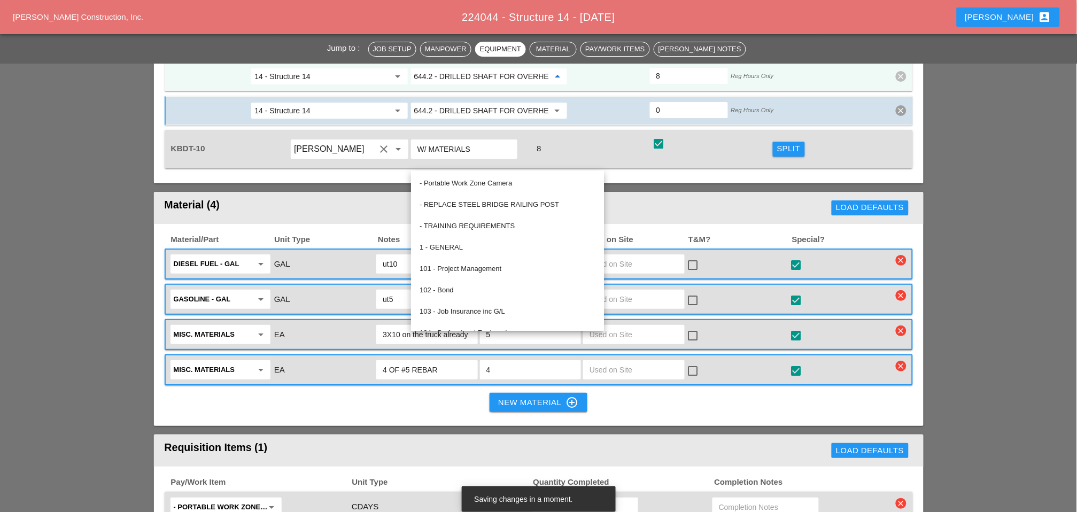
scroll to position [971, 0]
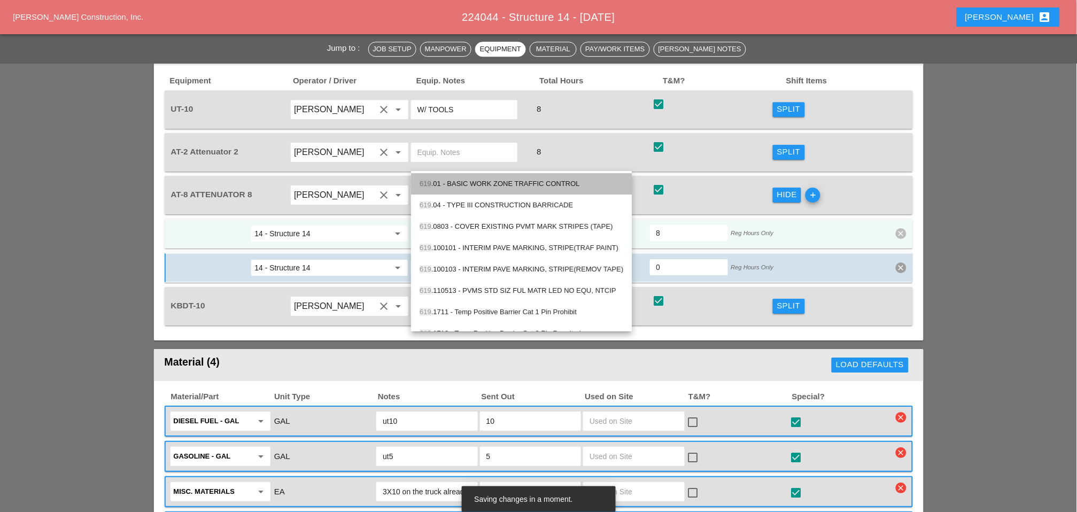
click at [477, 184] on div "619 .01 - BASIC WORK ZONE TRAFFIC CONTROL" at bounding box center [522, 183] width 204 height 13
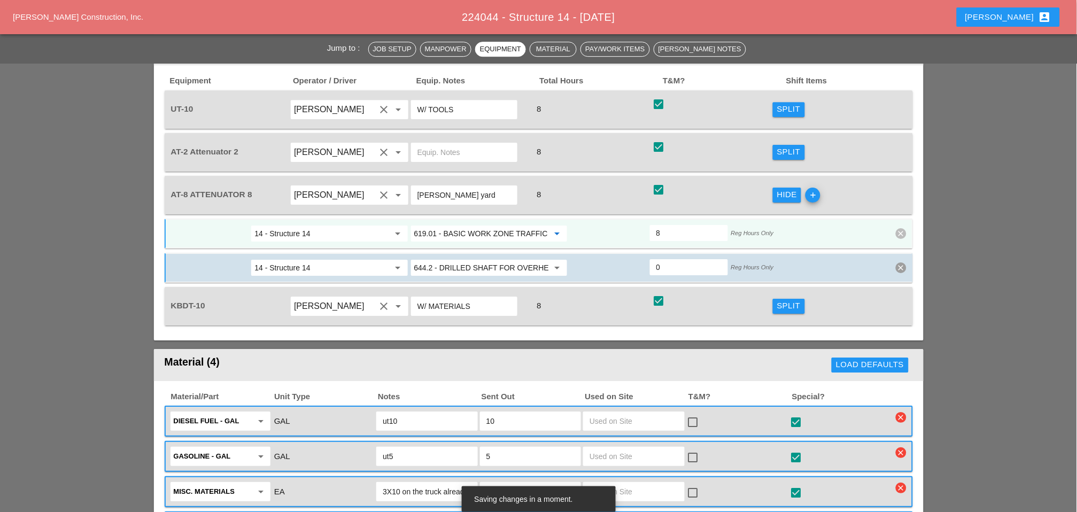
type input "619.01 - BASIC WORK ZONE TRAFFIC CONTROL"
click at [434, 225] on input "619.01 - BASIC WORK ZONE TRAFFIC CONTROL" at bounding box center [481, 233] width 135 height 17
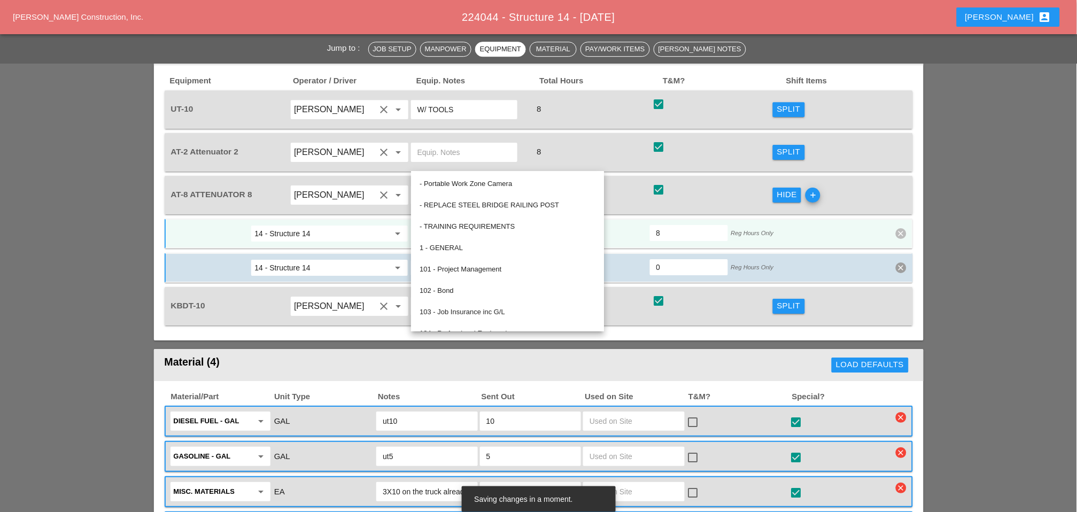
click at [366, 225] on input "14 - Structure 14" at bounding box center [321, 233] width 135 height 17
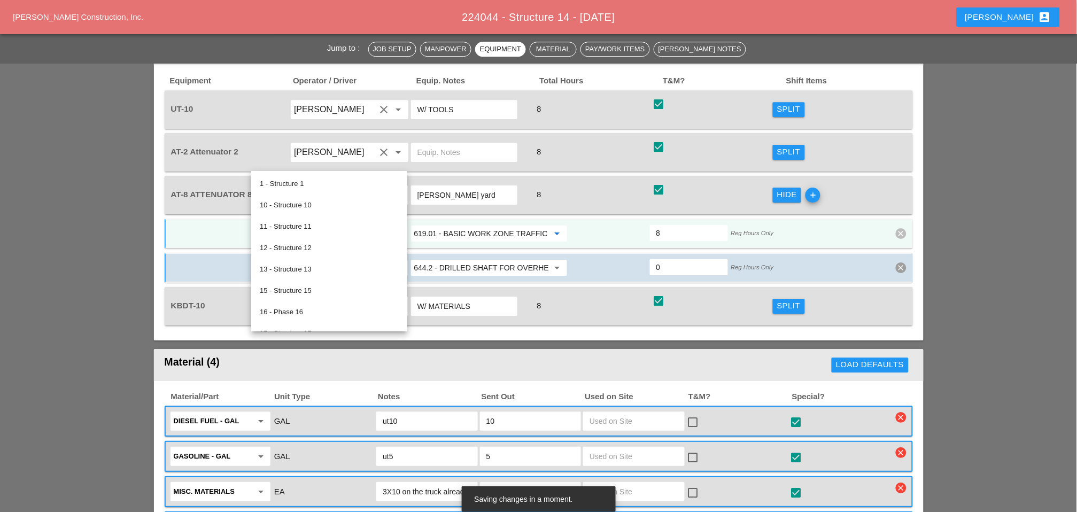
click at [431, 225] on input "619.01 - BASIC WORK ZONE TRAFFIC CONTROL" at bounding box center [481, 233] width 135 height 17
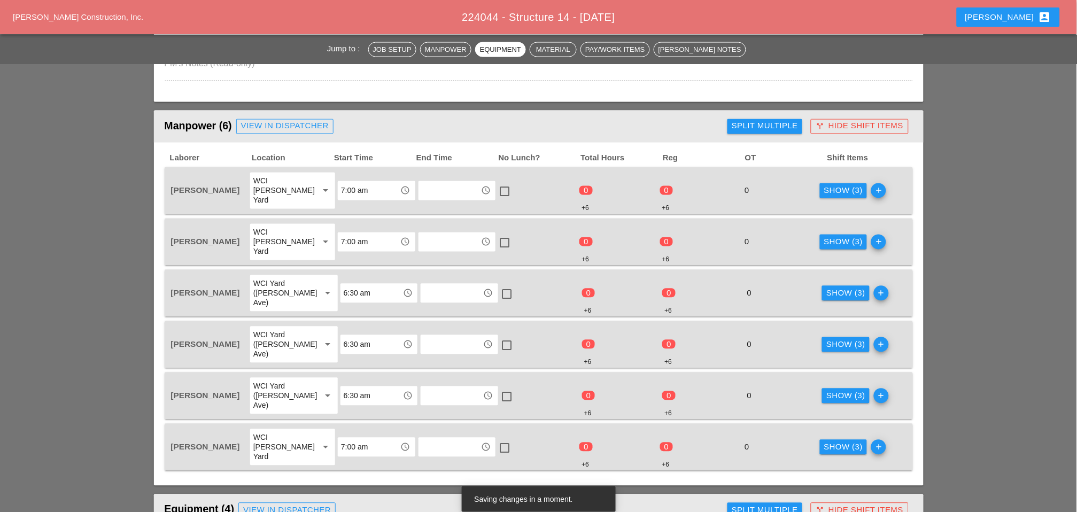
scroll to position [496, 0]
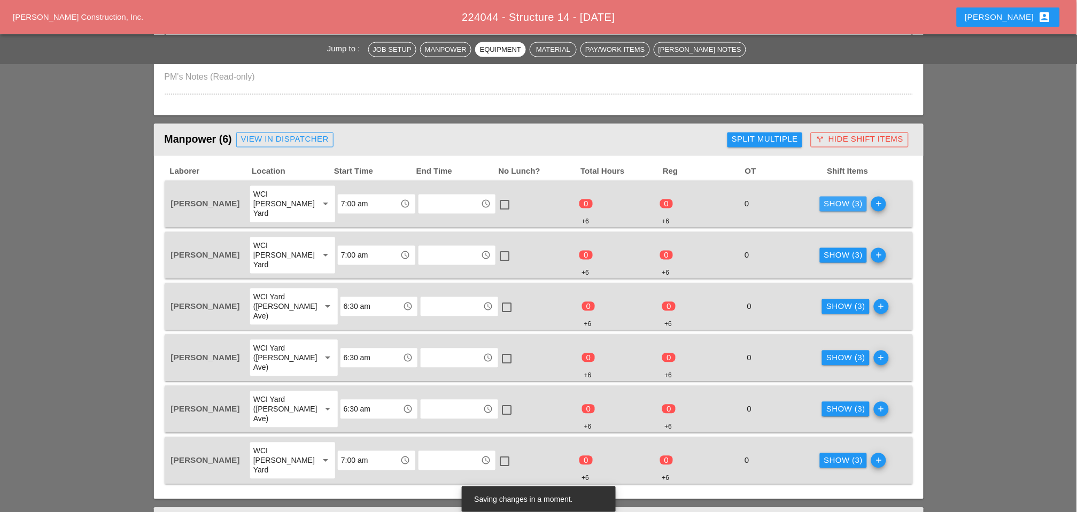
click at [829, 199] on div "Show (3)" at bounding box center [843, 204] width 39 height 12
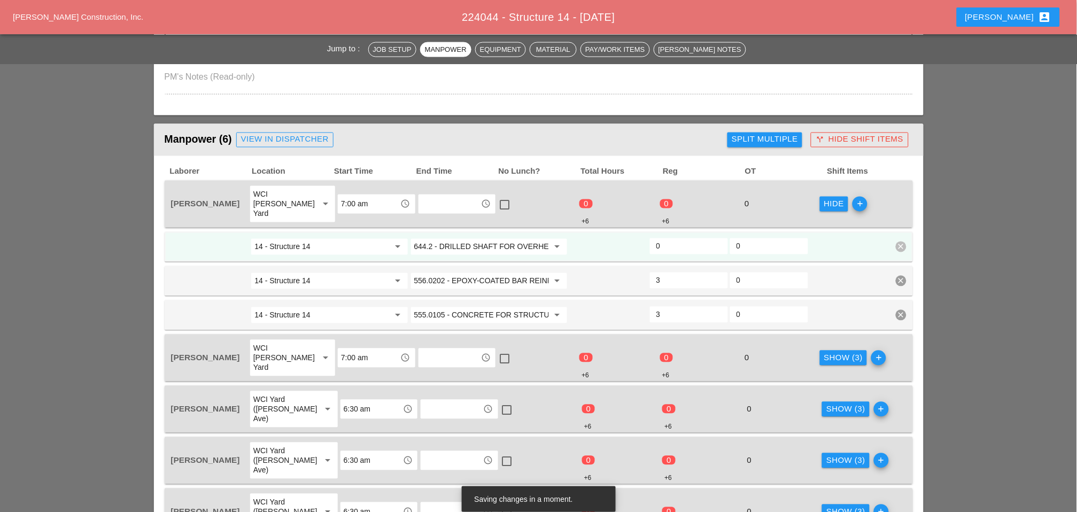
click at [471, 238] on input "644.2 - DRILLED SHAFT FOR OVERHEAD SIGN STRUCTUR" at bounding box center [481, 246] width 135 height 17
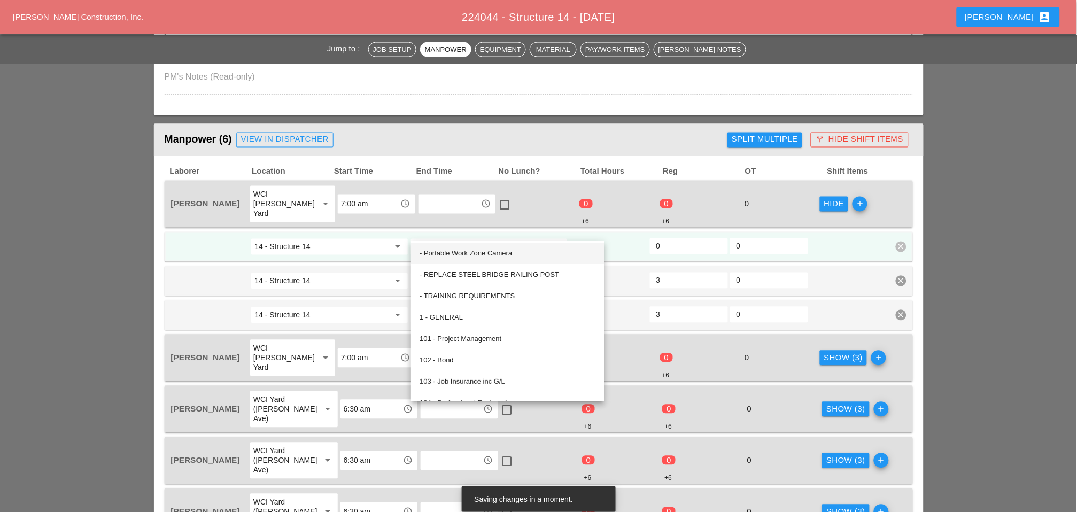
paste input "19.01 - BASIC WORK ZONE TRAFFIC CONTROL"
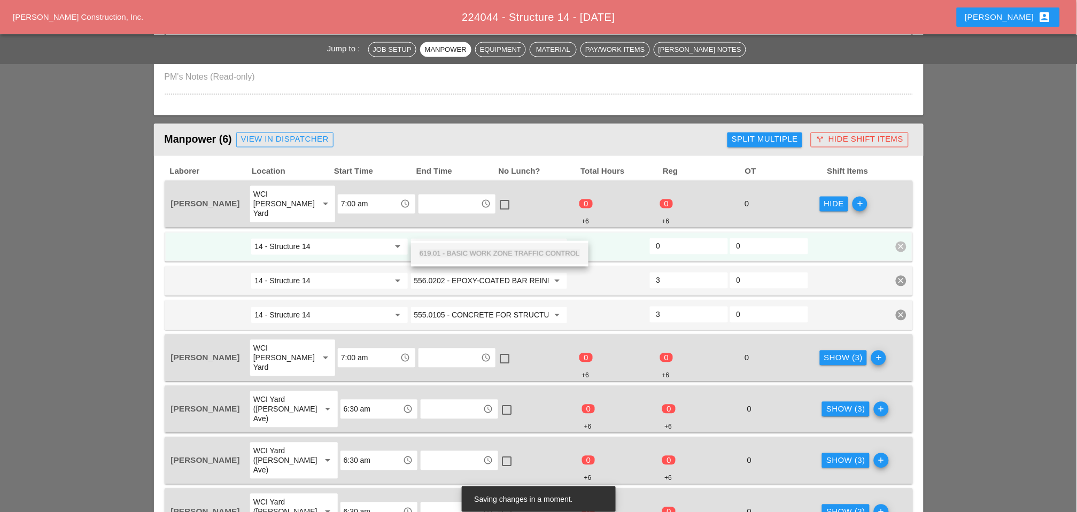
scroll to position [0, 37]
drag, startPoint x: 471, startPoint y: 251, endPoint x: 491, endPoint y: 261, distance: 22.0
click at [471, 251] on span "619.01 - BASIC WORK ZONE TRAFFIC CONTROL" at bounding box center [500, 254] width 160 height 8
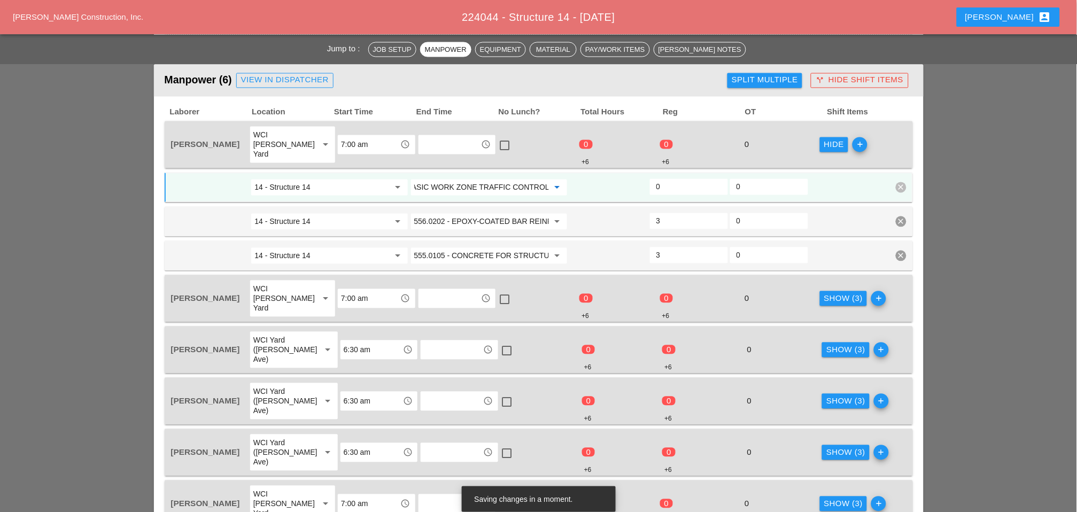
type input "619.01 - BASIC WORK ZONE TRAFFIC CONTROL"
click at [824, 293] on div "Show (3)" at bounding box center [843, 299] width 39 height 12
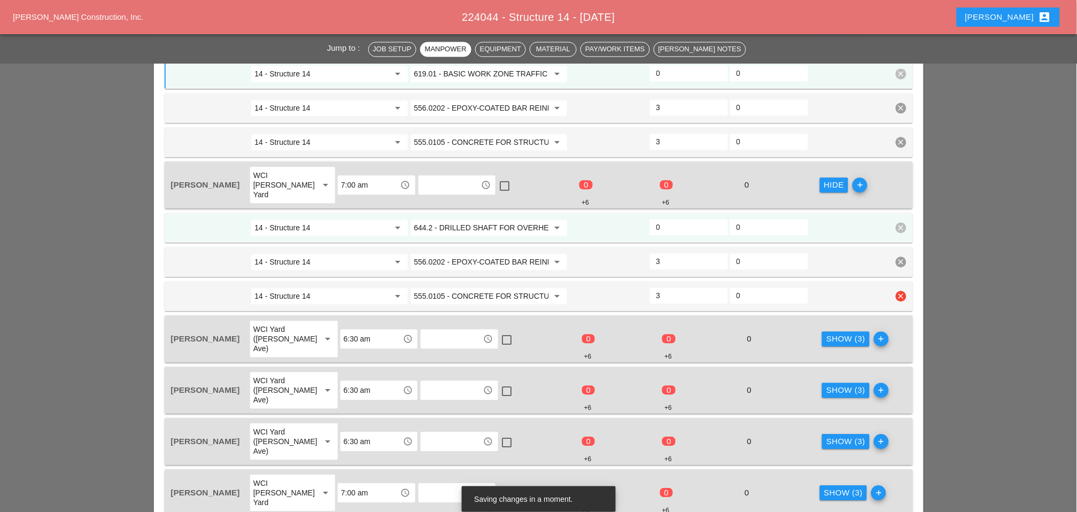
scroll to position [674, 0]
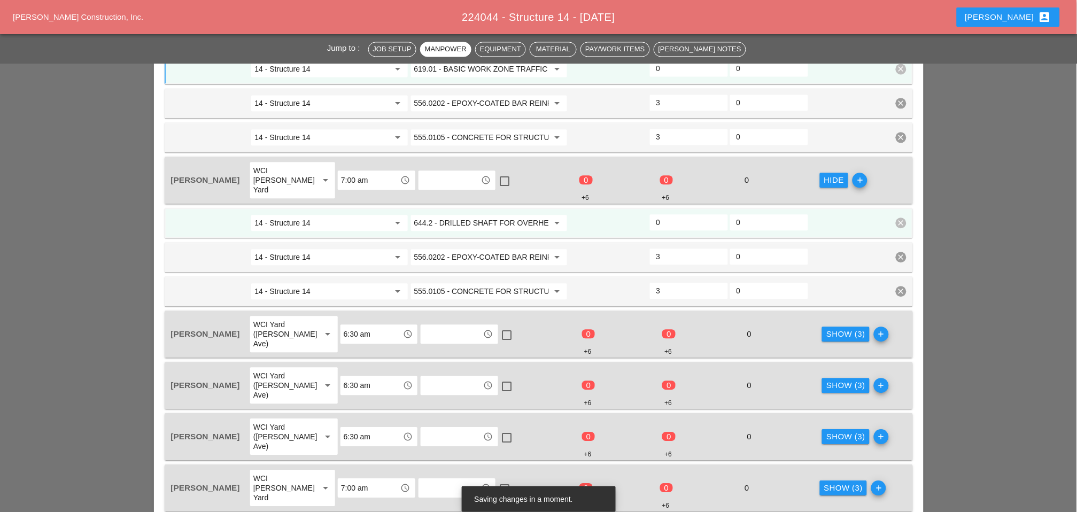
click at [475, 214] on input "644.2 - DRILLED SHAFT FOR OVERHEAD SIGN STRUCTUR" at bounding box center [481, 222] width 135 height 17
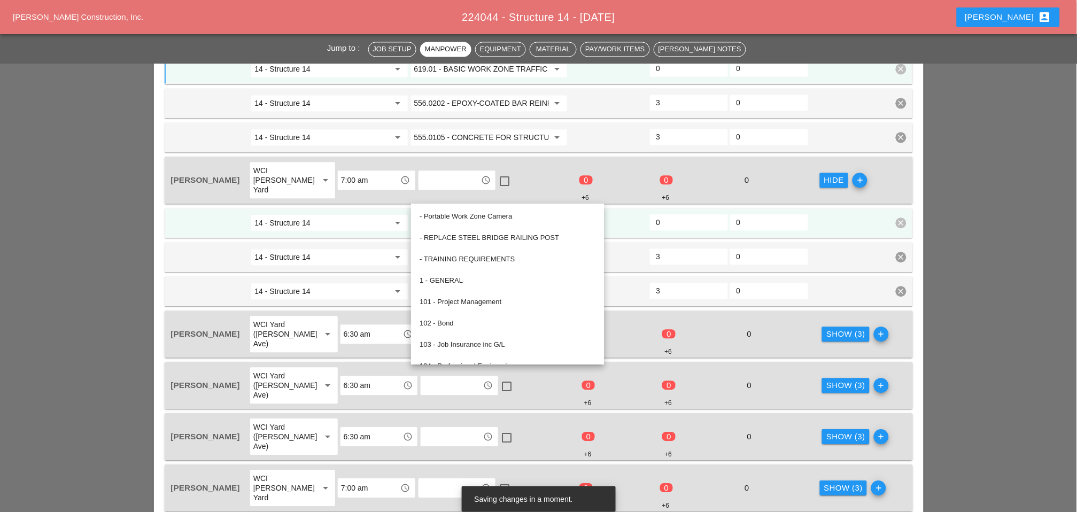
paste input "19.01 - BASIC WORK ZONE TRAFFIC CONTROL"
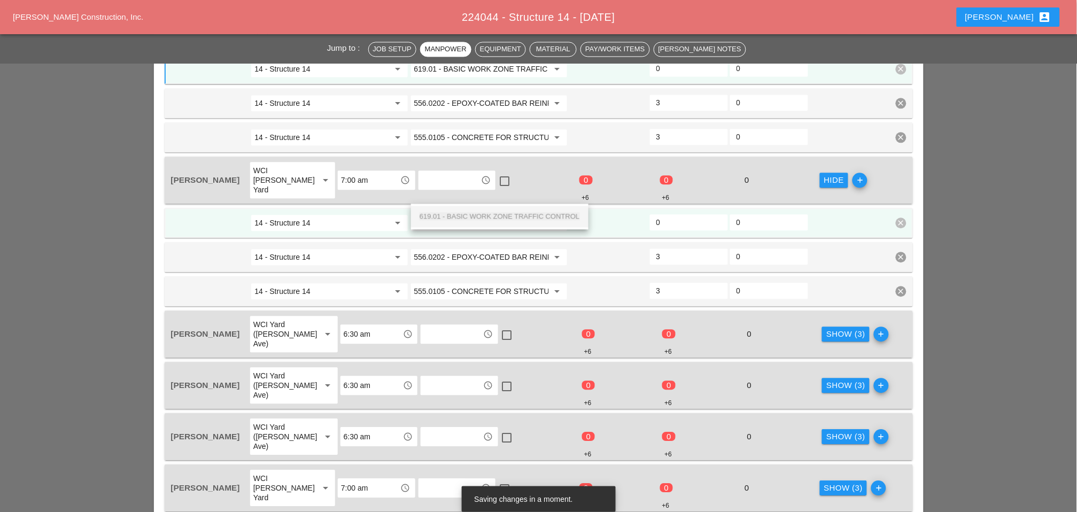
drag, startPoint x: 480, startPoint y: 221, endPoint x: 484, endPoint y: 216, distance: 5.8
click at [481, 221] on div "619.01 - BASIC WORK ZONE TRAFFIC CONTROL" at bounding box center [500, 216] width 160 height 13
type input "619.01 - BASIC WORK ZONE TRAFFIC CONTROL"
click at [835, 328] on div "Show (3)" at bounding box center [845, 334] width 39 height 12
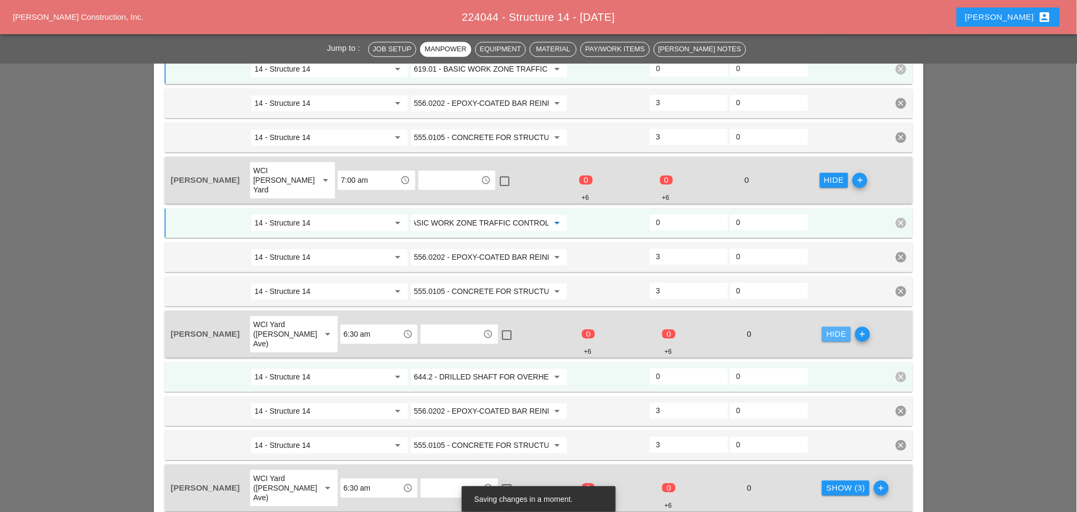
scroll to position [0, 0]
click at [451, 368] on input "644.2 - DRILLED SHAFT FOR OVERHEAD SIGN STRUCTUR" at bounding box center [481, 376] width 135 height 17
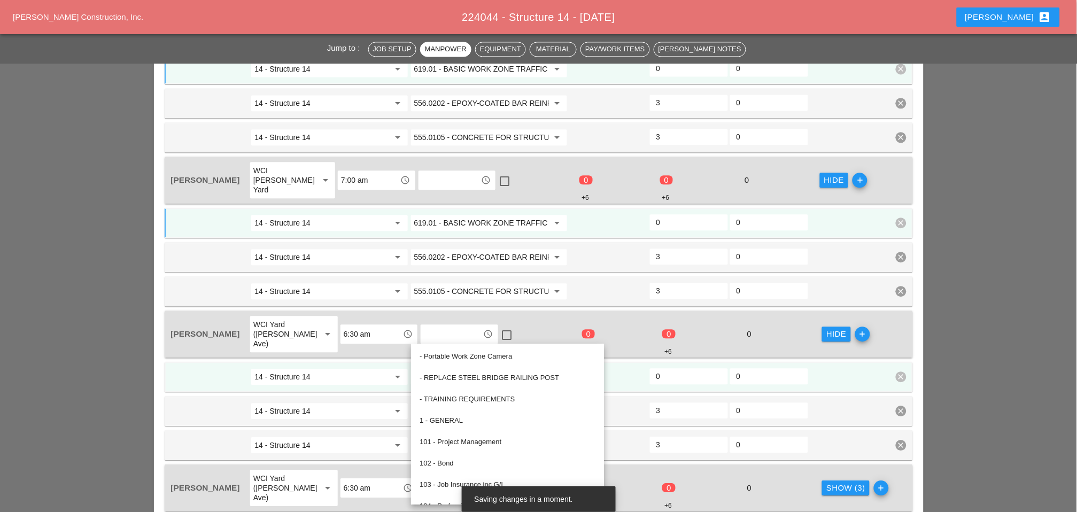
paste input "19.01 - BASIC WORK ZONE TRAFFIC CONTROL"
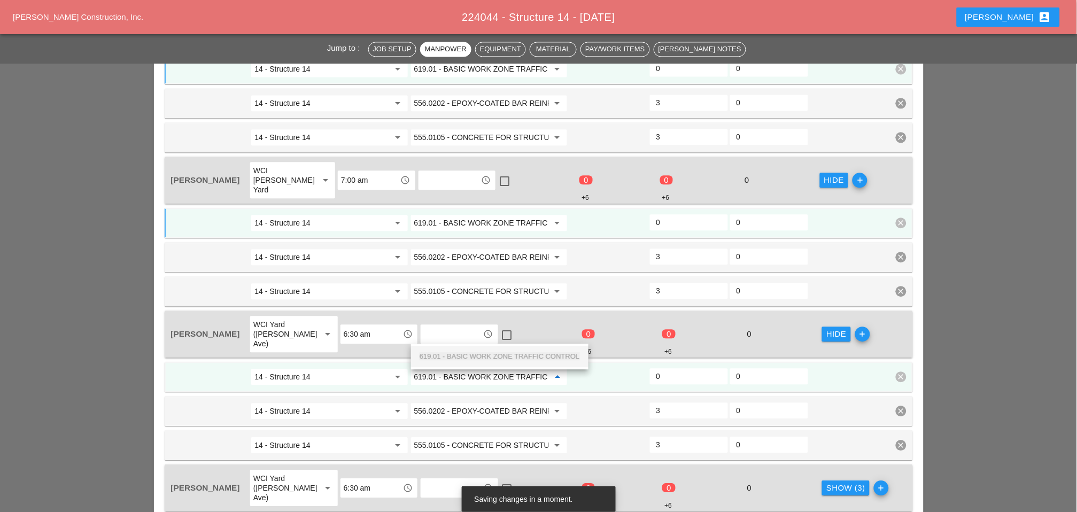
scroll to position [0, 37]
drag, startPoint x: 467, startPoint y: 352, endPoint x: 664, endPoint y: 353, distance: 197.7
click at [468, 352] on span "619.01 - BASIC WORK ZONE TRAFFIC CONTROL" at bounding box center [500, 356] width 160 height 8
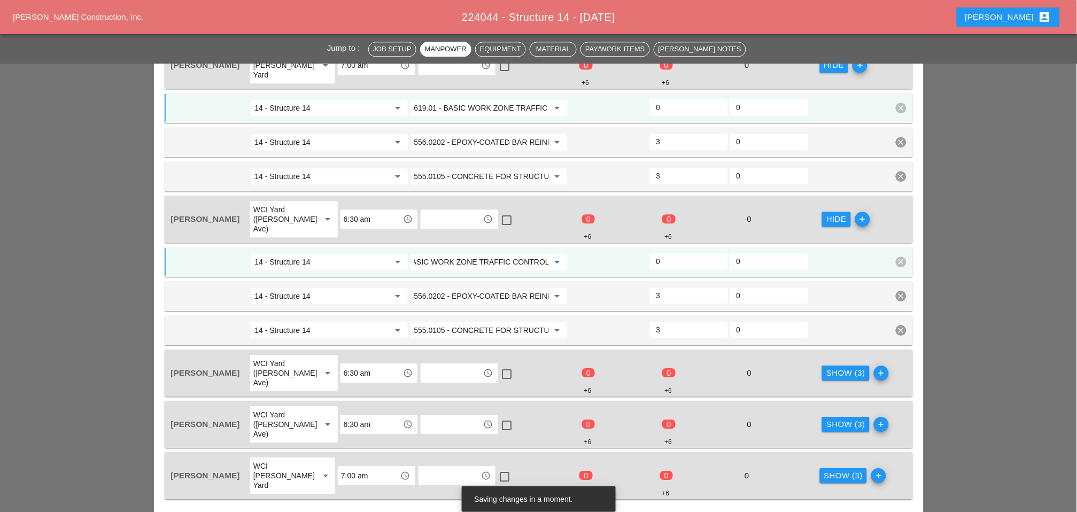
scroll to position [793, 0]
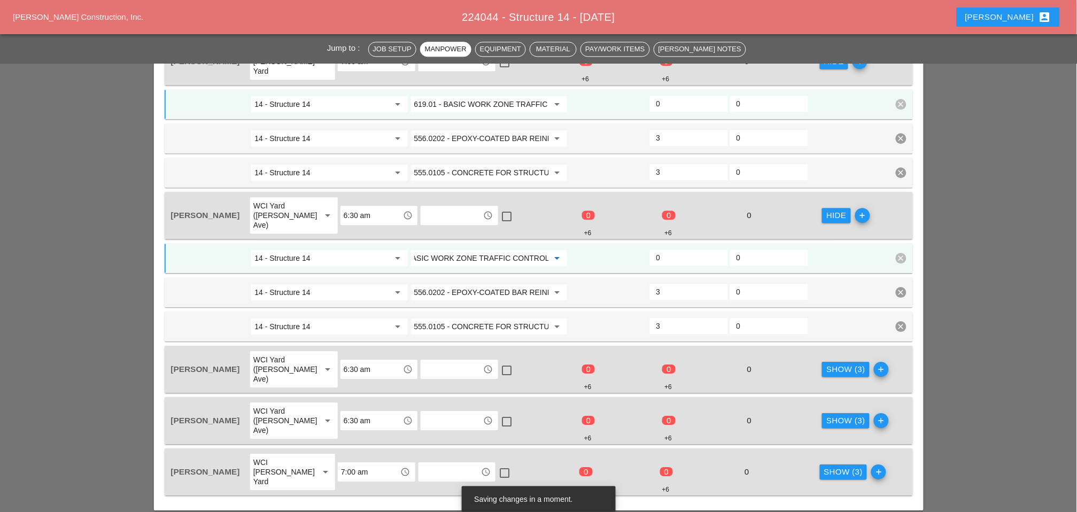
type input "619.01 - BASIC WORK ZONE TRAFFIC CONTROL"
click at [826, 363] on div "Show (3)" at bounding box center [845, 369] width 39 height 12
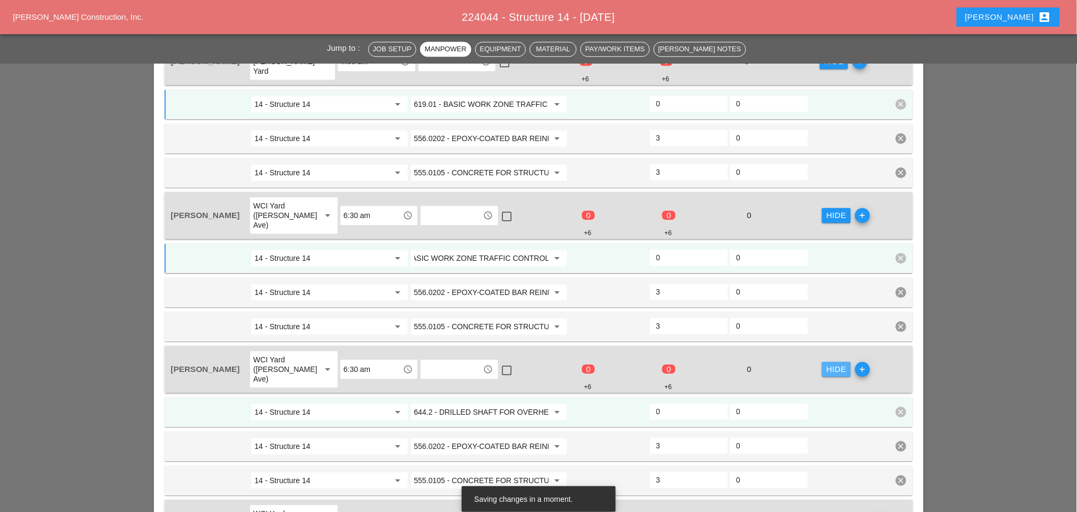
scroll to position [0, 0]
click at [451, 404] on input "644.2 - DRILLED SHAFT FOR OVERHEAD SIGN STRUCTUR" at bounding box center [481, 412] width 135 height 17
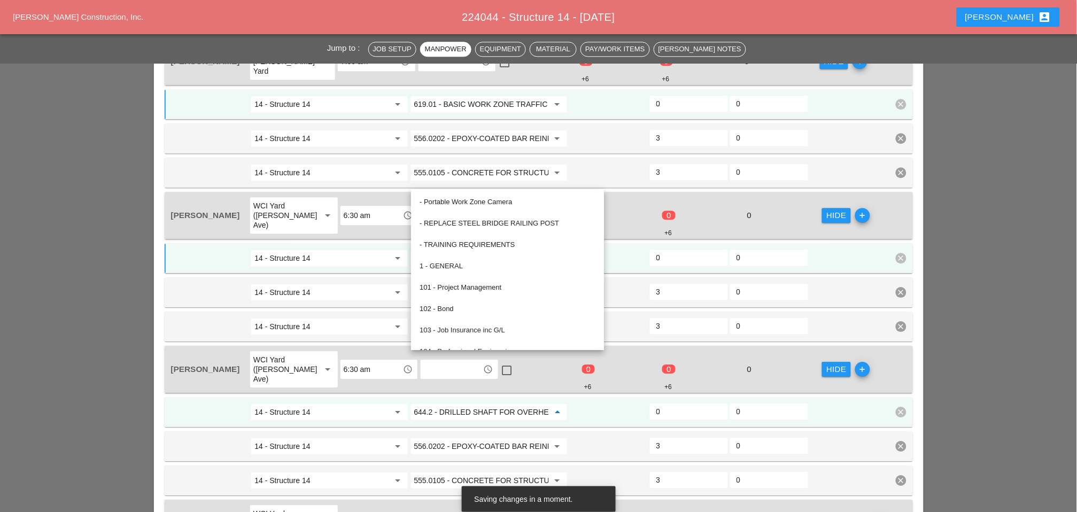
paste input "19.01 - BASIC WORK ZONE TRAFFIC CONTROL"
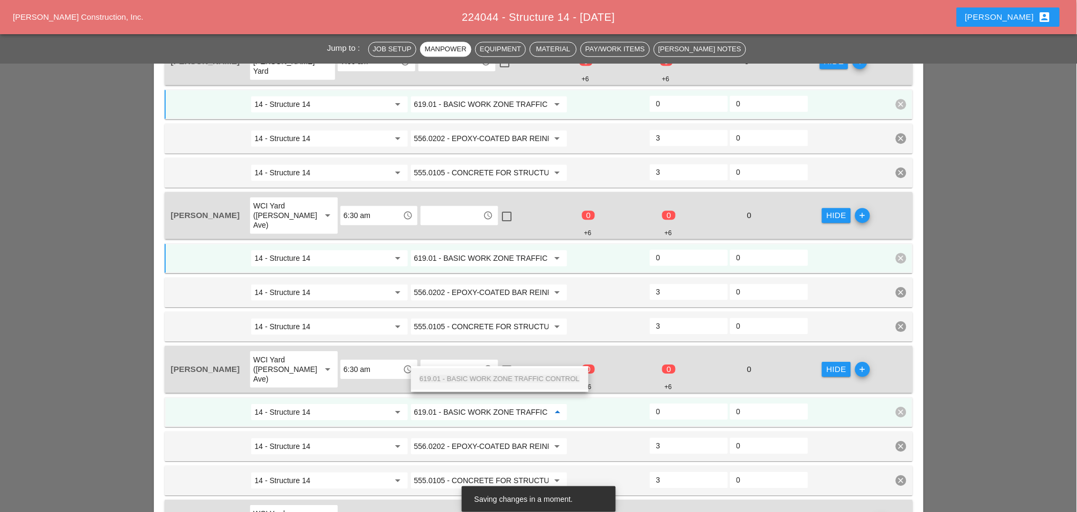
scroll to position [0, 37]
drag, startPoint x: 472, startPoint y: 373, endPoint x: 586, endPoint y: 359, distance: 114.6
click at [473, 374] on div "619.01 - BASIC WORK ZONE TRAFFIC CONTROL" at bounding box center [500, 379] width 160 height 13
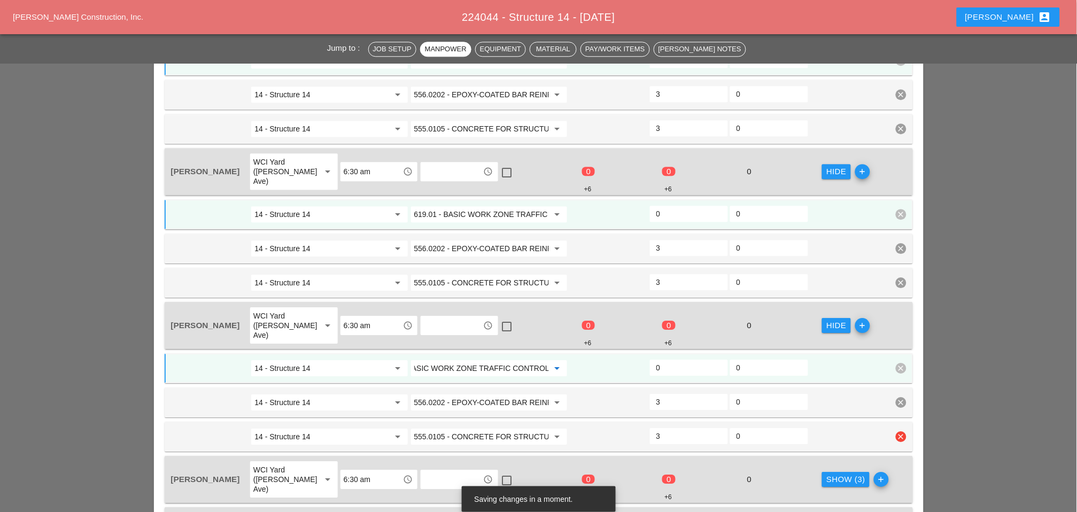
scroll to position [912, 0]
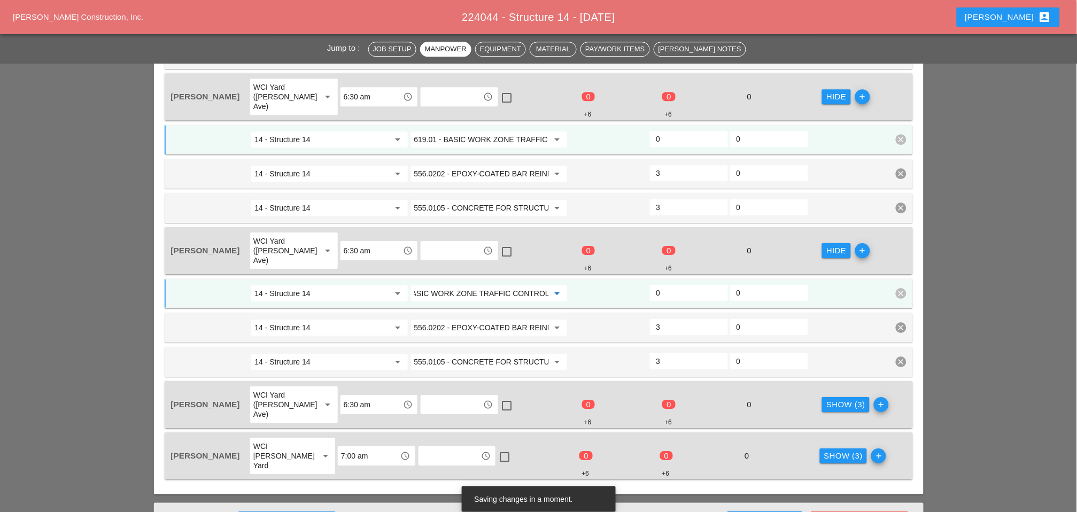
type input "619.01 - BASIC WORK ZONE TRAFFIC CONTROL"
click at [826, 399] on div "Show (3)" at bounding box center [845, 405] width 39 height 12
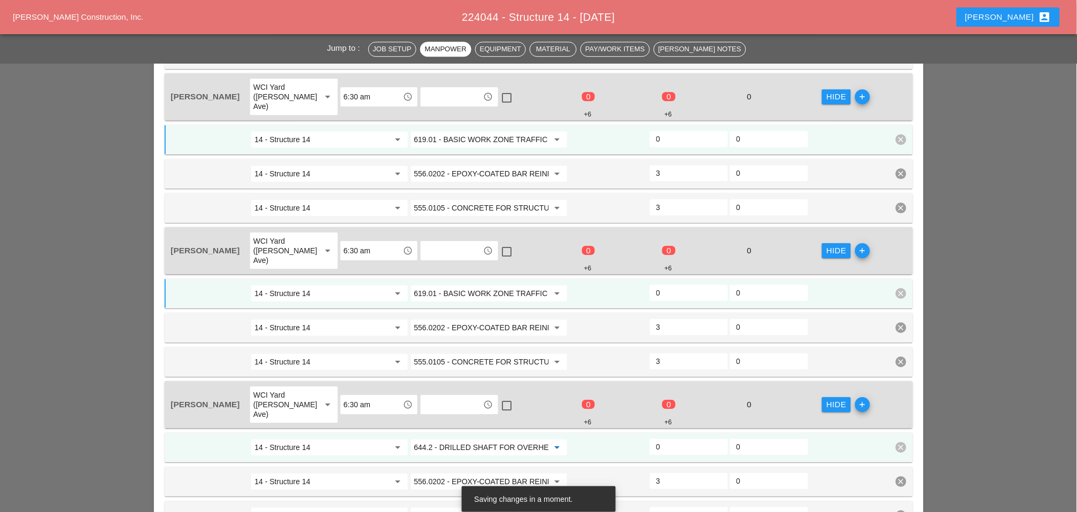
click at [482, 439] on input "644.2 - DRILLED SHAFT FOR OVERHEAD SIGN STRUCTUR" at bounding box center [481, 447] width 135 height 17
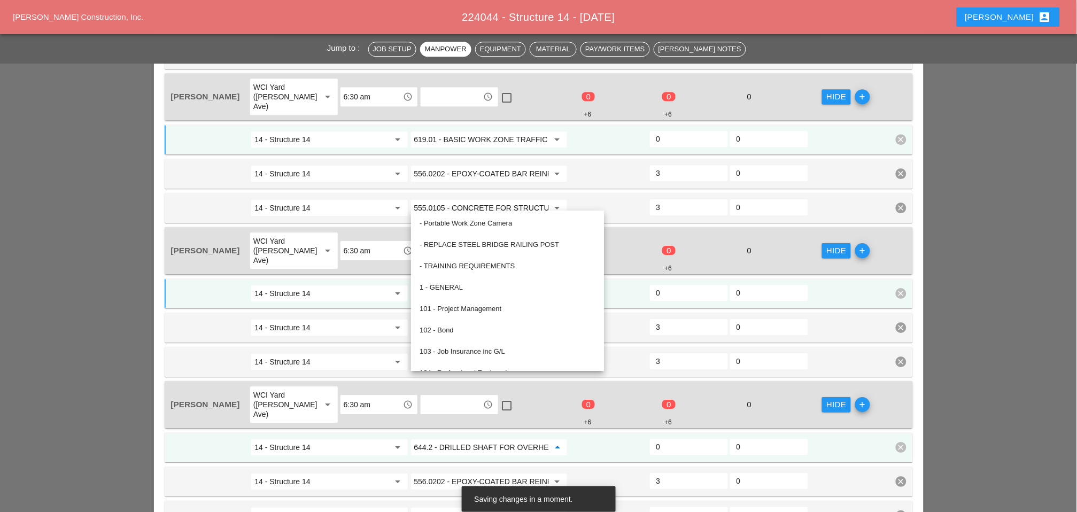
paste input "19.01 - BASIC WORK ZONE TRAFFIC CONTROL"
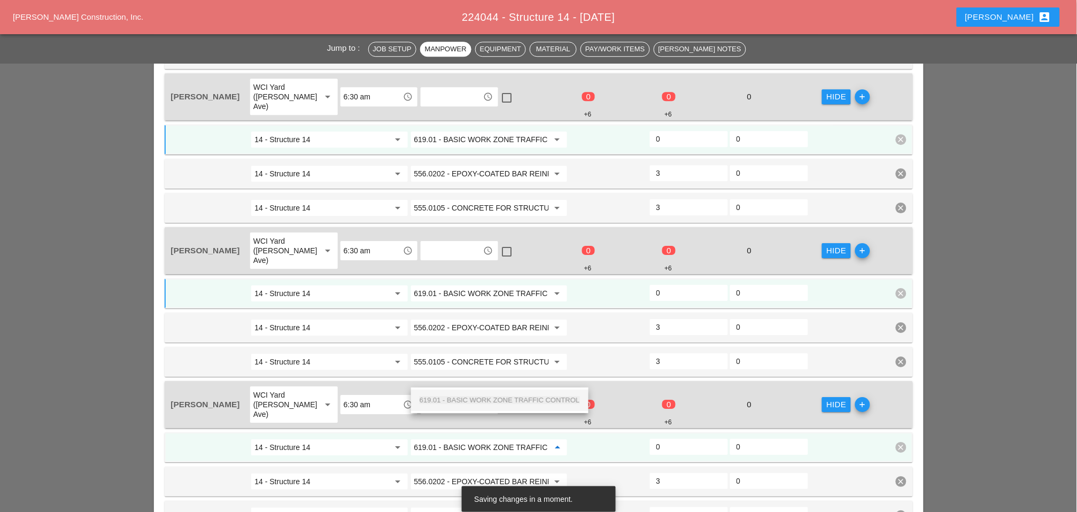
scroll to position [0, 37]
click at [487, 400] on span "619.01 - BASIC WORK ZONE TRAFFIC CONTROL" at bounding box center [500, 400] width 160 height 8
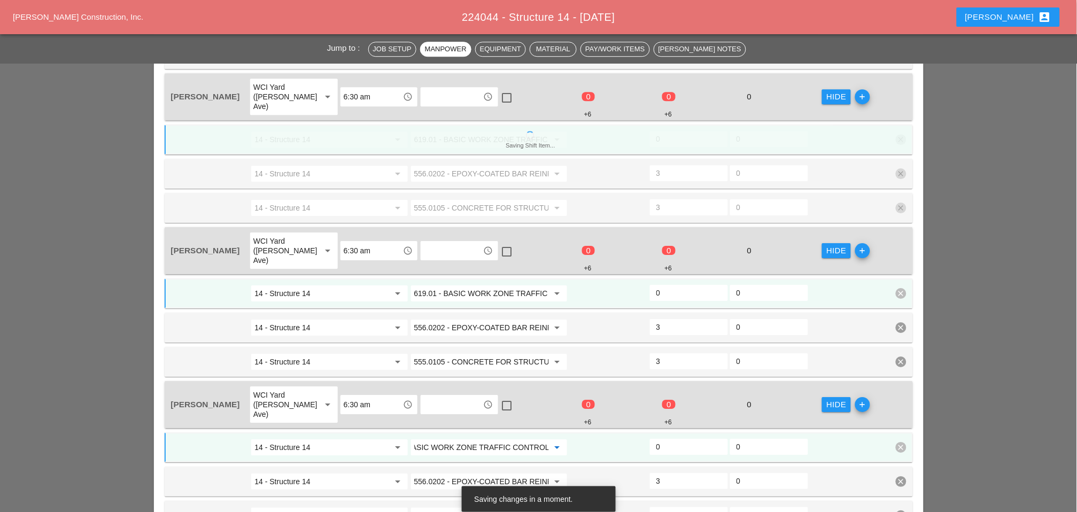
type input "619.01 - BASIC WORK ZONE TRAFFIC CONTROL"
drag, startPoint x: 827, startPoint y: 478, endPoint x: 819, endPoint y: 474, distance: 9.8
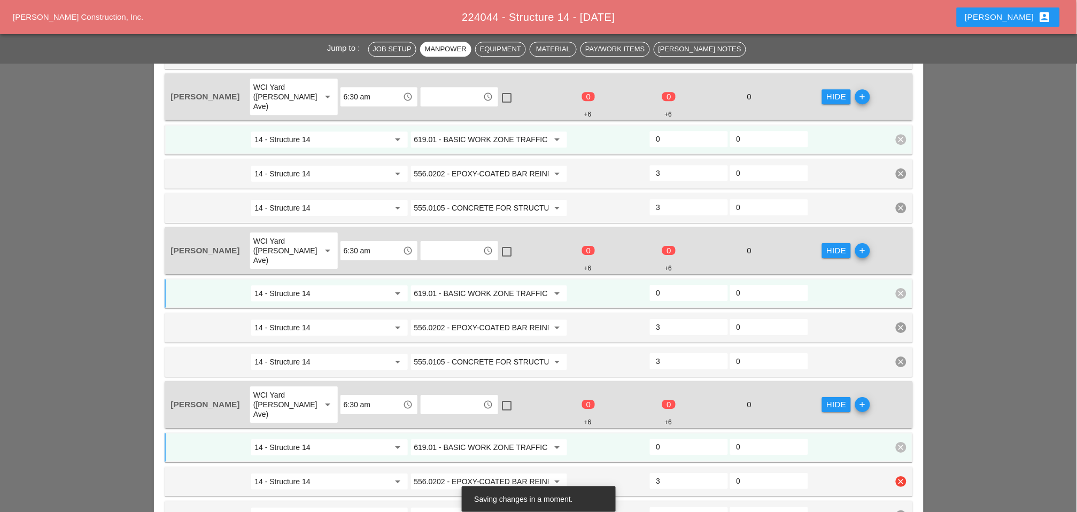
scroll to position [1031, 0]
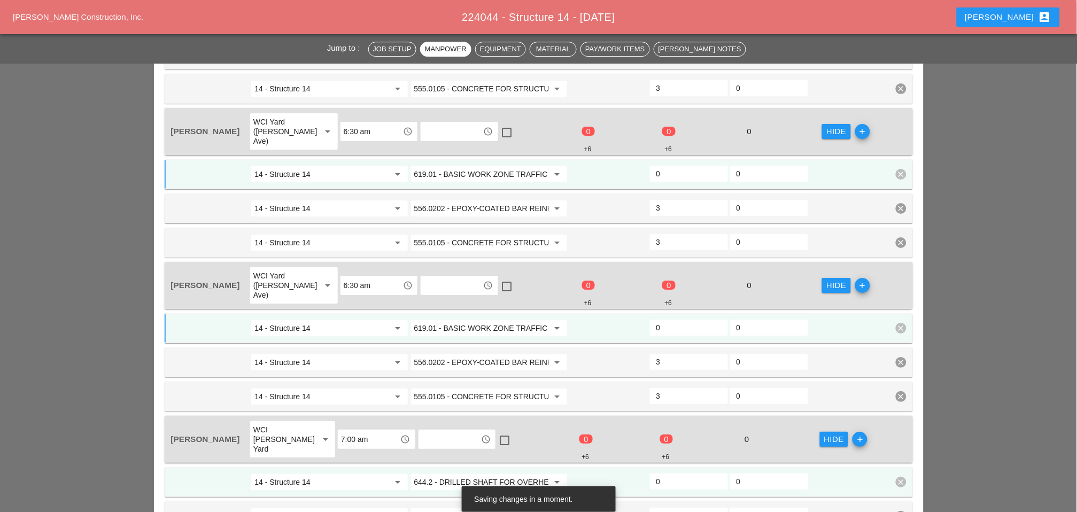
click at [462, 474] on input "644.2 - DRILLED SHAFT FOR OVERHEAD SIGN STRUCTUR" at bounding box center [481, 482] width 135 height 17
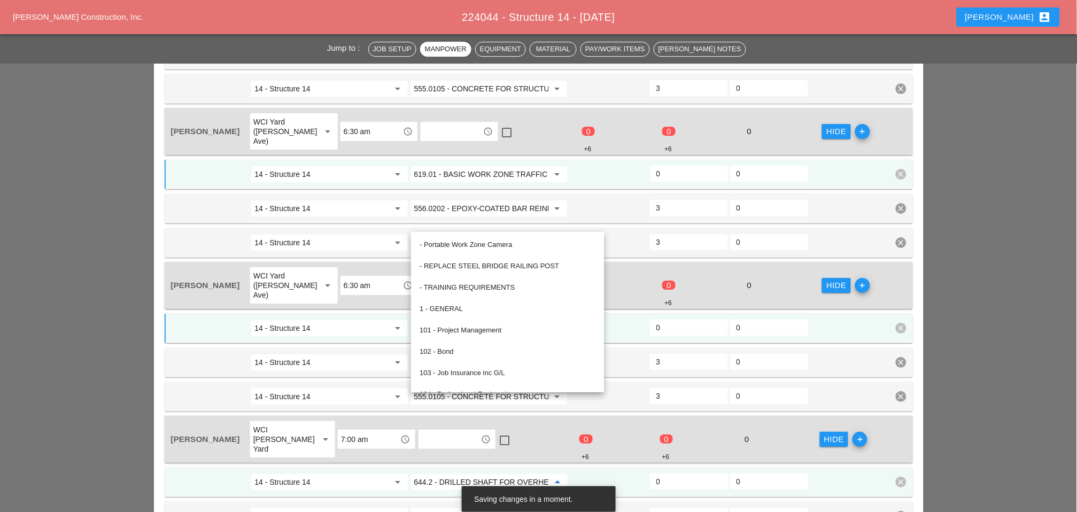
paste input "19.01 - BASIC WORK ZONE TRAFFIC CONTROL"
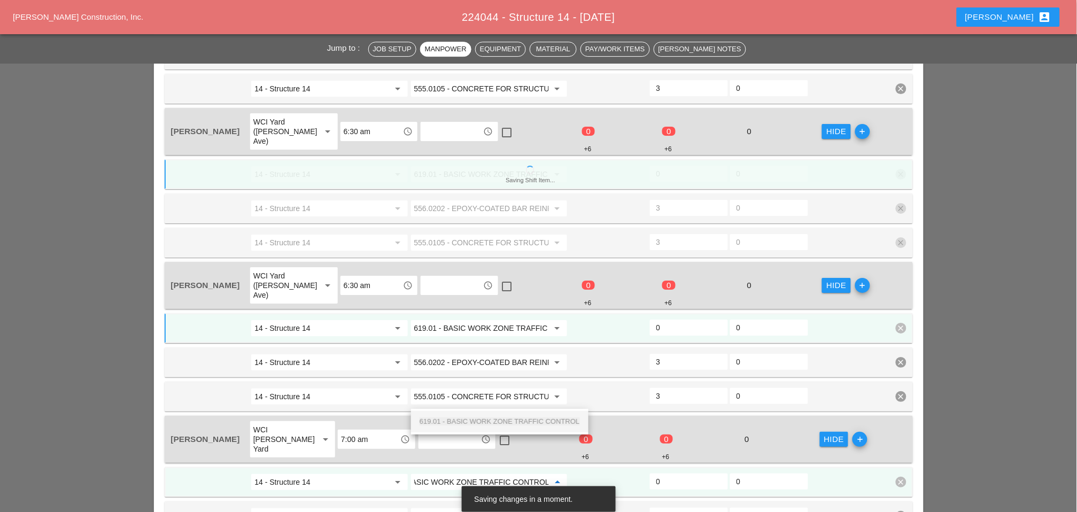
drag, startPoint x: 484, startPoint y: 422, endPoint x: 633, endPoint y: 410, distance: 149.6
click at [485, 422] on span "619.01 - BASIC WORK ZONE TRAFFIC CONTROL" at bounding box center [500, 421] width 160 height 8
type input "619.01 - BASIC WORK ZONE TRAFFIC CONTROL"
click at [662, 473] on input "0" at bounding box center [688, 481] width 65 height 17
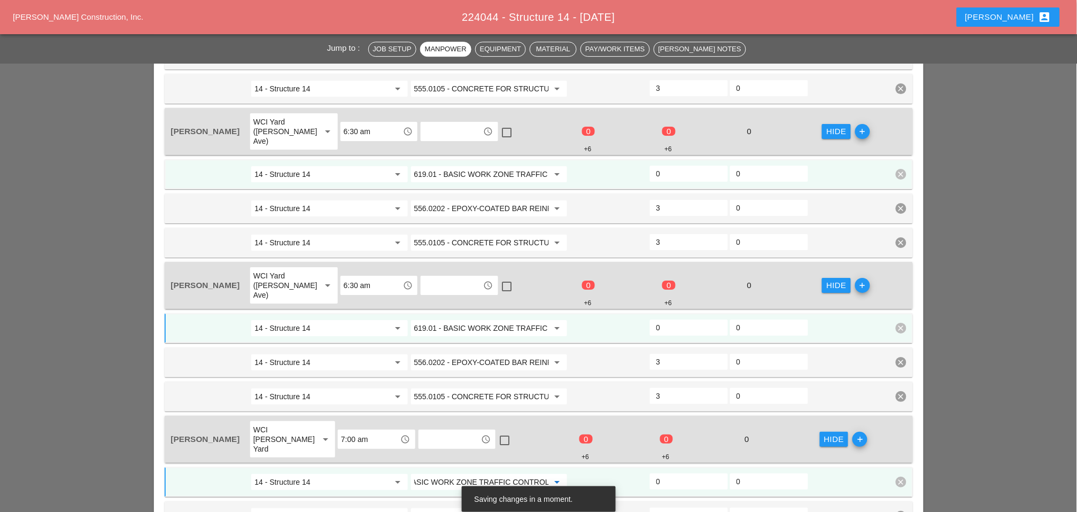
scroll to position [0, 0]
type input "2"
click at [664, 319] on input "0" at bounding box center [688, 327] width 65 height 17
type input "2"
click at [669, 165] on input "0" at bounding box center [688, 173] width 65 height 17
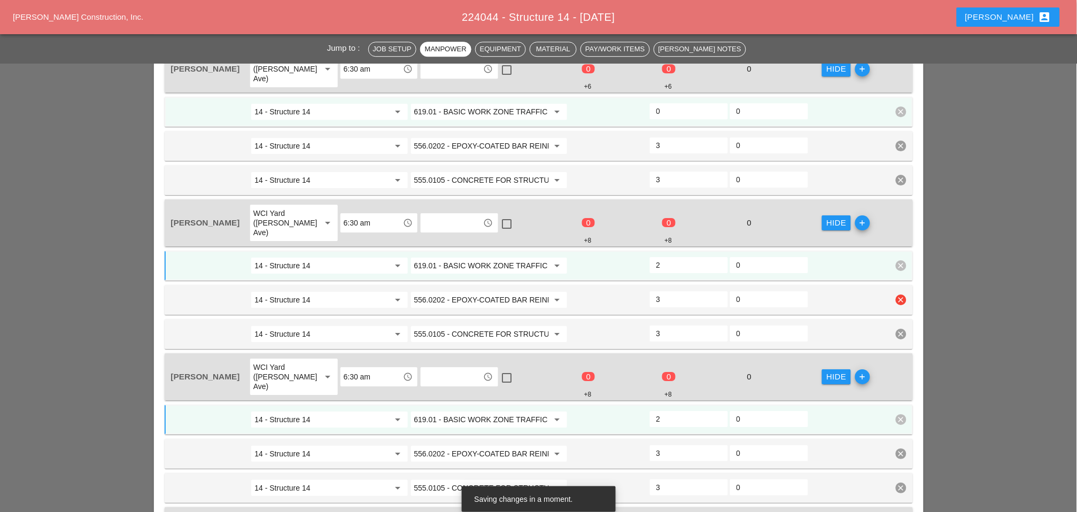
scroll to position [793, 0]
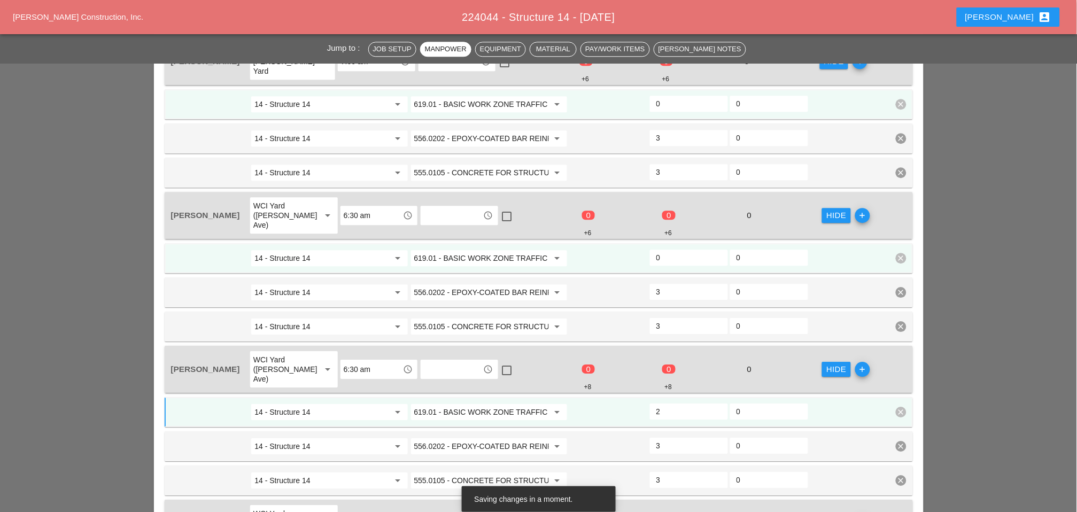
type input "2"
click at [669, 243] on div "14 - Structure 14 arrow_drop_down 619.01 - BASIC WORK ZONE TRAFFIC CONTROL arro…" at bounding box center [539, 258] width 748 height 30
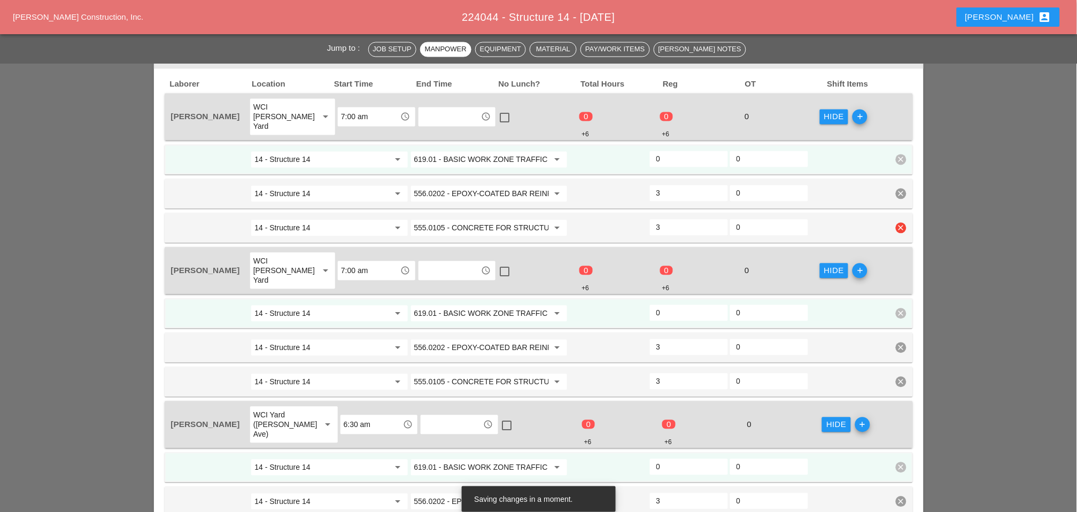
scroll to position [556, 0]
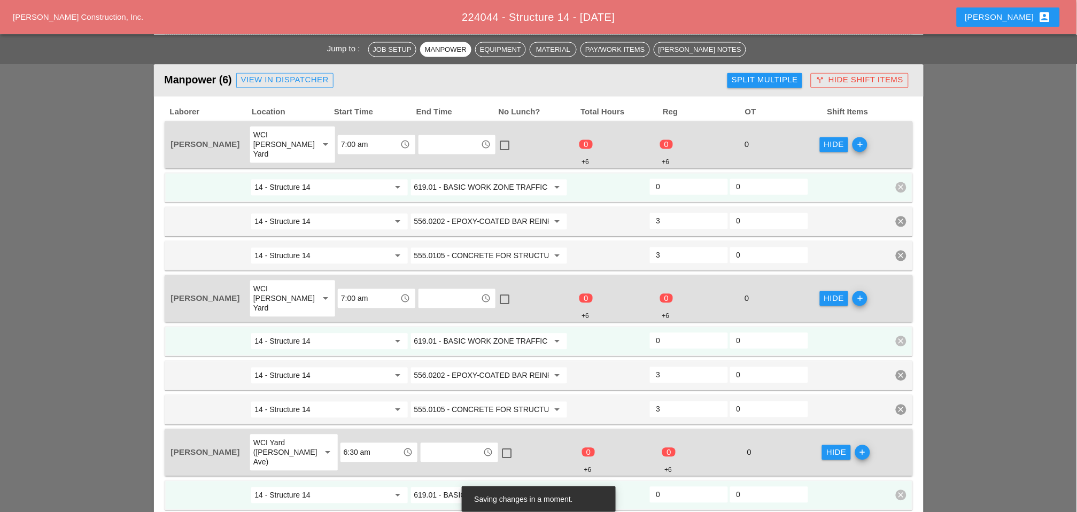
click at [664, 332] on input "0" at bounding box center [688, 340] width 65 height 17
type input "2"
click at [664, 179] on input "0" at bounding box center [688, 187] width 65 height 17
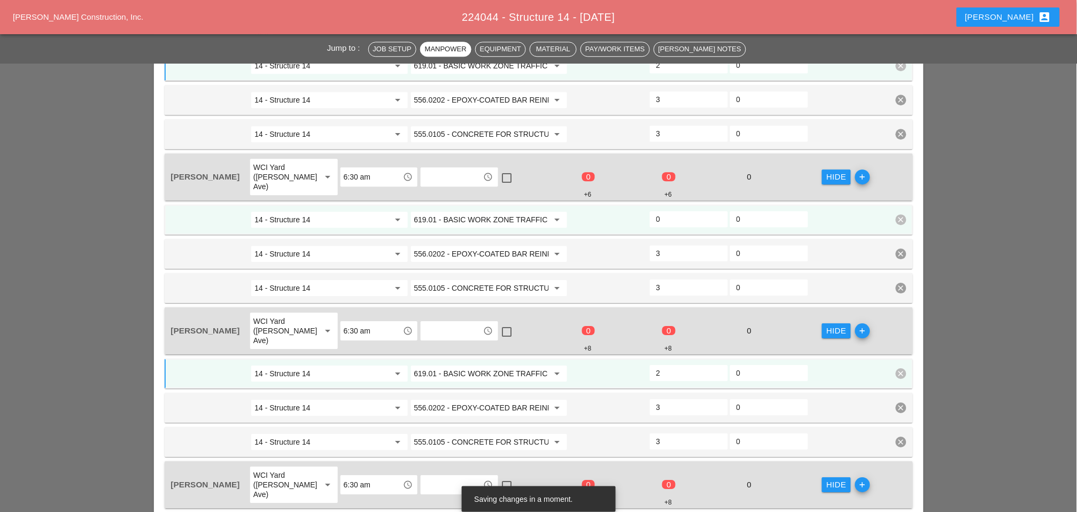
scroll to position [852, 0]
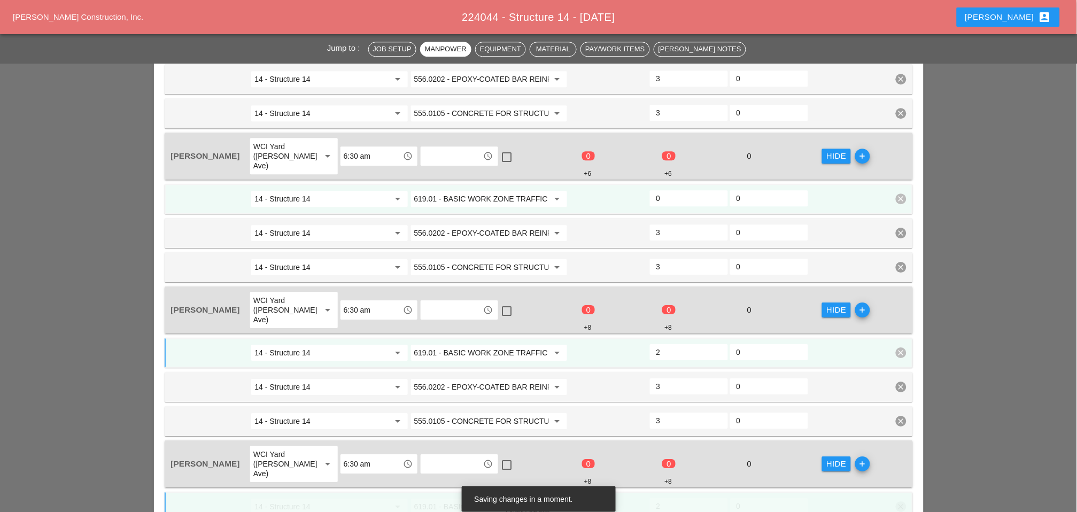
type input "2"
drag, startPoint x: 673, startPoint y: 154, endPoint x: 672, endPoint y: 170, distance: 16.1
click at [673, 190] on input "0" at bounding box center [688, 198] width 65 height 17
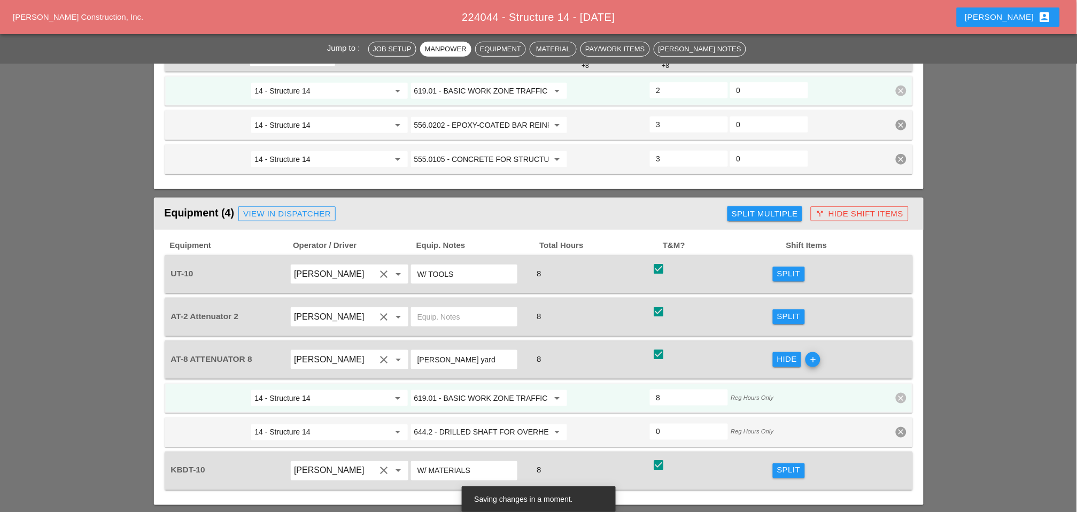
scroll to position [1446, 0]
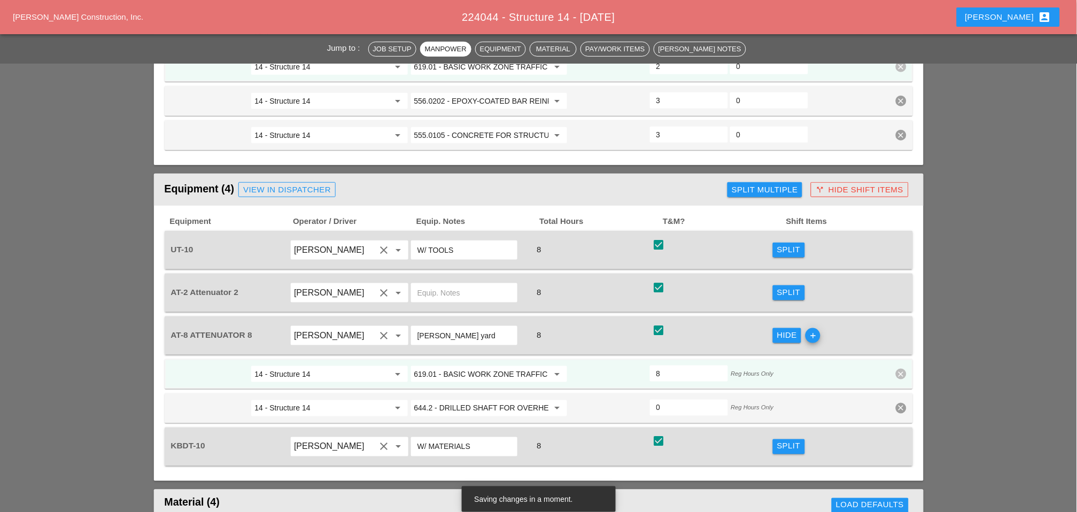
type input "2"
click at [779, 244] on div "Split" at bounding box center [789, 250] width 24 height 12
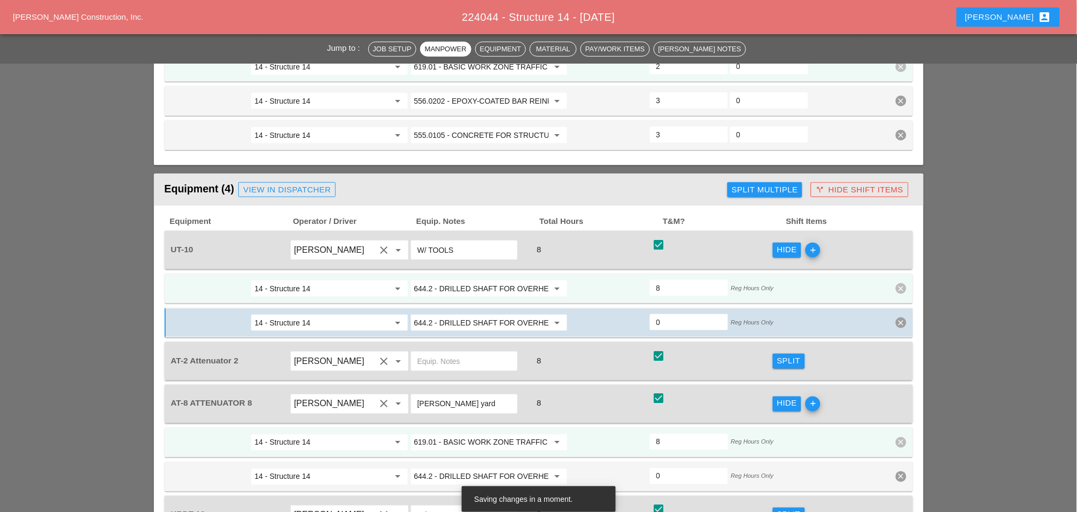
click at [445, 280] on input "644.2 - DRILLED SHAFT FOR OVERHEAD SIGN STRUCTUR" at bounding box center [481, 288] width 135 height 17
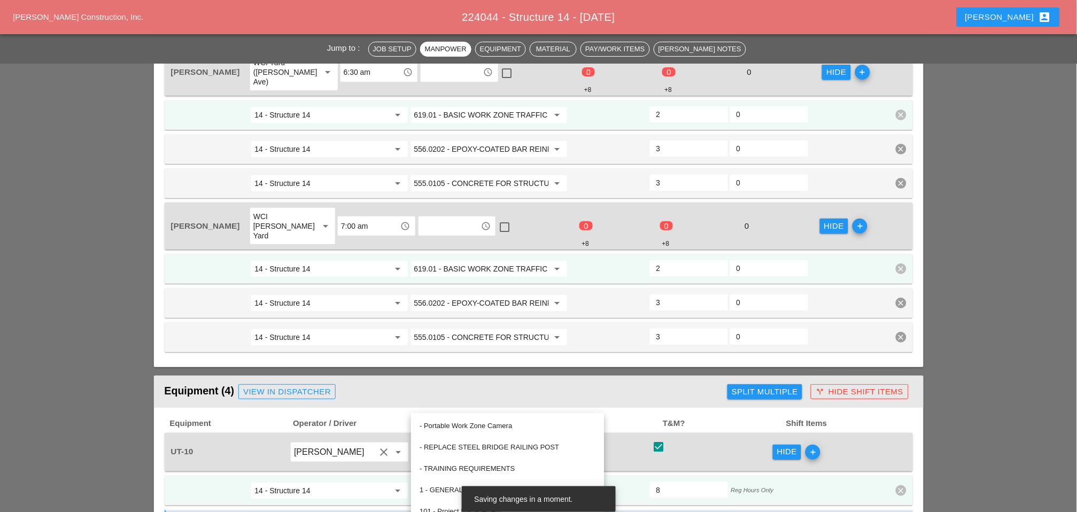
scroll to position [1209, 0]
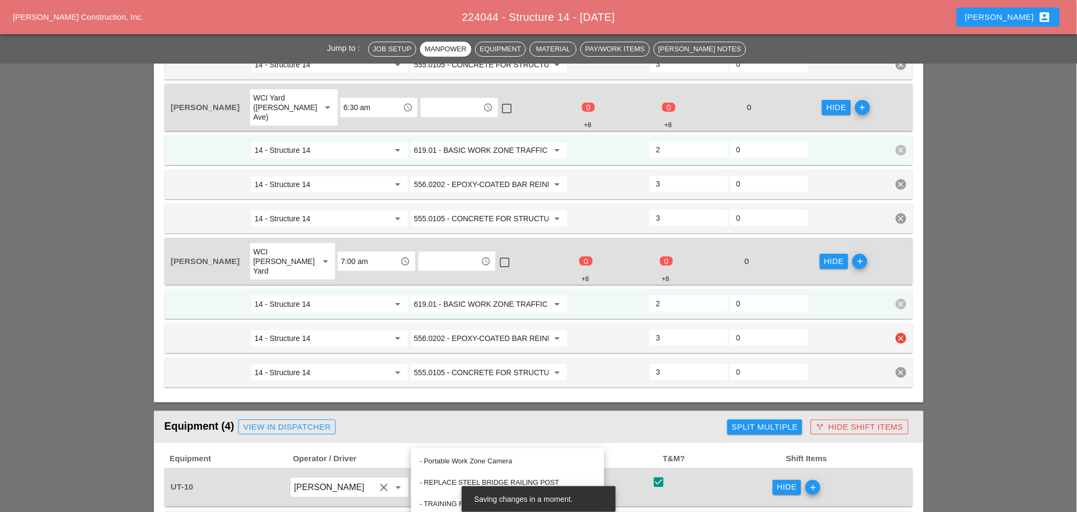
click at [461, 330] on input "556.0202 - EPOXY-COATED BAR REINFORCEMENT FOR STRUC" at bounding box center [481, 338] width 135 height 17
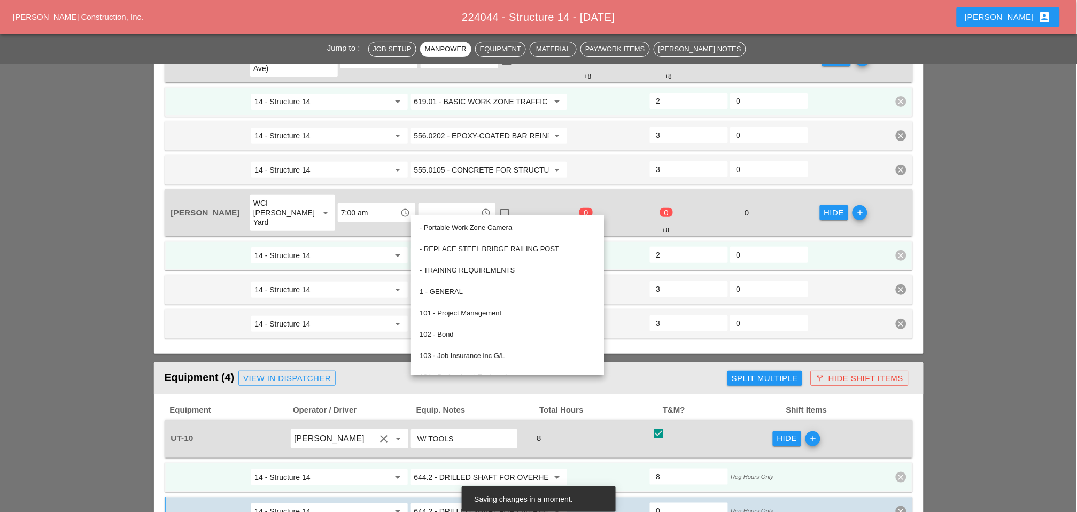
scroll to position [1506, 0]
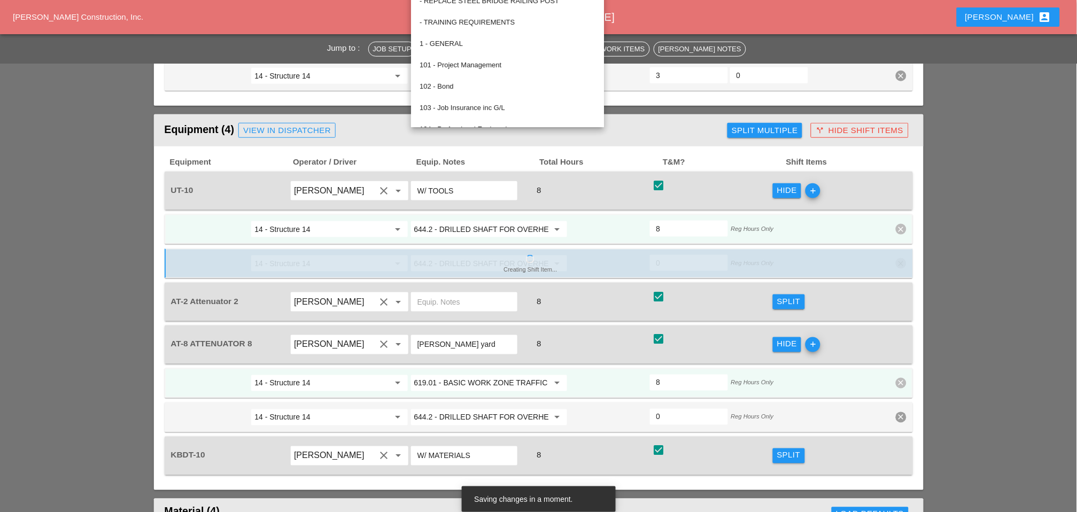
click at [455, 287] on div at bounding box center [470, 302] width 121 height 30
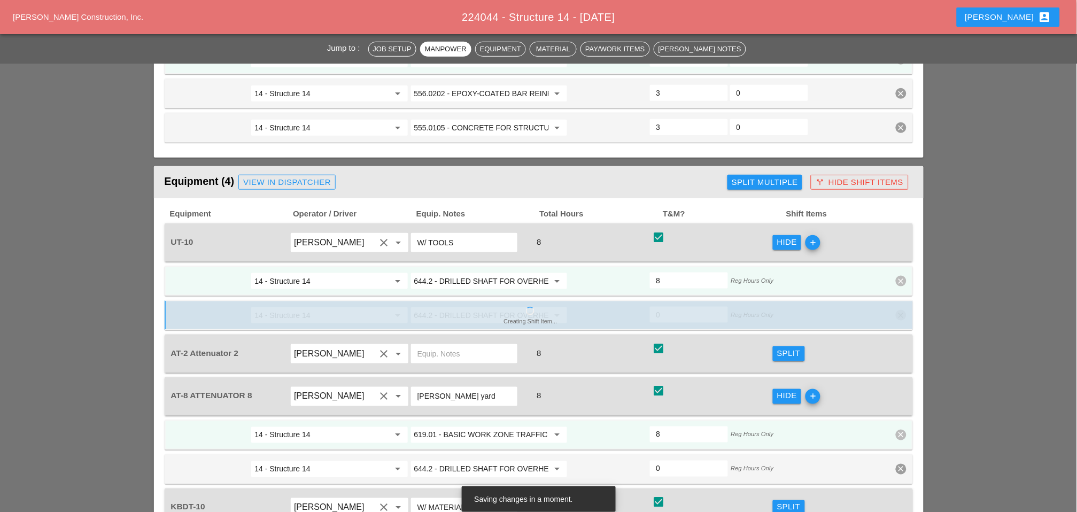
scroll to position [1387, 0]
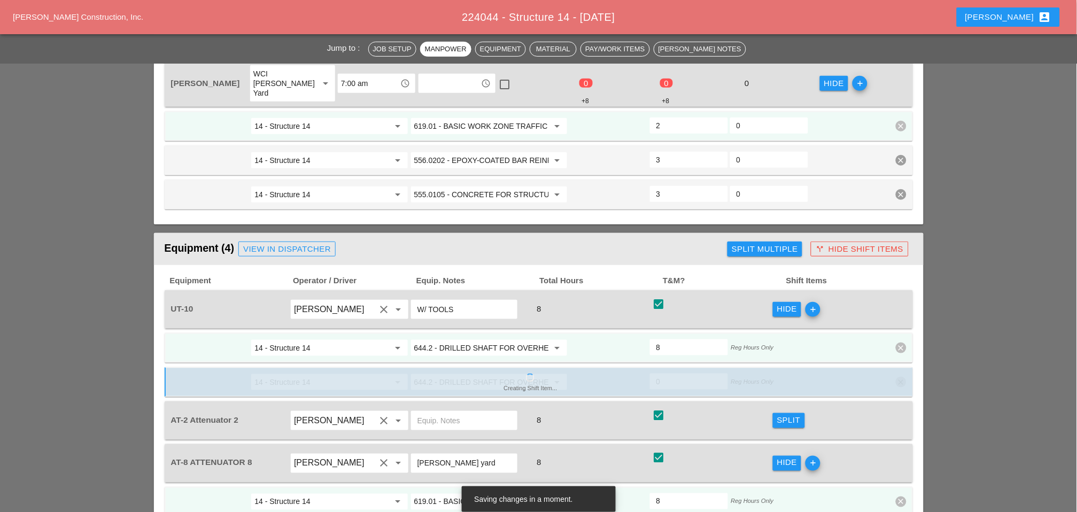
click at [456, 339] on input "644.2 - DRILLED SHAFT FOR OVERHEAD SIGN STRUCTUR" at bounding box center [481, 347] width 135 height 17
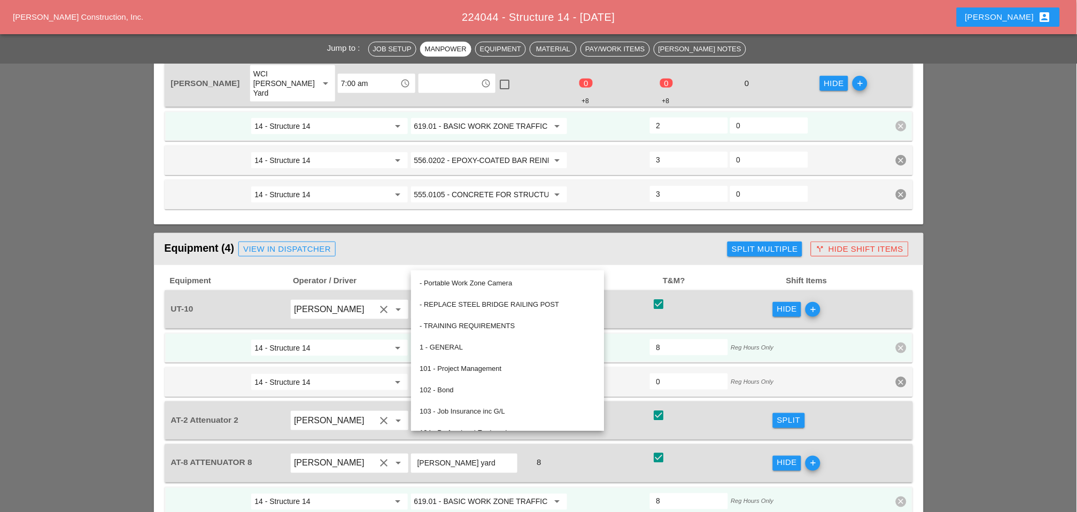
paste input "556.0202 - EPOXY-COATED BAR REINFORCEMENT FOR STRUC"
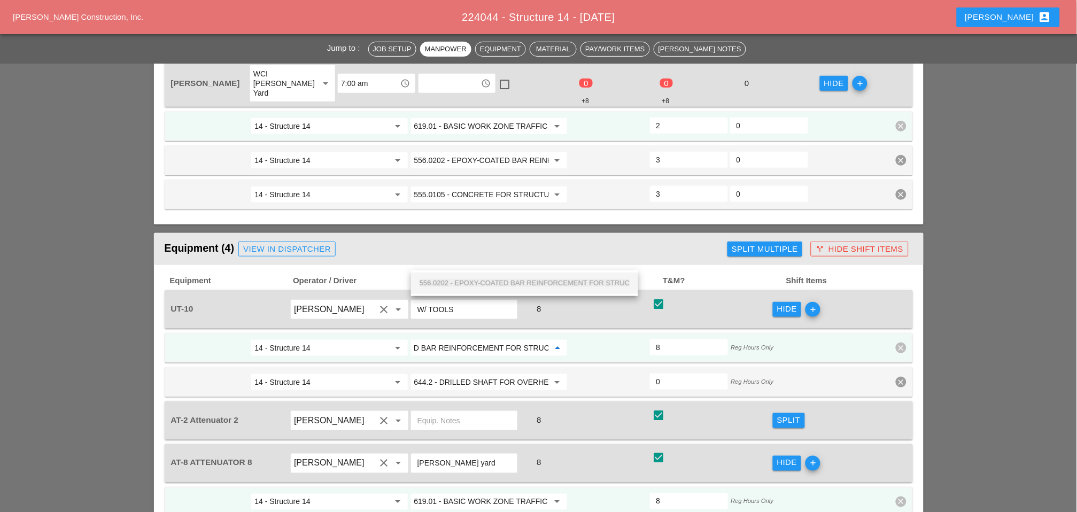
drag, startPoint x: 469, startPoint y: 278, endPoint x: 460, endPoint y: 287, distance: 12.8
click at [470, 281] on span "556.0202 - EPOXY-COATED BAR REINFORCEMENT FOR STRUC" at bounding box center [525, 283] width 210 height 8
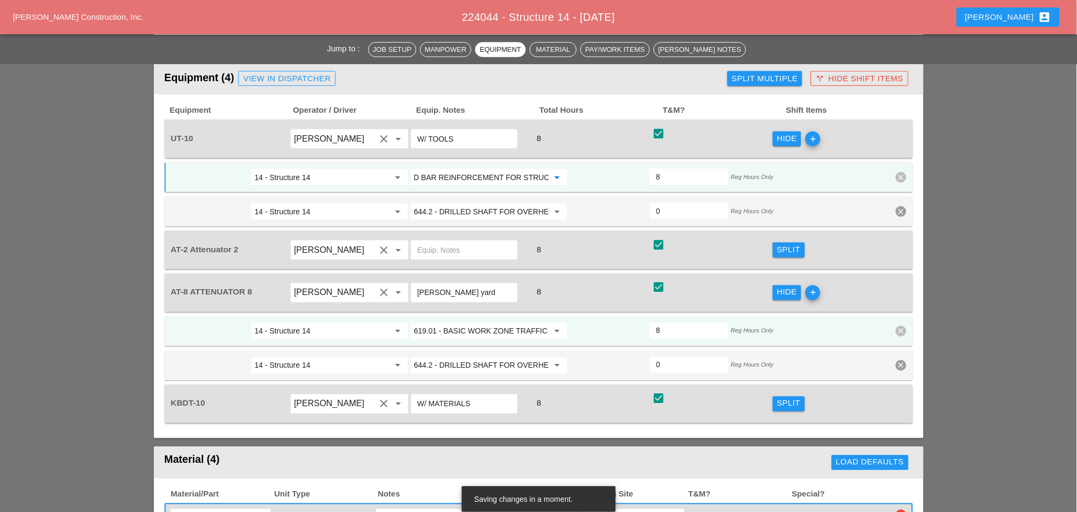
scroll to position [1565, 0]
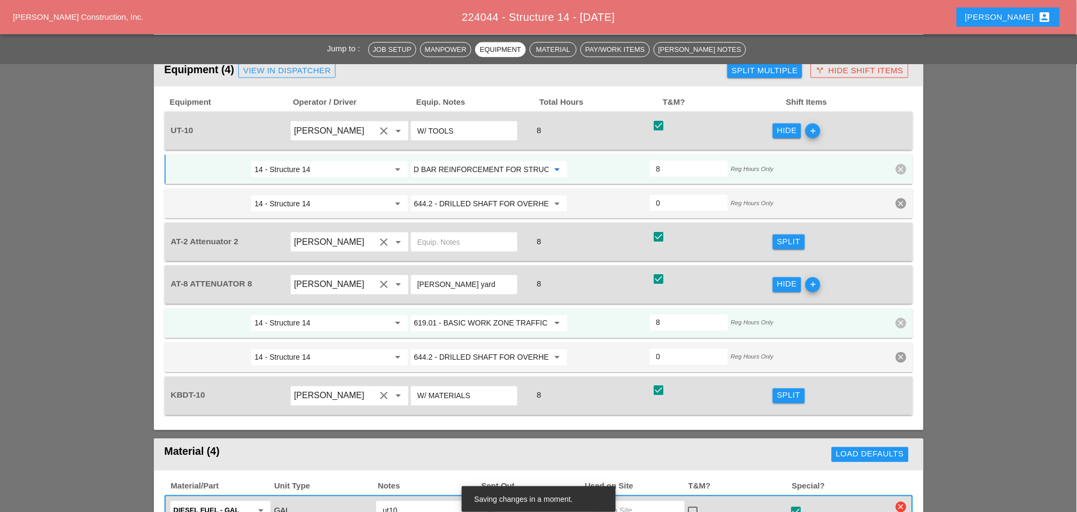
type input "556.0202 - EPOXY-COATED BAR REINFORCEMENT FOR STRUC"
click at [794, 390] on div "Split" at bounding box center [789, 396] width 24 height 12
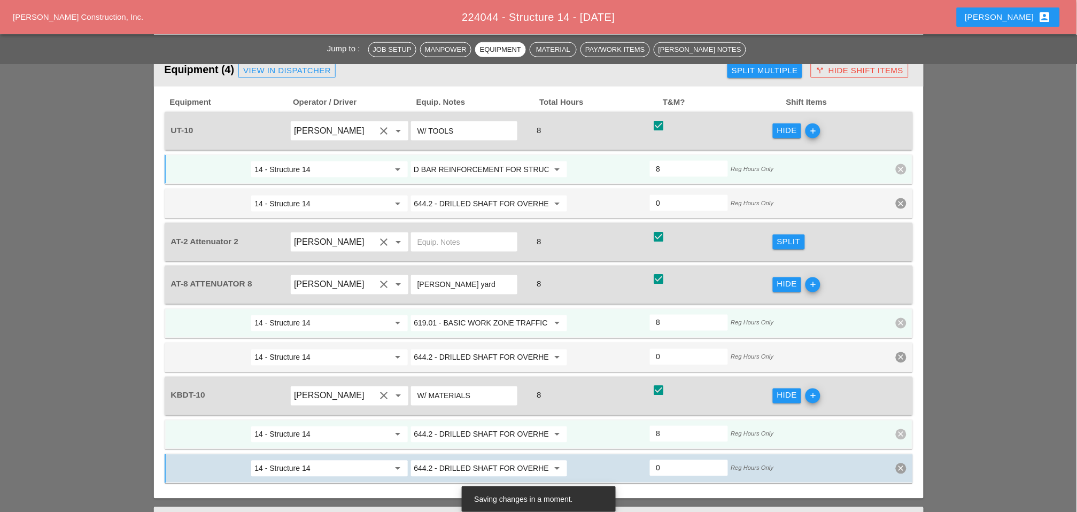
scroll to position [0, 0]
click at [508, 426] on input "644.2 - DRILLED SHAFT FOR OVERHEAD SIGN STRUCTUR" at bounding box center [481, 434] width 135 height 17
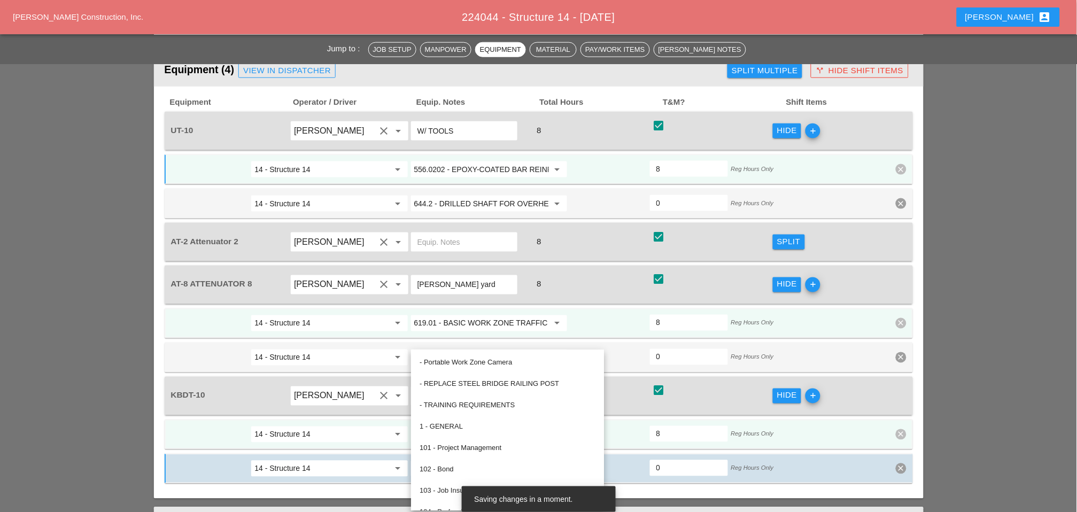
paste input "556.0202 - EPOXY-COATED BAR REINFORCEMENT FOR STRUC"
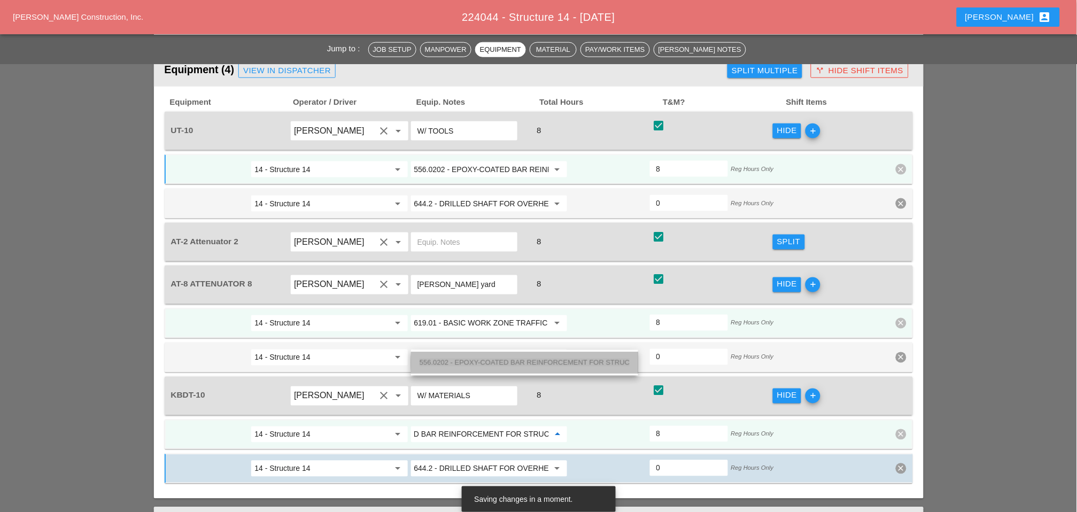
click at [499, 359] on span "556.0202 - EPOXY-COATED BAR REINFORCEMENT FOR STRUC" at bounding box center [525, 363] width 210 height 8
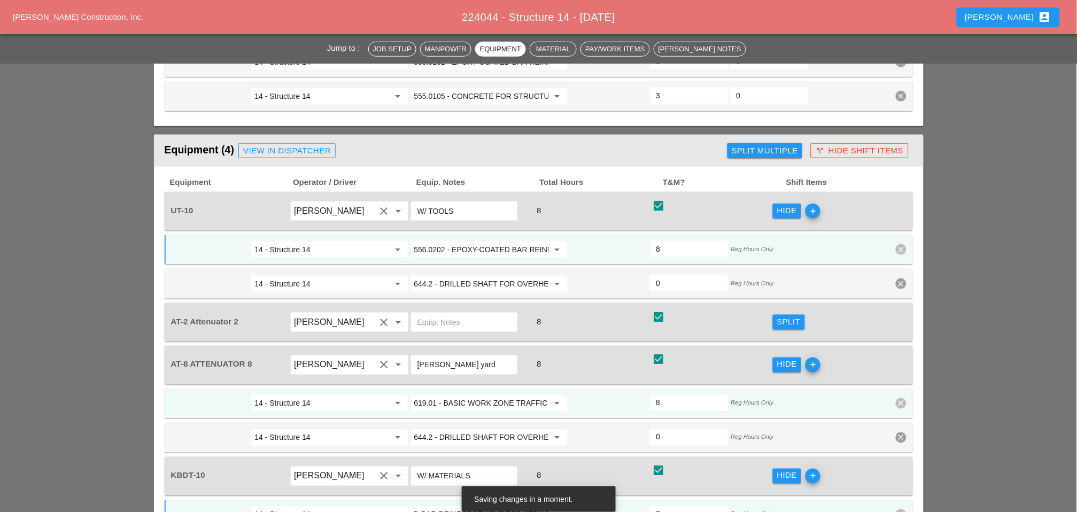
scroll to position [1328, 0]
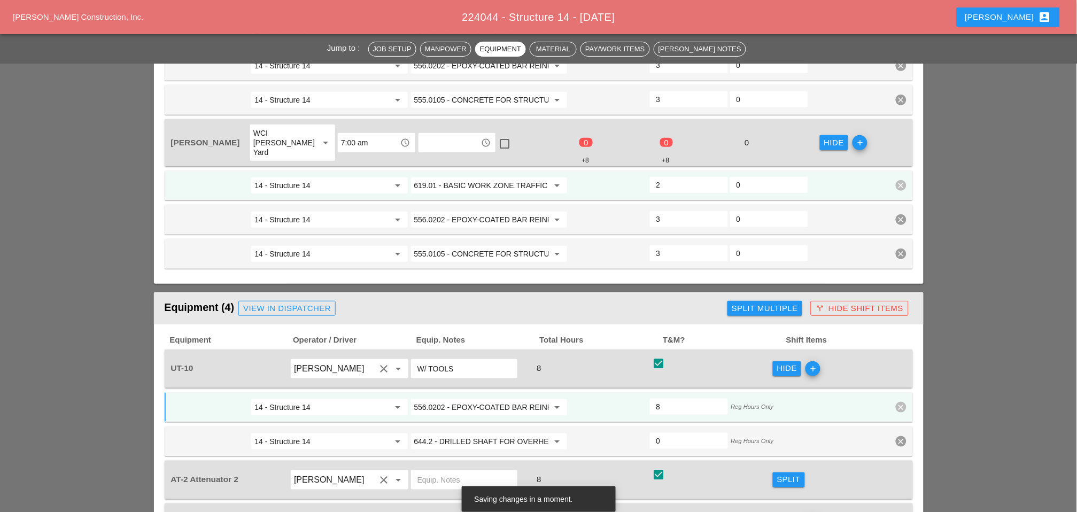
type input "556.0202 - EPOXY-COATED BAR REINFORCEMENT FOR STRUC"
click at [483, 177] on input "619.01 - BASIC WORK ZONE TRAFFIC CONTROL" at bounding box center [481, 185] width 135 height 17
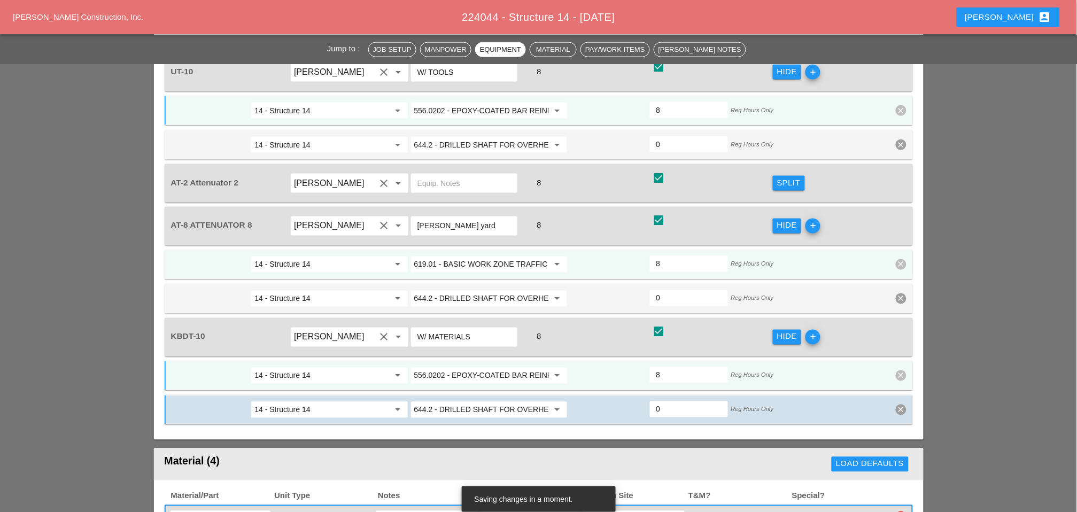
scroll to position [0, 0]
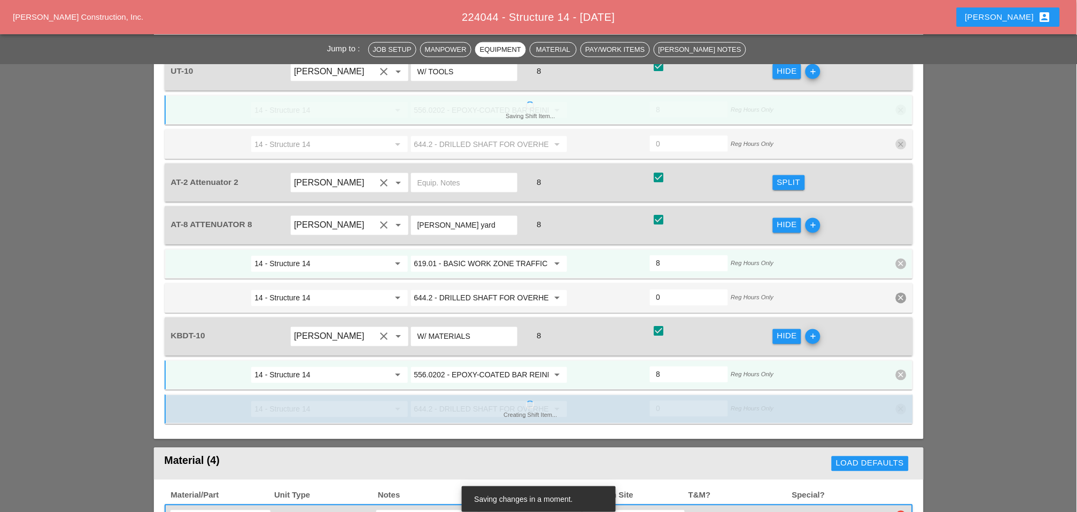
click at [473, 367] on input "556.0202 - EPOXY-COATED BAR REINFORCEMENT FOR STRUC" at bounding box center [481, 375] width 135 height 17
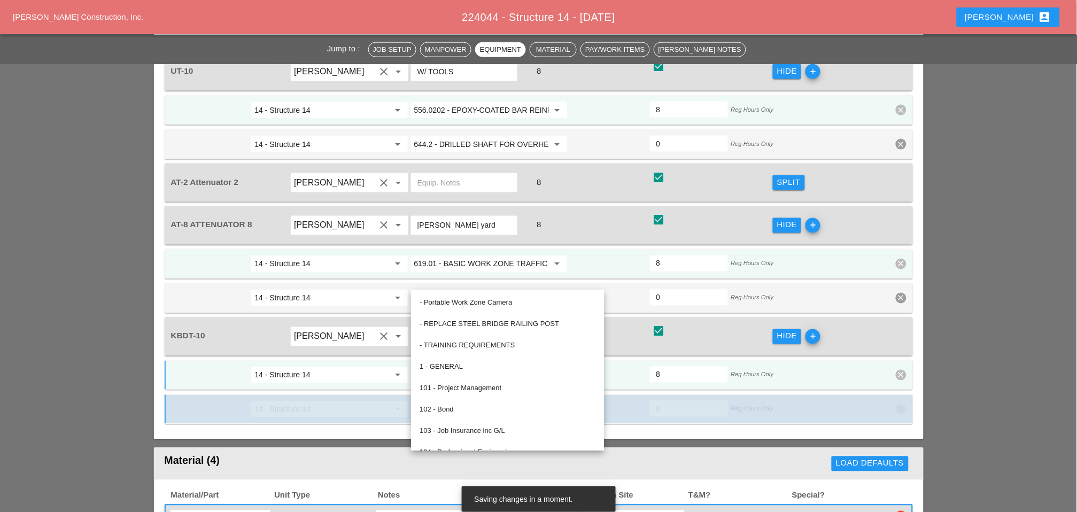
click at [601, 366] on div at bounding box center [609, 375] width 80 height 19
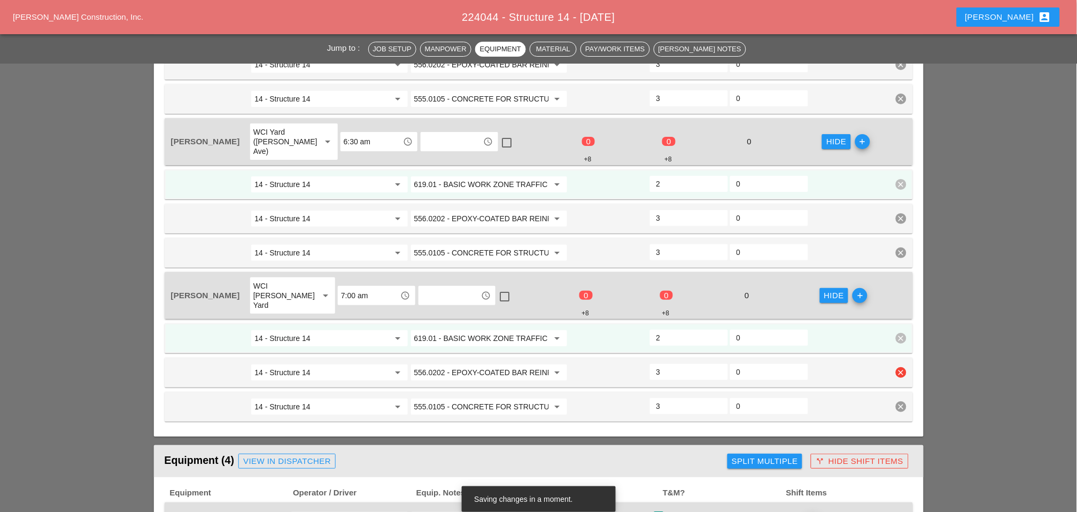
scroll to position [1150, 0]
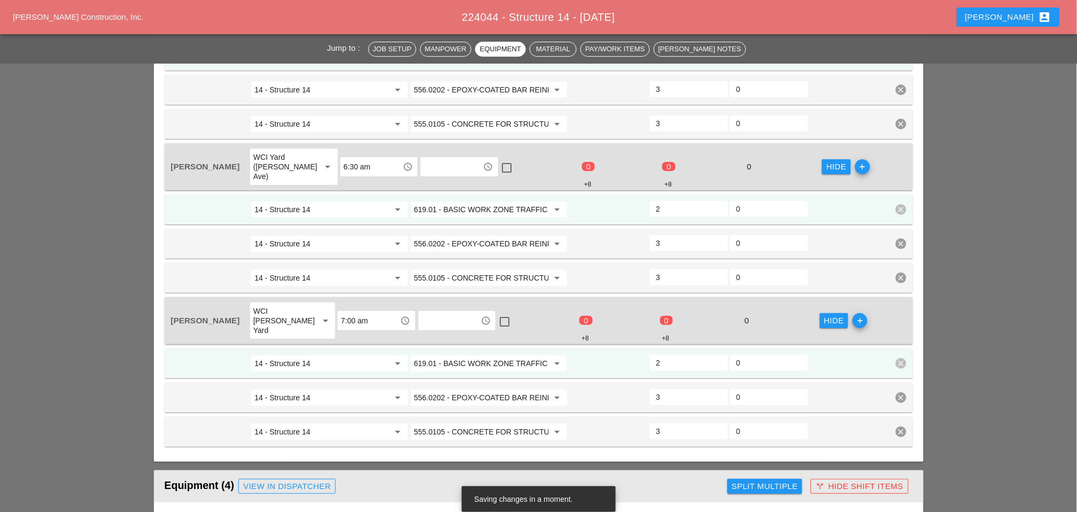
click at [475, 201] on input "619.01 - BASIC WORK ZONE TRAFFIC CONTROL" at bounding box center [481, 209] width 135 height 17
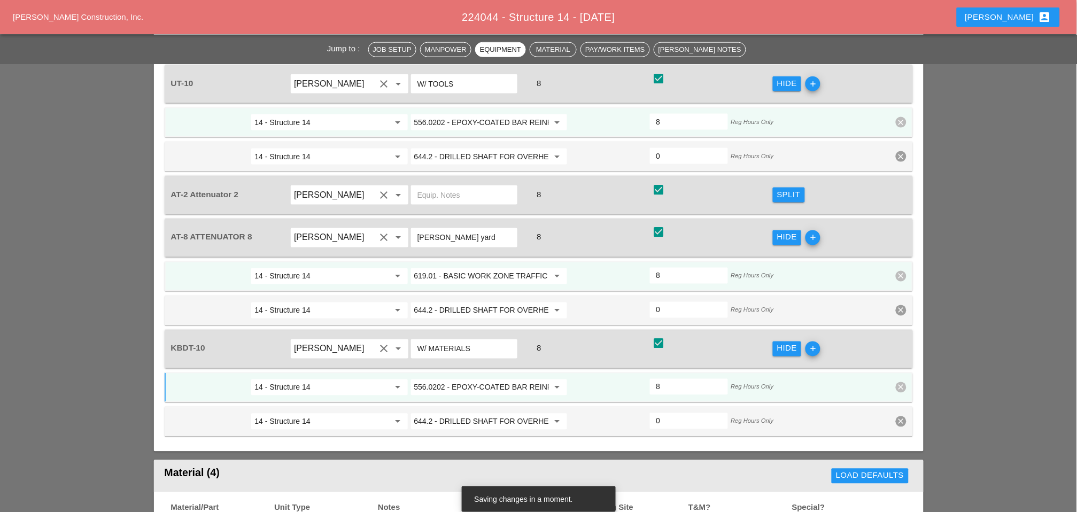
scroll to position [1625, 0]
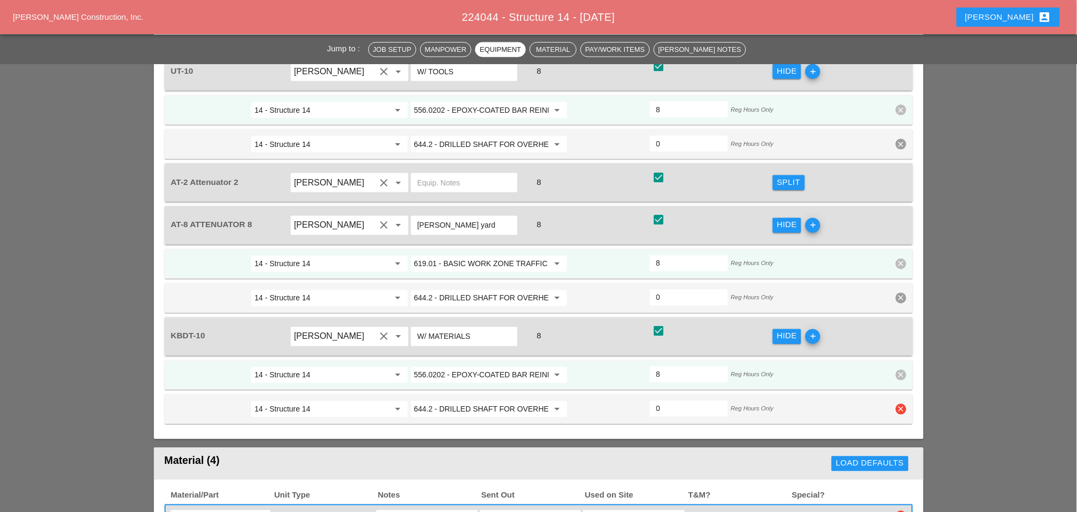
click at [463, 401] on input "644.2 - DRILLED SHAFT FOR OVERHEAD SIGN STRUCTUR" at bounding box center [481, 409] width 135 height 17
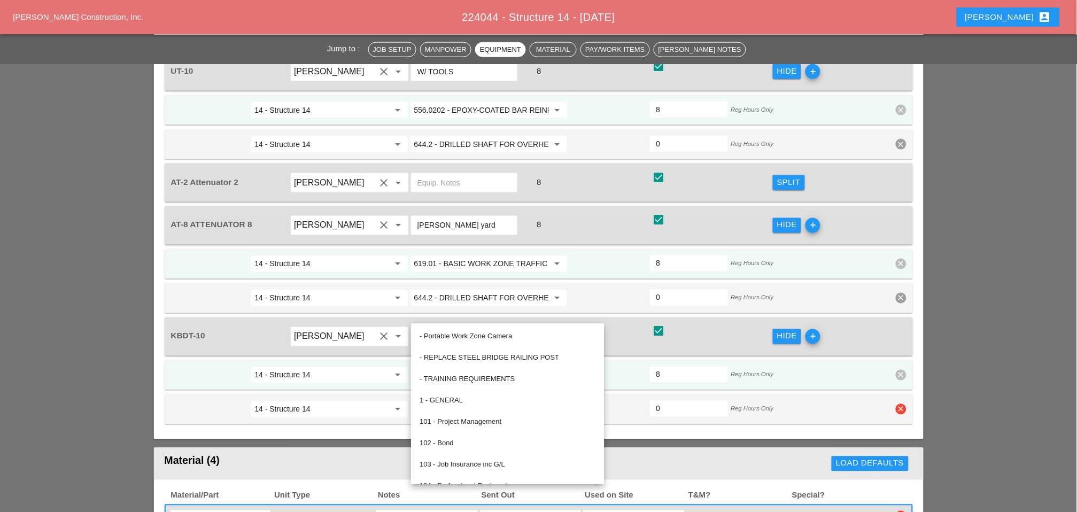
paste input "19.01 - BASIC WORK ZONE TRAFFIC CONTROL"
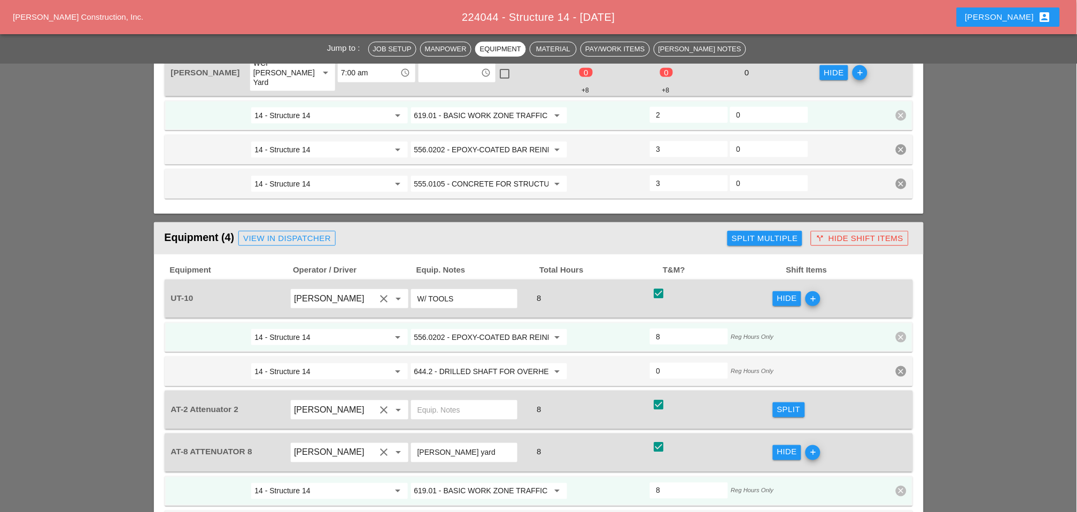
scroll to position [1387, 0]
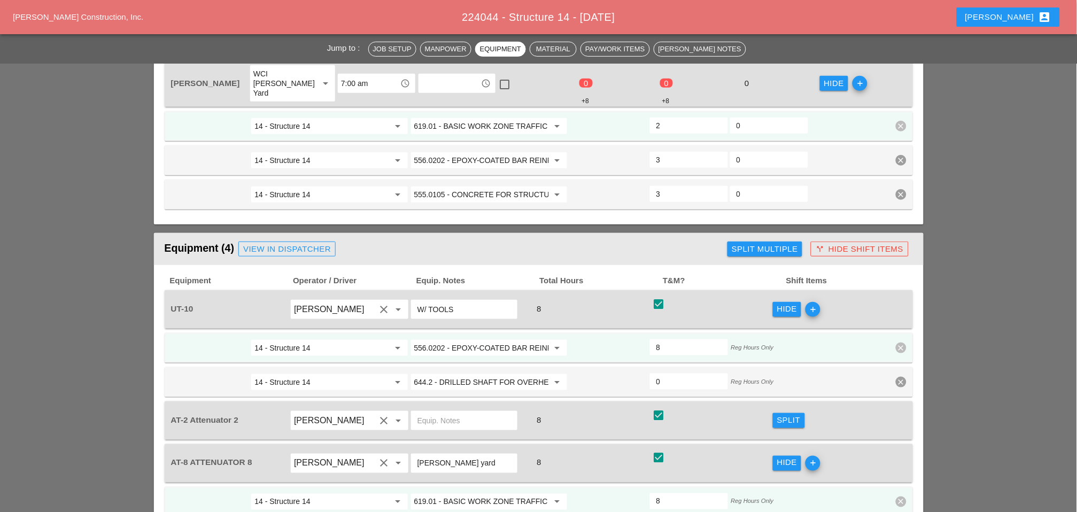
click at [792, 414] on div "Split" at bounding box center [789, 420] width 24 height 12
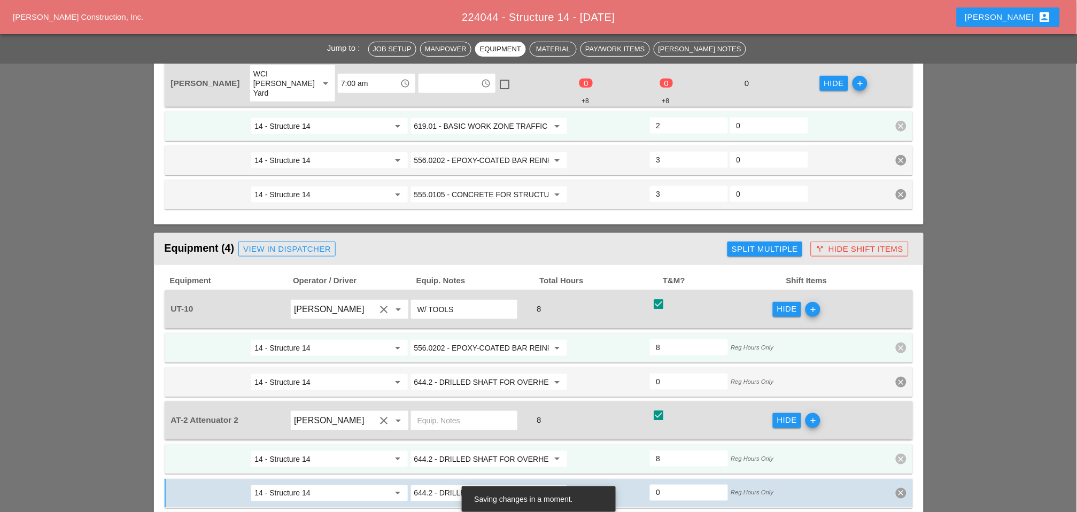
type input "644.2 - DRILLED SHAFT FOR OVERHEAD SIGN STRUCTUR"
click at [462, 451] on input "644.2 - DRILLED SHAFT FOR OVERHEAD SIGN STRUCTUR" at bounding box center [481, 459] width 135 height 17
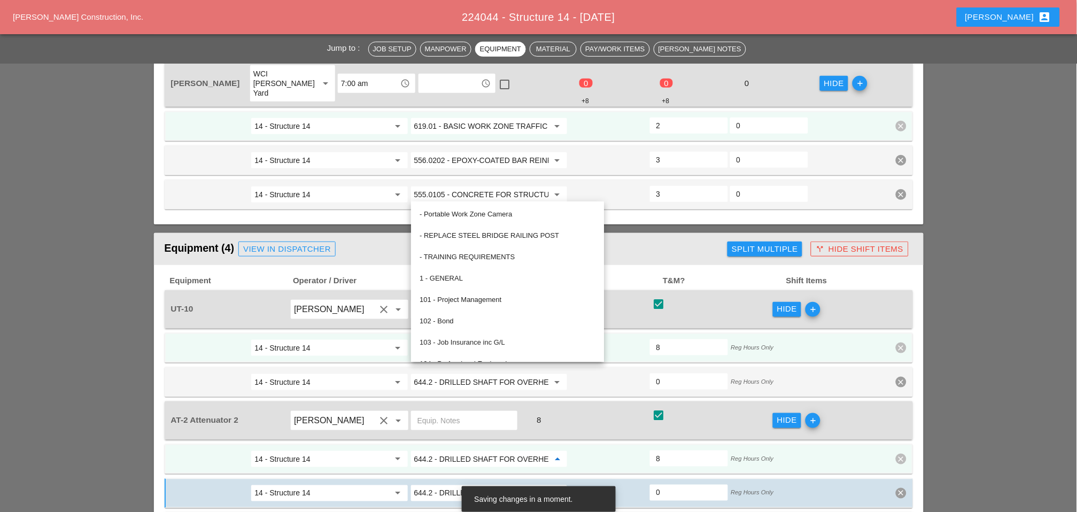
paste input "19.01 - BASIC WORK ZONE TRAFFIC CONTROL"
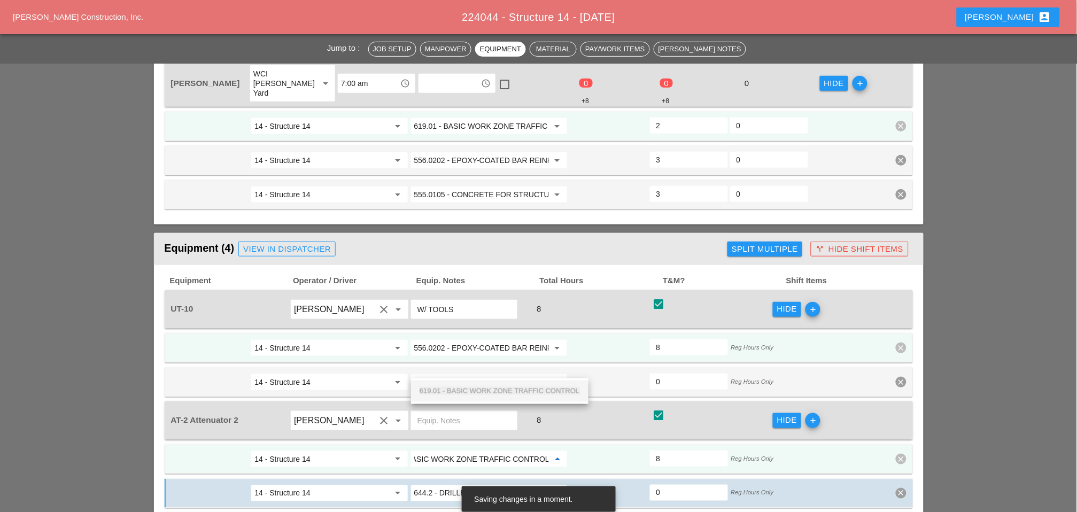
drag, startPoint x: 465, startPoint y: 390, endPoint x: 452, endPoint y: 200, distance: 190.2
click at [467, 390] on span "619.01 - BASIC WORK ZONE TRAFFIC CONTROL" at bounding box center [500, 391] width 160 height 8
type input "619.01 - BASIC WORK ZONE TRAFFIC CONTROL"
click at [453, 186] on input "555.0105 - CONCRETE FOR STRUCTURES, CLASS A" at bounding box center [481, 194] width 135 height 17
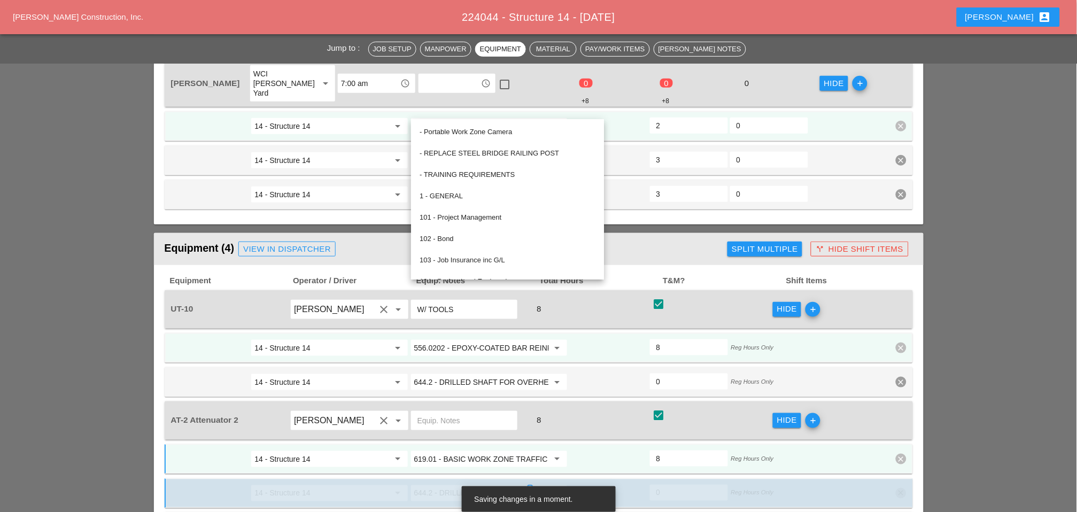
click at [632, 413] on div "8" at bounding box center [590, 420] width 119 height 14
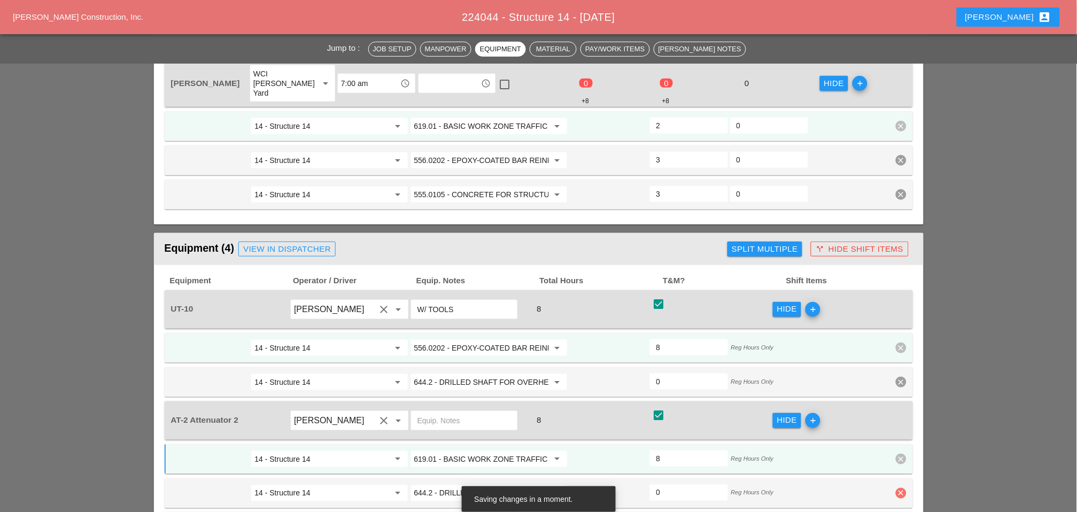
click at [901, 488] on icon "clear" at bounding box center [901, 493] width 11 height 11
drag, startPoint x: 893, startPoint y: 380, endPoint x: 635, endPoint y: 385, distance: 257.1
click at [892, 378] on div "Confirm delete" at bounding box center [902, 380] width 52 height 12
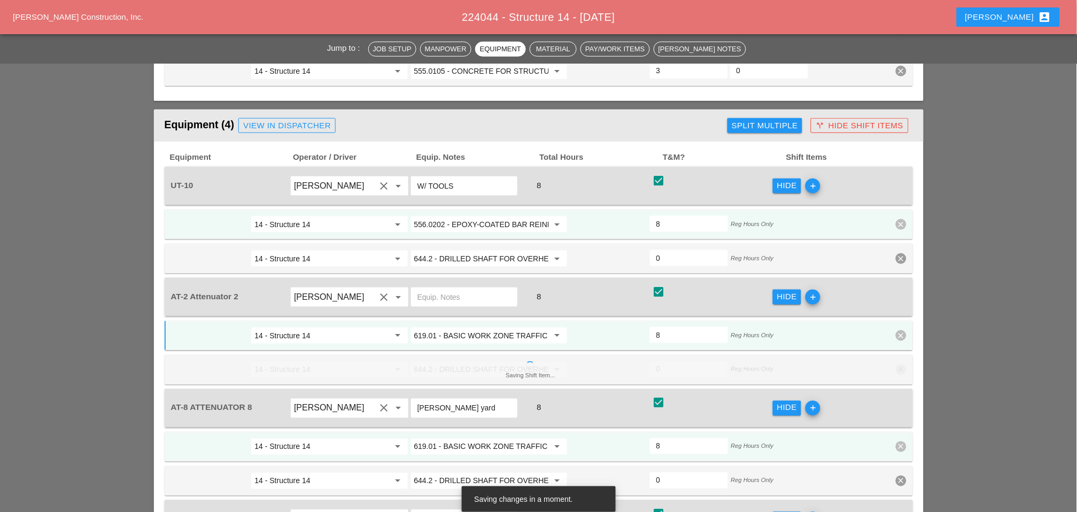
scroll to position [1565, 0]
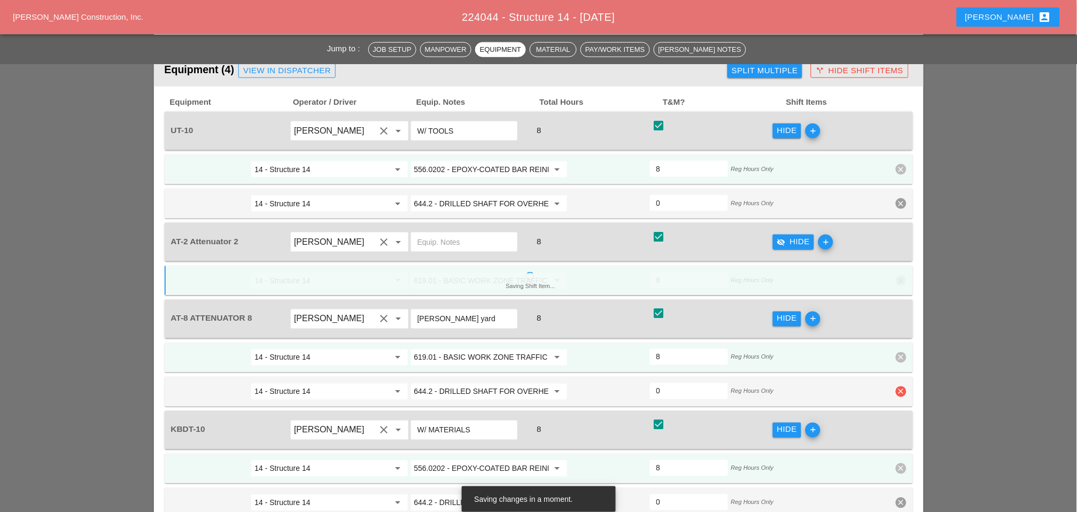
drag, startPoint x: 904, startPoint y: 299, endPoint x: 899, endPoint y: 286, distance: 13.5
click at [904, 386] on icon "clear" at bounding box center [901, 391] width 11 height 11
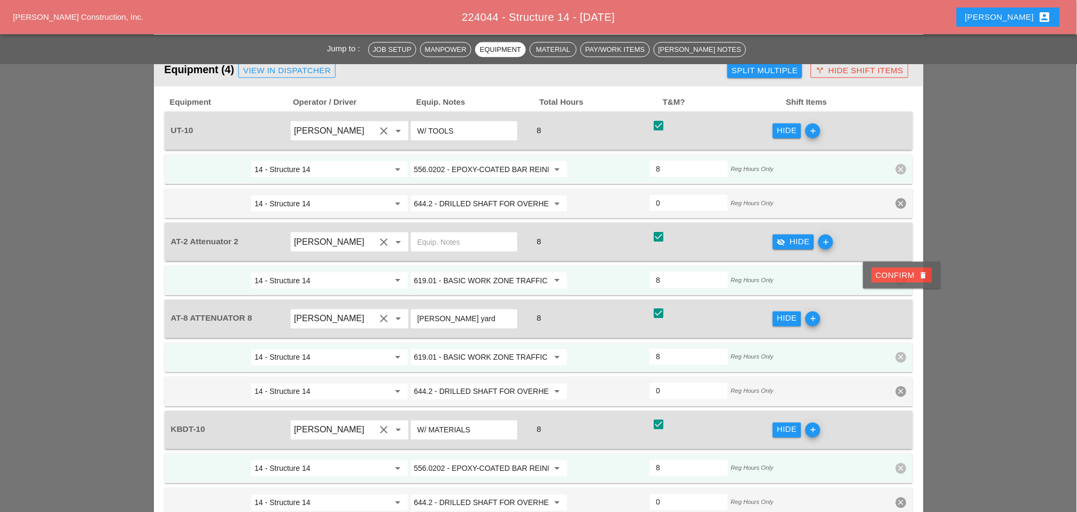
click at [897, 275] on div "Confirm delete" at bounding box center [902, 275] width 52 height 12
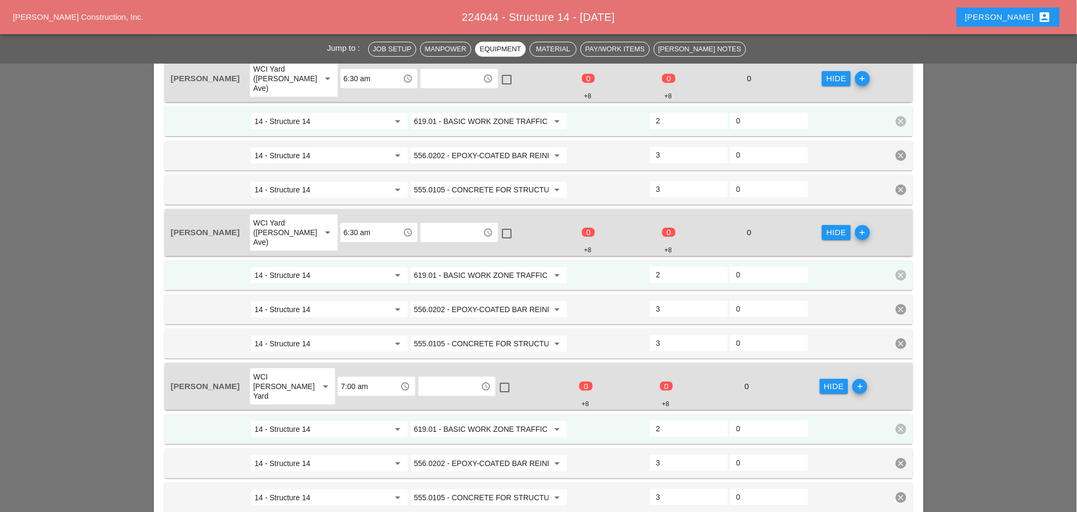
scroll to position [912, 0]
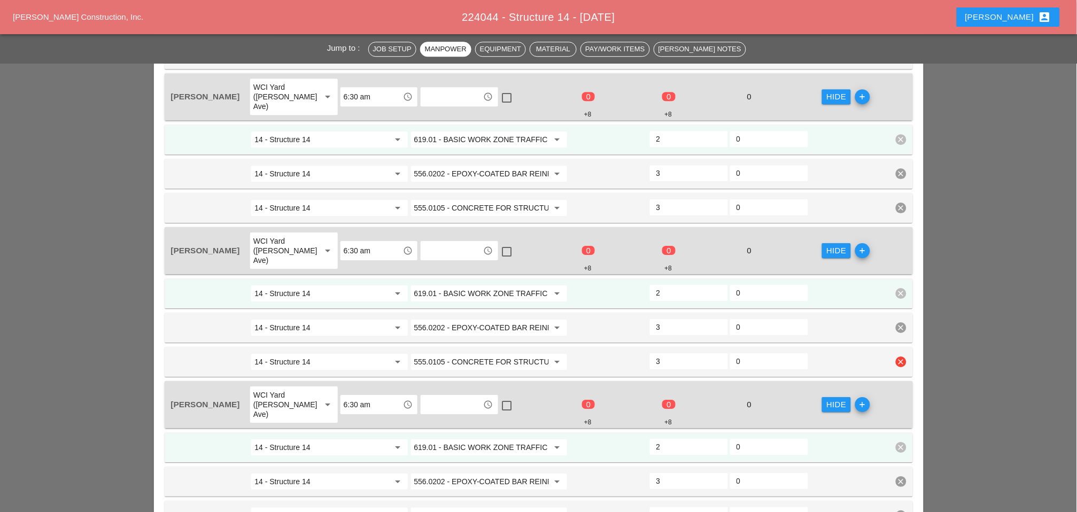
click at [469, 353] on input "555.0105 - CONCRETE FOR STRUCTURES, CLASS A" at bounding box center [481, 361] width 135 height 17
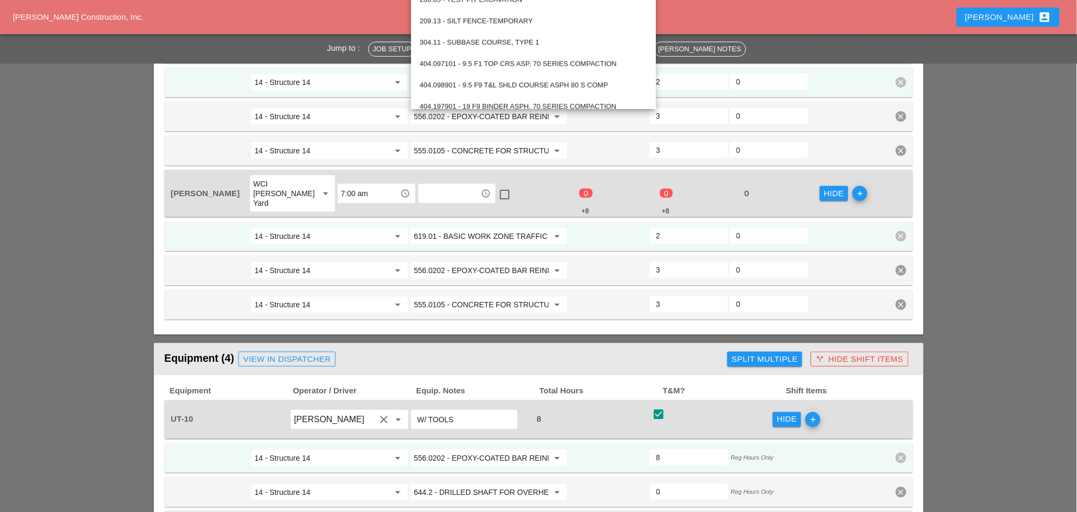
scroll to position [1268, 0]
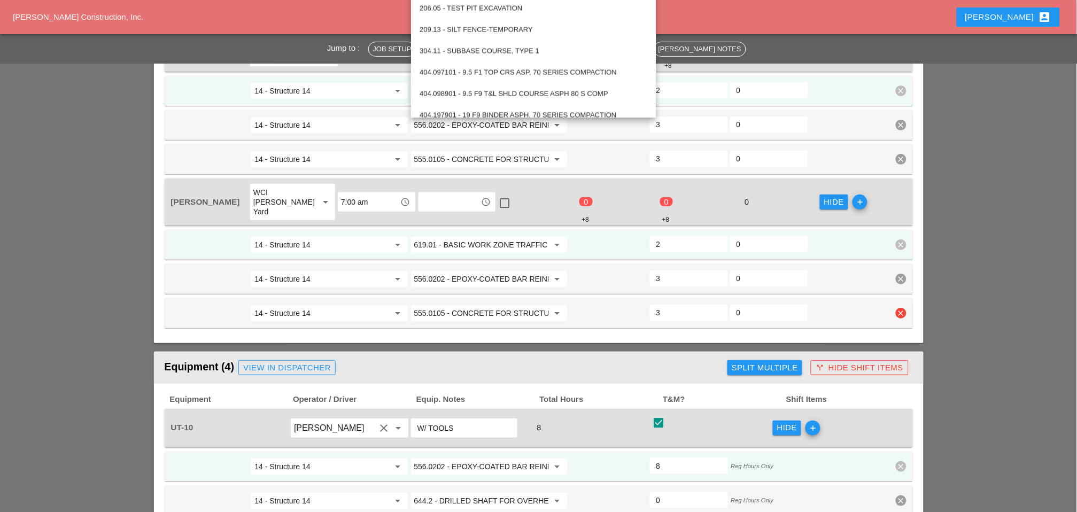
click at [467, 305] on input "555.0105 - CONCRETE FOR STRUCTURES, CLASS A" at bounding box center [481, 313] width 135 height 17
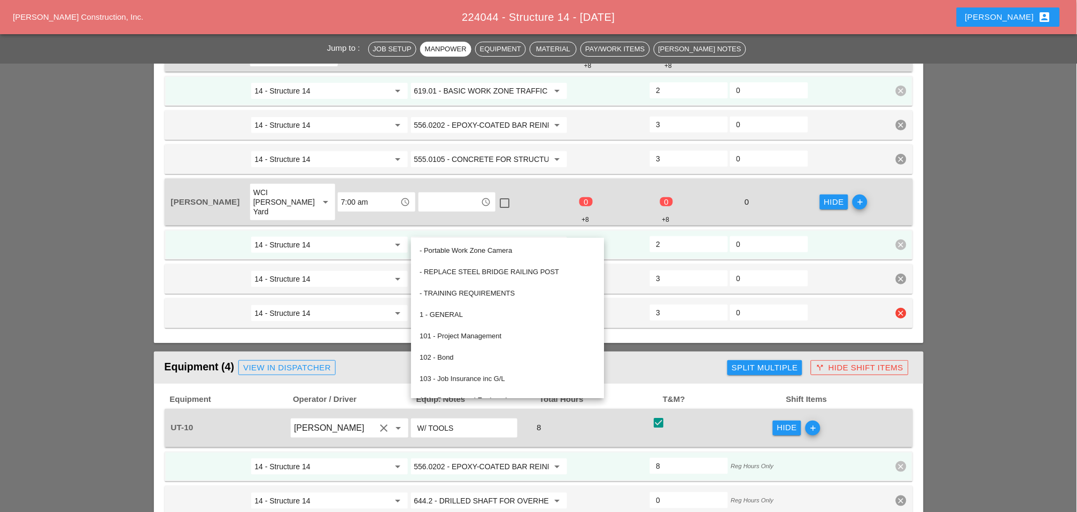
click at [621, 298] on div "14 - Structure 14 arrow_drop_down 555.0105 - CONCRETE FOR STRUCTURES, CLASS A a…" at bounding box center [539, 313] width 748 height 30
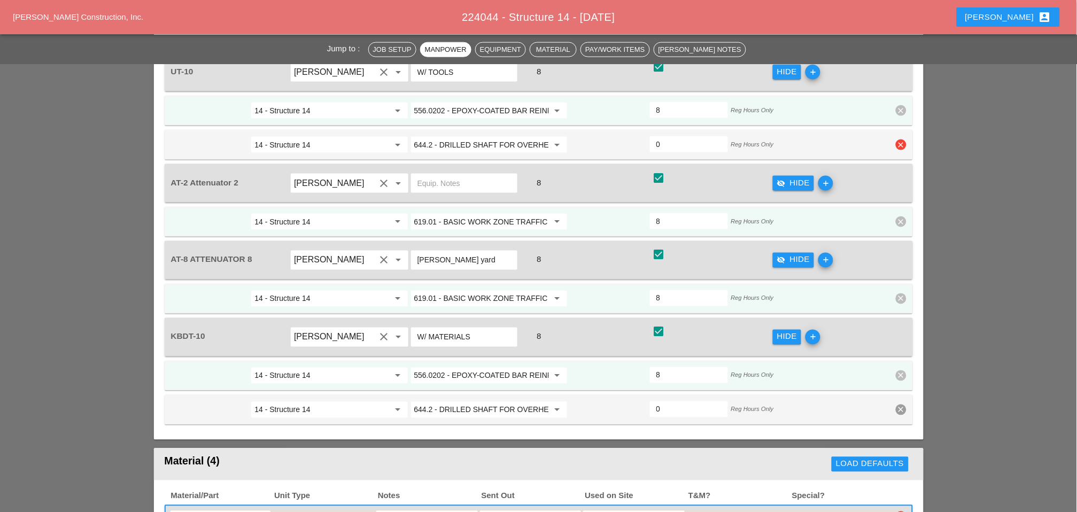
scroll to position [1625, 0]
click at [460, 401] on input "644.2 - DRILLED SHAFT FOR OVERHEAD SIGN STRUCTUR" at bounding box center [481, 409] width 135 height 17
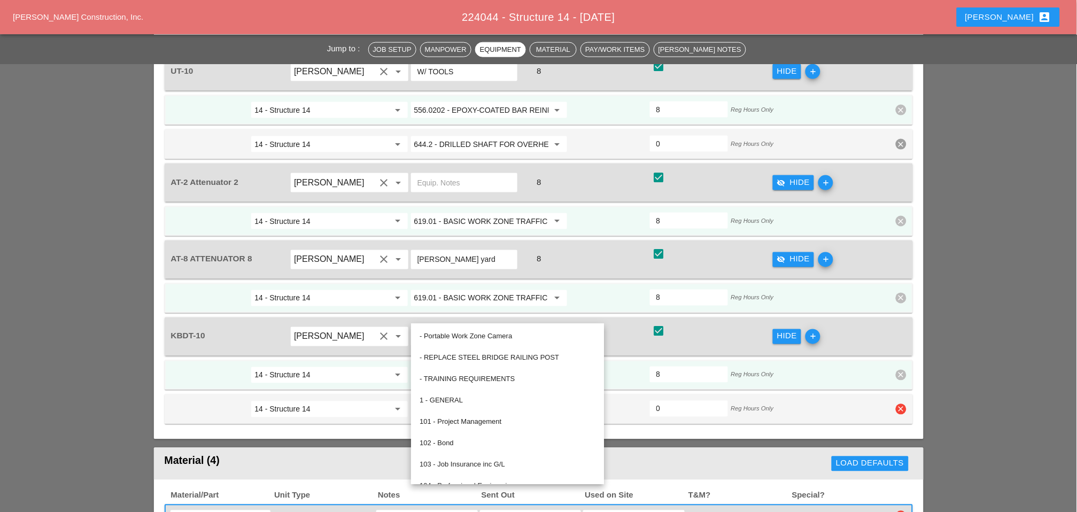
paste input "555.0105 - CONCRETE FOR STRUCTURES, CLASS A"
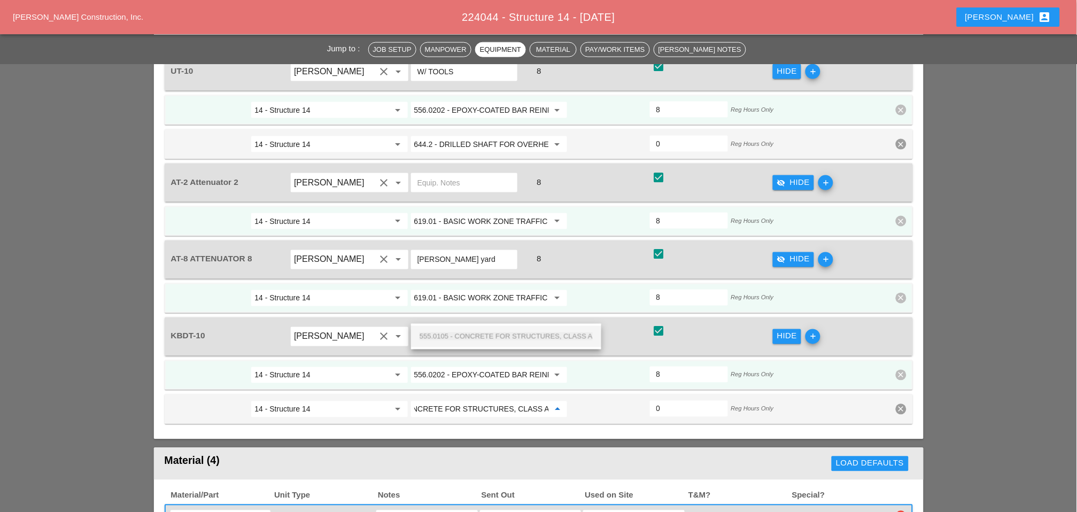
click at [489, 335] on span "555.0105 - CONCRETE FOR STRUCTURES, CLASS A" at bounding box center [506, 336] width 173 height 8
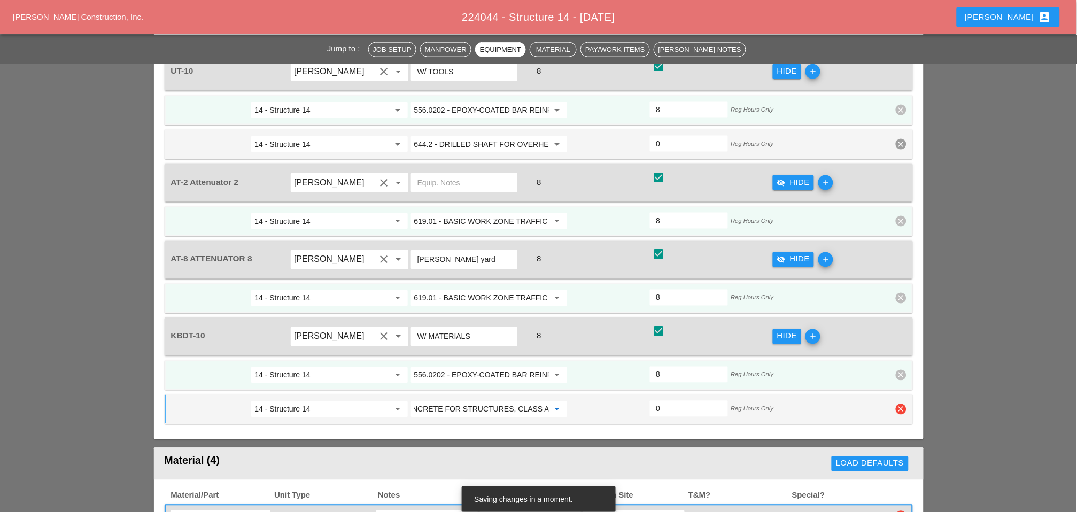
type input "555.0105 - CONCRETE FOR STRUCTURES, CLASS A"
click at [663, 400] on input "0" at bounding box center [688, 408] width 65 height 17
type input "4"
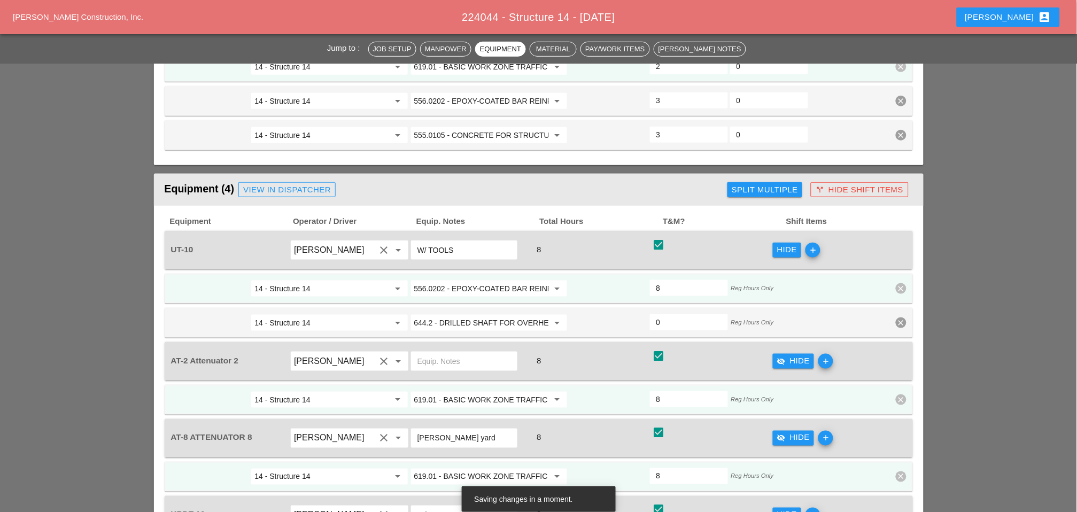
type input "4"
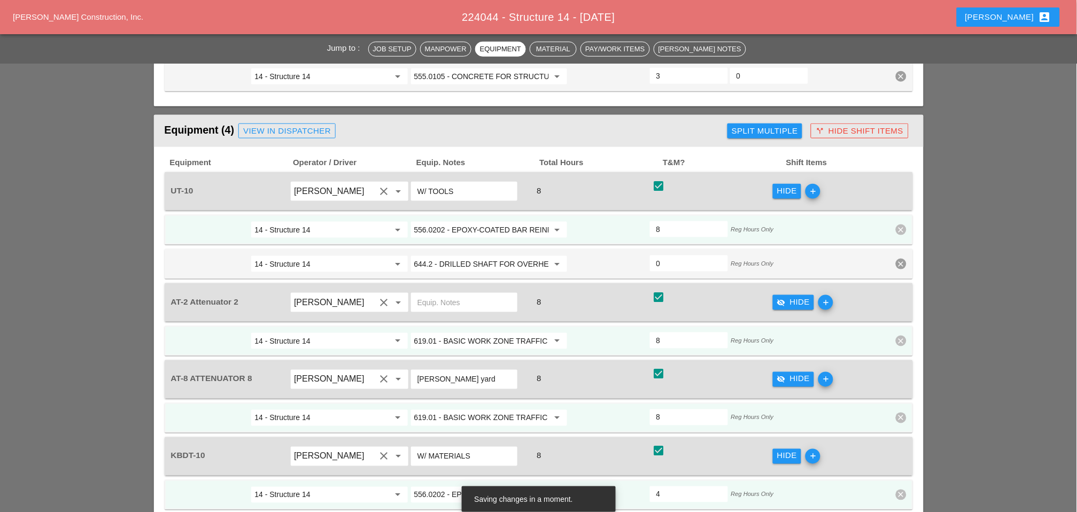
scroll to position [1506, 0]
click at [663, 254] on input "0" at bounding box center [688, 262] width 65 height 17
type input "4"
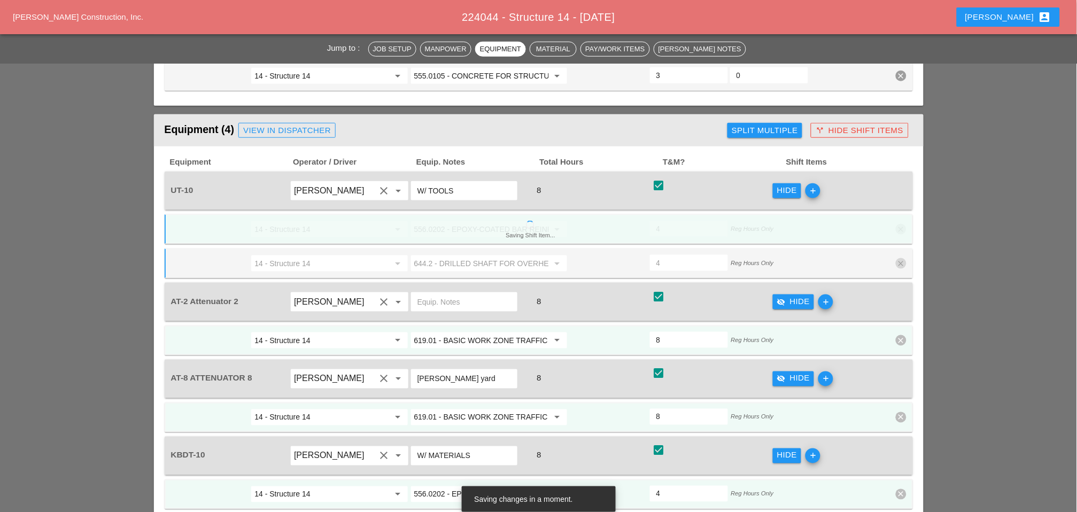
click at [478, 255] on div "644.2 - DRILLED SHAFT FOR OVERHEAD SIGN STRUCTUR arrow_drop_down" at bounding box center [488, 263] width 157 height 17
click at [488, 255] on input "644.2 - DRILLED SHAFT FOR OVERHEAD SIGN STRUCTUR" at bounding box center [481, 263] width 135 height 17
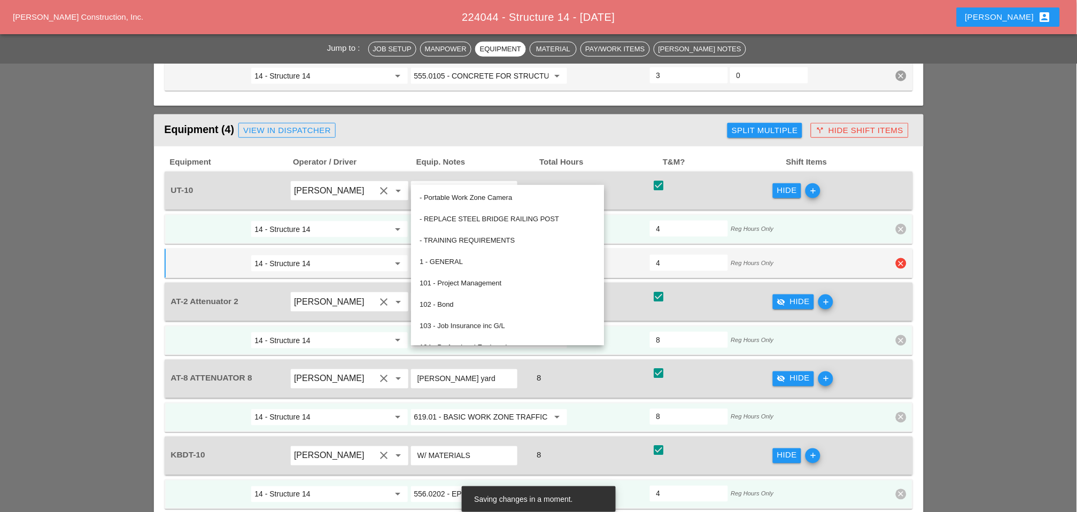
paste input "555.0105 - CONCRETE FOR STRUCTURES, CLASS A"
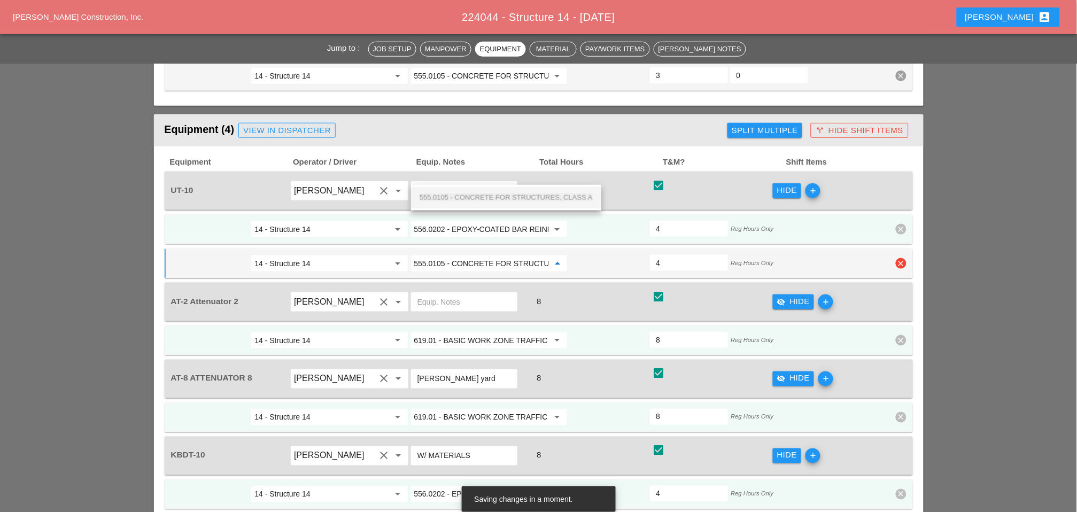
scroll to position [0, 51]
click at [485, 193] on span "555.0105 - CONCRETE FOR STRUCTURES, CLASS A" at bounding box center [506, 197] width 173 height 8
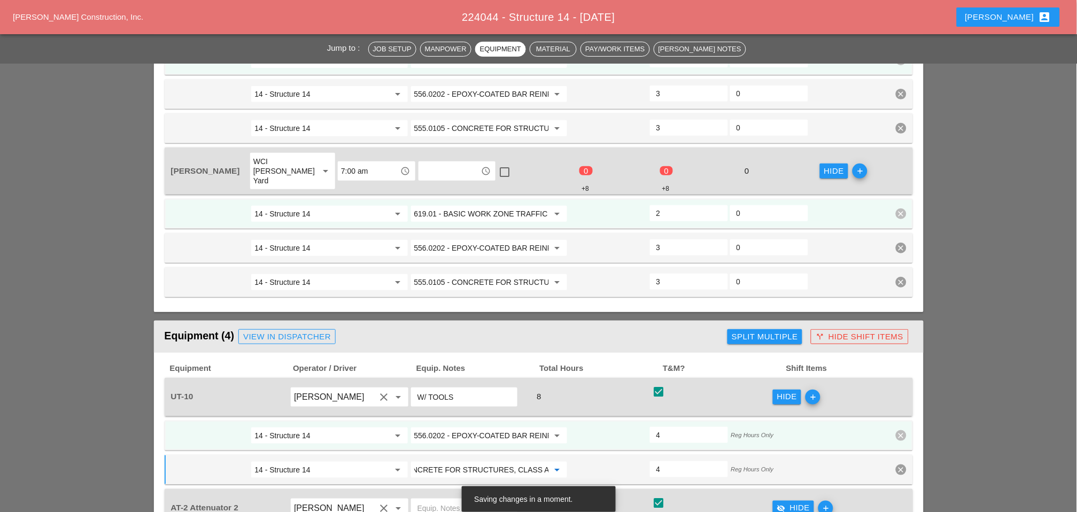
scroll to position [1268, 0]
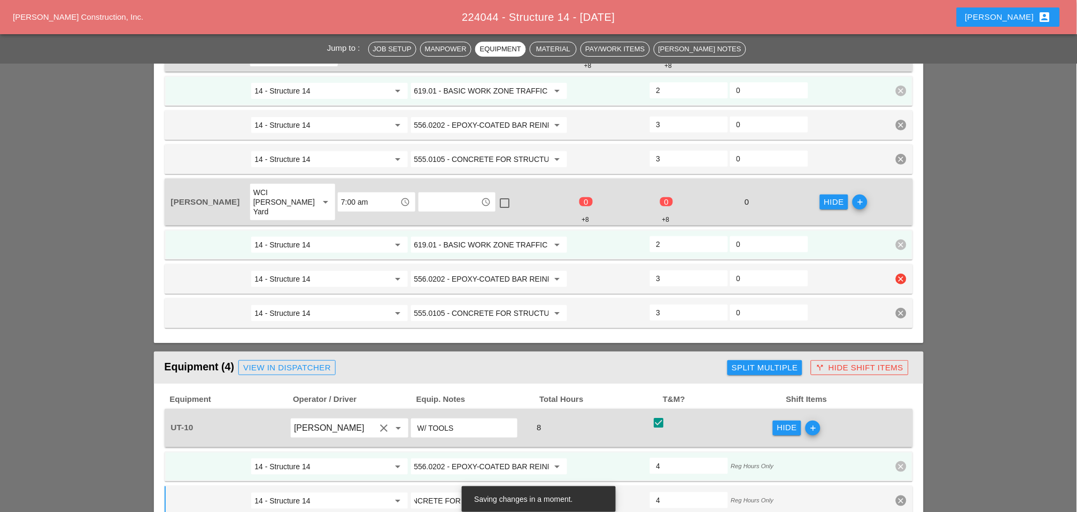
type input "555.0105 - CONCRETE FOR STRUCTURES, CLASS A"
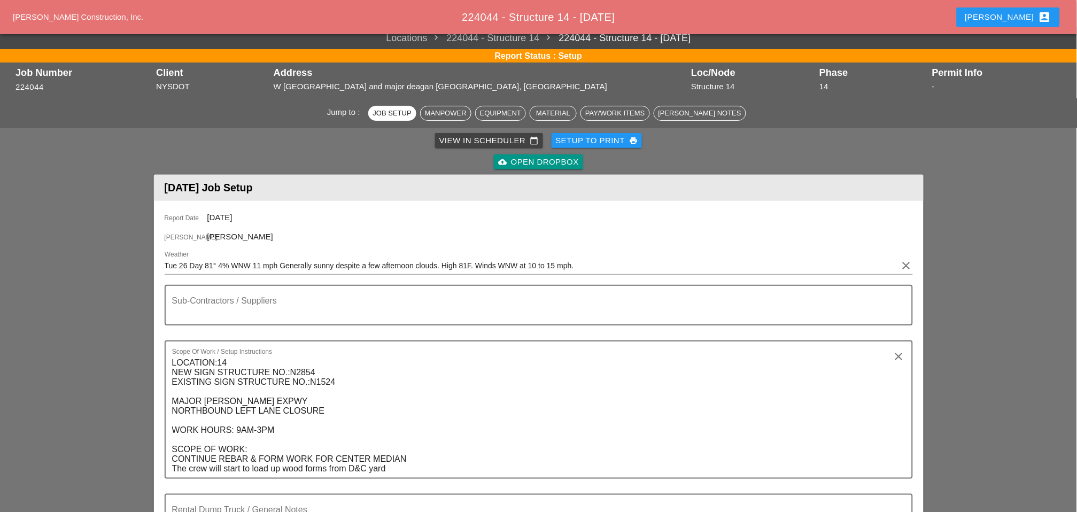
scroll to position [0, 0]
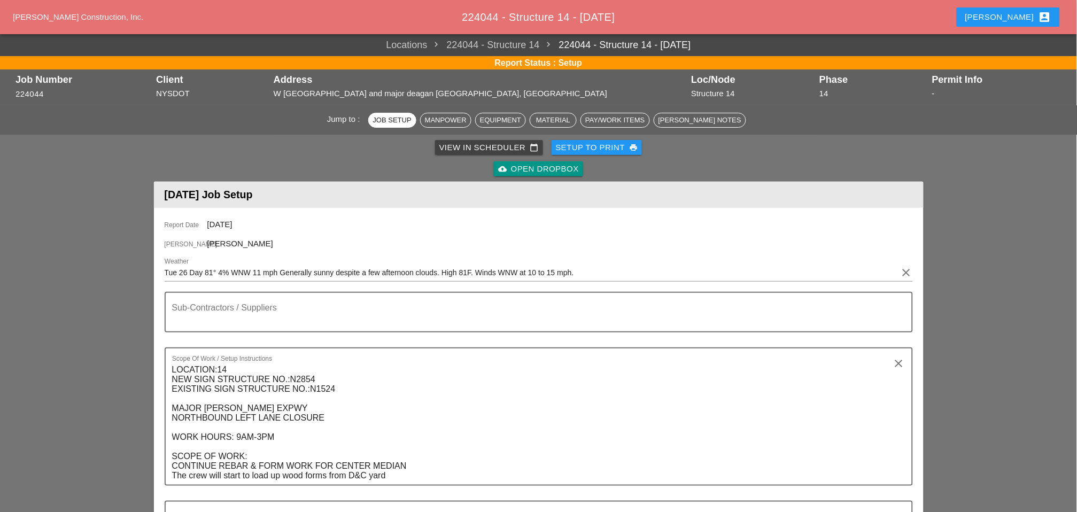
click at [474, 150] on div "View in Scheduler calendar_today" at bounding box center [488, 148] width 99 height 12
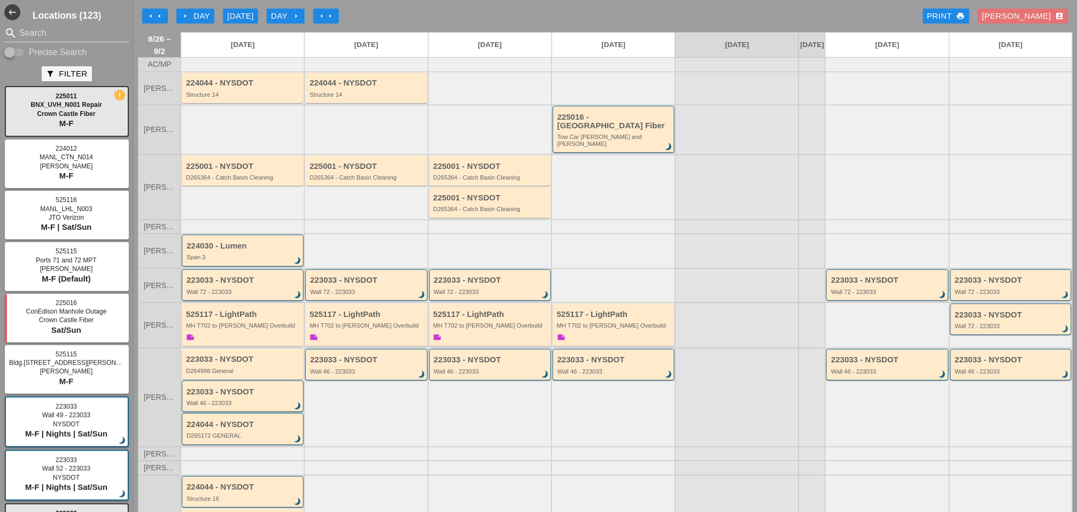
click at [238, 289] on div "Wall 72 - 223033" at bounding box center [244, 292] width 114 height 6
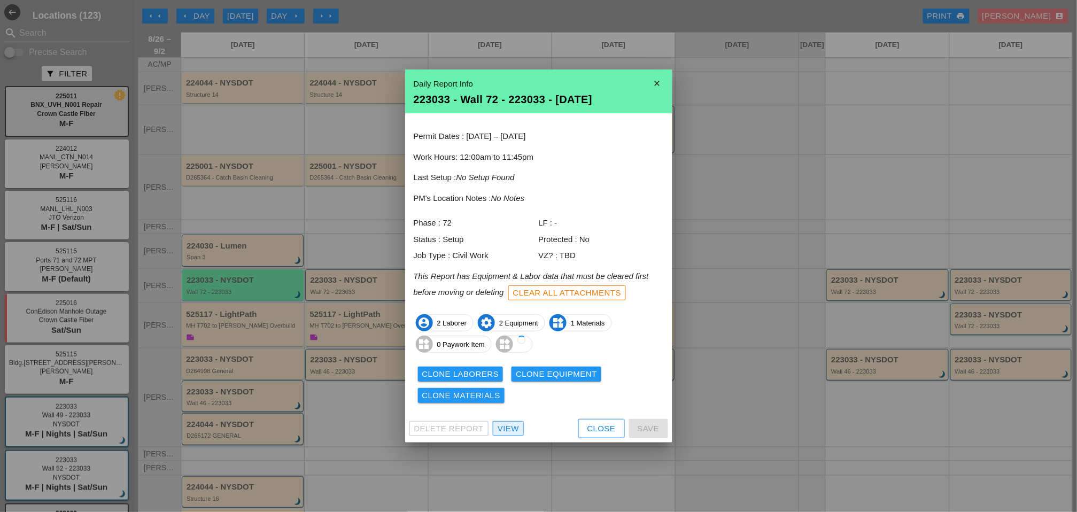
click at [503, 426] on div "View" at bounding box center [508, 429] width 21 height 12
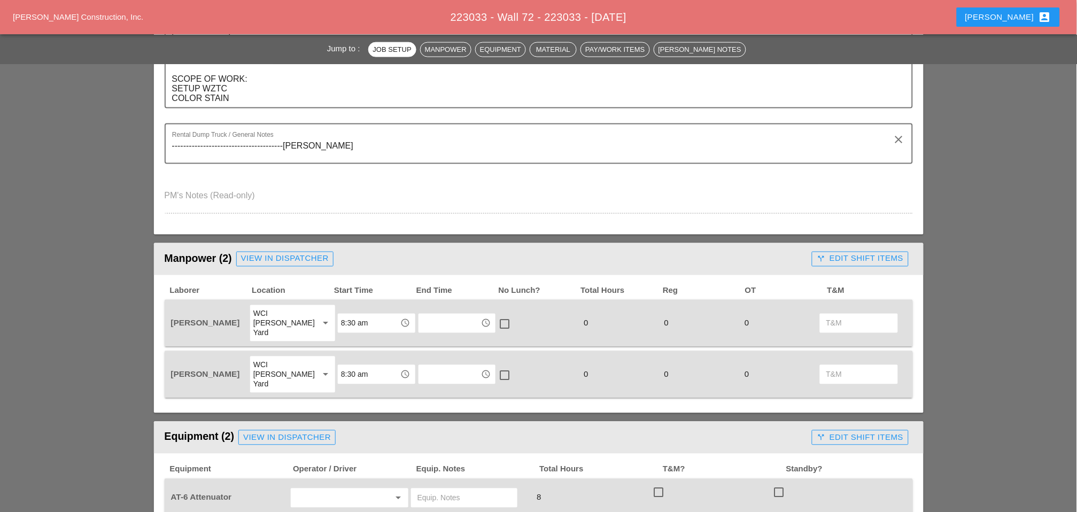
scroll to position [534, 0]
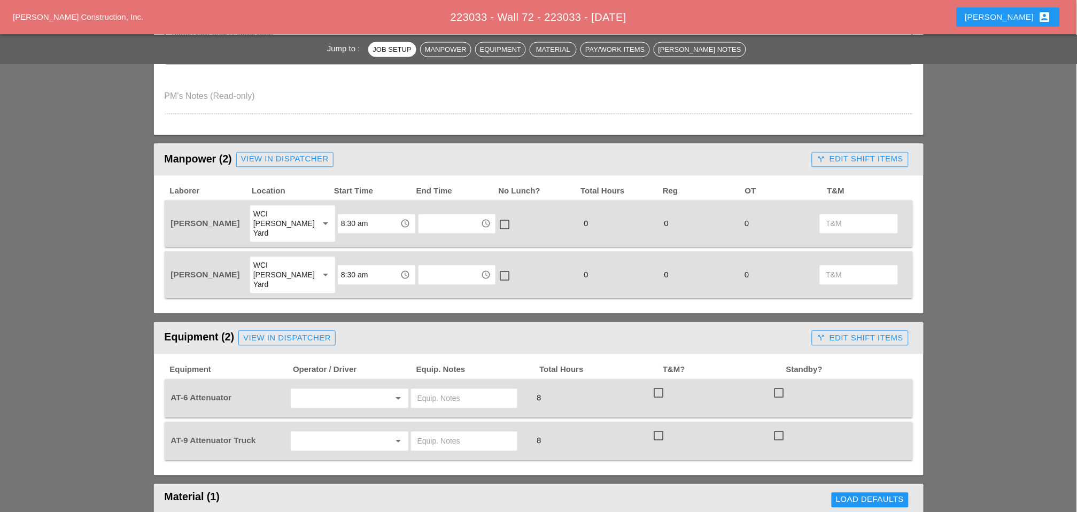
click at [433, 219] on input "text" at bounding box center [450, 223] width 56 height 17
type input "3"
click at [432, 374] on div "2: 30 pm" at bounding box center [451, 373] width 62 height 13
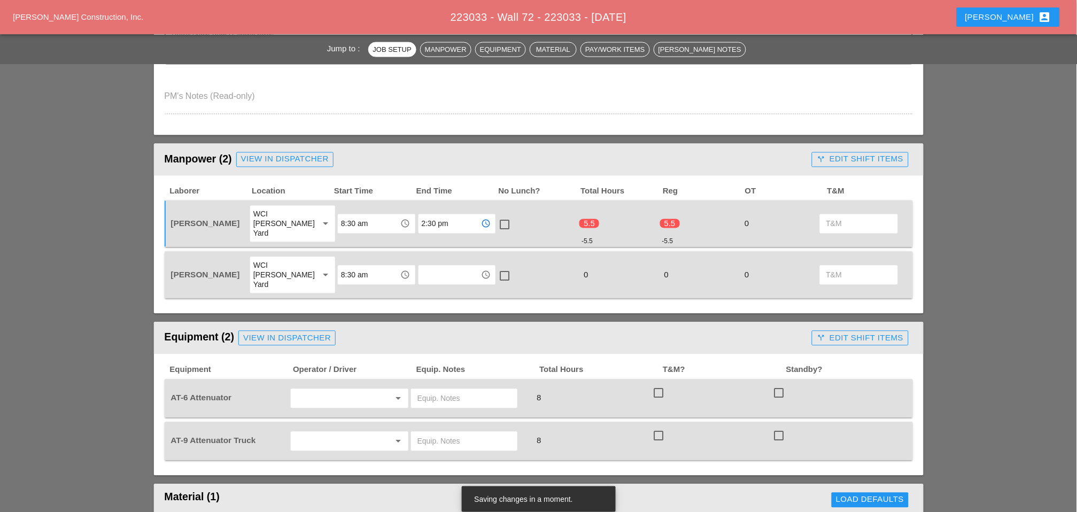
drag, startPoint x: 451, startPoint y: 208, endPoint x: 402, endPoint y: 212, distance: 48.8
click at [402, 212] on div "Ricardo Capao WCI Bruckner Yard arrow_drop_down 8:30 am access_time 2:30 pm acc…" at bounding box center [531, 224] width 724 height 38
click at [451, 218] on input "2:30 pm" at bounding box center [450, 223] width 56 height 17
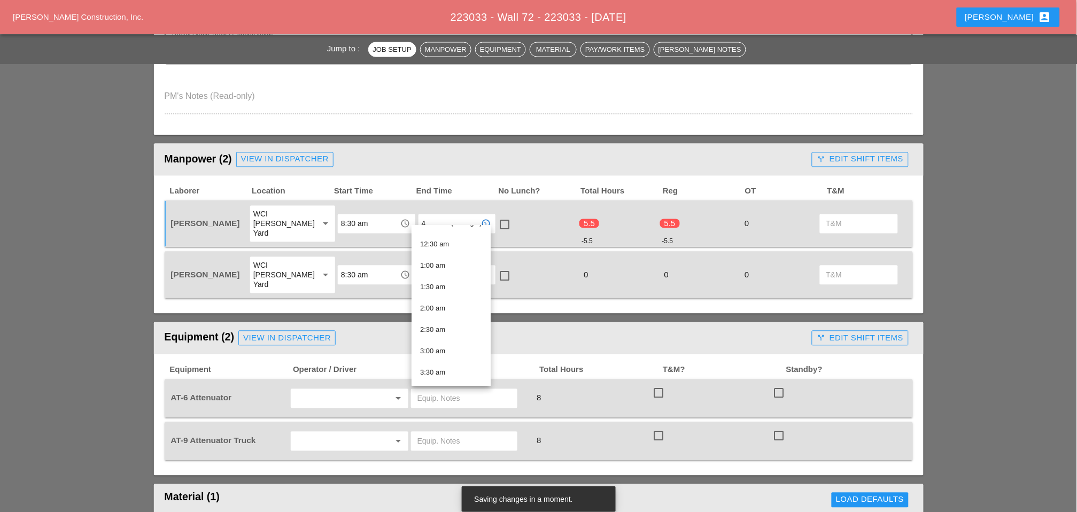
scroll to position [0, 0]
click at [436, 283] on div "4 :00 pm" at bounding box center [450, 281] width 60 height 13
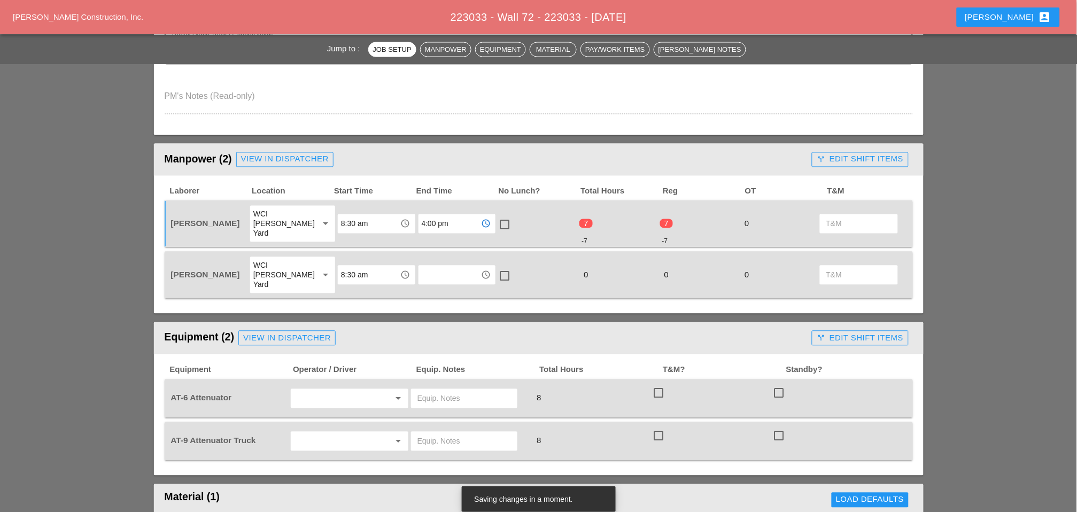
drag, startPoint x: 451, startPoint y: 220, endPoint x: 401, endPoint y: 216, distance: 49.3
click at [401, 216] on div "Ricardo Capao WCI Bruckner Yard arrow_drop_down 8:30 am access_time 4:00 pm acc…" at bounding box center [531, 224] width 724 height 38
click at [443, 216] on input "4:00 pm" at bounding box center [450, 223] width 56 height 17
click at [441, 298] on div "4: 30 pm" at bounding box center [450, 302] width 60 height 13
type input "4:30 pm"
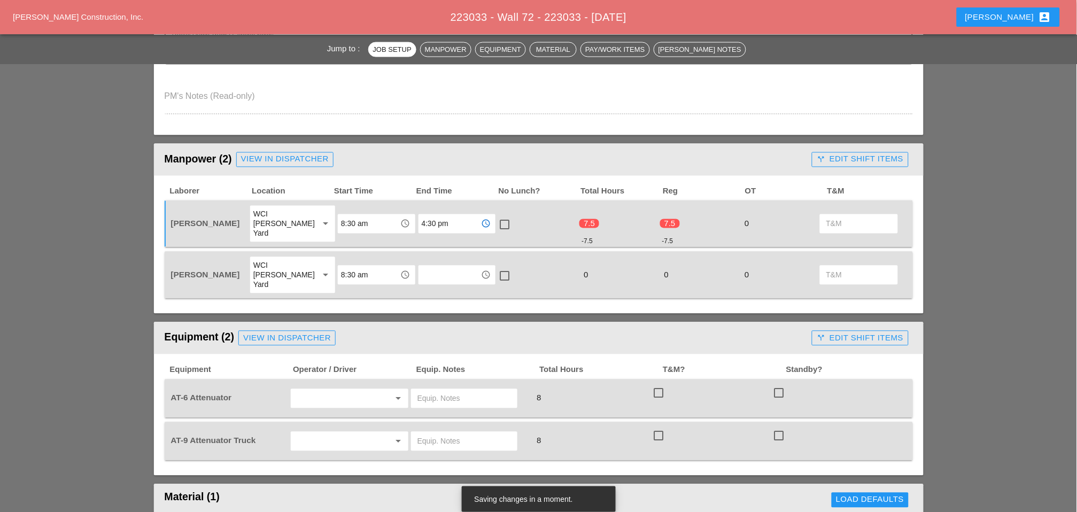
click at [499, 216] on div at bounding box center [504, 225] width 18 height 18
checkbox input "true"
click at [423, 267] on input "text" at bounding box center [450, 275] width 56 height 17
click at [437, 343] on div "4: 30 pm" at bounding box center [450, 343] width 60 height 13
type input "4:30 pm"
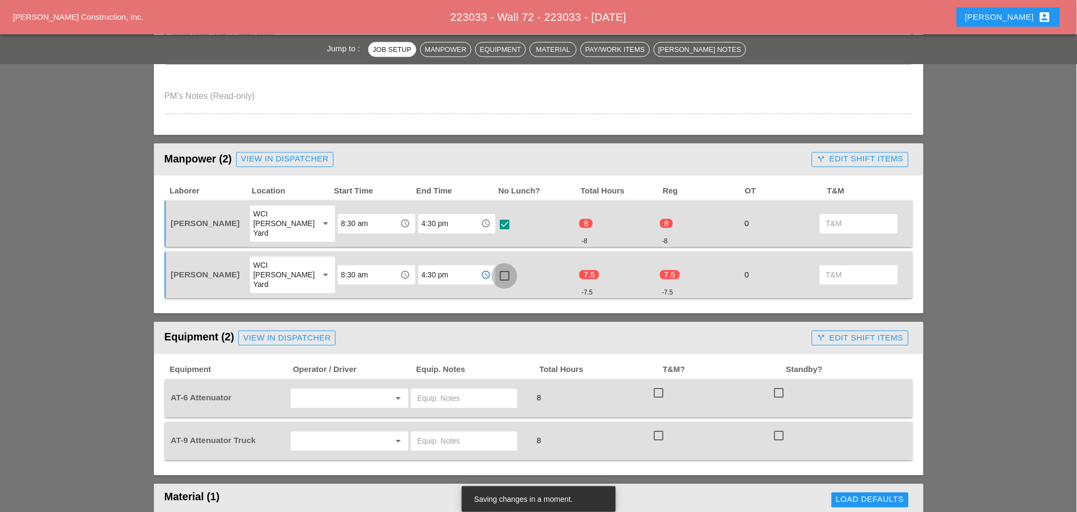
click at [495, 267] on div at bounding box center [504, 276] width 18 height 18
checkbox input "true"
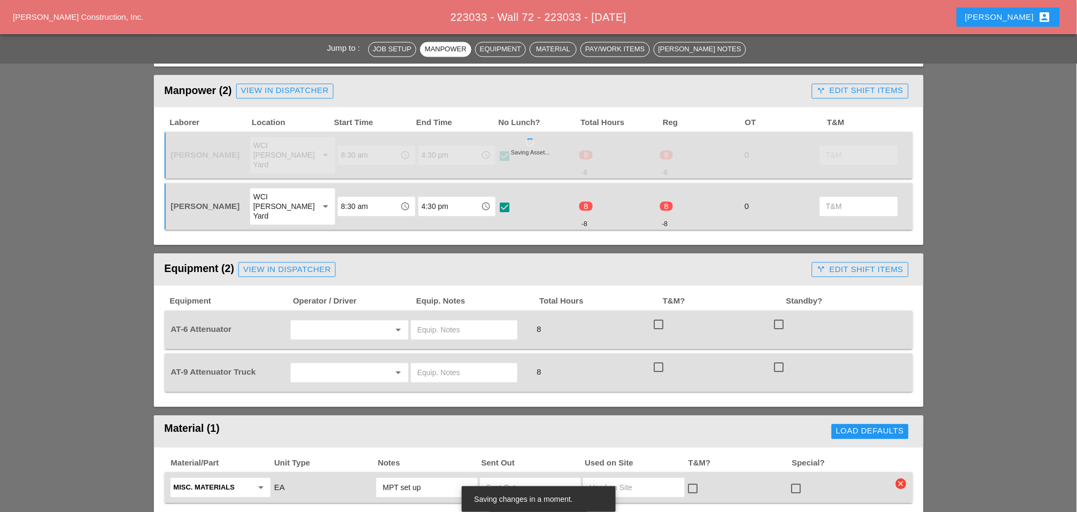
scroll to position [594, 0]
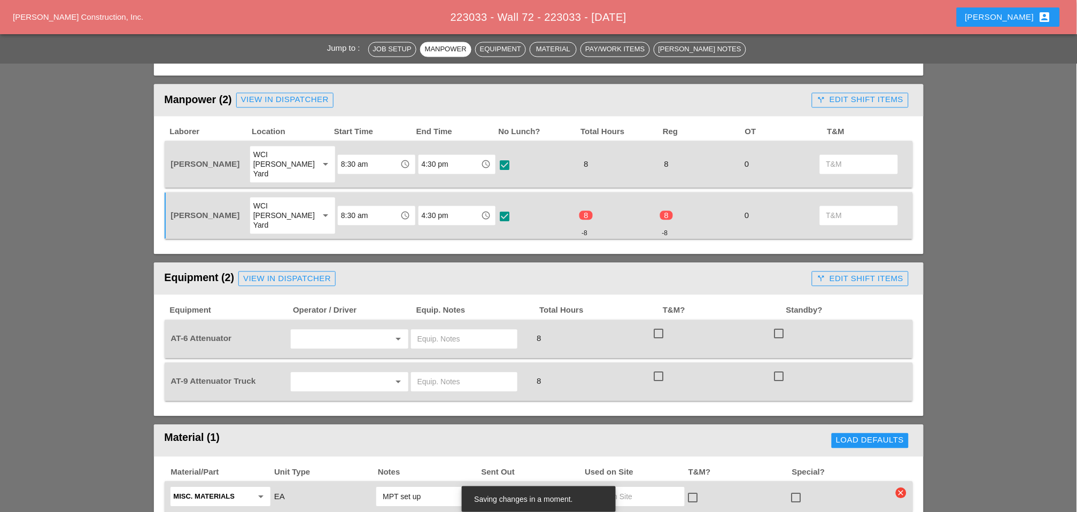
click at [663, 325] on div at bounding box center [658, 334] width 18 height 18
checkbox input "true"
click at [662, 368] on div at bounding box center [658, 377] width 18 height 18
checkbox input "true"
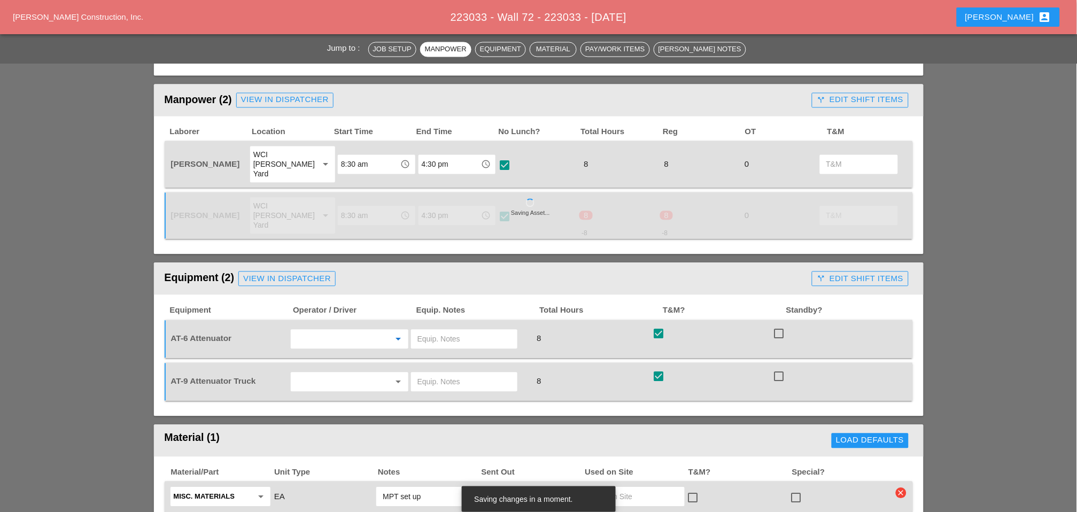
click at [339, 331] on input "text" at bounding box center [334, 339] width 81 height 17
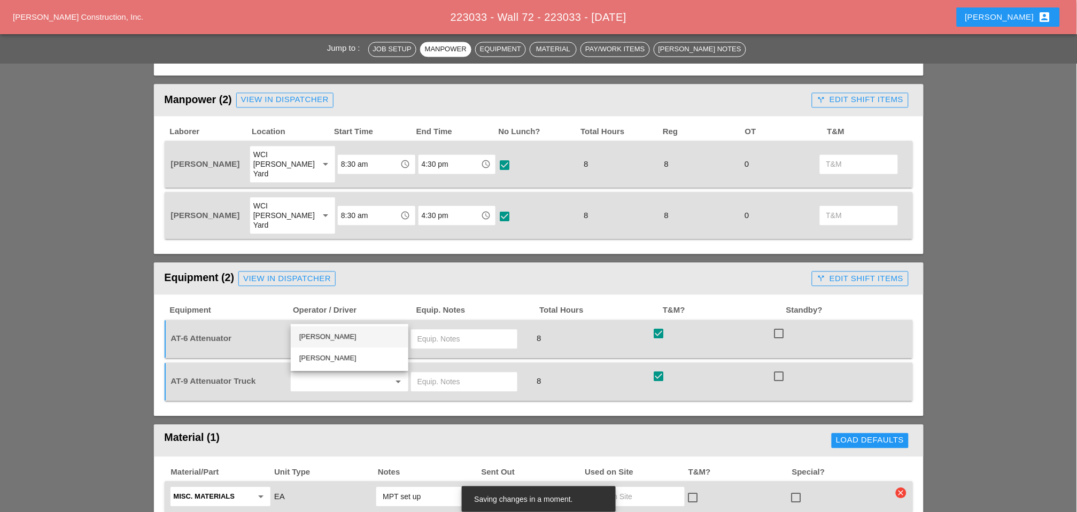
click at [339, 335] on div "Ricardo Capao" at bounding box center [349, 337] width 100 height 13
type input "Ricardo Capao"
click at [337, 374] on input "text" at bounding box center [334, 382] width 81 height 17
drag, startPoint x: 329, startPoint y: 393, endPoint x: 341, endPoint y: 393, distance: 11.8
click at [329, 394] on div "Jessica Godoy" at bounding box center [349, 400] width 100 height 13
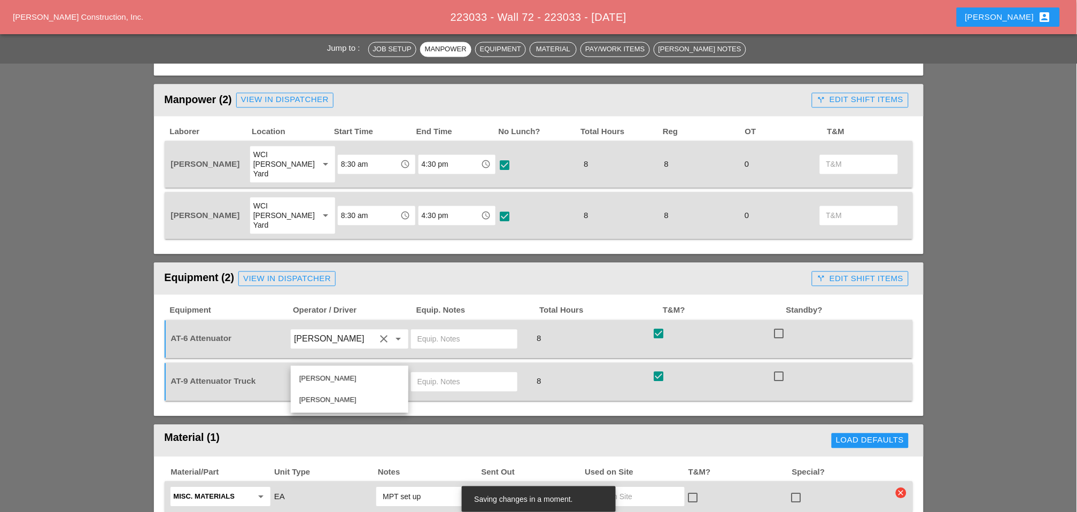
type input "Jessica Godoy"
click at [428, 331] on input "text" at bounding box center [464, 339] width 94 height 17
drag, startPoint x: 467, startPoint y: 315, endPoint x: 416, endPoint y: 314, distance: 50.8
click at [414, 330] on div "Bruckner yard" at bounding box center [464, 339] width 106 height 19
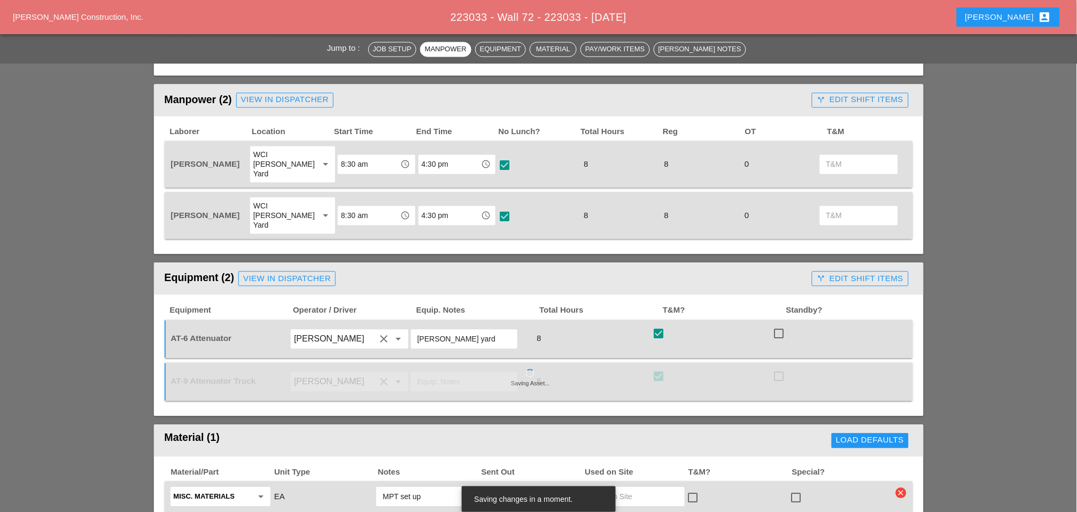
click at [430, 331] on input "Bruckner yard" at bounding box center [464, 339] width 94 height 17
click at [485, 331] on input "Bruckner yard" at bounding box center [464, 339] width 94 height 17
drag, startPoint x: 468, startPoint y: 313, endPoint x: 415, endPoint y: 312, distance: 53.5
click at [415, 330] on div "Bruckner yard" at bounding box center [464, 339] width 106 height 19
type input "Bruckner yard"
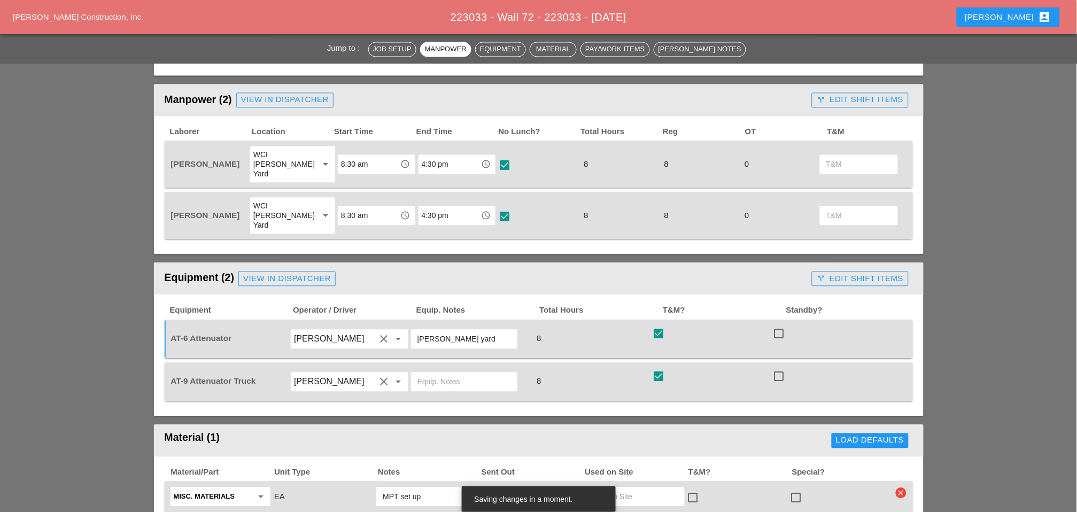
click at [439, 374] on input "text" at bounding box center [464, 382] width 94 height 17
paste input "Bruckner yard"
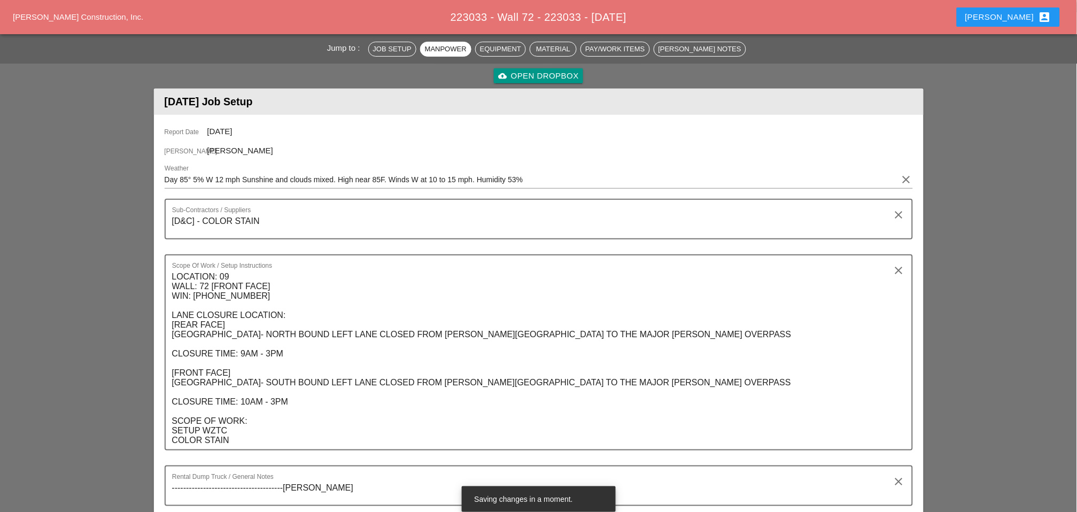
scroll to position [0, 0]
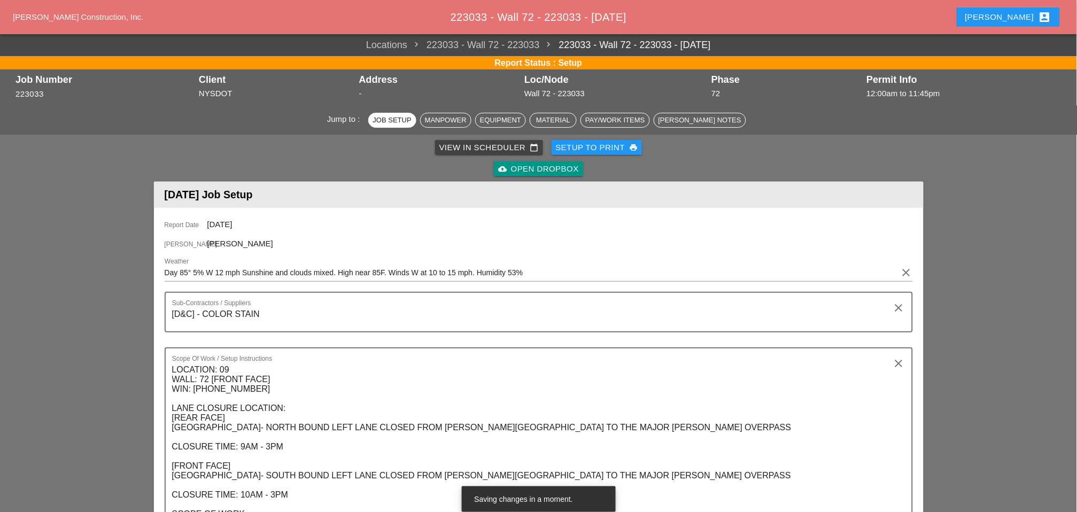
type input "Bruckner yard"
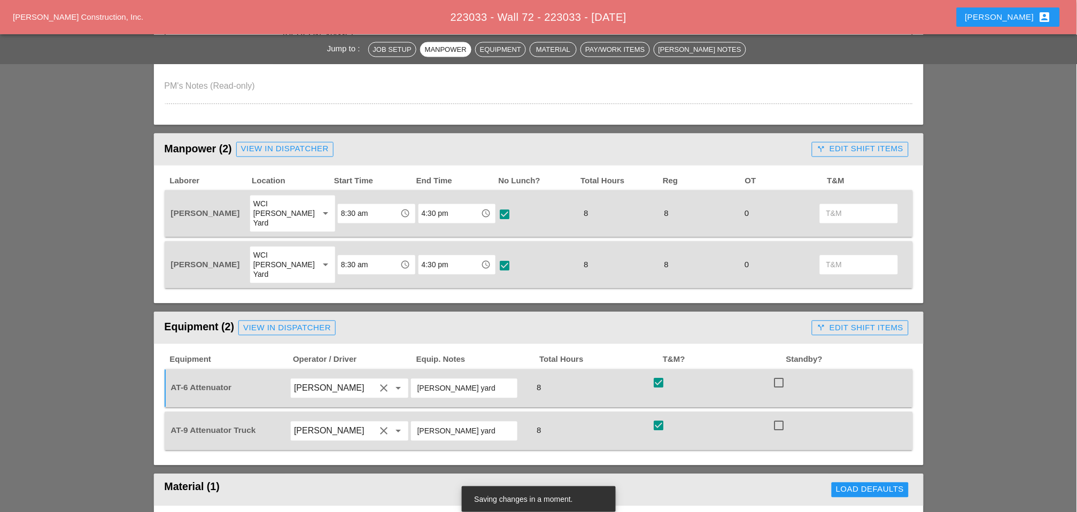
scroll to position [534, 0]
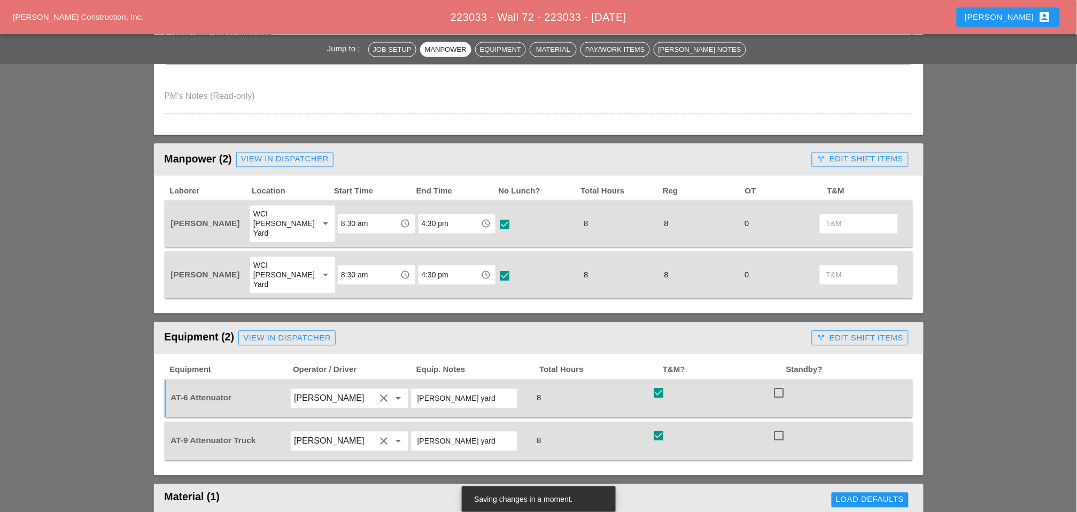
click at [855, 158] on div "call_split Edit Shift Items" at bounding box center [860, 159] width 87 height 12
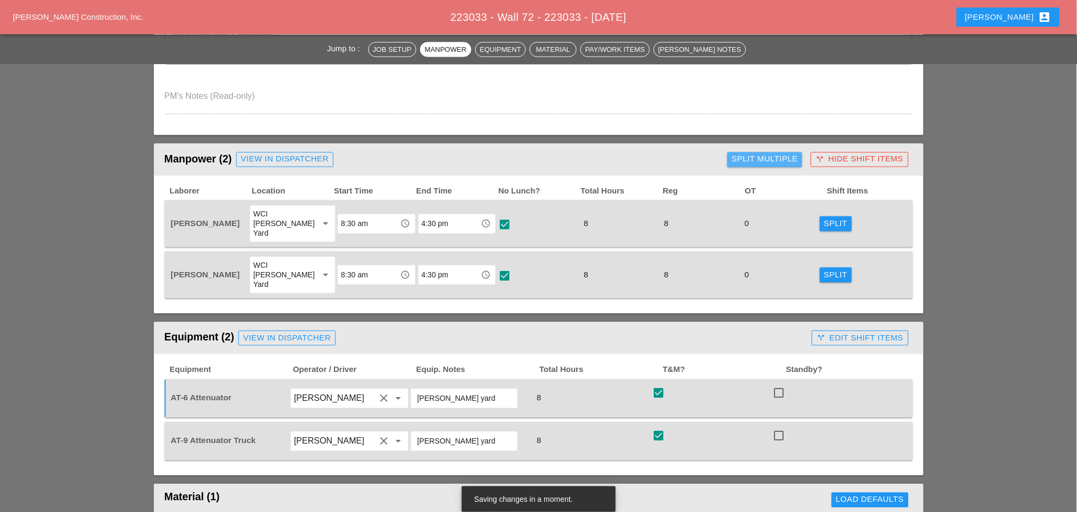
click at [775, 153] on div "Split Multiple" at bounding box center [765, 159] width 66 height 12
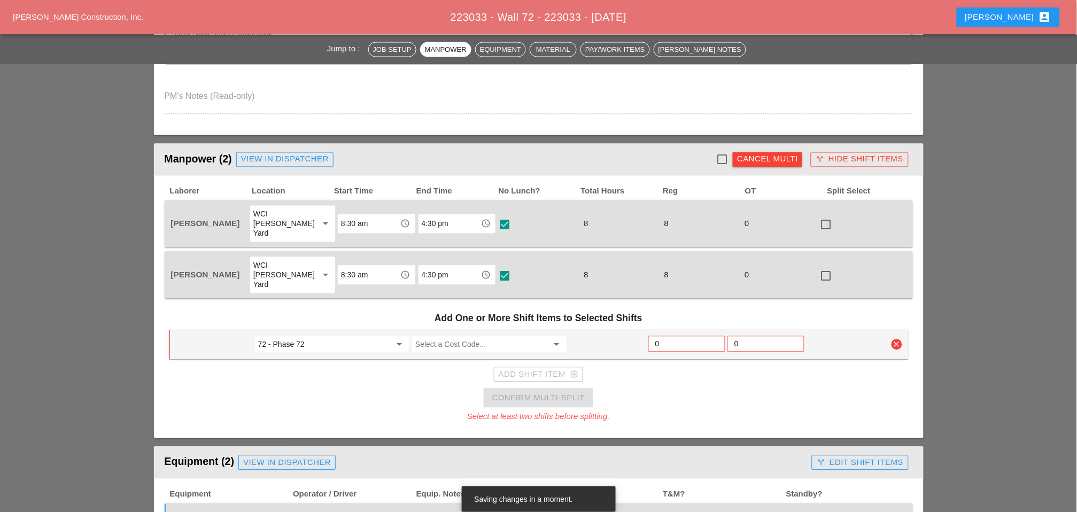
click at [723, 152] on div at bounding box center [722, 160] width 18 height 18
checkbox input "true"
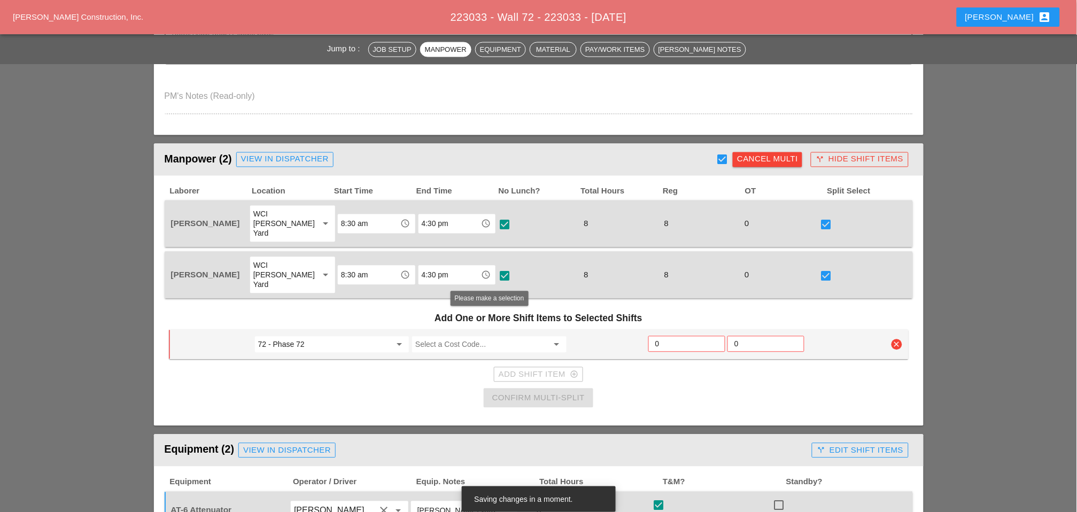
click at [440, 336] on input "Select a Cost Code..." at bounding box center [481, 344] width 133 height 17
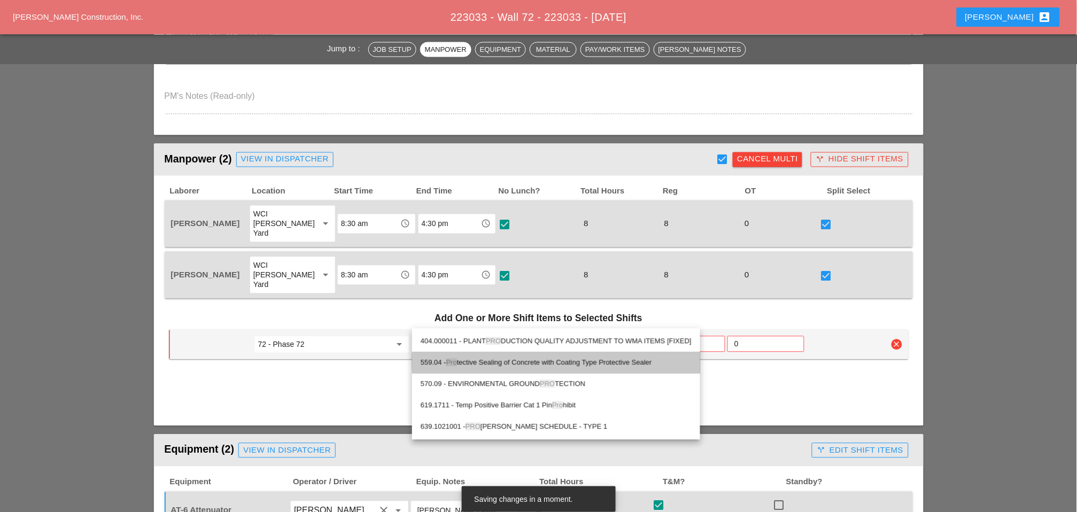
click at [492, 362] on div "559.04 - Pro tective Sealing of Concrete with Coating Type Protective Sealer" at bounding box center [556, 362] width 271 height 13
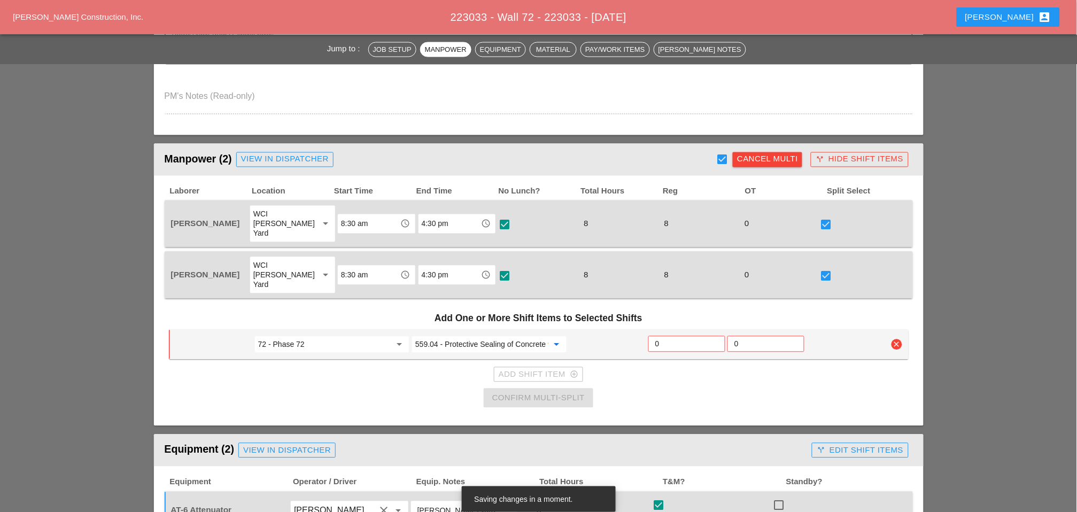
type input "559.04 - Protective Sealing of Concrete with Coating Type Protective Sealer"
click at [665, 336] on input "0" at bounding box center [686, 344] width 63 height 17
type input "7"
click at [554, 392] on div "Confirm Multi-Split" at bounding box center [538, 398] width 92 height 12
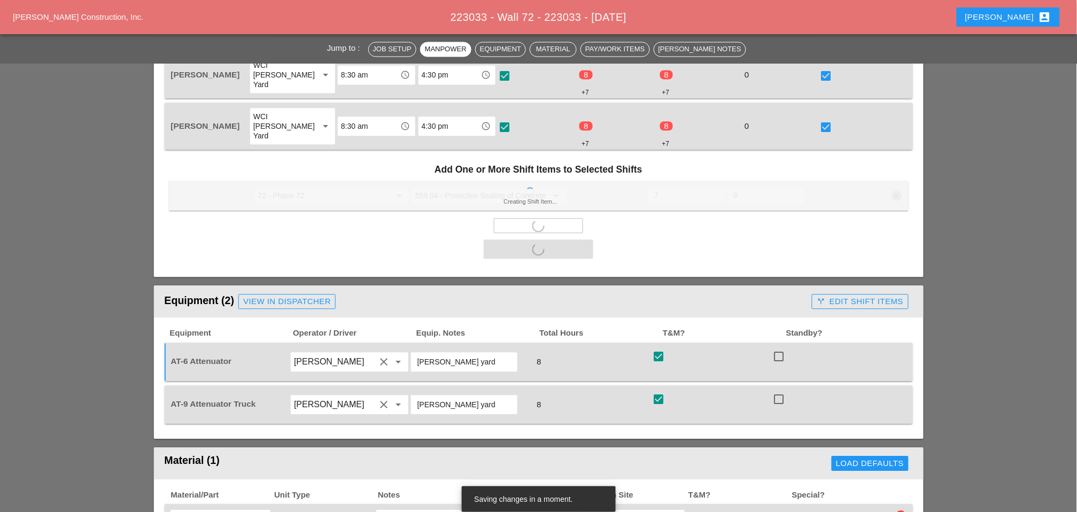
scroll to position [772, 0]
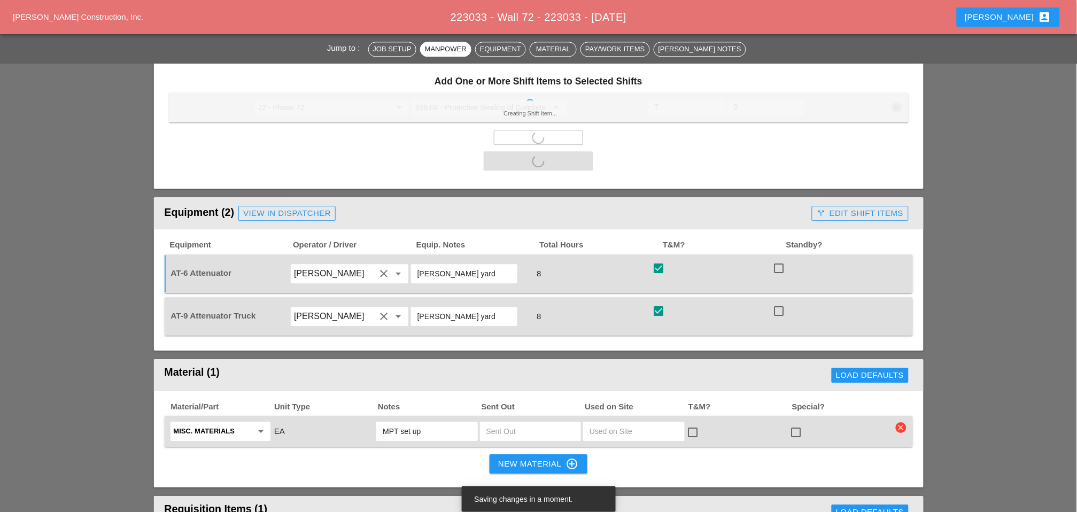
click at [845, 207] on div "call_split Edit Shift Items" at bounding box center [860, 213] width 87 height 12
checkbox input "false"
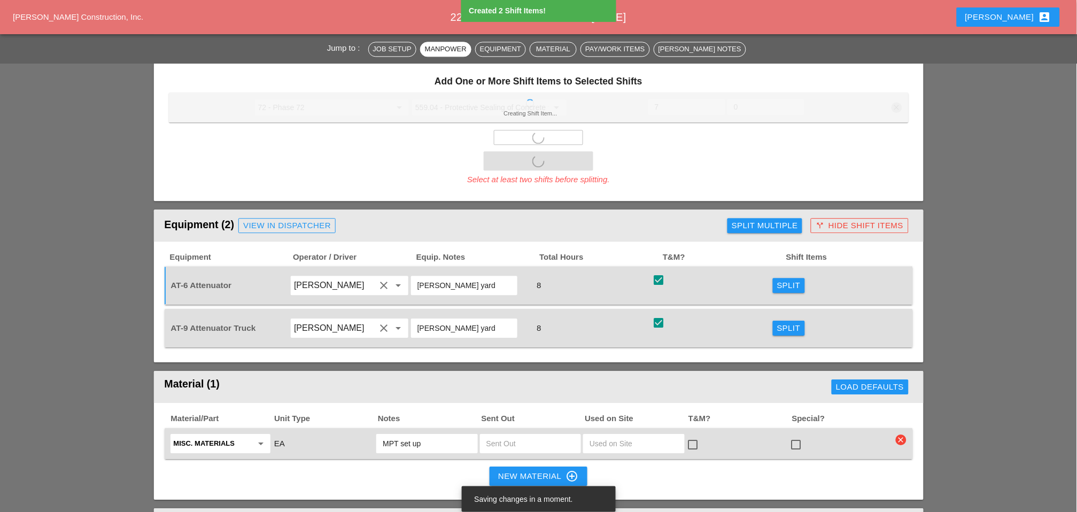
click at [785, 280] on div "Split" at bounding box center [789, 286] width 24 height 12
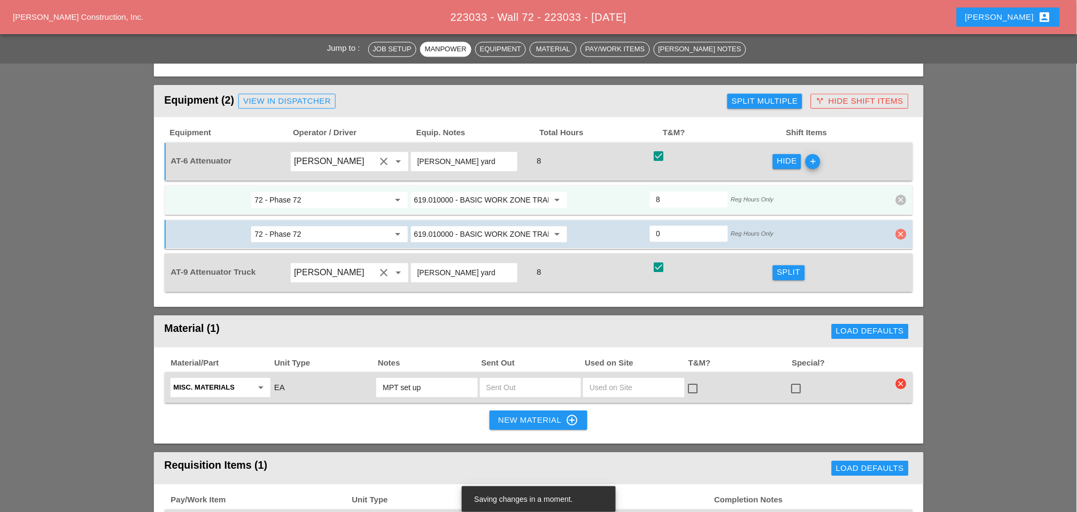
click at [902, 229] on icon "clear" at bounding box center [901, 234] width 11 height 11
click at [897, 182] on div "Confirm delete" at bounding box center [902, 183] width 52 height 12
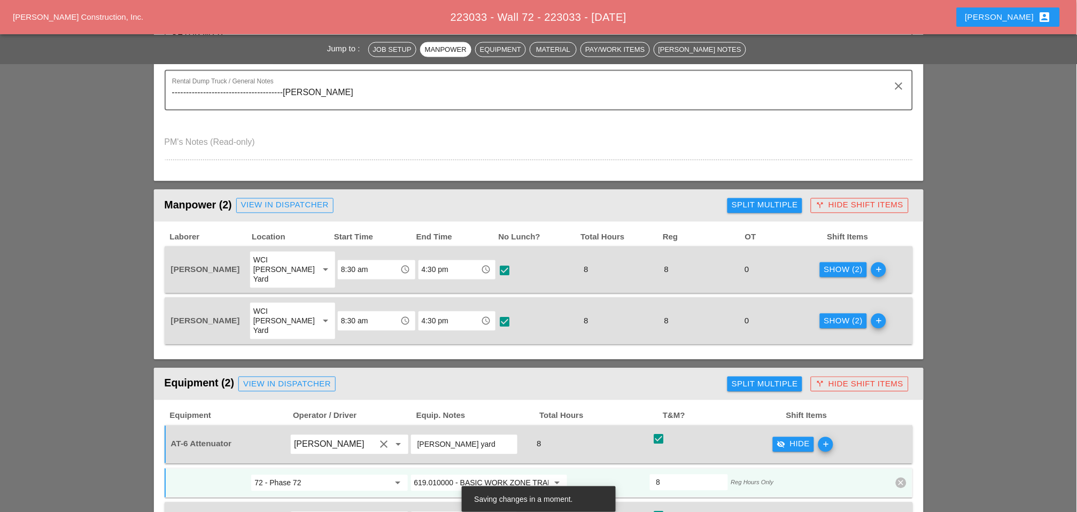
scroll to position [475, 0]
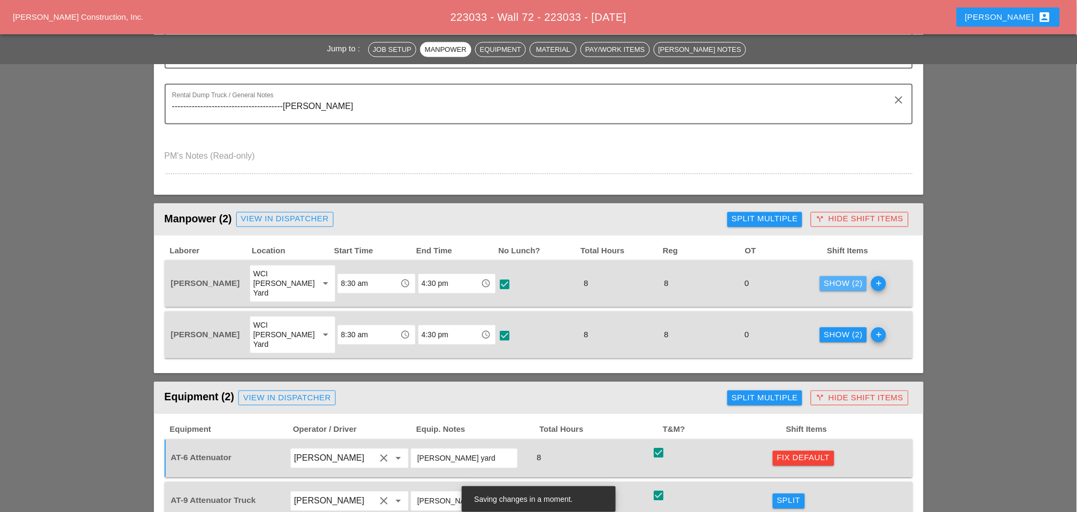
click at [825, 278] on div "Show (2)" at bounding box center [843, 284] width 39 height 12
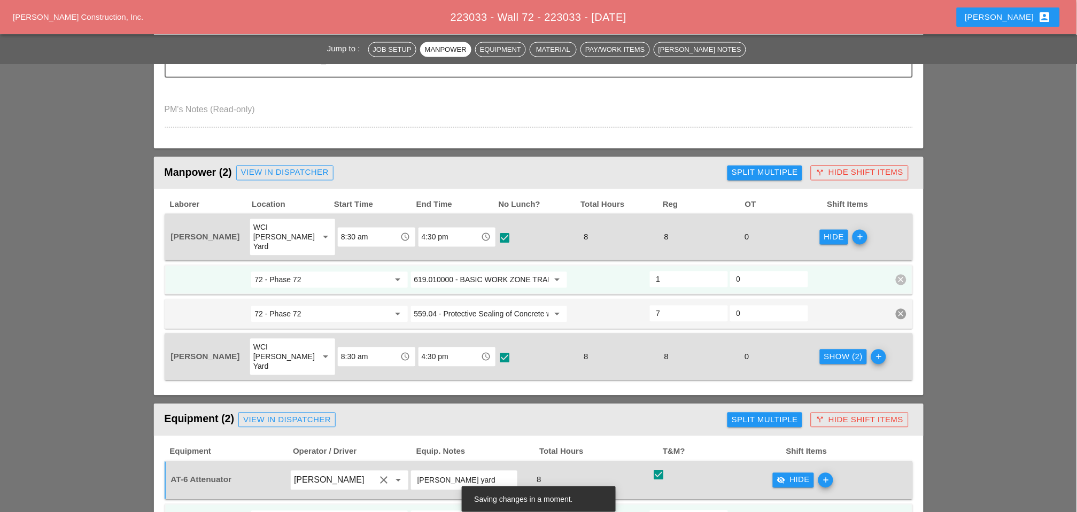
scroll to position [534, 0]
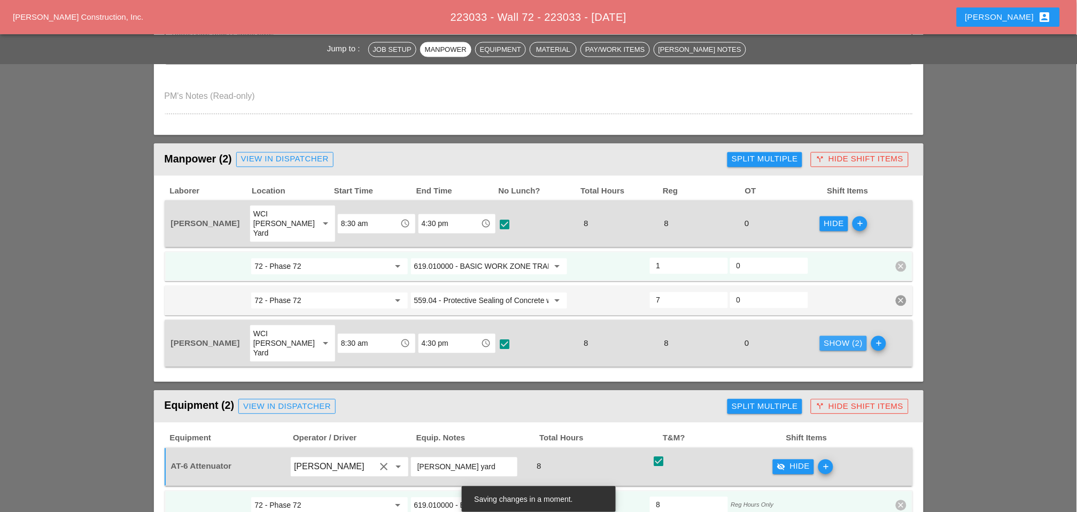
drag, startPoint x: 828, startPoint y: 320, endPoint x: 779, endPoint y: 329, distance: 50.1
click at [828, 338] on div "Show (2)" at bounding box center [843, 344] width 39 height 12
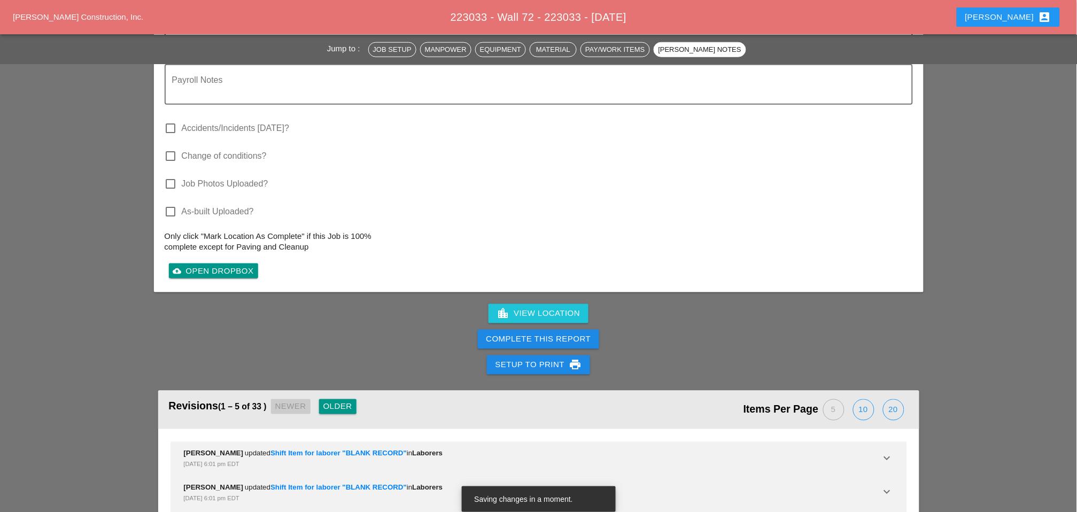
scroll to position [1636, 0]
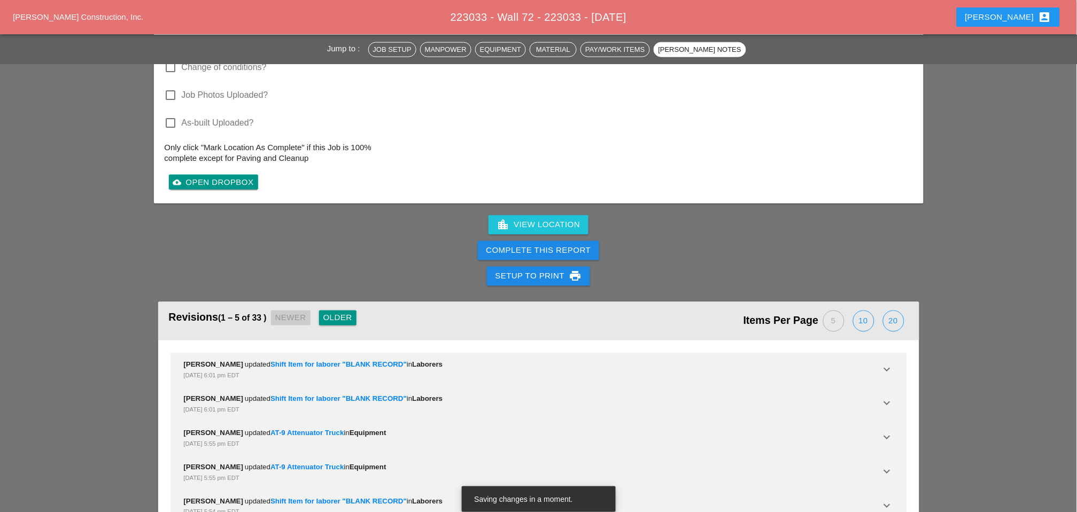
click at [573, 245] on div "Complete This Report" at bounding box center [538, 251] width 105 height 12
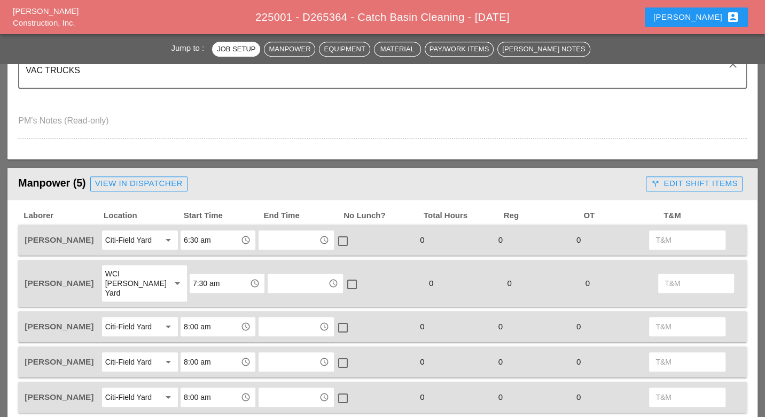
scroll to position [356, 0]
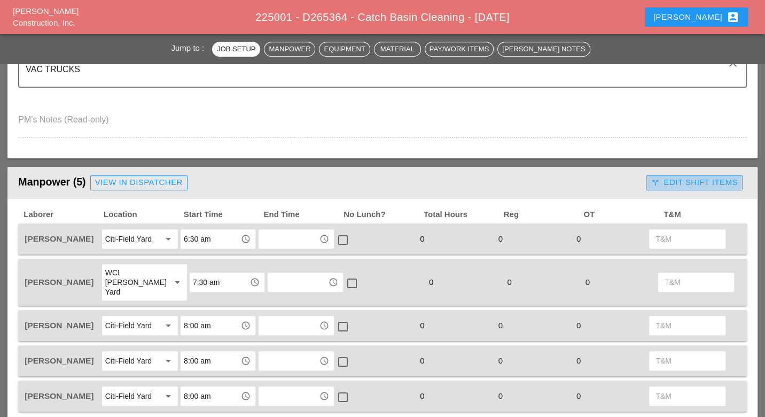
click at [673, 184] on div "call_split Edit Shift Items" at bounding box center [694, 182] width 87 height 12
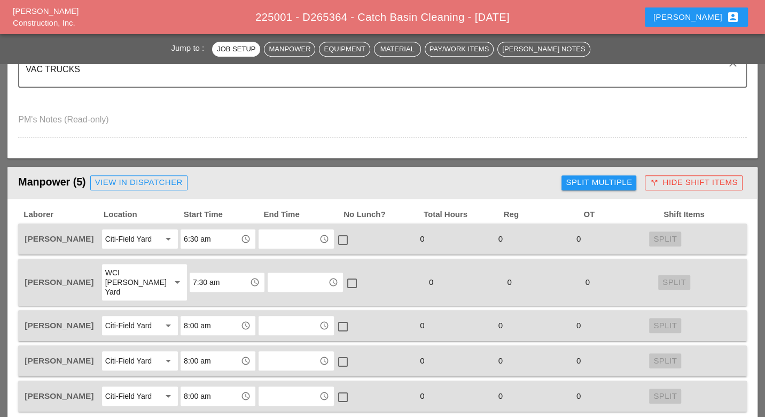
click at [625, 177] on div "Split Multiple" at bounding box center [599, 182] width 66 height 12
click at [607, 175] on button "Cancel Multi" at bounding box center [602, 182] width 69 height 15
click at [585, 183] on div "Split Multiple" at bounding box center [599, 182] width 66 height 12
click at [560, 181] on div at bounding box center [557, 183] width 18 height 18
checkbox input "true"
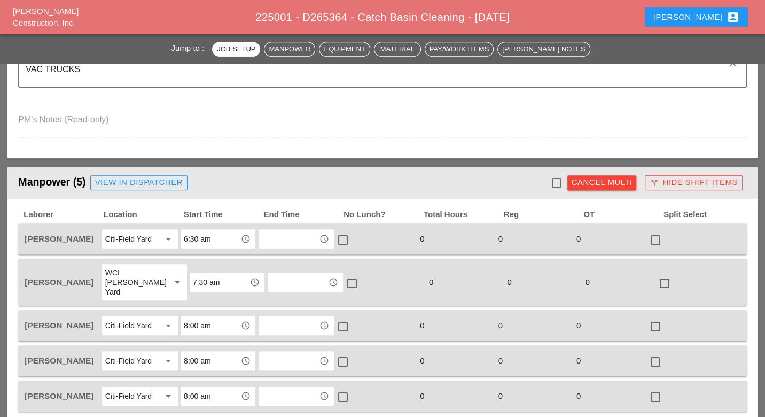
checkbox input "true"
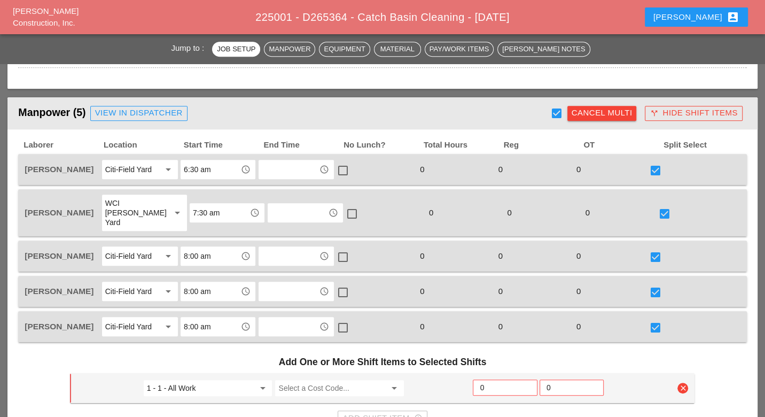
scroll to position [415, 0]
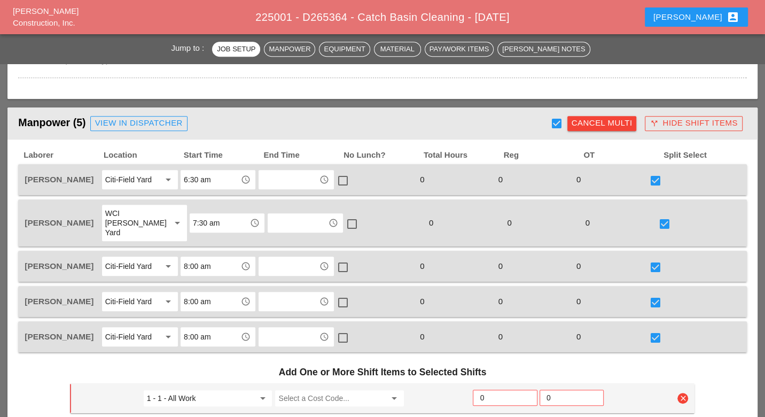
click at [598, 125] on div "Cancel Multi" at bounding box center [602, 123] width 61 height 12
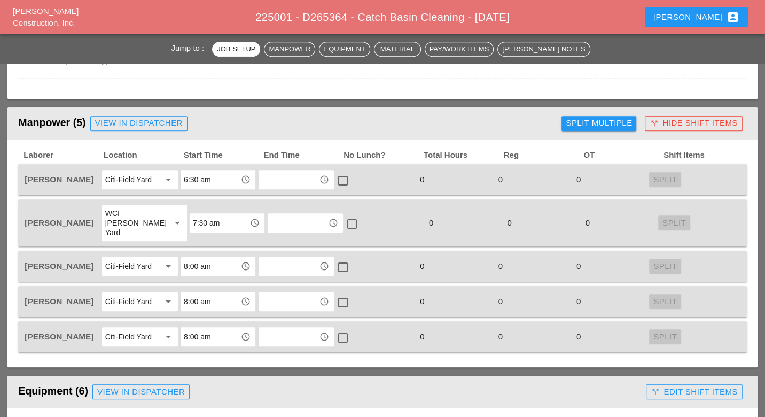
click at [661, 121] on div "call_split Hide Shift Items" at bounding box center [694, 123] width 88 height 12
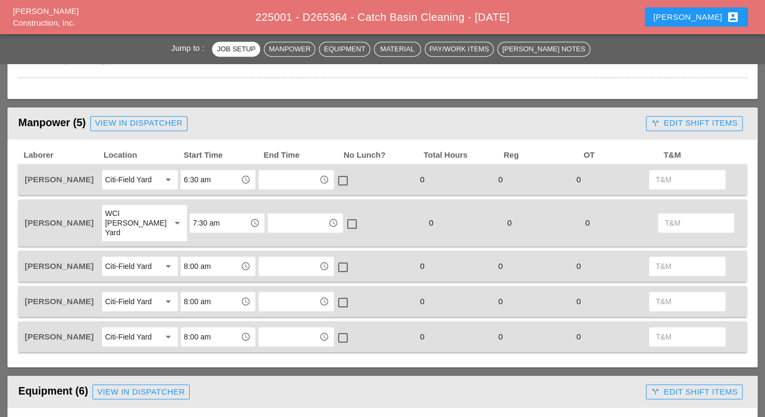
click at [668, 123] on div "call_split Edit Shift Items" at bounding box center [694, 123] width 87 height 12
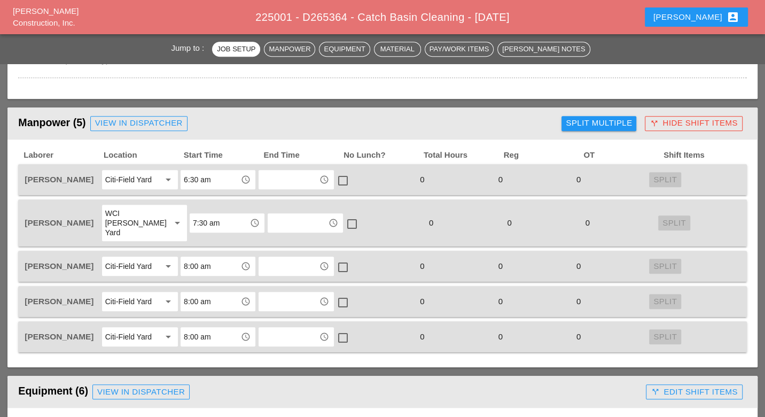
click at [606, 120] on div "Split Multiple" at bounding box center [599, 123] width 66 height 12
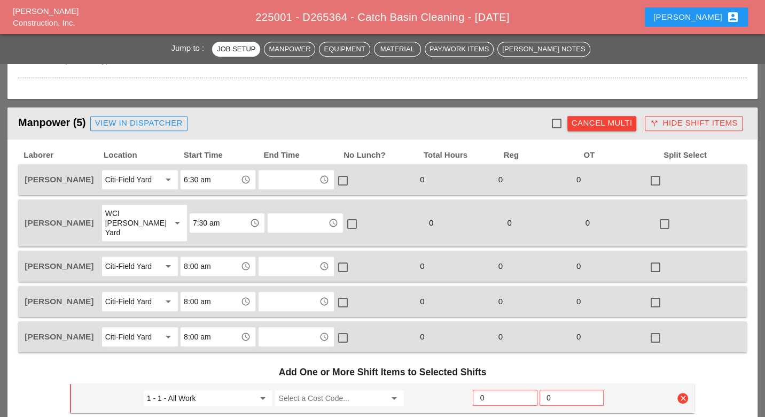
click at [560, 119] on div at bounding box center [557, 123] width 18 height 18
checkbox input "true"
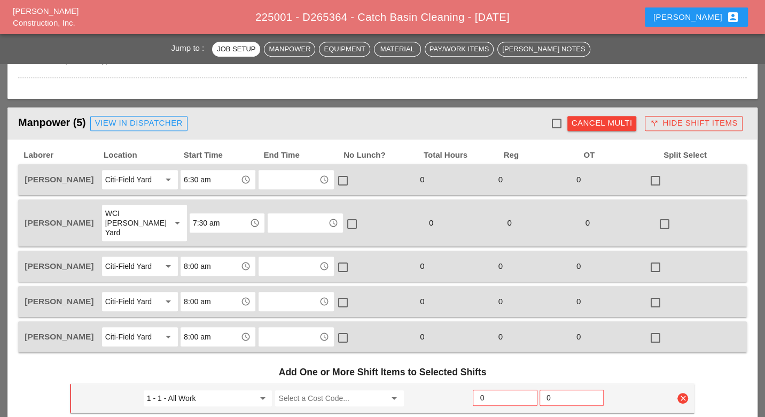
checkbox input "true"
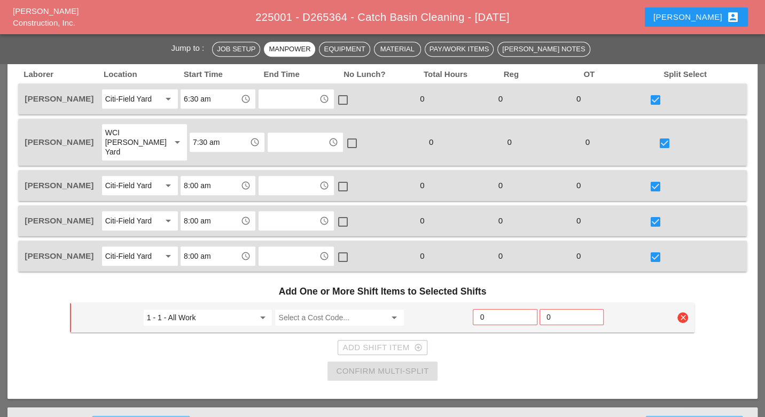
scroll to position [534, 0]
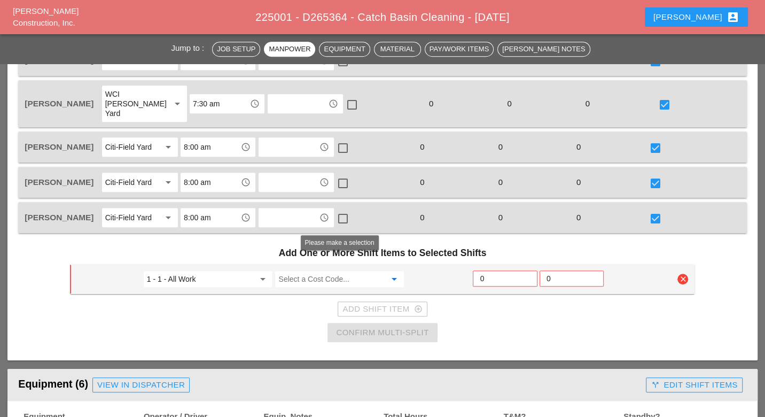
click at [285, 270] on input "Select a Cost Code..." at bounding box center [331, 278] width 107 height 17
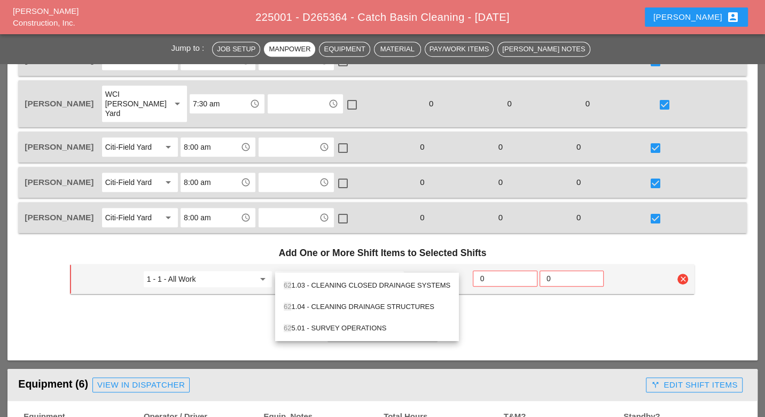
click at [340, 307] on div "62 1.04 - CLEANING DRAINAGE STRUCTURES" at bounding box center [367, 306] width 167 height 13
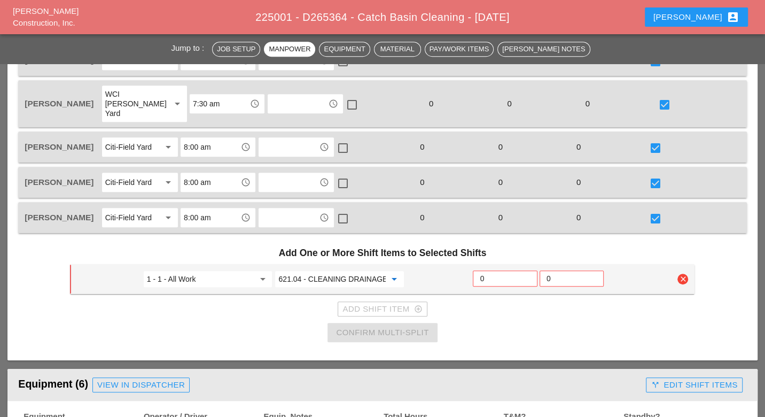
type input "621.04 - CLEANING DRAINAGE STRUCTURES"
click at [485, 270] on input "0" at bounding box center [505, 278] width 50 height 17
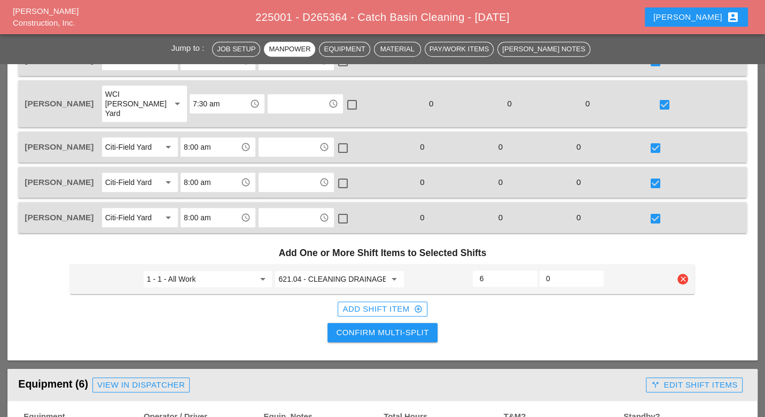
type input "6"
drag, startPoint x: 420, startPoint y: 313, endPoint x: 491, endPoint y: 300, distance: 72.8
click at [420, 327] on div "Confirm Multi-Split" at bounding box center [382, 333] width 92 height 12
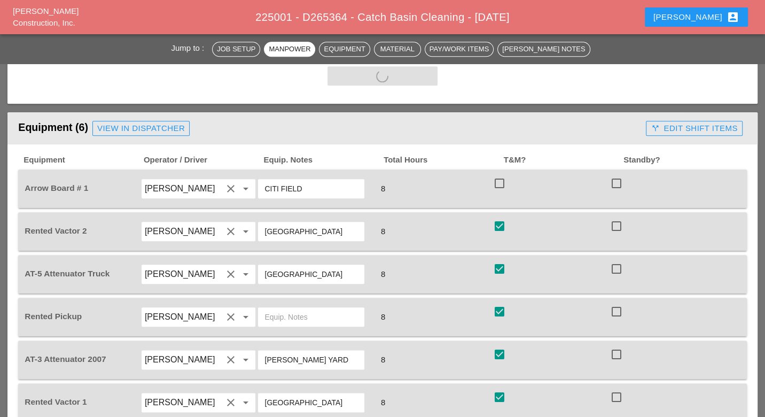
scroll to position [831, 0]
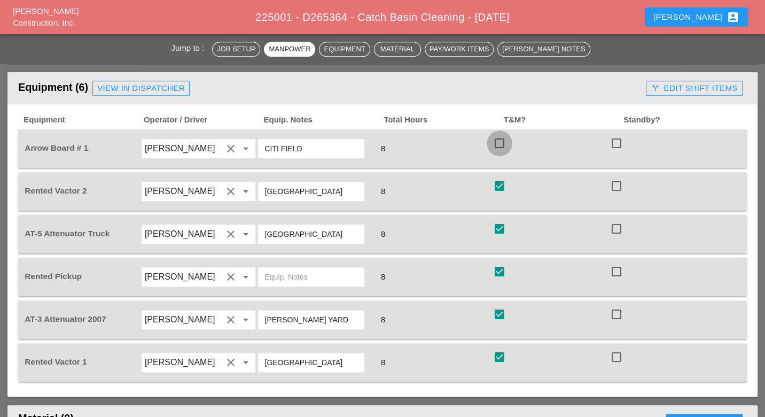
click at [506, 134] on div at bounding box center [500, 143] width 18 height 18
checkbox input "true"
checkbox input "false"
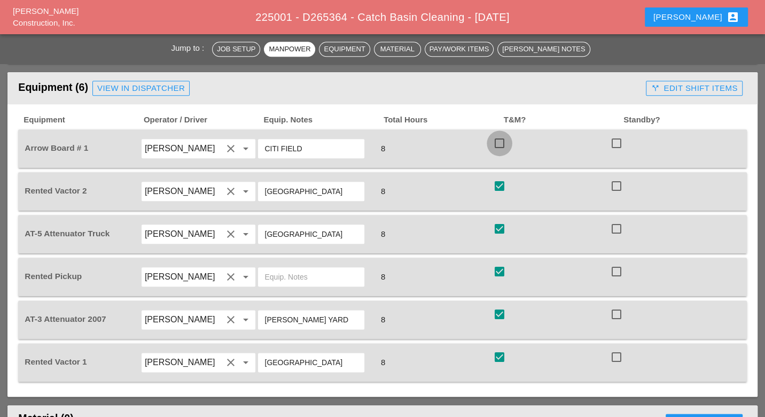
checkbox input "false"
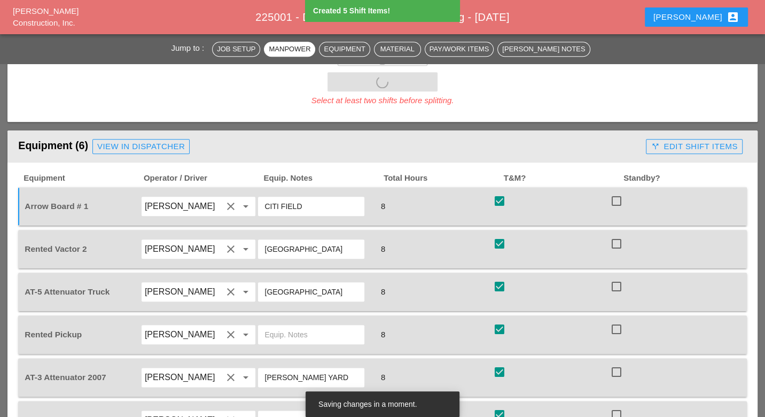
scroll to position [772, 0]
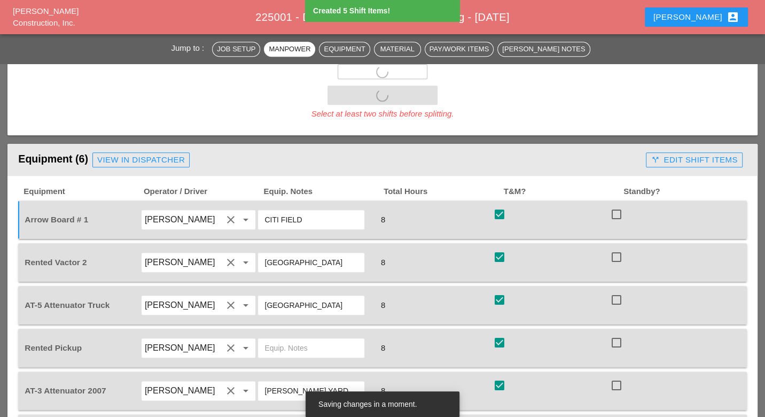
click at [685, 154] on div "call_split Edit Shift Items" at bounding box center [694, 160] width 87 height 12
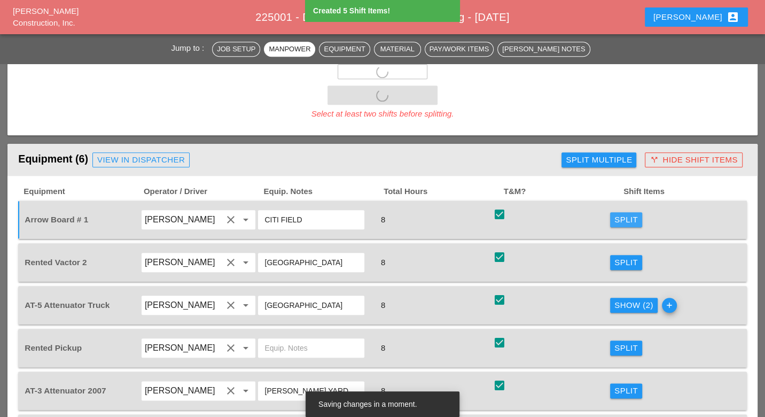
click at [611, 212] on button "Split" at bounding box center [626, 219] width 32 height 15
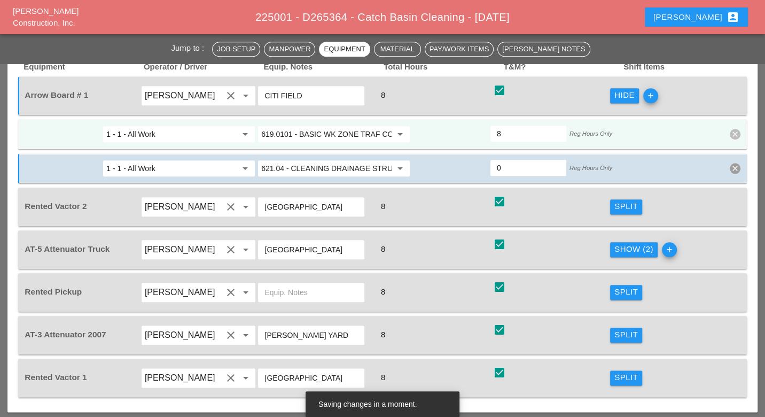
click at [730, 273] on div "Rented Pickup [PERSON_NAME] clear arrow_drop_down 8 check_box check Split" at bounding box center [382, 292] width 728 height 38
click at [740, 163] on icon "clear" at bounding box center [735, 168] width 11 height 11
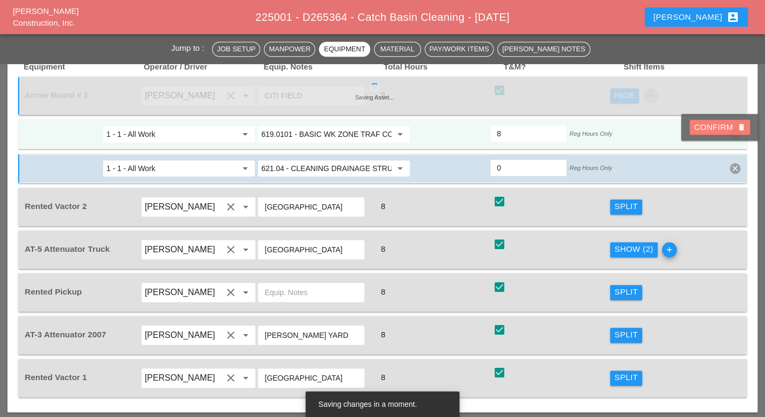
click at [736, 133] on div "Confirm delete" at bounding box center [720, 127] width 52 height 12
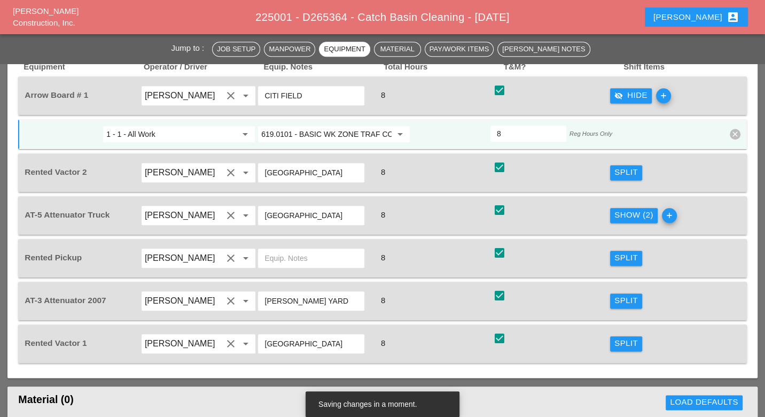
click at [625, 209] on div "Show (2)" at bounding box center [634, 215] width 39 height 12
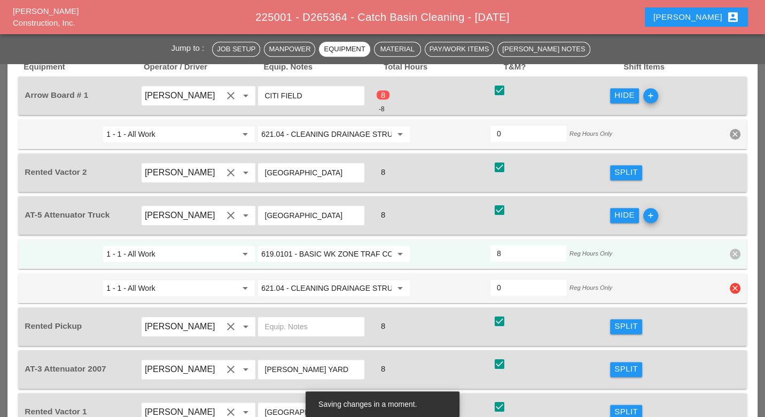
click at [734, 283] on icon "clear" at bounding box center [735, 288] width 11 height 11
click at [727, 244] on div "Confirm delete" at bounding box center [720, 245] width 52 height 12
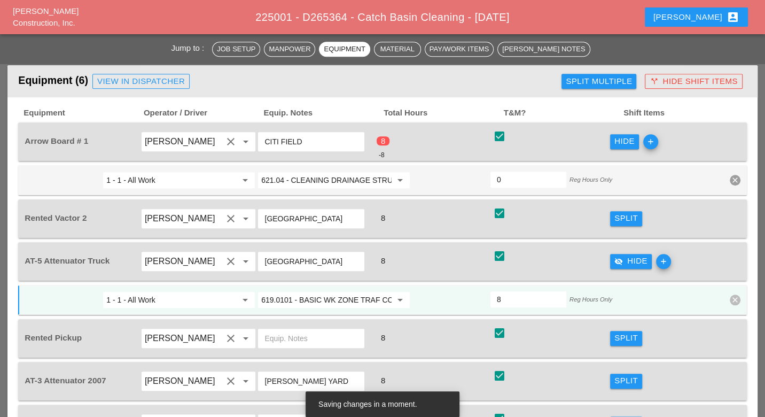
scroll to position [712, 0]
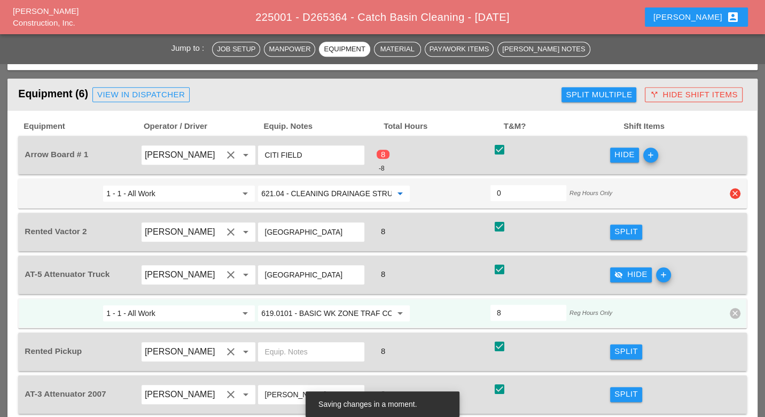
click at [341, 185] on input "621.04 - CLEANING DRAINAGE STRUCTURES" at bounding box center [326, 193] width 130 height 17
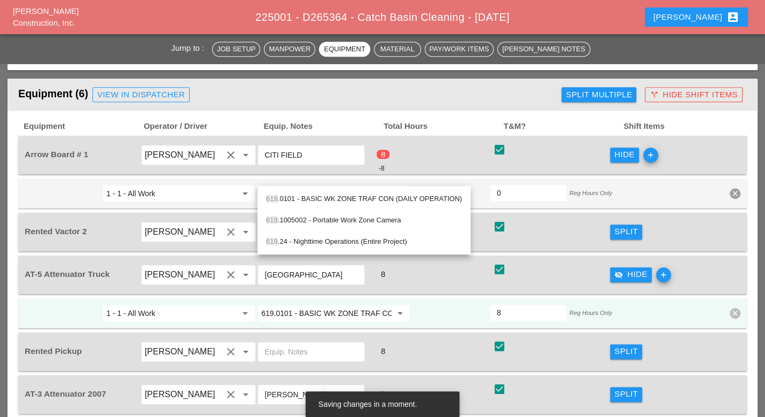
click at [343, 198] on div "619 .0101 - BASIC WK ZONE TRAF CON (DAILY OPERATION)" at bounding box center [364, 198] width 196 height 13
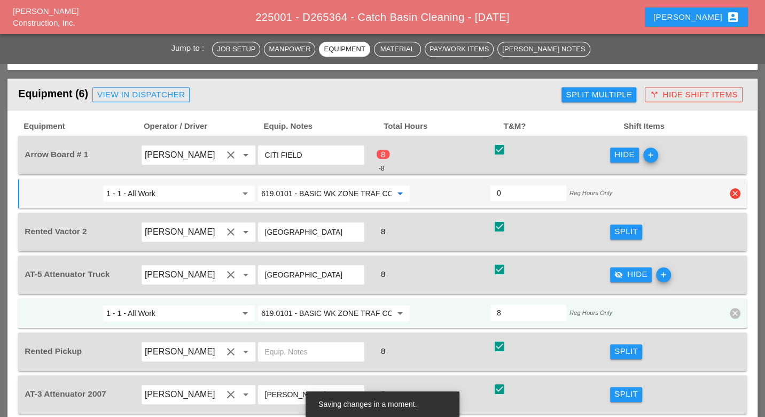
type input "619.0101 - BASIC WK ZONE TRAF CON (DAILY OPERATION)"
click at [500, 184] on input "0" at bounding box center [528, 192] width 63 height 17
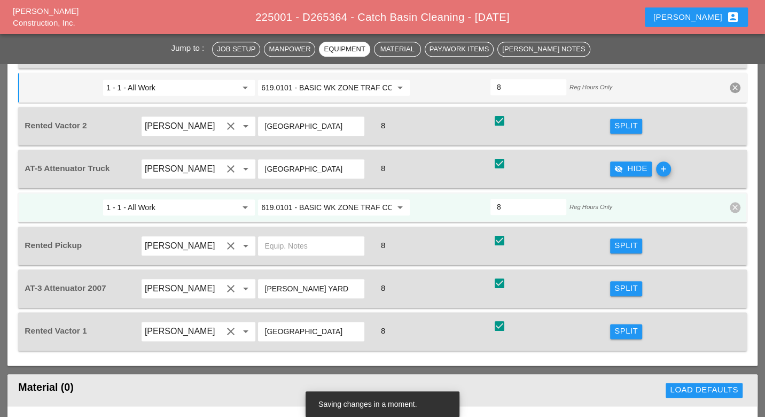
scroll to position [831, 0]
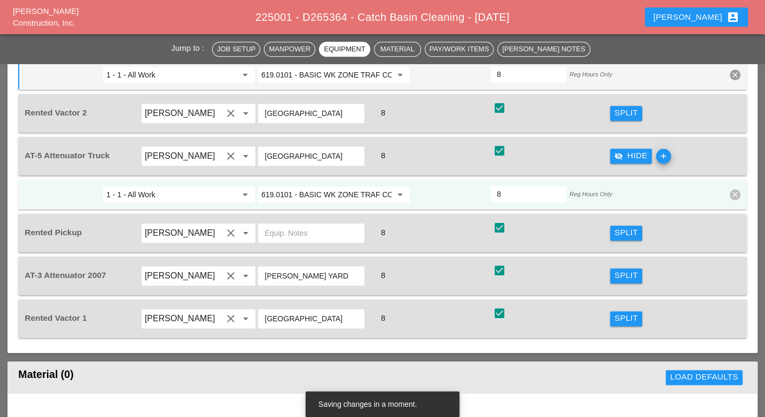
type input "8"
click at [621, 227] on div "Split" at bounding box center [627, 233] width 24 height 12
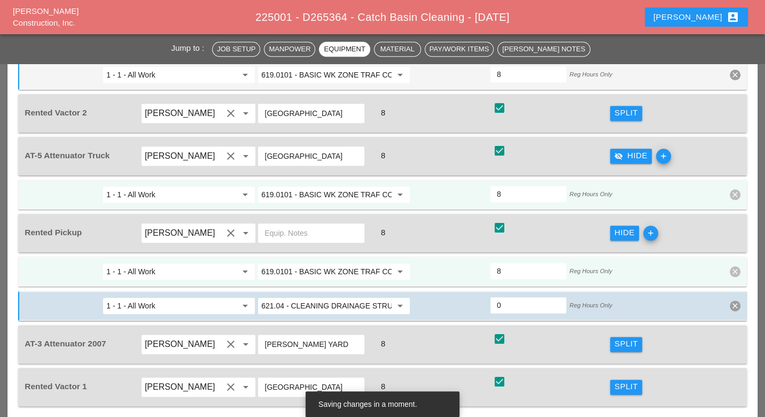
click at [627, 338] on div "Split" at bounding box center [627, 344] width 24 height 12
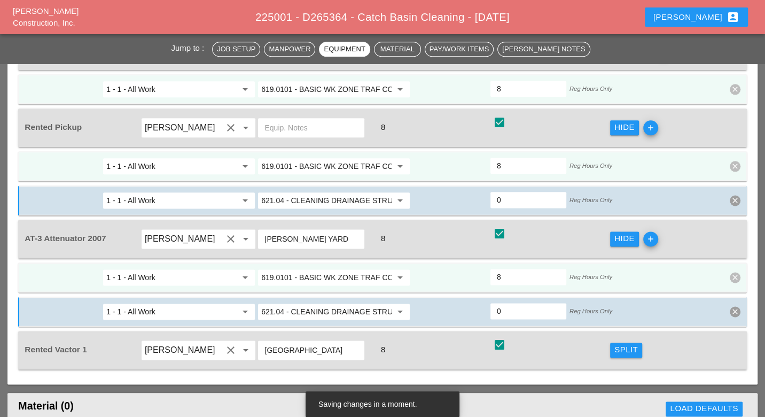
scroll to position [950, 0]
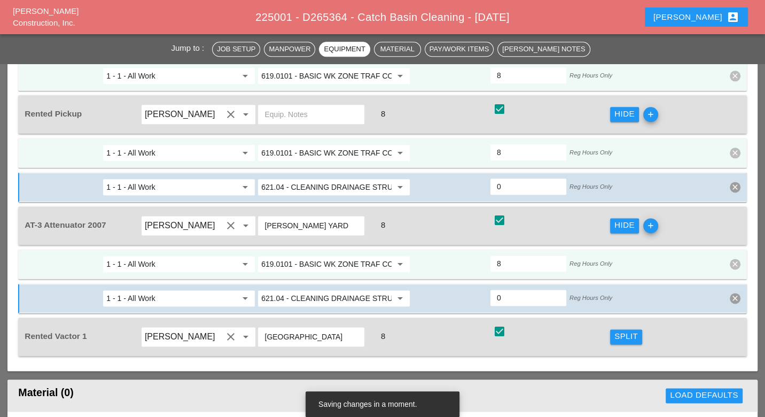
click at [618, 322] on div "Split" at bounding box center [668, 337] width 118 height 30
drag, startPoint x: 618, startPoint y: 317, endPoint x: 548, endPoint y: 314, distance: 70.6
click at [619, 330] on div "Split" at bounding box center [627, 336] width 24 height 12
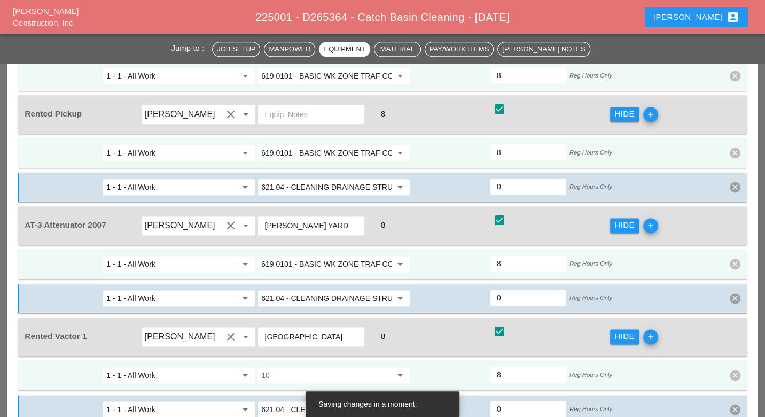
click at [284, 367] on input "10" at bounding box center [326, 375] width 130 height 17
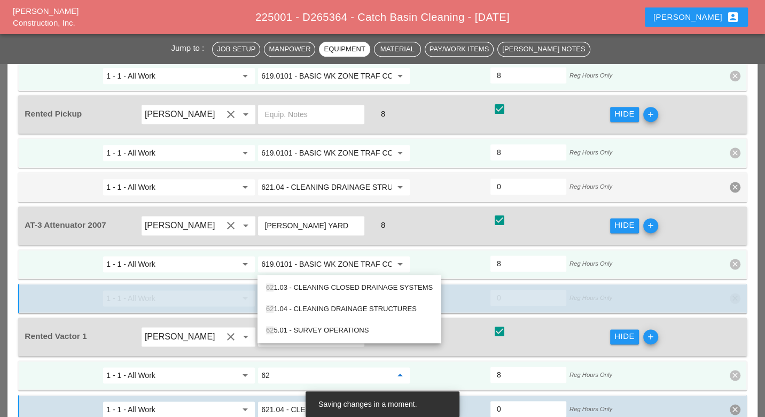
click at [348, 308] on div "62 1.04 - CLEANING DRAINAGE STRUCTURES" at bounding box center [349, 308] width 167 height 13
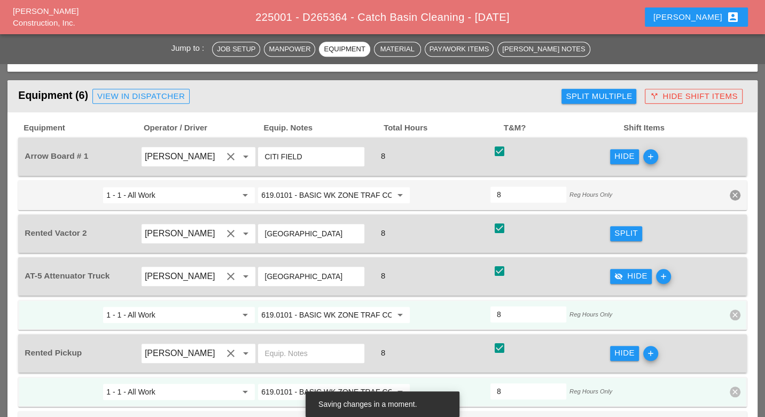
scroll to position [653, 0]
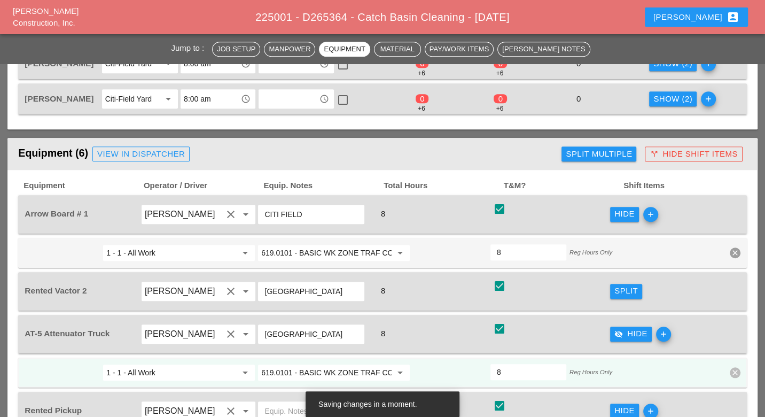
type input "621.04 - CLEANING DRAINAGE STRUCTURES"
drag, startPoint x: 617, startPoint y: 267, endPoint x: 420, endPoint y: 295, distance: 199.2
click at [617, 284] on button "Split" at bounding box center [626, 291] width 32 height 15
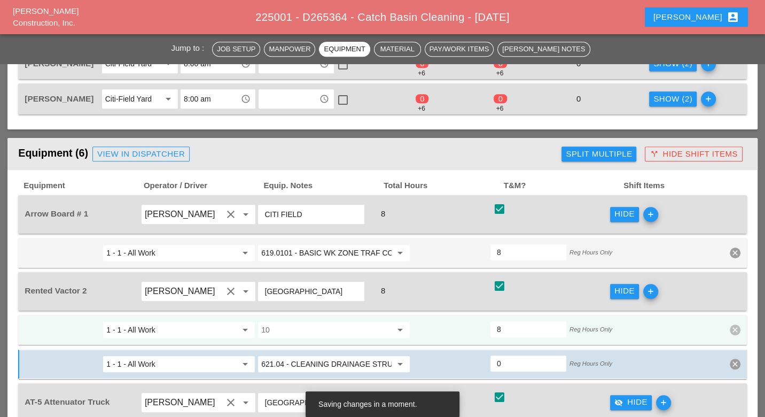
click at [316, 321] on input "10" at bounding box center [326, 329] width 130 height 17
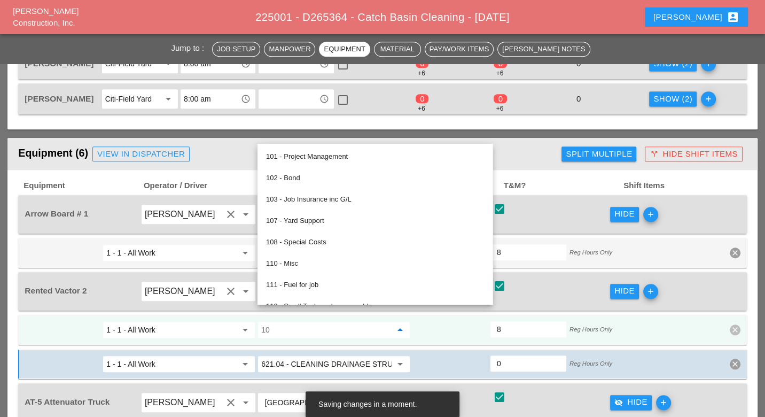
type input "c"
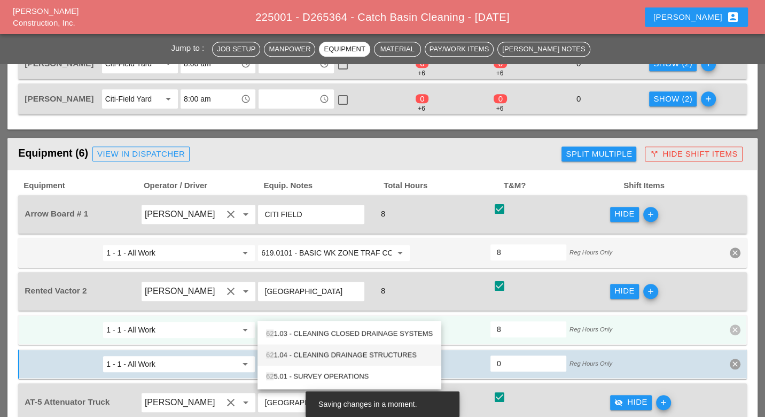
click at [347, 353] on div "62 1.04 - CLEANING DRAINAGE STRUCTURES" at bounding box center [349, 354] width 167 height 13
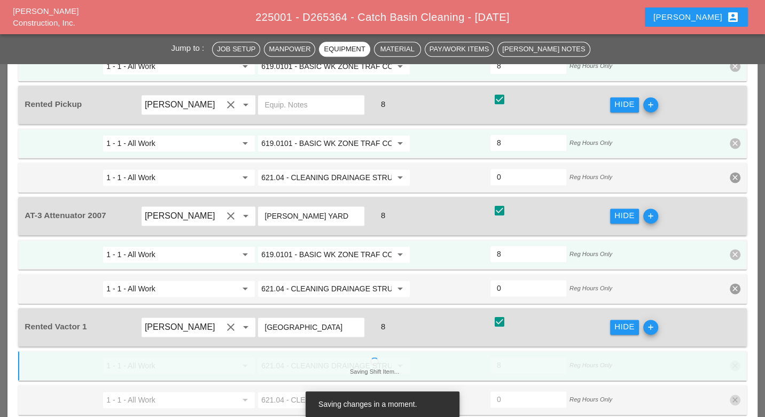
scroll to position [1069, 0]
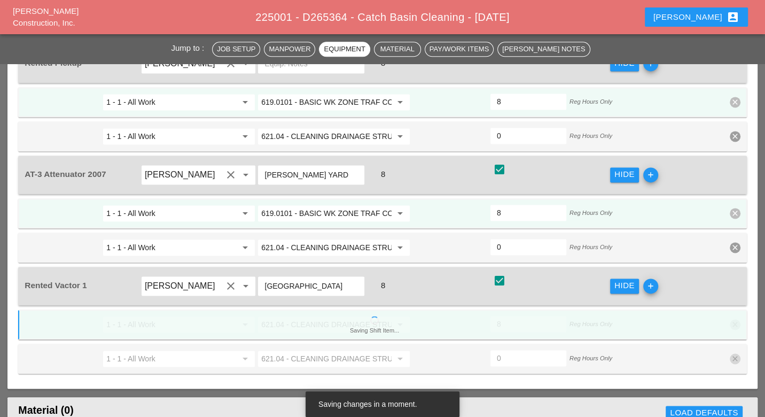
type input "621.04 - CLEANING DRAINAGE STRUCTURES"
click at [736, 344] on div "1 - 1 - All Work arrow_drop_down 621.04 - CLEANING DRAINAGE STRUCTURES arrow_dr…" at bounding box center [382, 359] width 728 height 30
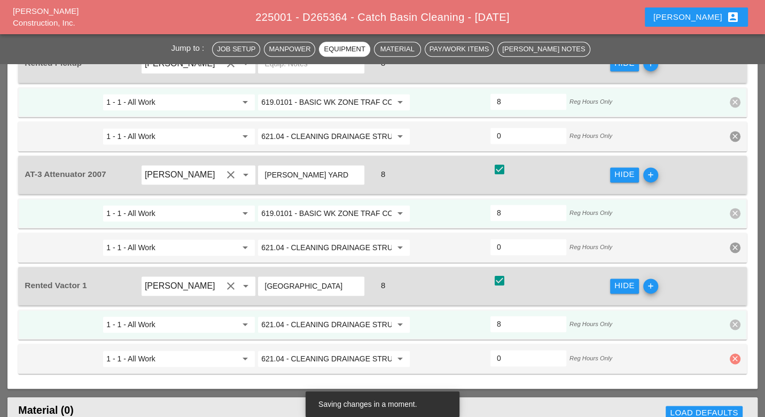
drag, startPoint x: 737, startPoint y: 331, endPoint x: 727, endPoint y: 317, distance: 17.3
click at [738, 353] on icon "clear" at bounding box center [735, 358] width 11 height 11
drag, startPoint x: 722, startPoint y: 305, endPoint x: 726, endPoint y: 229, distance: 75.5
click at [722, 305] on div "Confirm delete" at bounding box center [720, 308] width 52 height 12
click at [735, 242] on icon "clear" at bounding box center [735, 247] width 11 height 11
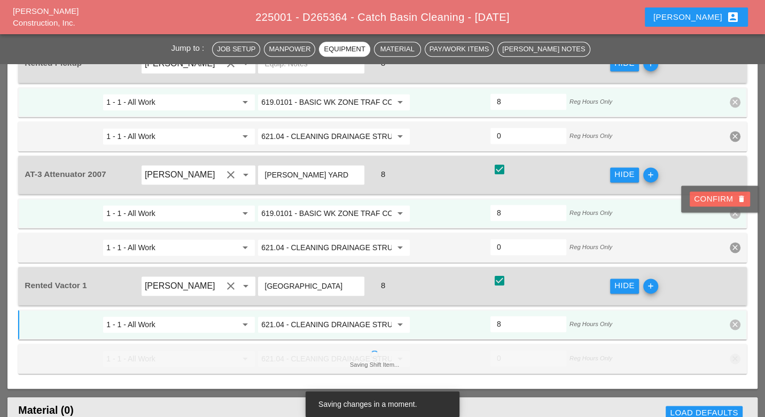
click at [735, 198] on div "Confirm delete" at bounding box center [720, 199] width 52 height 12
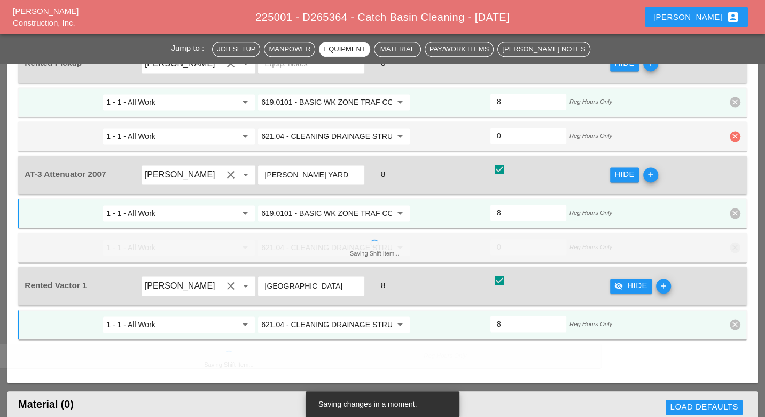
click at [739, 131] on icon "clear" at bounding box center [735, 136] width 11 height 11
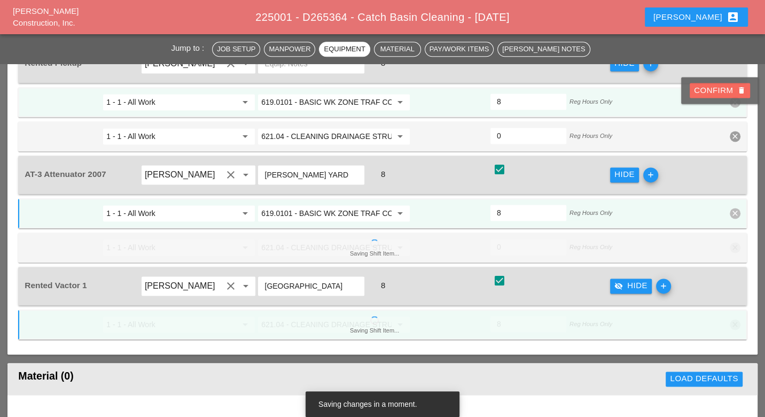
click at [721, 92] on div "Confirm delete" at bounding box center [720, 90] width 52 height 12
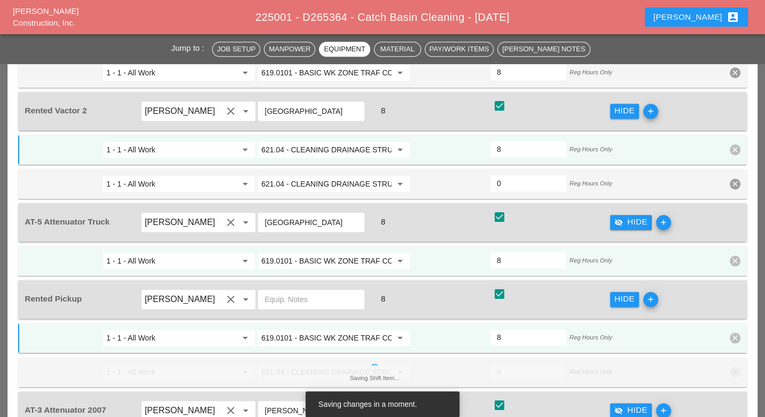
scroll to position [772, 0]
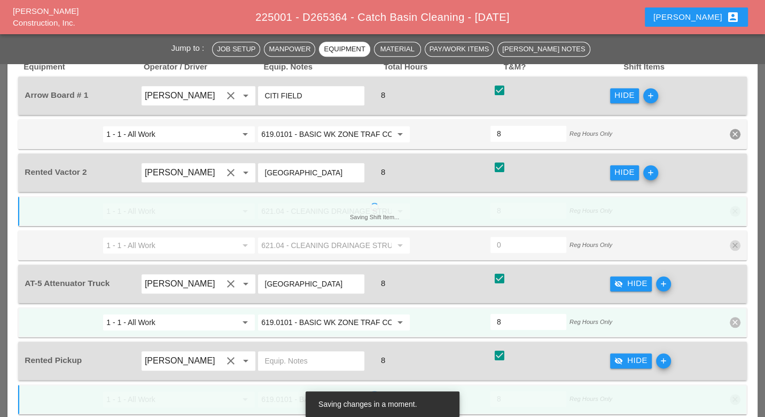
click at [734, 230] on div "1 - 1 - All Work arrow_drop_down 621.04 - CLEANING DRAINAGE STRUCTURES arrow_dr…" at bounding box center [382, 245] width 728 height 30
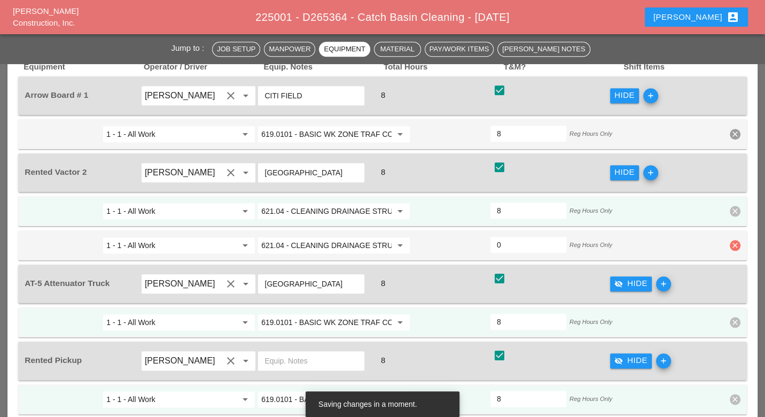
click at [734, 240] on icon "clear" at bounding box center [735, 245] width 11 height 11
click at [720, 199] on div "Confirm delete" at bounding box center [720, 203] width 52 height 12
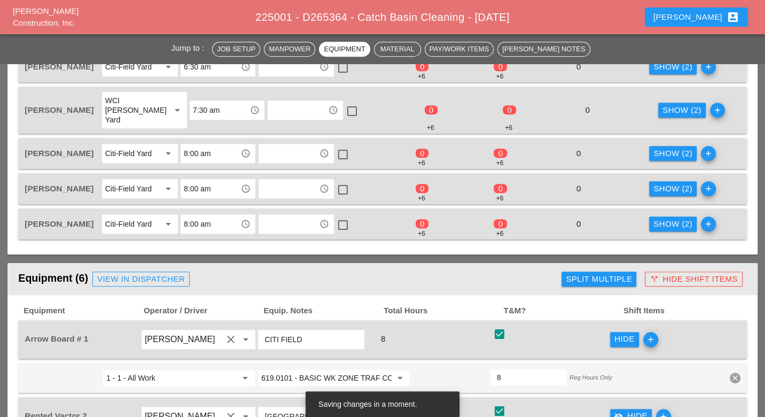
scroll to position [415, 0]
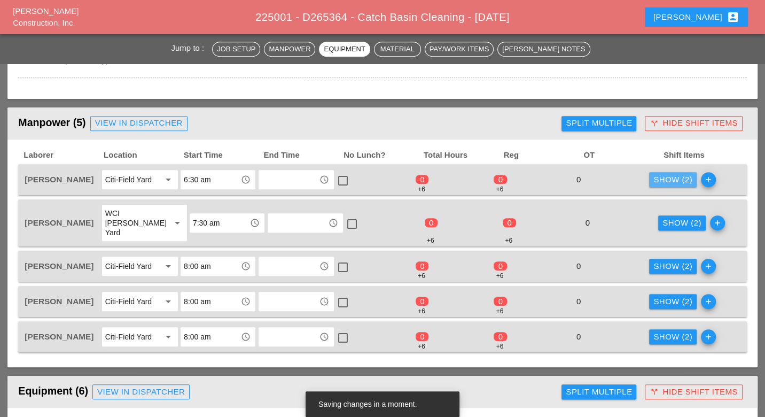
drag, startPoint x: 663, startPoint y: 174, endPoint x: 640, endPoint y: 184, distance: 25.4
click at [662, 175] on div "Show (2)" at bounding box center [673, 180] width 39 height 12
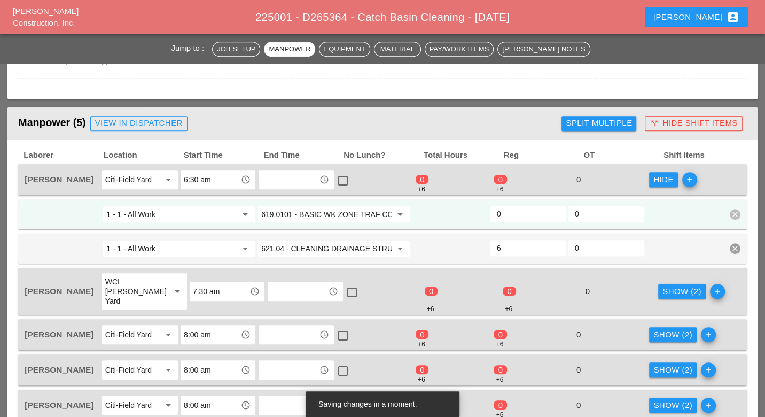
click at [502, 210] on input "0" at bounding box center [528, 213] width 63 height 17
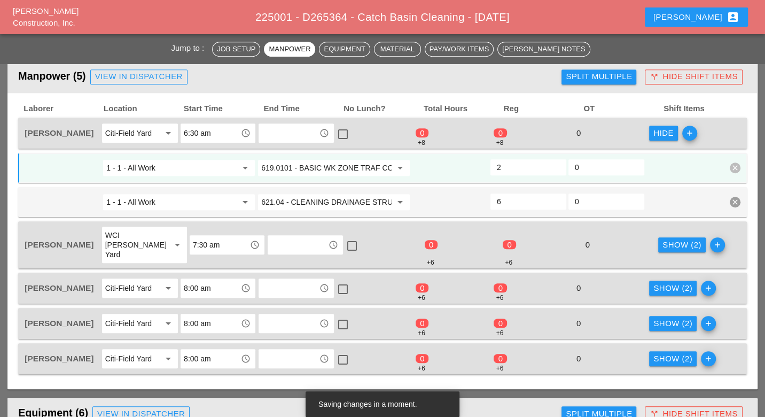
scroll to position [475, 0]
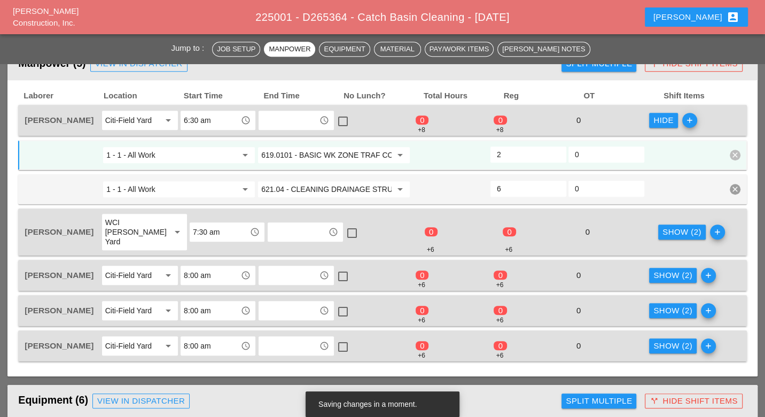
type input "2"
drag, startPoint x: 666, startPoint y: 214, endPoint x: 664, endPoint y: 219, distance: 5.8
click at [665, 218] on div "Show (2) add" at bounding box center [696, 232] width 78 height 38
drag, startPoint x: 656, startPoint y: 222, endPoint x: 667, endPoint y: 223, distance: 10.8
click at [663, 226] on div "Show (2)" at bounding box center [682, 232] width 39 height 12
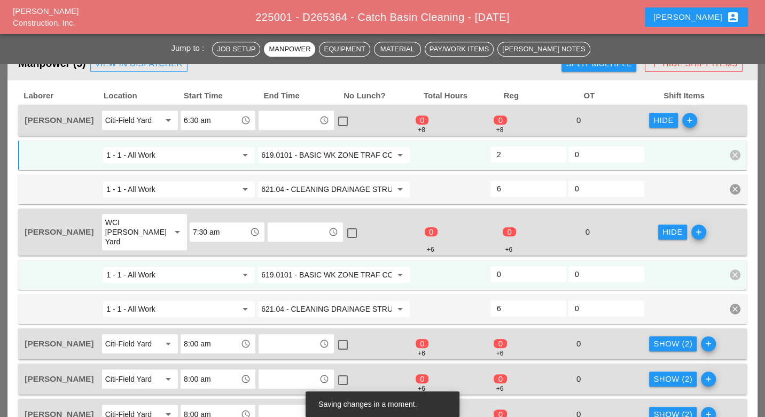
drag, startPoint x: 523, startPoint y: 250, endPoint x: 545, endPoint y: 261, distance: 24.9
click at [526, 260] on div "1 - 1 - All Work arrow_drop_down 619.0101 - BASIC WK ZONE TRAF CON (DAILY OPERA…" at bounding box center [382, 275] width 728 height 30
type input "2"
drag, startPoint x: 658, startPoint y: 322, endPoint x: 640, endPoint y: 326, distance: 18.0
click at [658, 338] on div "Show (2)" at bounding box center [673, 344] width 39 height 12
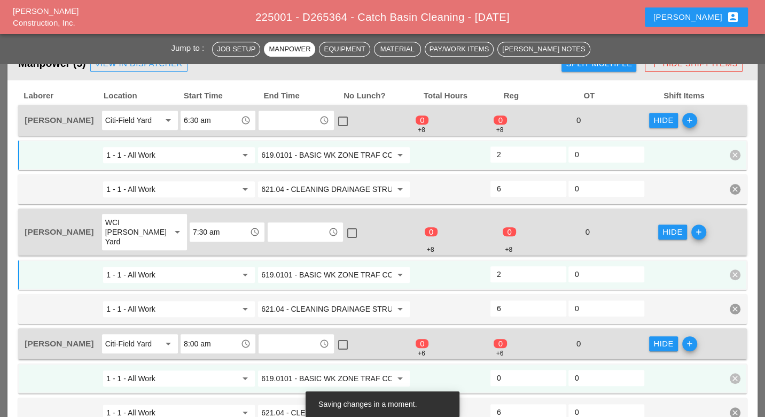
drag, startPoint x: 525, startPoint y: 354, endPoint x: 561, endPoint y: 359, distance: 36.1
click at [526, 369] on input "0" at bounding box center [528, 377] width 63 height 17
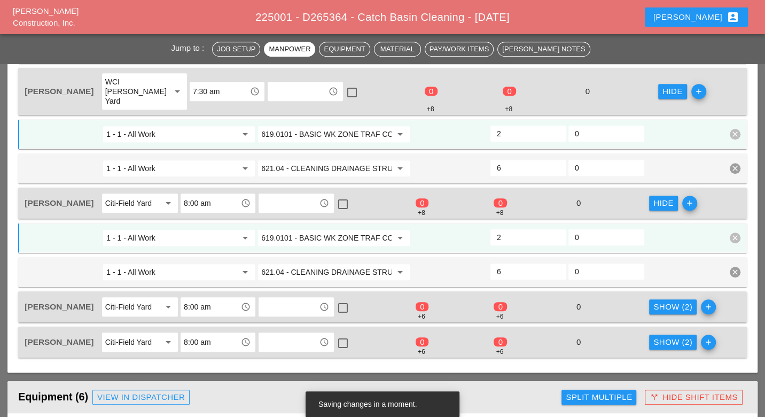
scroll to position [653, 0]
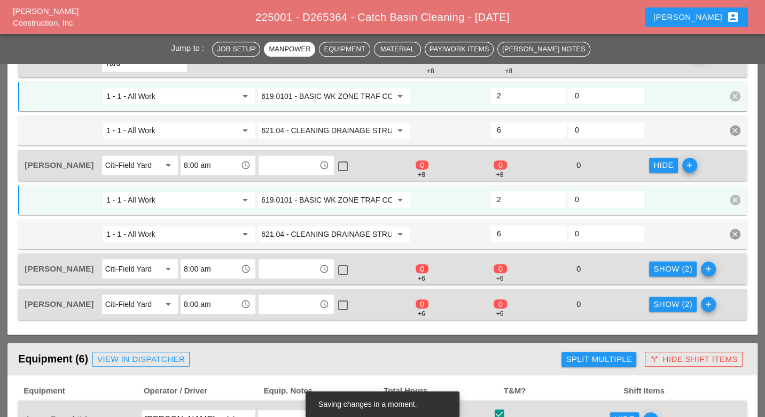
type input "2"
click at [661, 263] on div "Show (2)" at bounding box center [673, 269] width 39 height 12
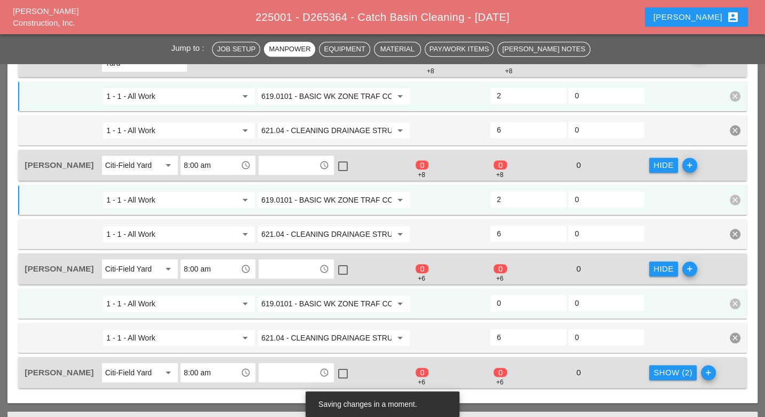
click at [536, 294] on input "0" at bounding box center [528, 302] width 63 height 17
type input "2"
click at [664, 367] on div "Show (2)" at bounding box center [673, 373] width 39 height 12
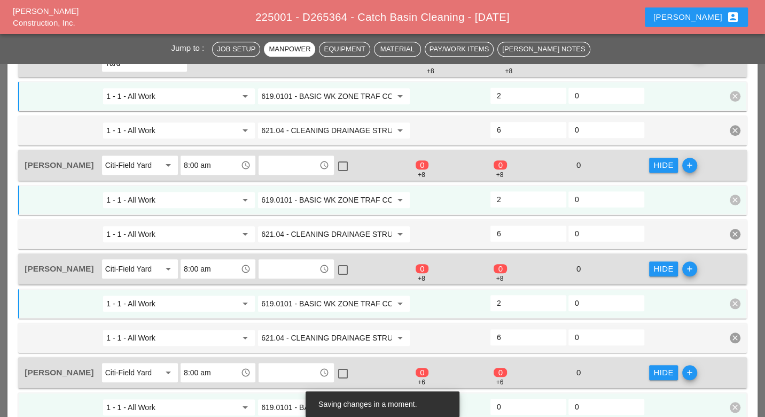
click at [518, 398] on input "0" at bounding box center [528, 406] width 63 height 17
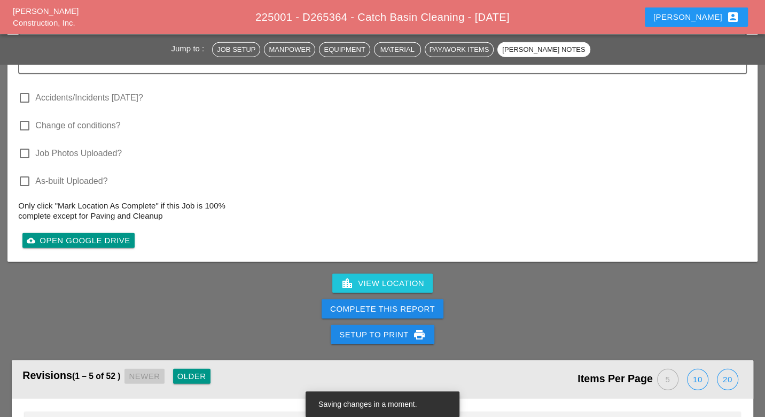
scroll to position [2078, 0]
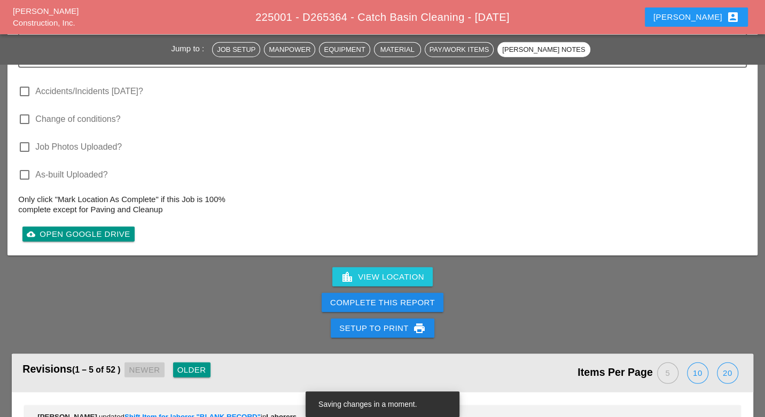
type input "2"
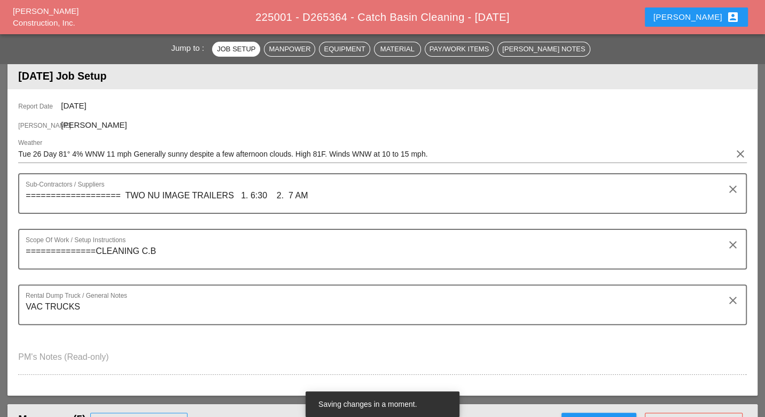
scroll to position [0, 0]
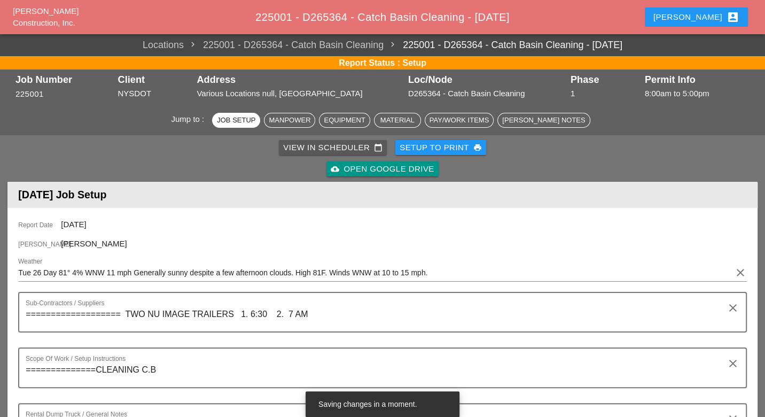
click at [298, 146] on div "View in Scheduler calendar_today" at bounding box center [332, 148] width 99 height 12
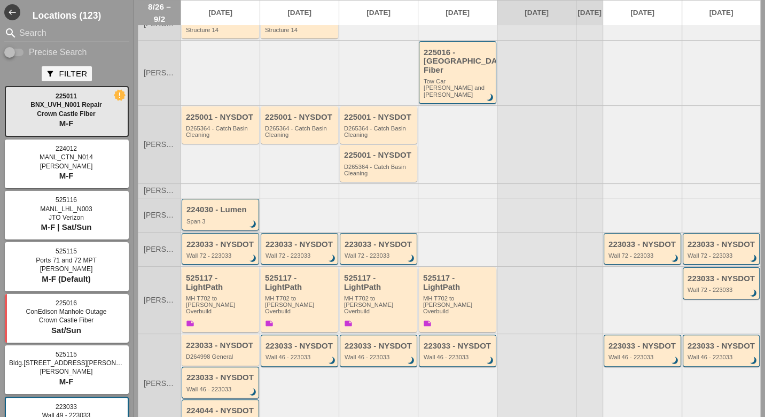
scroll to position [119, 0]
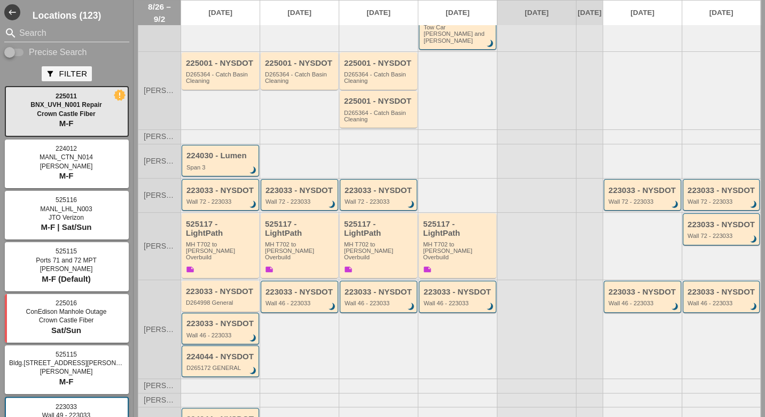
click at [20, 52] on input "Precise Search" at bounding box center [14, 52] width 20 height 13
checkbox input "true"
click at [30, 31] on input "Search" at bounding box center [66, 33] width 95 height 17
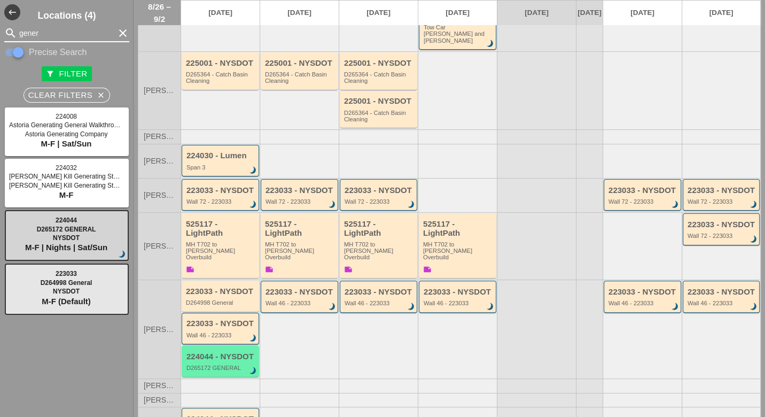
type input "gener"
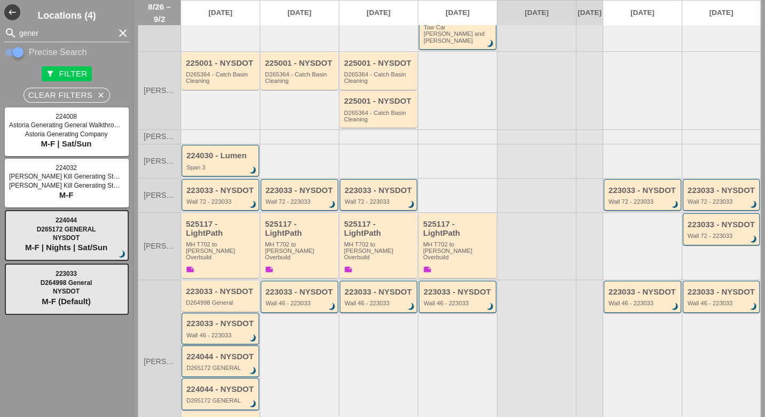
click at [236, 319] on div "223033 - NYSDOT Wall 46 - 223033 brightness_3" at bounding box center [221, 328] width 69 height 19
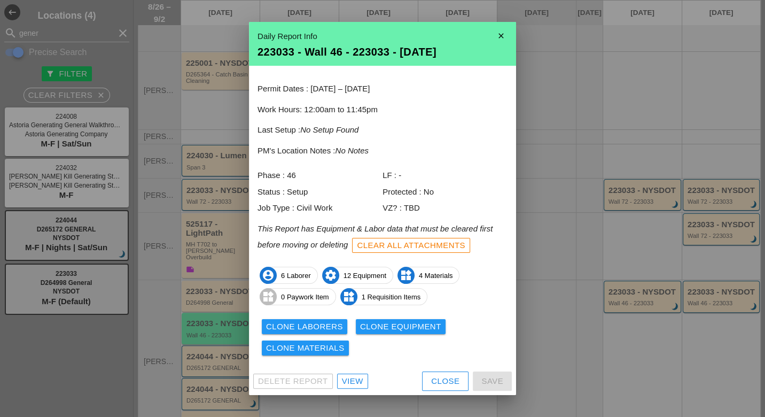
click at [347, 378] on div "View" at bounding box center [352, 381] width 21 height 12
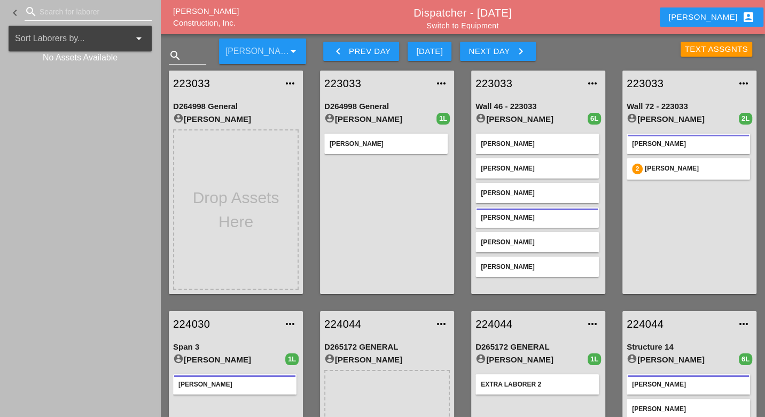
click at [56, 13] on input "Search for laborer" at bounding box center [88, 11] width 97 height 17
click at [57, 13] on input "Search for laborer" at bounding box center [88, 11] width 97 height 17
type input "[PERSON_NAME]"
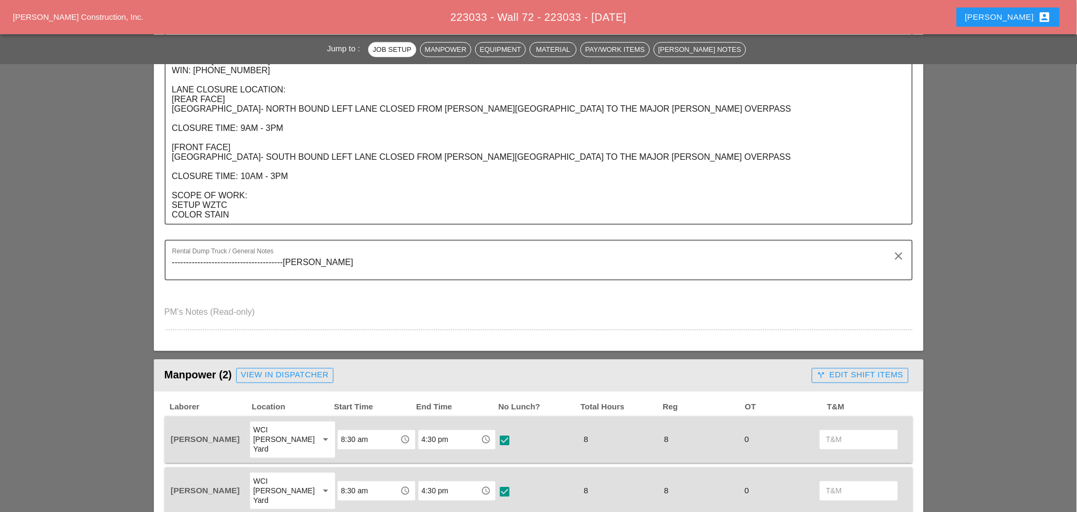
scroll to position [475, 0]
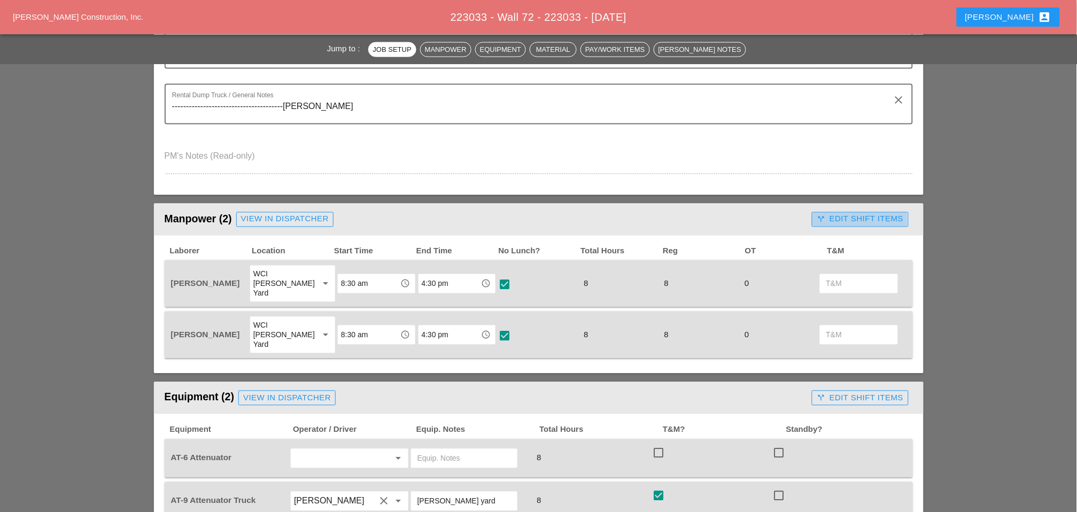
click at [849, 214] on div "call_split Edit Shift Items" at bounding box center [860, 219] width 87 height 12
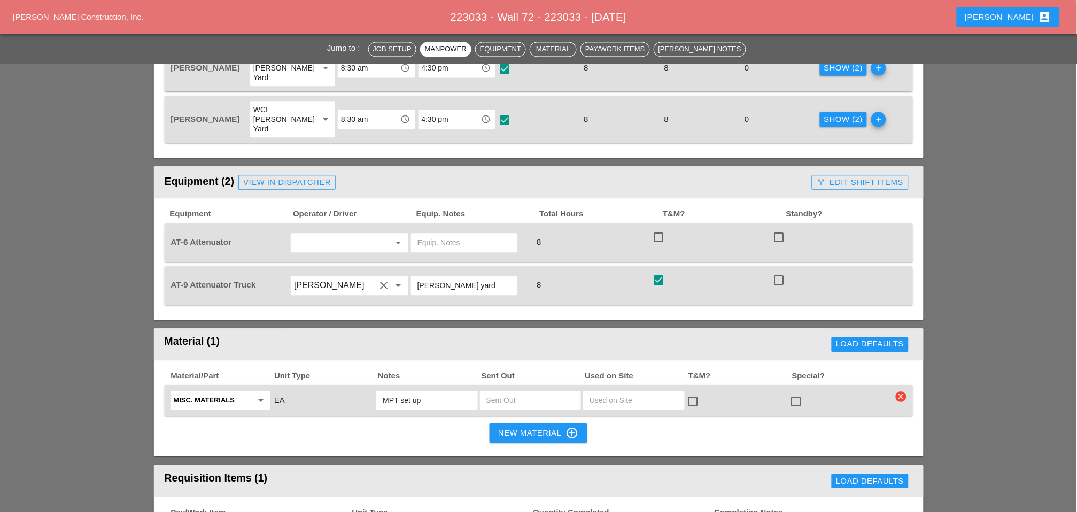
scroll to position [712, 0]
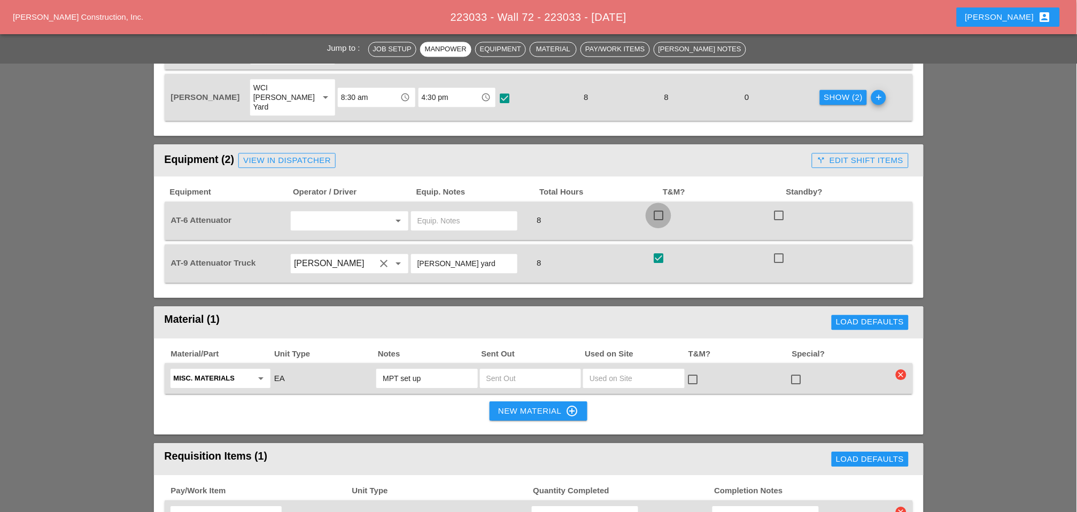
click at [662, 206] on div at bounding box center [658, 215] width 18 height 18
checkbox input "true"
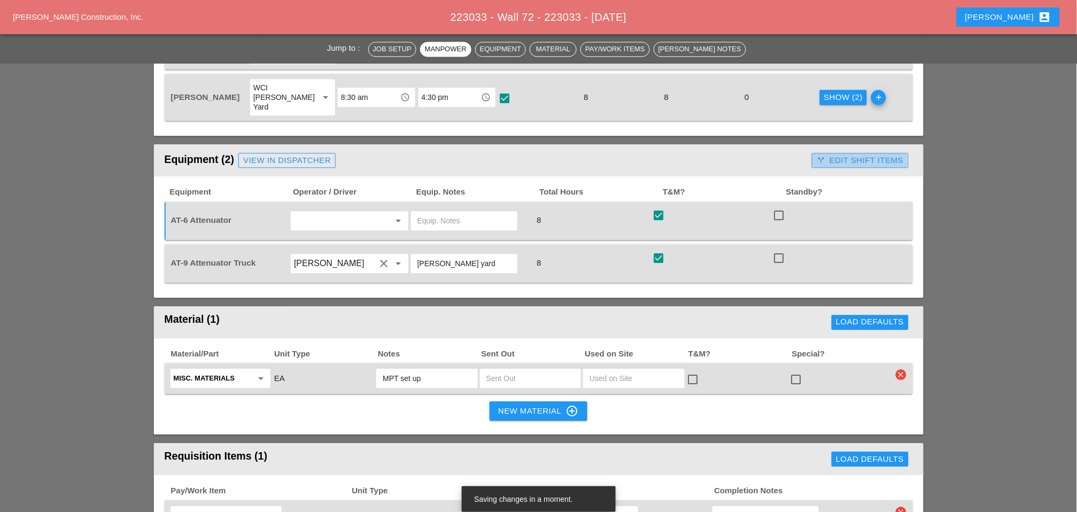
click at [840, 154] on div "call_split Edit Shift Items" at bounding box center [860, 160] width 87 height 12
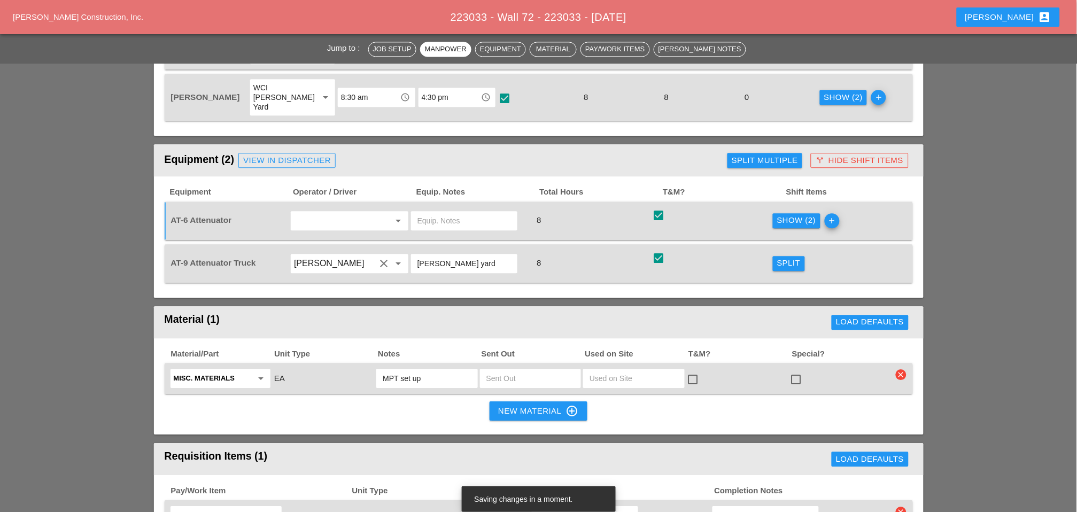
click at [802, 214] on div "Show (2)" at bounding box center [796, 220] width 39 height 12
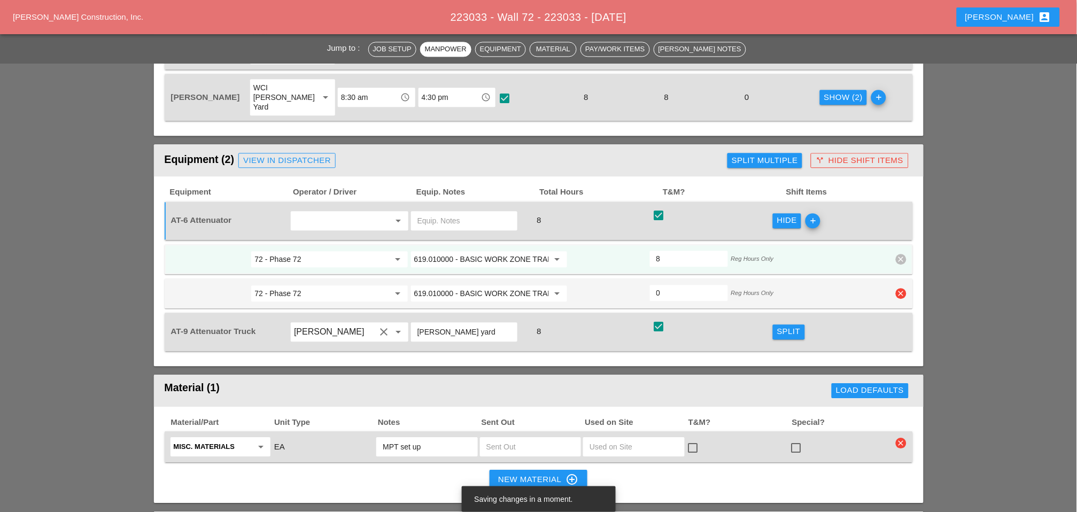
click at [907, 278] on div "72 - Phase 72 arrow_drop_down 619.010000 - BASIC WORK ZONE TRAFFIC CONTROL arro…" at bounding box center [539, 293] width 748 height 30
click at [900, 288] on icon "clear" at bounding box center [901, 293] width 11 height 11
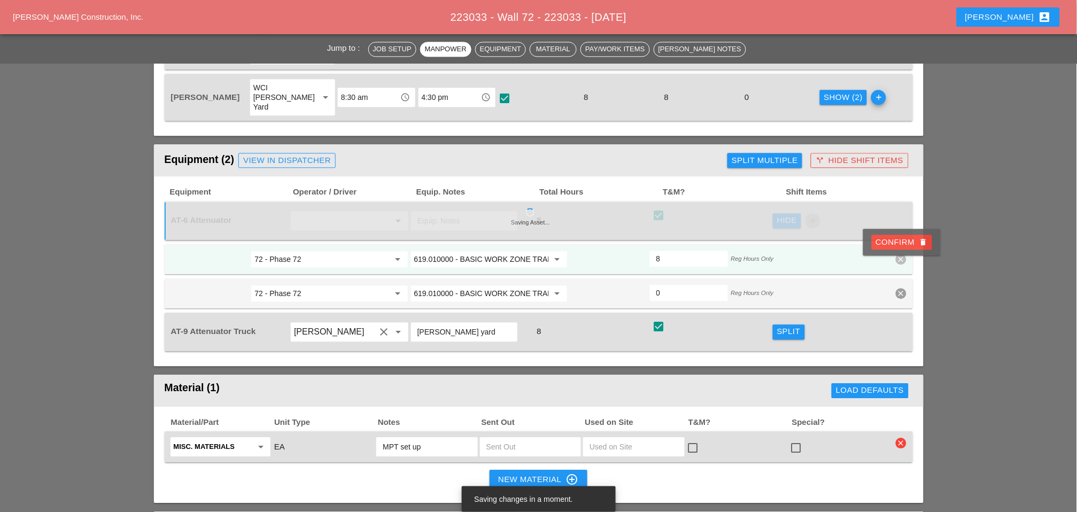
click at [901, 246] on div "Confirm delete" at bounding box center [902, 242] width 52 height 12
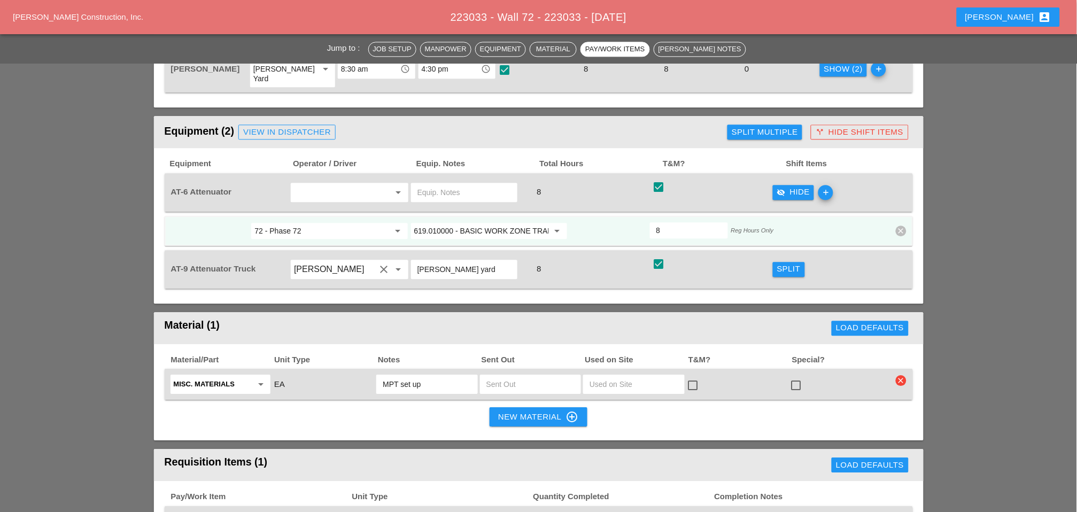
scroll to position [732, 0]
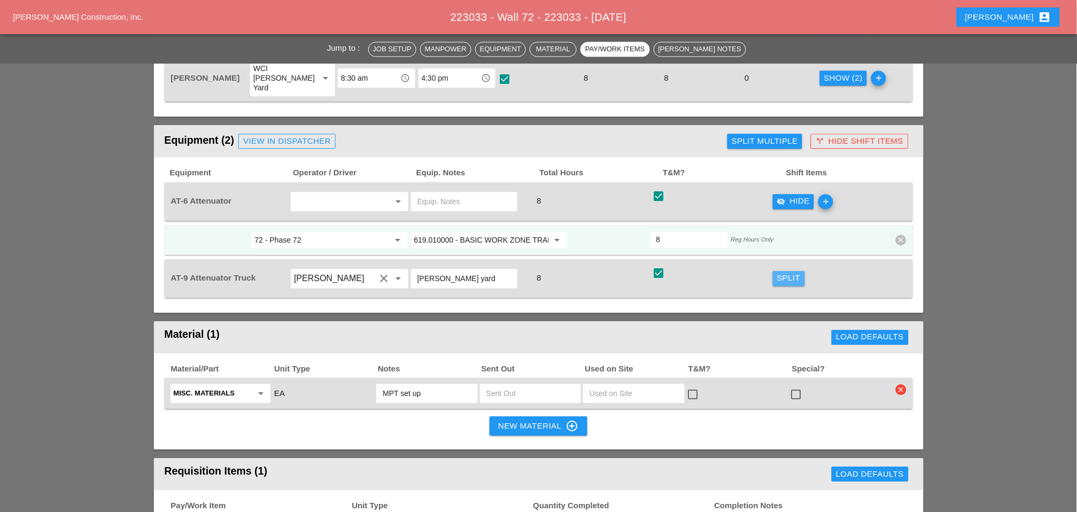
click at [800, 272] on div "Split" at bounding box center [789, 278] width 24 height 12
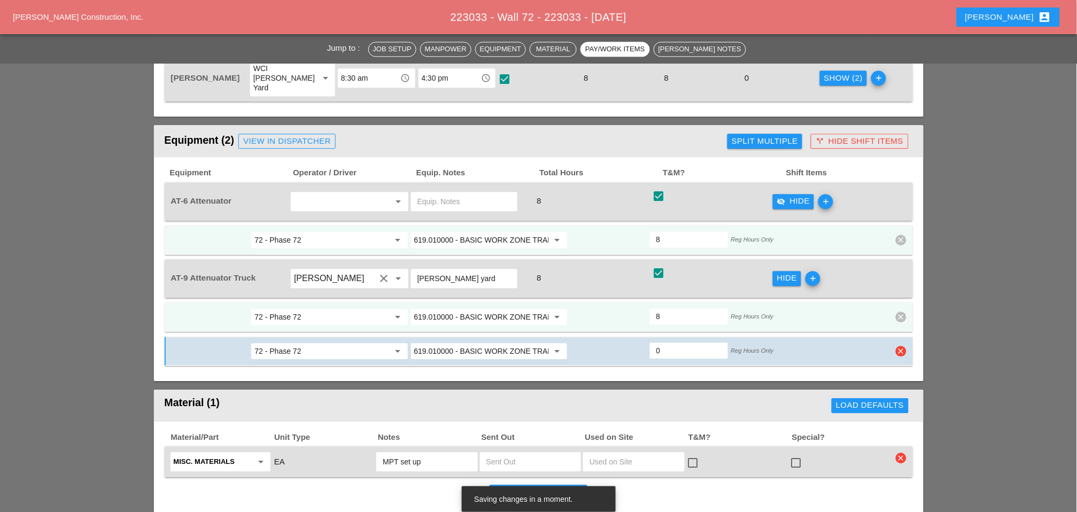
click at [903, 346] on icon "clear" at bounding box center [901, 351] width 11 height 11
click at [897, 298] on div "Confirm delete" at bounding box center [902, 298] width 52 height 12
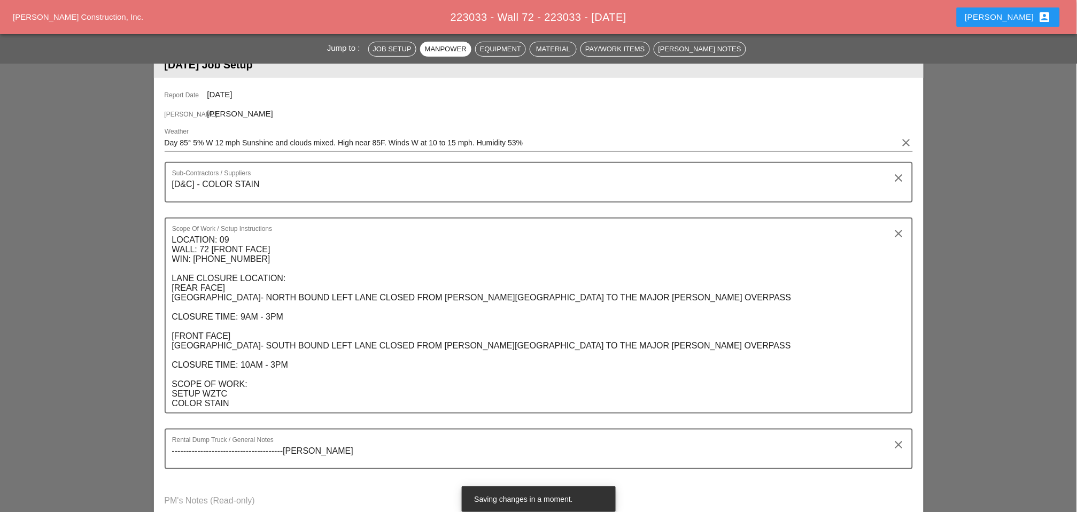
scroll to position [79, 0]
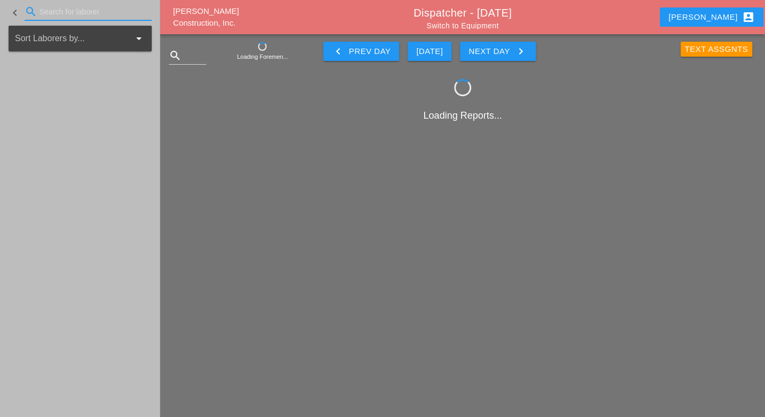
click at [56, 7] on input "Search for laborer" at bounding box center [88, 11] width 97 height 17
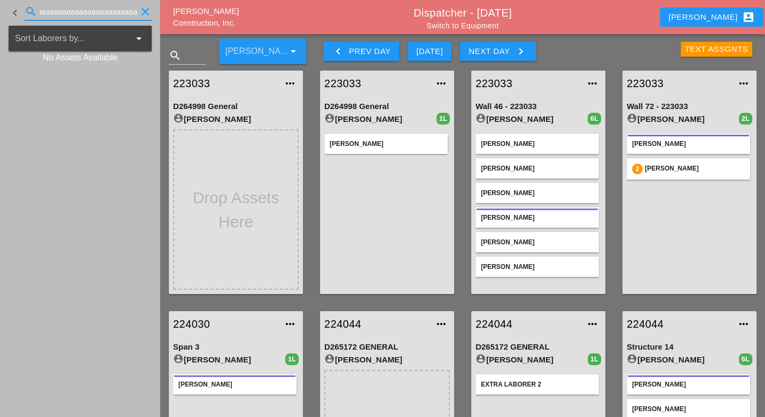
scroll to position [0, 336]
type input "lucaaaaaaaaaaaaaaaaaaaaaaaaaaaaaaaaaaaaaaaaaaaaaaaaaaaaaaaaaaaaaaaaaaaaaaaaaaaa…"
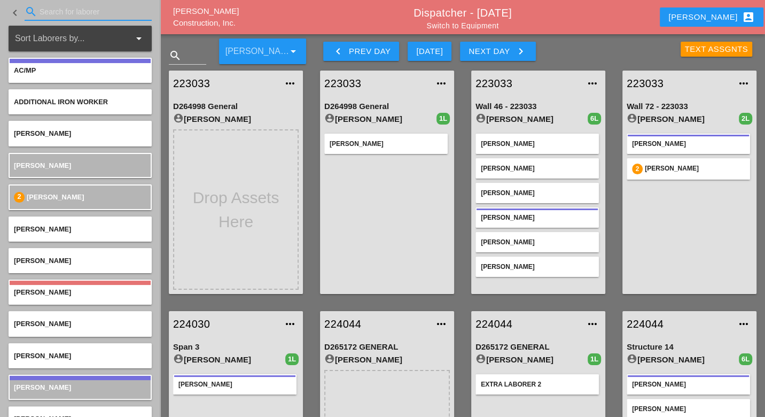
click at [71, 12] on input "Search for laborer" at bounding box center [88, 11] width 97 height 17
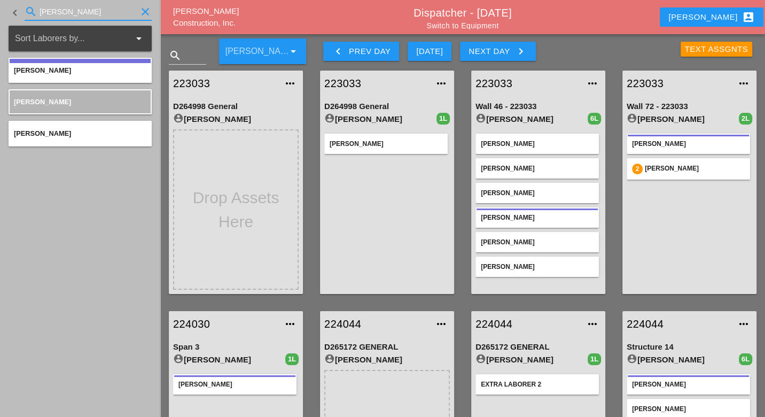
type input "luca"
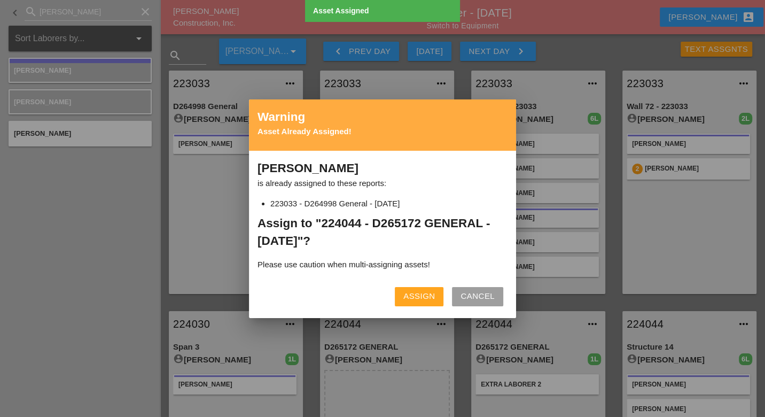
click at [411, 291] on div "Assign" at bounding box center [420, 296] width 32 height 12
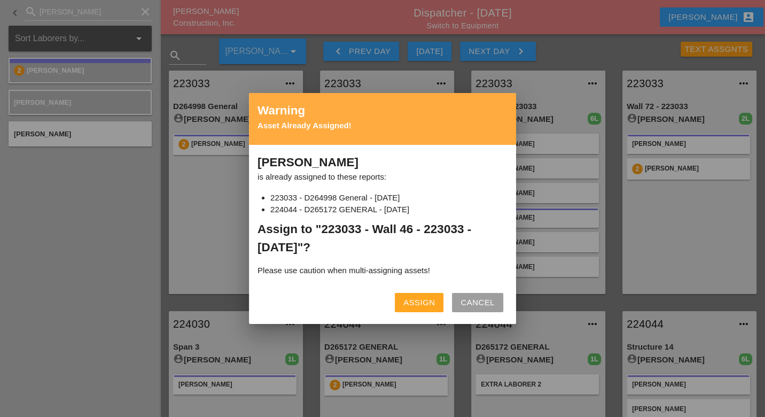
click at [408, 307] on div "Assign" at bounding box center [420, 303] width 32 height 12
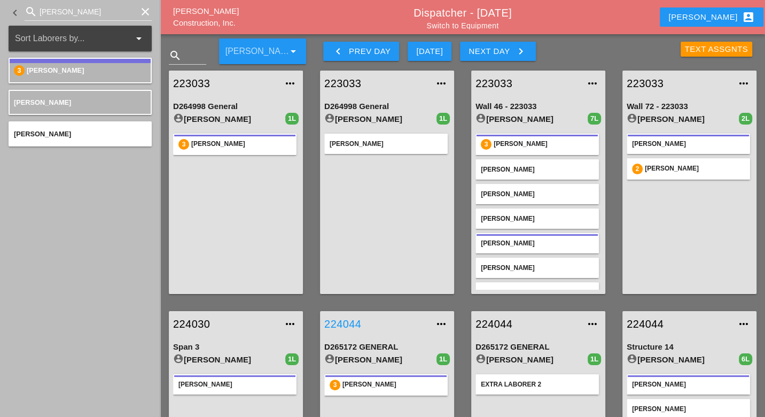
click at [341, 320] on link "224044" at bounding box center [376, 324] width 104 height 16
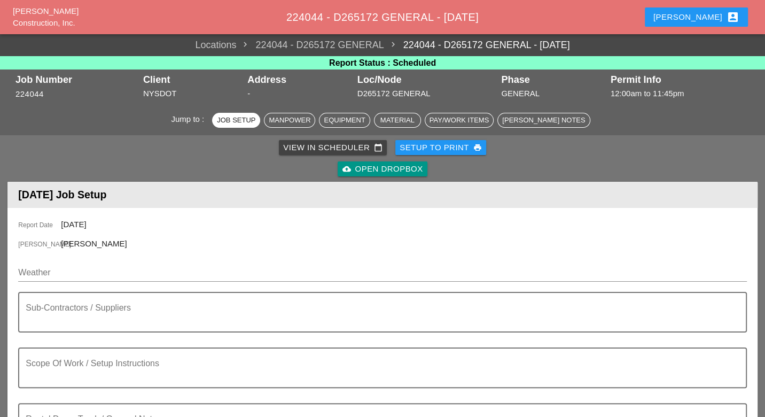
click at [319, 148] on div "View in Scheduler calendar_today" at bounding box center [332, 148] width 99 height 12
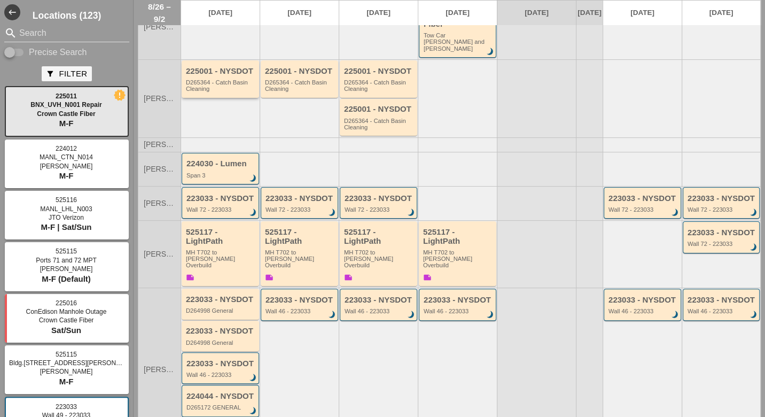
scroll to position [119, 0]
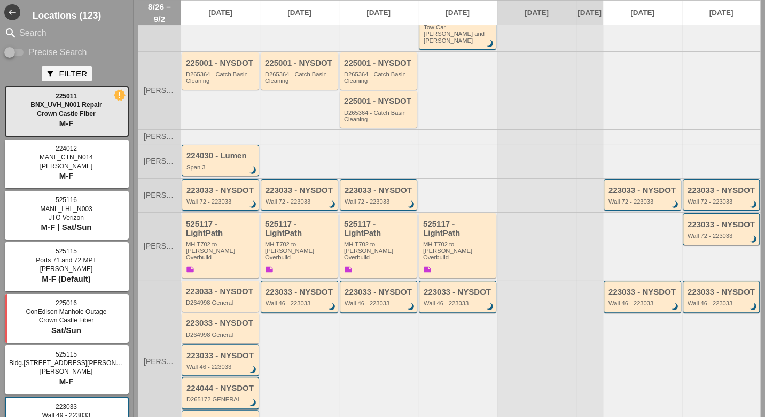
click at [221, 186] on div "223033 - NYSDOT Wall 72 - 223033 brightness_3" at bounding box center [221, 195] width 69 height 19
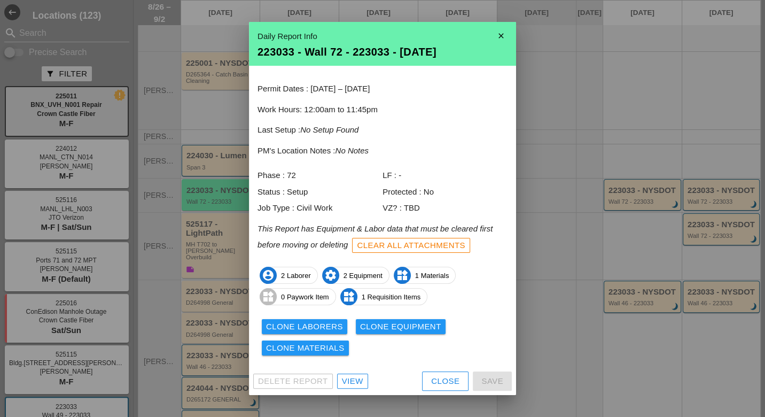
click at [440, 380] on div "Close" at bounding box center [445, 381] width 28 height 12
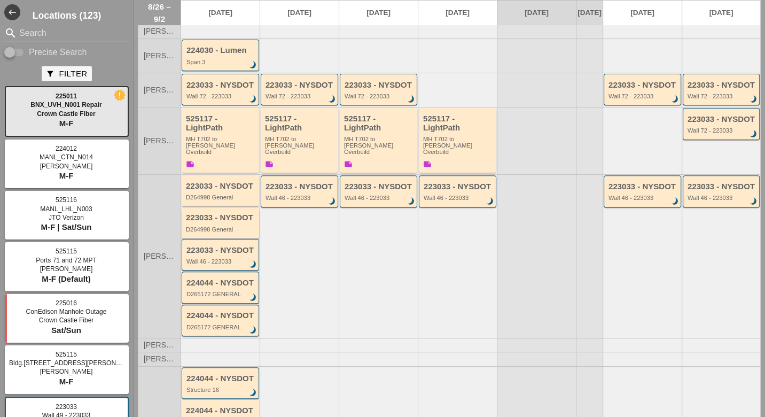
scroll to position [237, 0]
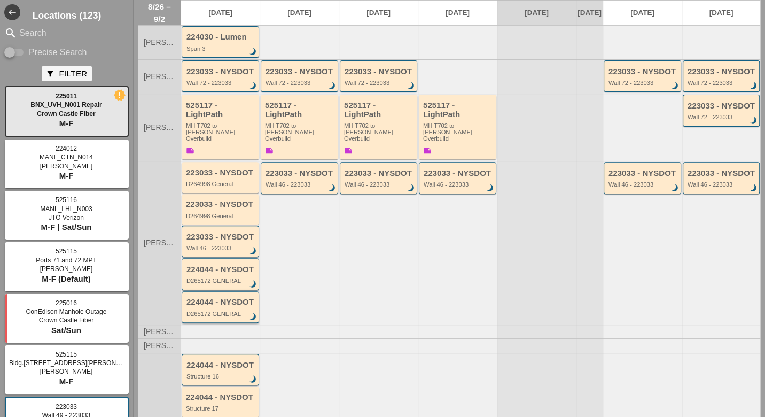
click at [232, 311] on div "D265172 GENERAL" at bounding box center [221, 314] width 69 height 6
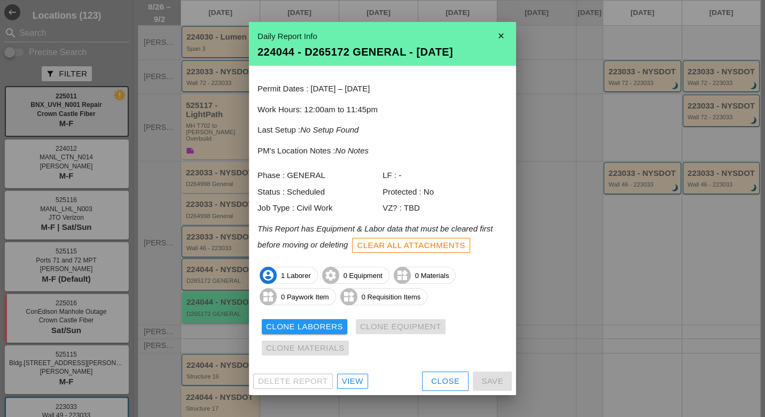
click at [217, 253] on div at bounding box center [382, 208] width 765 height 417
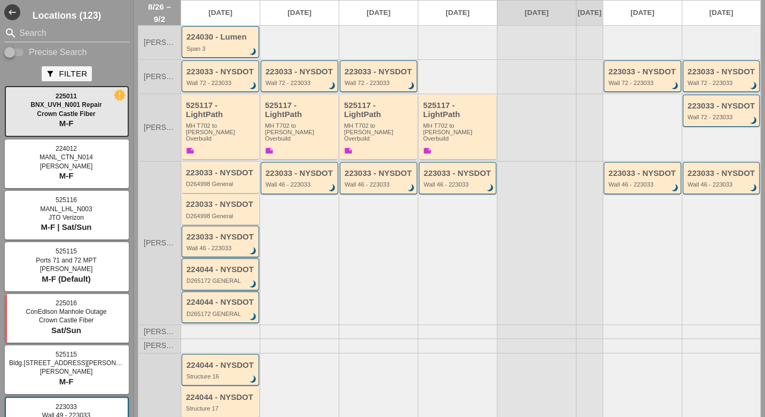
click at [217, 265] on div "224044 - NYSDOT" at bounding box center [221, 269] width 69 height 9
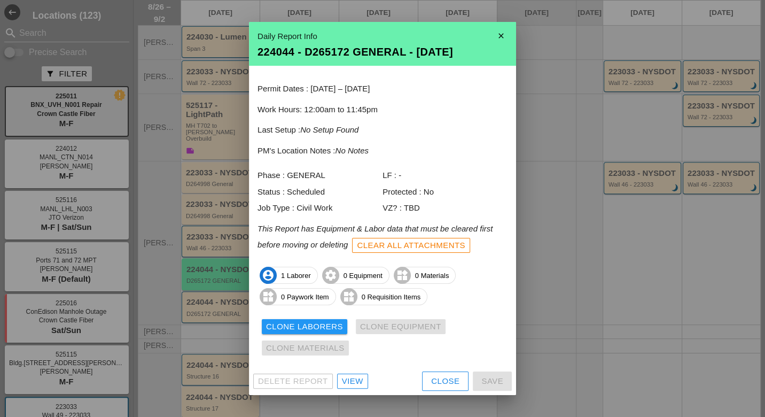
click at [350, 380] on div "View" at bounding box center [352, 381] width 21 height 12
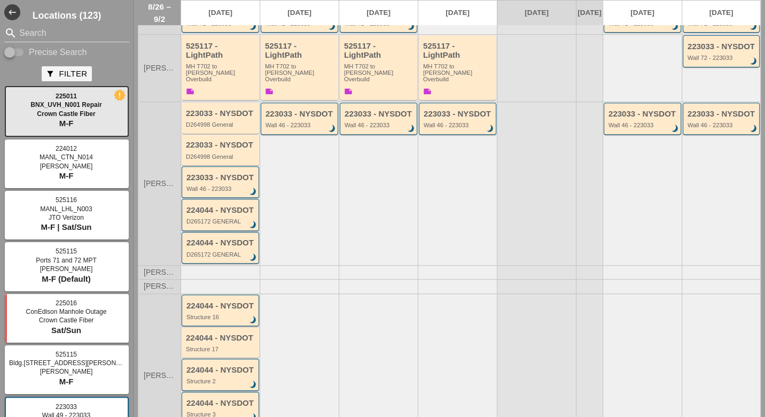
scroll to position [297, 0]
click at [223, 218] on div "D265172 GENERAL" at bounding box center [221, 221] width 69 height 6
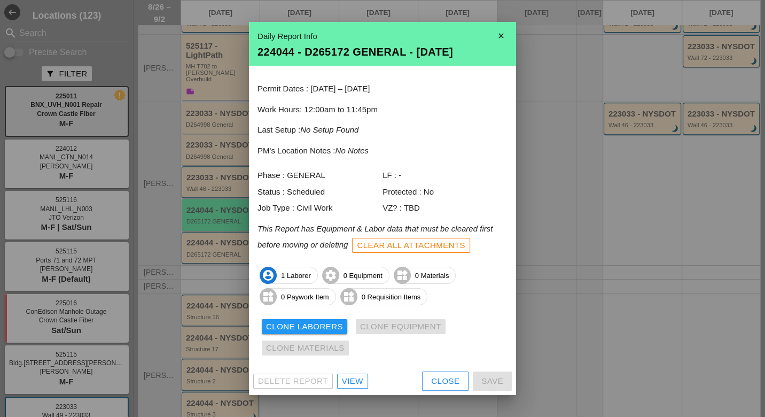
click at [401, 250] on div "Clear All Attachments" at bounding box center [411, 245] width 108 height 12
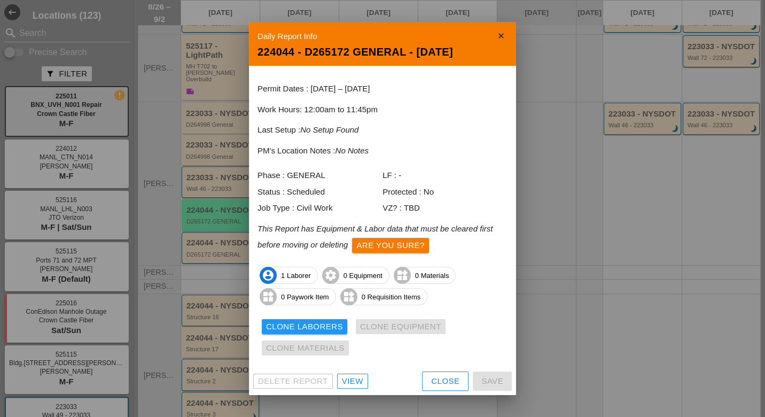
click at [408, 253] on p "This Report has Equipment & Labor data that must be cleared first before moving…" at bounding box center [383, 240] width 250 height 34
click at [409, 247] on div "Are you sure?" at bounding box center [390, 245] width 68 height 12
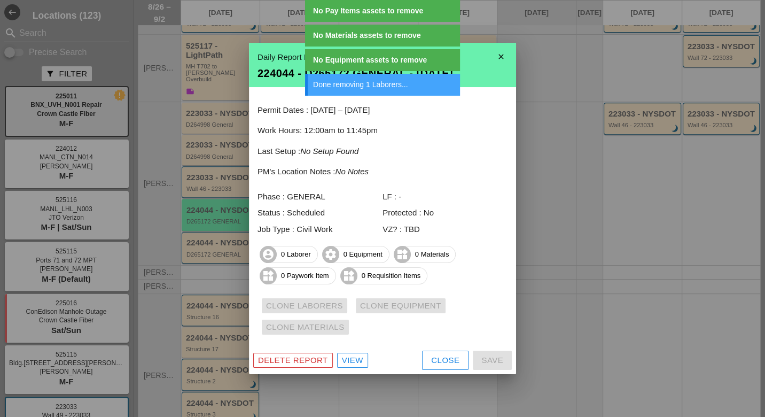
click at [317, 358] on div "Delete Report" at bounding box center [293, 360] width 70 height 12
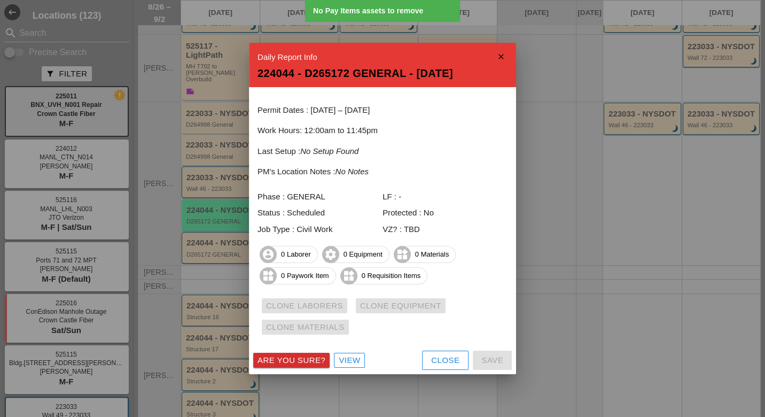
click at [319, 359] on div "Are you sure?" at bounding box center [292, 360] width 68 height 12
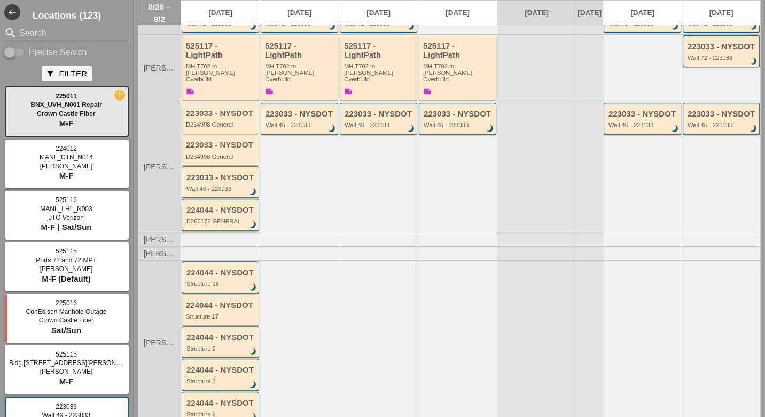
click at [221, 218] on div "D265172 GENERAL" at bounding box center [221, 221] width 69 height 6
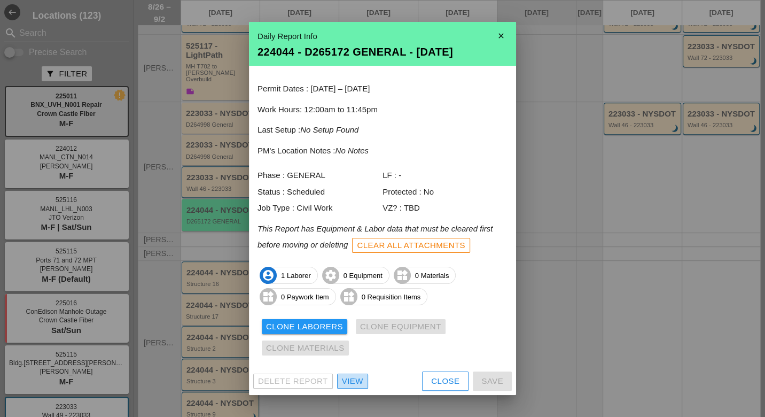
click at [359, 381] on div "View" at bounding box center [352, 381] width 21 height 12
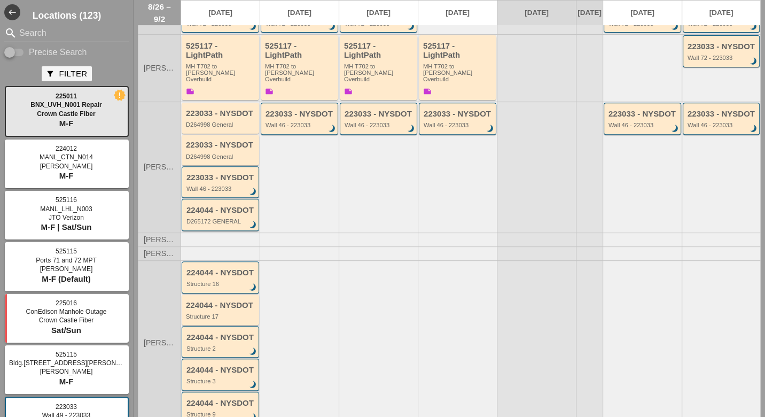
scroll to position [351, 0]
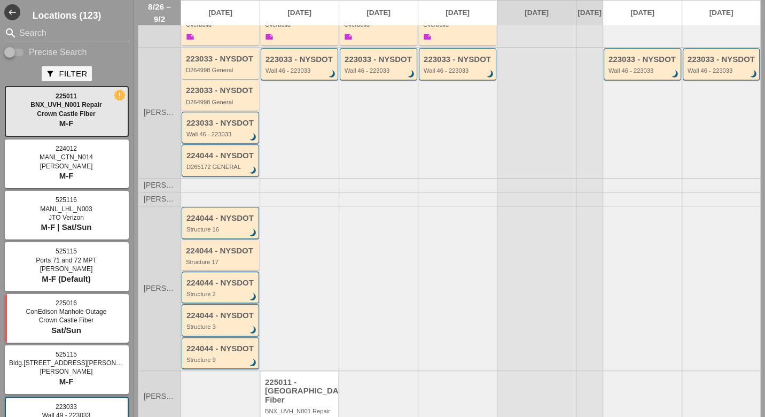
click at [226, 278] on div "224044 - NYSDOT Structure 2 brightness_3" at bounding box center [221, 287] width 69 height 19
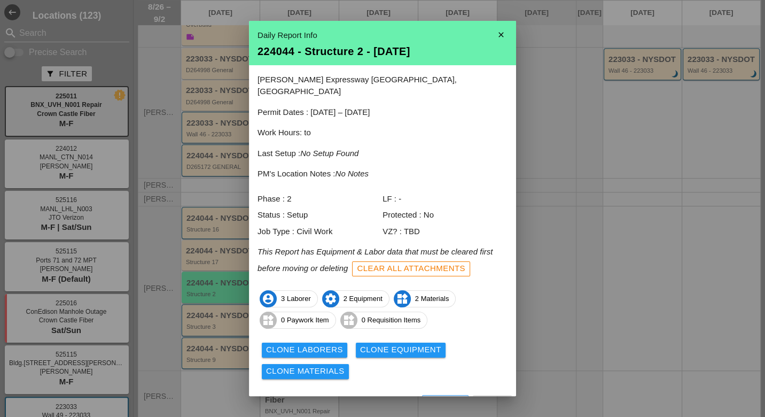
click at [360, 398] on div "View" at bounding box center [352, 404] width 21 height 12
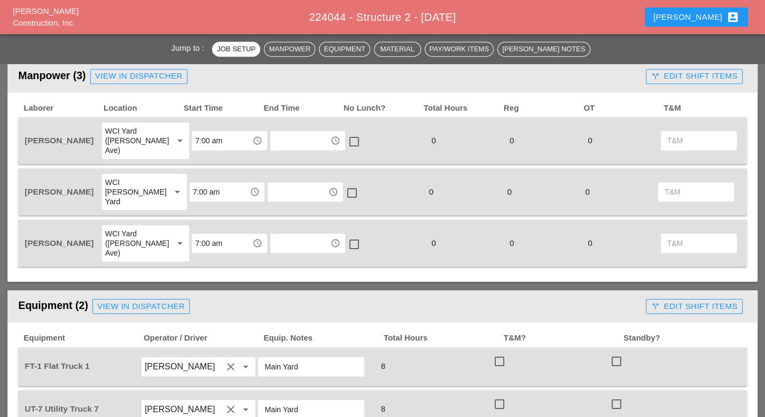
scroll to position [475, 0]
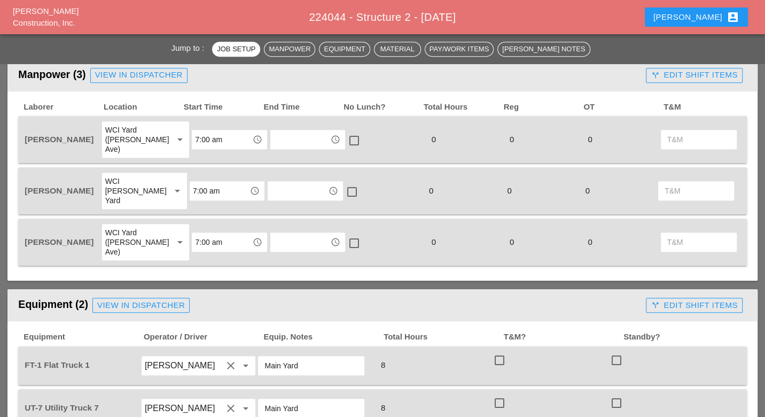
click at [287, 133] on input "text" at bounding box center [300, 139] width 53 height 17
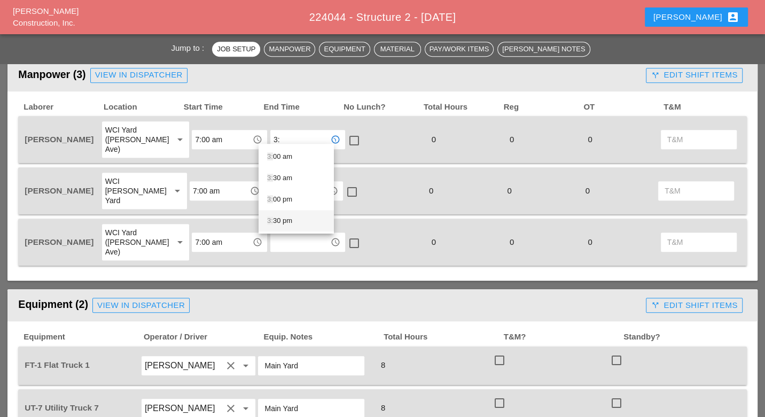
click at [283, 218] on div "3: 30 pm" at bounding box center [296, 220] width 58 height 13
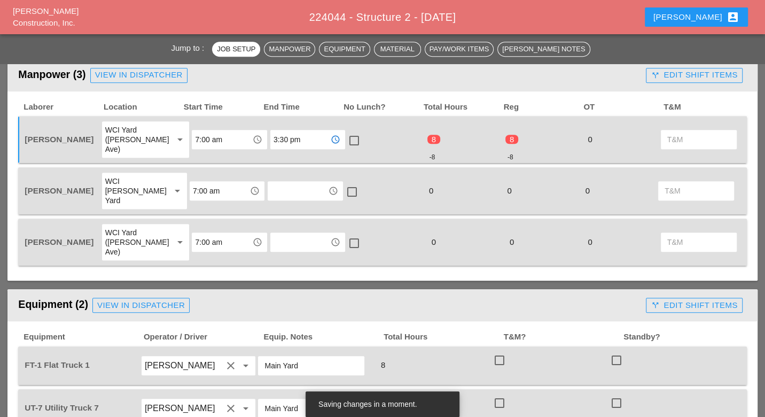
type input "3:30 pm"
click at [283, 182] on input "text" at bounding box center [297, 190] width 53 height 17
click at [284, 259] on div "3: 30 pm" at bounding box center [296, 261] width 58 height 13
type input "3:30 pm"
click at [278, 234] on input "text" at bounding box center [300, 242] width 53 height 17
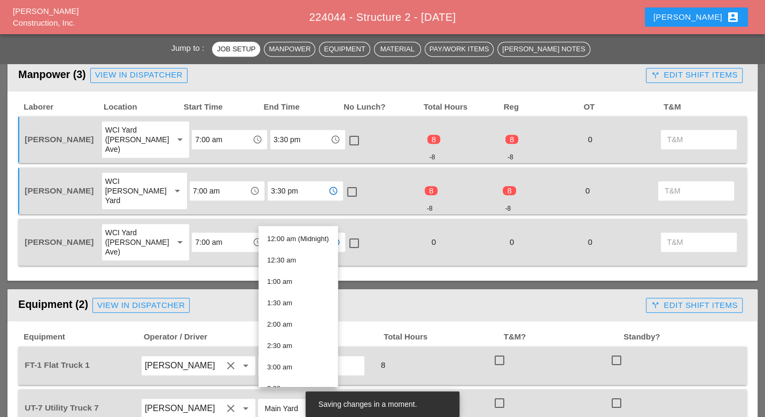
drag, startPoint x: 296, startPoint y: 167, endPoint x: 291, endPoint y: 171, distance: 6.4
click at [296, 182] on input "3:30 pm" at bounding box center [297, 190] width 53 height 17
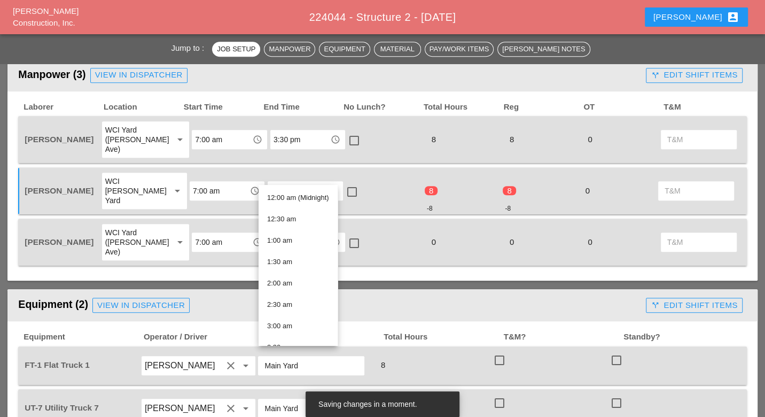
drag, startPoint x: 228, startPoint y: 215, endPoint x: 260, endPoint y: 221, distance: 32.1
click at [229, 234] on input "7:00 am" at bounding box center [221, 242] width 53 height 17
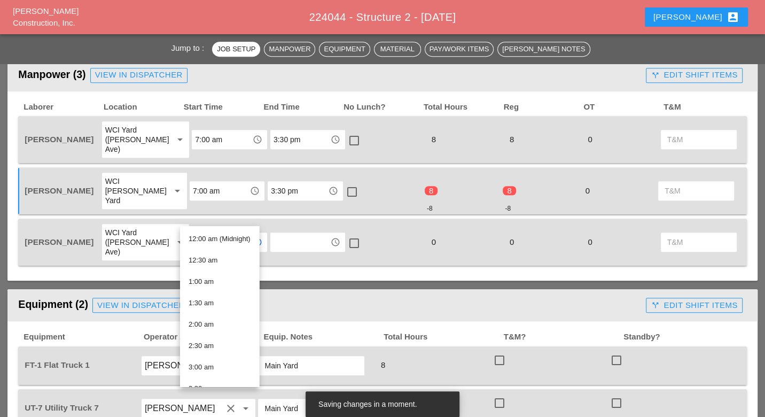
click at [276, 234] on input "text" at bounding box center [300, 242] width 53 height 17
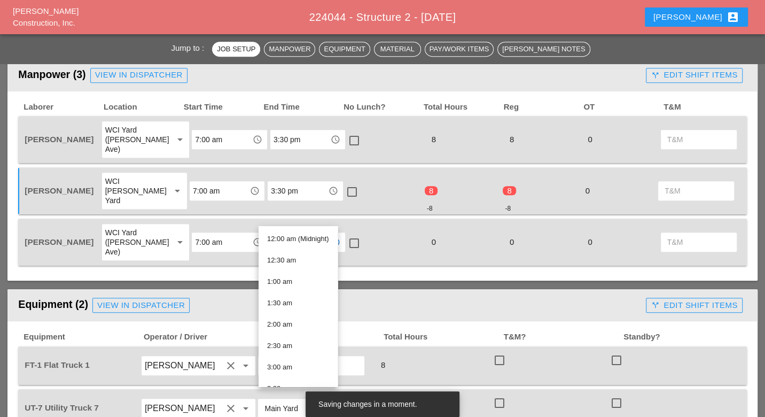
paste input "3:30 pm"
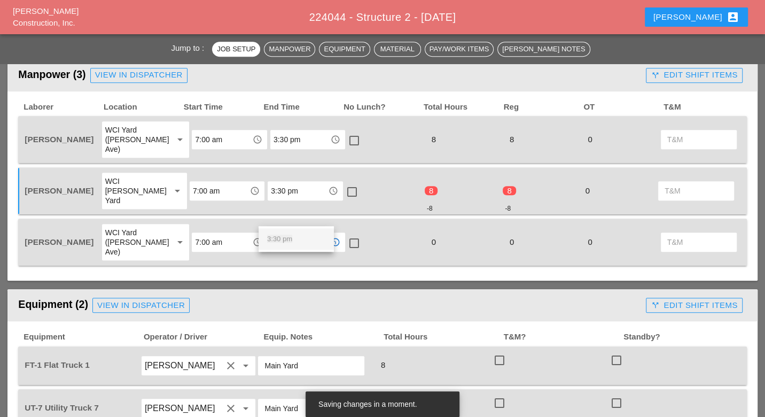
click at [283, 237] on span "3:30 pm" at bounding box center [279, 239] width 25 height 8
type input "3:30 pm"
click at [345, 234] on div at bounding box center [354, 243] width 18 height 18
checkbox input "true"
click at [346, 183] on div at bounding box center [352, 192] width 18 height 18
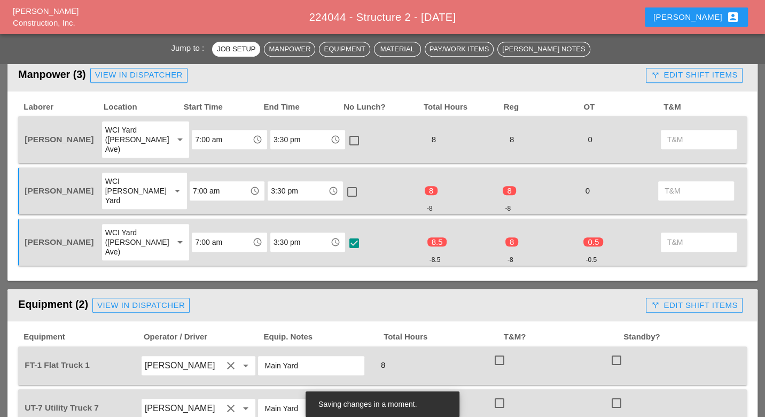
checkbox input "true"
click at [346, 131] on div at bounding box center [354, 140] width 18 height 18
checkbox input "true"
click at [289, 133] on input "3:30 pm" at bounding box center [300, 139] width 53 height 17
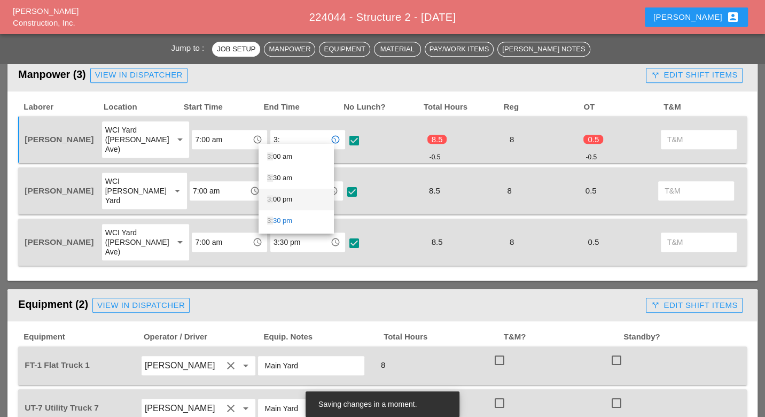
click at [277, 198] on div "3: 00 pm" at bounding box center [296, 199] width 58 height 13
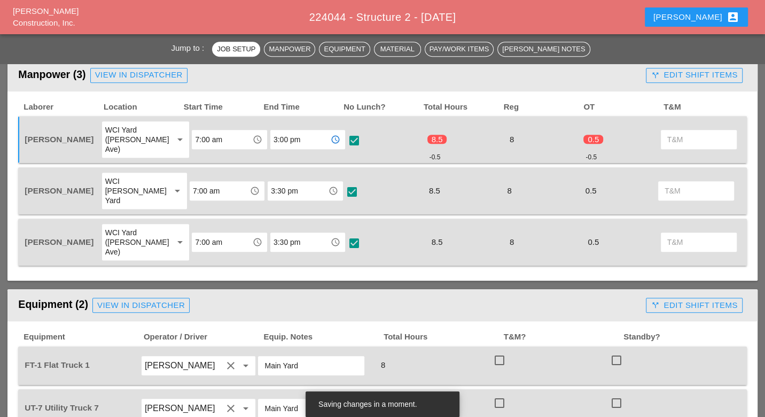
type input "3:00 pm"
click at [280, 182] on input "3:30 pm" at bounding box center [297, 190] width 53 height 17
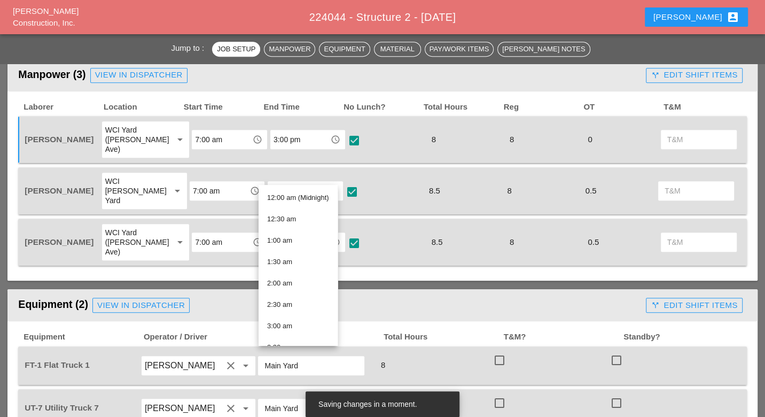
click at [290, 136] on input "3:00 pm" at bounding box center [300, 139] width 53 height 17
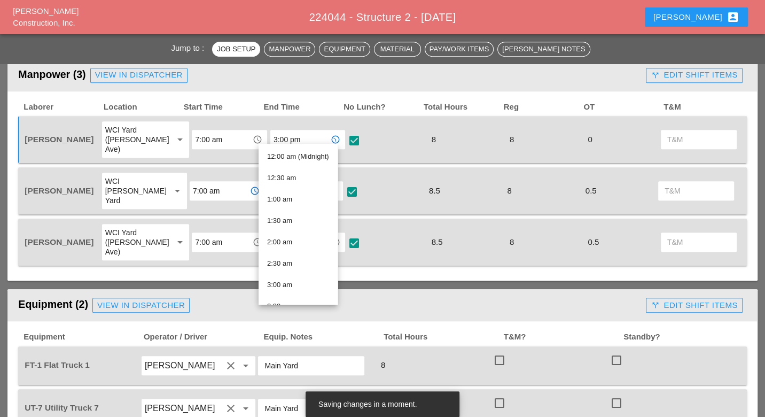
drag, startPoint x: 368, startPoint y: 169, endPoint x: 334, endPoint y: 172, distance: 33.8
click at [368, 172] on div "check_box check" at bounding box center [384, 191] width 78 height 38
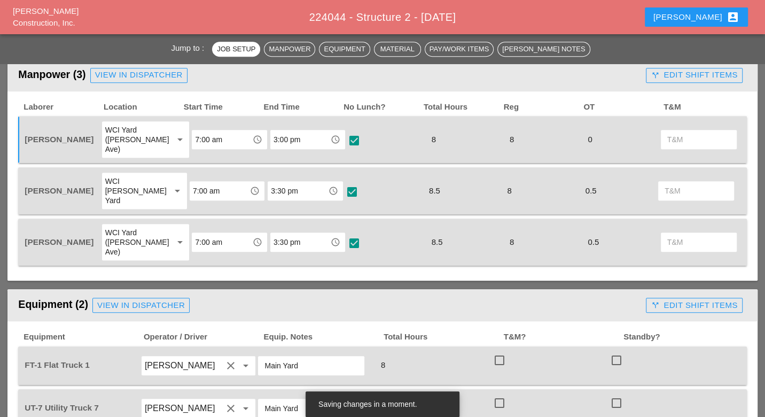
click at [271, 182] on input "3:30 pm" at bounding box center [297, 190] width 53 height 17
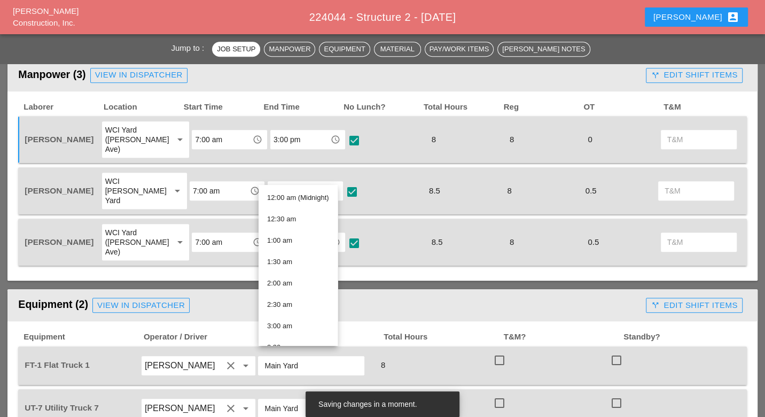
paste input "0"
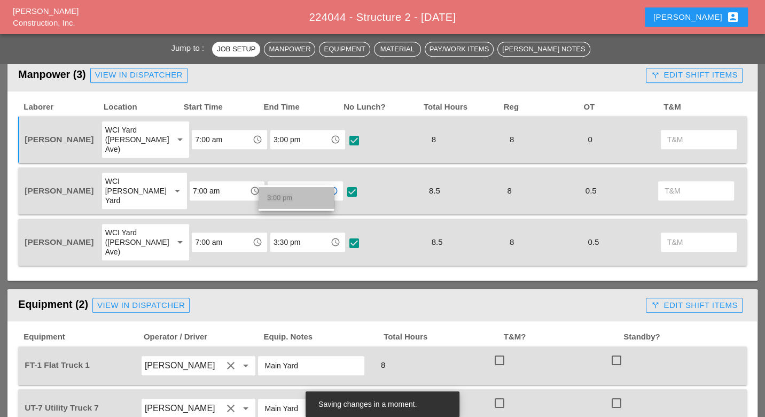
click at [282, 196] on span "3:00 pm" at bounding box center [279, 197] width 25 height 8
type input "3:00 pm"
click at [277, 234] on input "3:30 pm" at bounding box center [300, 242] width 53 height 17
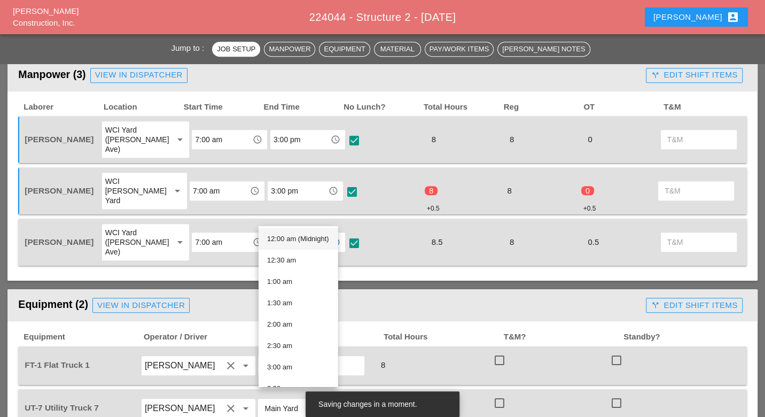
paste input "0"
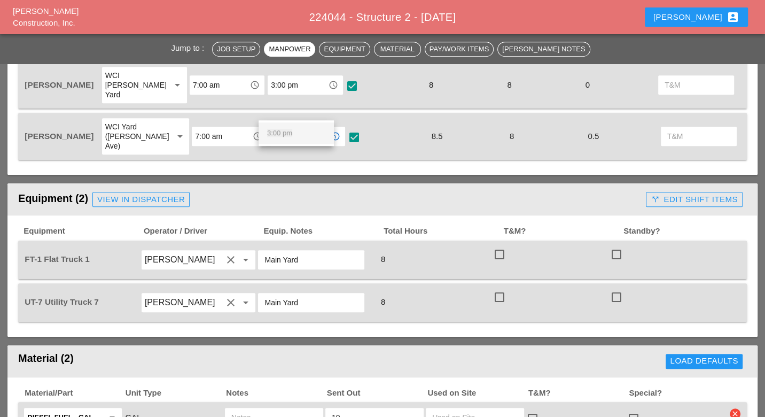
scroll to position [594, 0]
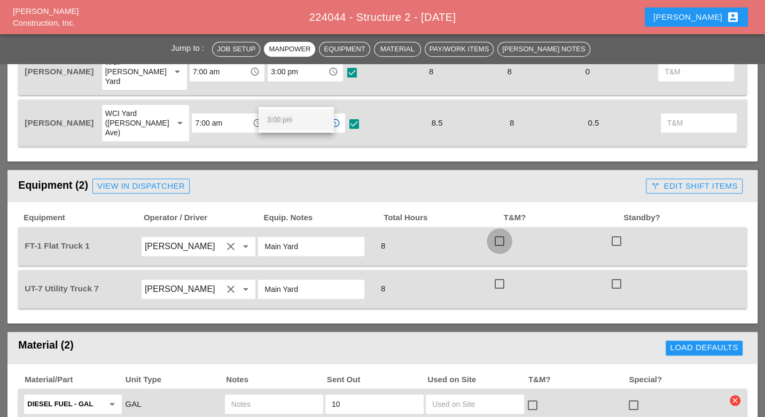
click at [501, 232] on div at bounding box center [500, 241] width 18 height 18
type input "3:30 pm"
checkbox input "true"
click at [501, 275] on div at bounding box center [500, 284] width 18 height 18
checkbox input "true"
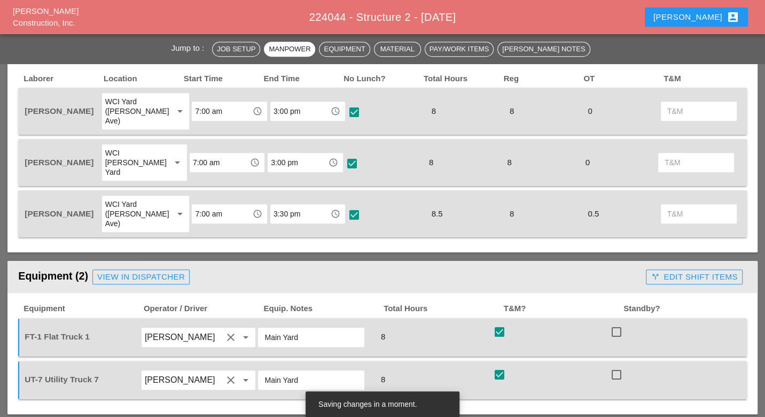
scroll to position [475, 0]
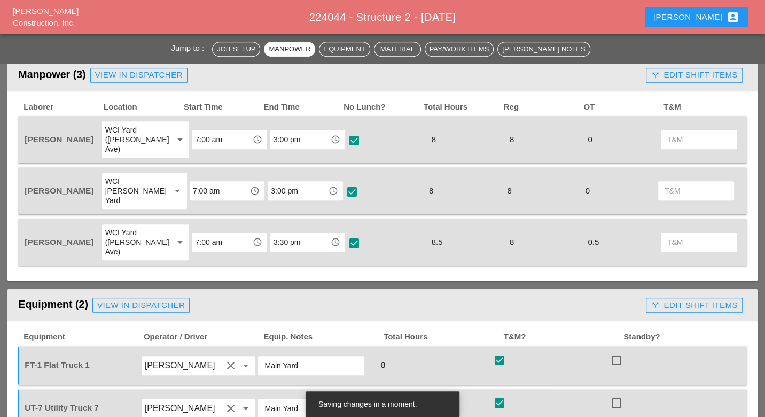
click at [345, 234] on div at bounding box center [354, 243] width 18 height 18
checkbox input "true"
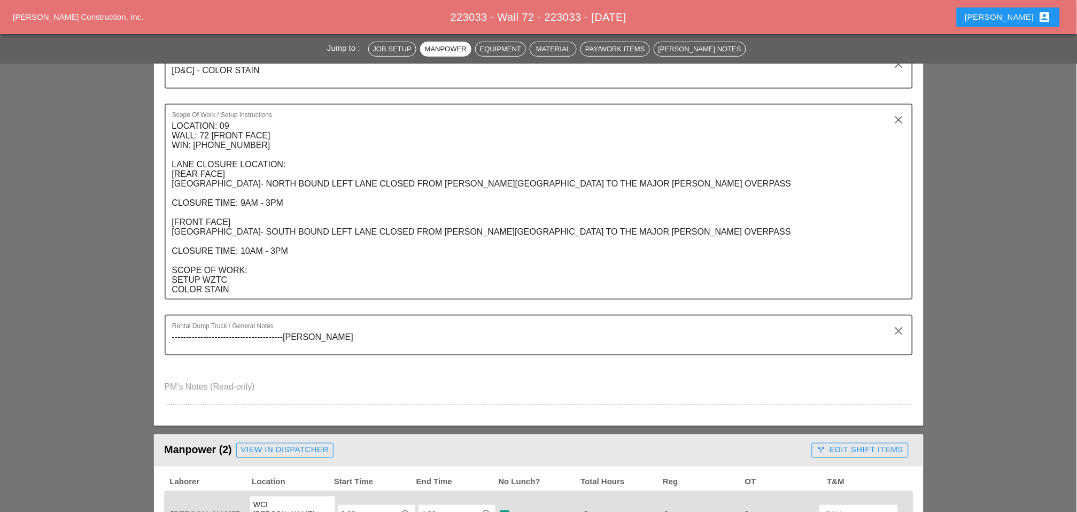
scroll to position [59, 0]
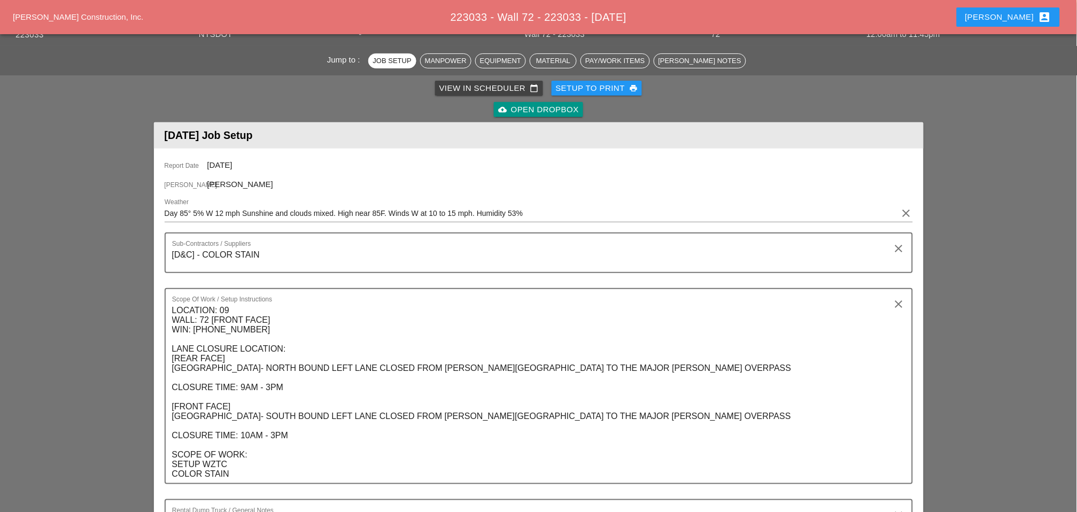
click at [483, 87] on div "View in Scheduler calendar_today" at bounding box center [488, 88] width 99 height 12
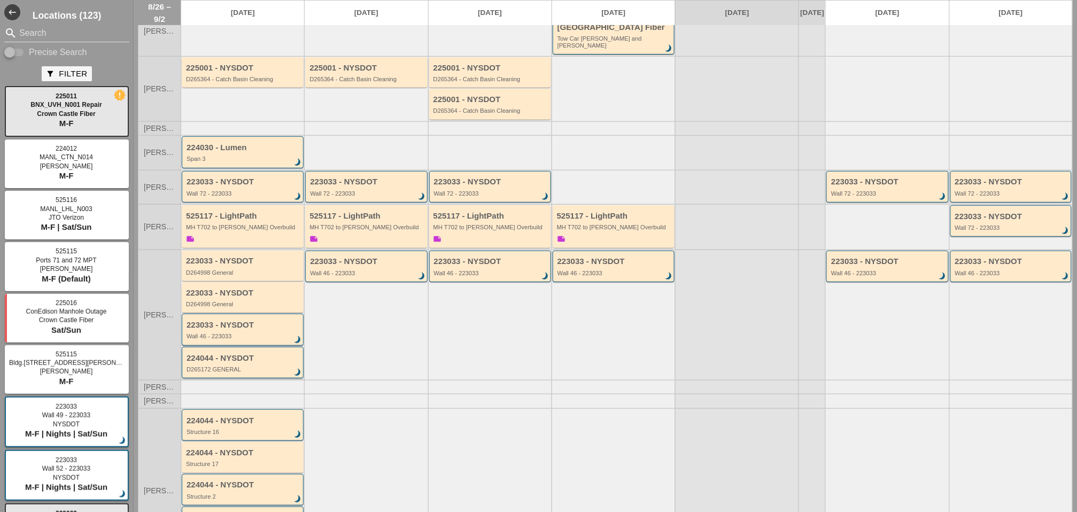
scroll to position [119, 0]
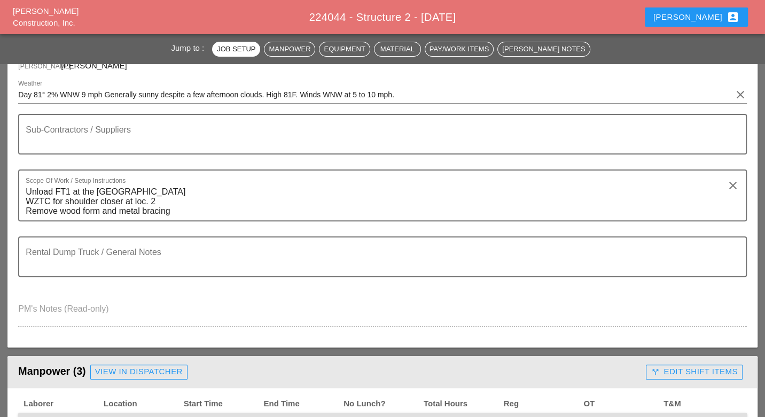
scroll to position [356, 0]
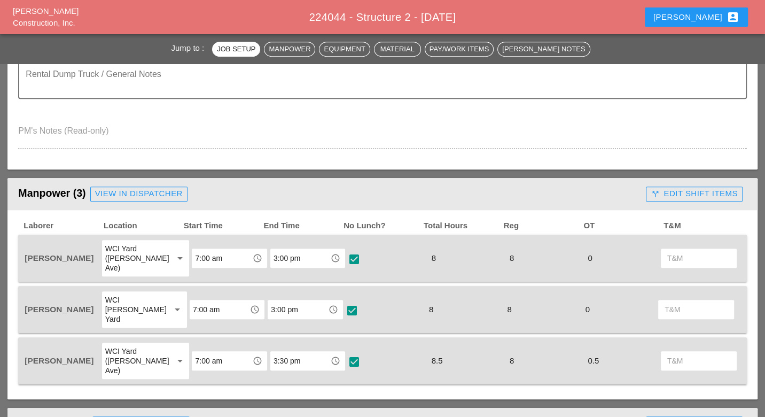
click at [345, 353] on div at bounding box center [354, 362] width 18 height 18
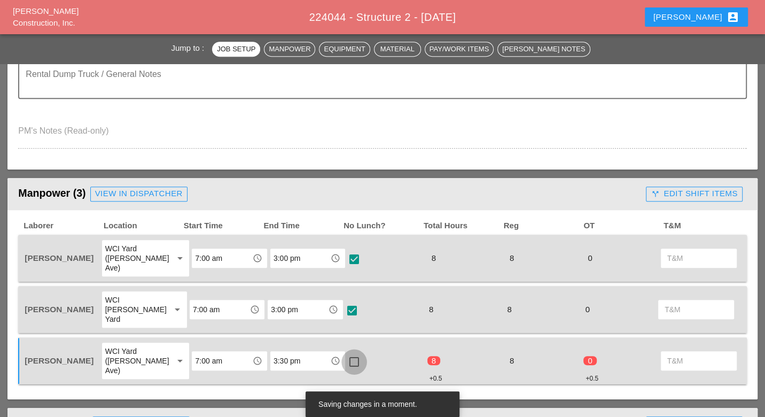
click at [345, 353] on div at bounding box center [354, 362] width 18 height 18
checkbox input "true"
click at [297, 352] on input "3:30 pm" at bounding box center [300, 360] width 53 height 17
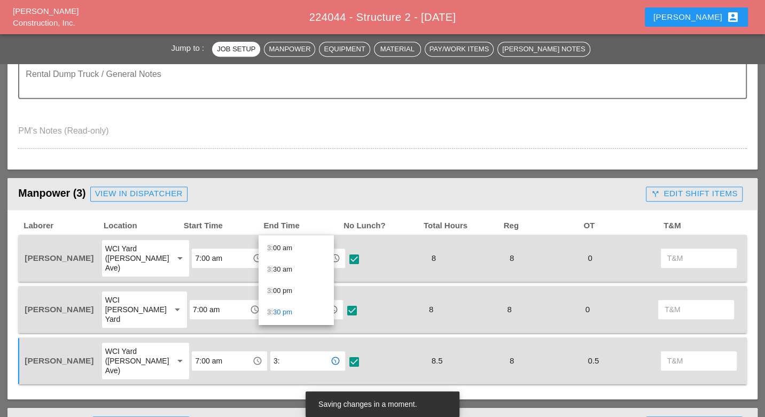
click at [284, 292] on div "3: 00 pm" at bounding box center [296, 290] width 58 height 13
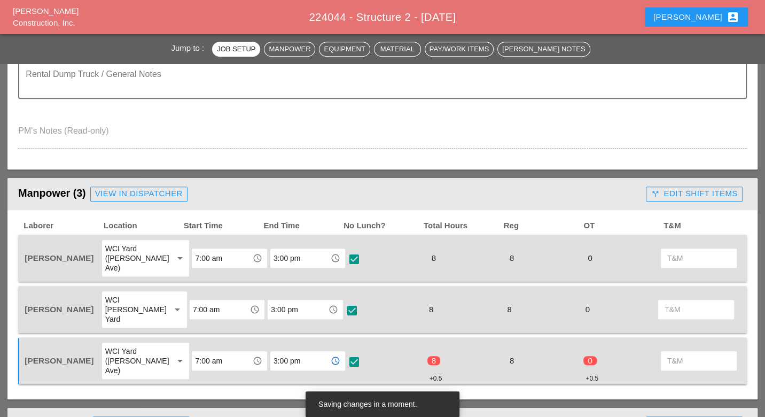
type input "3:00 pm"
click at [676, 194] on div "call_split Edit Shift Items" at bounding box center [694, 194] width 87 height 12
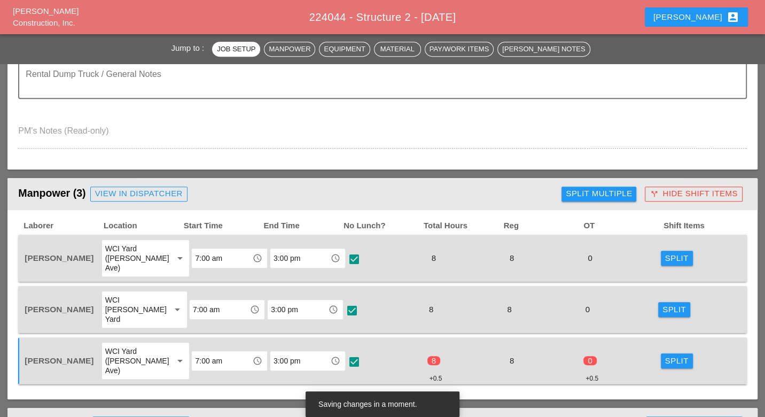
click at [611, 195] on div "Split Multiple" at bounding box center [599, 194] width 66 height 12
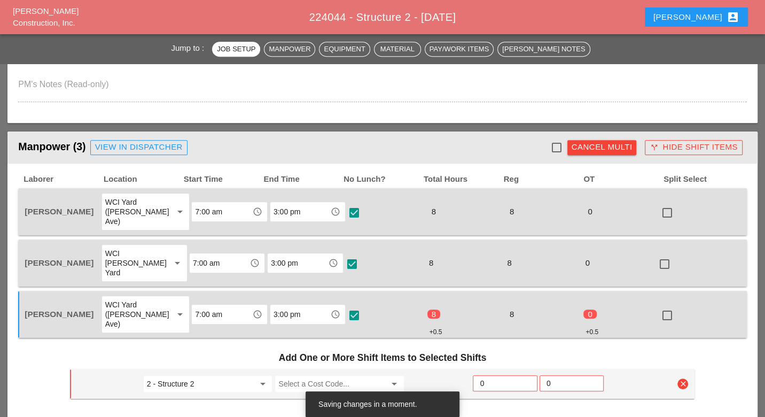
scroll to position [415, 0]
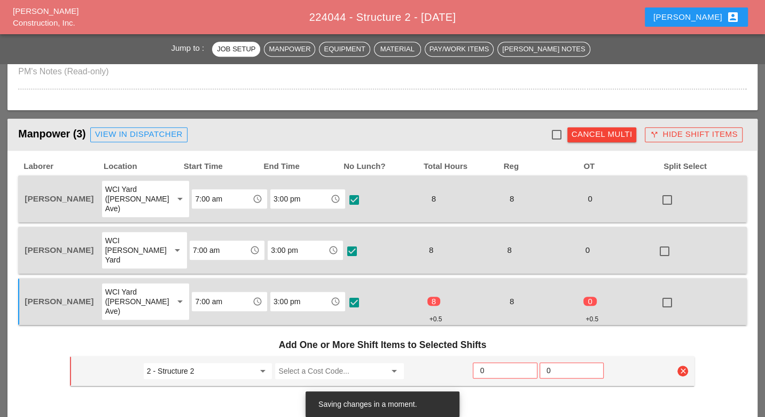
drag, startPoint x: 556, startPoint y: 131, endPoint x: 540, endPoint y: 144, distance: 20.1
click at [556, 131] on div at bounding box center [557, 135] width 18 height 18
checkbox input "true"
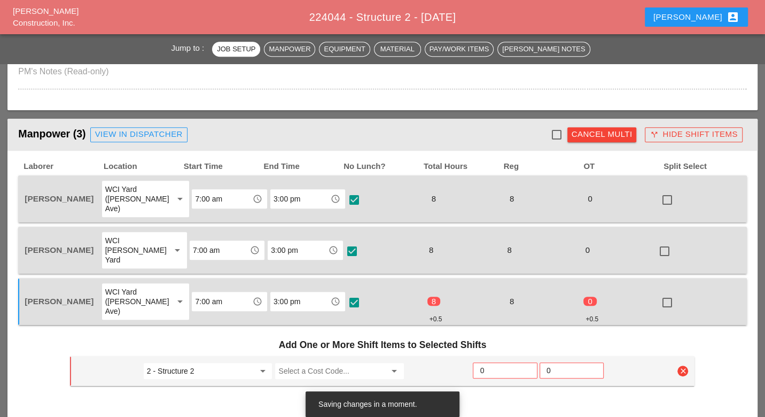
checkbox input "true"
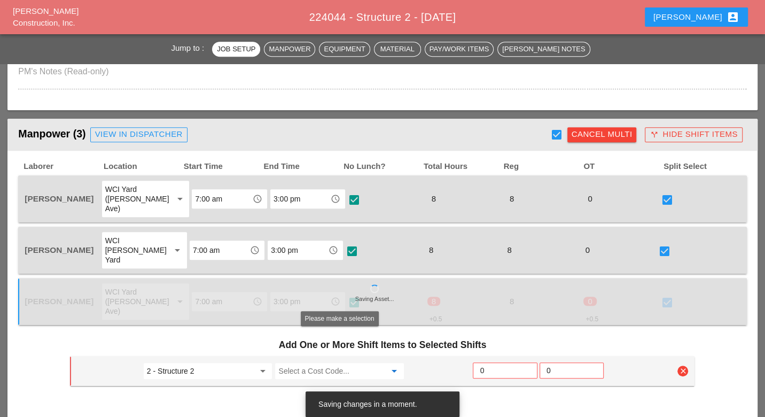
click at [320, 362] on input "Select a Cost Code..." at bounding box center [331, 370] width 107 height 17
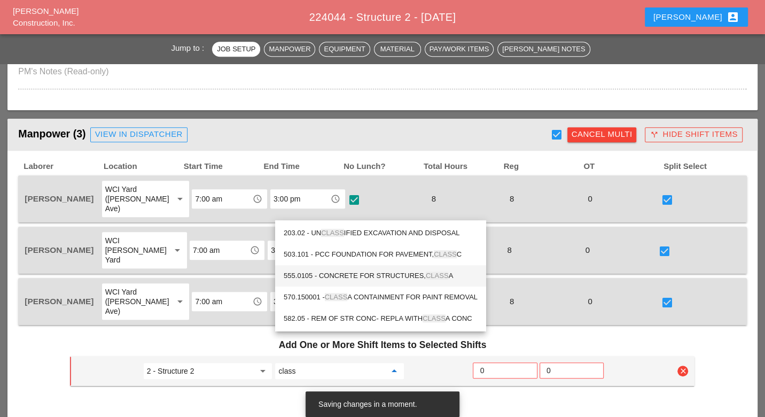
click at [373, 274] on div "555.0105 - CONCRETE FOR STRUCTURES, CLASS A" at bounding box center [381, 275] width 194 height 13
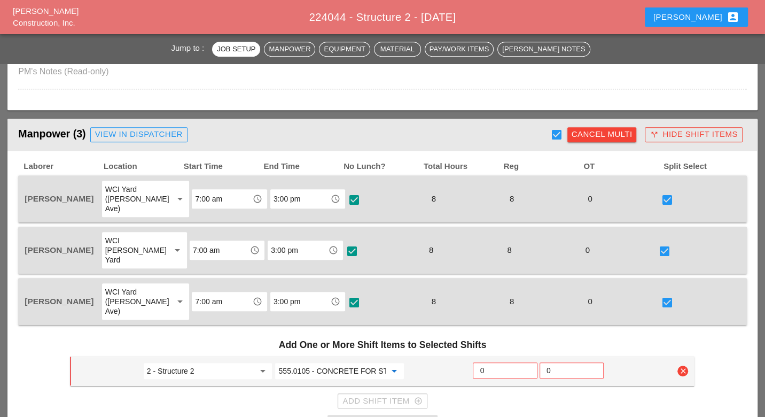
type input "555.0105 - CONCRETE FOR STRUCTURES, CLASS A"
click at [483, 362] on input "0" at bounding box center [505, 370] width 50 height 17
type input "7"
click at [414, 416] on div "Confirm Multi-Split" at bounding box center [382, 424] width 92 height 12
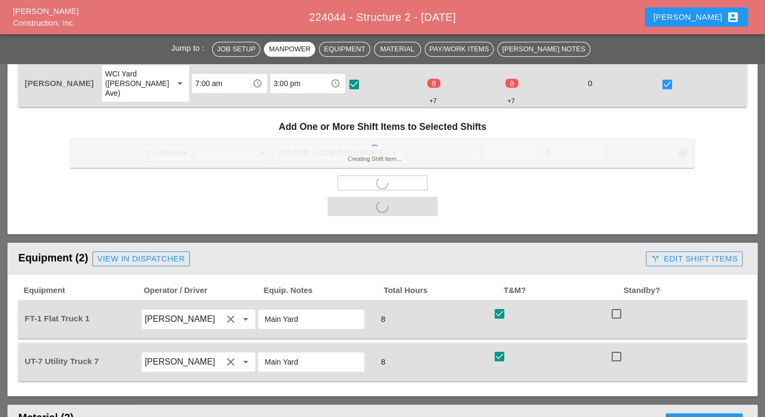
scroll to position [653, 0]
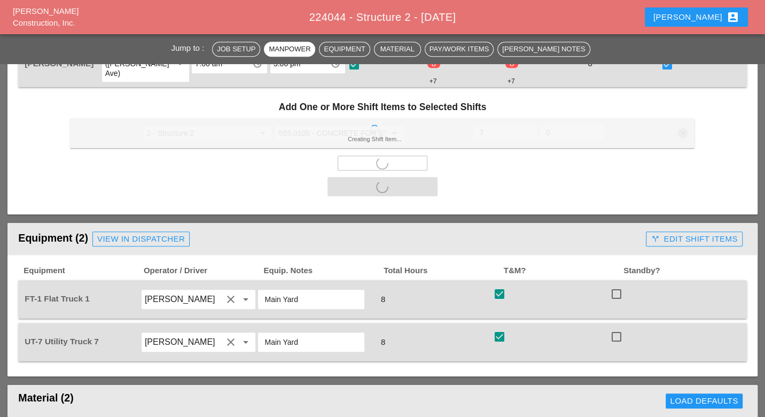
click at [655, 223] on header "Equipment (2) View in Dispatcher call_split Edit Shift Items" at bounding box center [382, 239] width 750 height 32
checkbox input "false"
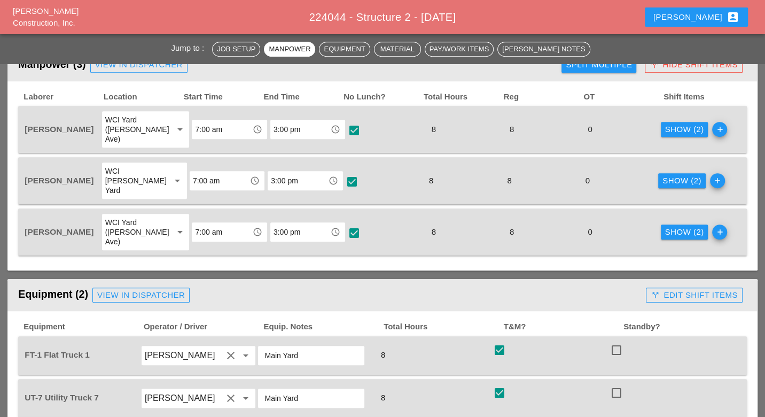
scroll to position [475, 0]
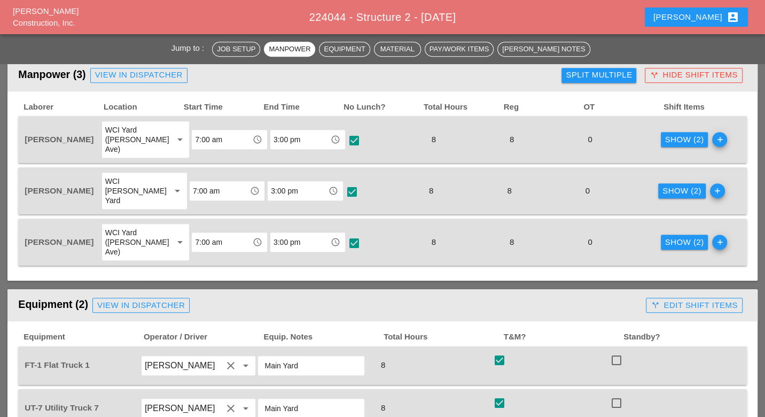
click at [682, 299] on div "call_split Edit Shift Items" at bounding box center [694, 305] width 87 height 12
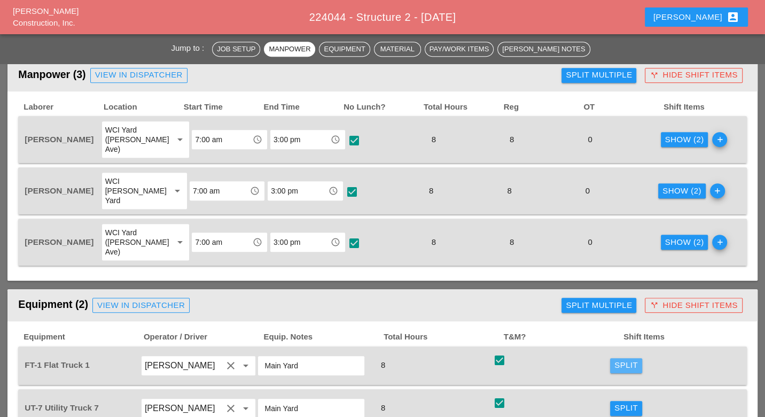
click at [627, 359] on div "Split" at bounding box center [627, 365] width 24 height 12
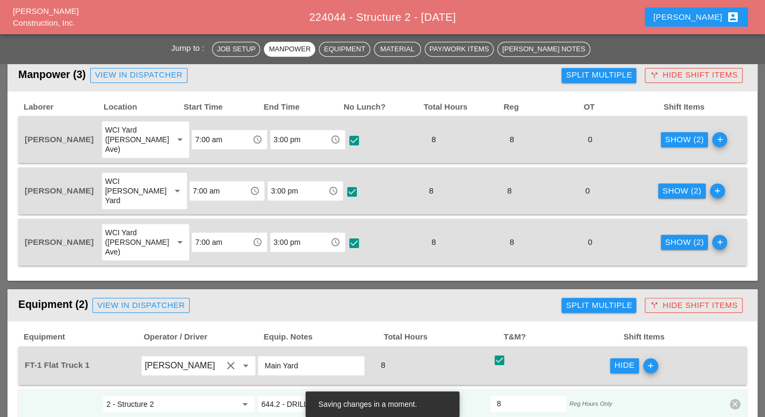
click at [669, 134] on div "Show (2)" at bounding box center [684, 140] width 39 height 12
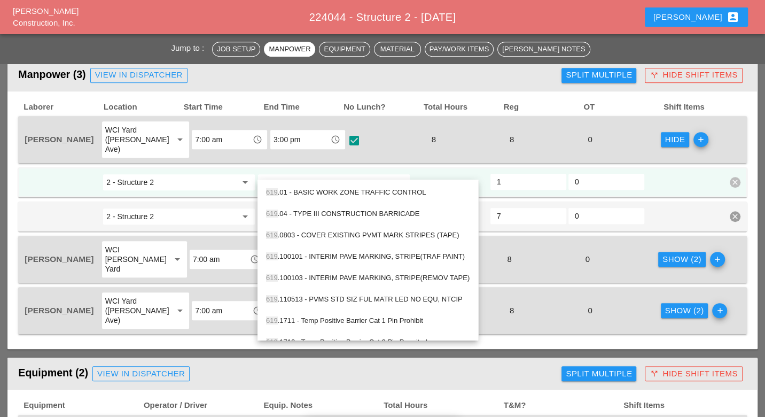
drag, startPoint x: 345, startPoint y: 191, endPoint x: 389, endPoint y: 189, distance: 43.3
click at [346, 190] on div "619 .01 - BASIC WORK ZONE TRAFFIC CONTROL" at bounding box center [368, 192] width 204 height 13
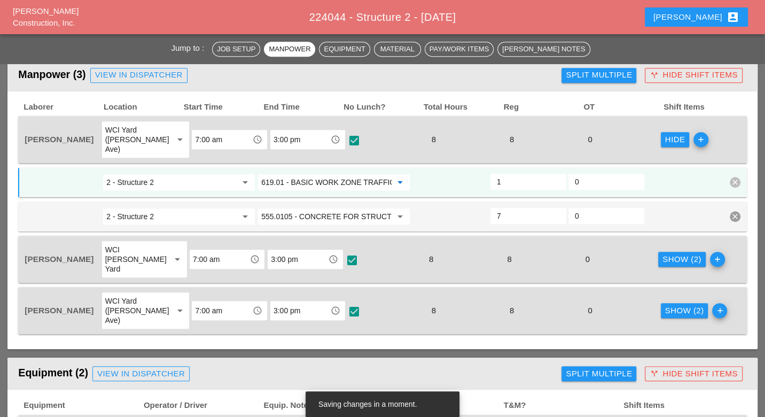
click at [360, 174] on input "619.01 - BASIC WORK ZONE TRAFFIC CONTROL" at bounding box center [326, 182] width 130 height 17
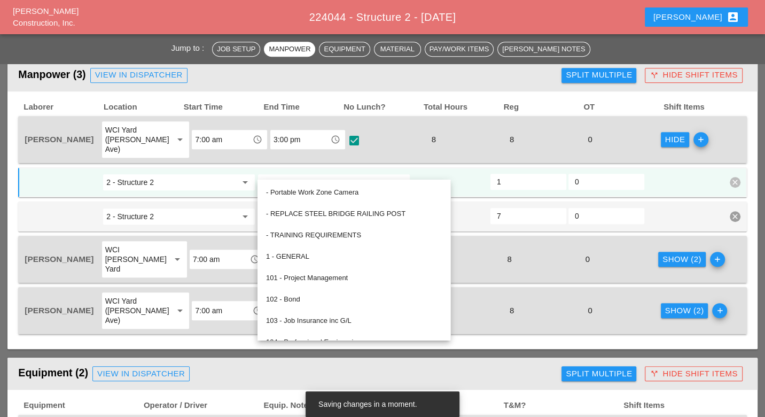
type input "619.01 - BASIC WORK ZONE TRAFFIC CONTROL"
click at [221, 174] on input "2 - Structure 2" at bounding box center [171, 182] width 130 height 17
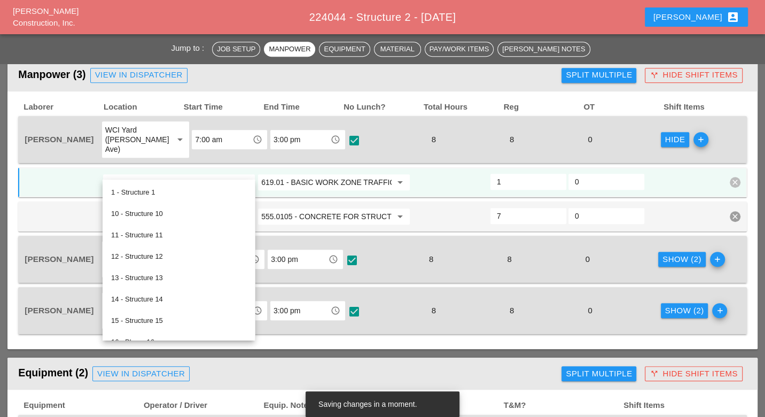
click at [296, 174] on input "619.01 - BASIC WORK ZONE TRAFFIC CONTROL" at bounding box center [326, 182] width 130 height 17
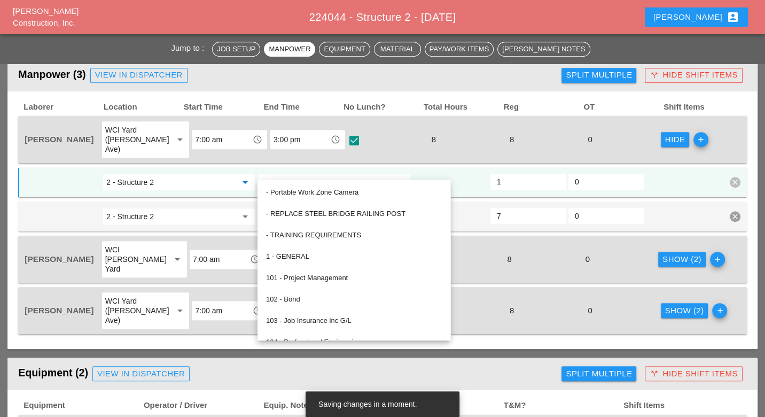
drag, startPoint x: 191, startPoint y: 167, endPoint x: 198, endPoint y: 172, distance: 7.7
click at [191, 174] on input "2 - Structure 2" at bounding box center [171, 182] width 130 height 17
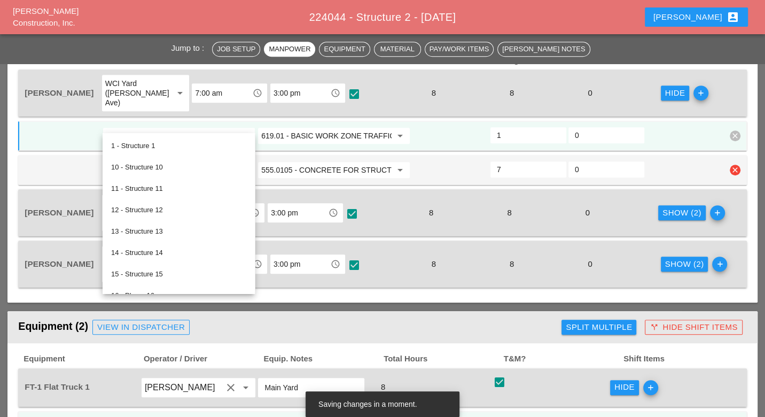
scroll to position [534, 0]
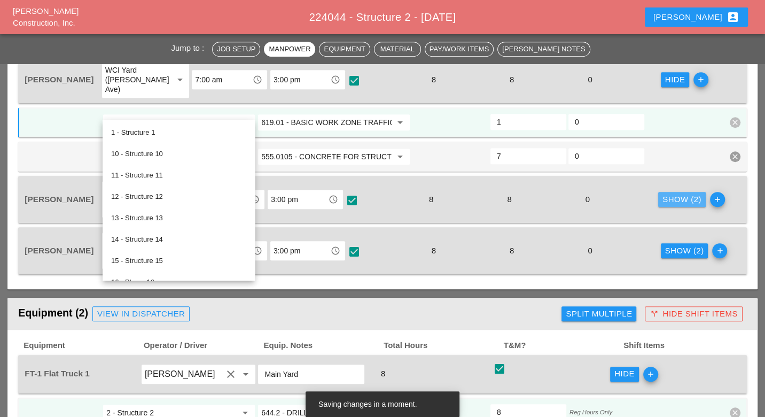
click at [663, 193] on div "Show (2)" at bounding box center [682, 199] width 39 height 12
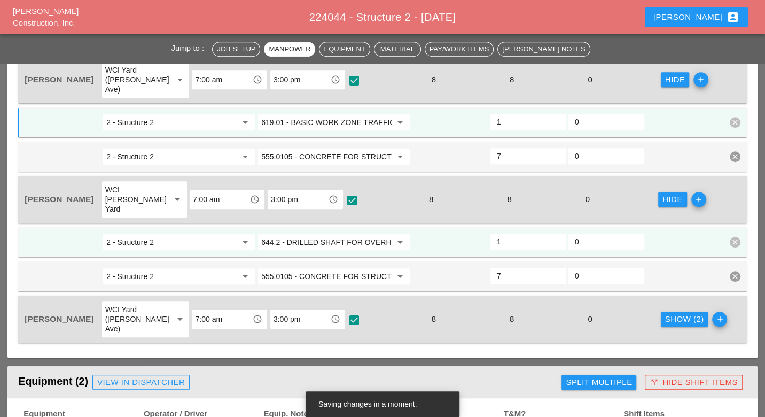
click at [294, 234] on input "644.2 - DRILLED SHAFT FOR OVERHEAD SIGN STRUCTUR" at bounding box center [326, 242] width 130 height 17
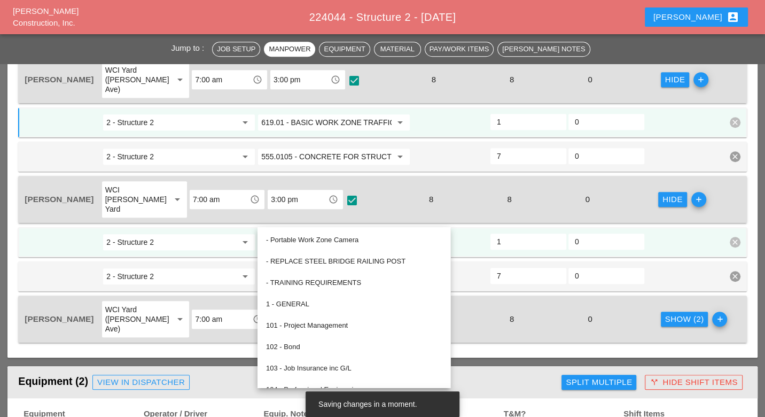
paste input "19.01 - BASIC WORK ZONE TRAFFIC CONTROL"
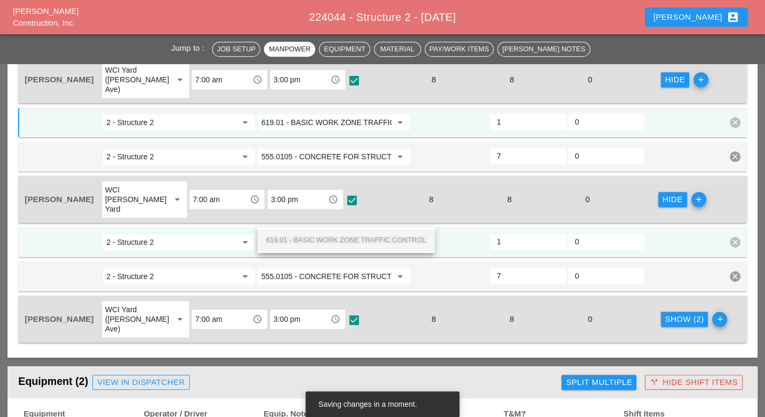
click at [307, 235] on div "619.01 - BASIC WORK ZONE TRAFFIC CONTROL" at bounding box center [346, 240] width 160 height 13
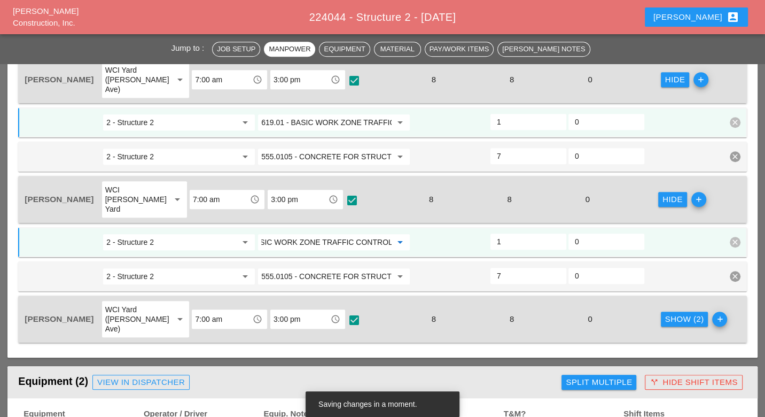
type input "619.01 - BASIC WORK ZONE TRAFFIC CONTROL"
drag, startPoint x: 658, startPoint y: 284, endPoint x: 622, endPoint y: 285, distance: 36.4
click at [665, 313] on div "Show (2)" at bounding box center [684, 319] width 39 height 12
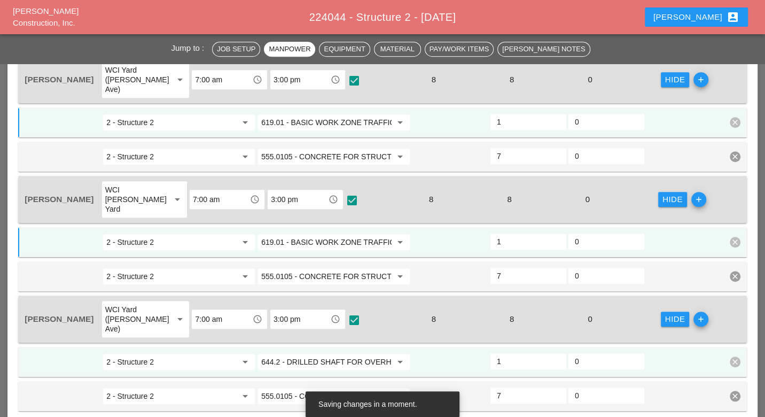
click at [325, 353] on input "644.2 - DRILLED SHAFT FOR OVERHEAD SIGN STRUCTUR" at bounding box center [326, 361] width 130 height 17
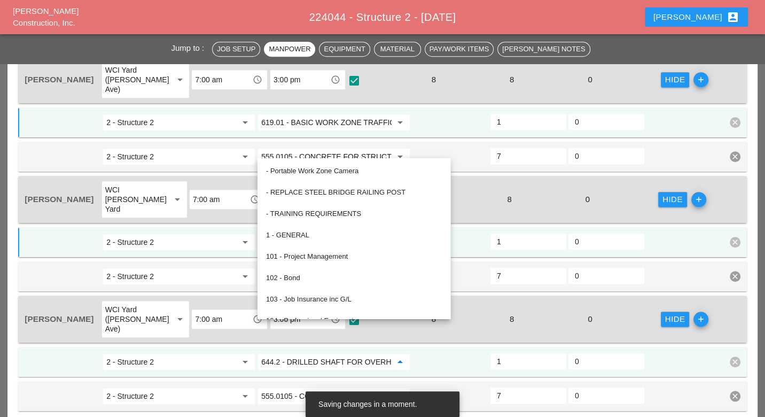
paste input "19.01 - BASIC WORK ZONE TRAFFIC CONTROL"
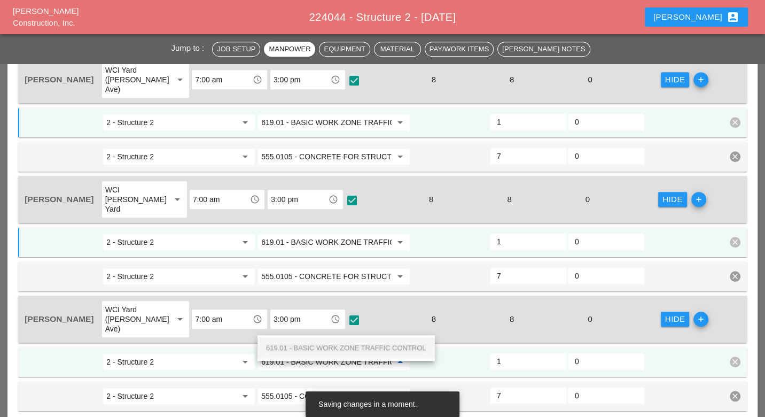
scroll to position [0, 41]
click at [324, 344] on span "619.01 - BASIC WORK ZONE TRAFFIC CONTROL" at bounding box center [346, 348] width 160 height 8
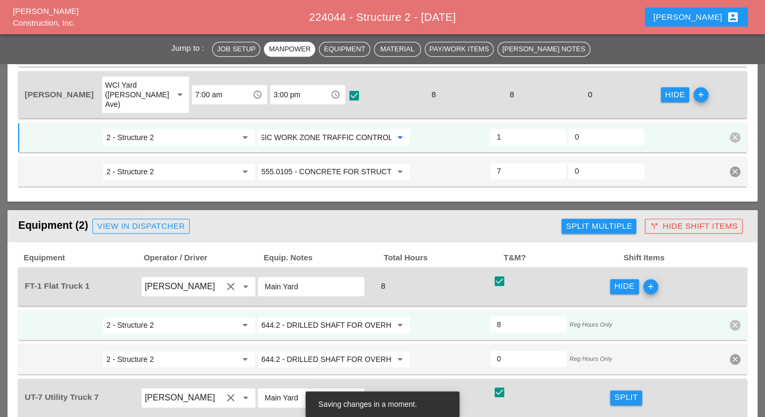
scroll to position [772, 0]
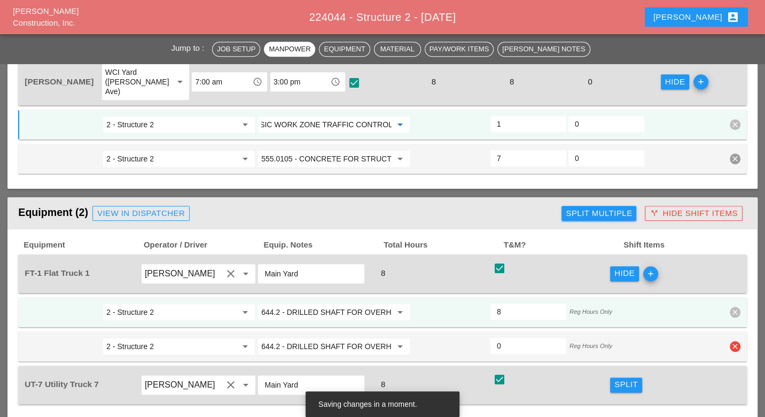
type input "619.01 - BASIC WORK ZONE TRAFFIC CONTROL"
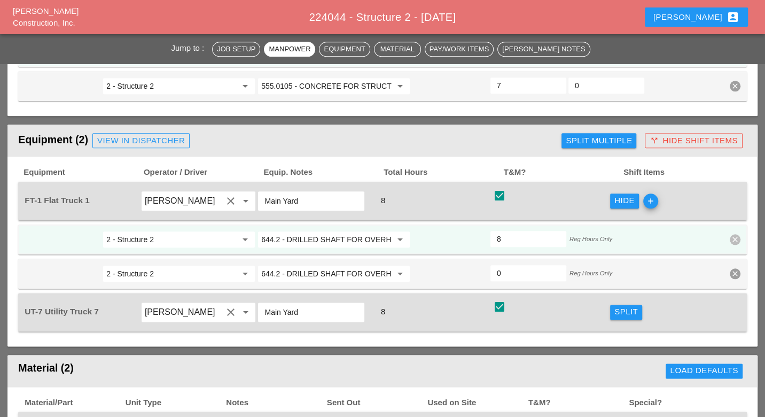
scroll to position [831, 0]
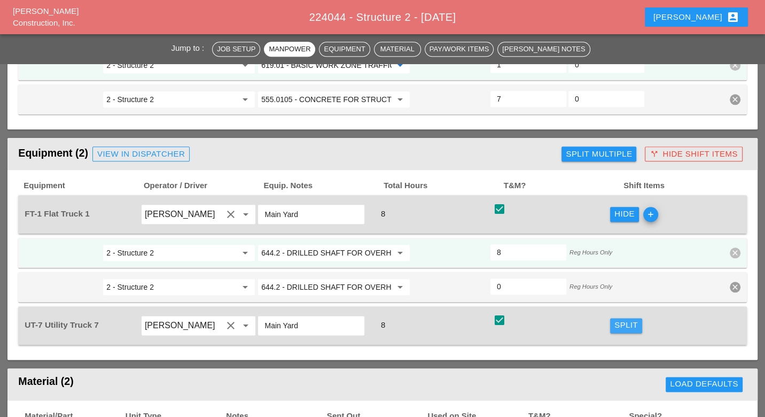
click at [620, 319] on div "Split" at bounding box center [627, 325] width 24 height 12
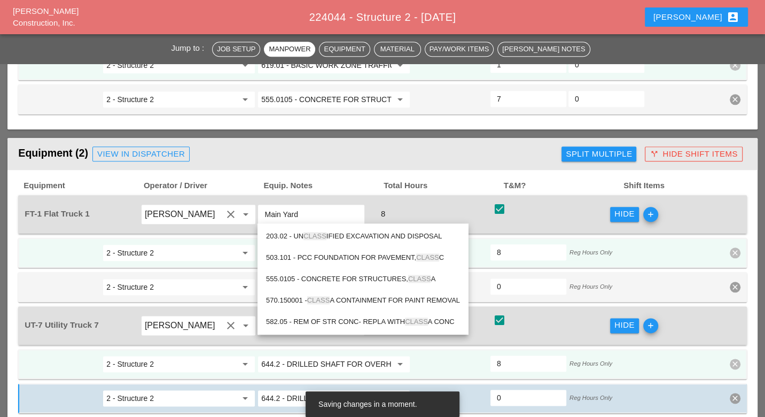
drag, startPoint x: 333, startPoint y: 276, endPoint x: 327, endPoint y: 276, distance: 5.9
click at [333, 276] on div "555.0105 - CONCRETE FOR STRUCTURES, CLASS A" at bounding box center [363, 279] width 194 height 13
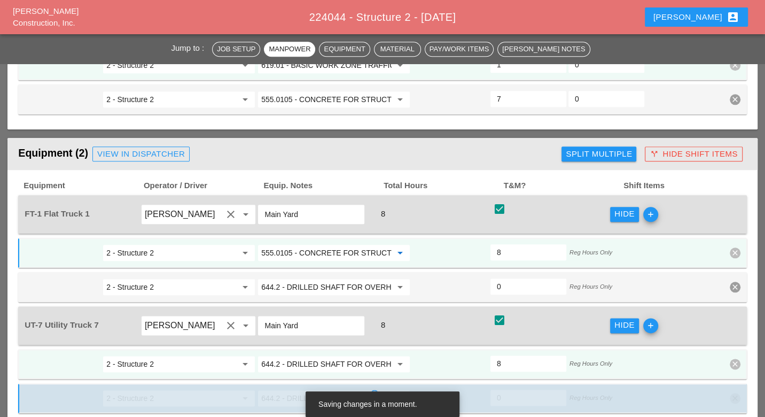
type input "555.0105 - CONCRETE FOR STRUCTURES, CLASS A"
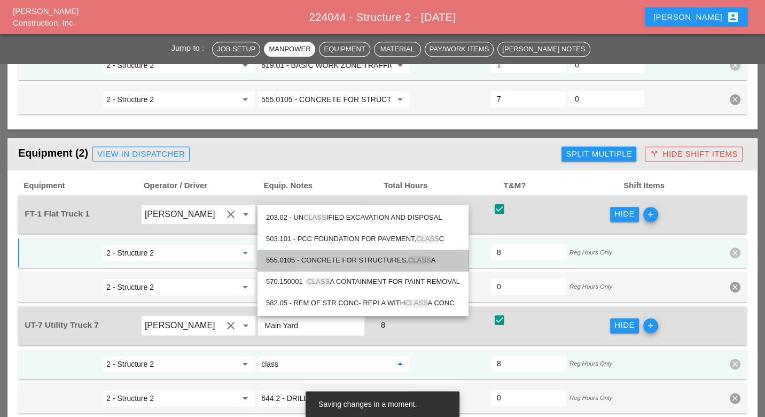
click at [328, 259] on div "555.0105 - CONCRETE FOR STRUCTURES, CLASS A" at bounding box center [363, 260] width 194 height 13
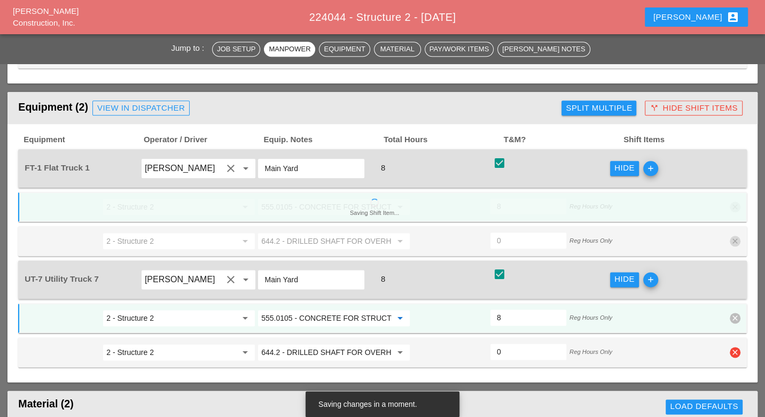
scroll to position [890, 0]
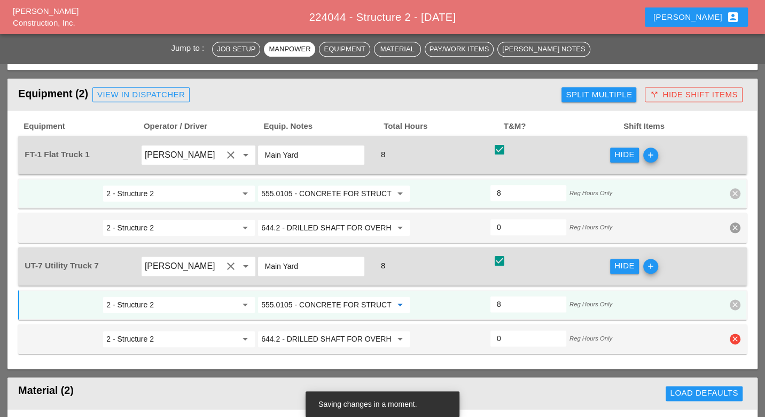
type input "555.0105 - CONCRETE FOR STRUCTURES, CLASS A"
drag, startPoint x: 738, startPoint y: 297, endPoint x: 734, endPoint y: 292, distance: 6.1
click at [739, 333] on icon "clear" at bounding box center [735, 338] width 11 height 11
click at [734, 272] on div "Confirm delete" at bounding box center [720, 273] width 52 height 12
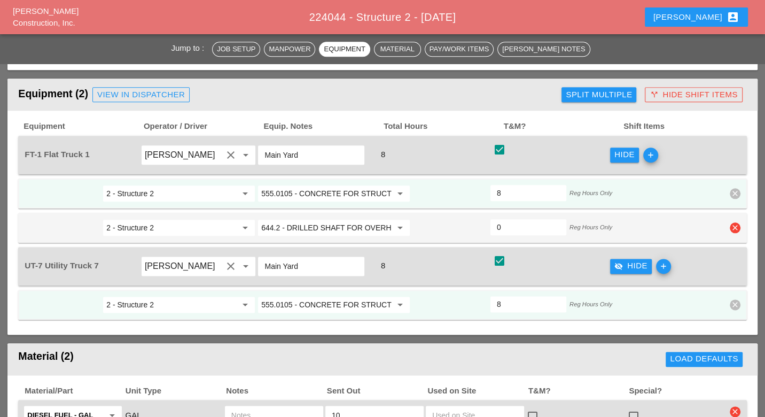
click at [738, 222] on icon "clear" at bounding box center [735, 227] width 11 height 11
click at [731, 165] on div "Confirm delete" at bounding box center [720, 164] width 52 height 12
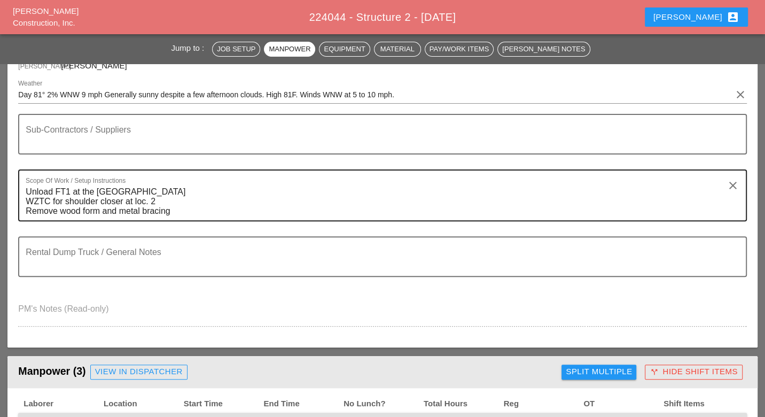
scroll to position [0, 0]
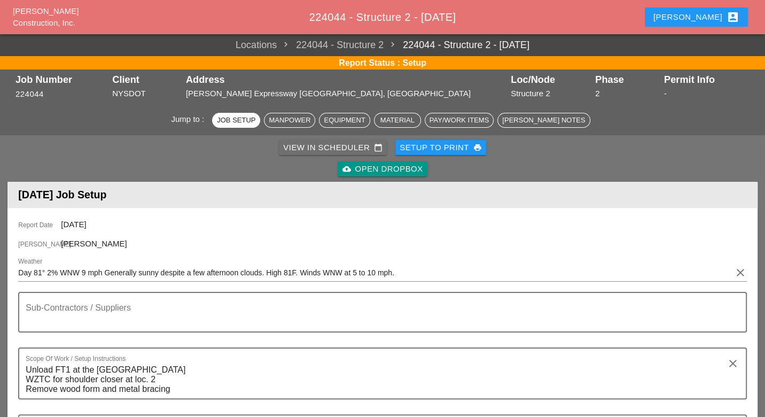
click at [313, 150] on div "View in Scheduler calendar_today" at bounding box center [332, 148] width 99 height 12
